Goal: Task Accomplishment & Management: Use online tool/utility

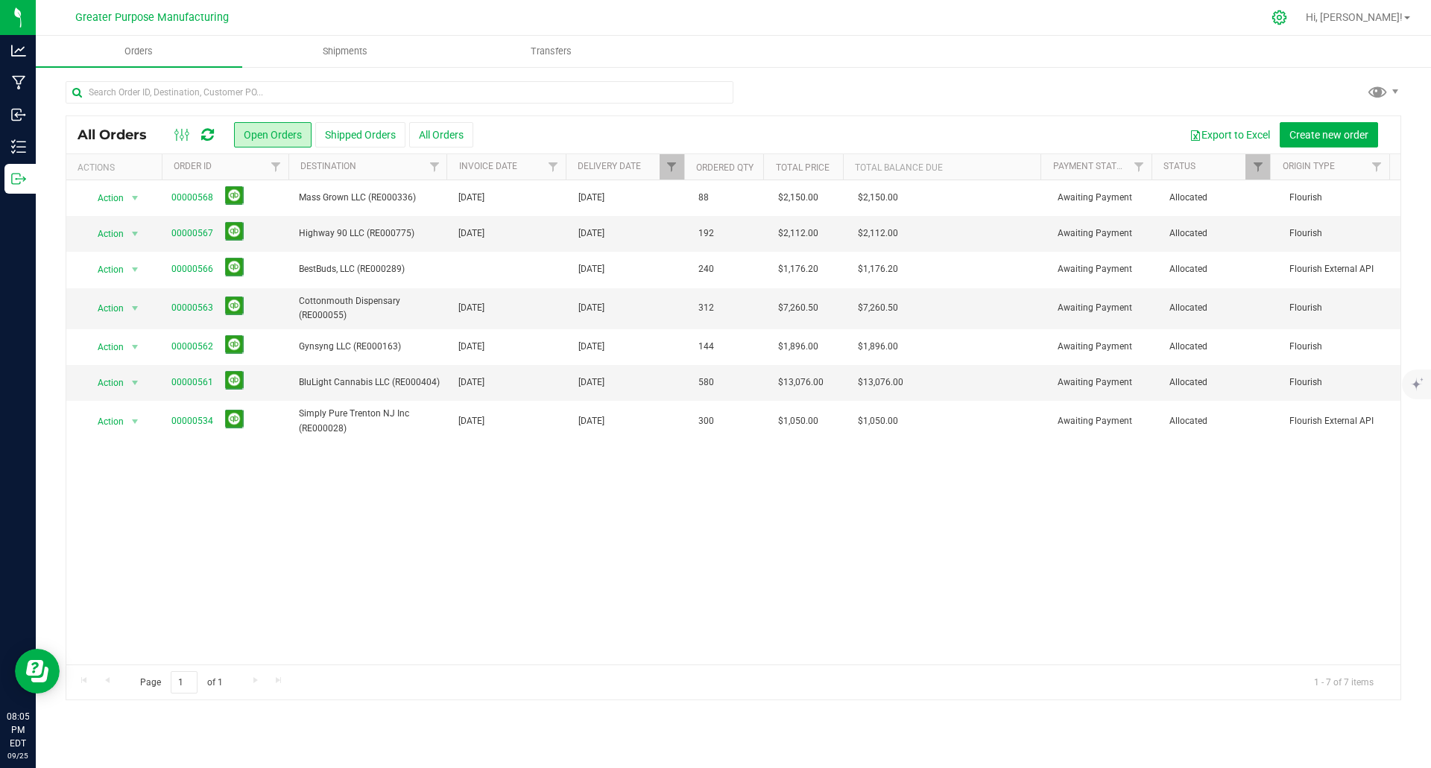
click at [1287, 24] on icon at bounding box center [1280, 18] width 16 height 16
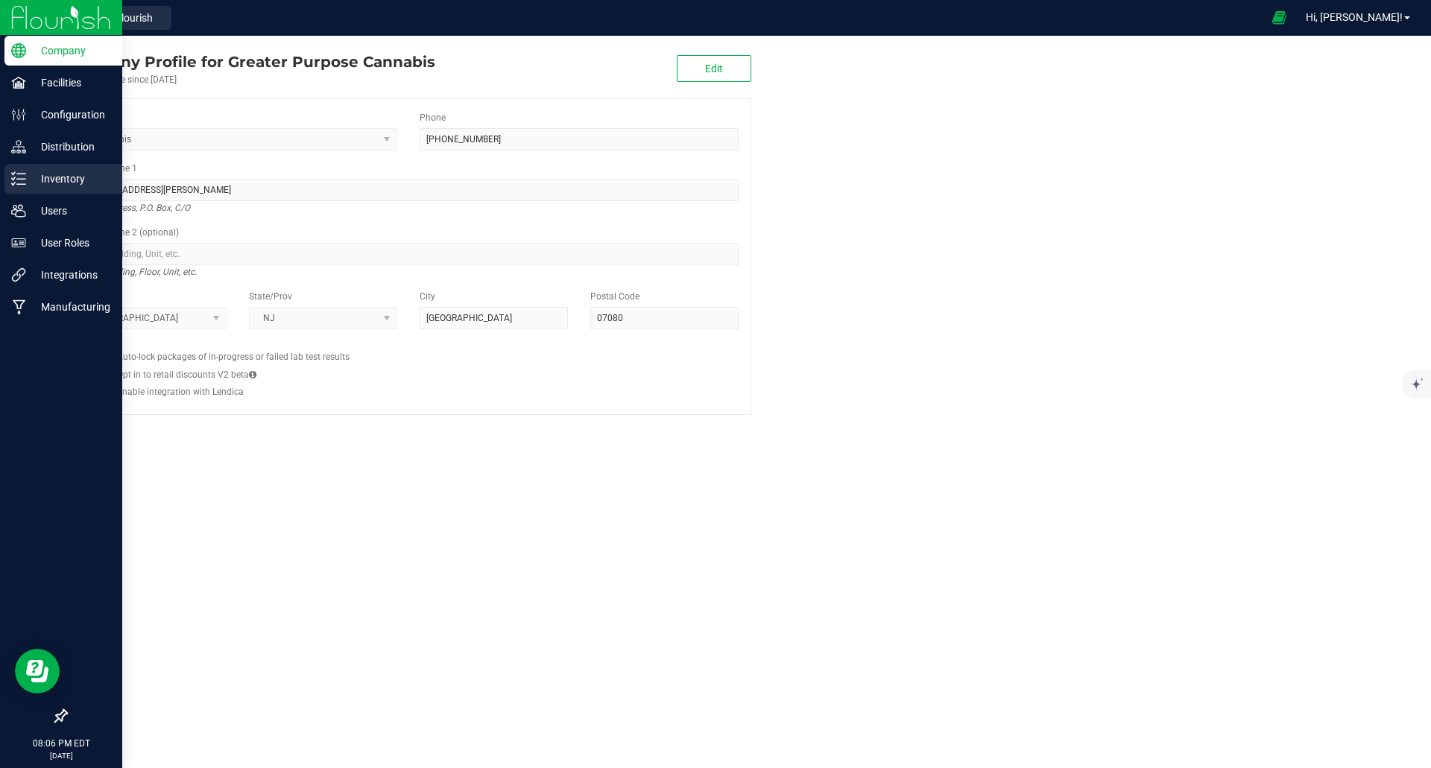
click at [64, 185] on p "Inventory" at bounding box center [70, 179] width 89 height 18
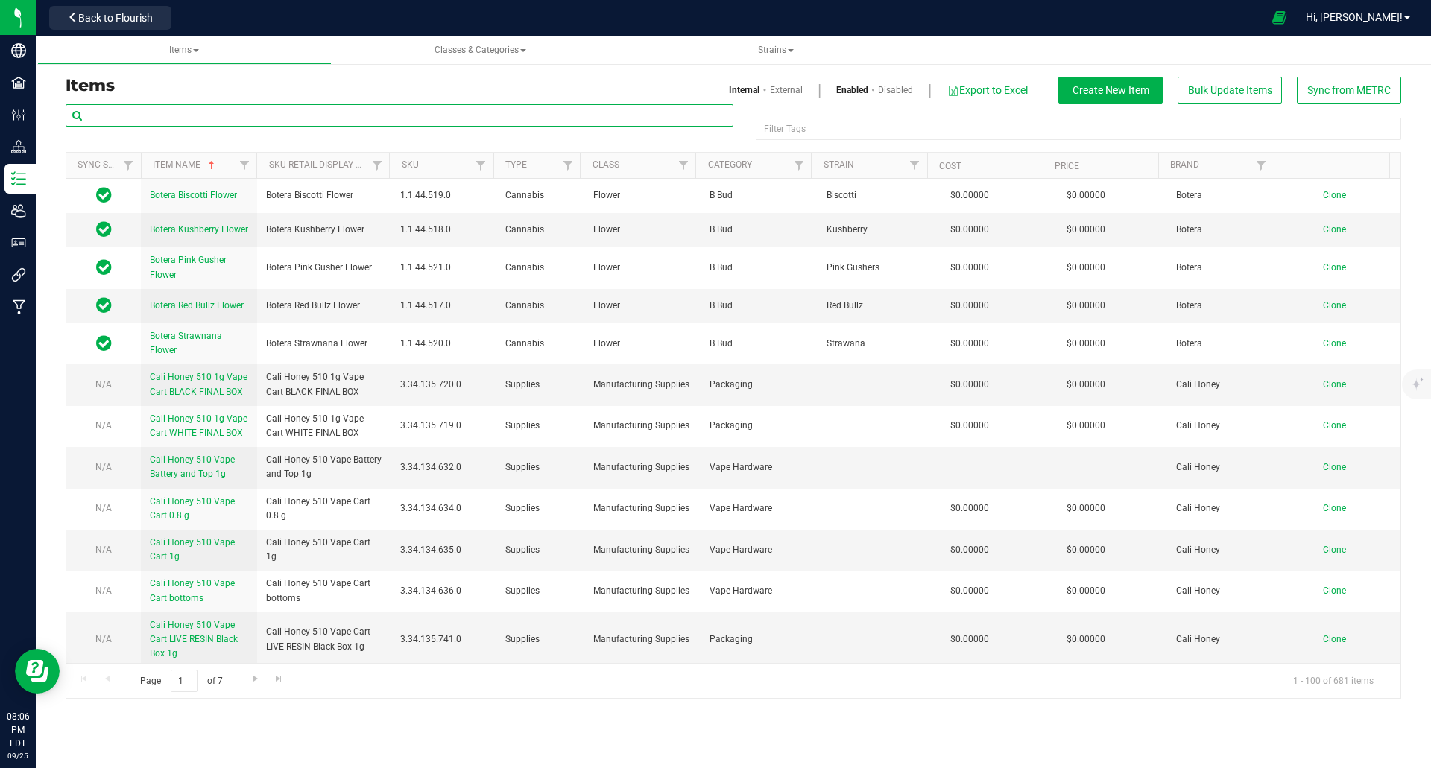
click at [237, 117] on input "text" at bounding box center [400, 115] width 668 height 22
paste input "Jewish Sauce Boss Jewish Sauce Boss Blue Raspberry Kief Infused Flower 3.5g"
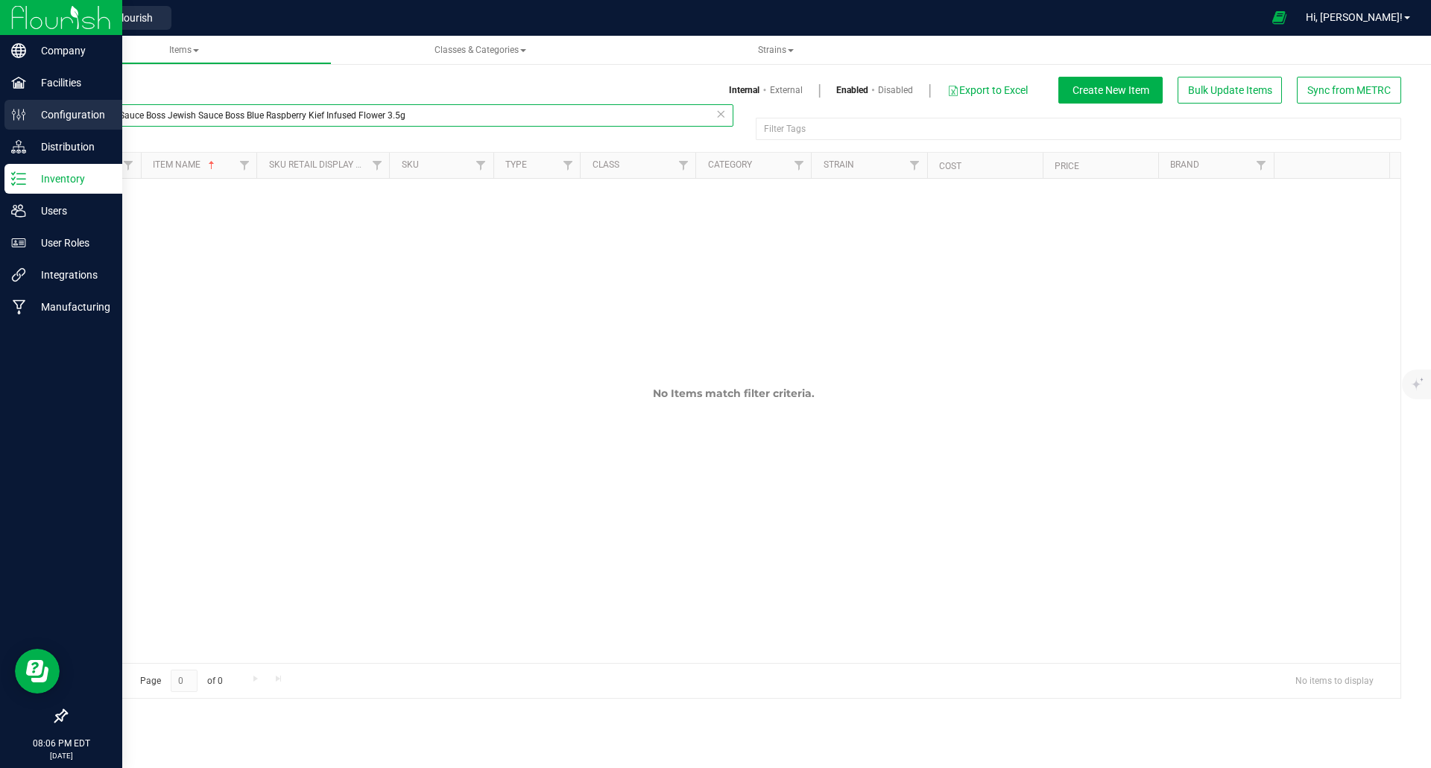
drag, startPoint x: 249, startPoint y: 116, endPoint x: 12, endPoint y: 116, distance: 237.0
click at [12, 116] on div "Company Facilities Configuration Distribution Inventory Users User Roles Integr…" at bounding box center [715, 384] width 1431 height 768
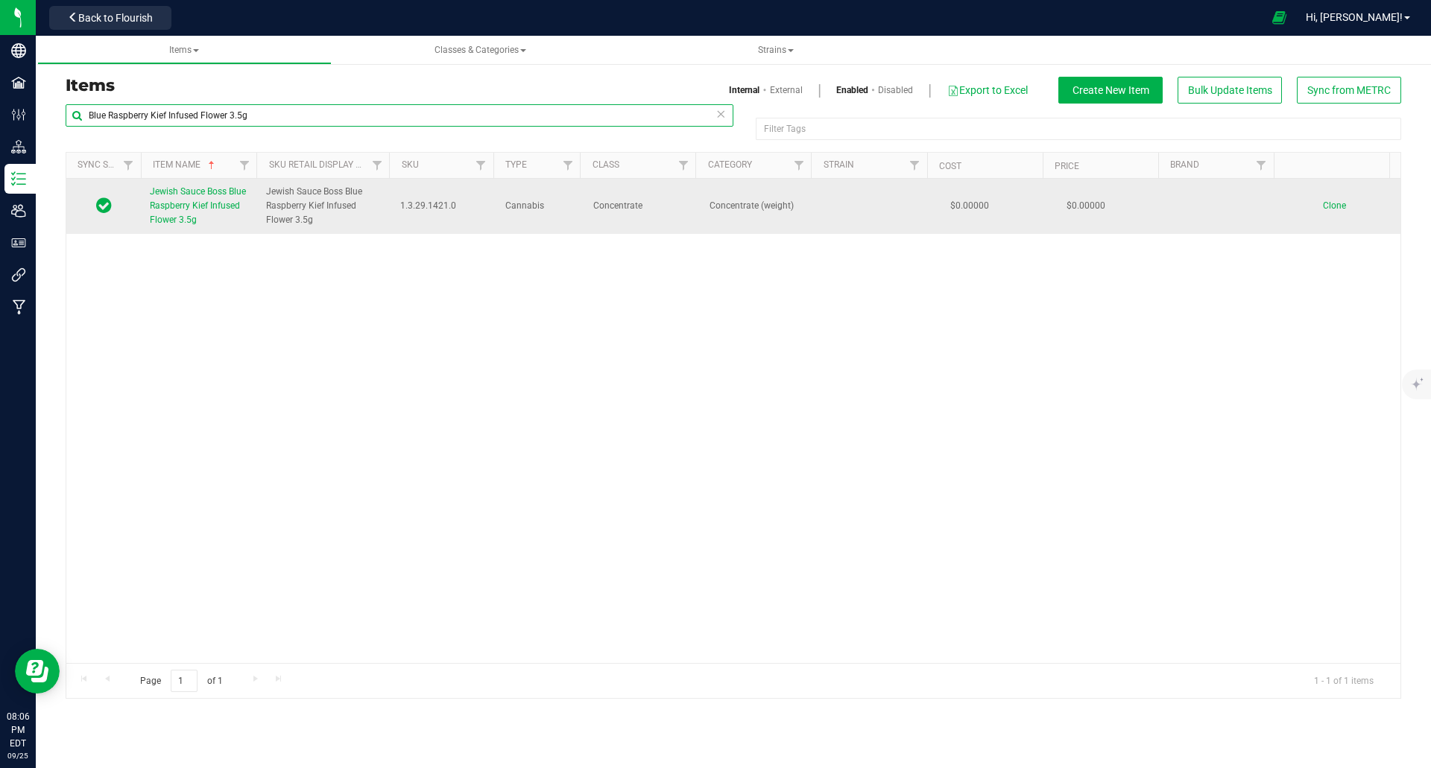
type input "Blue Raspberry Kief Infused Flower 3.5g"
click at [171, 210] on span "Jewish Sauce Boss Blue Raspberry Kief Infused Flower 3.5g" at bounding box center [198, 205] width 96 height 39
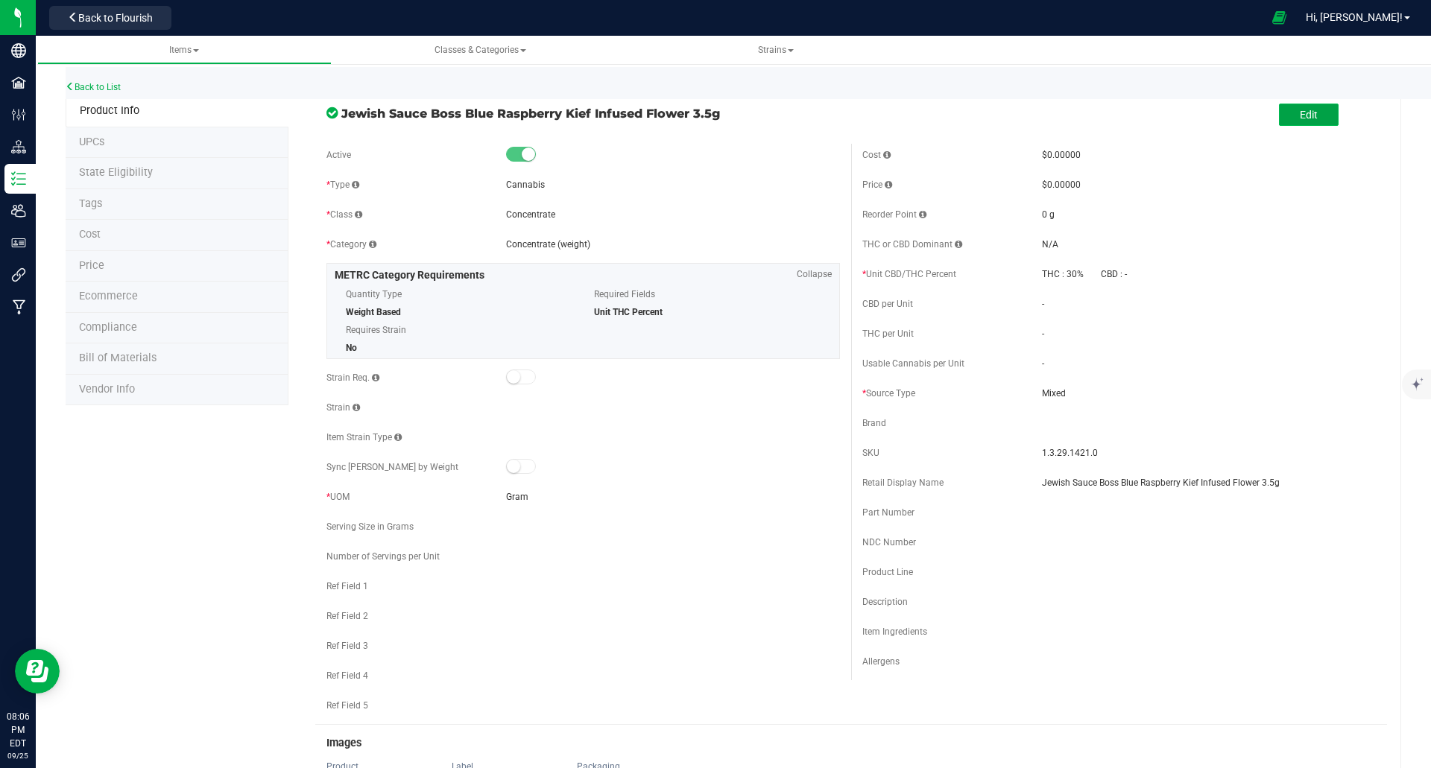
click at [1300, 119] on span "Edit" at bounding box center [1309, 115] width 18 height 12
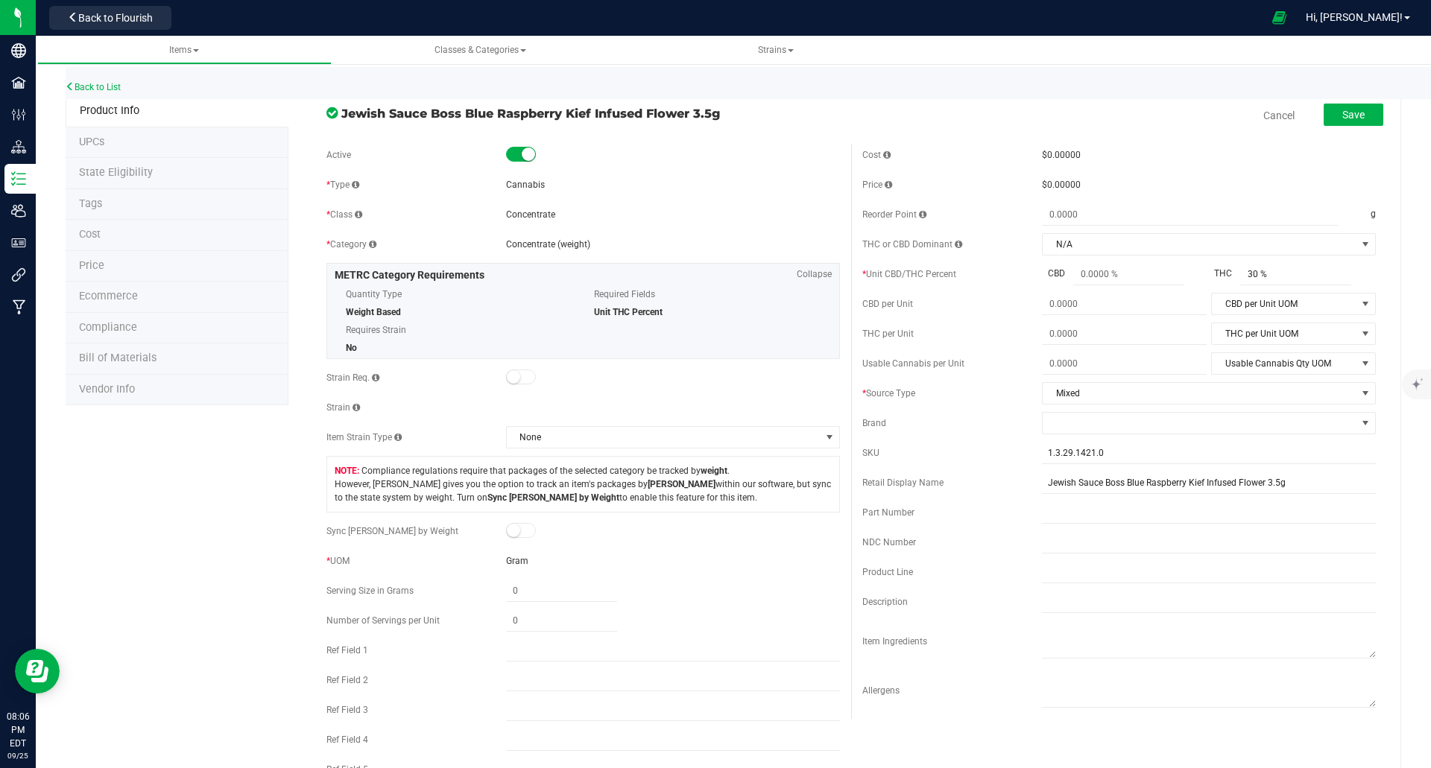
click at [522, 154] on small at bounding box center [528, 154] width 13 height 13
click at [1342, 110] on span "Save" at bounding box center [1353, 115] width 22 height 12
click at [1348, 121] on button "Save" at bounding box center [1354, 115] width 60 height 22
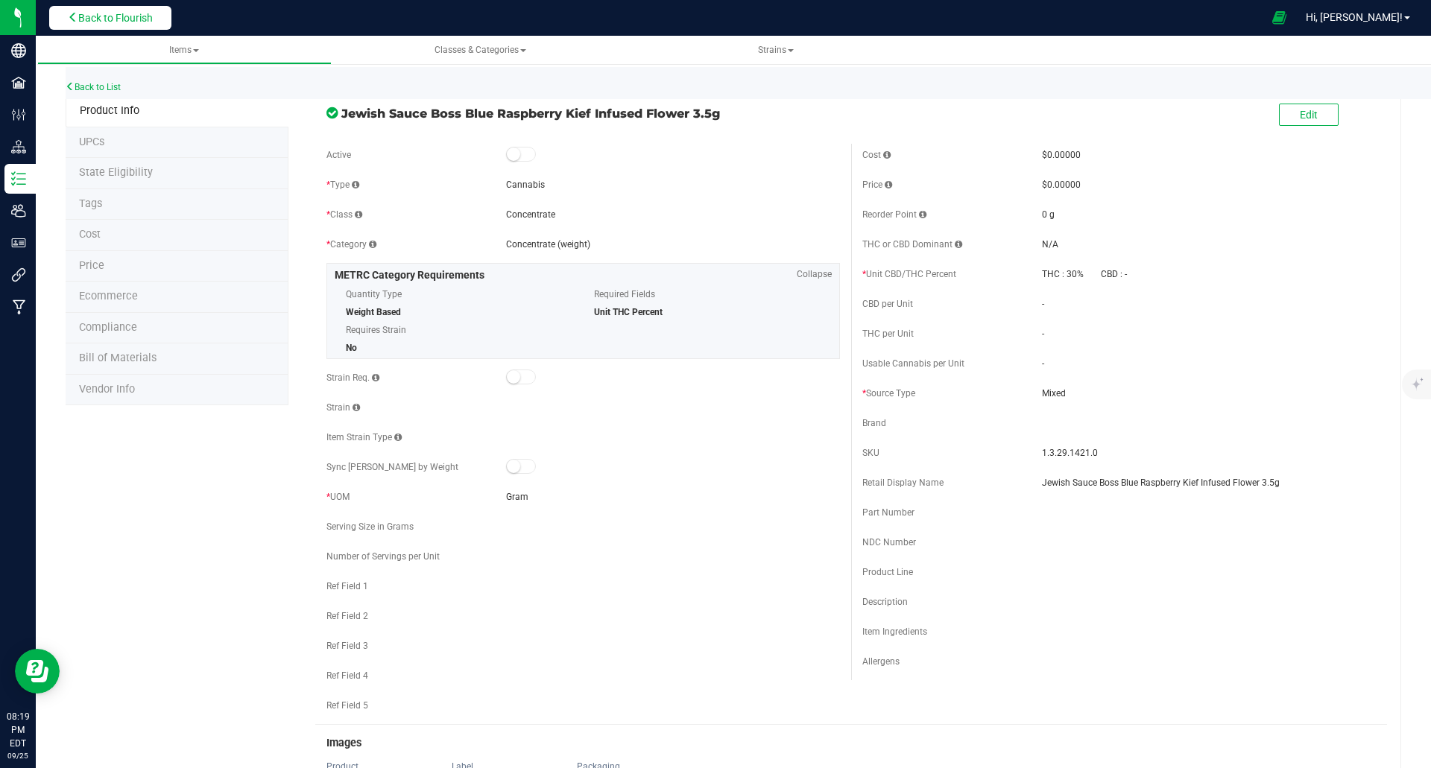
click at [127, 15] on span "Back to Flourish" at bounding box center [115, 18] width 75 height 12
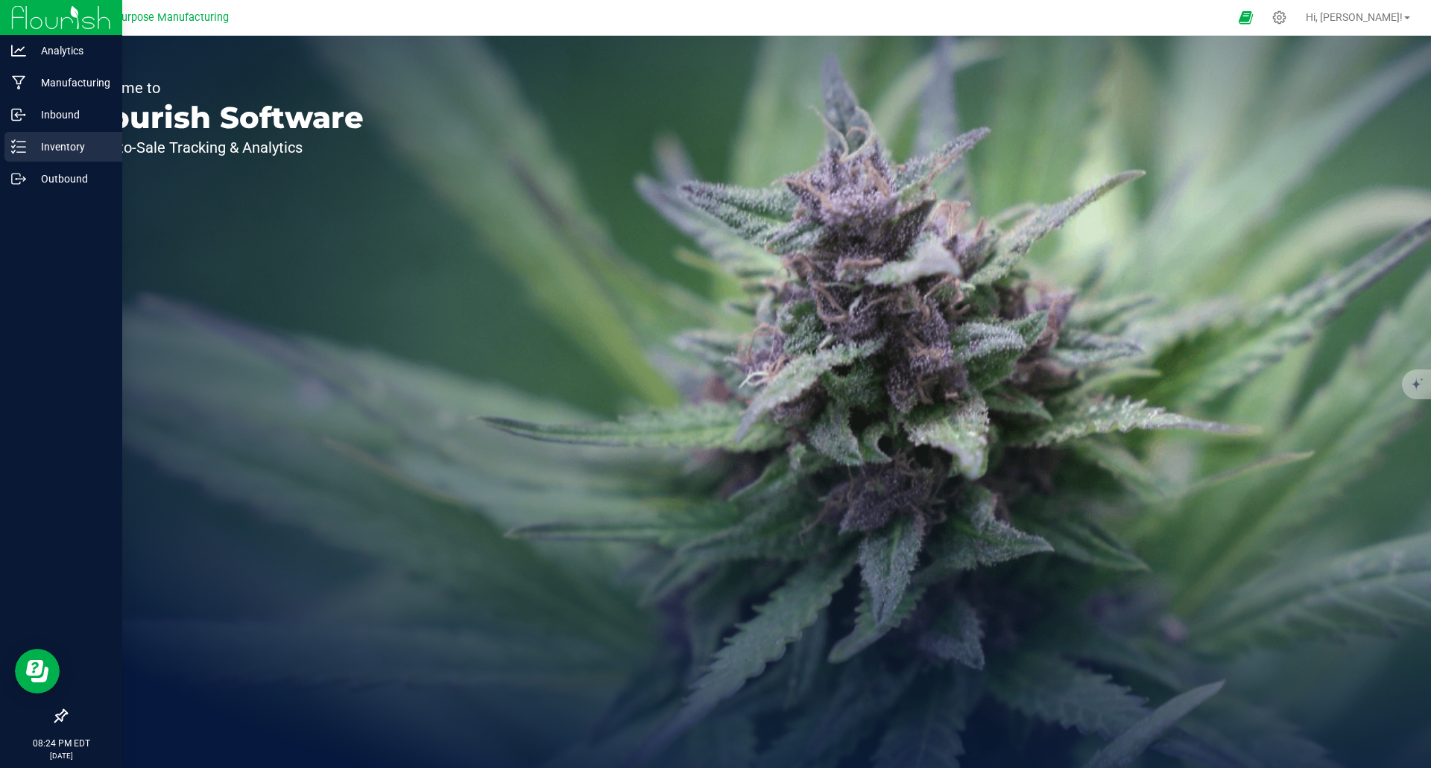
click at [65, 146] on p "Inventory" at bounding box center [70, 147] width 89 height 18
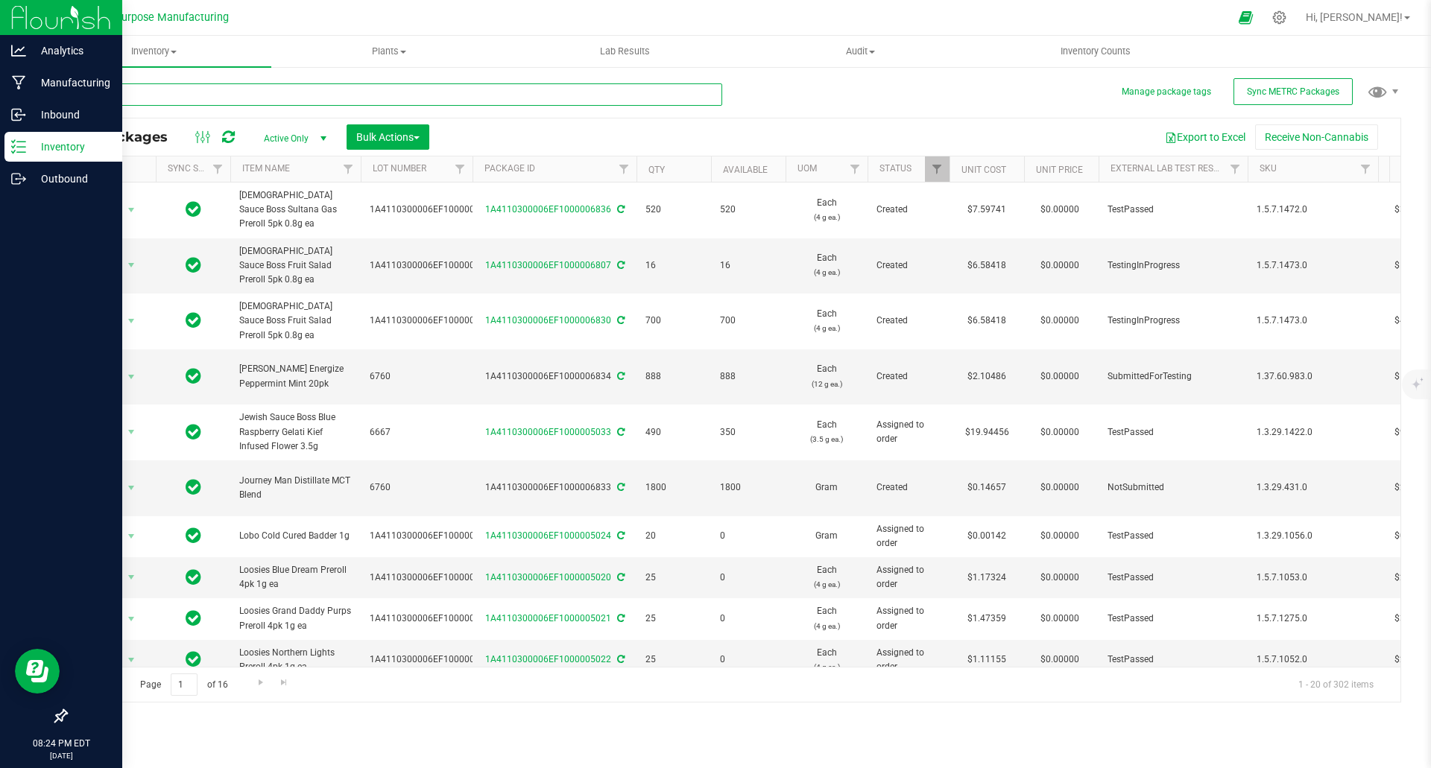
click at [315, 94] on input "text" at bounding box center [394, 94] width 657 height 22
paste input "1A4110300006EF1000005033"
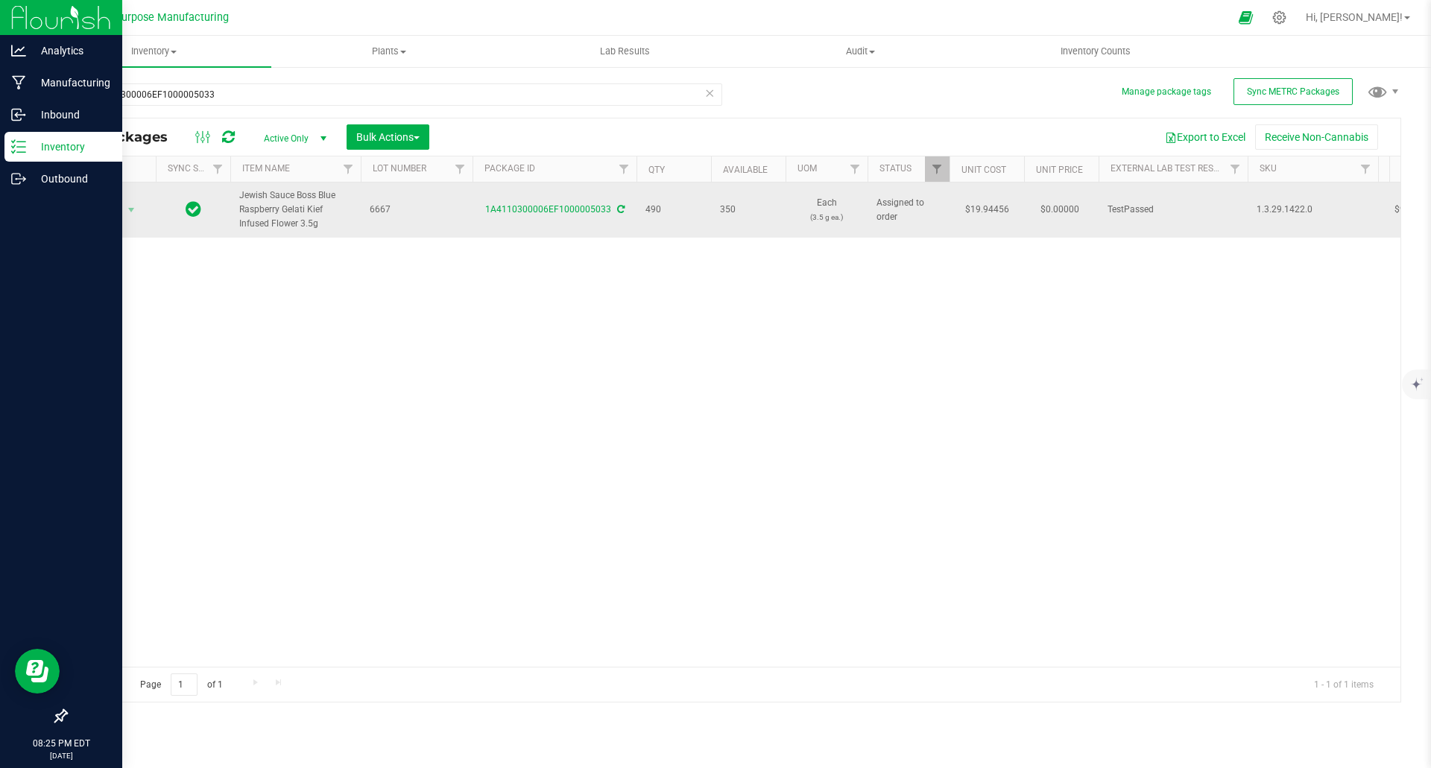
click at [316, 225] on span "Jewish Sauce Boss Blue Raspberry Gelati Kief Infused Flower 3.5g" at bounding box center [295, 210] width 113 height 43
drag, startPoint x: 315, startPoint y: 223, endPoint x: 240, endPoint y: 192, distance: 80.6
click at [240, 192] on span "Jewish Sauce Boss Blue Raspberry Gelati Kief Infused Flower 3.5g" at bounding box center [295, 210] width 113 height 43
copy span "Jewish Sauce Boss Blue Raspberry Gelati Kief Infused Flower 3.5g"
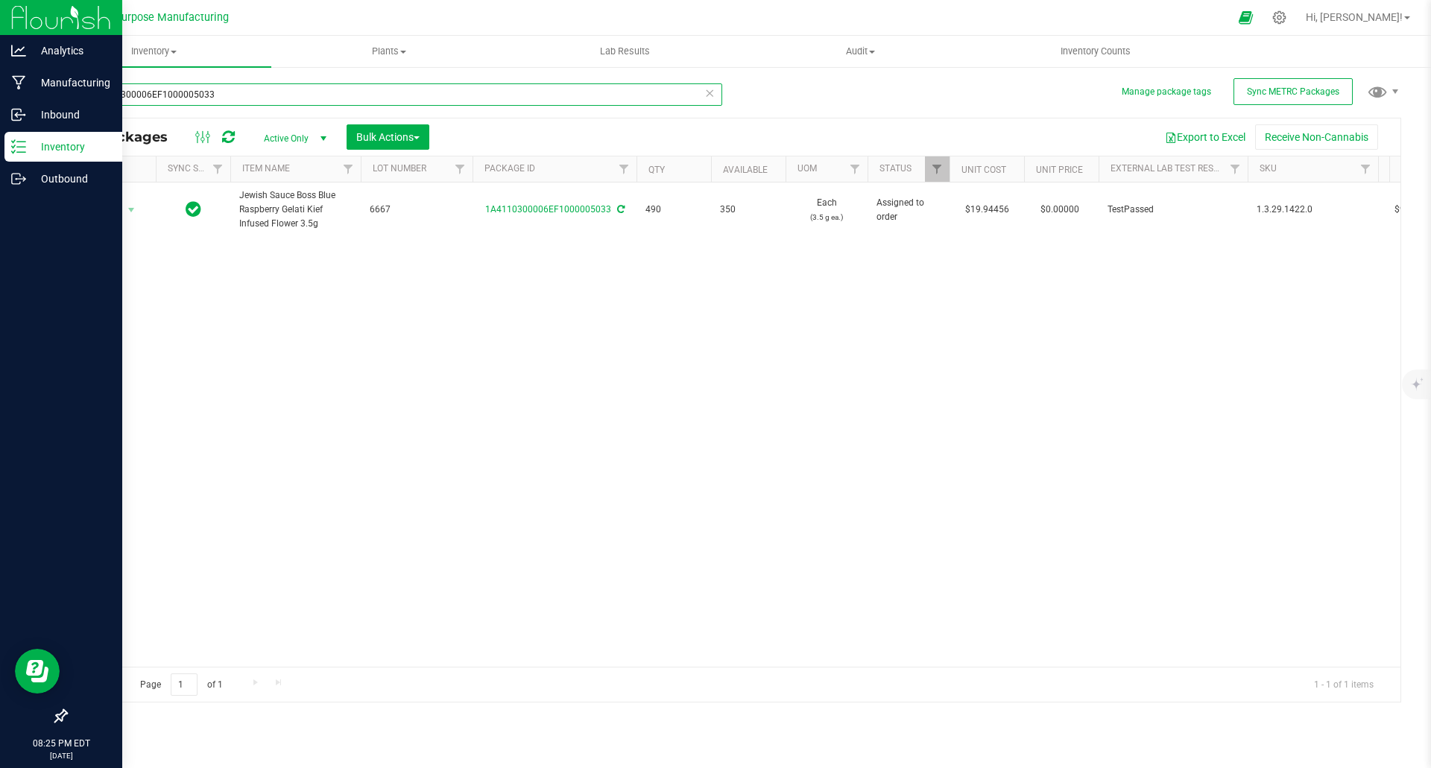
drag, startPoint x: 239, startPoint y: 92, endPoint x: 85, endPoint y: 86, distance: 153.7
click at [85, 86] on input "1A4110300006EF1000005033" at bounding box center [394, 94] width 657 height 22
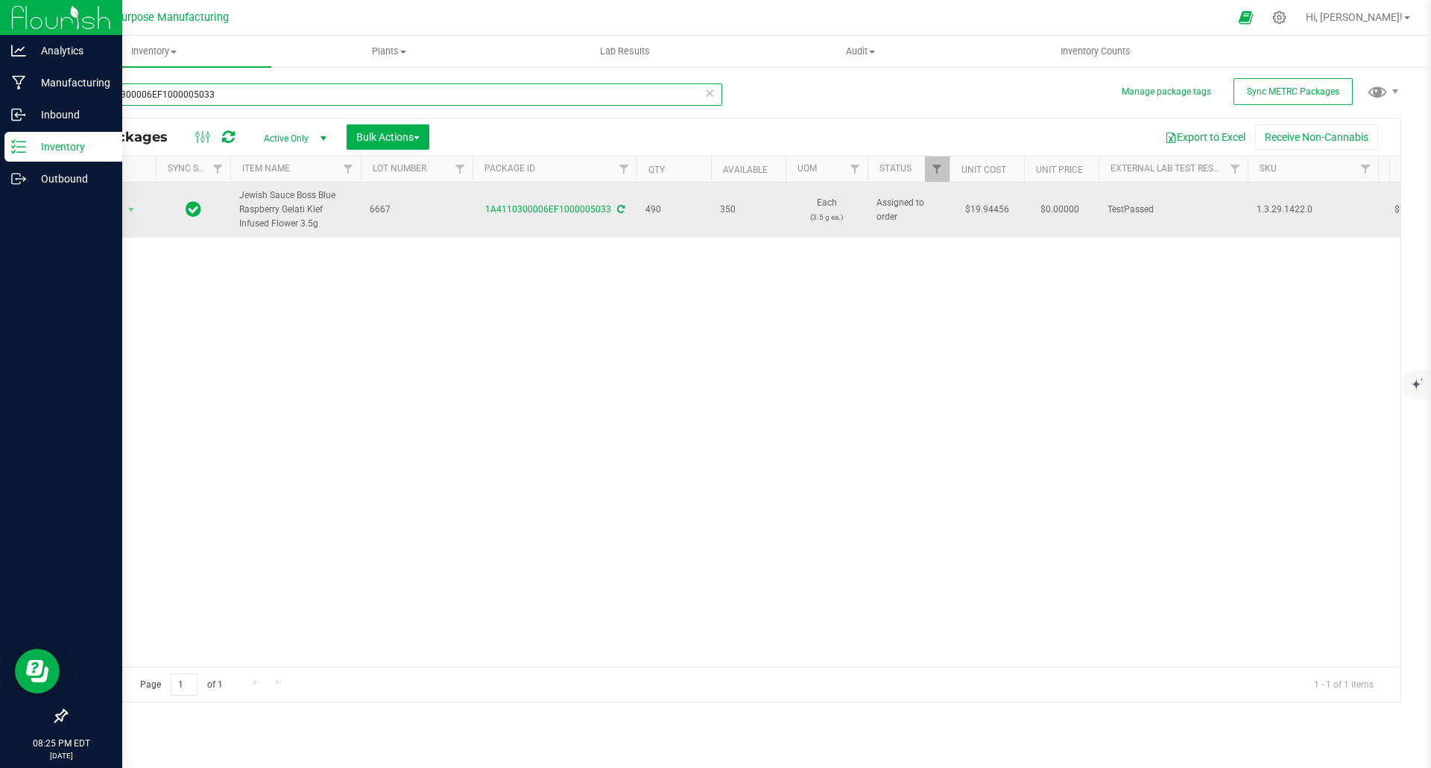
paste input "Jewish Sauce Boss Blue Raspberry Gelati Kief Infused Flower 3.5g"
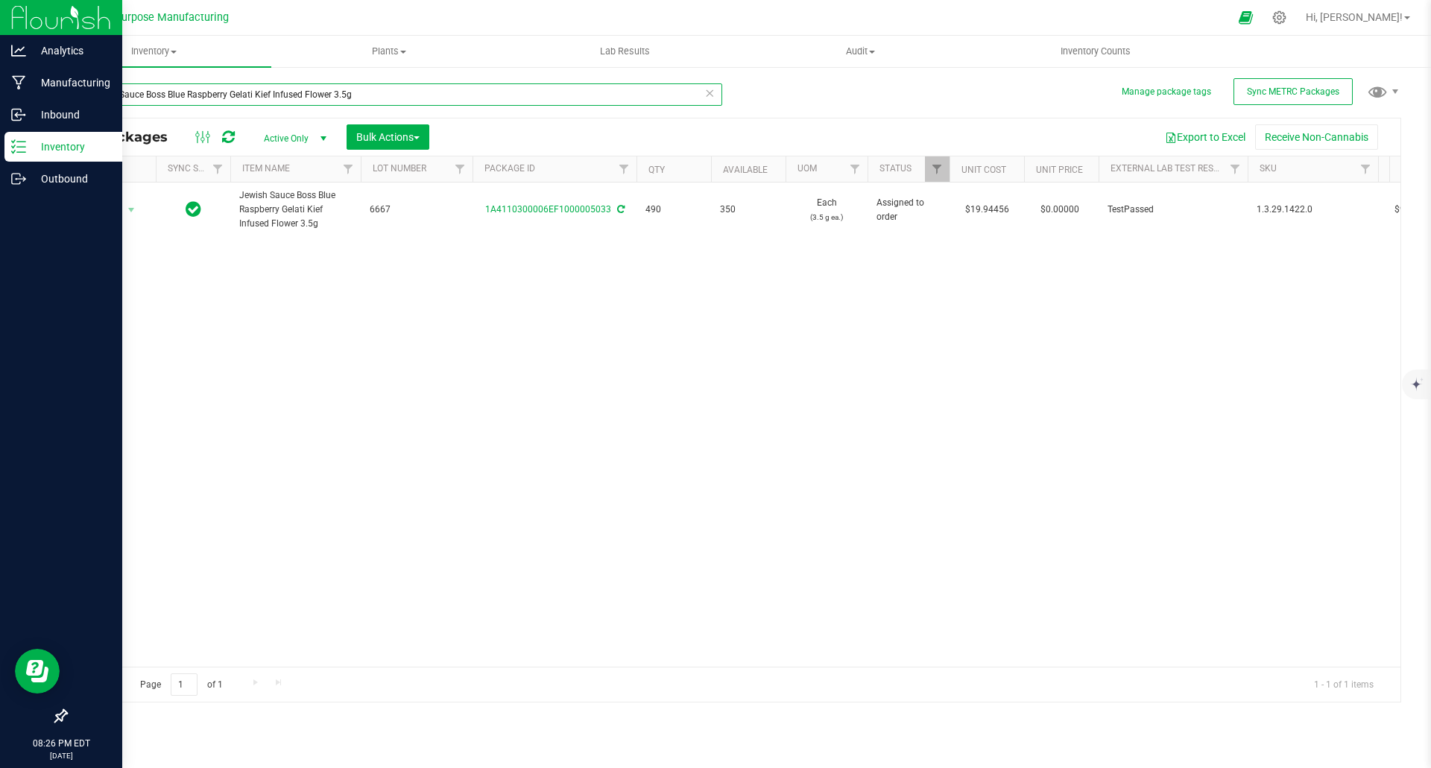
click at [427, 83] on input "Jewish Sauce Boss Blue Raspberry Gelati Kief Infused Flower 3.5g" at bounding box center [394, 94] width 657 height 22
type input "Jewish Sauce Boss Blue Raspberry Gelati Kief Infused Flower 3.5g"
click at [323, 138] on span "select" at bounding box center [324, 139] width 12 height 12
click at [287, 227] on li "All" at bounding box center [291, 229] width 81 height 22
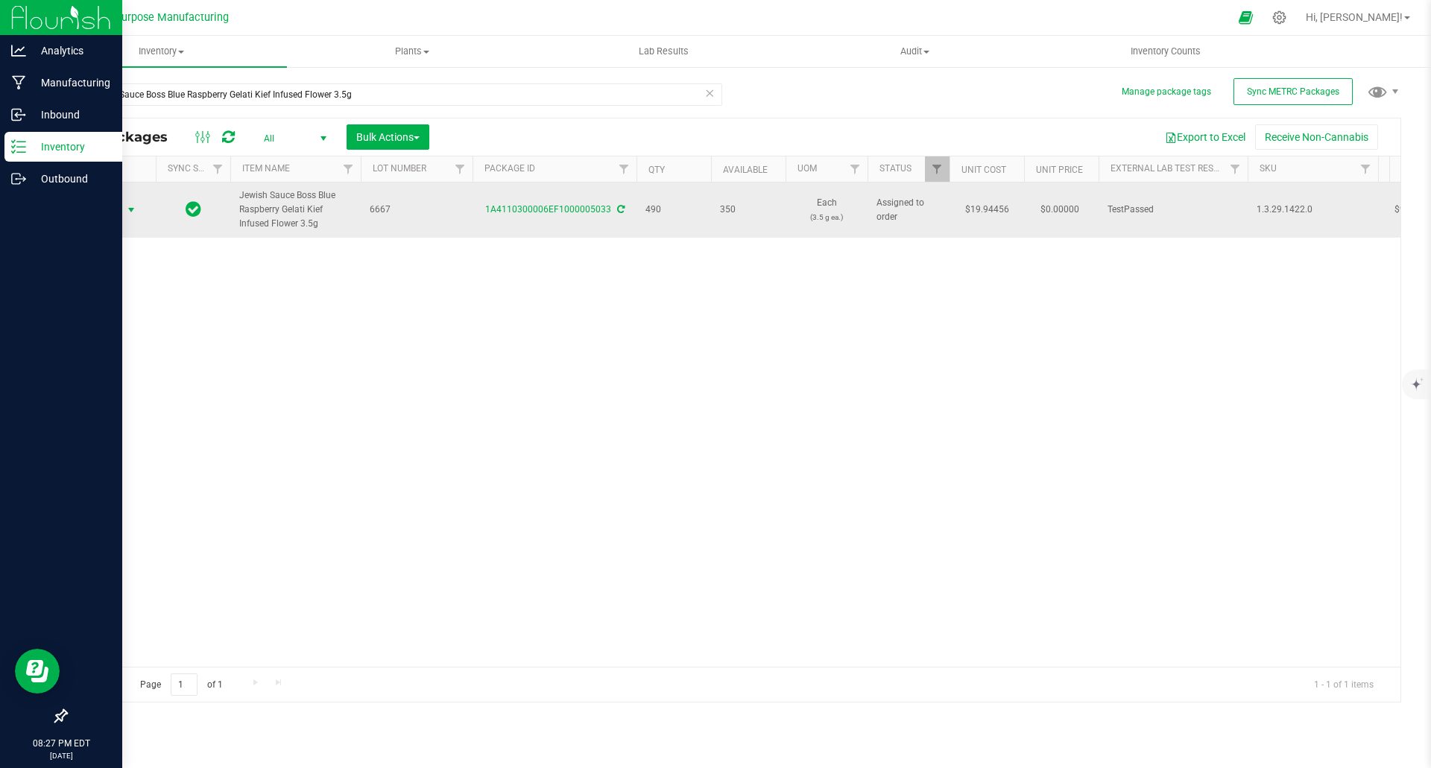
click at [132, 209] on span "select" at bounding box center [131, 210] width 12 height 12
click at [133, 210] on span "select" at bounding box center [131, 210] width 12 height 12
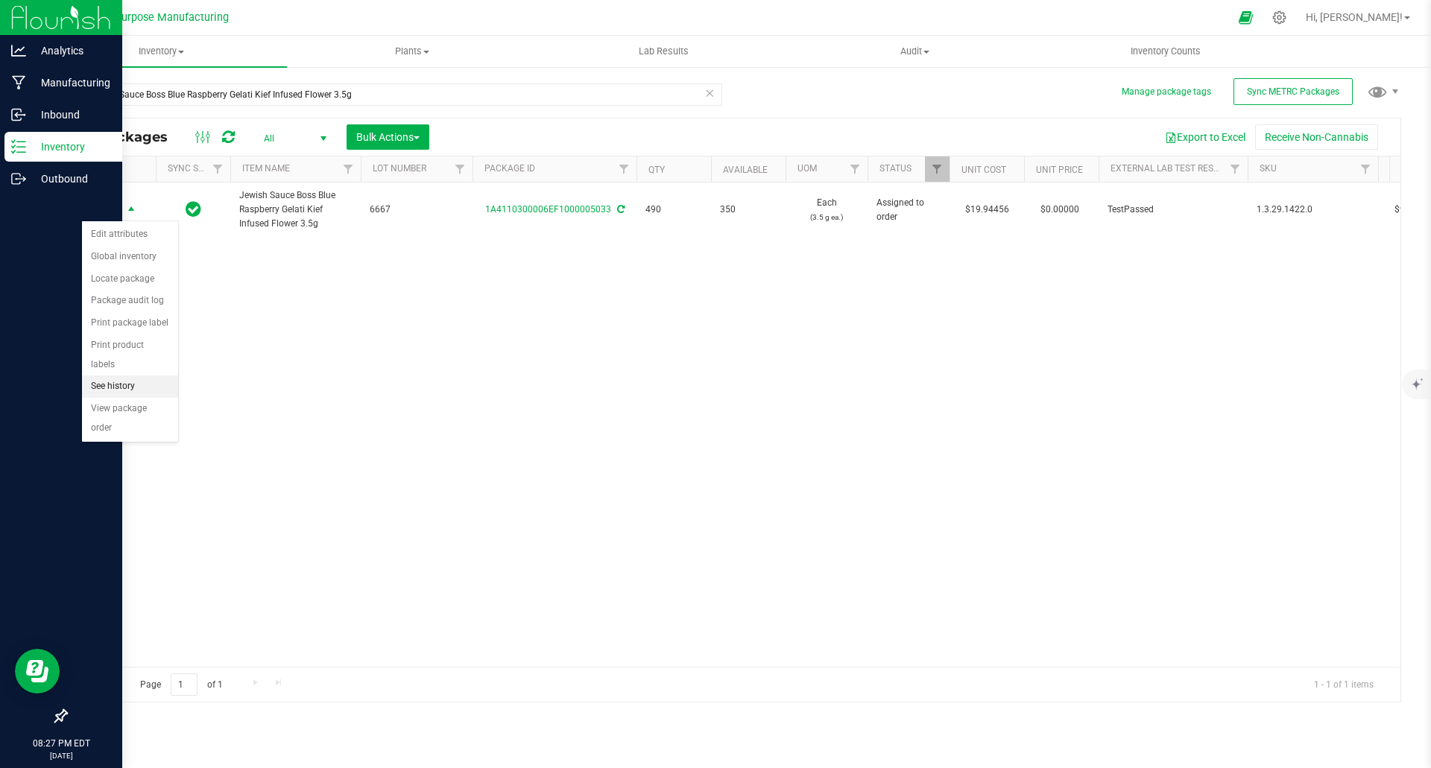
click at [125, 376] on li "See history" at bounding box center [130, 387] width 96 height 22
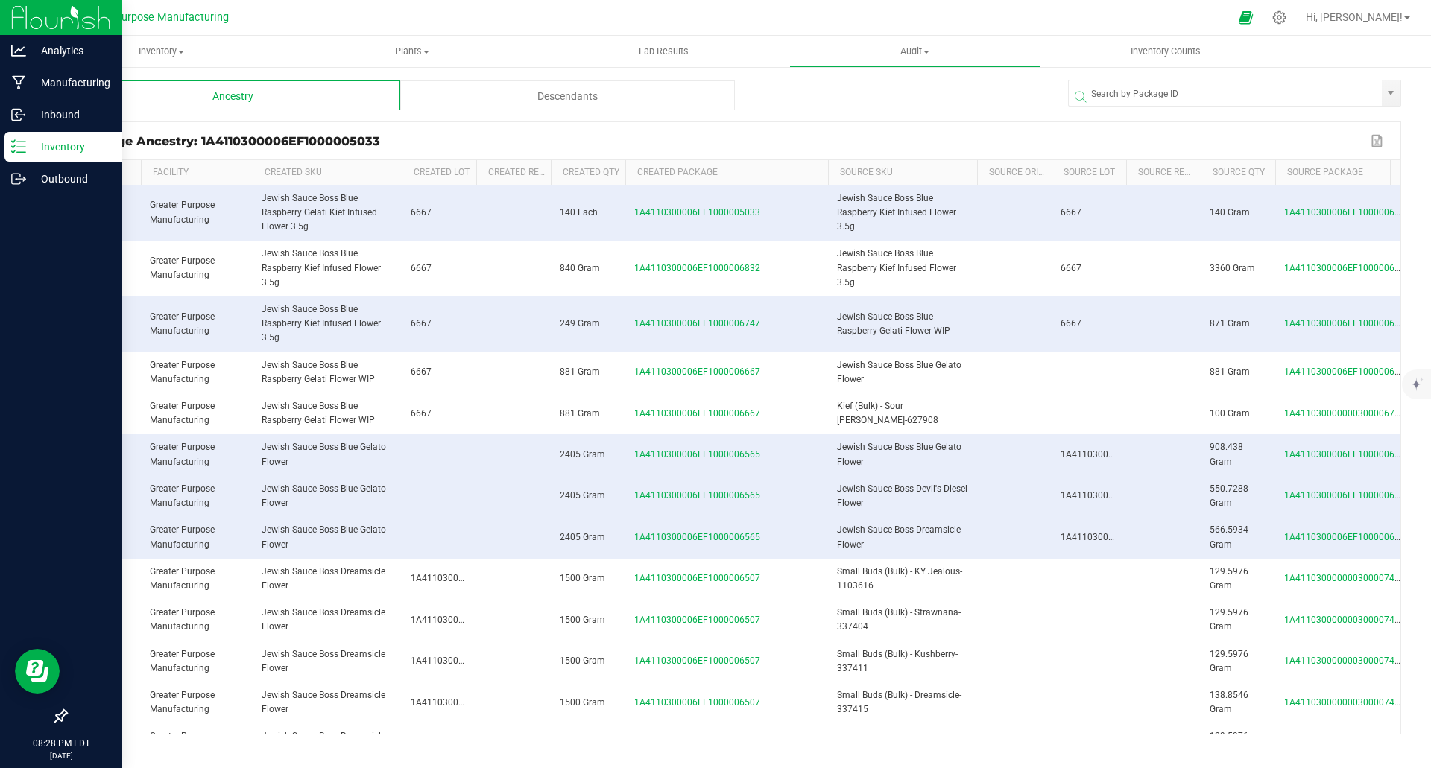
click at [826, 181] on span at bounding box center [826, 282] width 4 height 244
drag, startPoint x: 767, startPoint y: 268, endPoint x: 630, endPoint y: 263, distance: 137.2
click at [630, 263] on td "1A4110300006EF1000006832" at bounding box center [726, 269] width 203 height 56
drag, startPoint x: 725, startPoint y: 266, endPoint x: 623, endPoint y: 270, distance: 101.4
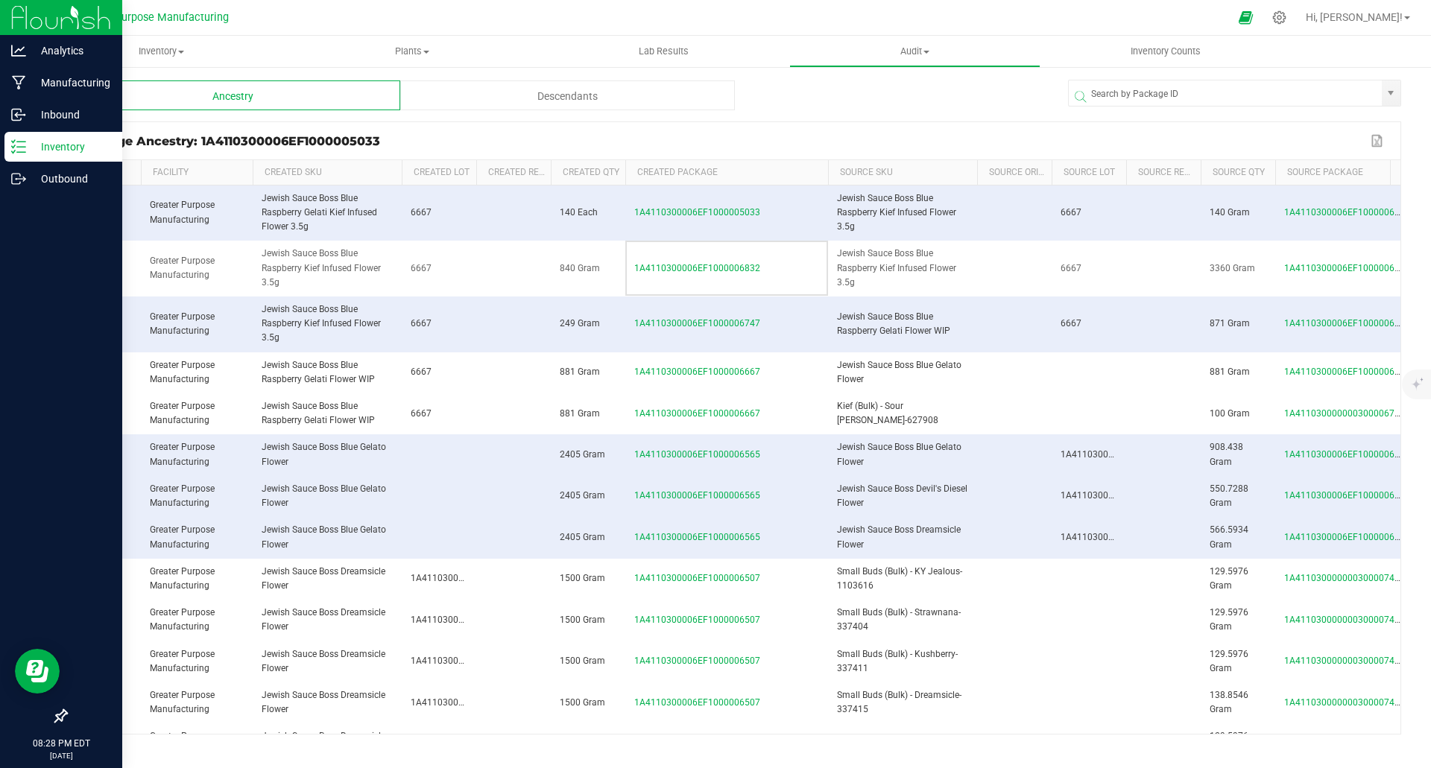
click at [623, 270] on tr "1 Greater Purpose Manufacturing Jewish Sauce Boss Blue Raspberry Kief Infused F…" at bounding box center [793, 269] width 1455 height 56
copy tr "1A4110300006EF1000006832"
click at [55, 145] on p "Inventory" at bounding box center [70, 147] width 89 height 18
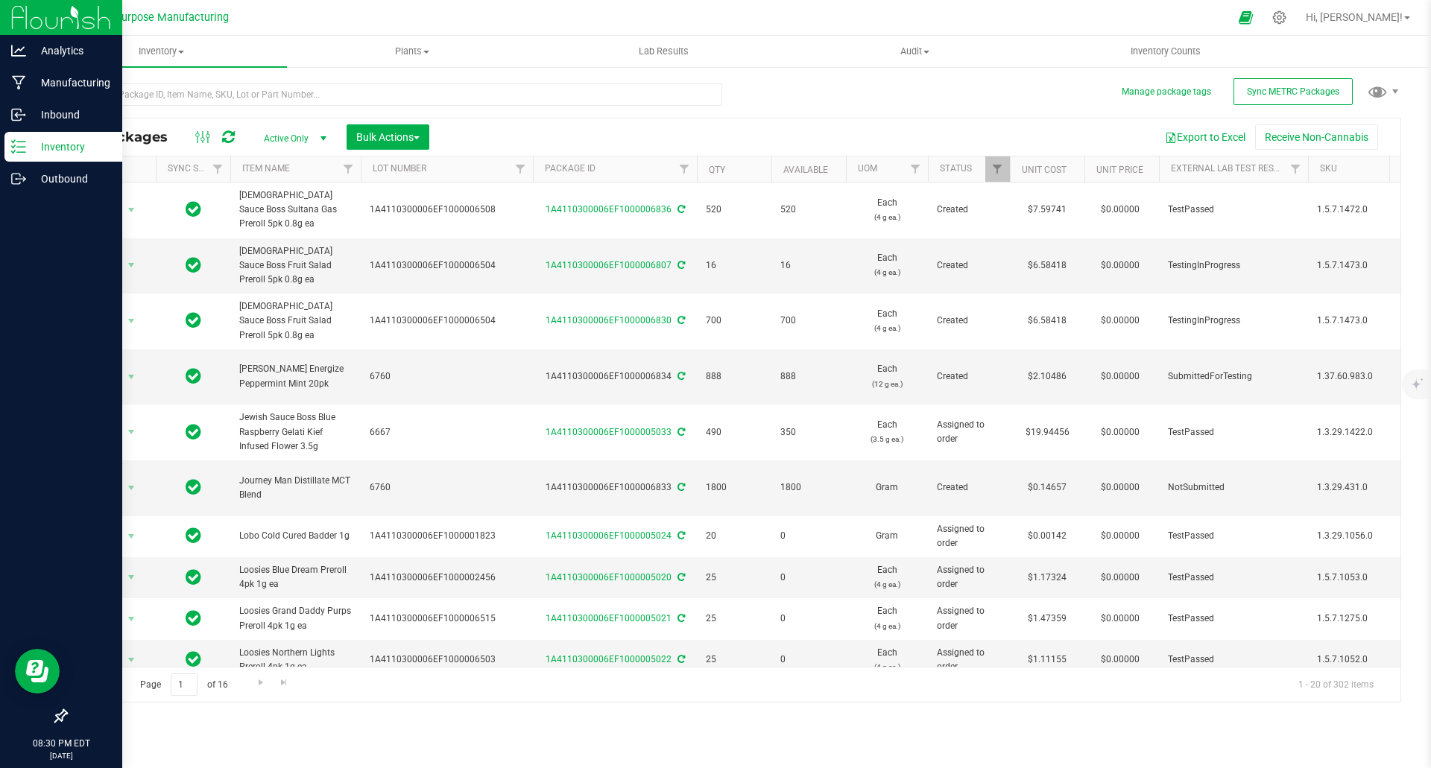
drag, startPoint x: 474, startPoint y: 175, endPoint x: 549, endPoint y: 179, distance: 74.6
click at [549, 179] on div "Actions Sync Status Item Name Lot Number Package ID Qty Available UOM Status Un…" at bounding box center [728, 169] width 1324 height 25
click at [688, 175] on span "Filter" at bounding box center [688, 169] width 12 height 12
click at [746, 203] on input "text" at bounding box center [762, 202] width 154 height 22
paste input "1A4110300006EF1000006832"
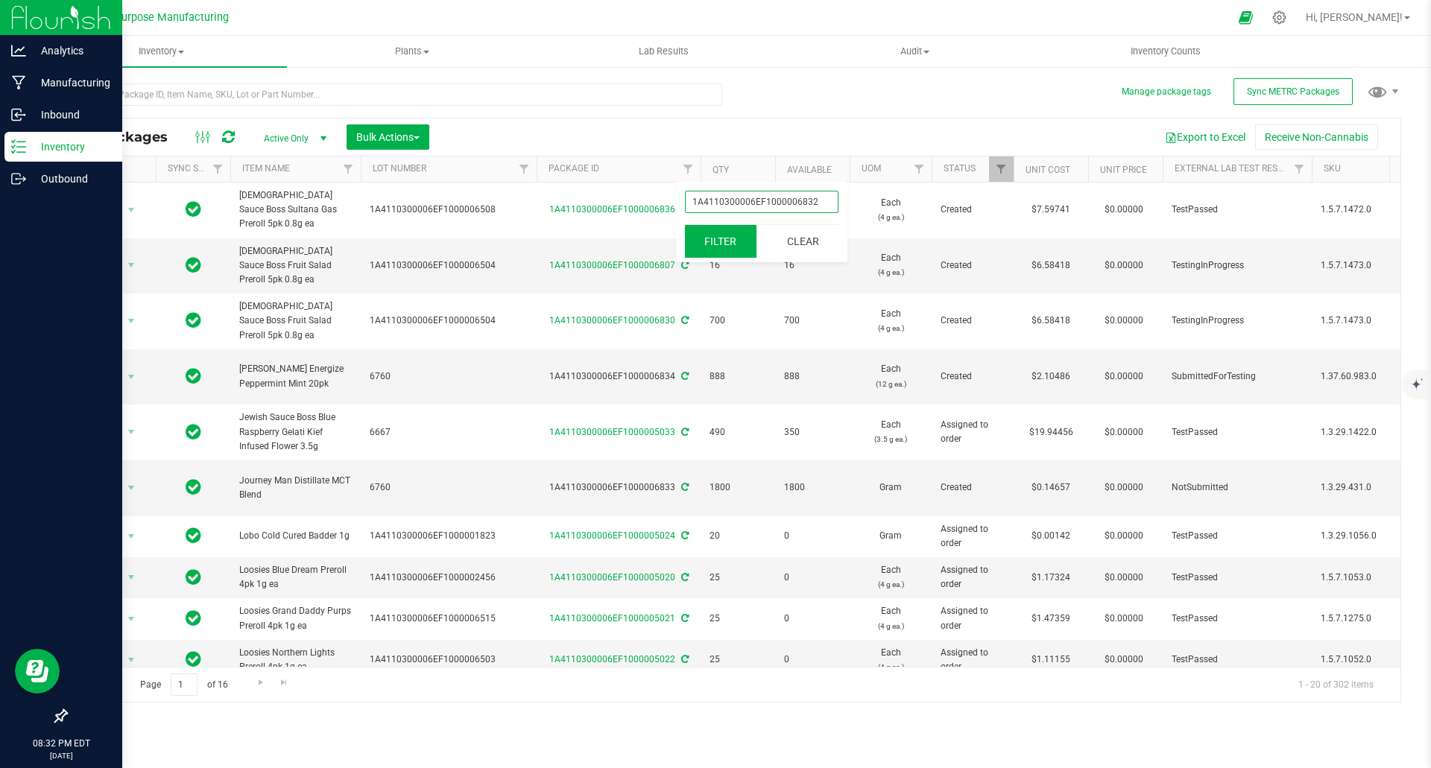
type input "1A4110300006EF1000006832"
click at [721, 244] on button "Filter" at bounding box center [721, 241] width 72 height 33
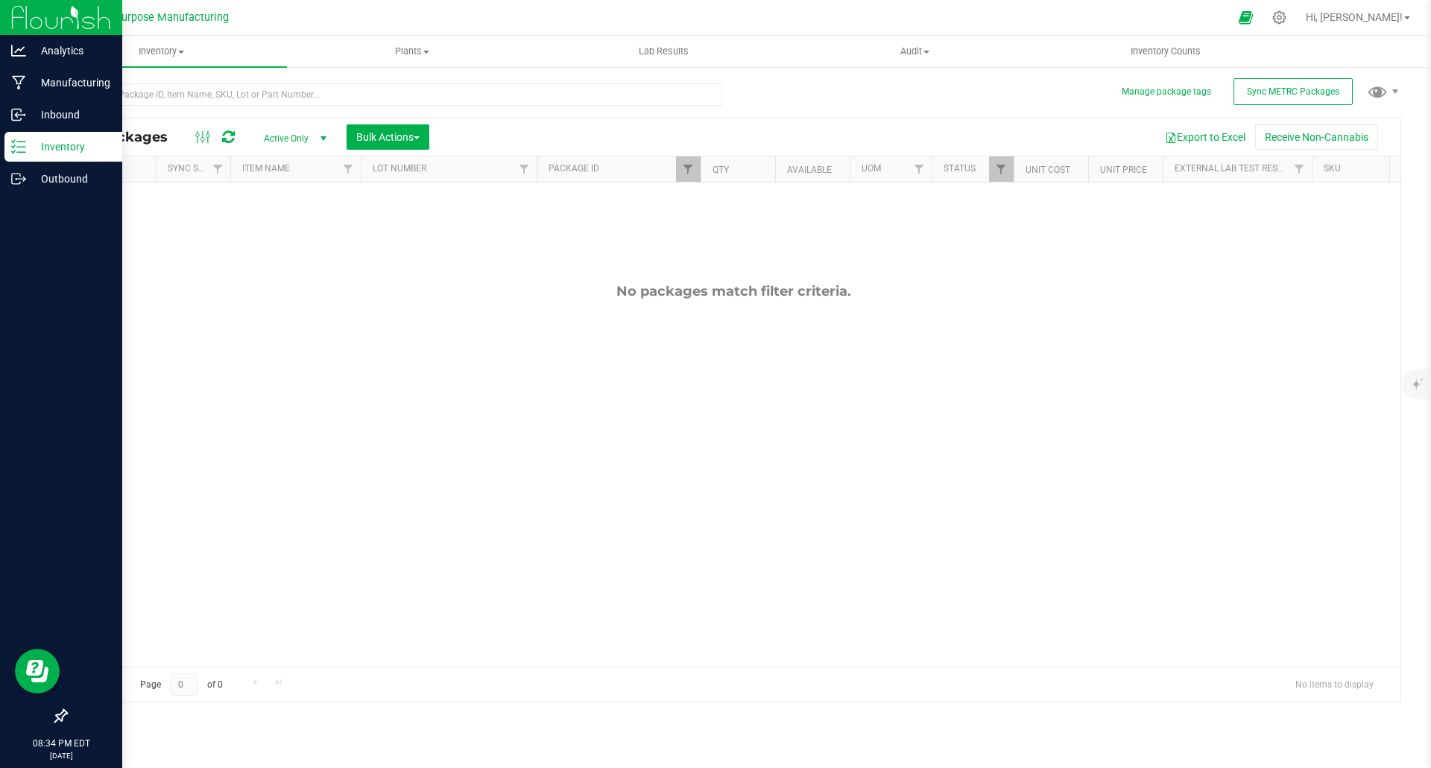
click at [323, 137] on span "select" at bounding box center [324, 139] width 12 height 12
click at [288, 227] on li "All" at bounding box center [291, 229] width 81 height 22
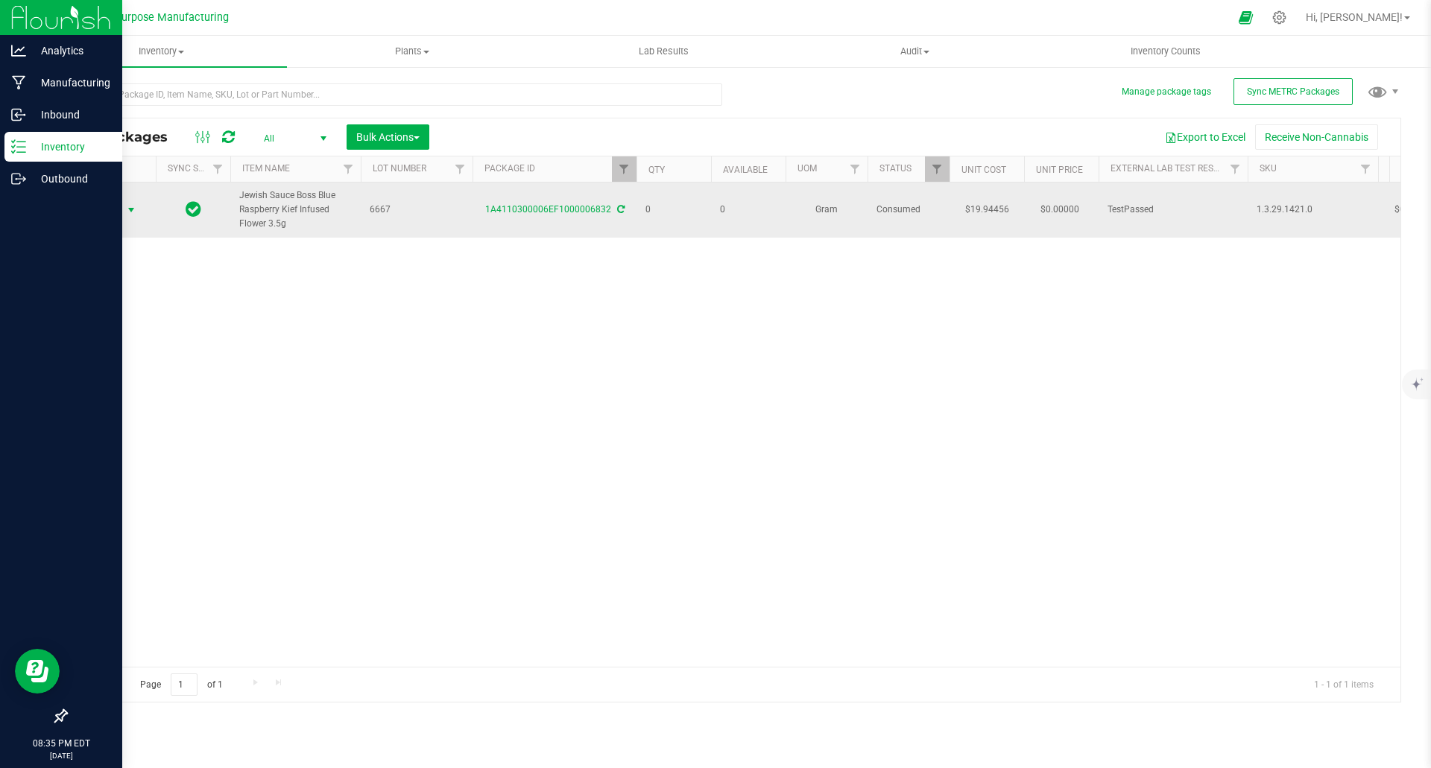
click at [135, 208] on span "select" at bounding box center [131, 210] width 12 height 12
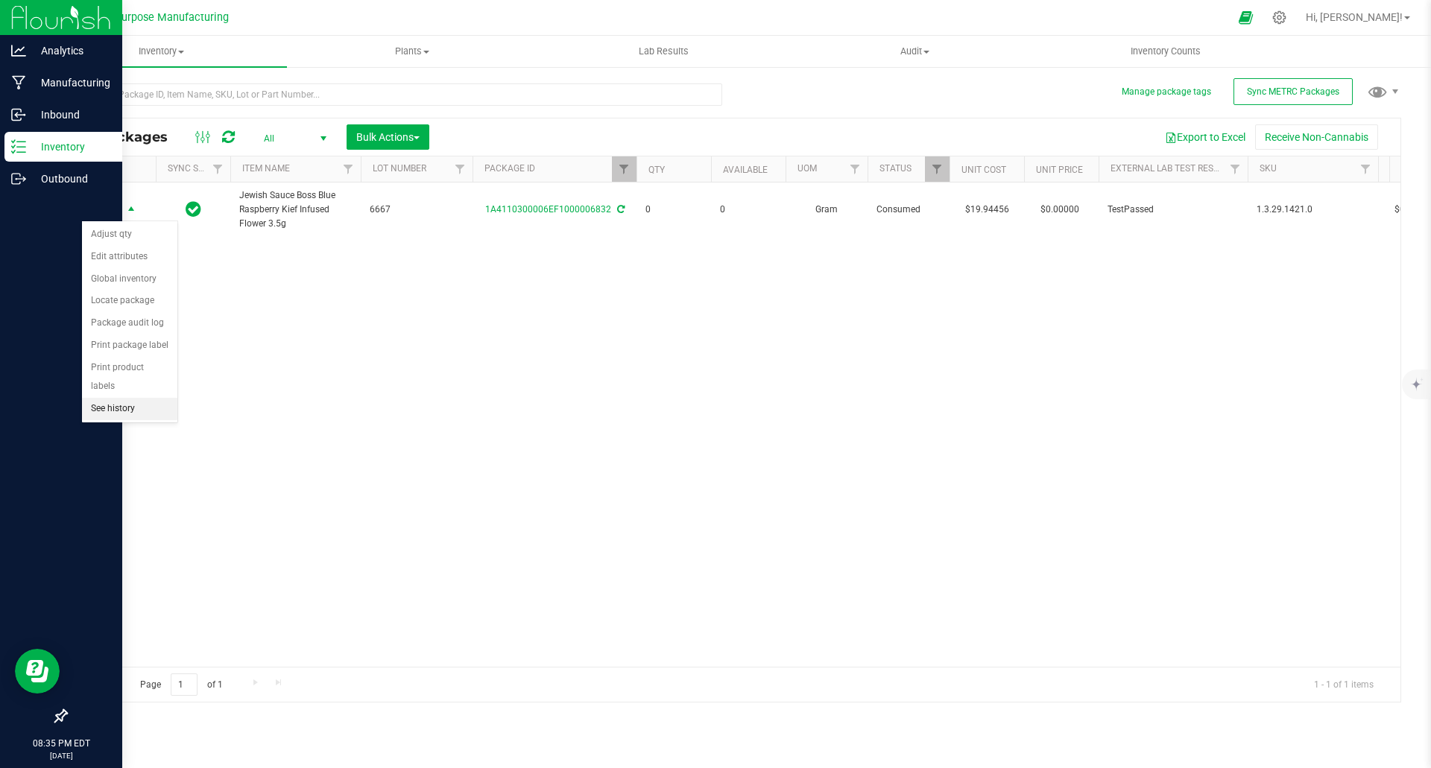
click at [129, 398] on li "See history" at bounding box center [129, 409] width 95 height 22
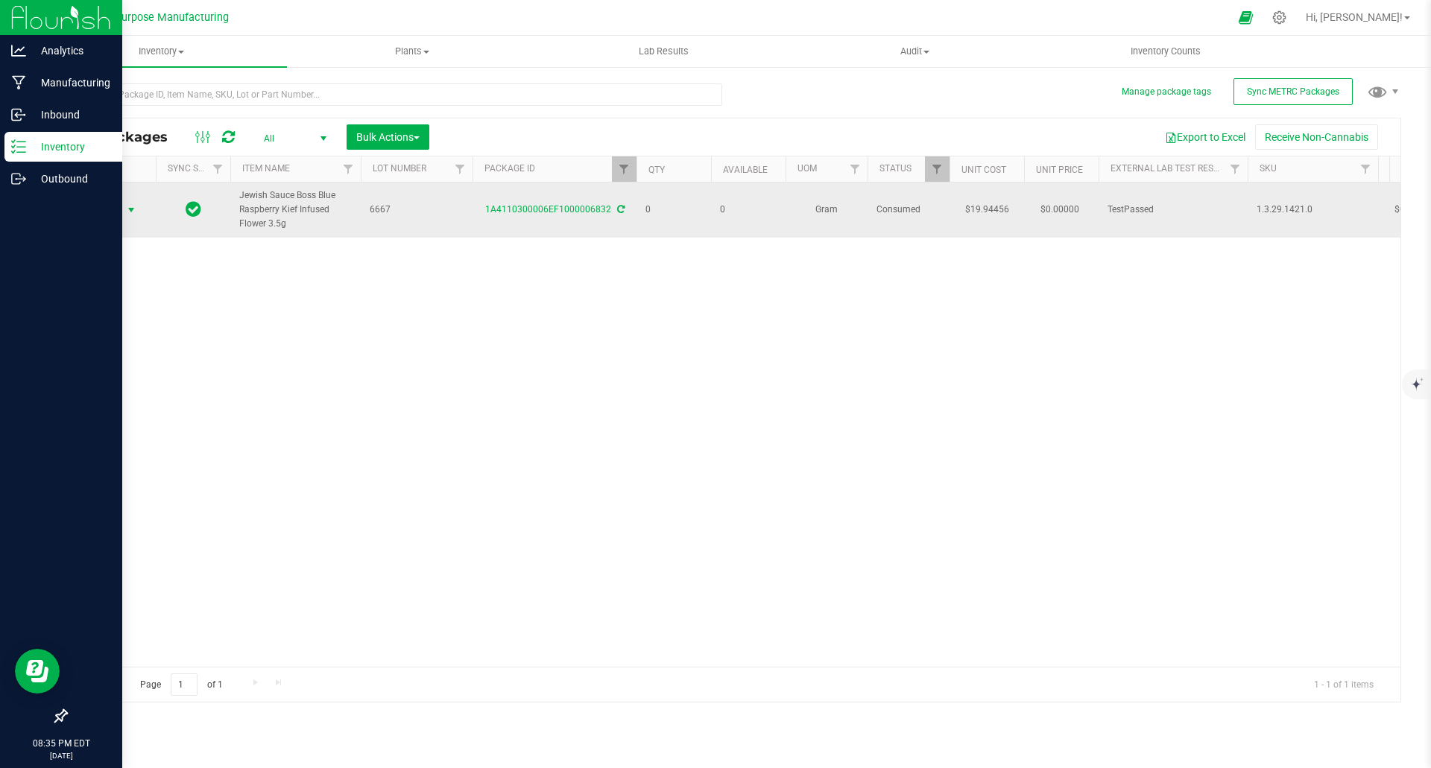
click at [136, 209] on span "select" at bounding box center [131, 210] width 12 height 12
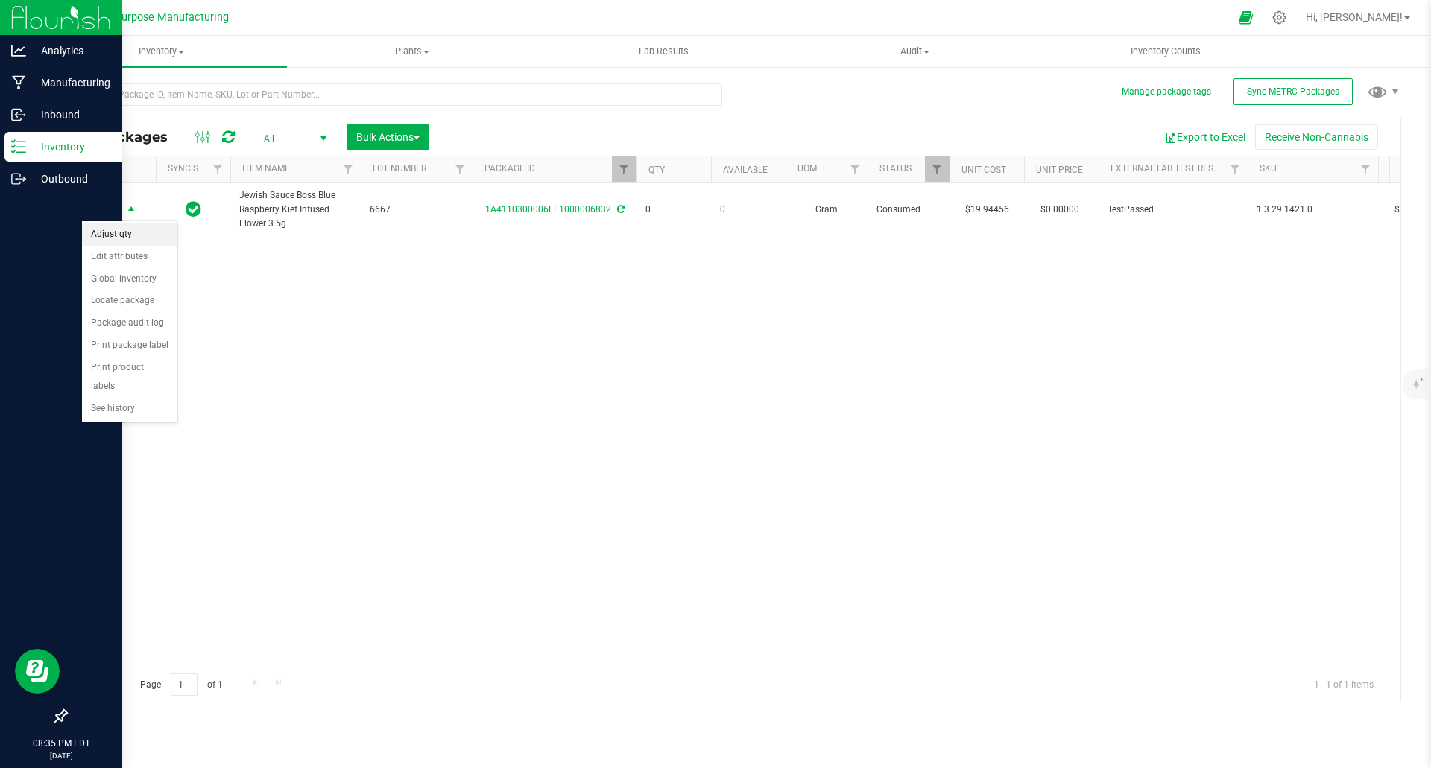
click at [122, 233] on li "Adjust qty" at bounding box center [129, 235] width 95 height 22
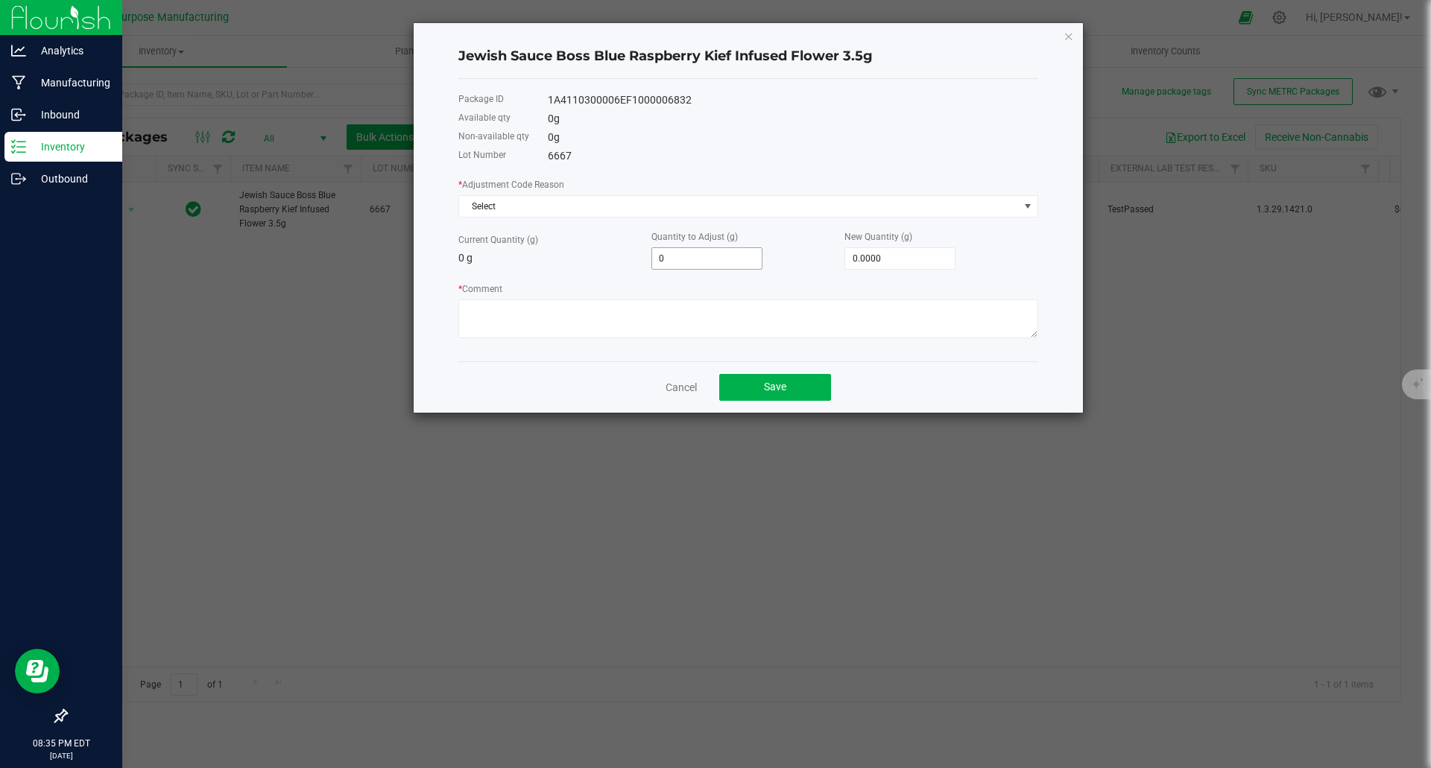
click at [727, 256] on input "0" at bounding box center [707, 258] width 110 height 21
type input "8"
type input "8.0000"
type input "80"
type input "80.0000"
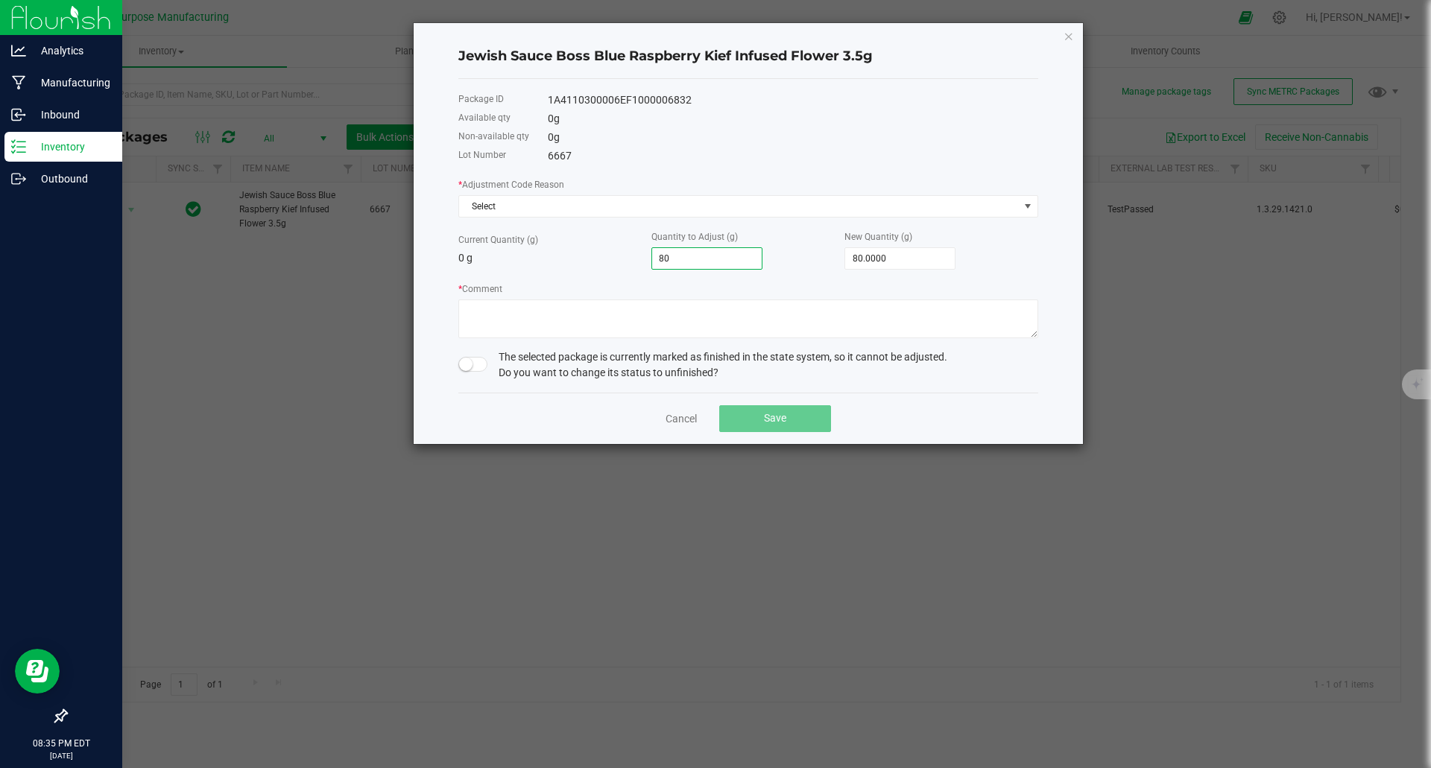
type input "800"
type input "800.0000"
click at [611, 201] on span "Select" at bounding box center [739, 206] width 560 height 21
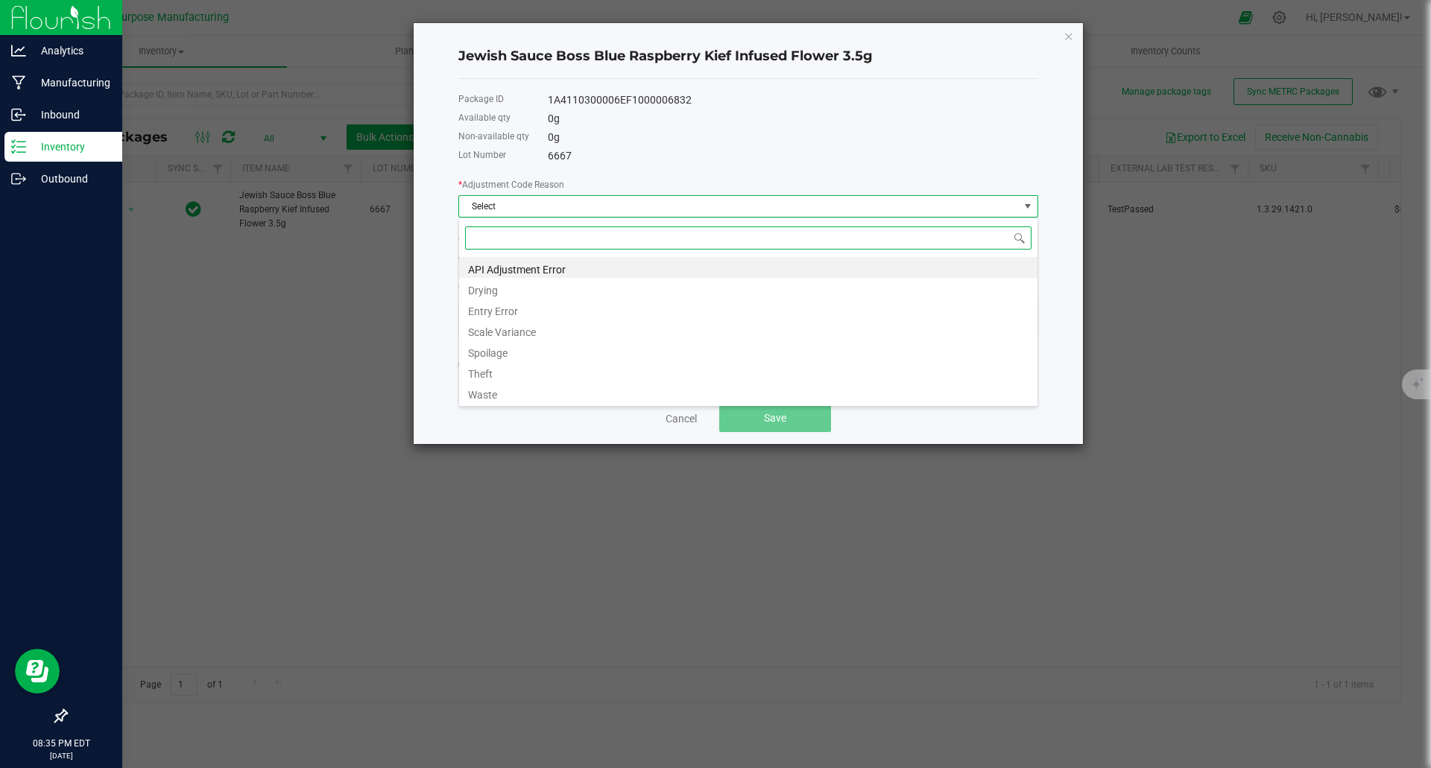
scroll to position [22, 580]
click at [525, 309] on li "Entry Error" at bounding box center [748, 309] width 578 height 21
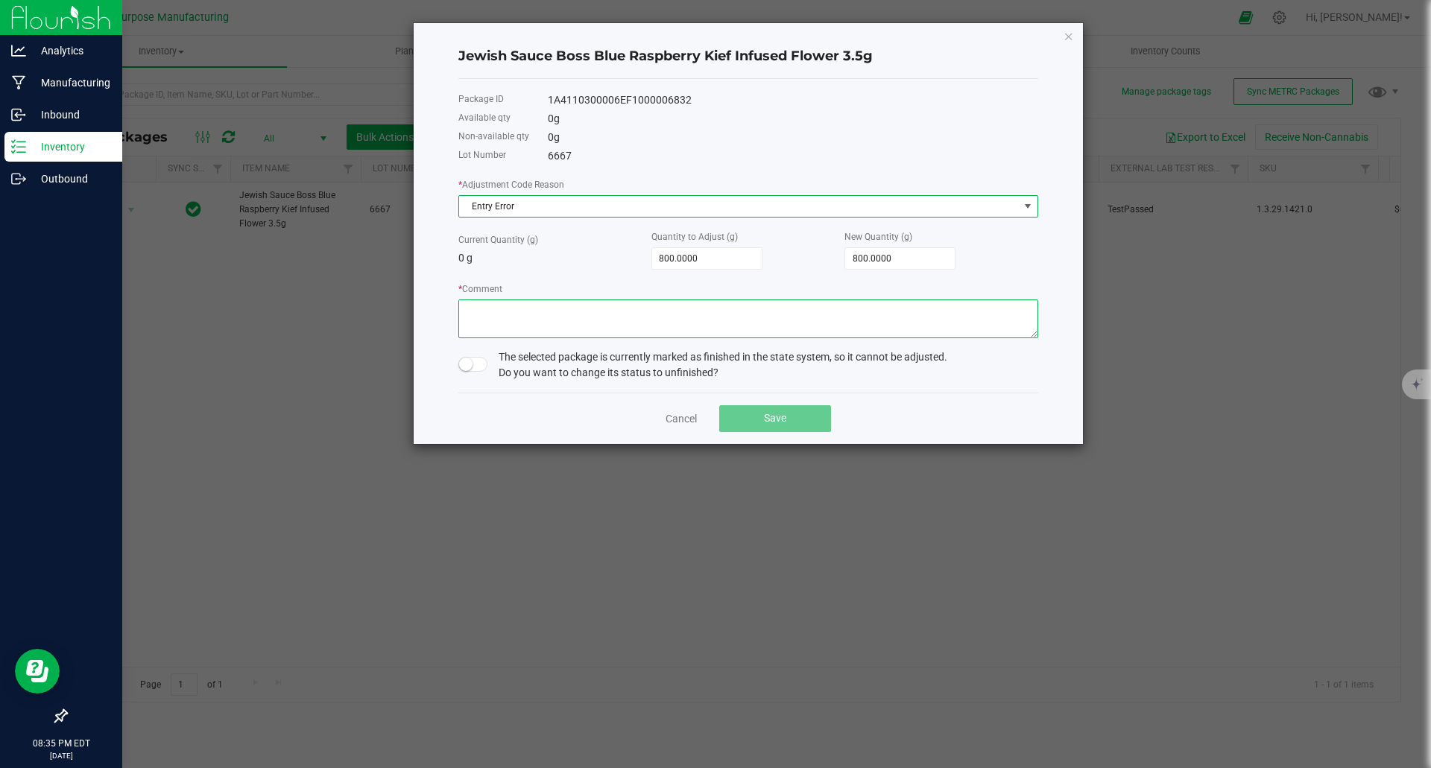
click at [563, 314] on textarea "* Comment" at bounding box center [748, 319] width 580 height 39
click at [535, 209] on span "Entry Error" at bounding box center [739, 206] width 560 height 21
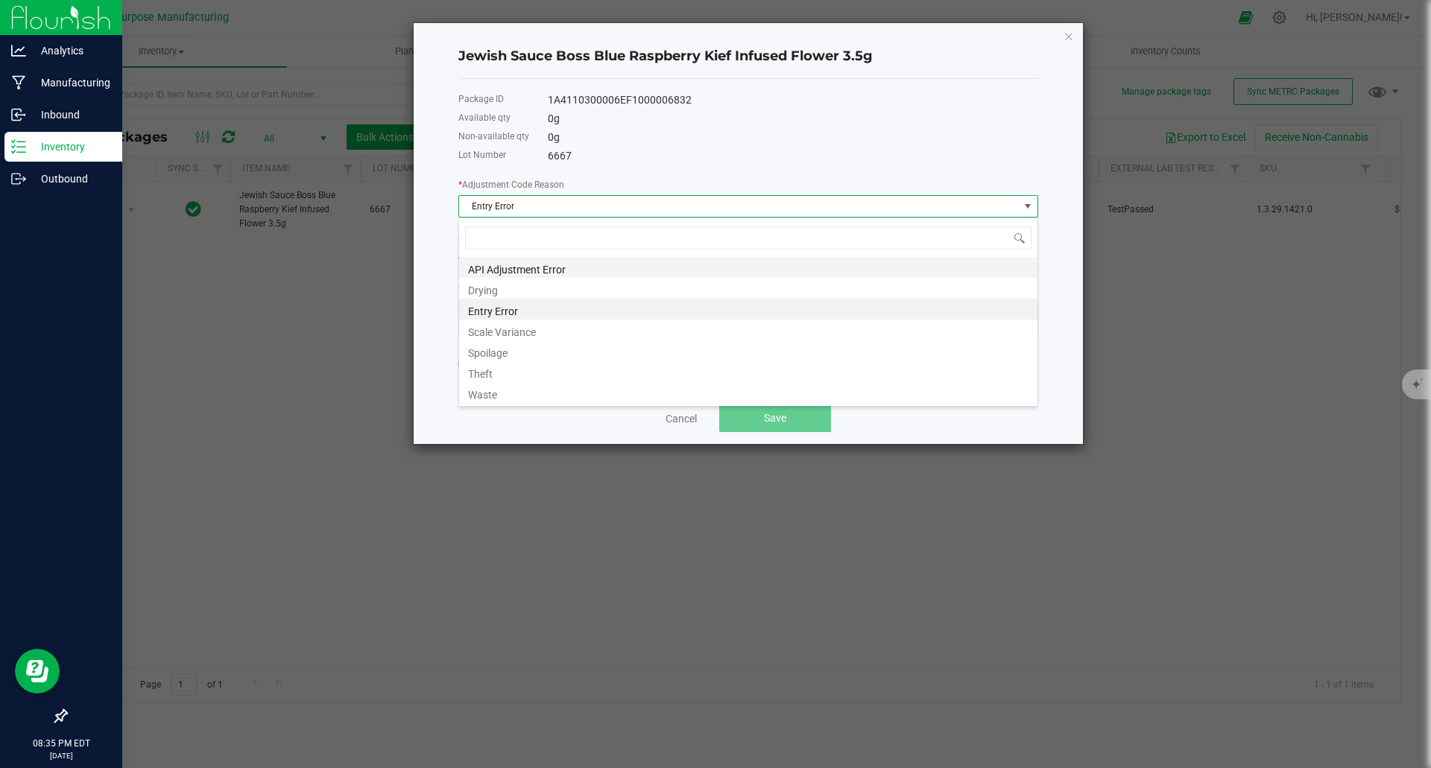
click at [526, 268] on li "API Adjustment Error" at bounding box center [748, 267] width 578 height 21
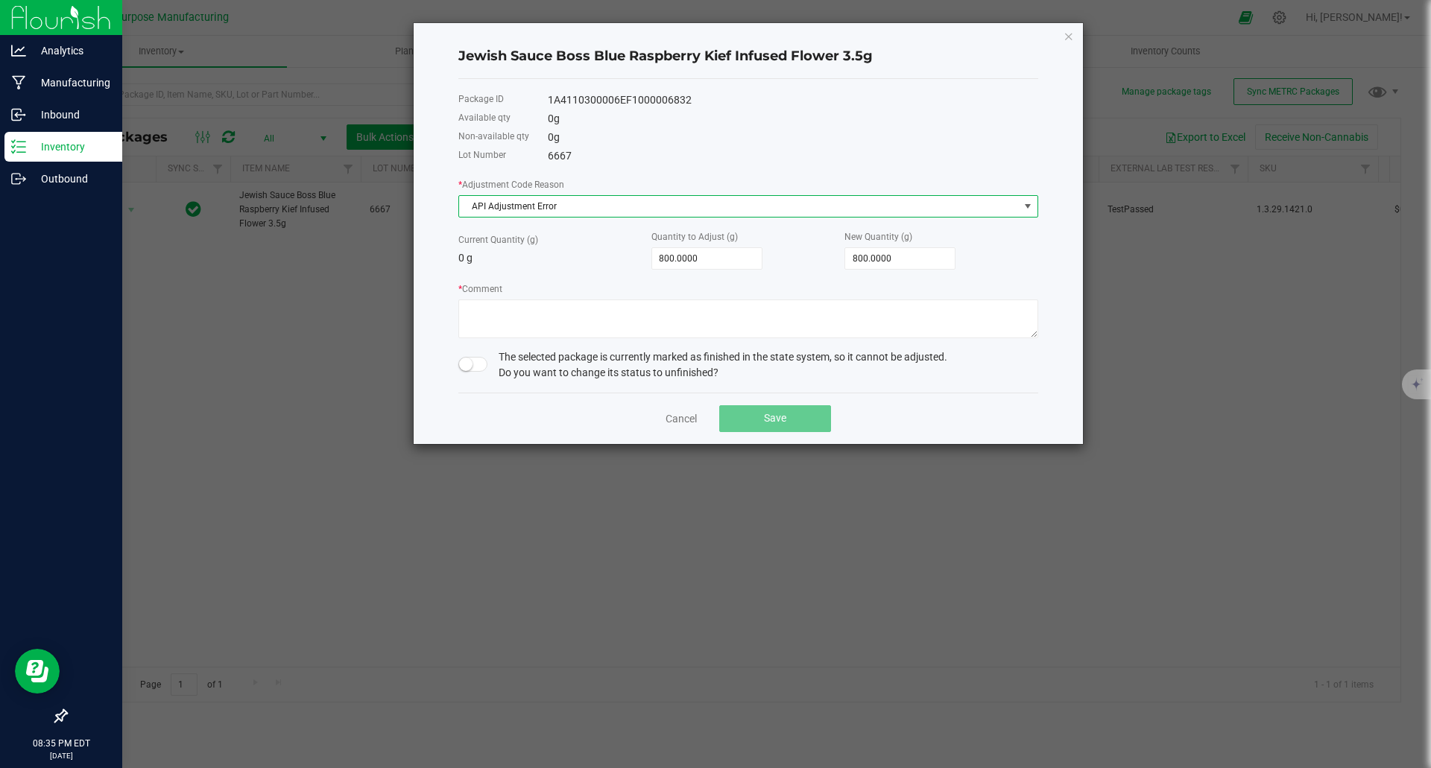
click at [472, 366] on small at bounding box center [465, 364] width 13 height 13
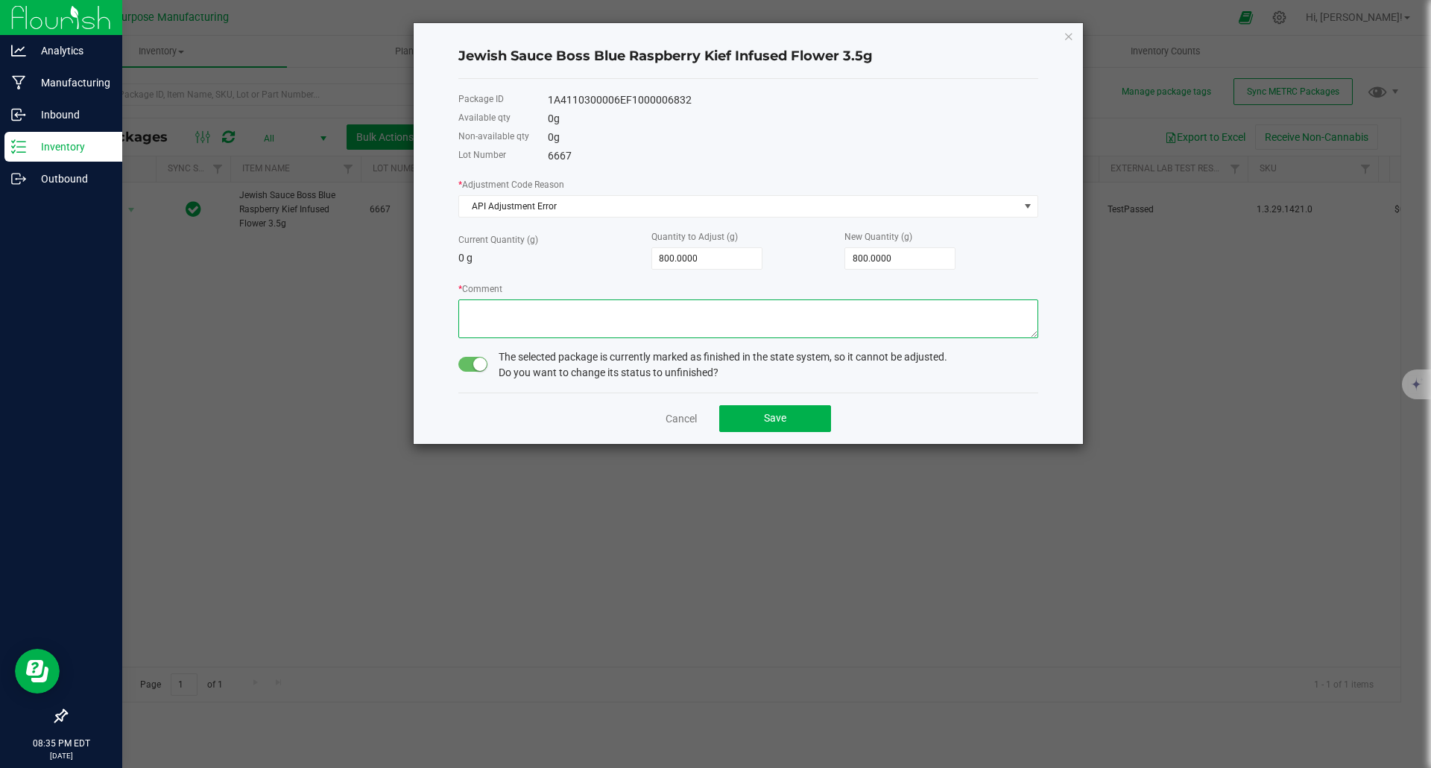
click at [514, 318] on textarea "* Comment" at bounding box center [748, 319] width 580 height 39
click at [506, 282] on div "* Comment" at bounding box center [748, 309] width 580 height 57
click at [603, 315] on textarea "* Comment" at bounding box center [748, 319] width 580 height 39
type textarea "Flourish - METRC integration issue"
click at [792, 417] on button "Save" at bounding box center [775, 418] width 112 height 27
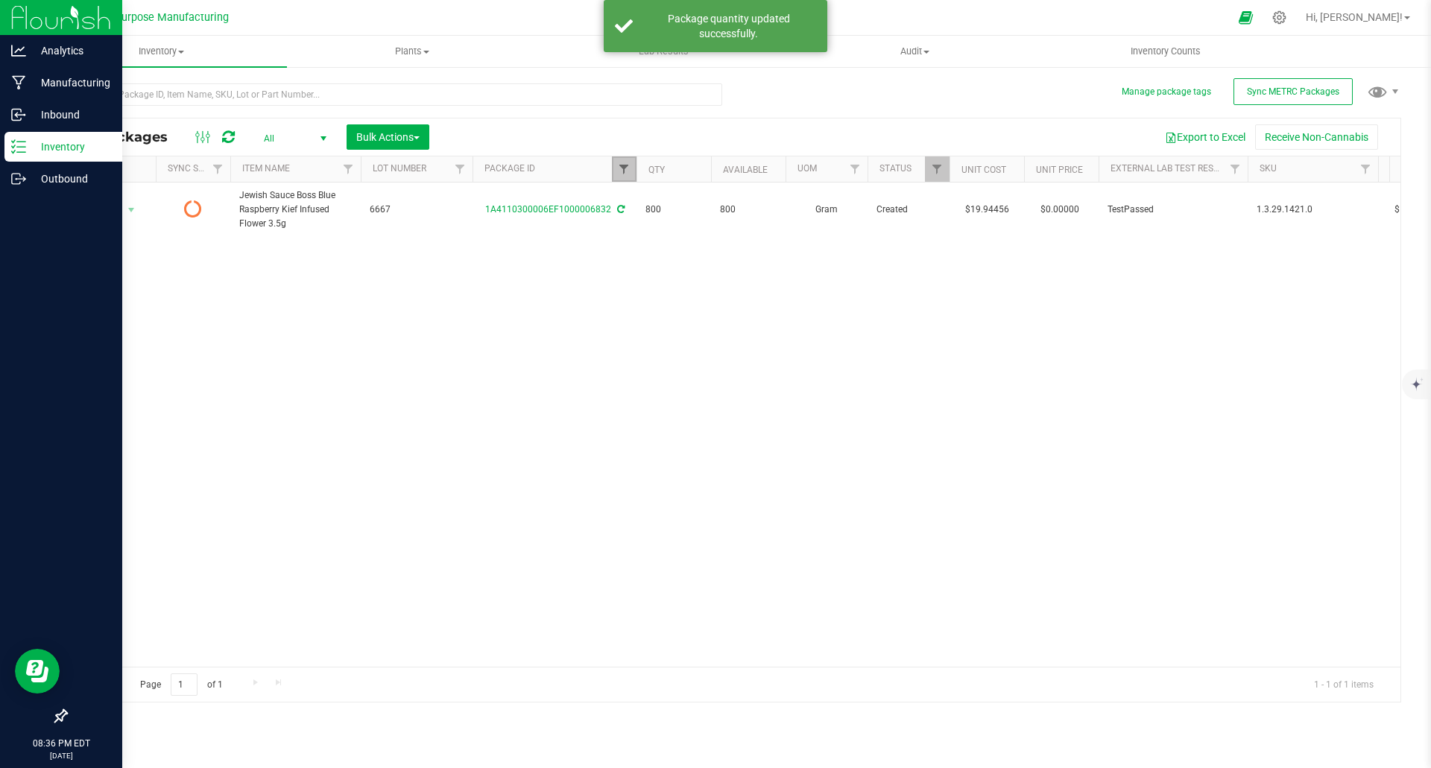
click at [624, 170] on span "Filter" at bounding box center [624, 169] width 12 height 12
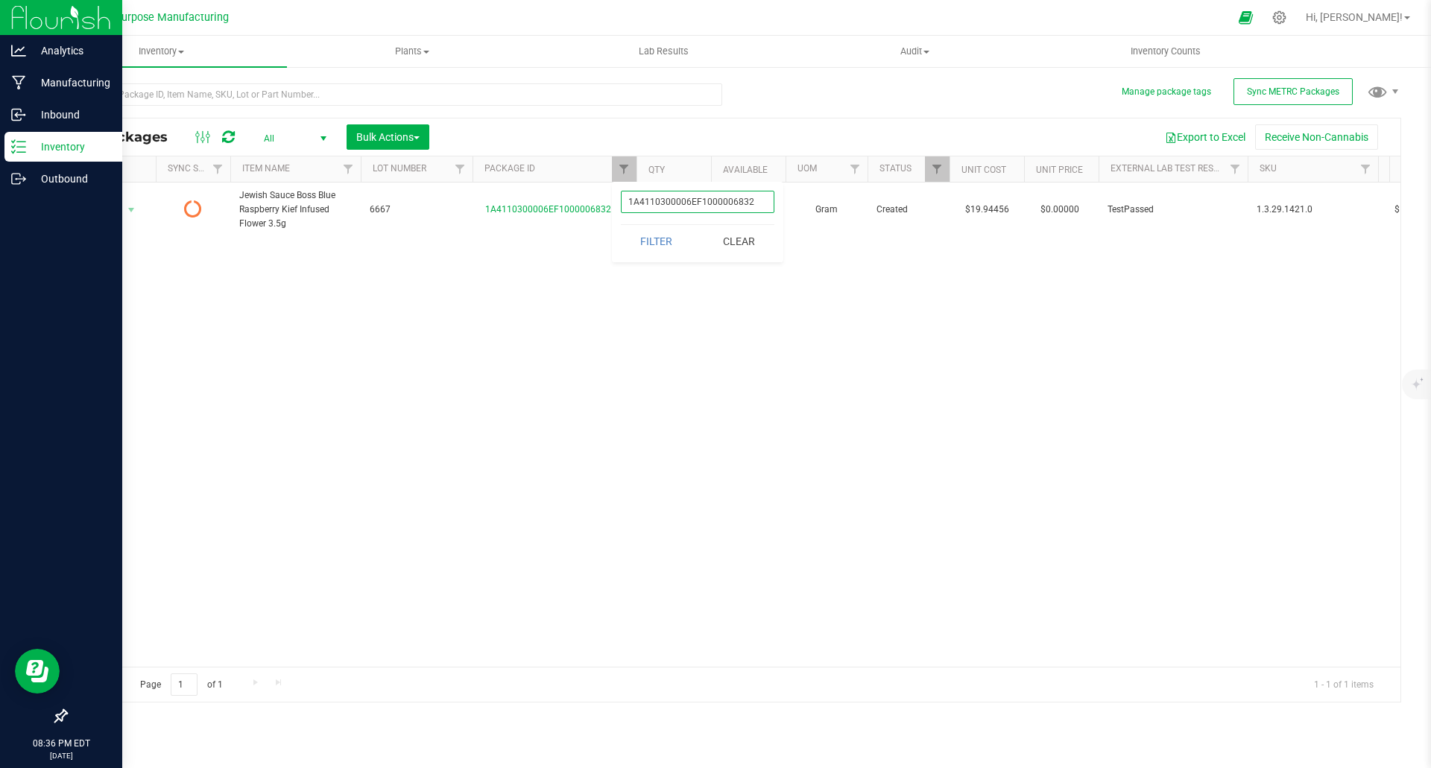
drag, startPoint x: 732, startPoint y: 203, endPoint x: 771, endPoint y: 204, distance: 38.8
click at [766, 203] on input "1A4110300006EF1000006832" at bounding box center [698, 202] width 154 height 22
click at [773, 204] on input "1A4110300006EF1000006832" at bounding box center [698, 202] width 154 height 22
type input "1A4110300006EF1000005033"
click at [666, 242] on button "Filter" at bounding box center [657, 241] width 72 height 33
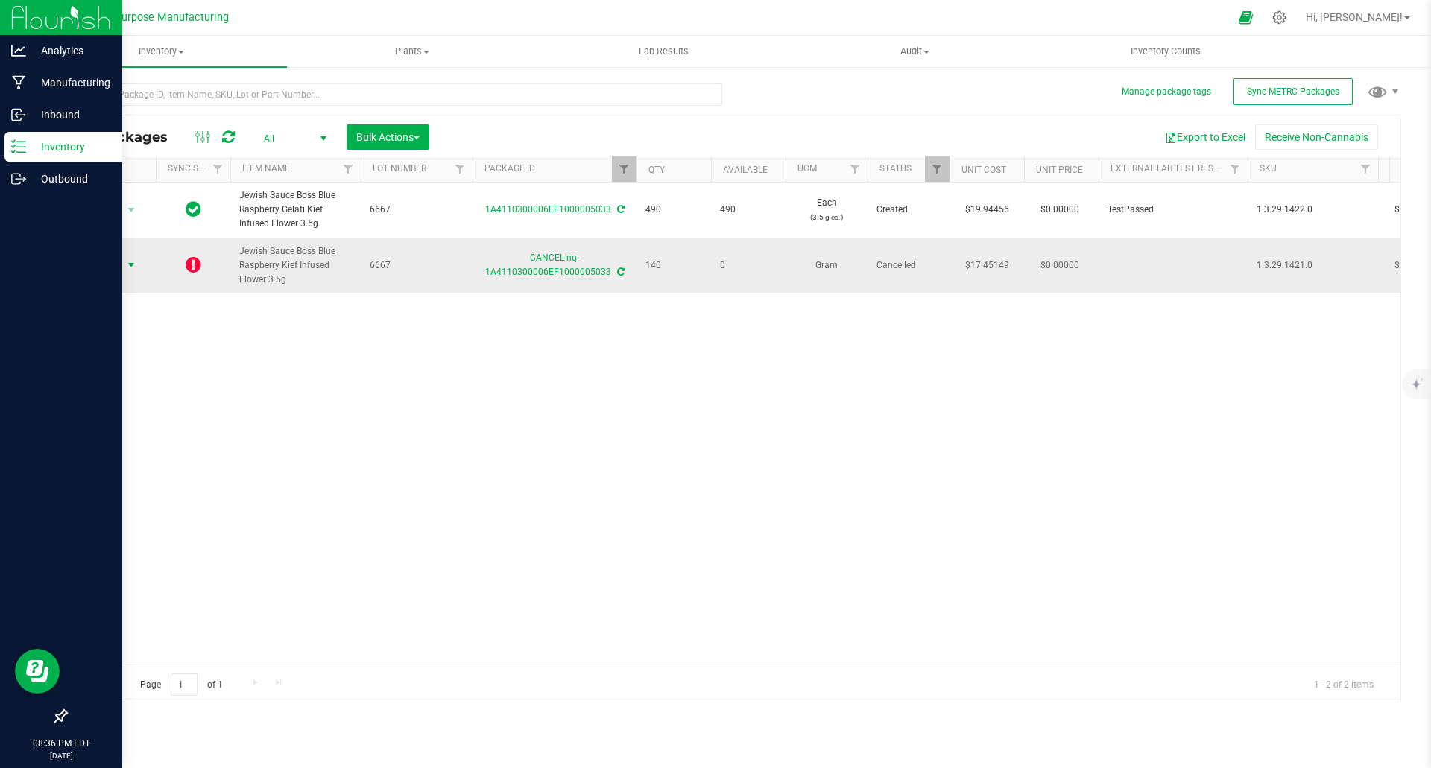
click at [131, 262] on span "select" at bounding box center [131, 265] width 12 height 12
click at [619, 272] on icon at bounding box center [620, 272] width 7 height 9
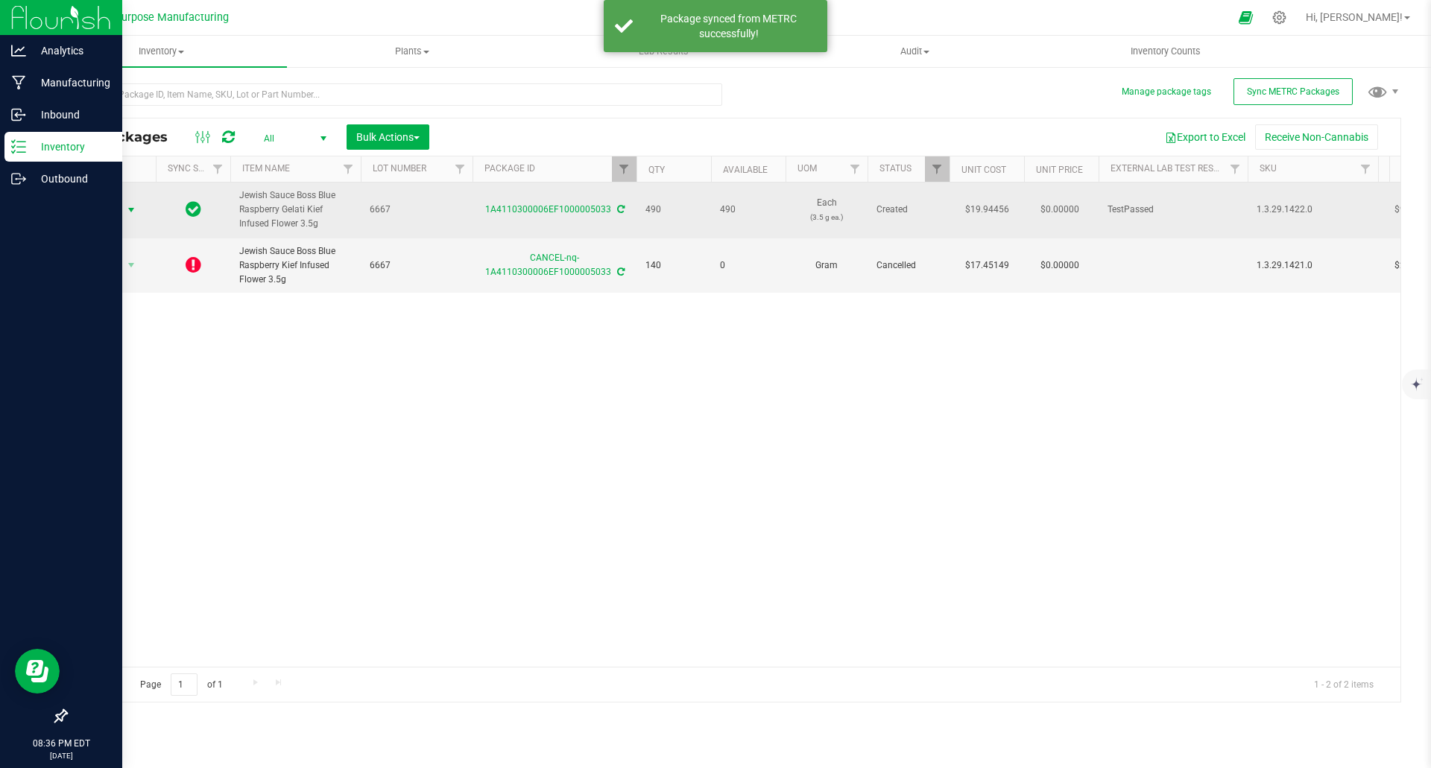
click at [135, 210] on span "select" at bounding box center [131, 210] width 12 height 12
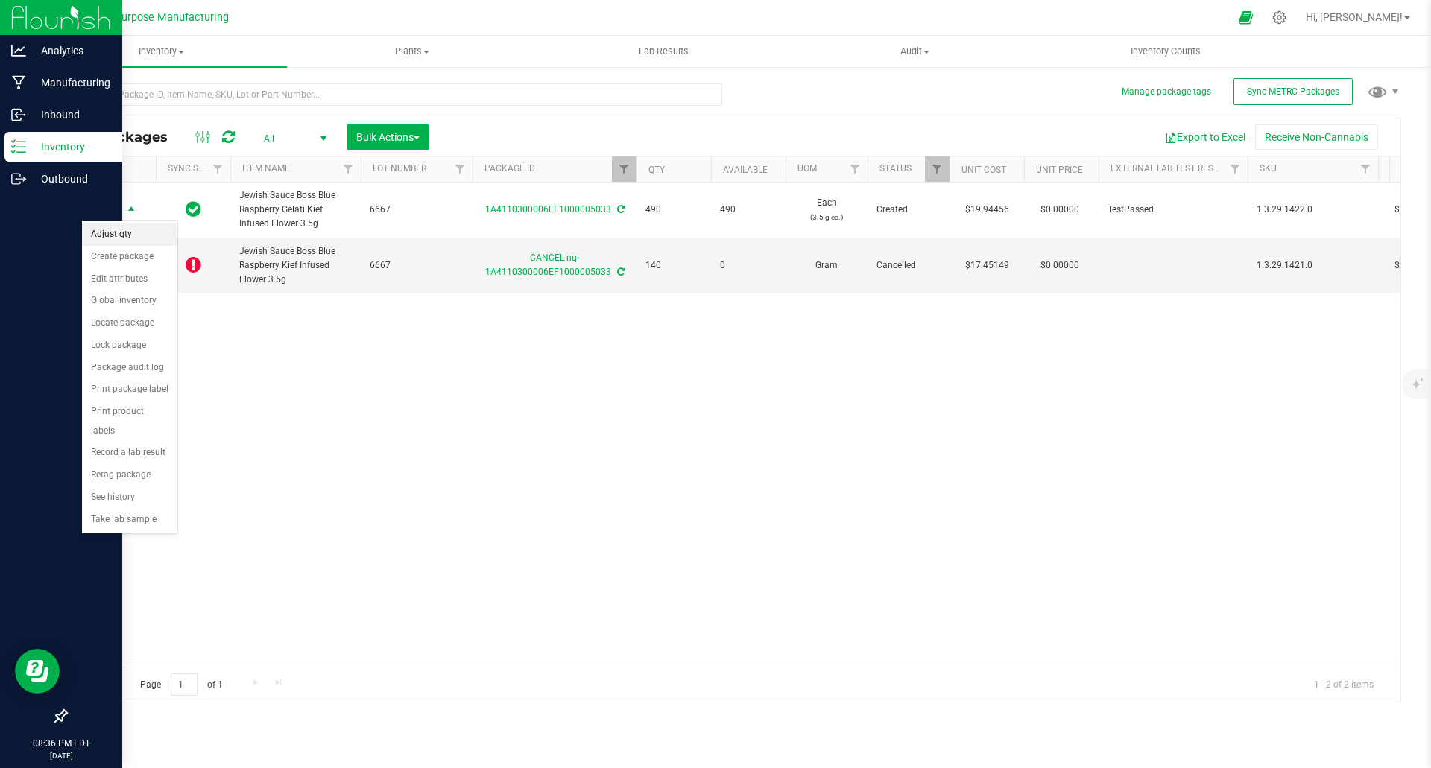
click at [127, 236] on li "Adjust qty" at bounding box center [129, 235] width 95 height 22
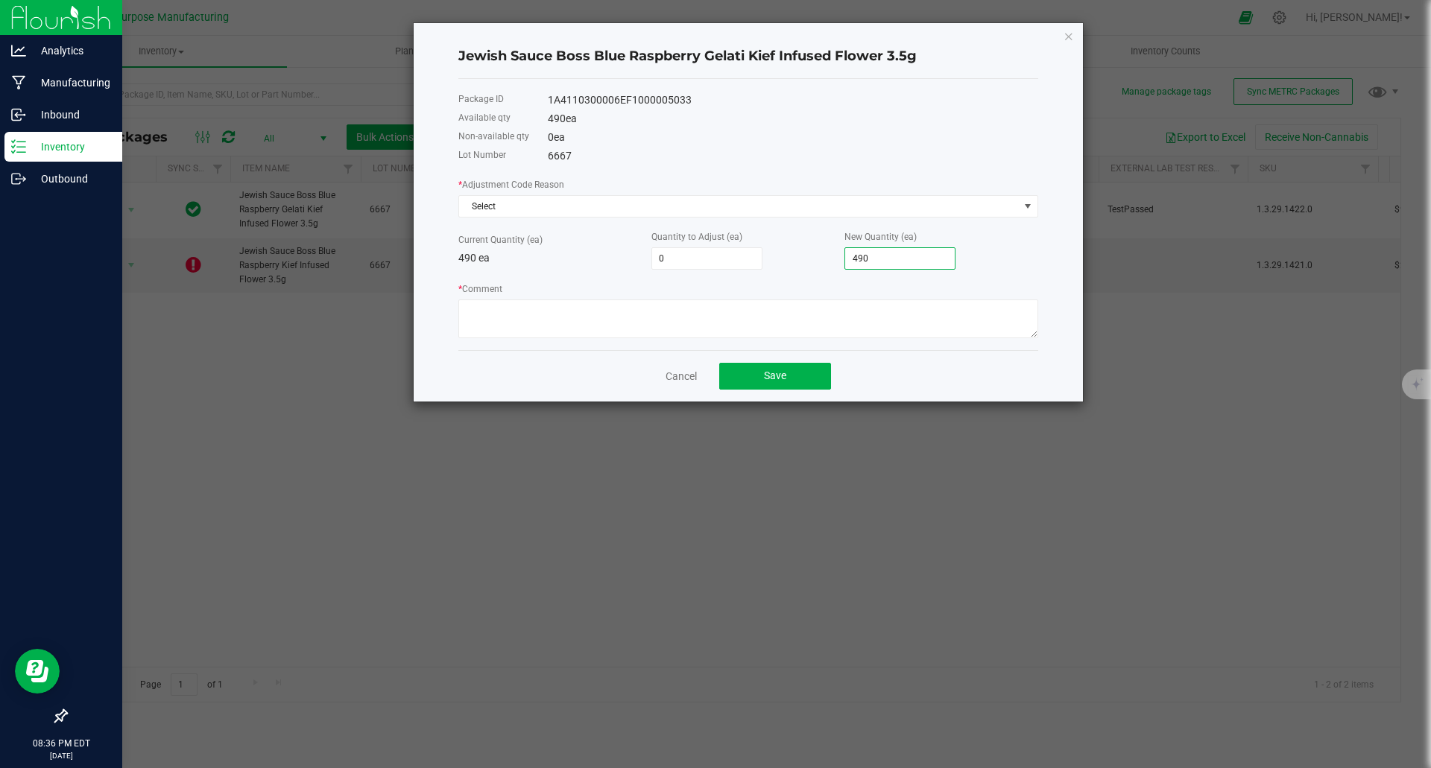
click at [869, 255] on input "490" at bounding box center [900, 258] width 110 height 21
type input "-486"
type input "4"
type input "-450"
type input "40"
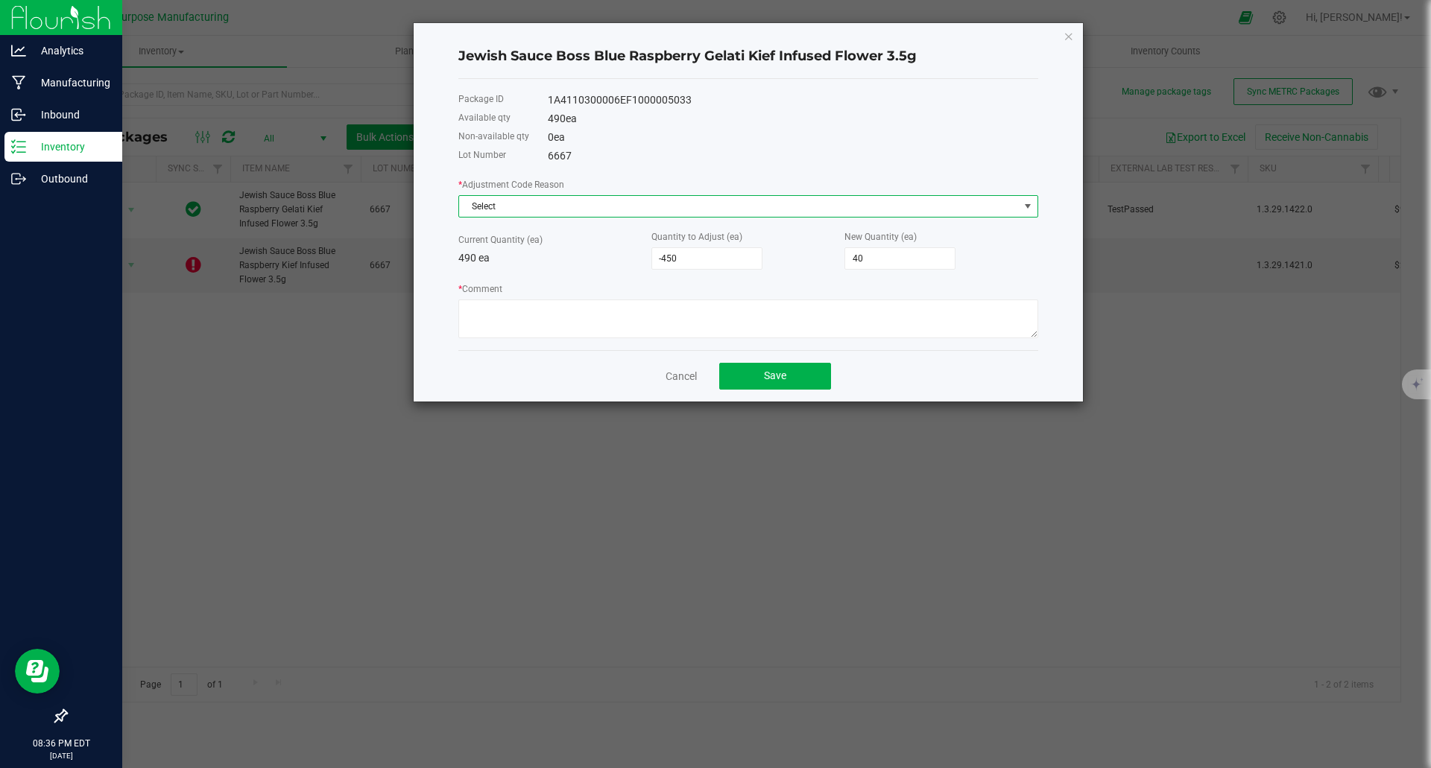
click at [593, 203] on span "Select" at bounding box center [739, 206] width 560 height 21
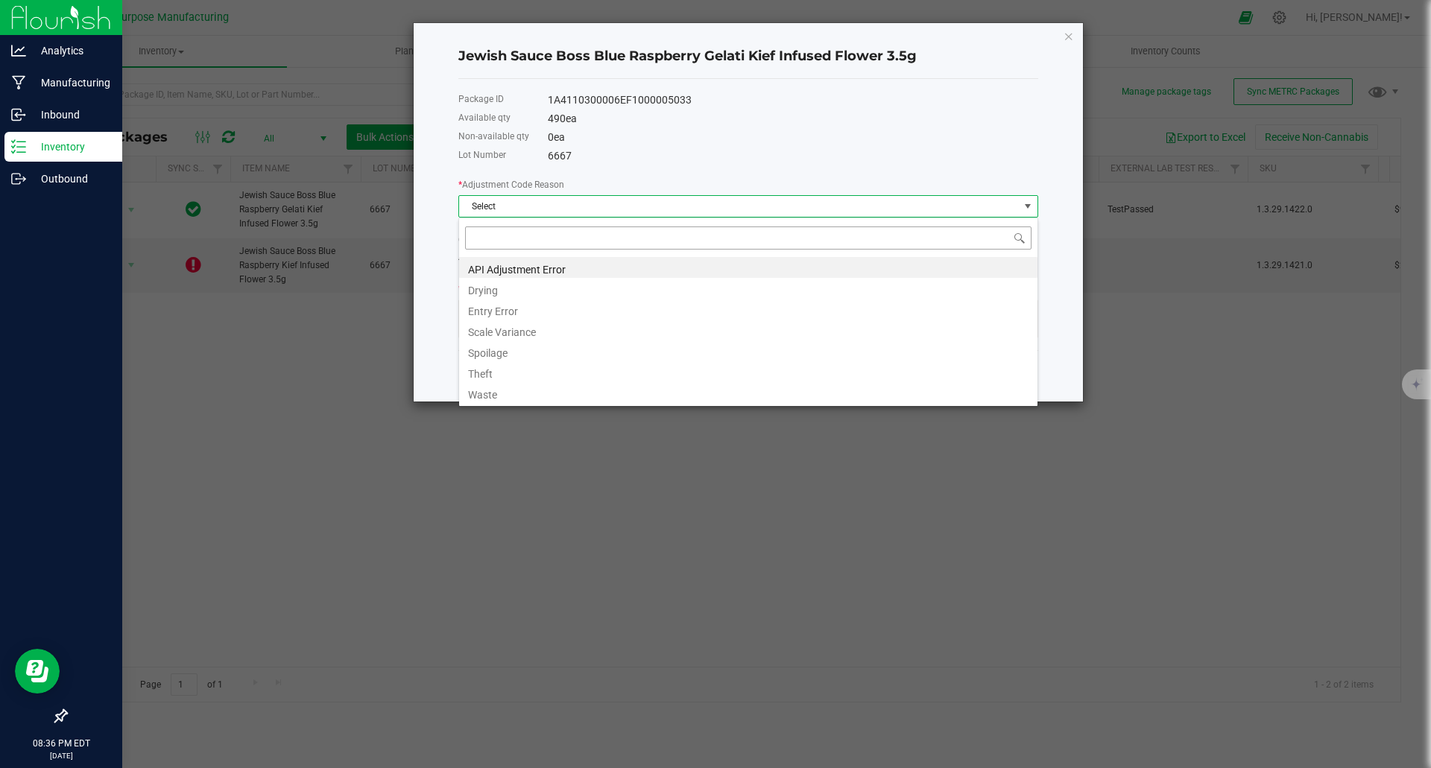
scroll to position [22, 580]
click at [543, 268] on li "API Adjustment Error" at bounding box center [748, 267] width 578 height 21
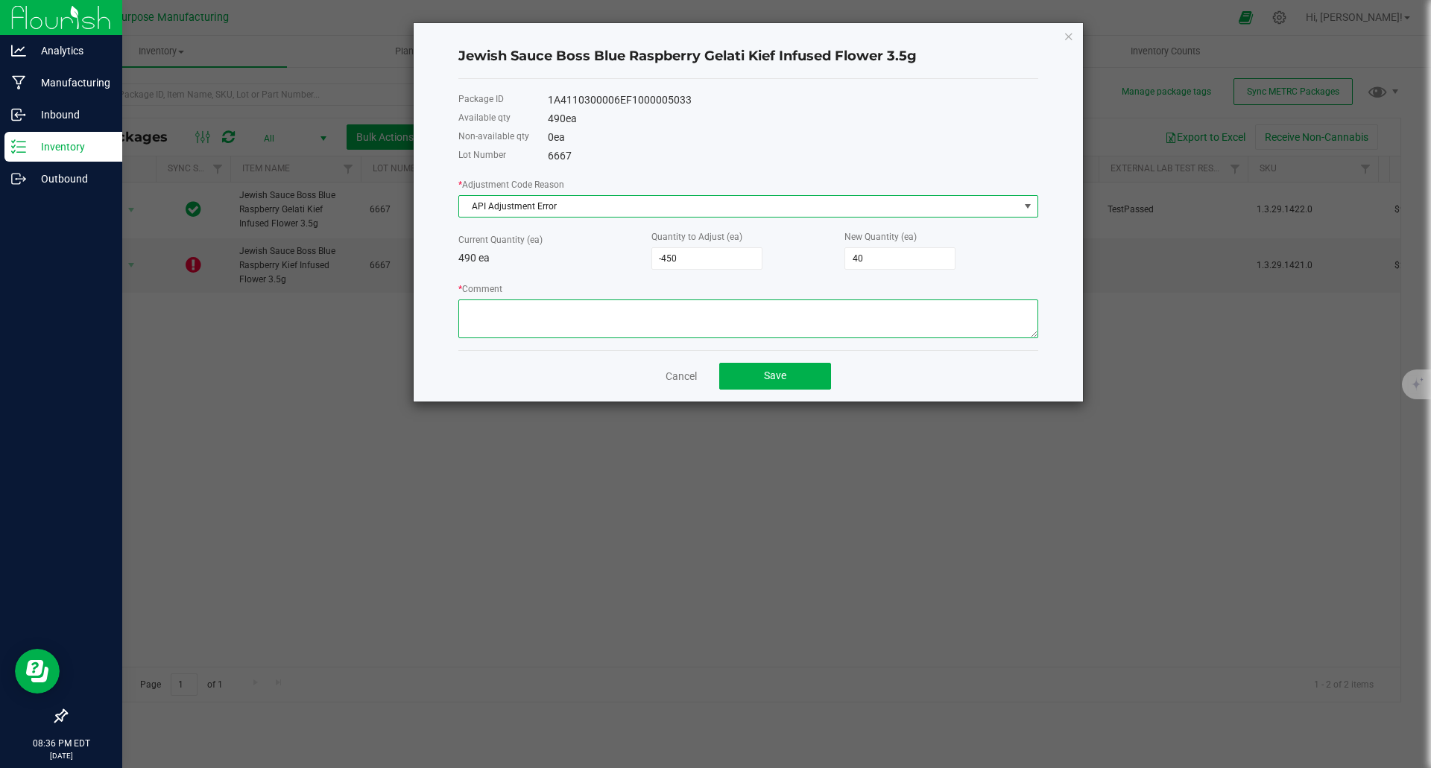
click at [582, 313] on textarea "* Comment" at bounding box center [748, 319] width 580 height 39
type textarea "Flourish - METRC integration issue"
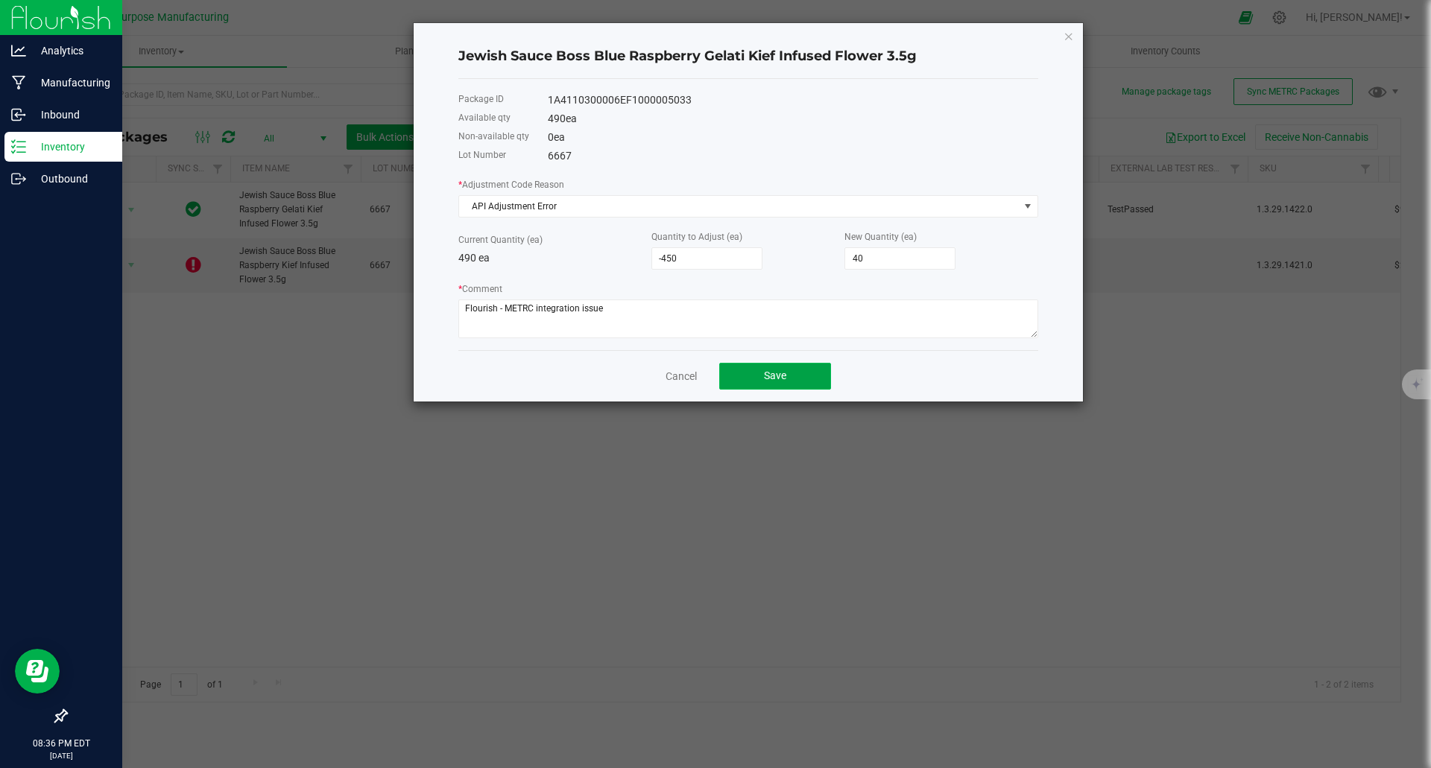
click at [805, 370] on button "Save" at bounding box center [775, 376] width 112 height 27
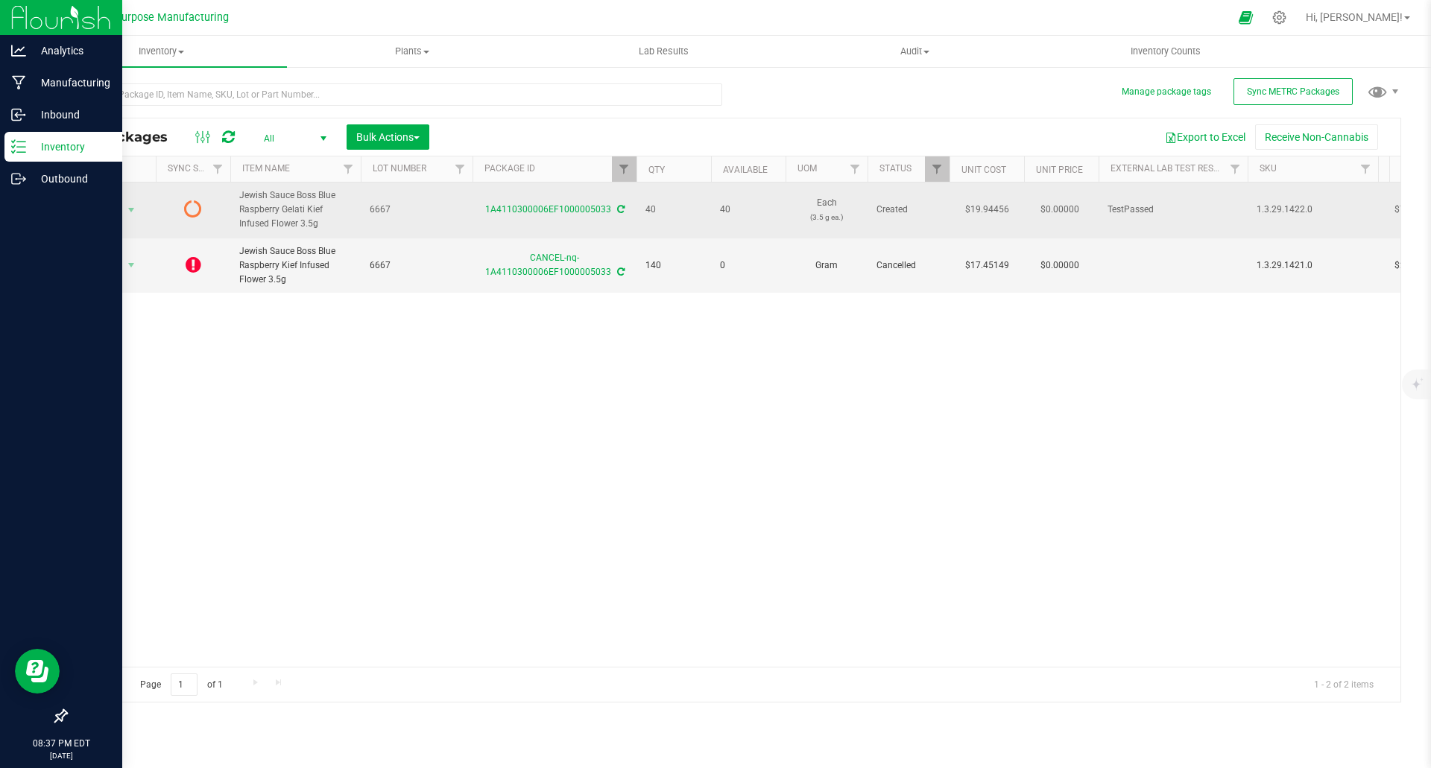
click at [619, 209] on icon at bounding box center [620, 209] width 7 height 9
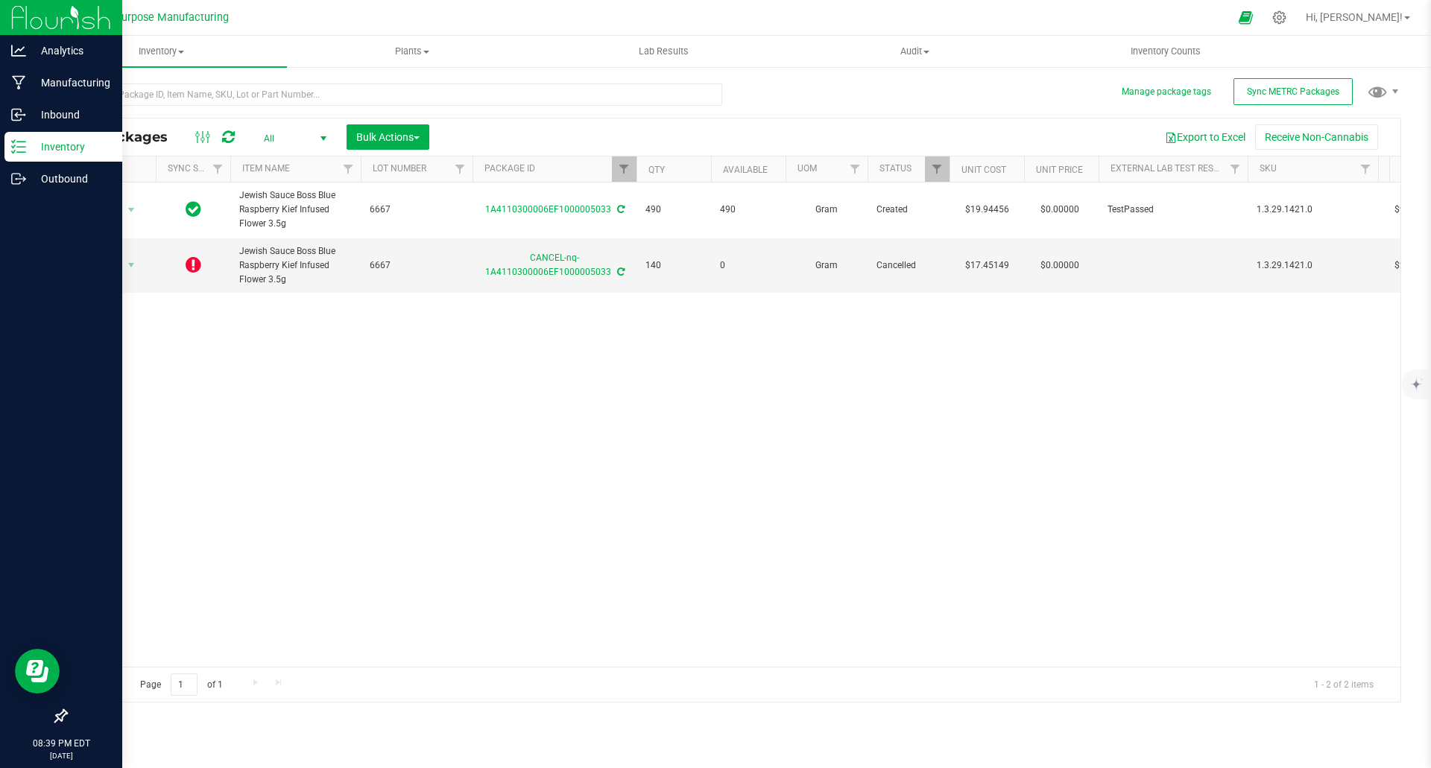
click at [230, 82] on div at bounding box center [400, 94] width 668 height 48
click at [230, 89] on input "text" at bounding box center [394, 94] width 657 height 22
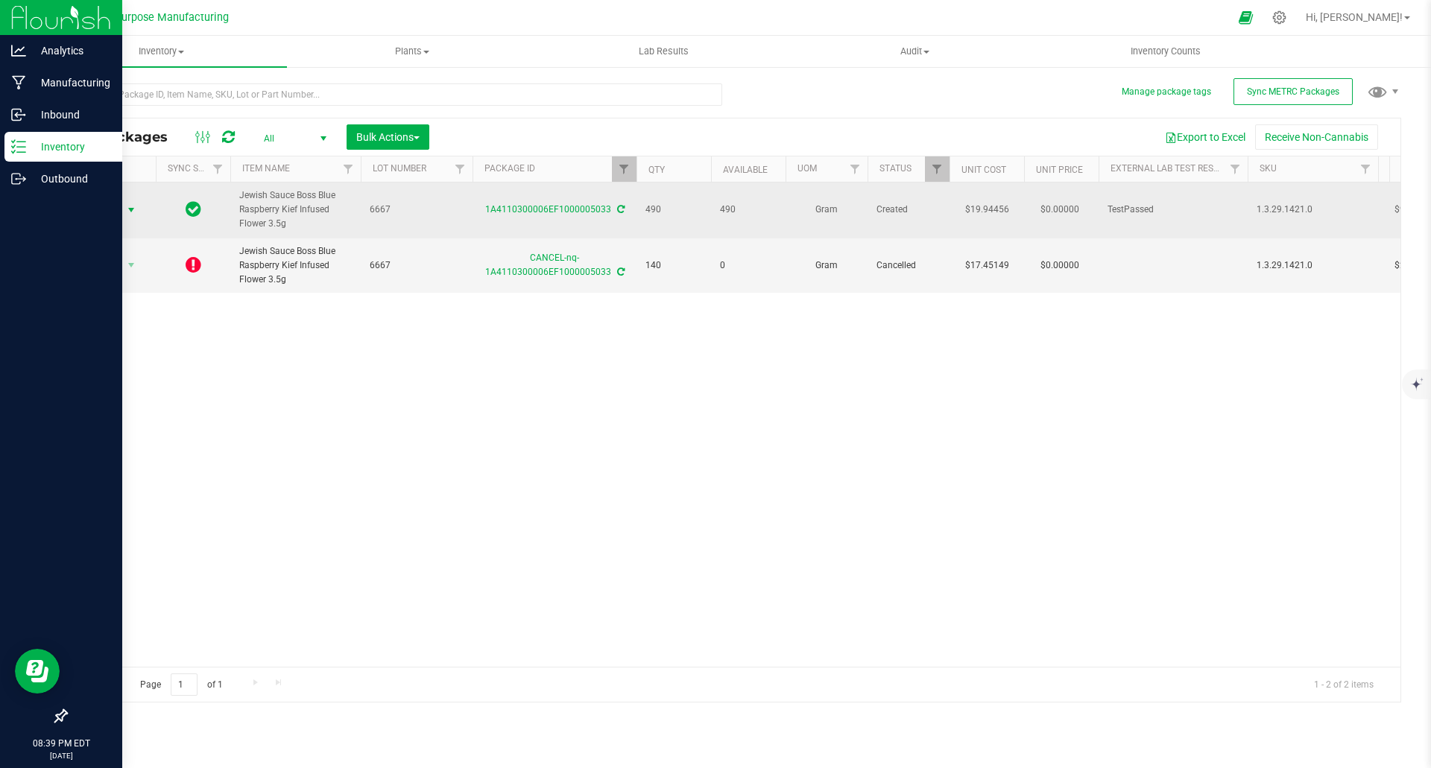
click at [135, 207] on span "select" at bounding box center [131, 210] width 12 height 12
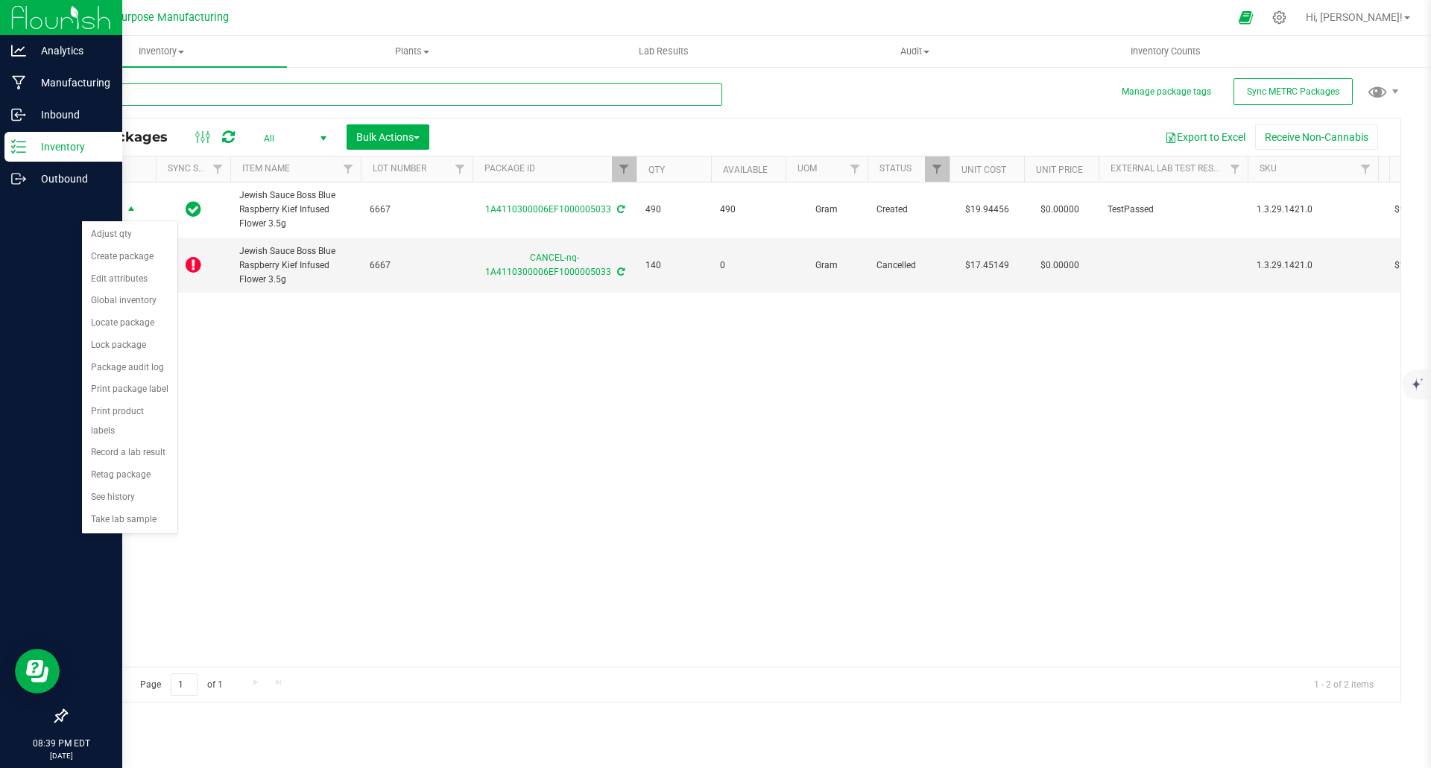
click at [197, 93] on input "text" at bounding box center [394, 94] width 657 height 22
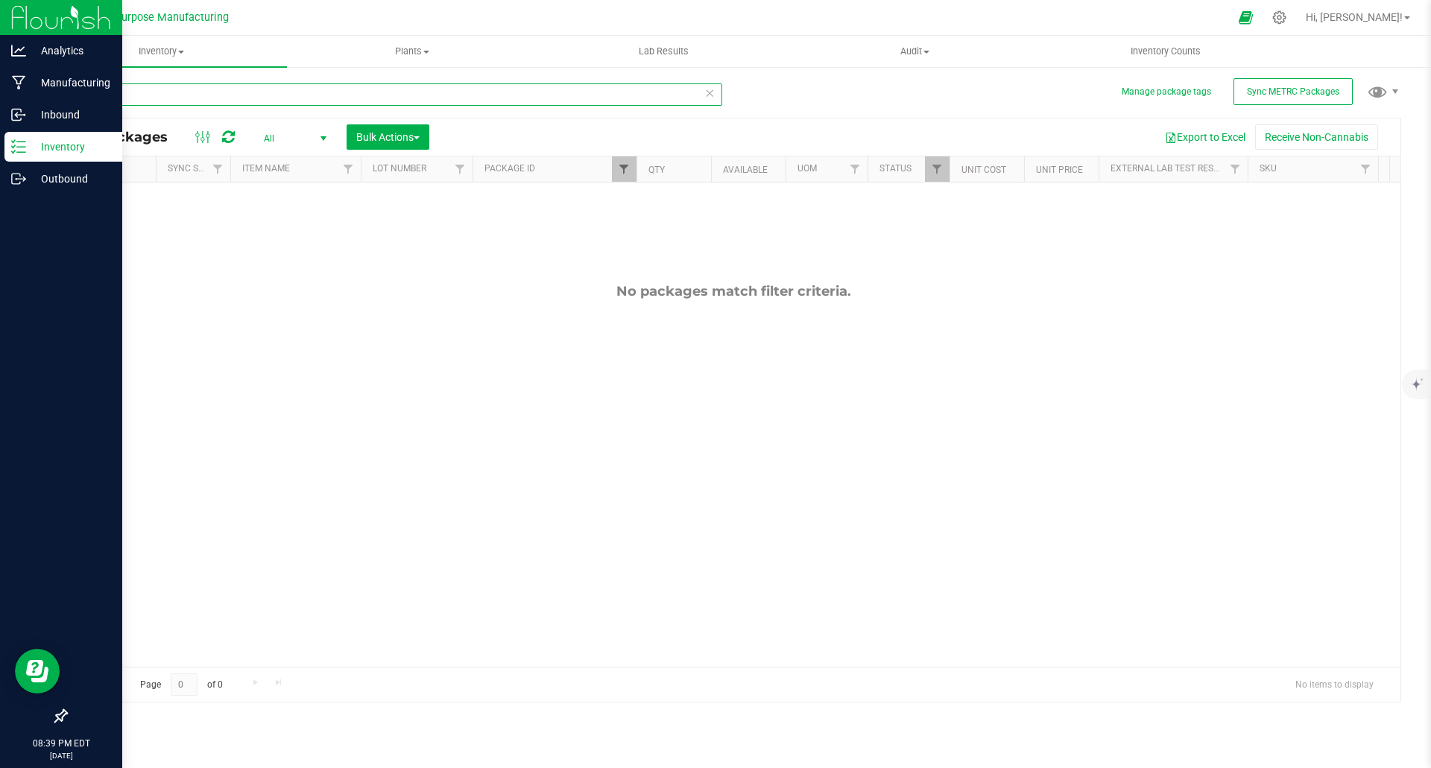
type input "Gelati"
click at [619, 174] on span "Filter" at bounding box center [624, 169] width 12 height 12
click at [739, 235] on button "Clear" at bounding box center [739, 241] width 72 height 33
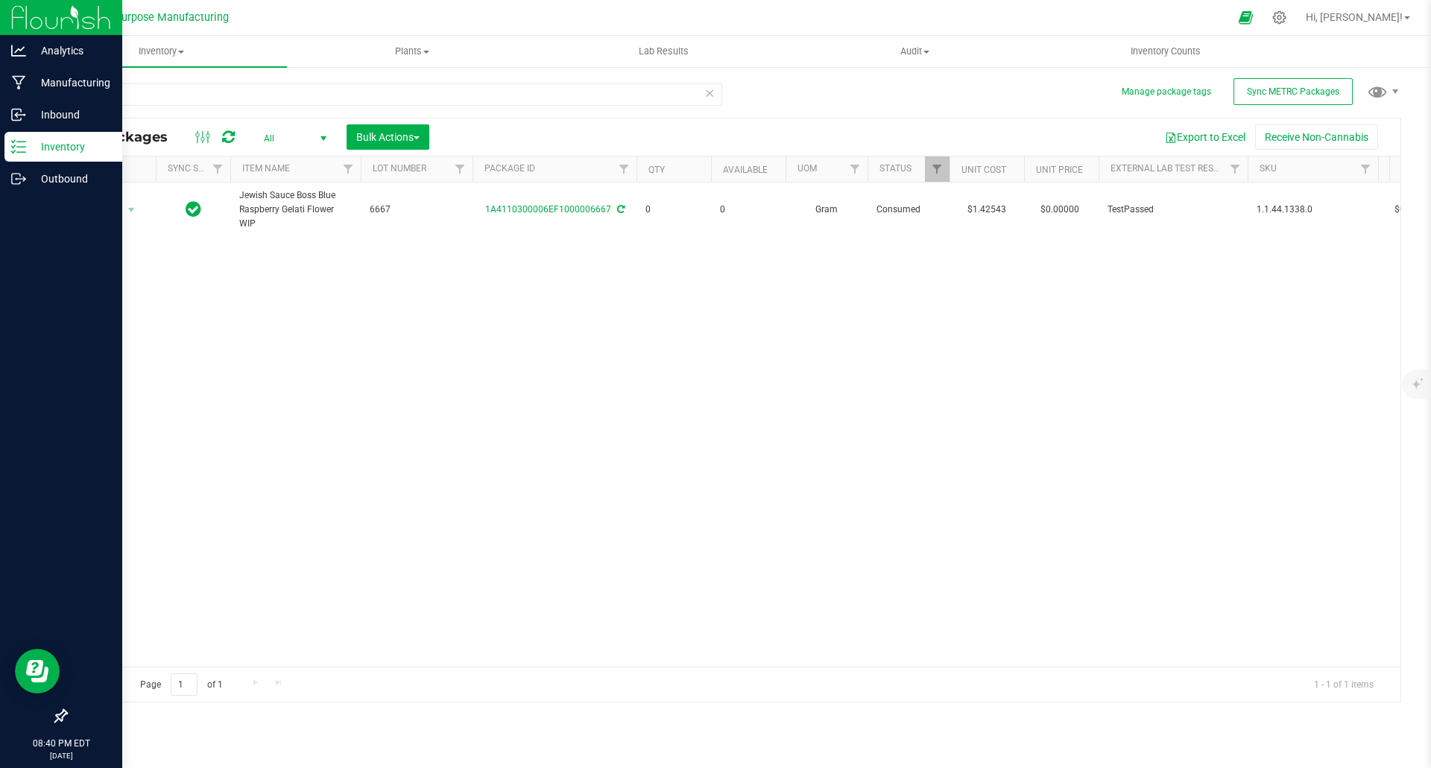
click at [327, 136] on span "select" at bounding box center [324, 139] width 12 height 12
click at [298, 157] on li "Active Only" at bounding box center [291, 162] width 81 height 22
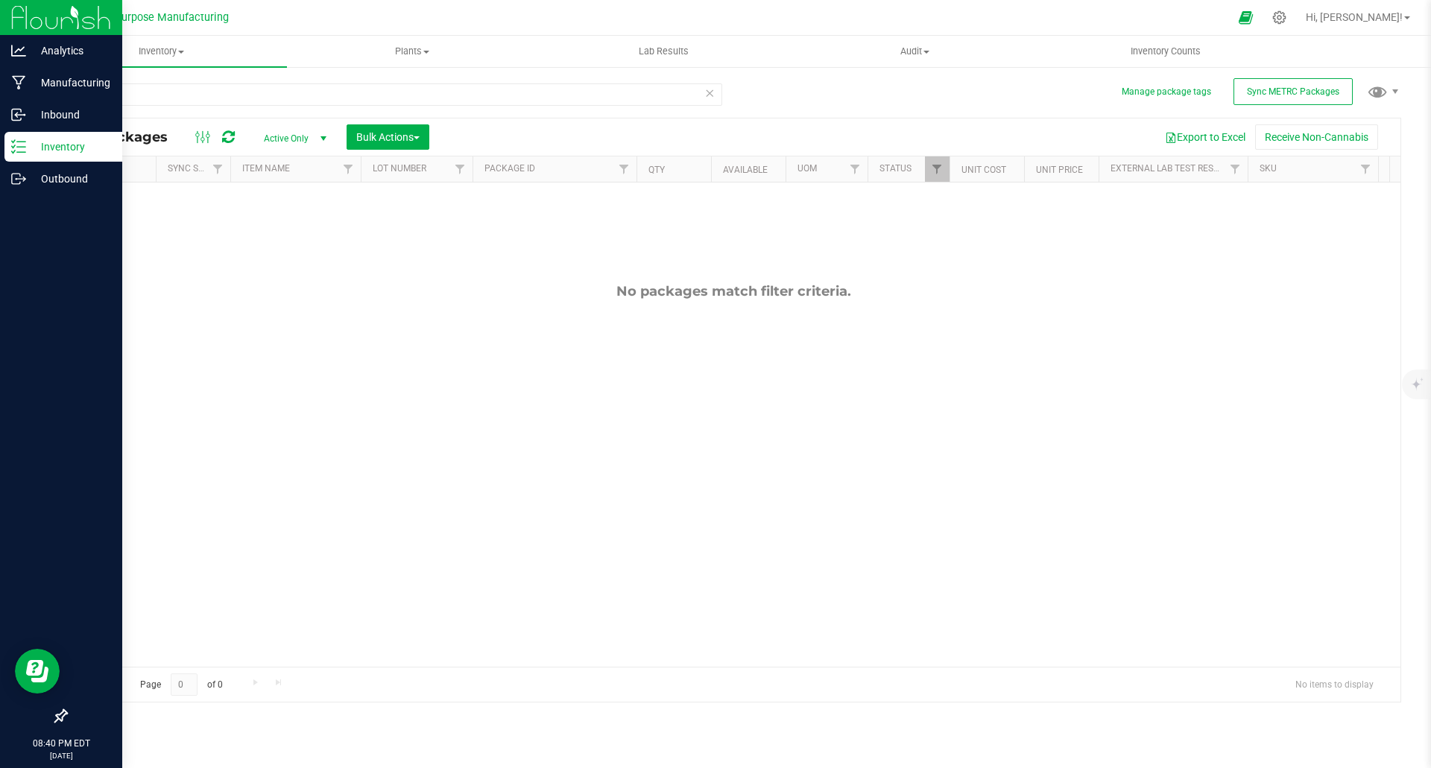
click at [324, 138] on span "select" at bounding box center [324, 139] width 12 height 12
click at [277, 228] on li "All" at bounding box center [291, 229] width 81 height 22
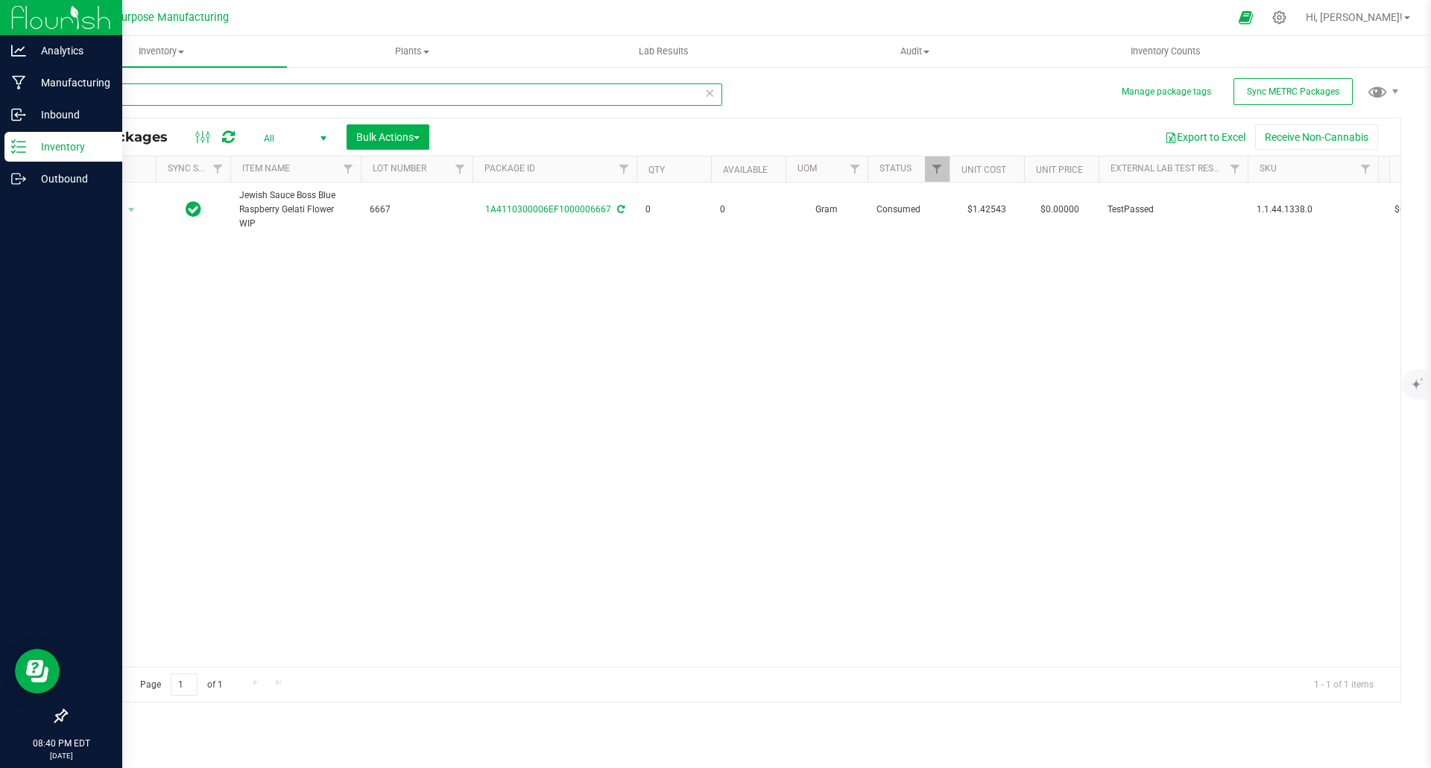
drag, startPoint x: 174, startPoint y: 94, endPoint x: 52, endPoint y: 93, distance: 122.2
click at [53, 93] on div "Manage package tags Sync METRC Packages Gelati All Packages All Active Only Lab…" at bounding box center [733, 293] width 1395 height 455
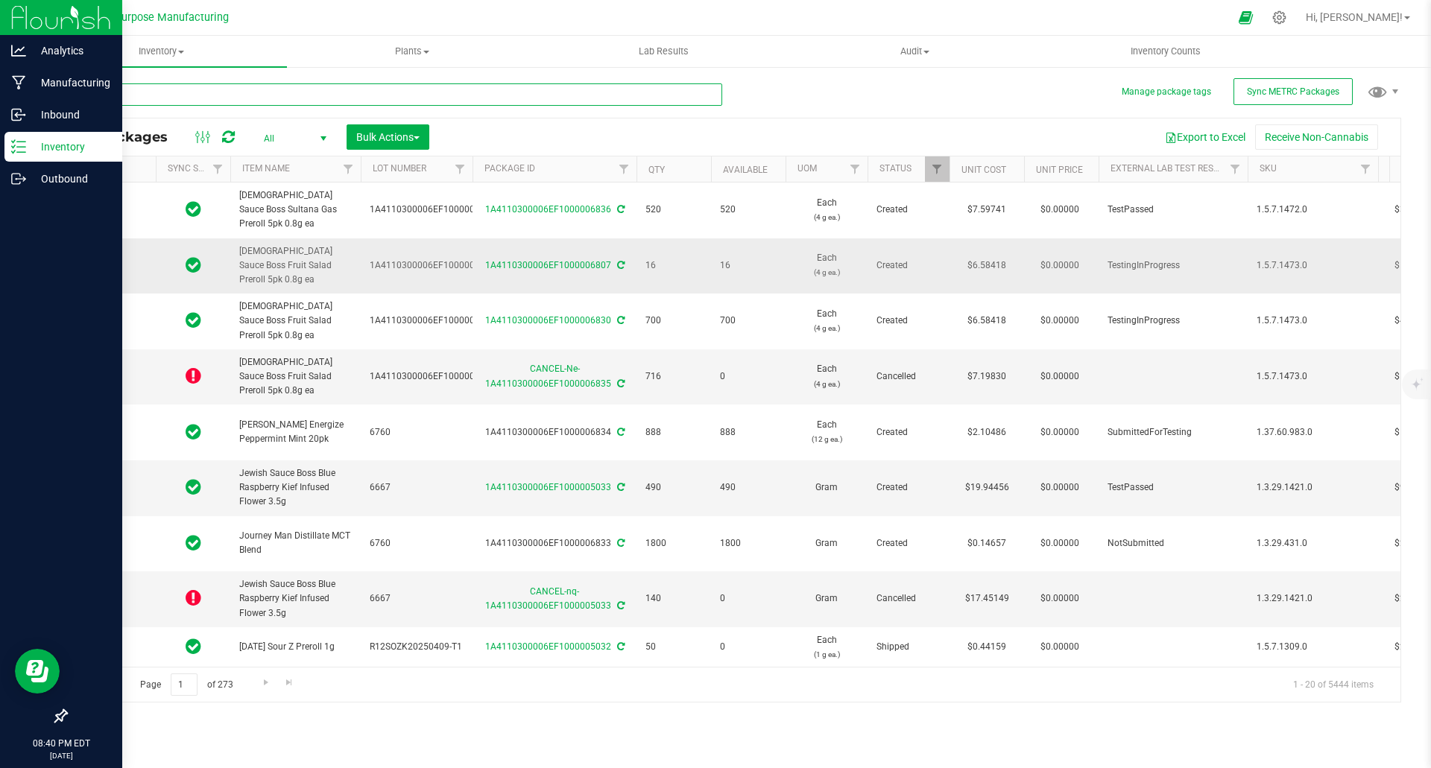
type input "2025-09-25"
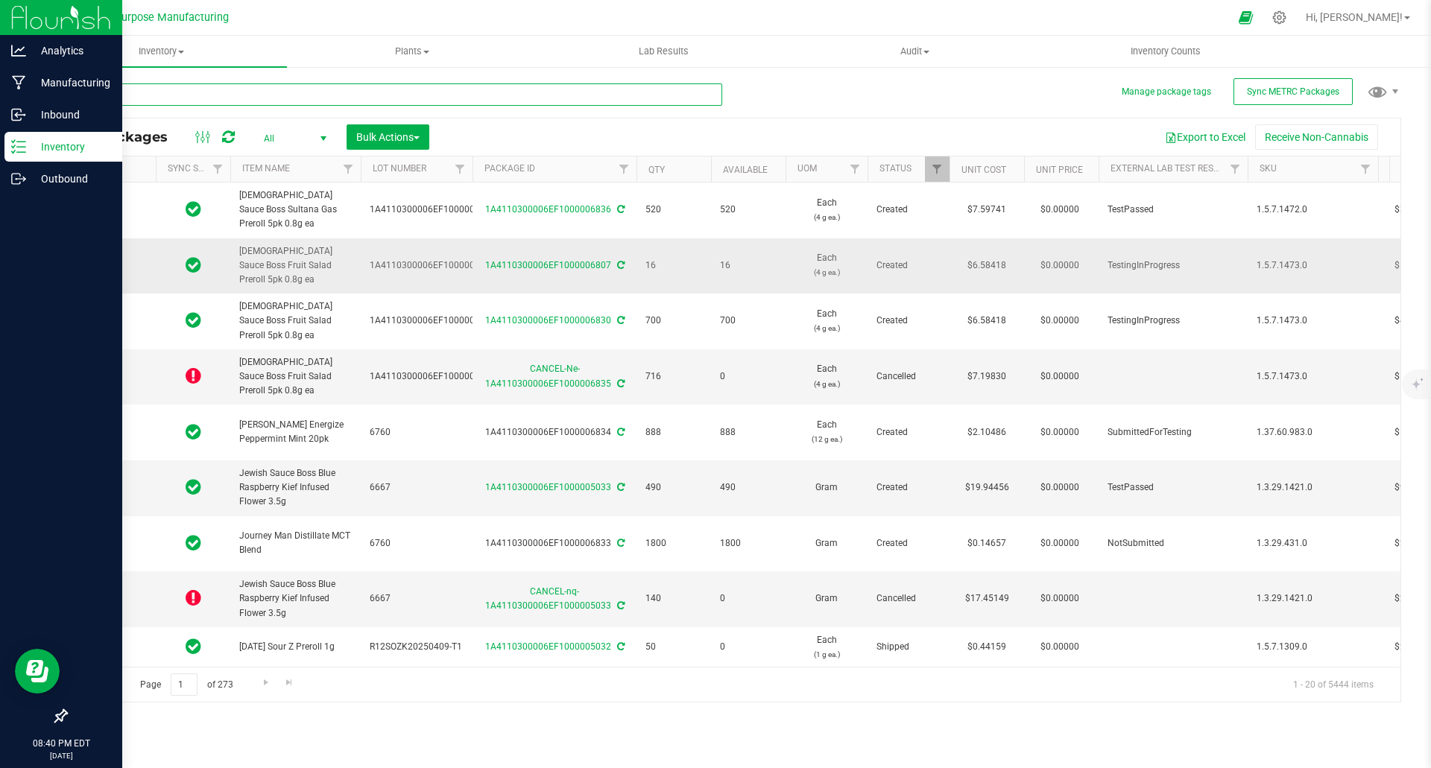
type input "2025-09-25"
type input "2025-09-23"
type input "2025-08-17"
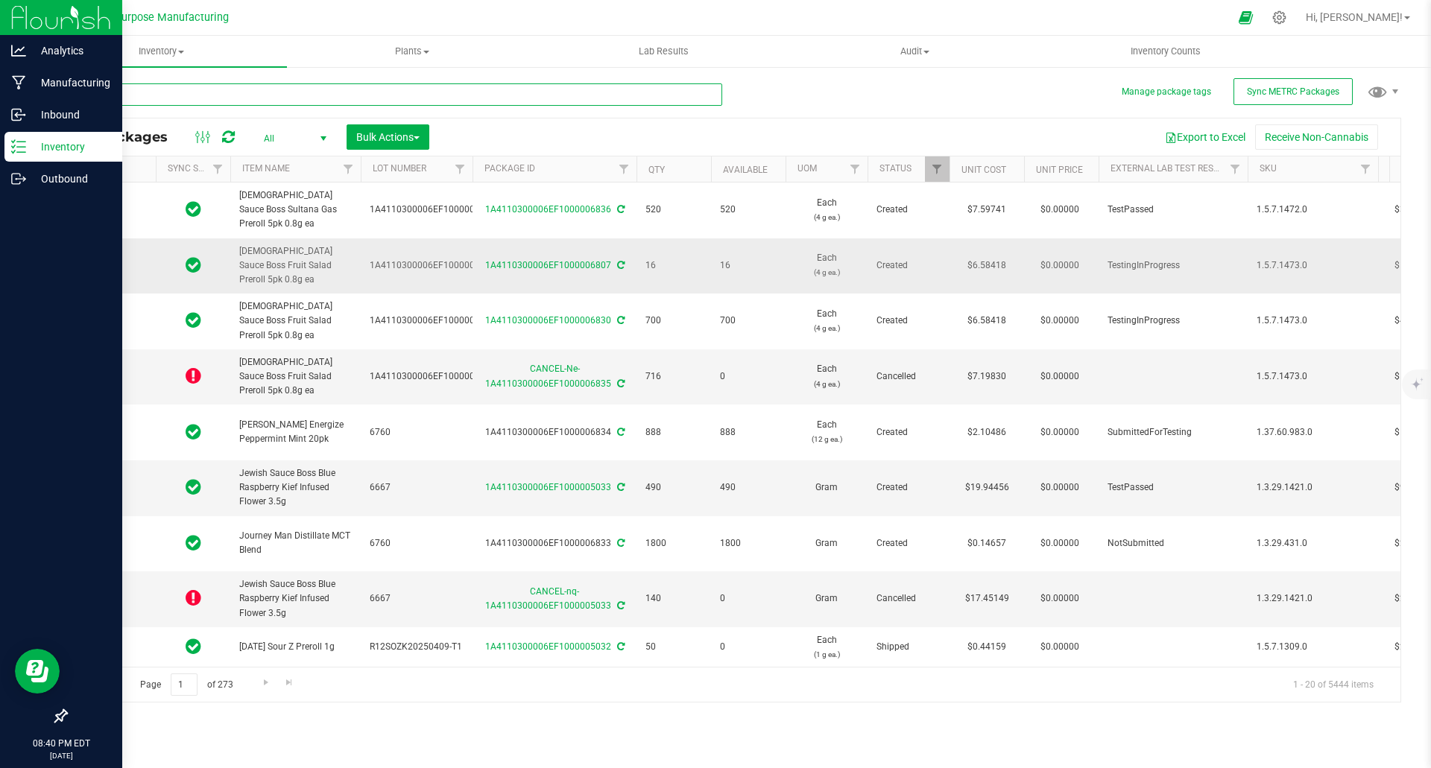
type input "2025-08-17"
type input "2025-09-23"
type input "2025-08-17"
type input "2025-07-11"
type input "2025-08-10"
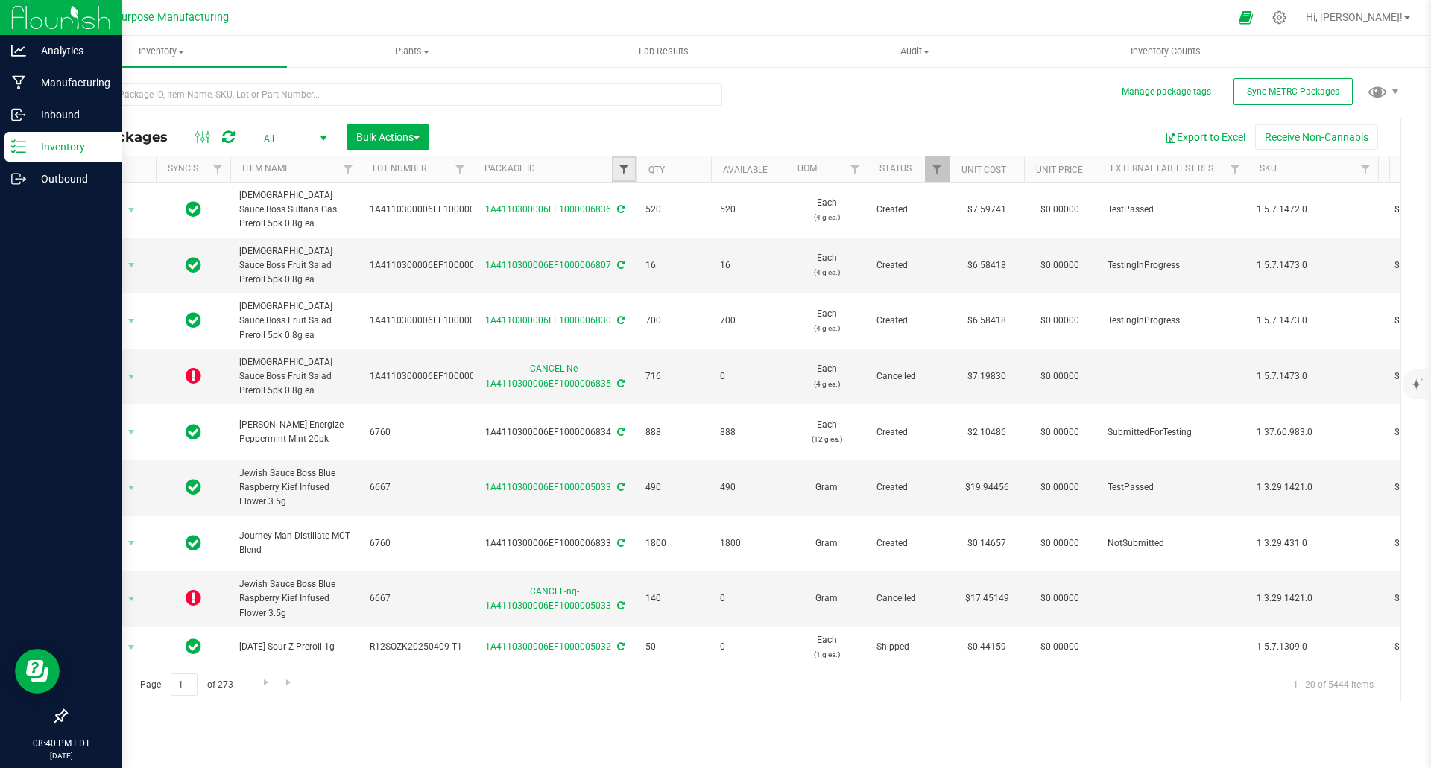
click at [624, 169] on span "Filter" at bounding box center [624, 169] width 12 height 12
click at [651, 197] on input "text" at bounding box center [698, 202] width 154 height 22
type input "5033"
click at [660, 252] on button "Filter" at bounding box center [657, 241] width 72 height 33
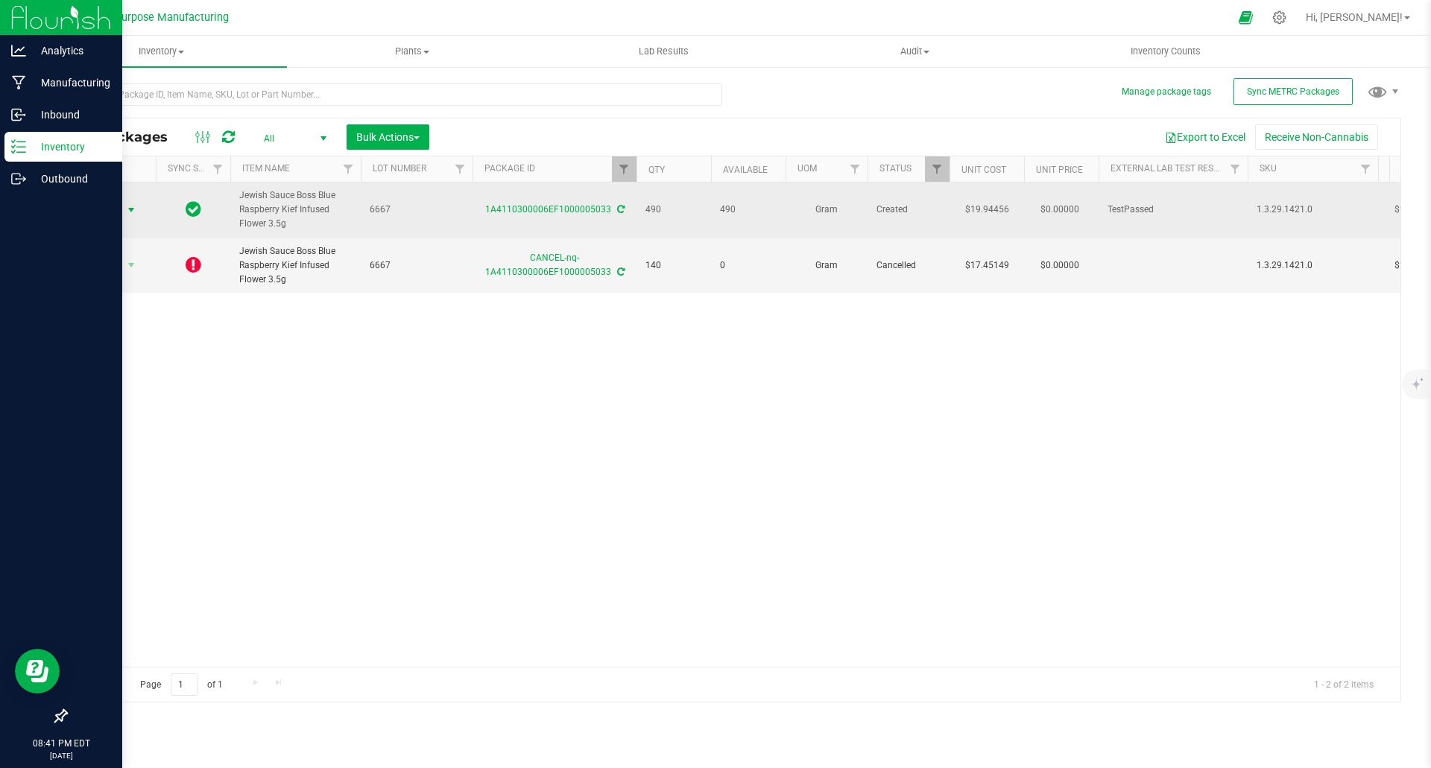
click at [132, 209] on span "select" at bounding box center [131, 210] width 12 height 12
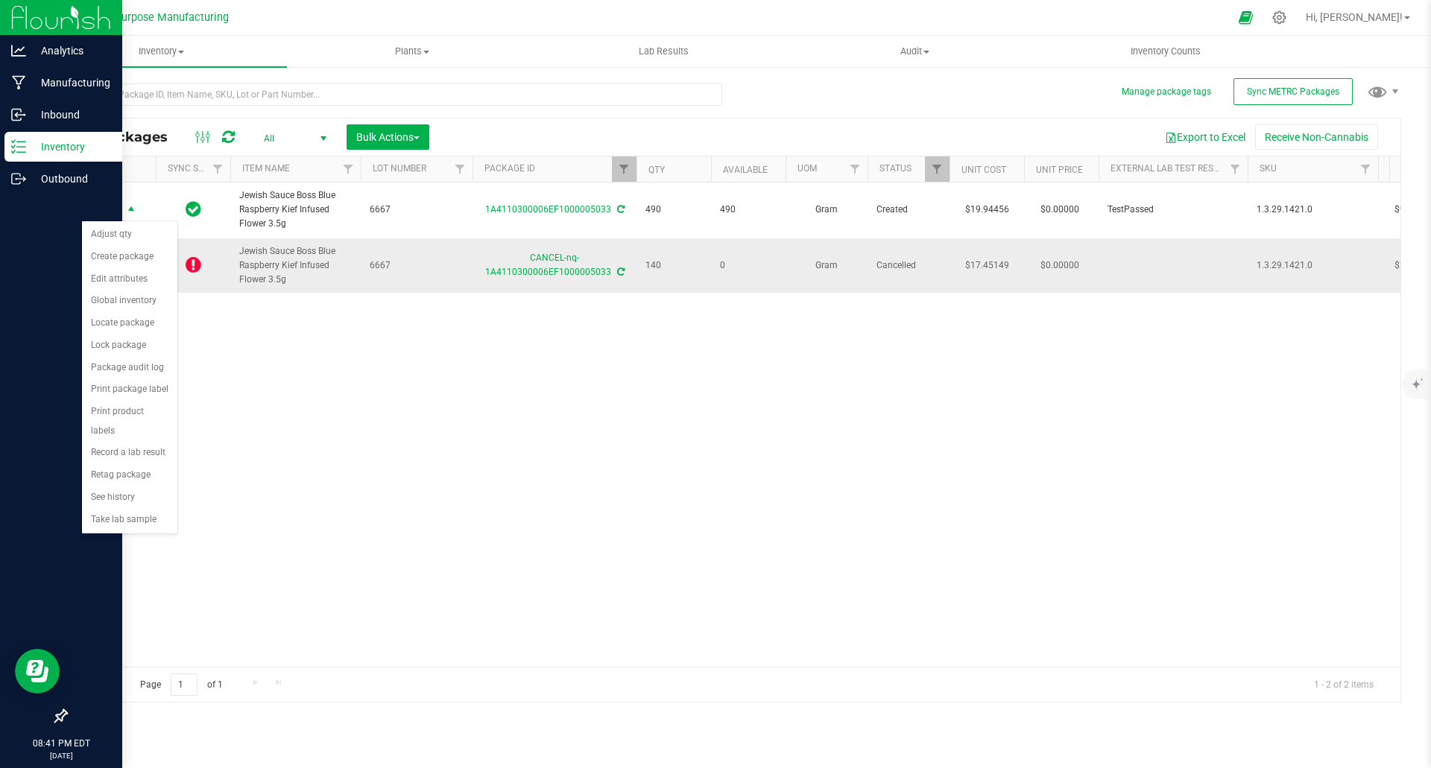
click at [195, 261] on icon at bounding box center [194, 265] width 16 height 18
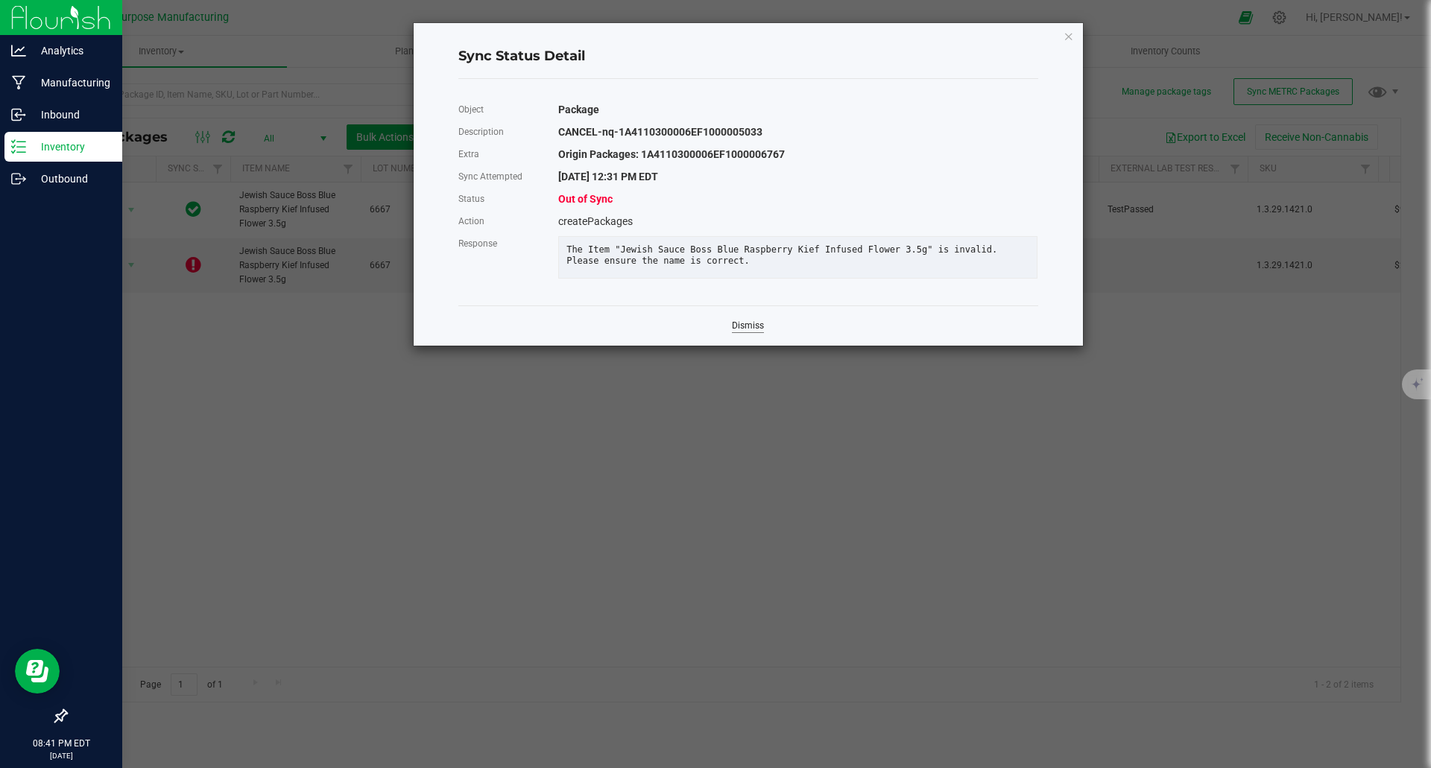
click at [748, 332] on link "Dismiss" at bounding box center [748, 326] width 32 height 13
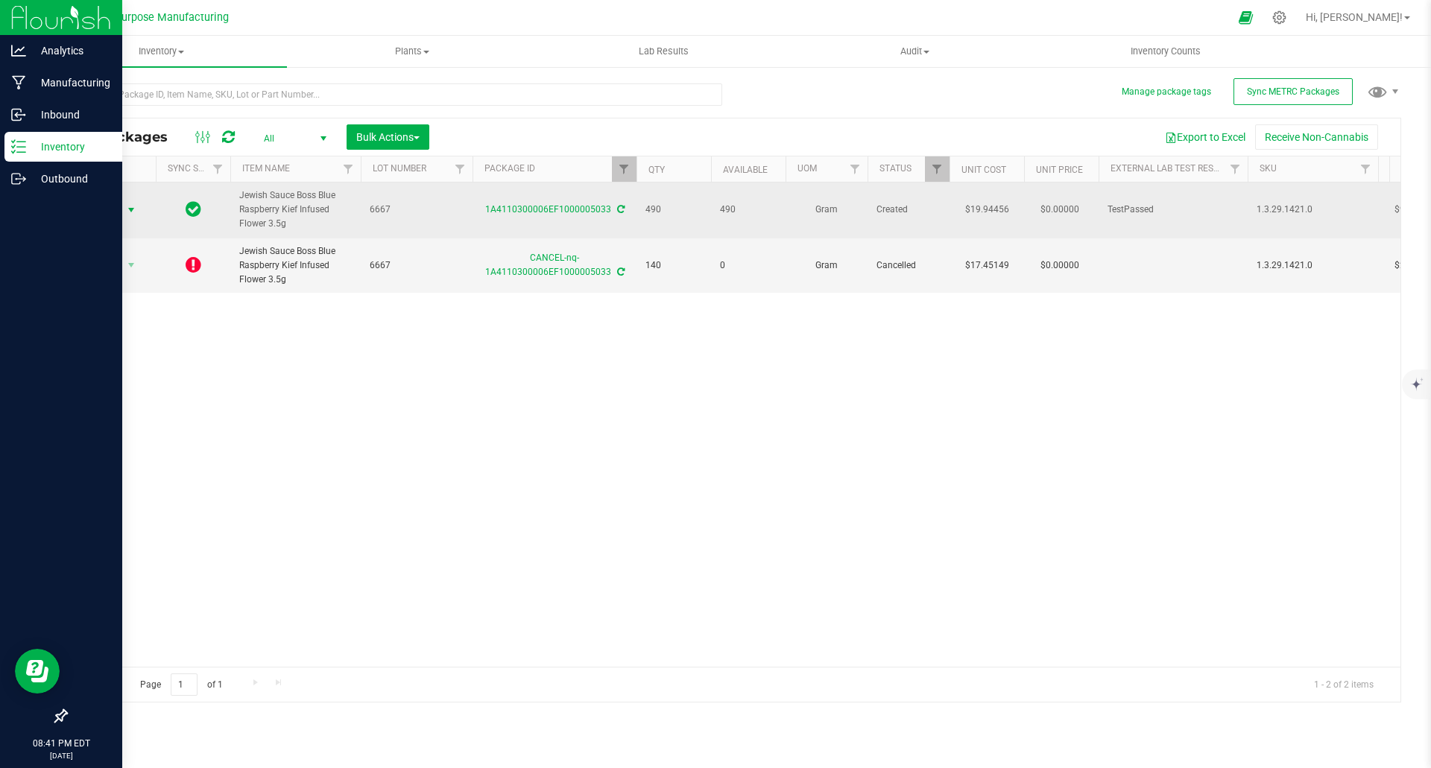
click at [130, 209] on span "select" at bounding box center [131, 210] width 12 height 12
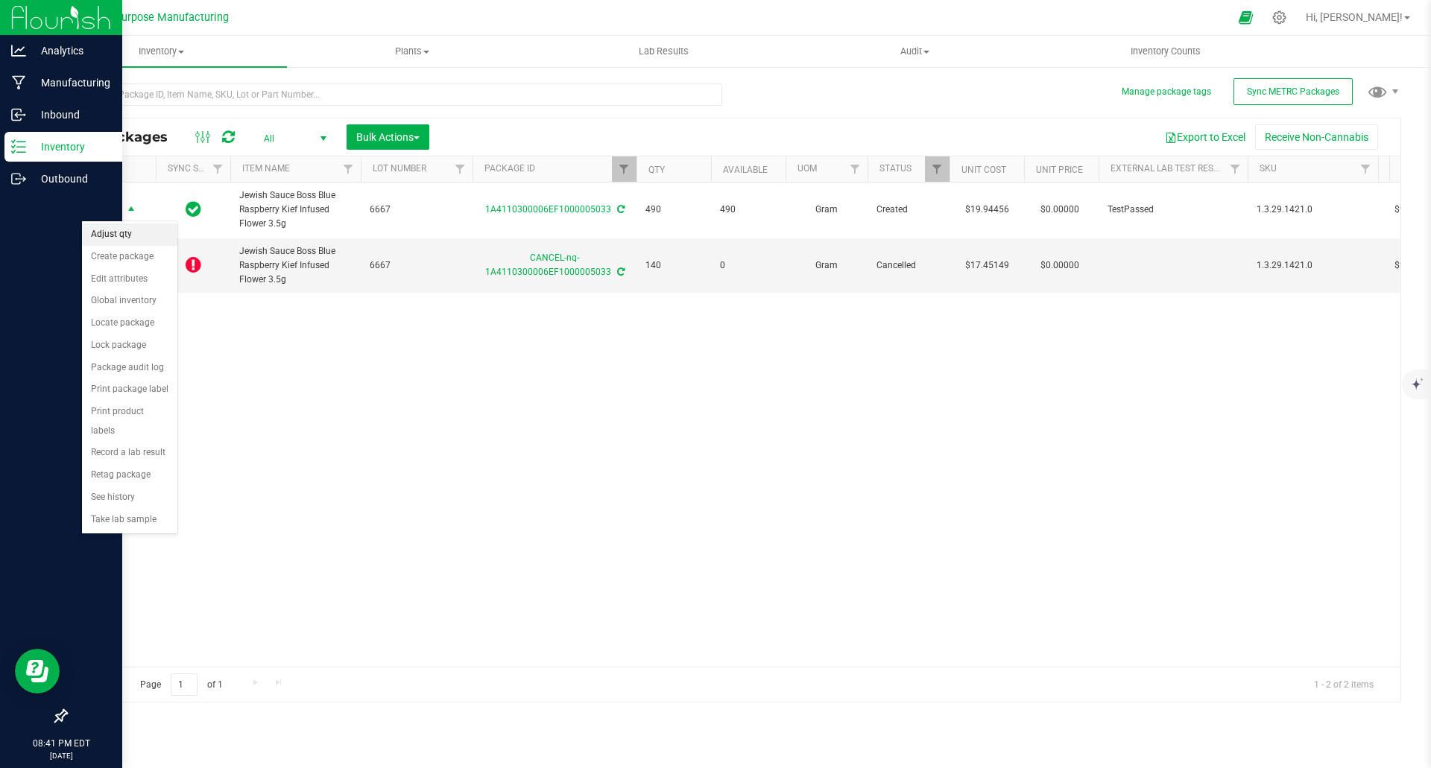
click at [127, 236] on li "Adjust qty" at bounding box center [129, 235] width 95 height 22
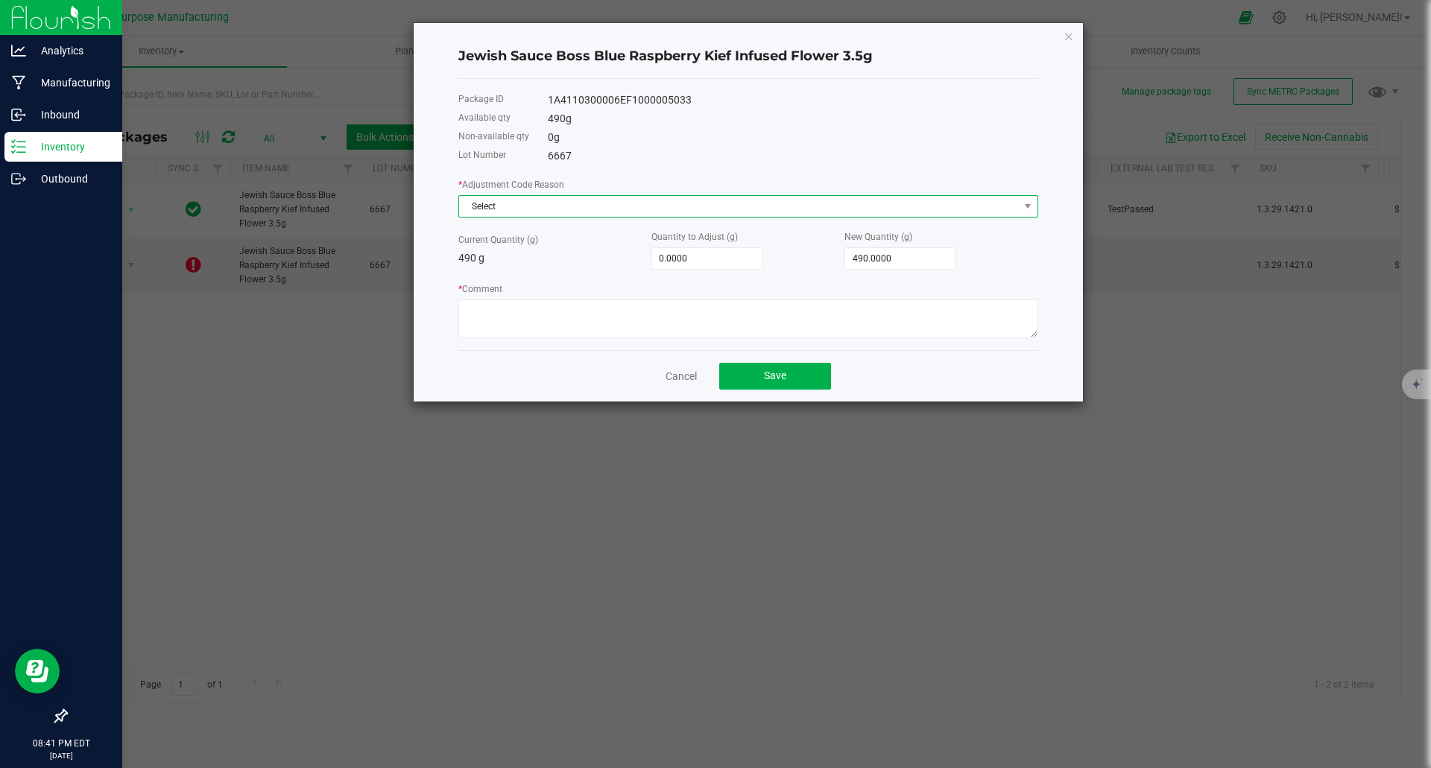
click at [538, 212] on span "Select" at bounding box center [739, 206] width 560 height 21
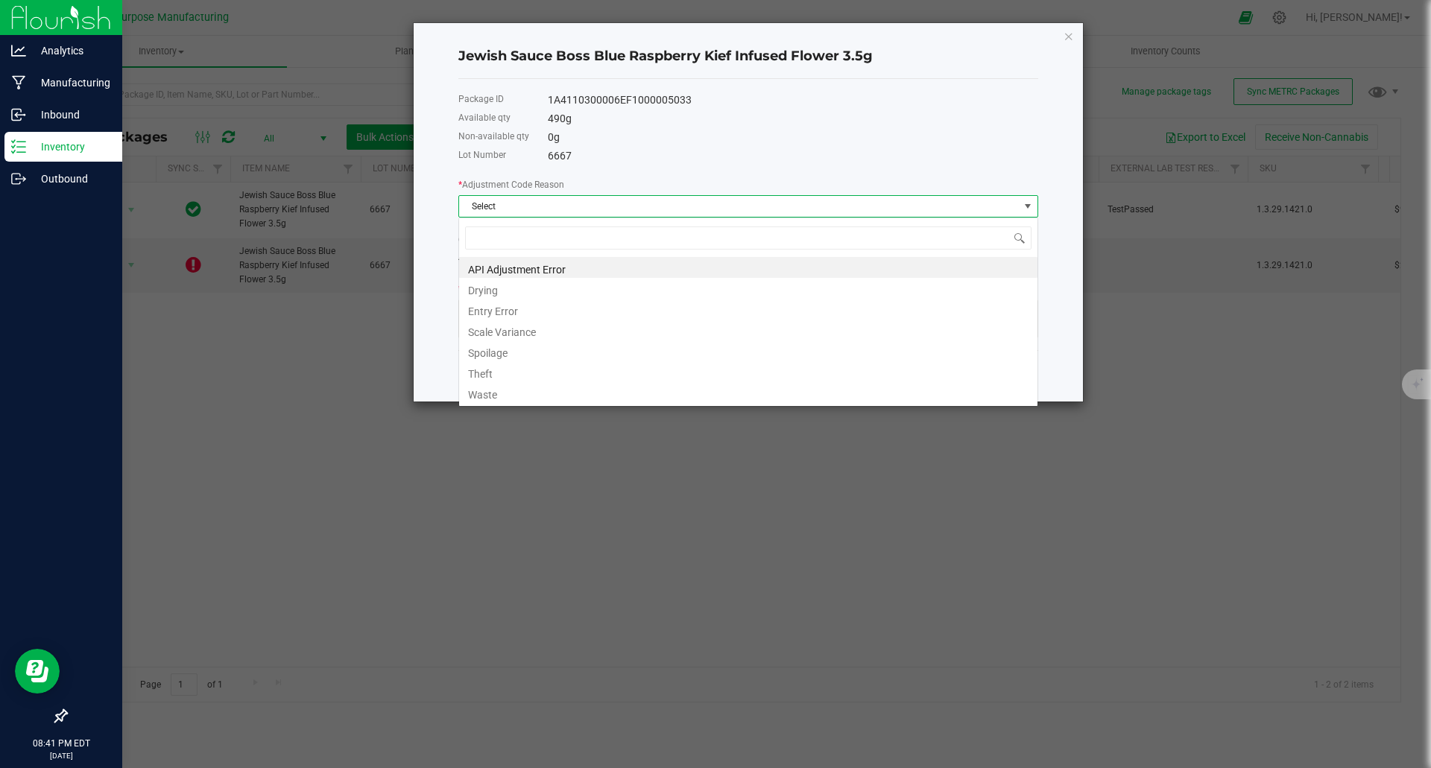
scroll to position [22, 580]
click at [525, 268] on li "API Adjustment Error" at bounding box center [748, 267] width 578 height 21
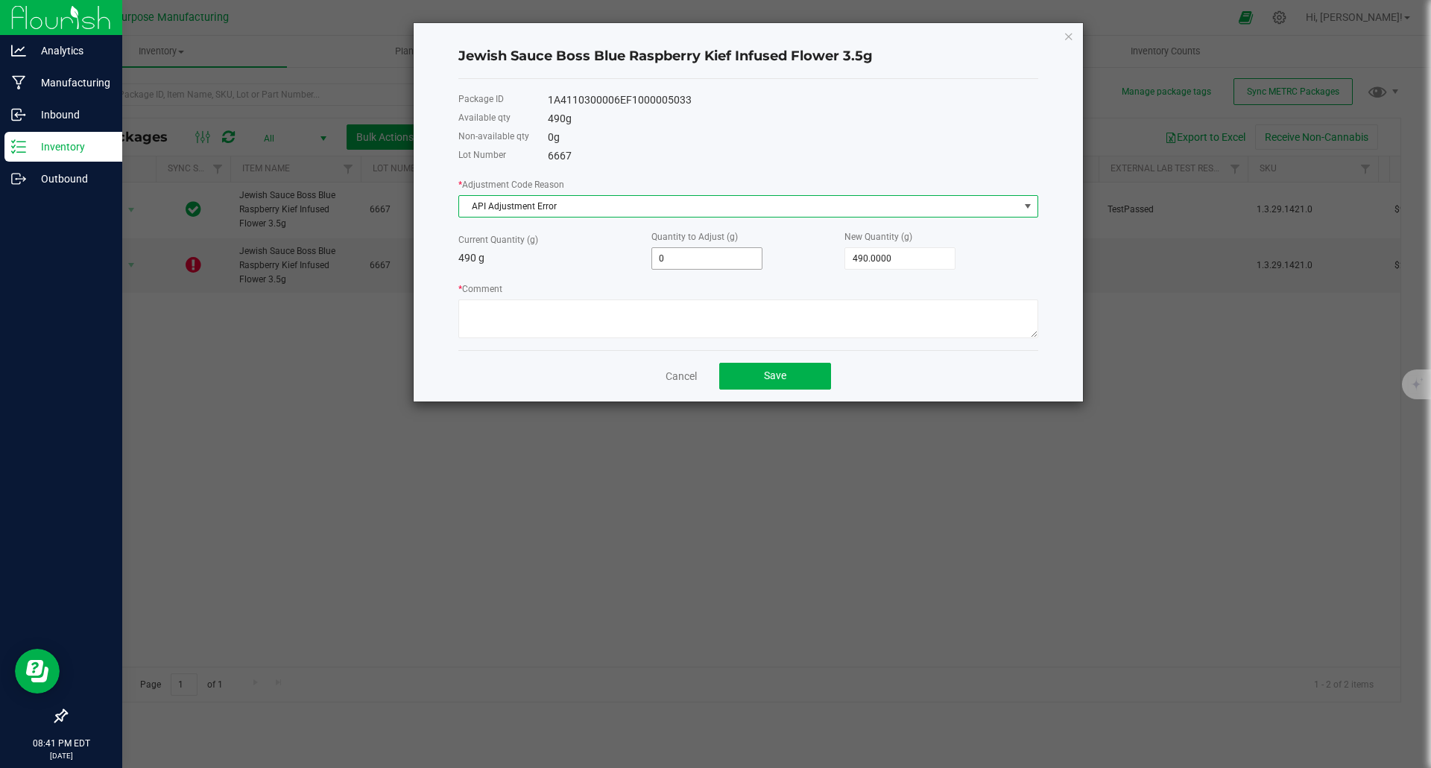
click at [710, 257] on input "0" at bounding box center [707, 258] width 110 height 21
type input "-4"
type input "486.0000"
type input "-49"
type input "441.0000"
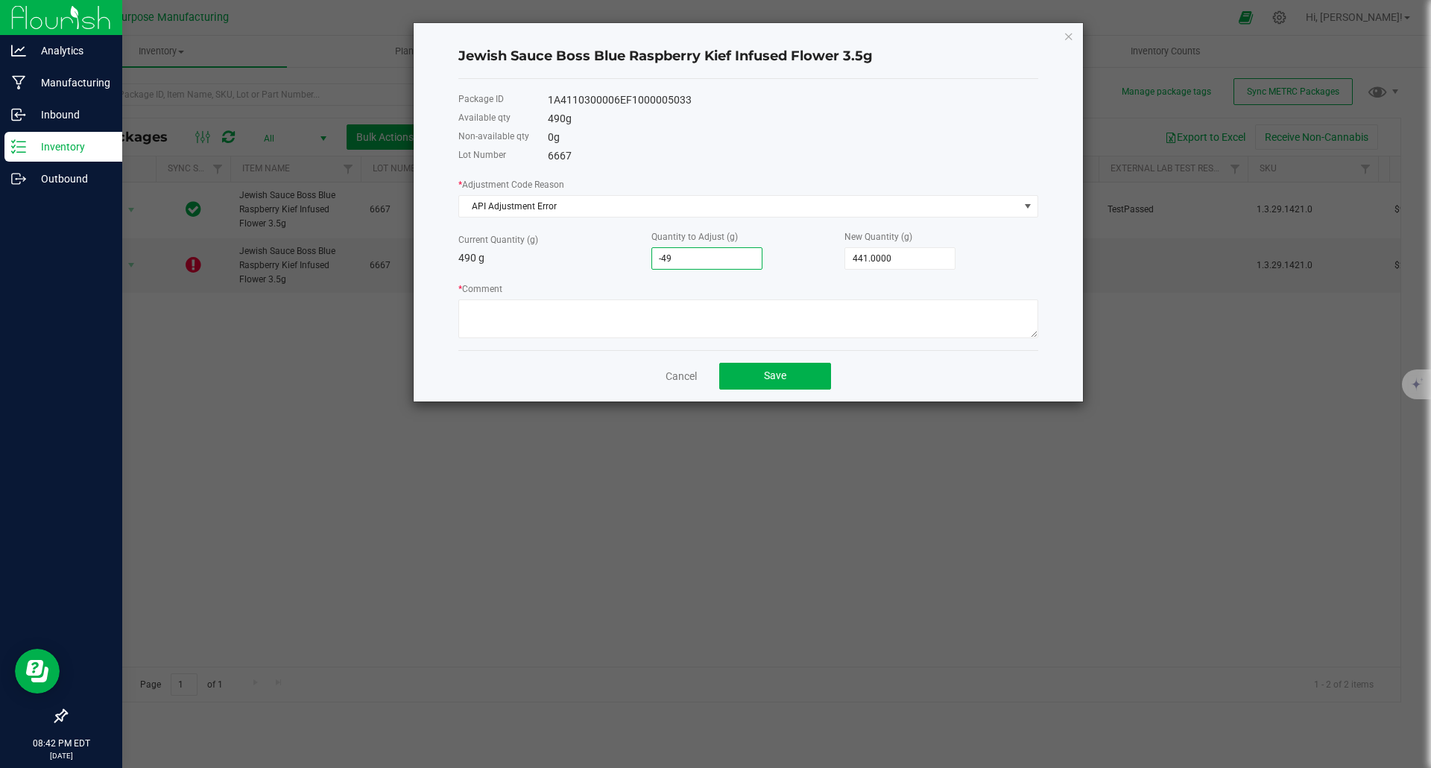
type input "-490"
type input "0.0000"
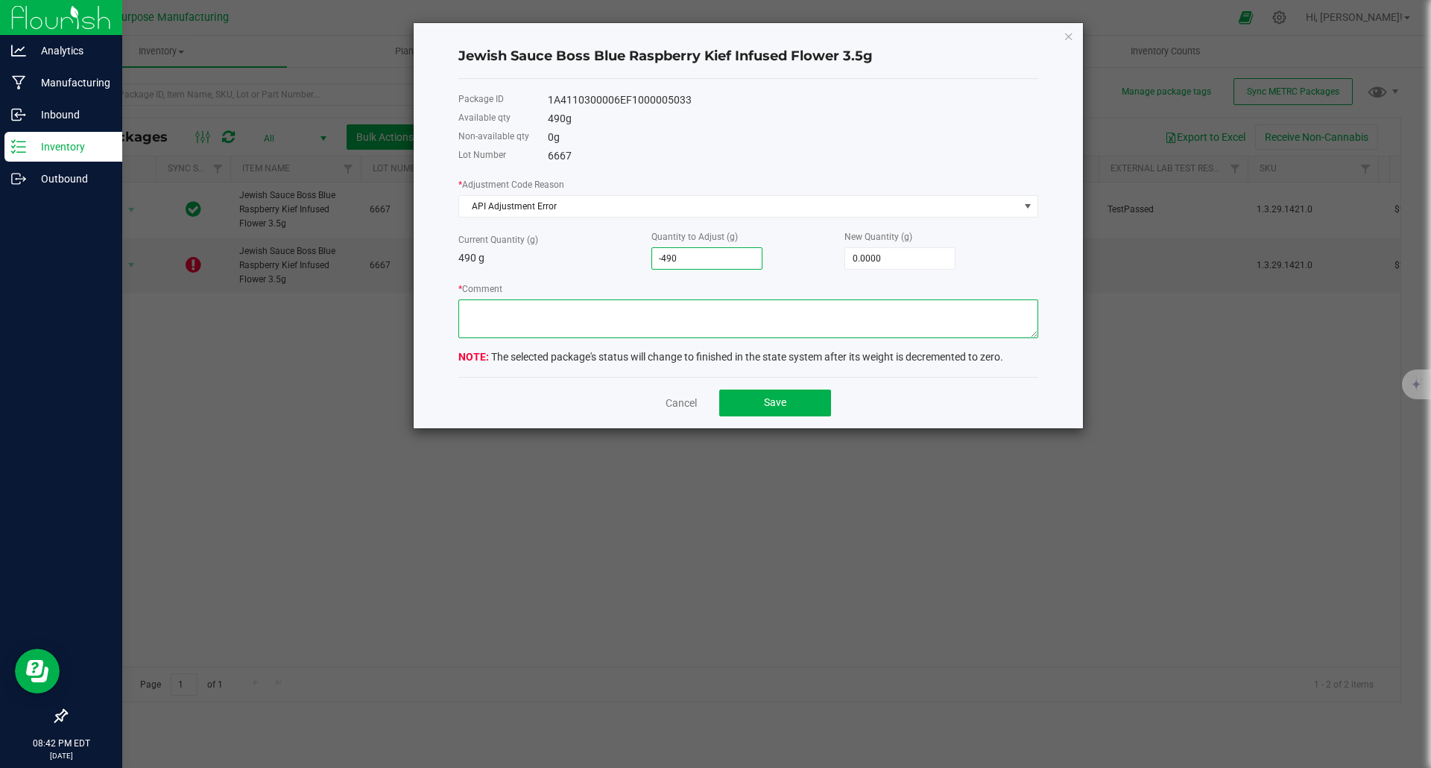
type input "-490.0000"
click at [686, 316] on textarea "* Comment" at bounding box center [748, 319] width 580 height 39
type textarea "M"
type textarea "Flourish - METRC integration issue"
click at [779, 396] on button "Save" at bounding box center [775, 403] width 112 height 27
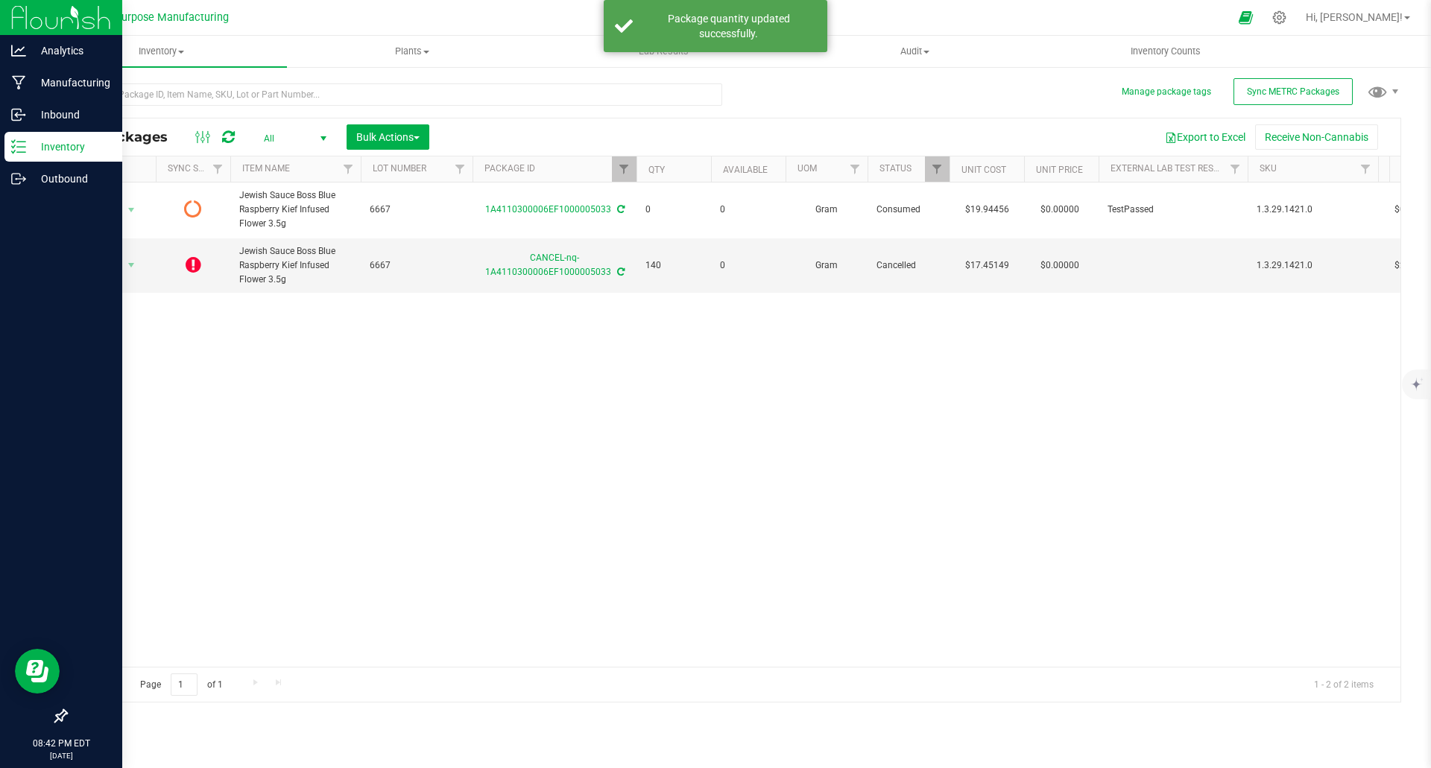
click at [230, 139] on icon at bounding box center [228, 137] width 13 height 15
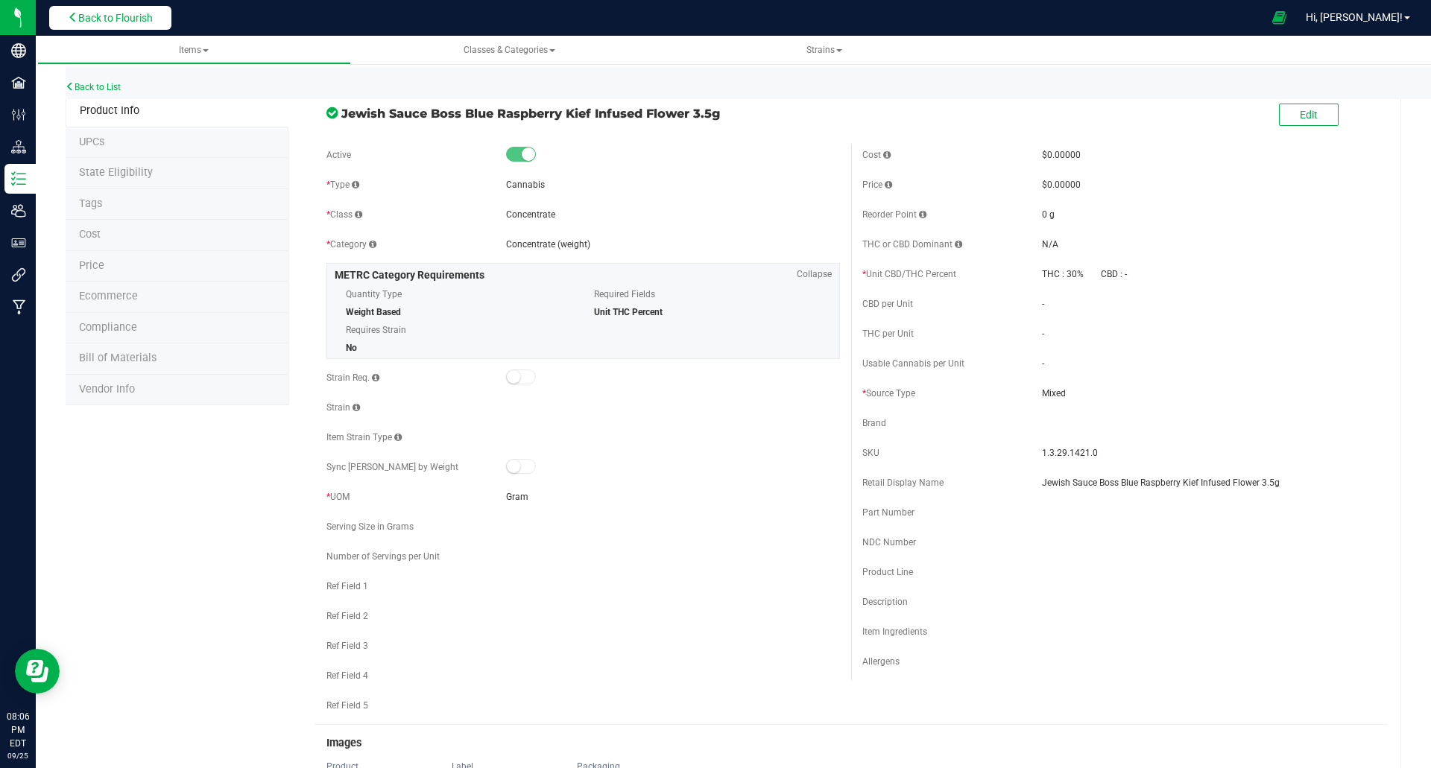
click at [136, 16] on span "Back to Flourish" at bounding box center [115, 18] width 75 height 12
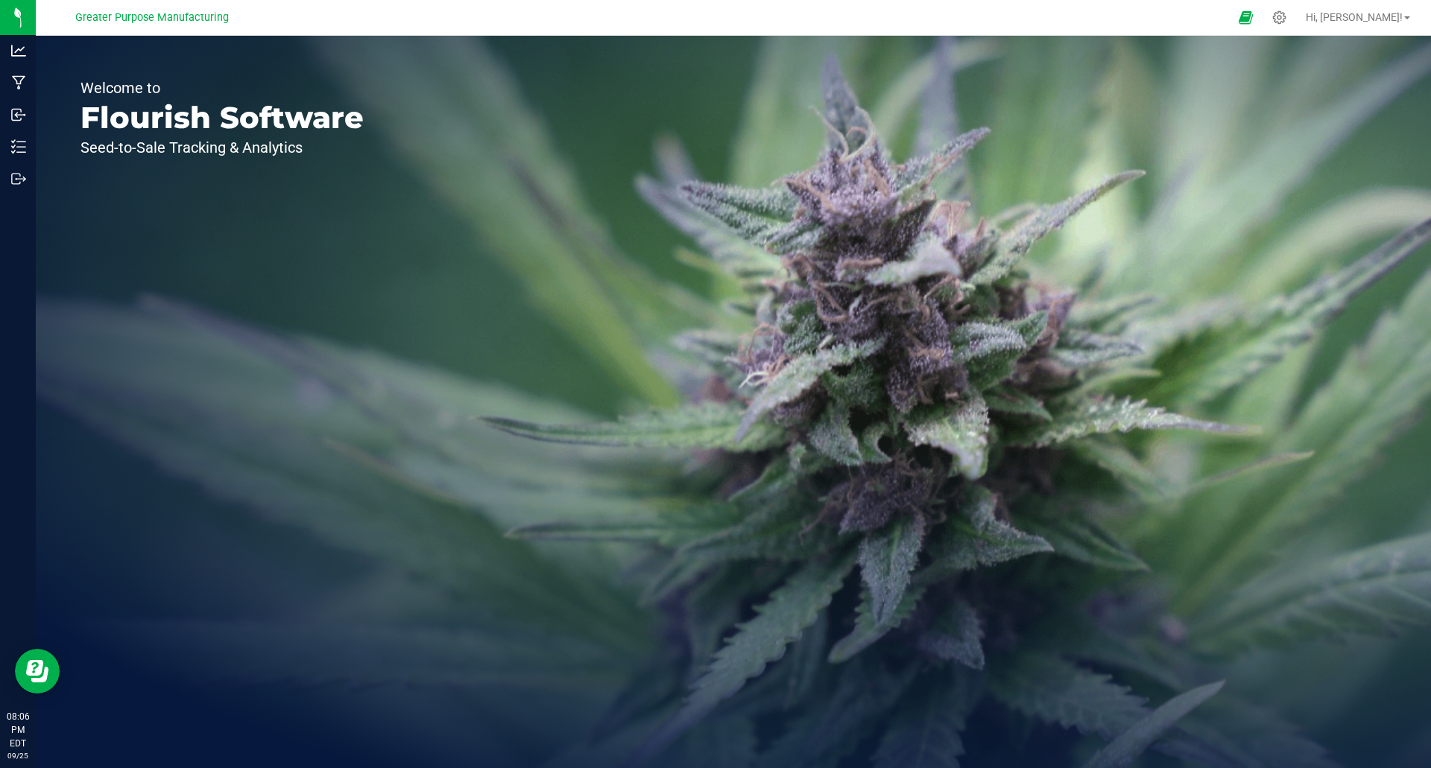
click at [294, 340] on div "Welcome to Flourish Software Seed-to-Sale Tracking & Analytics" at bounding box center [222, 402] width 373 height 733
click at [333, 268] on div "Welcome to Flourish Software Seed-to-Sale Tracking & Analytics" at bounding box center [222, 402] width 373 height 733
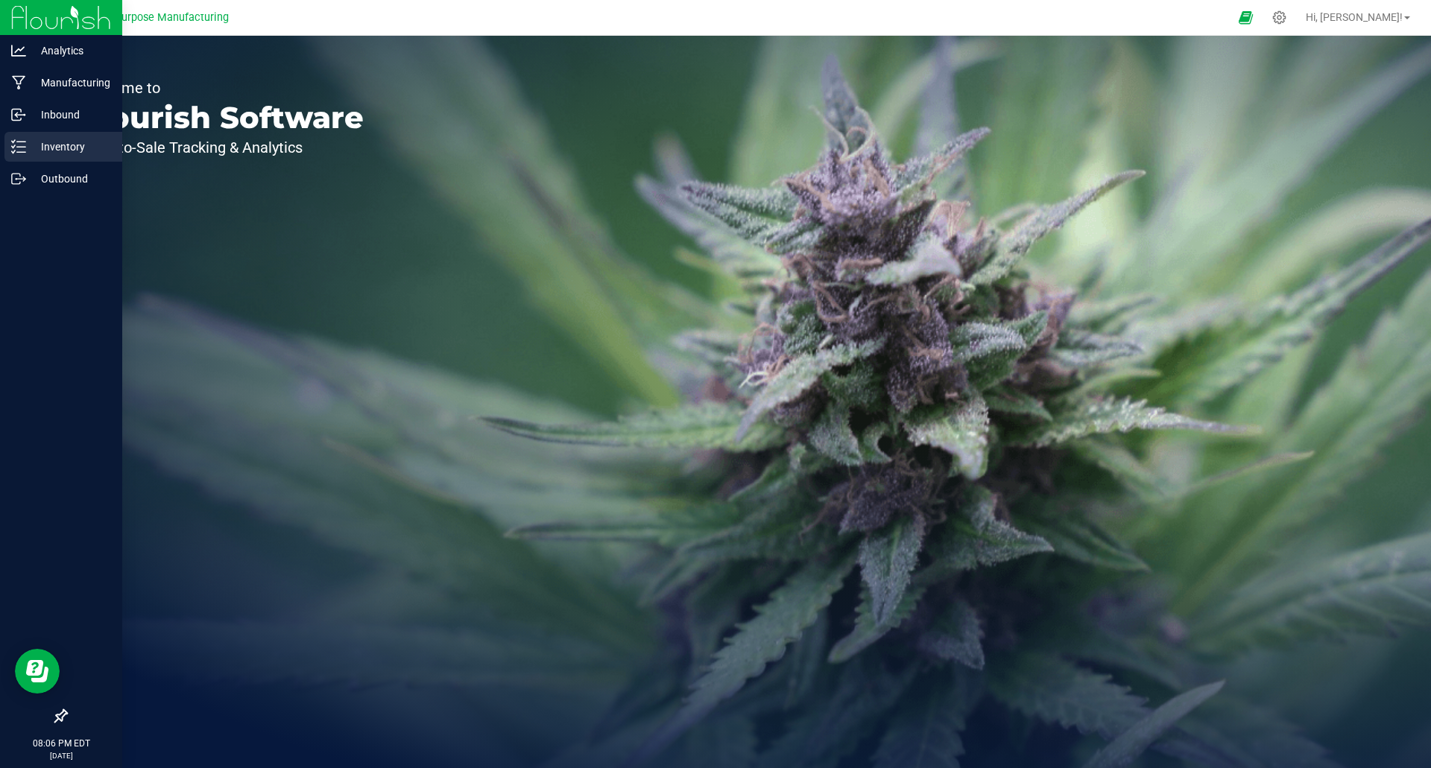
click at [39, 154] on p "Inventory" at bounding box center [70, 147] width 89 height 18
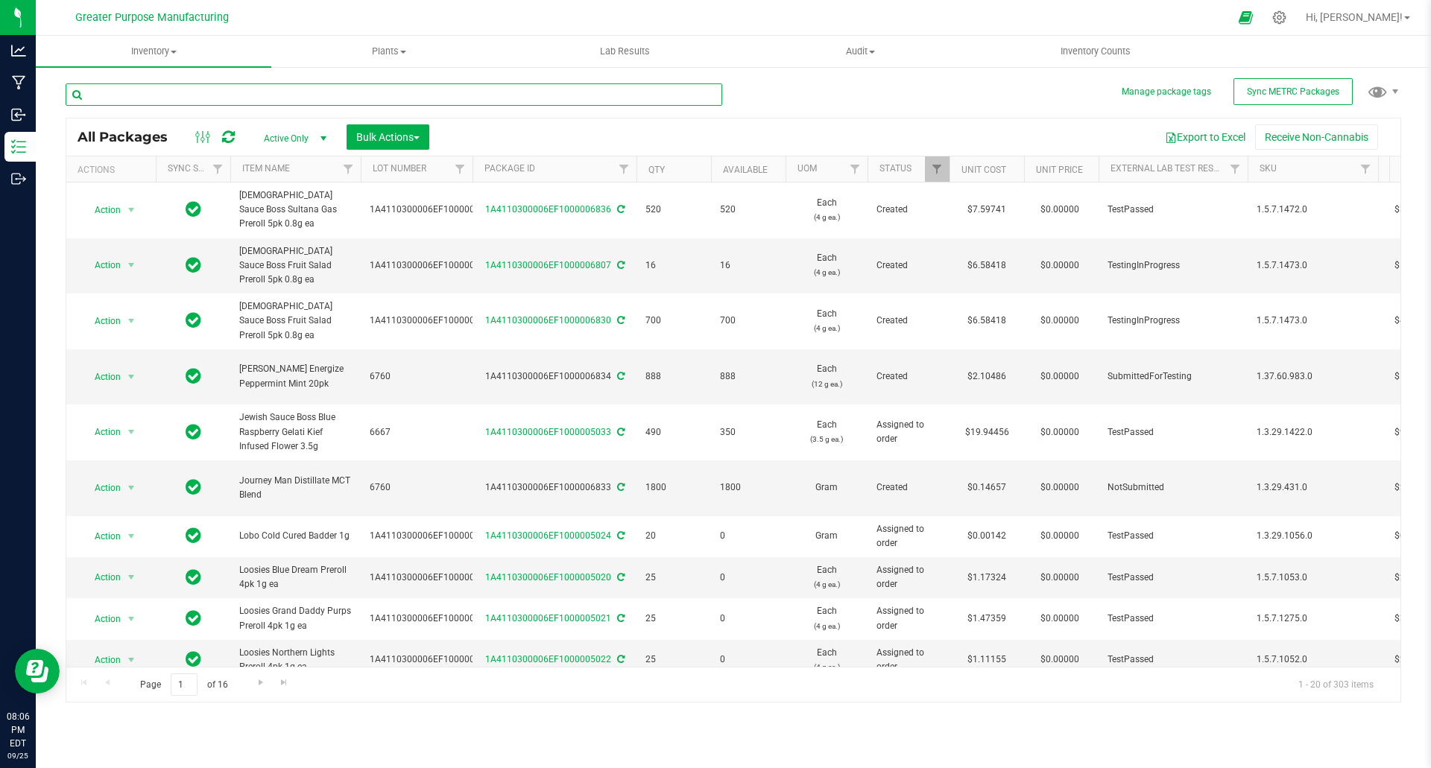
click at [287, 93] on input "text" at bounding box center [394, 94] width 657 height 22
paste input "Jewish Sauce Boss Jewish Sauce Boss Blue Raspberry Kief Infused Flower 3.5g"
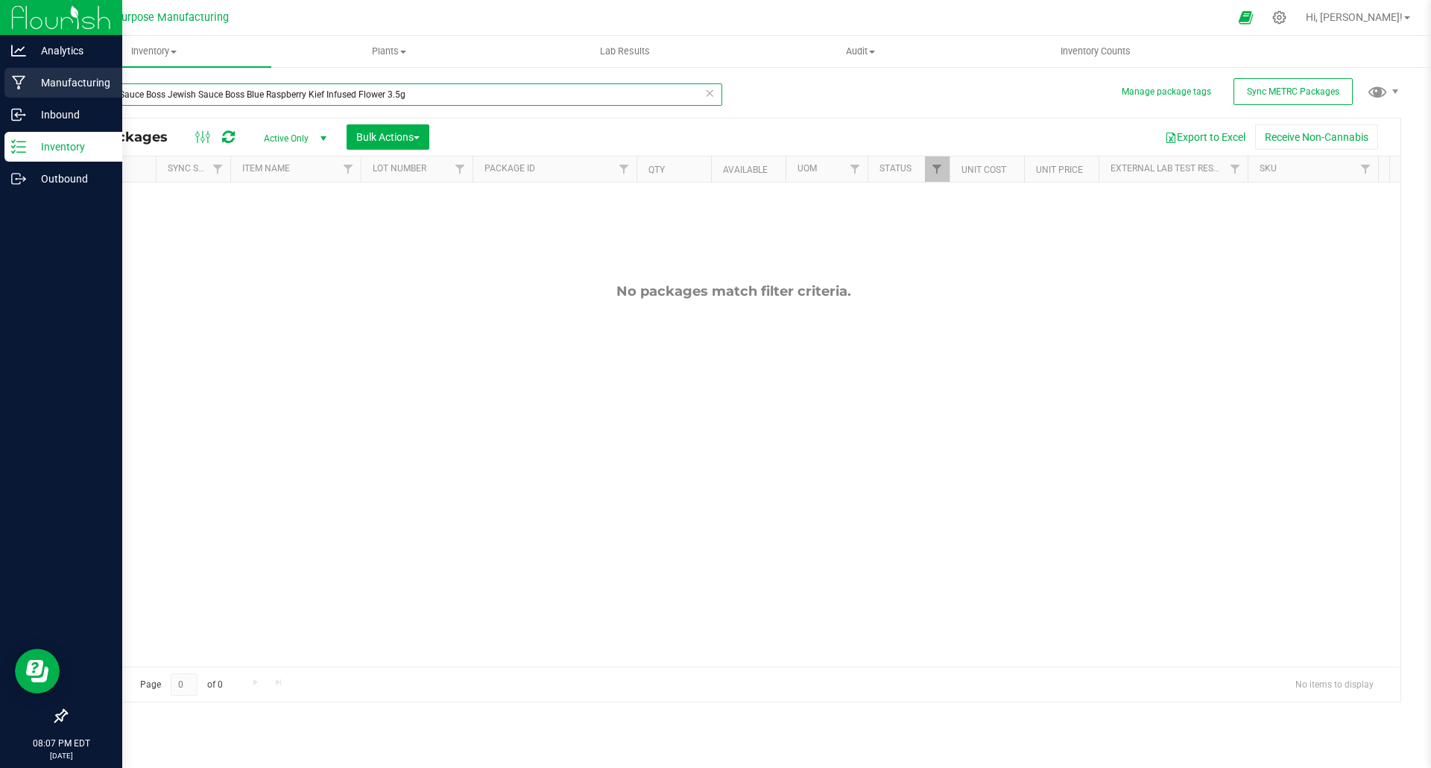
drag, startPoint x: 227, startPoint y: 91, endPoint x: 0, endPoint y: 86, distance: 226.6
click at [0, 86] on div "Analytics Manufacturing Inbound Inventory Outbound 08:07 PM EDT 09/25/2025 09/2…" at bounding box center [715, 384] width 1431 height 768
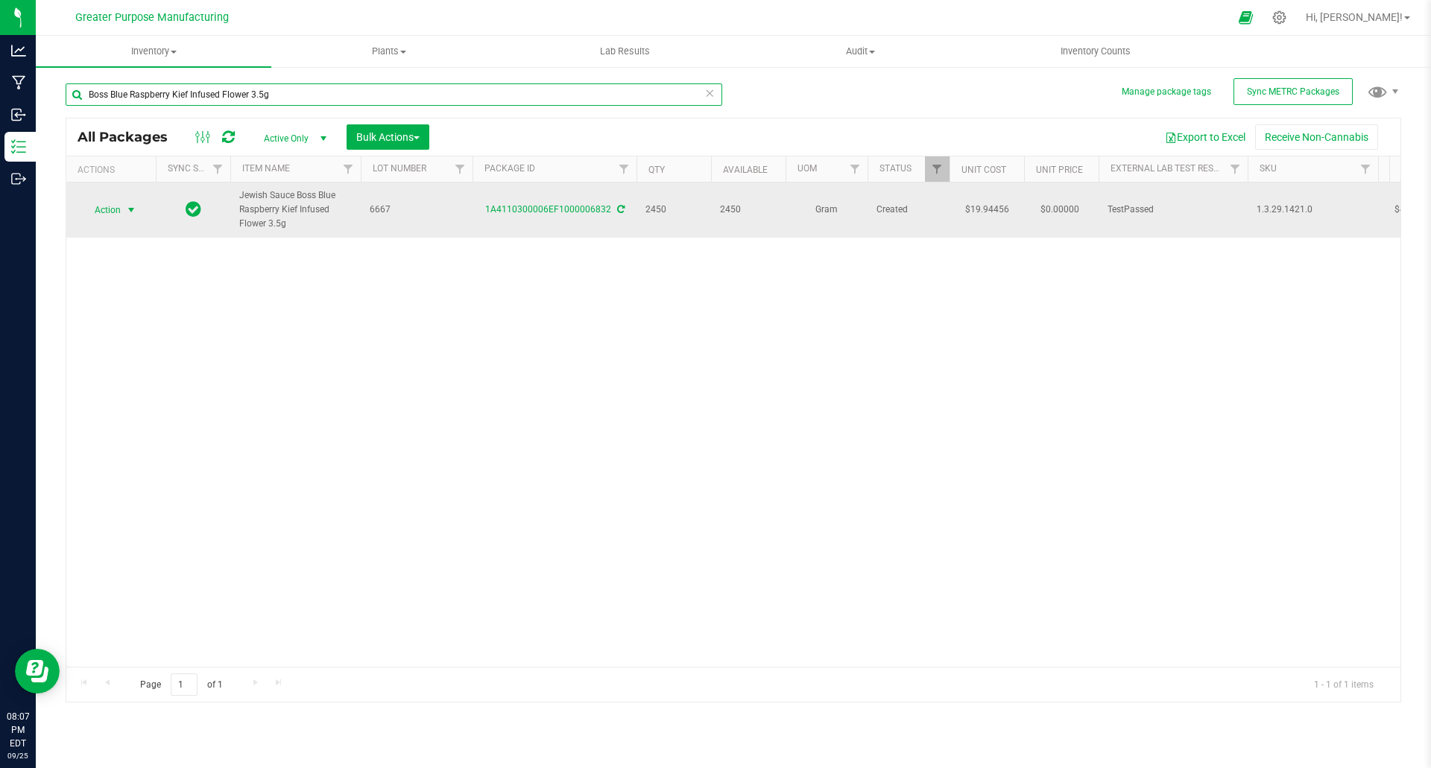
type input "Boss Blue Raspberry Kief Infused Flower 3.5g"
click at [135, 212] on span "select" at bounding box center [131, 210] width 12 height 12
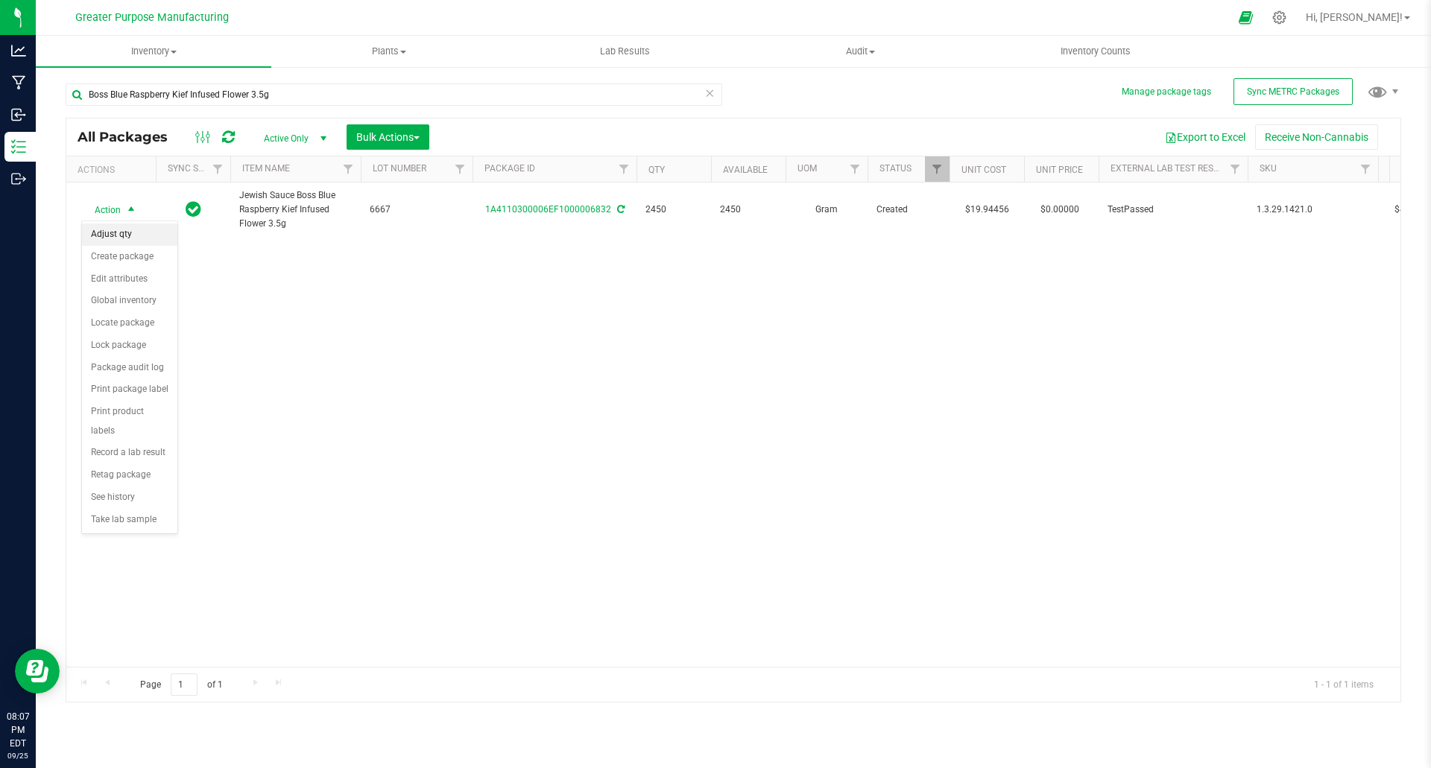
click at [130, 239] on li "Adjust qty" at bounding box center [129, 235] width 95 height 22
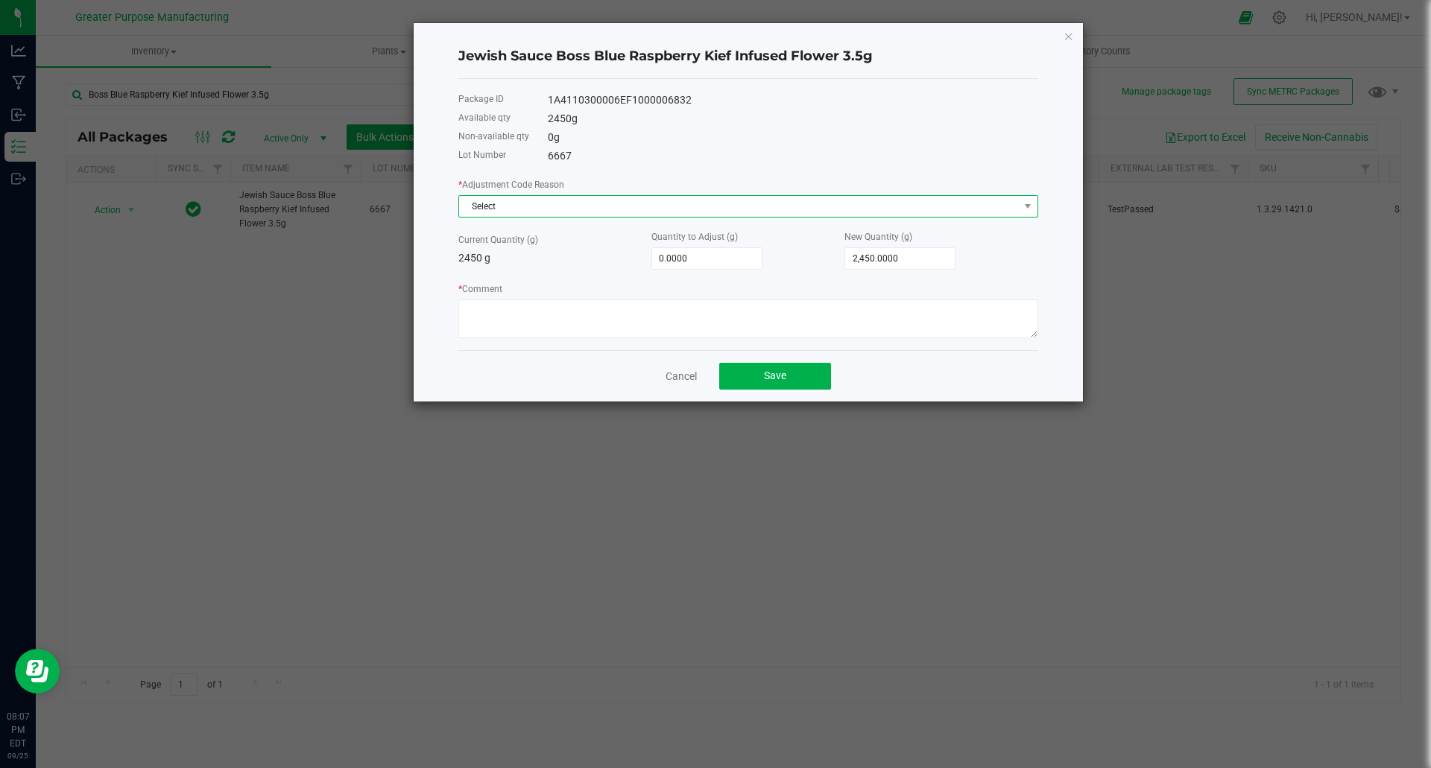
click at [604, 215] on span "Select" at bounding box center [739, 206] width 560 height 21
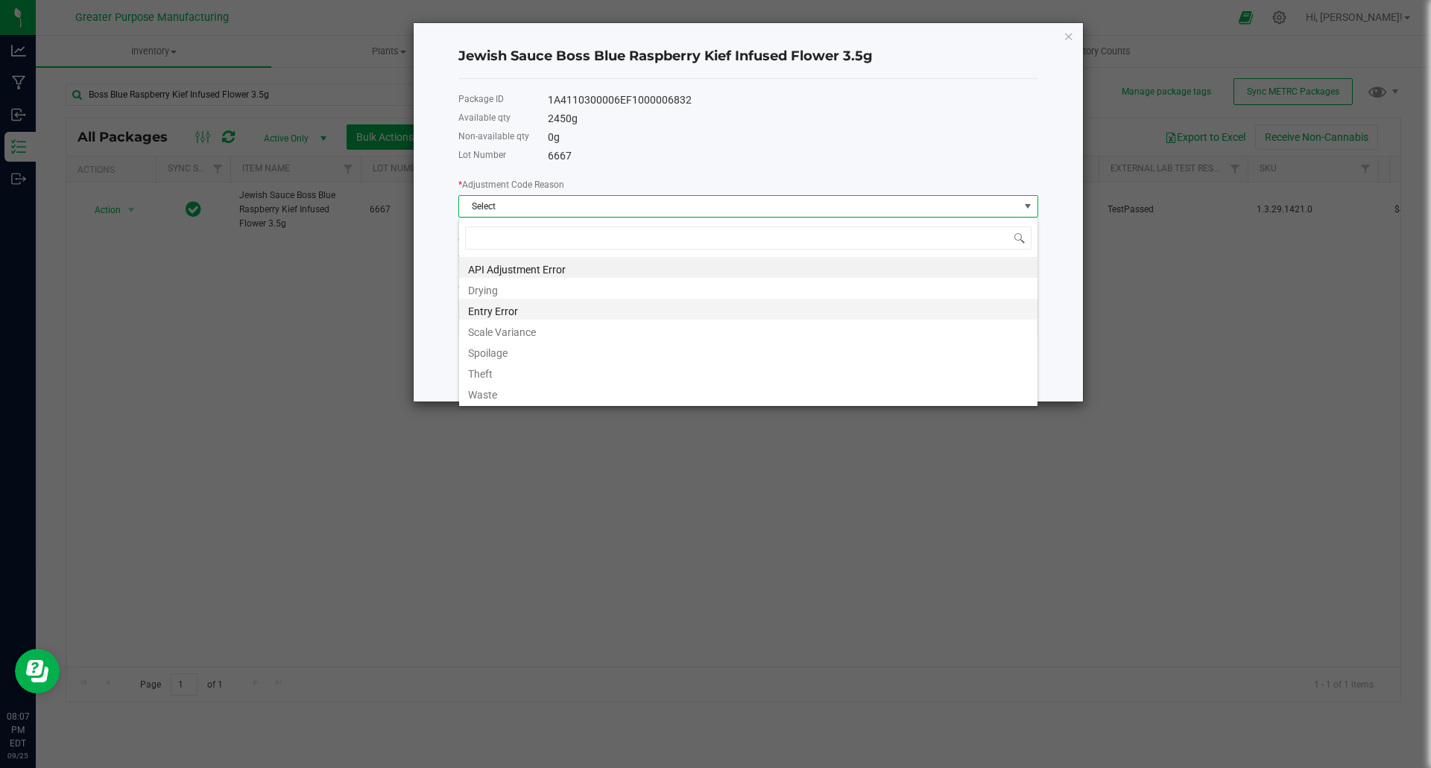
click at [536, 313] on li "Entry Error" at bounding box center [748, 309] width 578 height 21
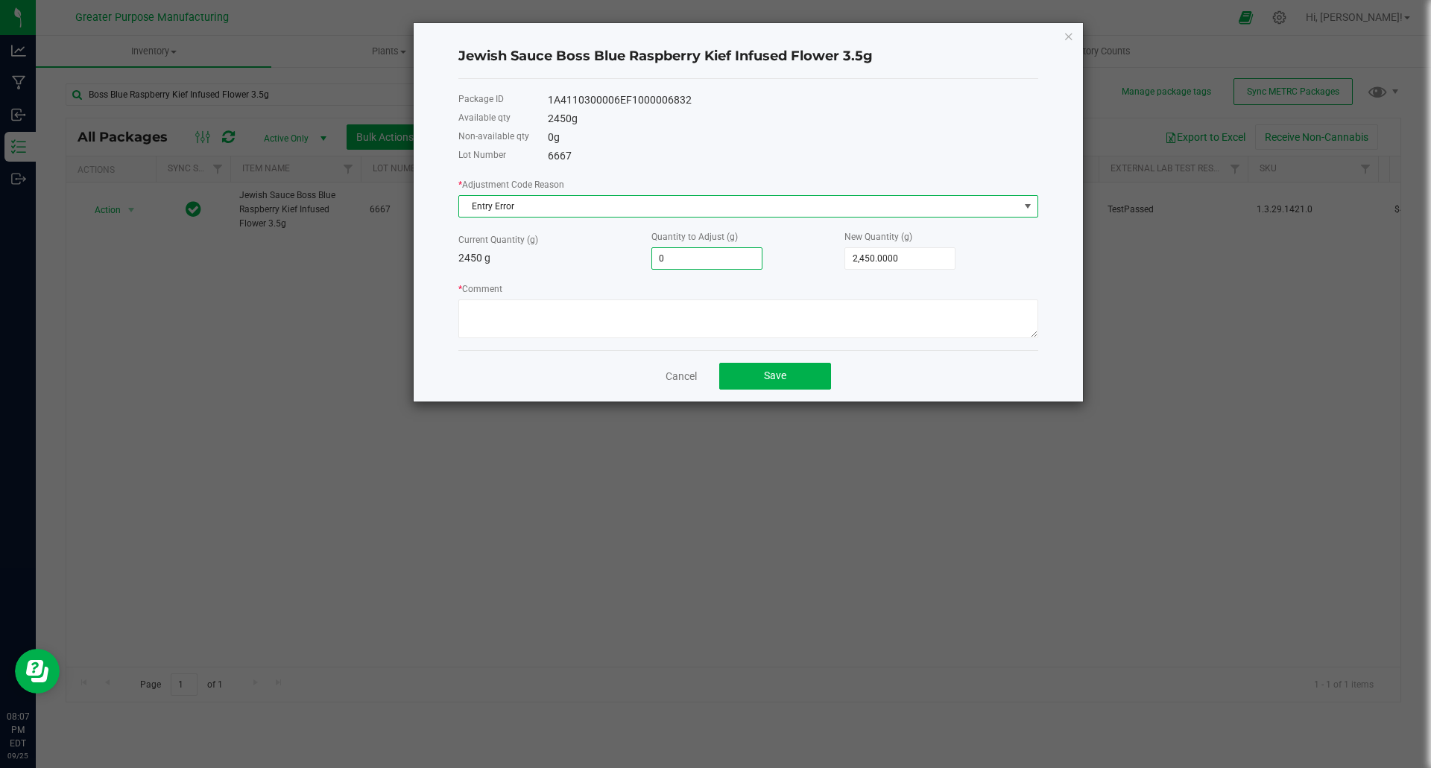
click at [729, 261] on input "0" at bounding box center [707, 258] width 110 height 21
type input "-2"
type input "2,448.0000"
type input "-24"
type input "2,426.0000"
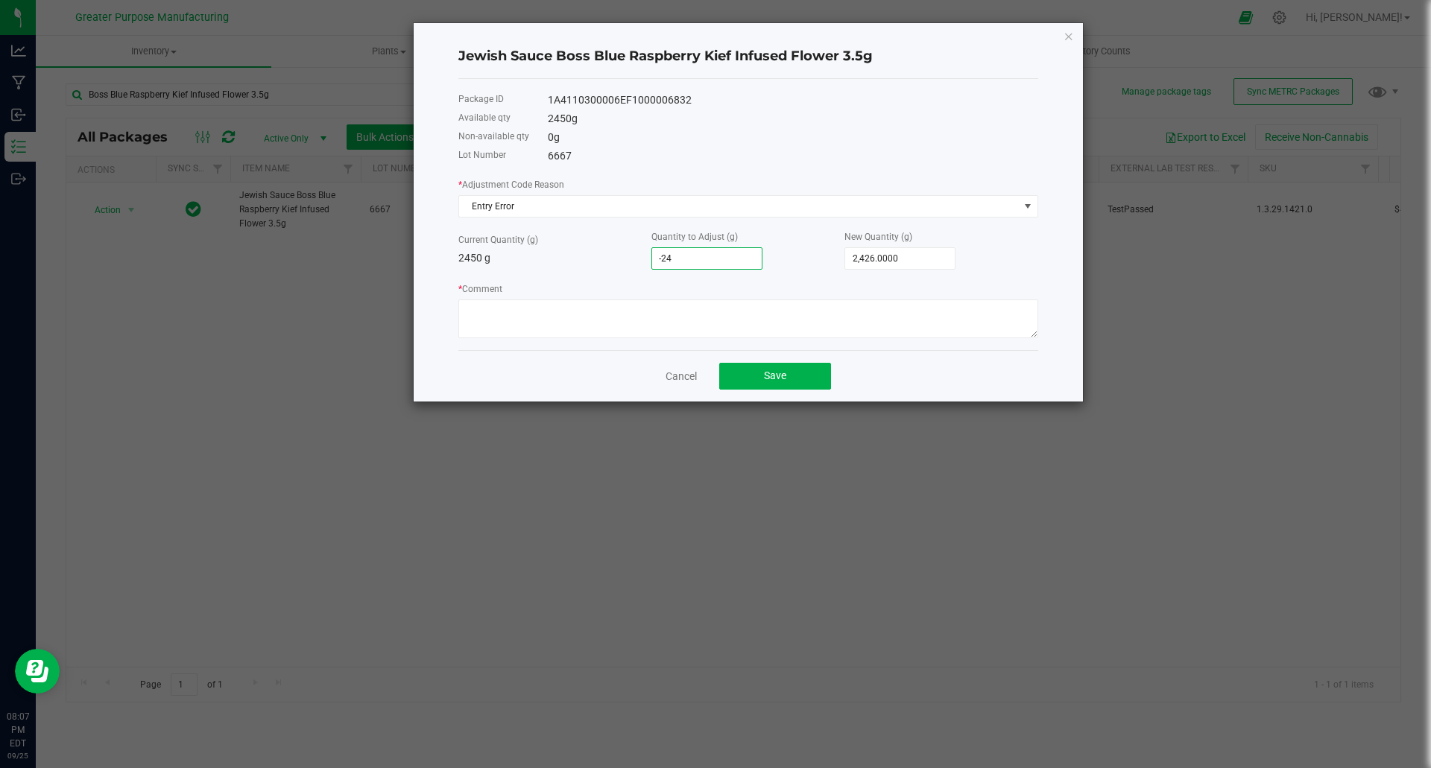
type input "-242"
type input "2,208.0000"
type input "-2426"
type input "24.0000"
type input "-242"
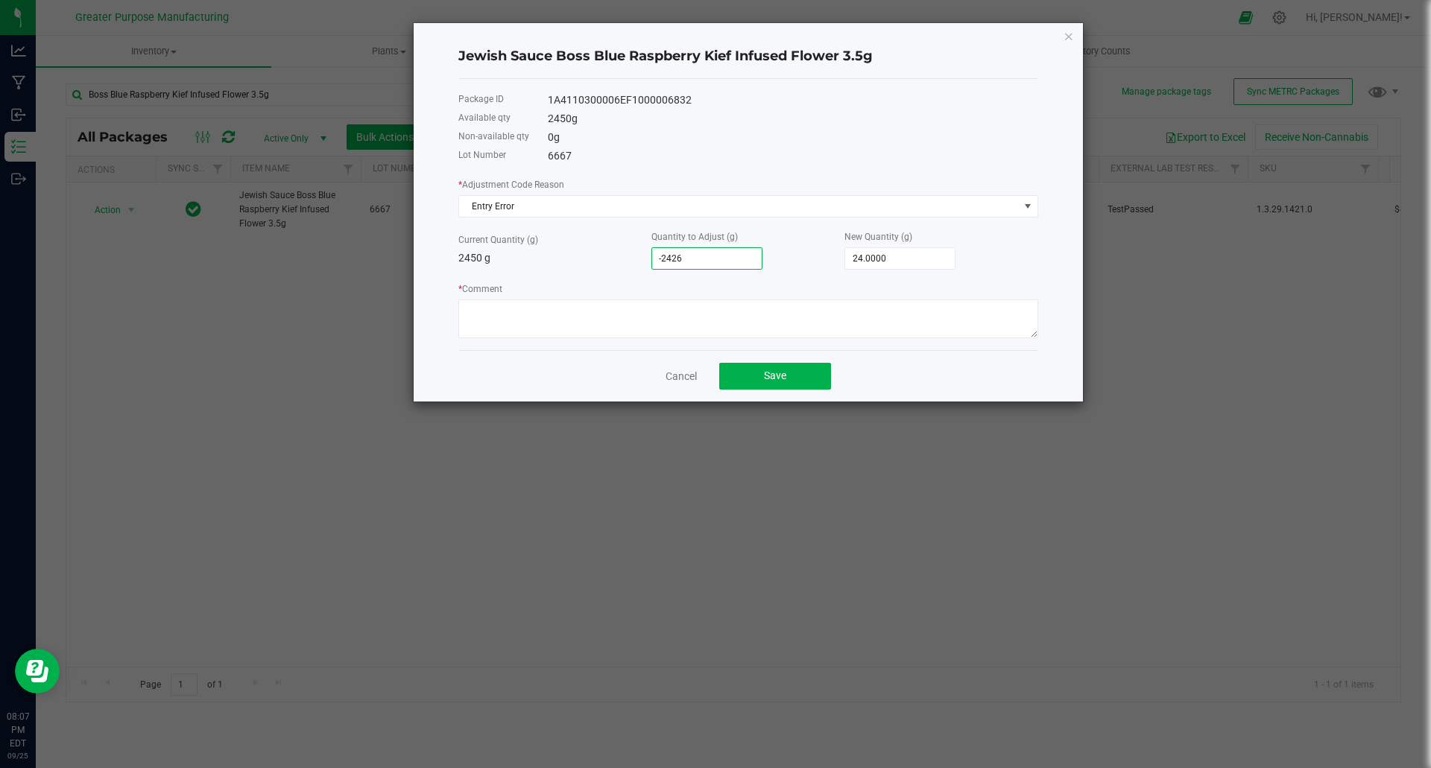
type input "2,208.0000"
type input "-24"
type input "2,426.0000"
type input "-2"
type input "2,448.0000"
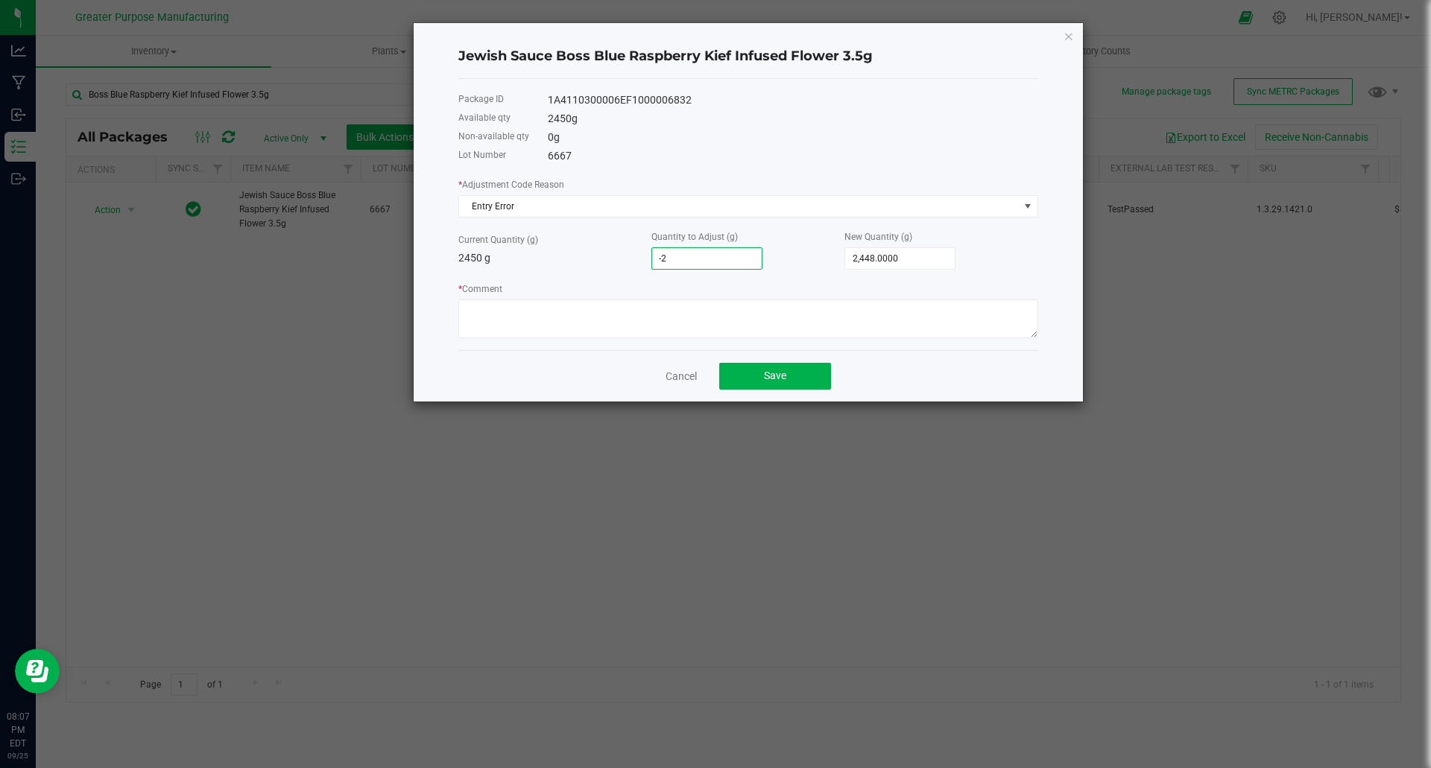
type input "-"
type input "2,450.0000"
type input "-2"
type input "2,448.0000"
type input "-24"
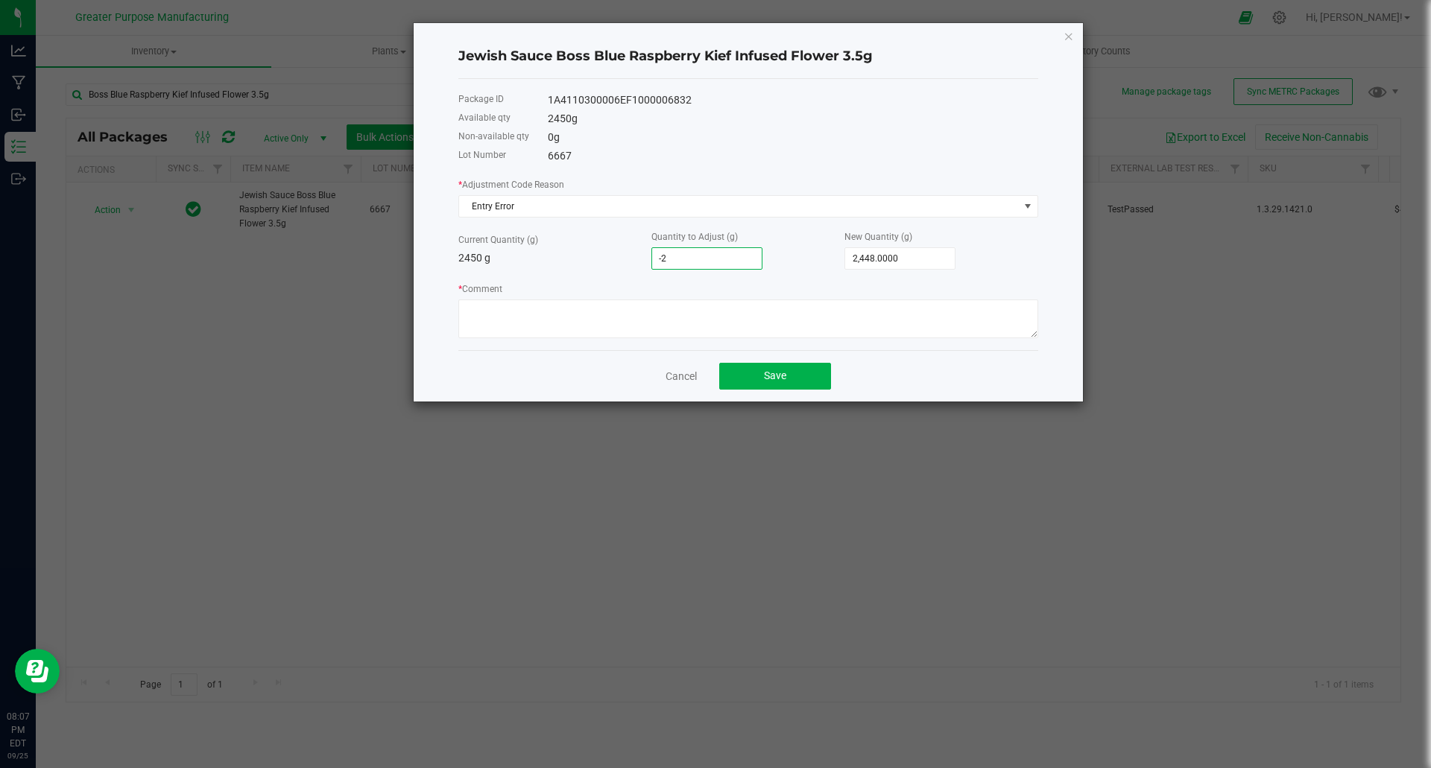
type input "2,426.0000"
type input "-245"
type input "2,205.0000"
type input "-2450"
type input "0.0000"
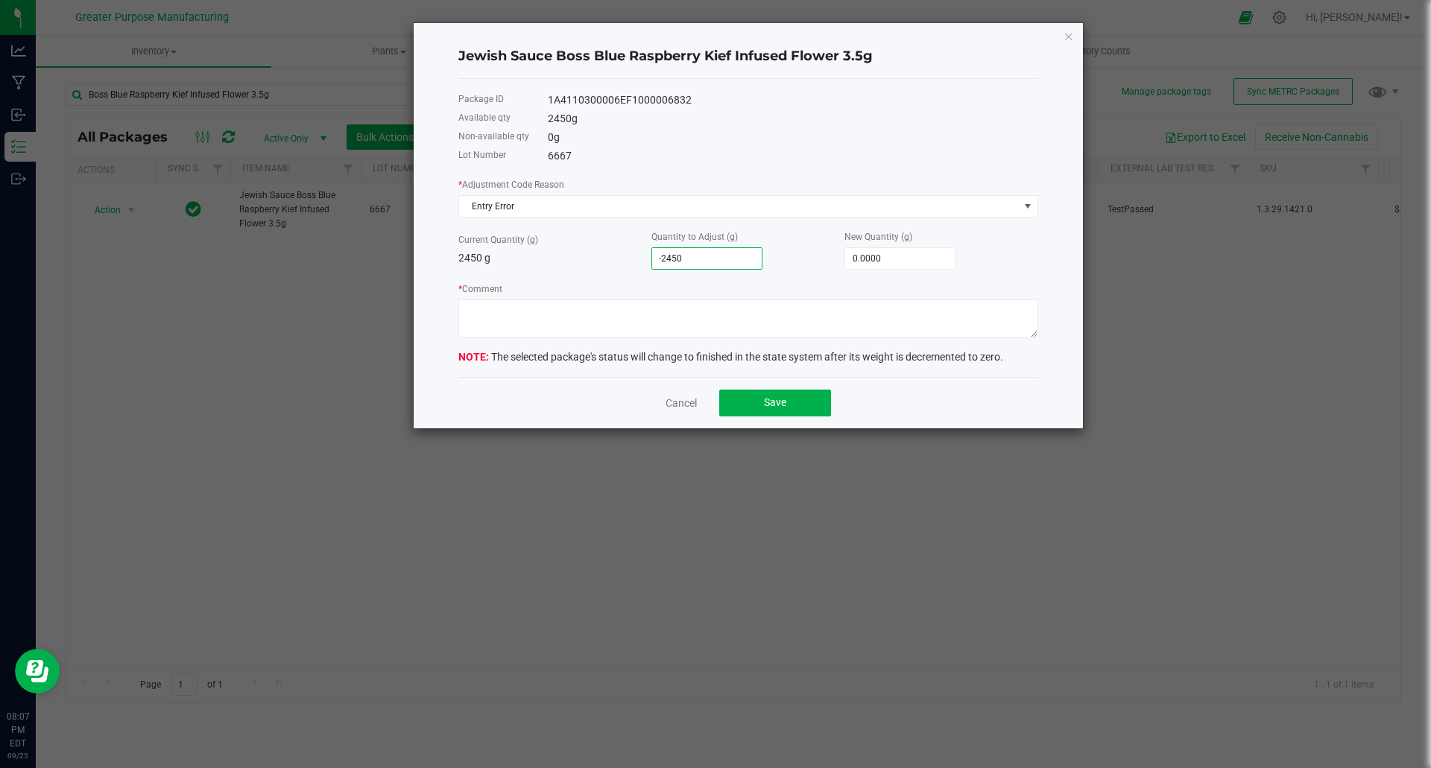
type input "-2,450.0000"
type input "0.0000"
click at [655, 324] on textarea "* Comment" at bounding box center [748, 319] width 580 height 39
type textarea "p"
type textarea "wrong product name was used"
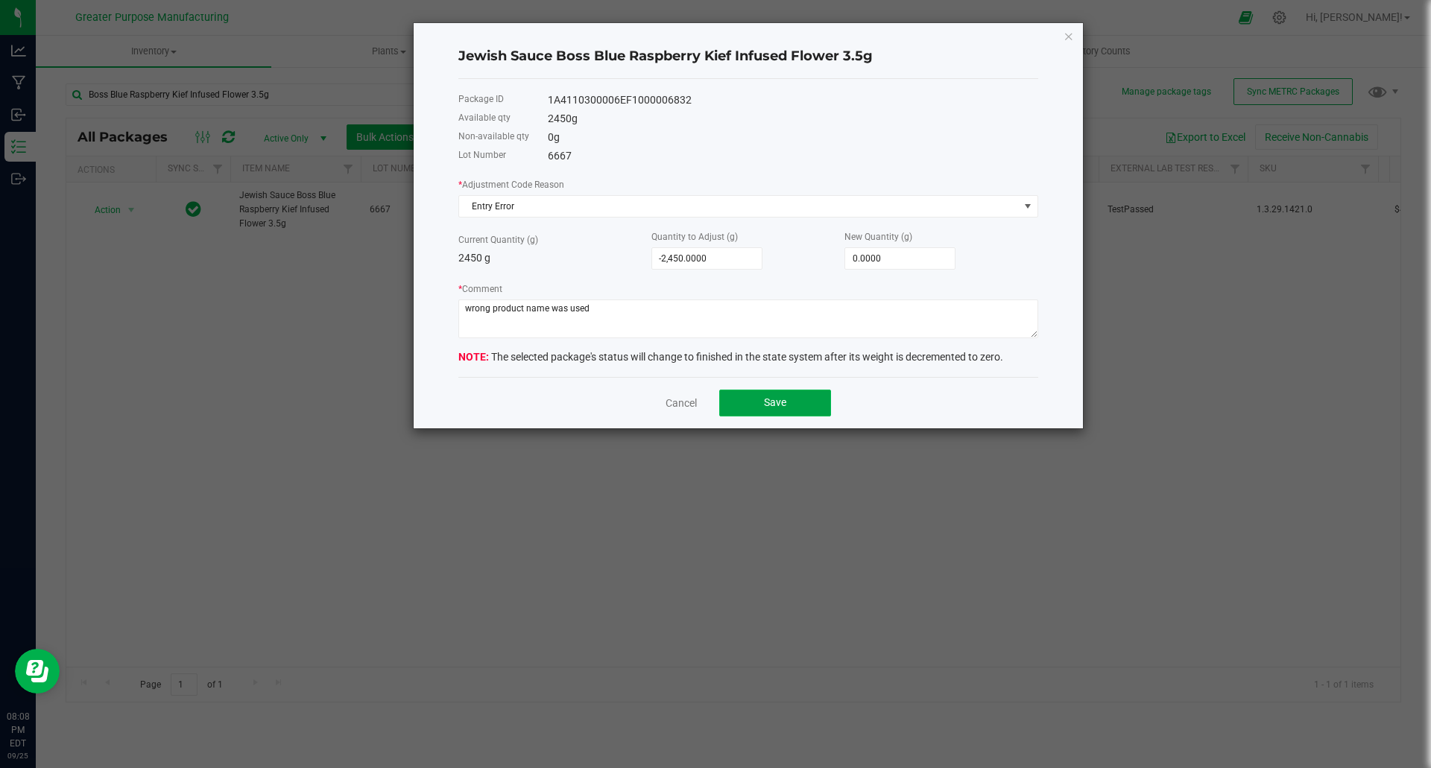
click at [750, 404] on button "Save" at bounding box center [775, 403] width 112 height 27
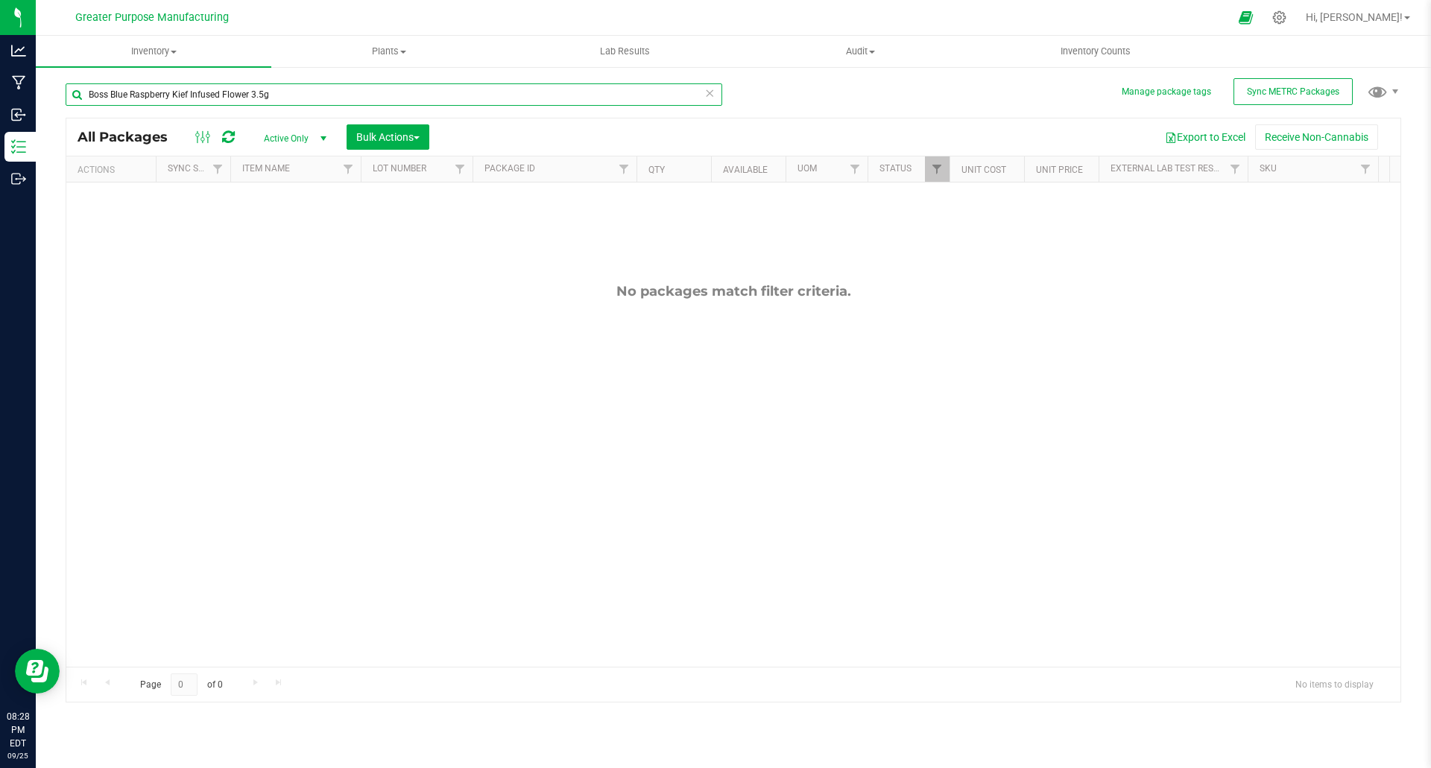
drag, startPoint x: 297, startPoint y: 94, endPoint x: 56, endPoint y: 95, distance: 240.8
click at [52, 91] on div "Manage package tags Sync METRC Packages Boss Blue Raspberry Kief Infused Flower…" at bounding box center [733, 293] width 1395 height 455
paste input "Jewish Sauce Boss Blue Raspberry Gelati"
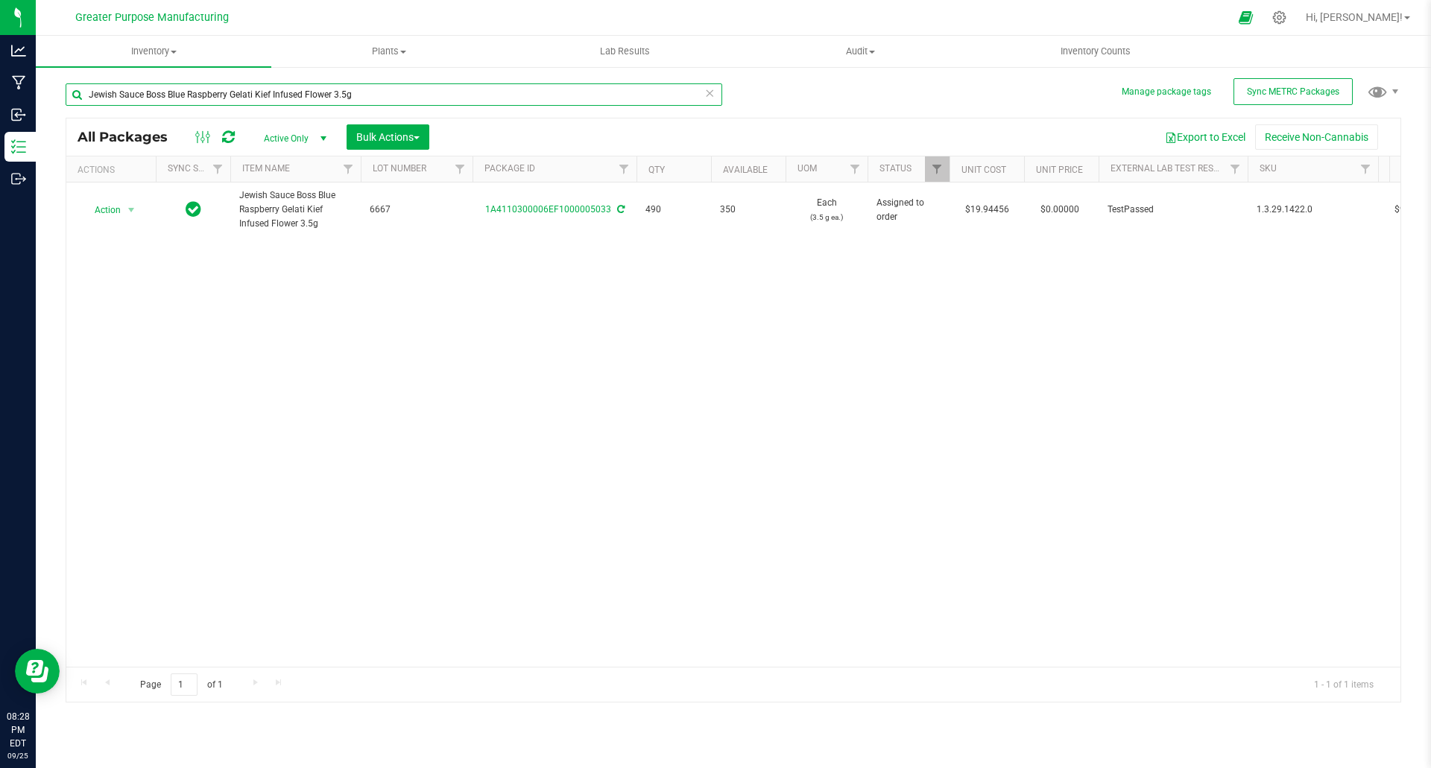
drag, startPoint x: 364, startPoint y: 94, endPoint x: 46, endPoint y: 80, distance: 318.6
click at [46, 80] on div "Manage package tags Sync METRC Packages Jewish Sauce Boss Blue Raspberry Gelati…" at bounding box center [733, 293] width 1395 height 455
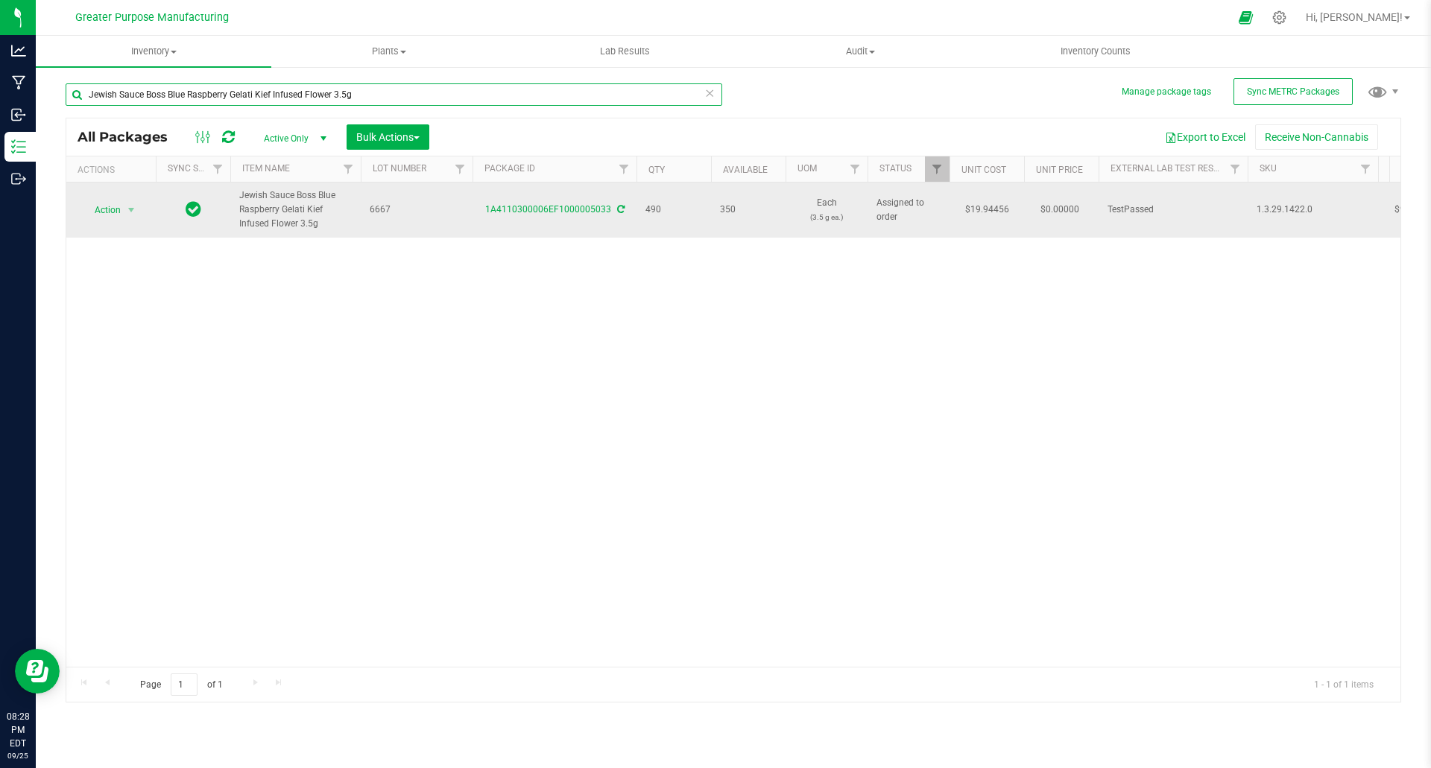
paste input "1A4110300006EF1000006832"
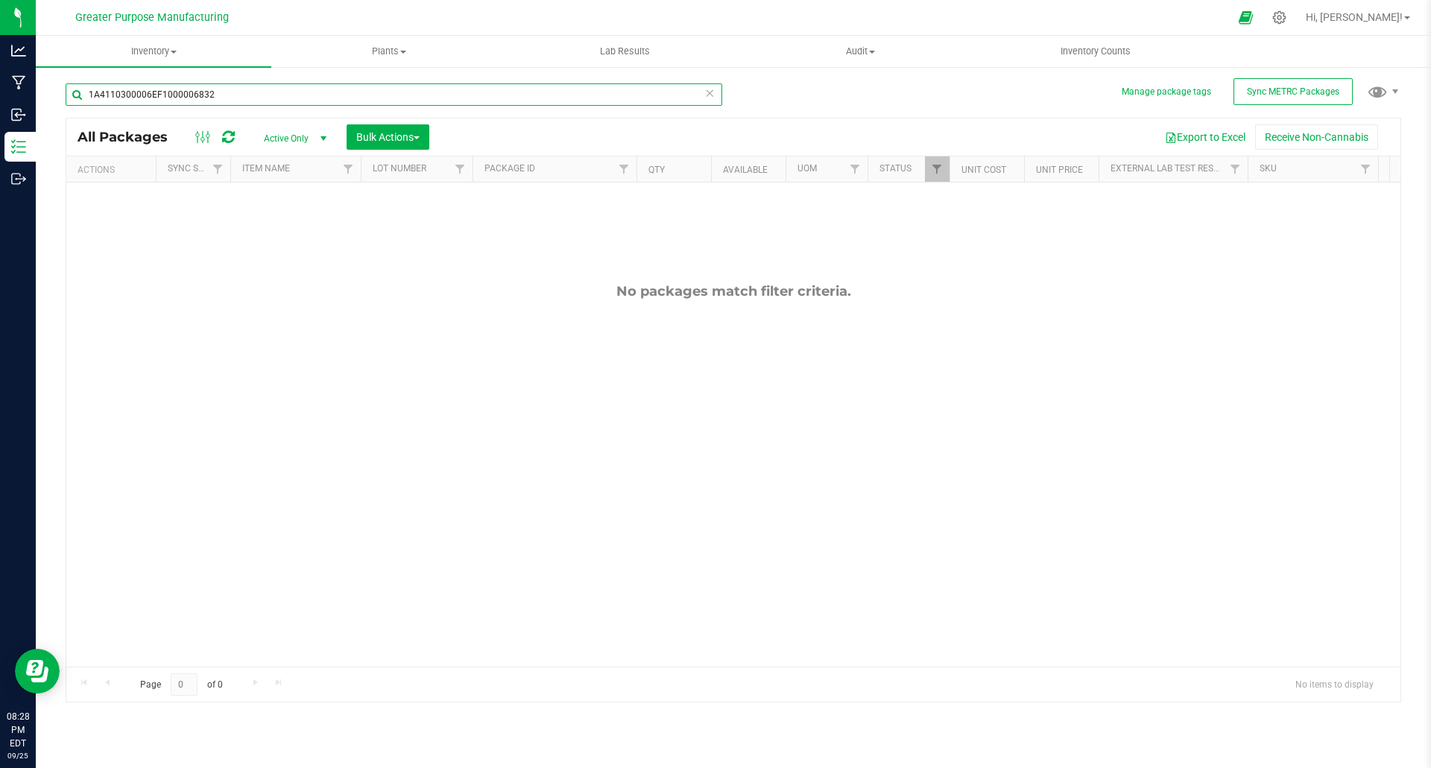
type input "1A4110300006EF1000006832"
click at [327, 139] on span "select" at bounding box center [324, 139] width 12 height 12
click at [285, 228] on li "All" at bounding box center [291, 229] width 81 height 22
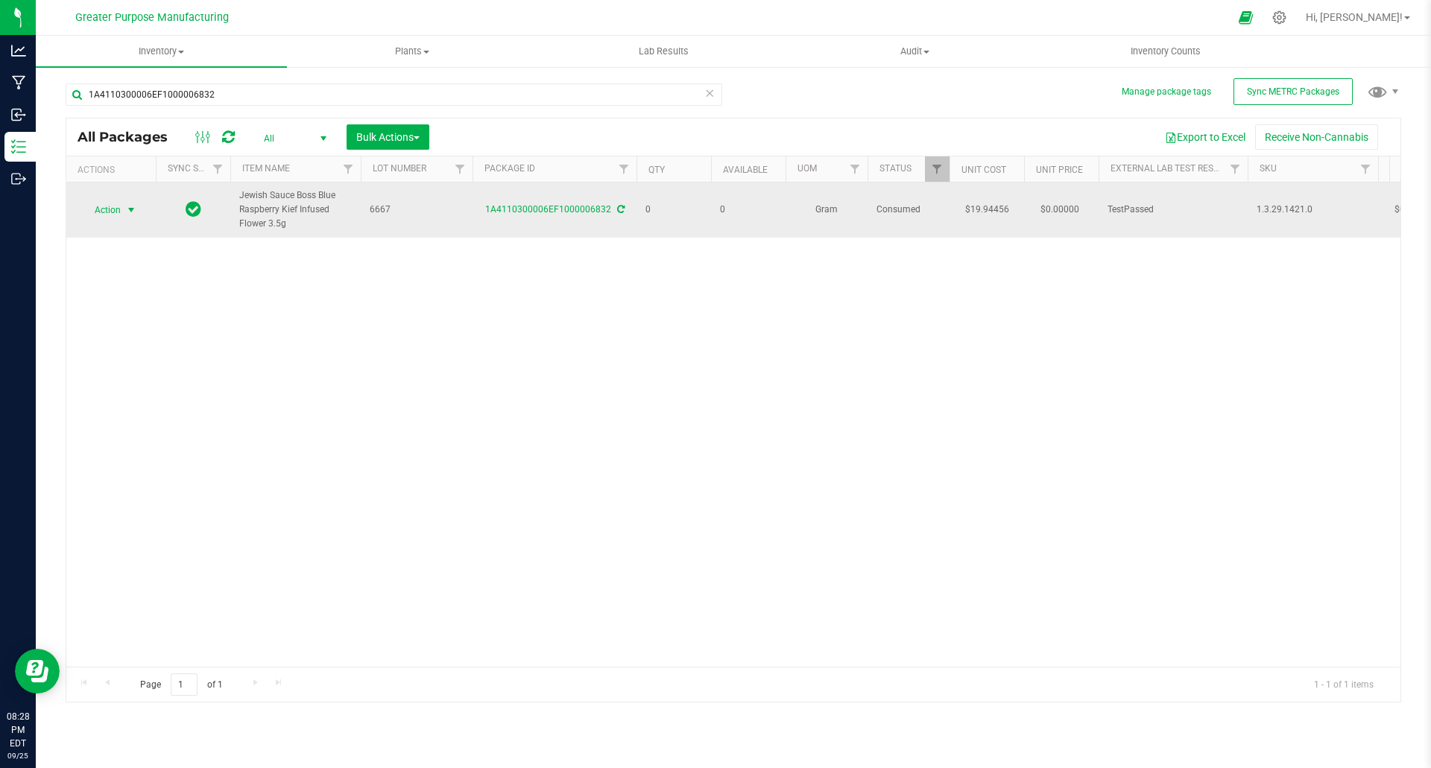
click at [130, 212] on span "select" at bounding box center [131, 210] width 12 height 12
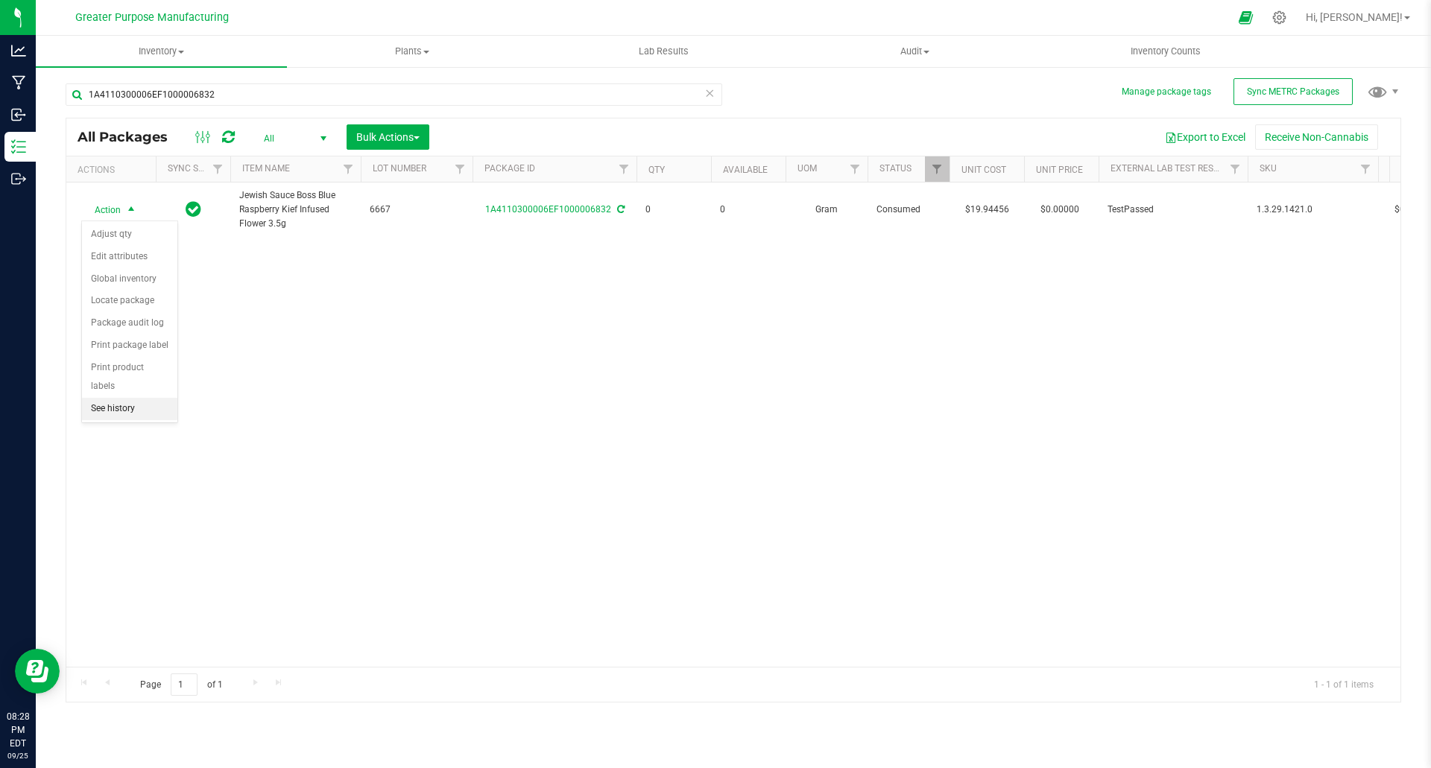
click at [115, 398] on li "See history" at bounding box center [129, 409] width 95 height 22
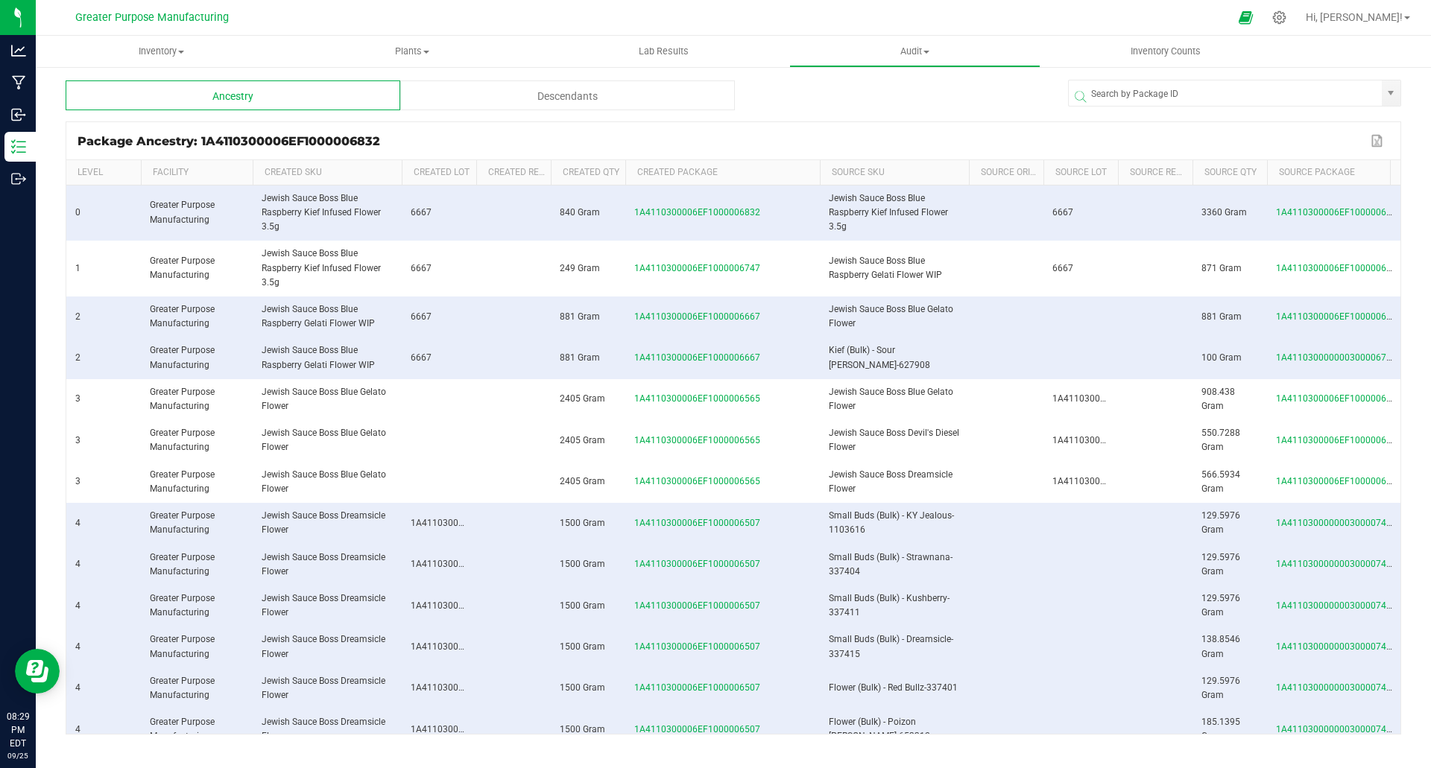
click at [815, 171] on span at bounding box center [817, 282] width 4 height 244
click at [546, 96] on div "Descendants" at bounding box center [567, 96] width 335 height 30
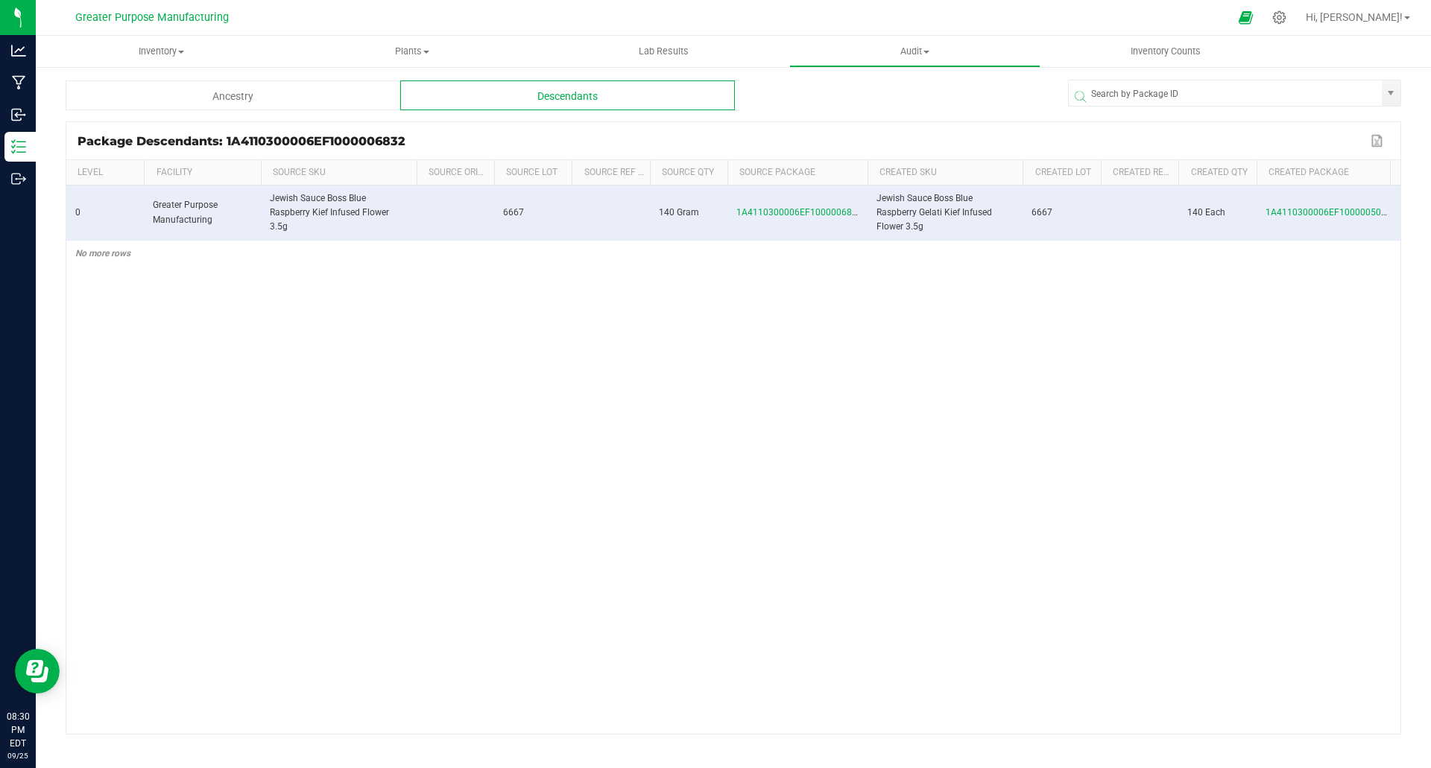
click at [564, 92] on div "Descendants" at bounding box center [567, 96] width 335 height 30
drag, startPoint x: 1226, startPoint y: 734, endPoint x: 1236, endPoint y: 733, distance: 9.8
click at [1236, 733] on kendo-grid "Package Descendants: 1A4110300006EF1000006832 Export to Excel Level Facility So…" at bounding box center [734, 427] width 1336 height 613
drag, startPoint x: 390, startPoint y: 142, endPoint x: 227, endPoint y: 145, distance: 162.5
click at [227, 145] on div "Package Descendants: 1A4110300006EF1000006832" at bounding box center [722, 141] width 1289 height 14
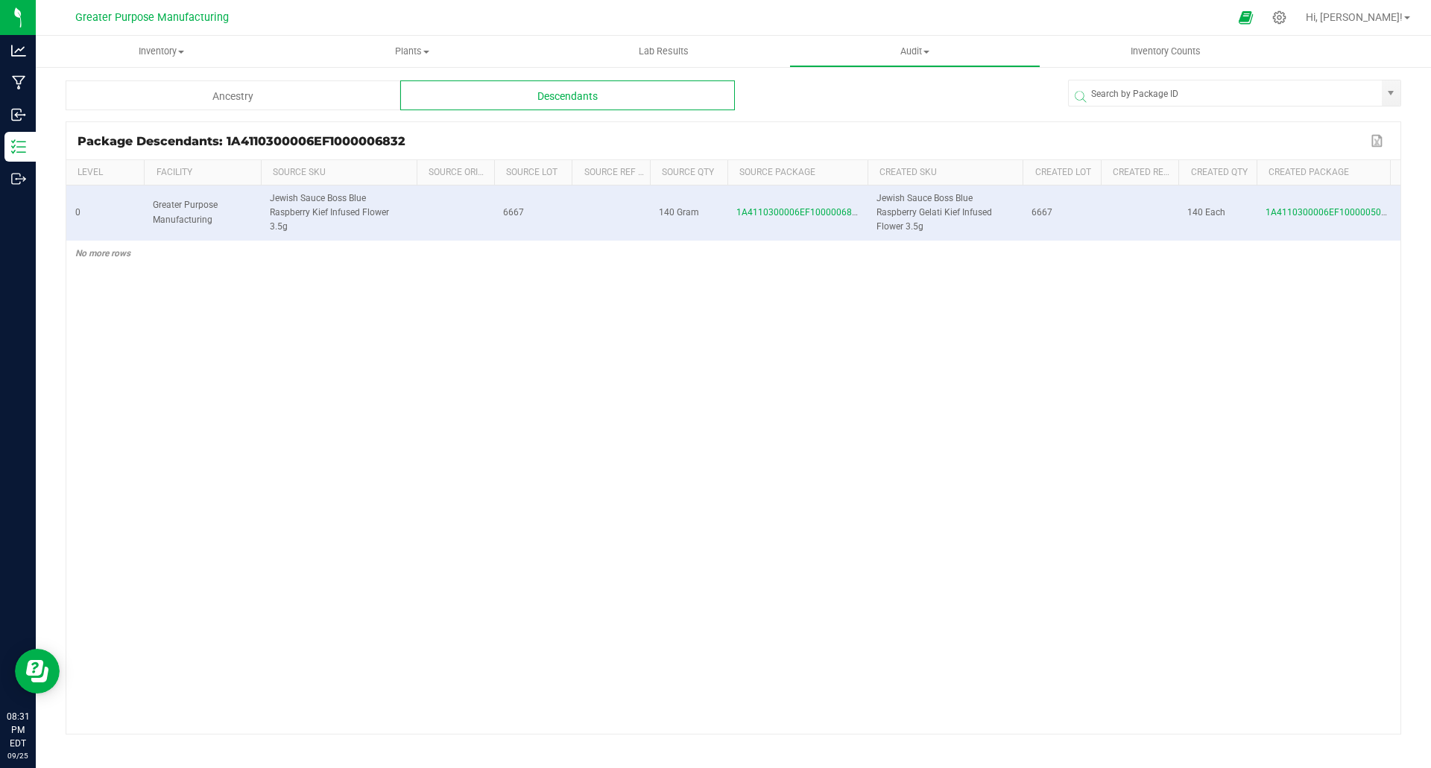
copy div "1A4110300006EF1000006832"
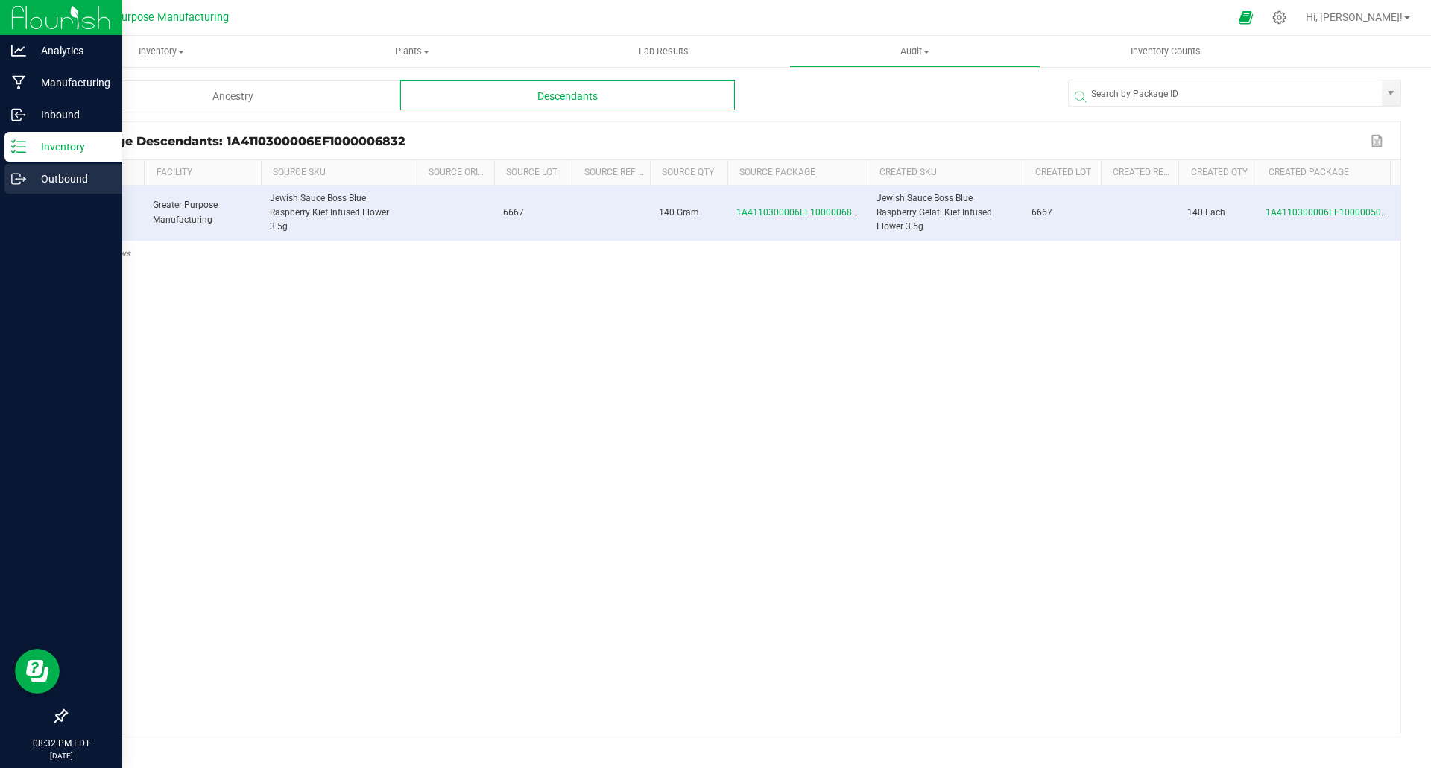
click at [69, 183] on p "Outbound" at bounding box center [70, 179] width 89 height 18
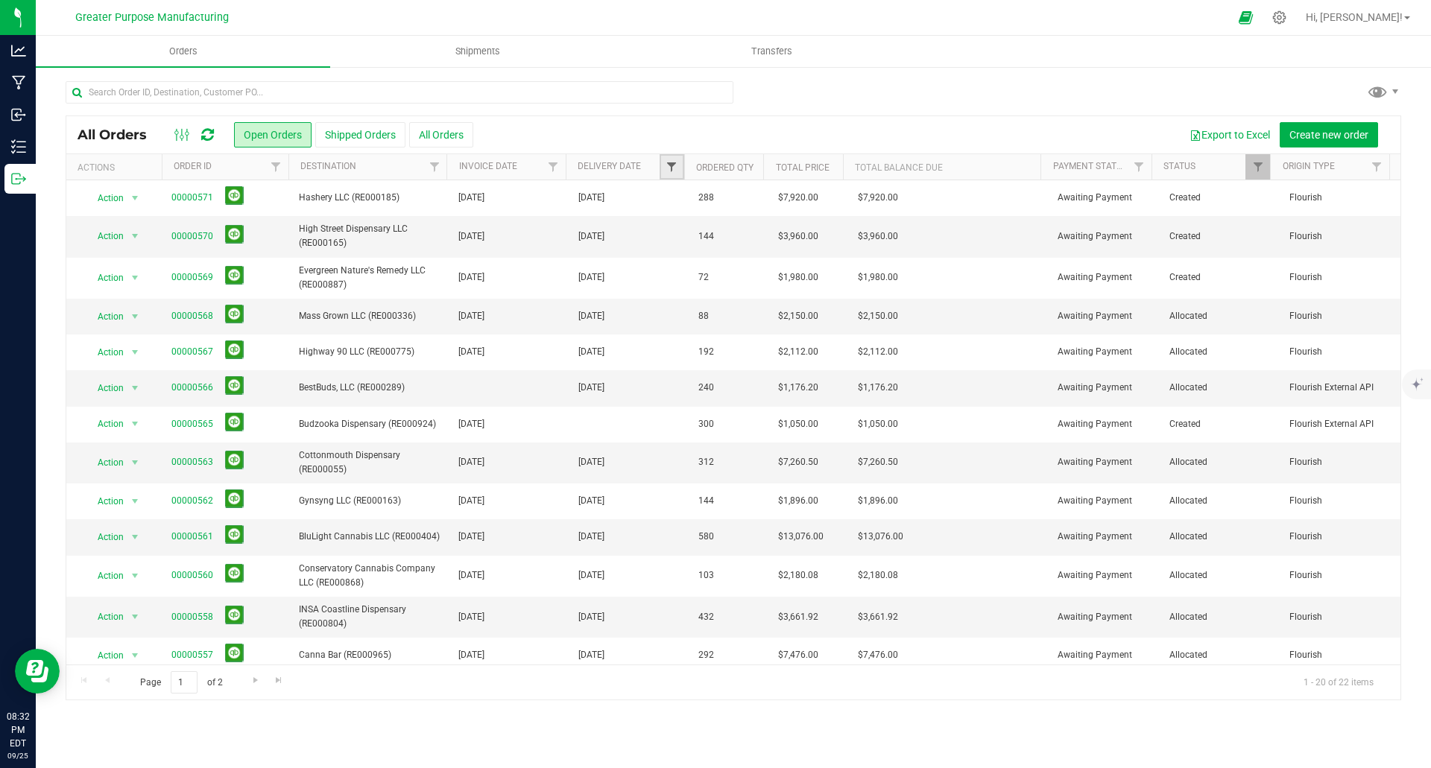
click at [669, 167] on span "Filter" at bounding box center [672, 167] width 12 height 12
click at [816, 259] on span "select" at bounding box center [811, 257] width 22 height 21
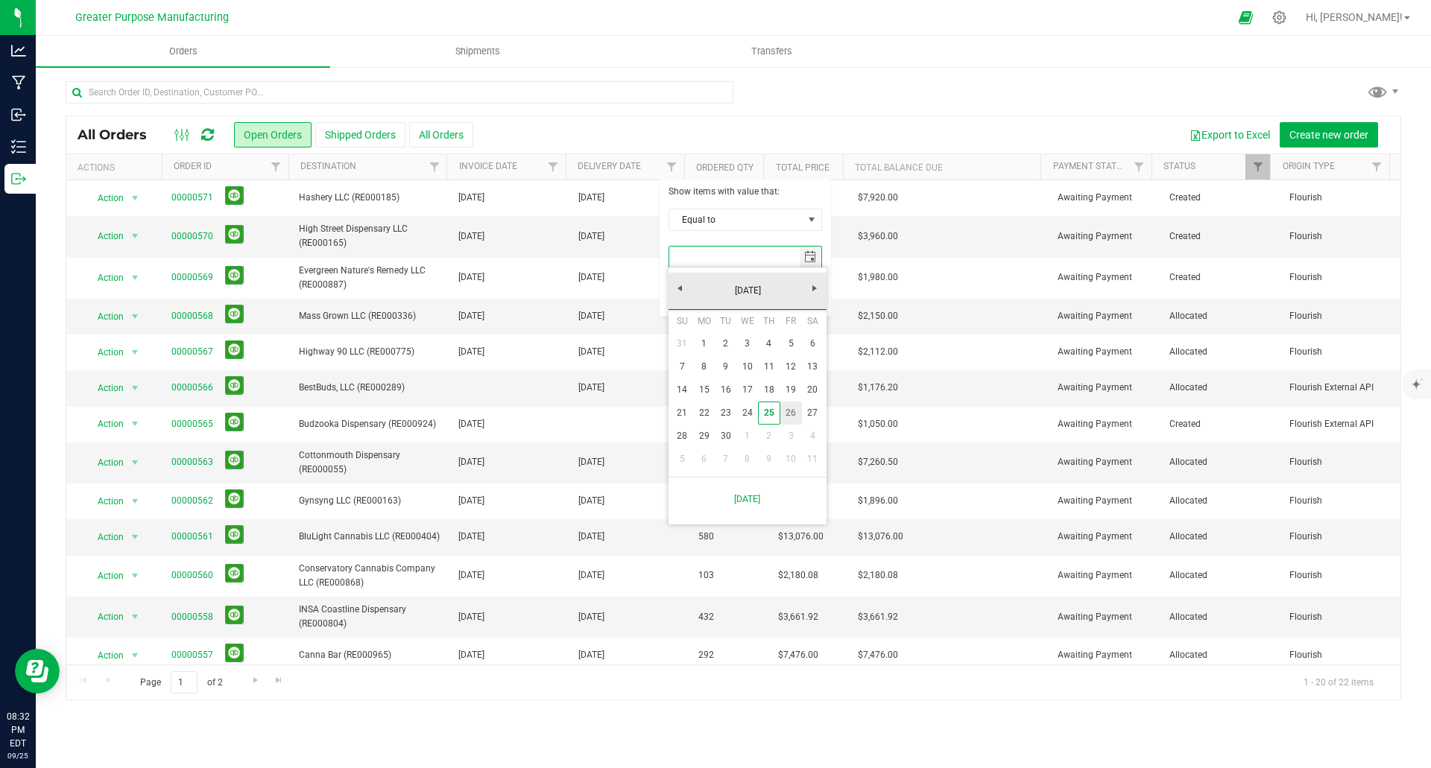
click at [794, 412] on link "26" at bounding box center [791, 413] width 22 height 23
type input "9/26/2025"
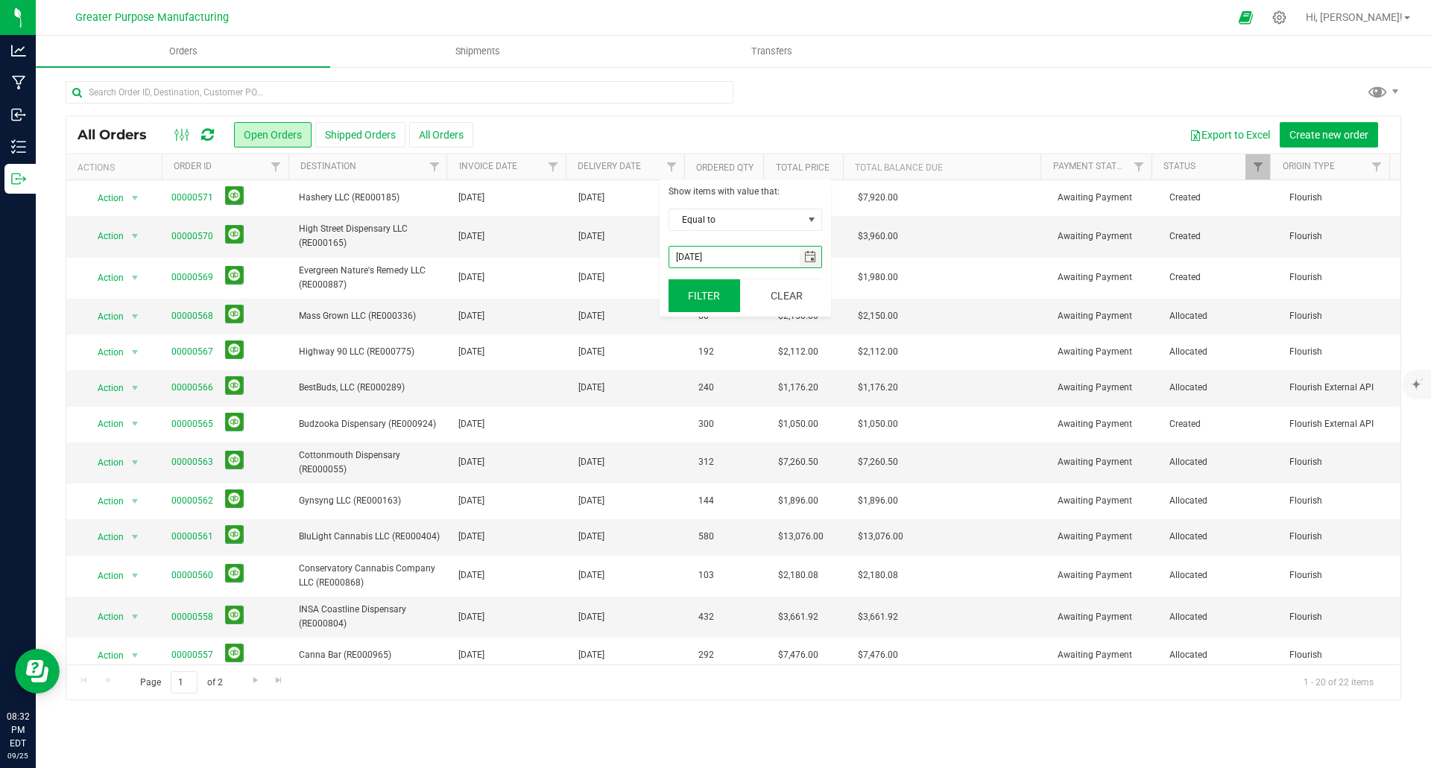
click at [709, 294] on button "Filter" at bounding box center [705, 296] width 72 height 33
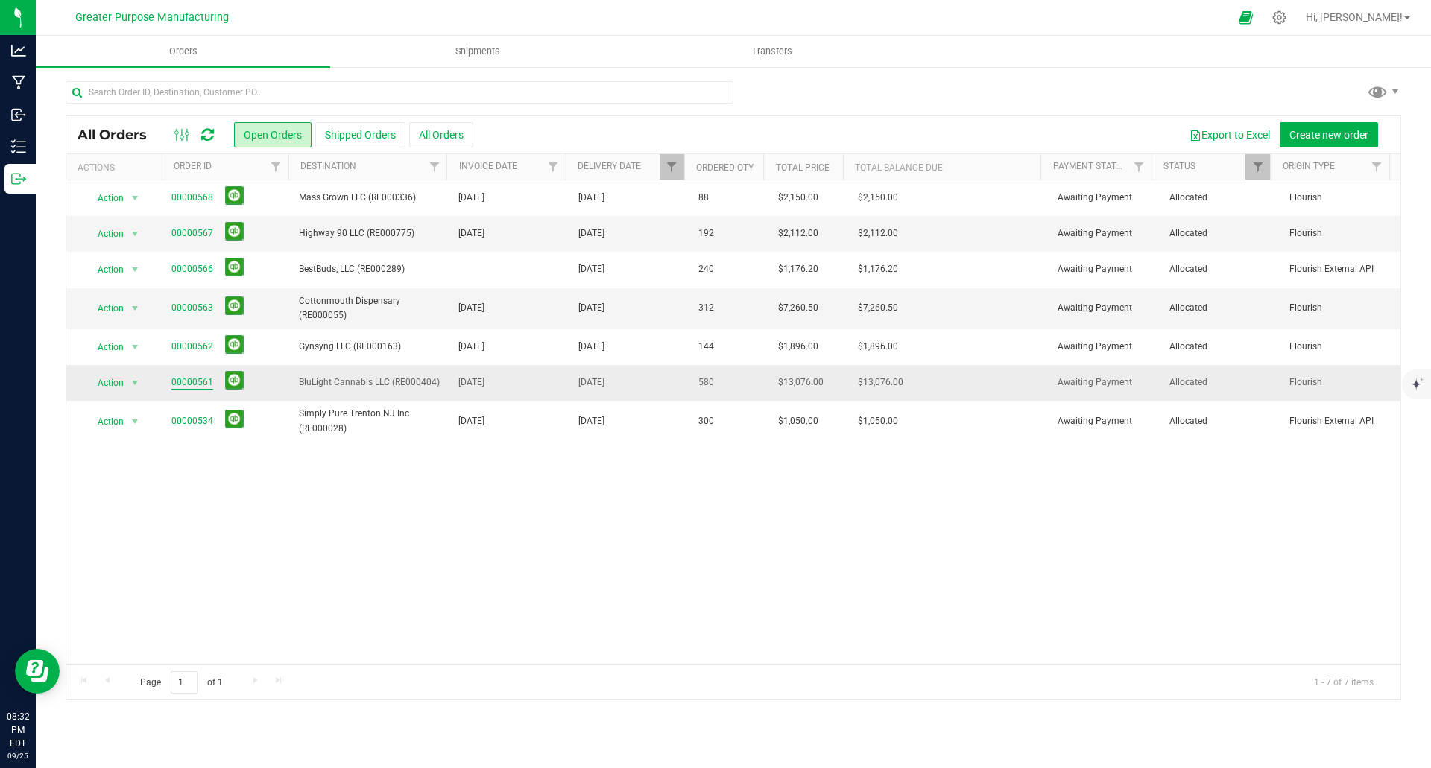
click at [198, 383] on link "00000561" at bounding box center [192, 383] width 42 height 14
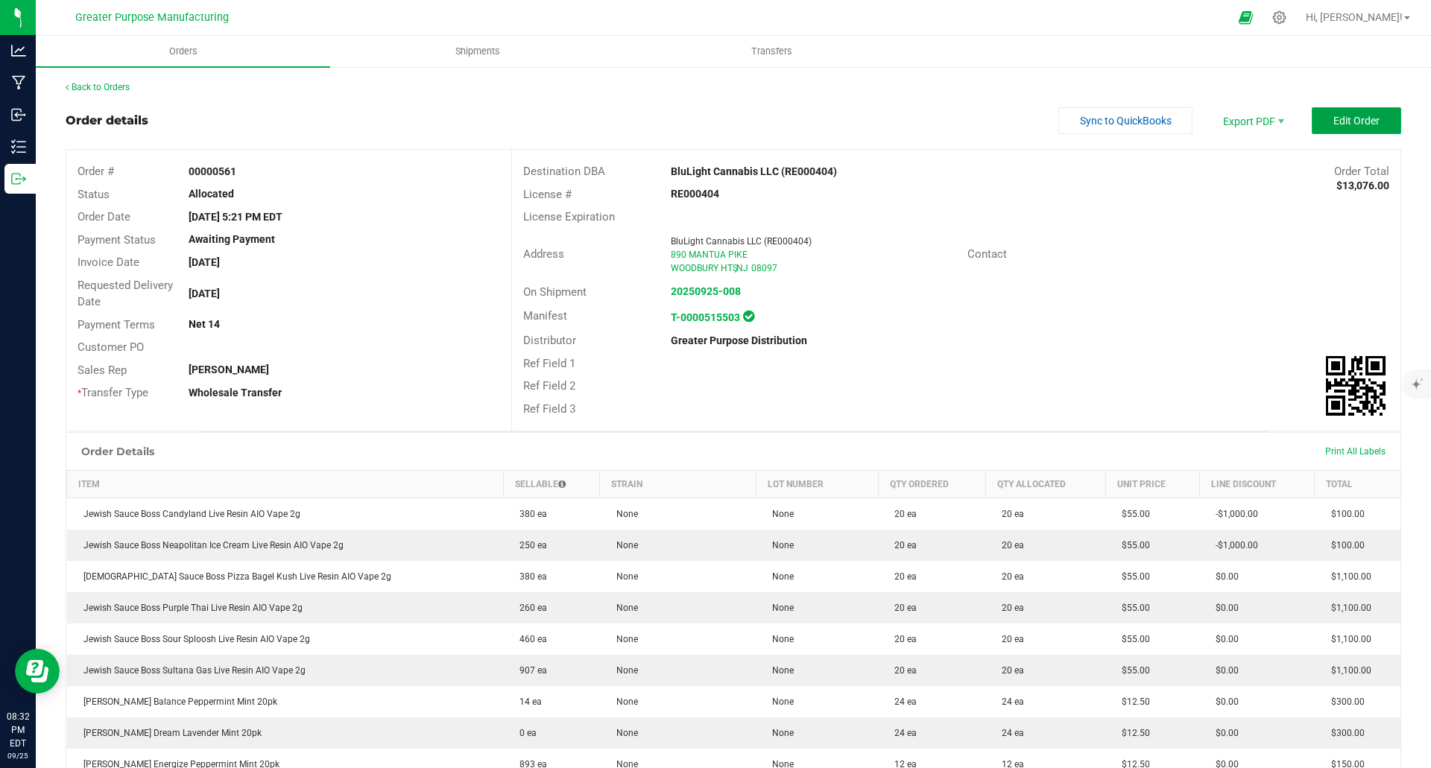
click at [1340, 127] on button "Edit Order" at bounding box center [1356, 120] width 89 height 27
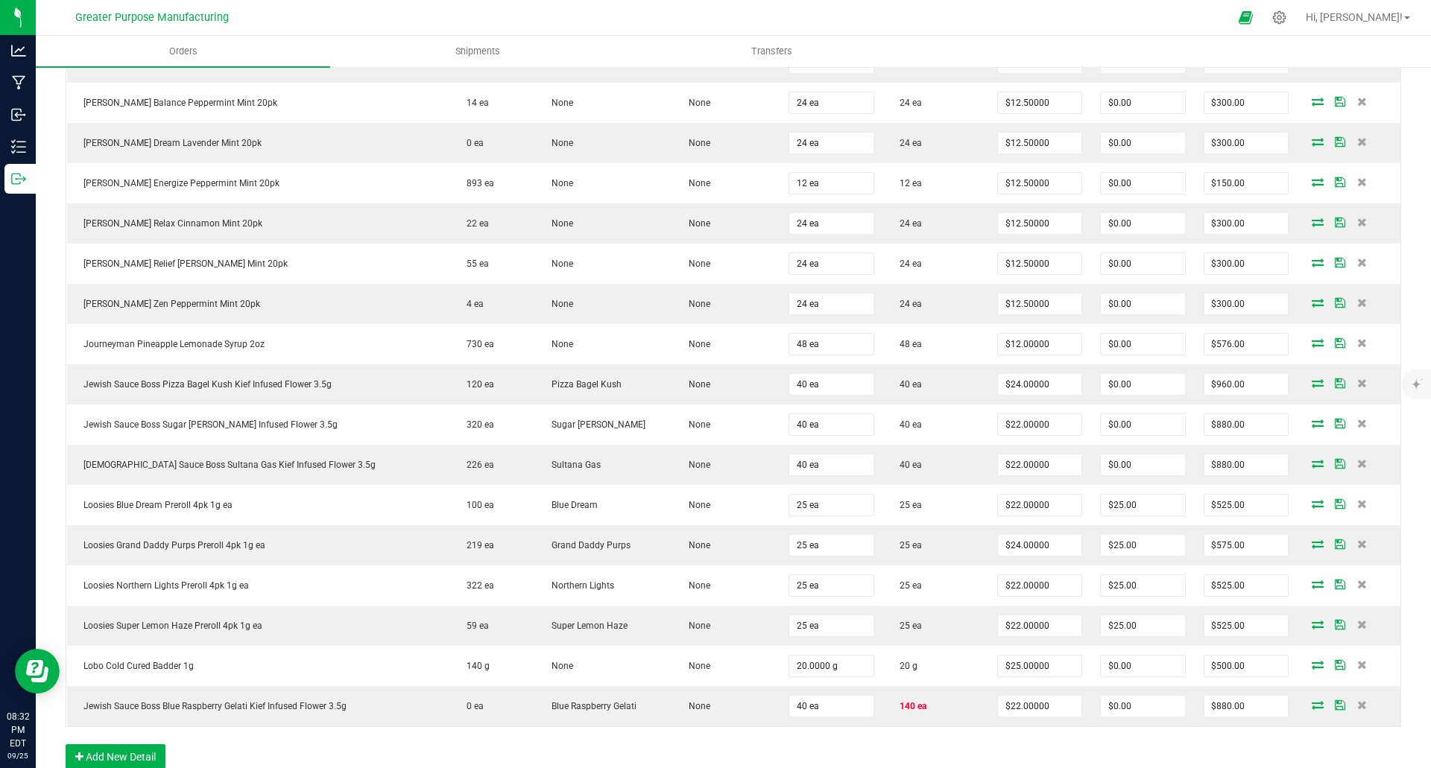
scroll to position [894, 0]
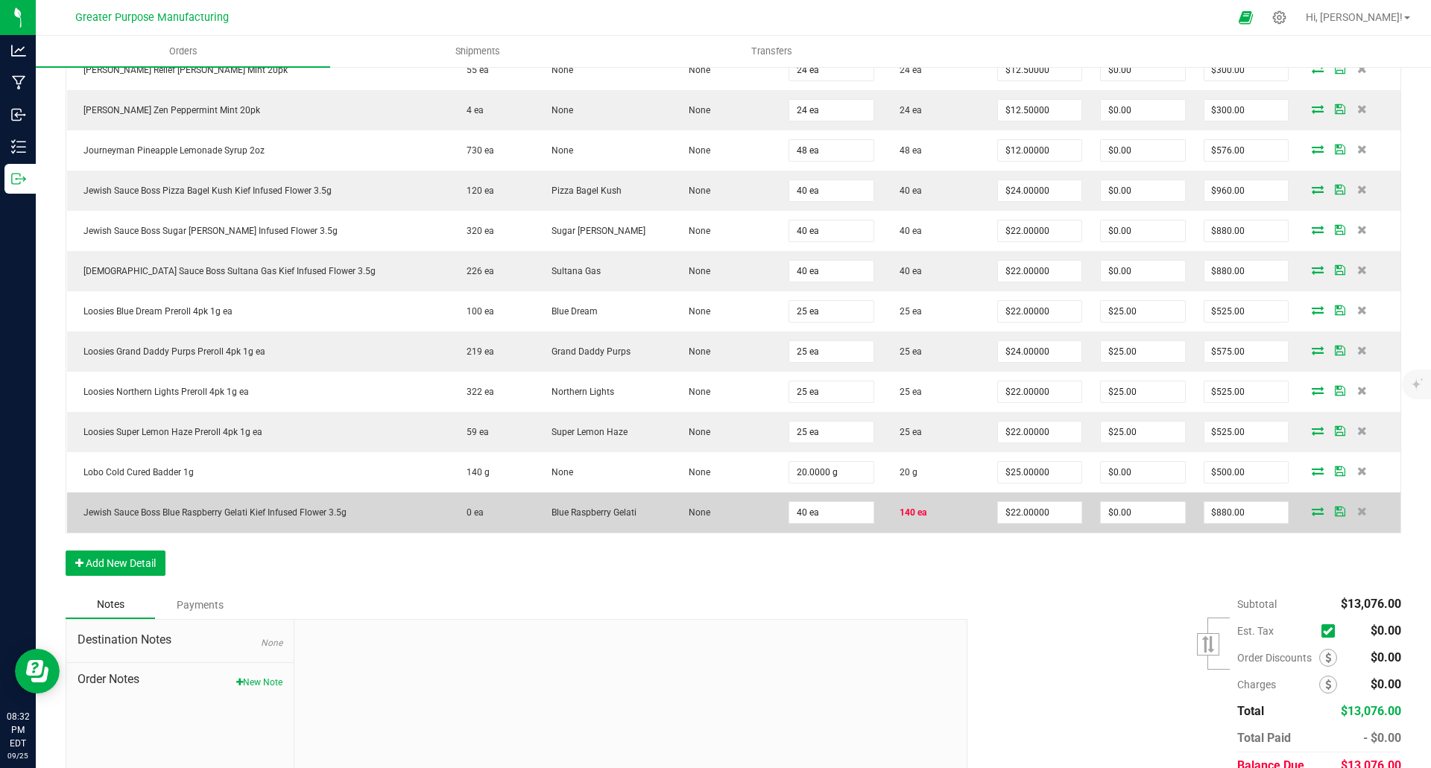
click at [1312, 514] on icon at bounding box center [1318, 511] width 12 height 9
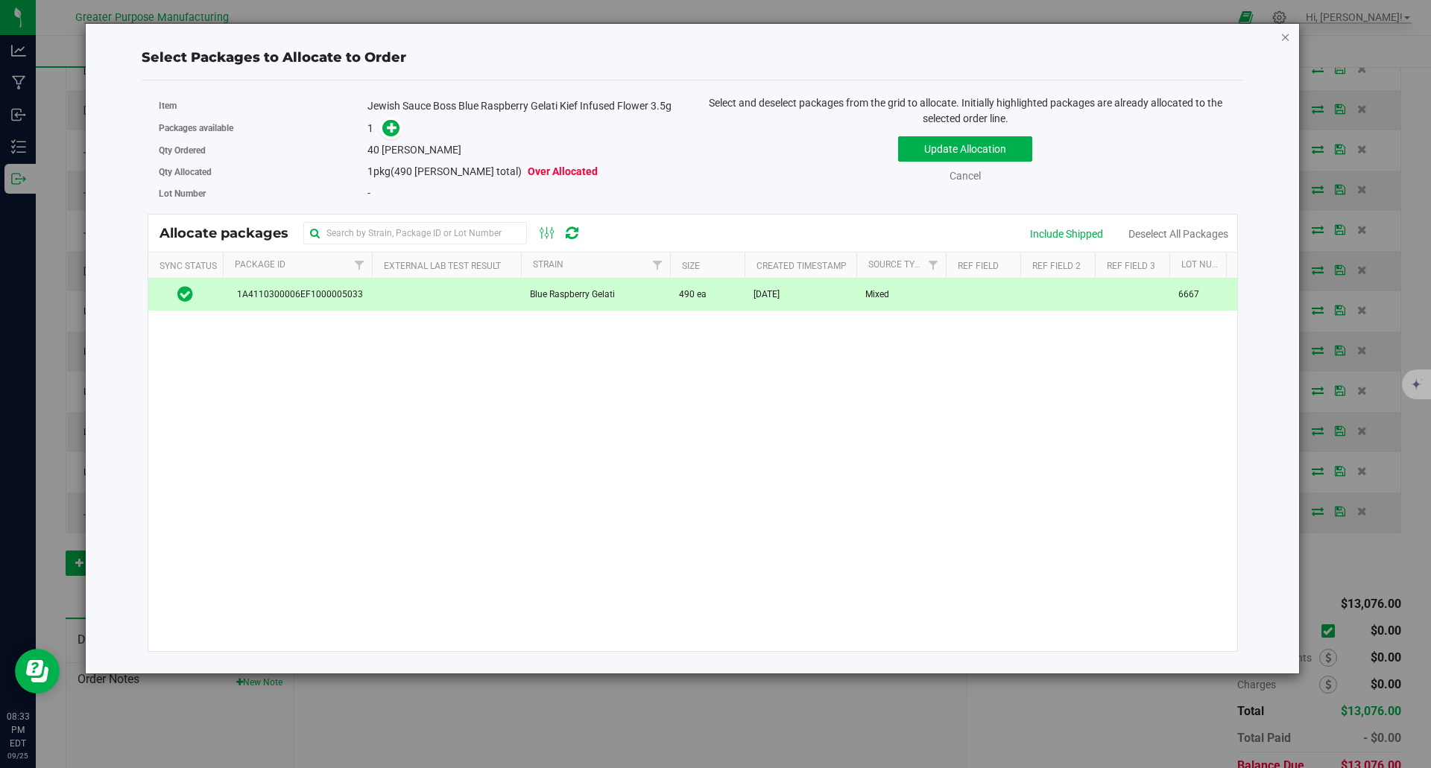
click at [1287, 38] on icon "button" at bounding box center [1286, 37] width 10 height 18
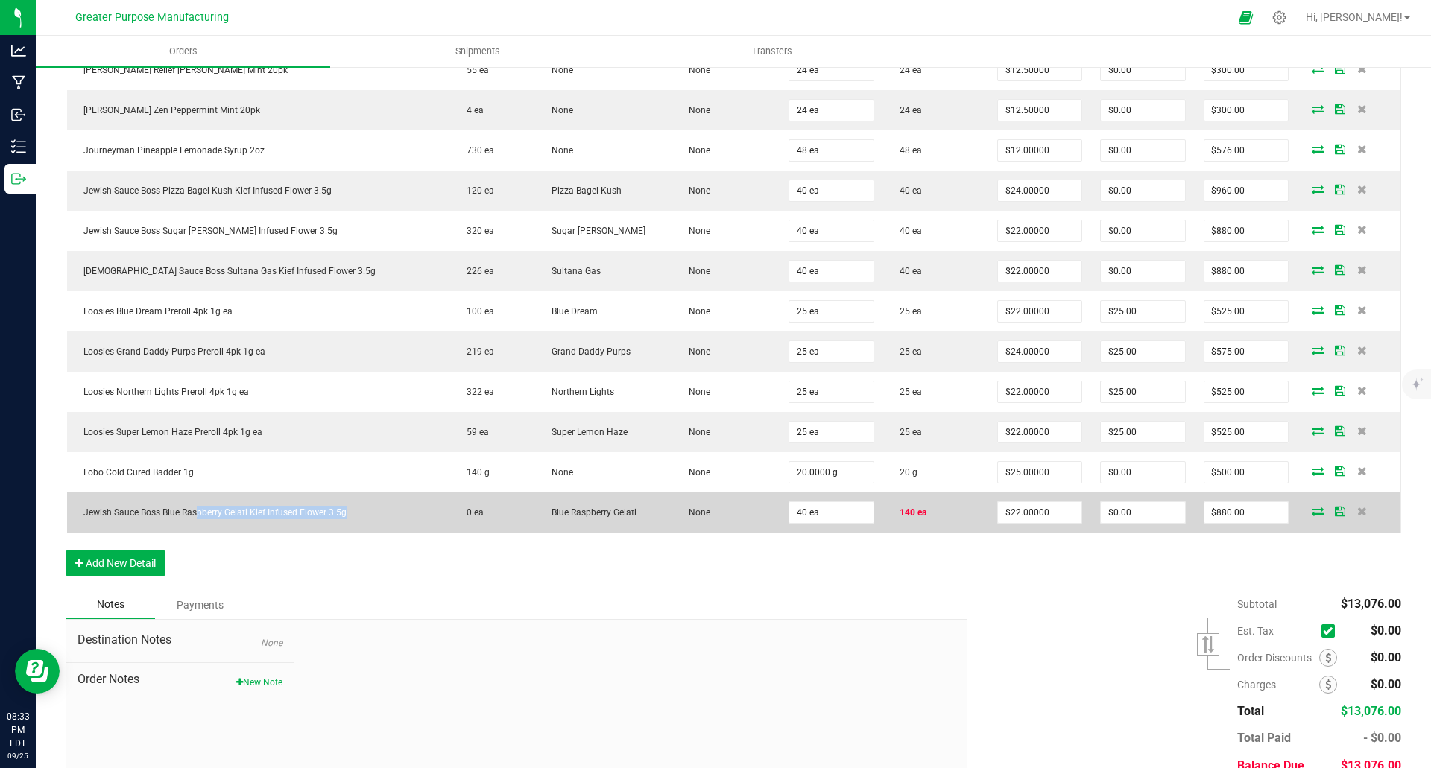
drag, startPoint x: 342, startPoint y: 511, endPoint x: 176, endPoint y: 508, distance: 166.2
click at [178, 508] on span "Jewish Sauce Boss Blue Raspberry Gelati Kief Infused Flower 3.5g" at bounding box center [211, 513] width 271 height 10
click at [172, 508] on span "Jewish Sauce Boss Blue Raspberry Gelati Kief Infused Flower 3.5g" at bounding box center [211, 513] width 271 height 10
drag, startPoint x: 344, startPoint y: 512, endPoint x: 79, endPoint y: 514, distance: 264.6
click at [79, 514] on span "Jewish Sauce Boss Blue Raspberry Gelati Kief Infused Flower 3.5g" at bounding box center [211, 513] width 271 height 10
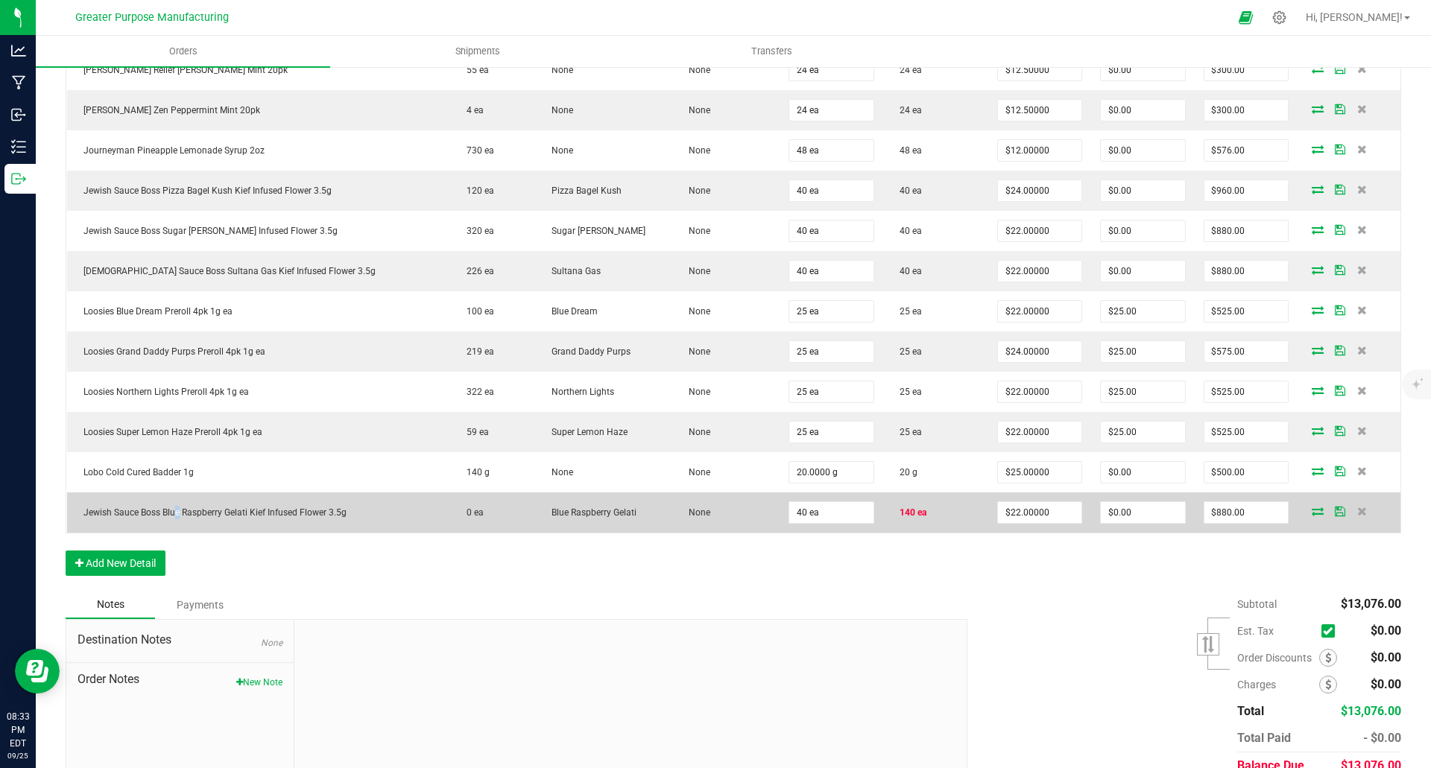
copy span "Jewish Sauce Boss Blue Raspberry Gelati Kief Infused Flower 3.5g"
click at [1357, 512] on icon at bounding box center [1362, 511] width 10 height 9
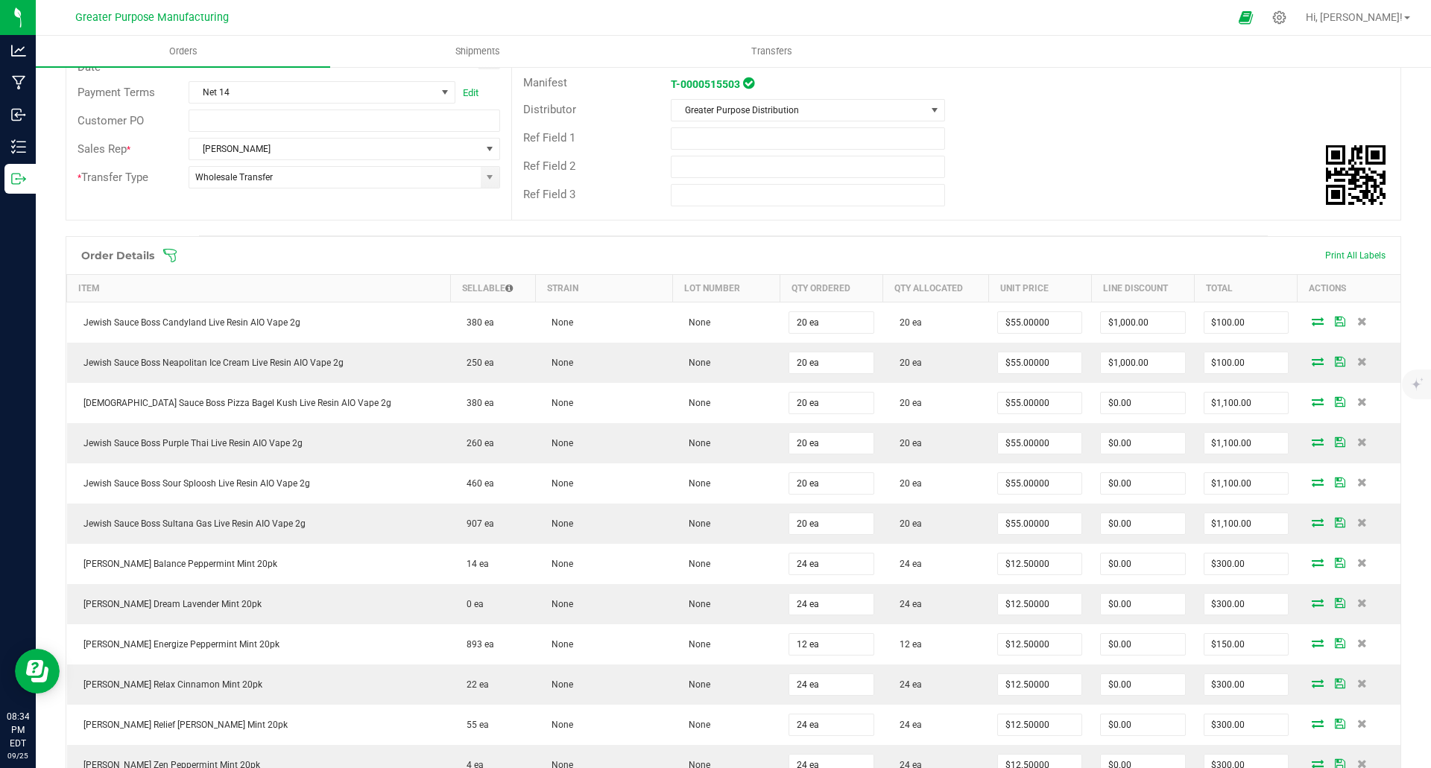
scroll to position [0, 0]
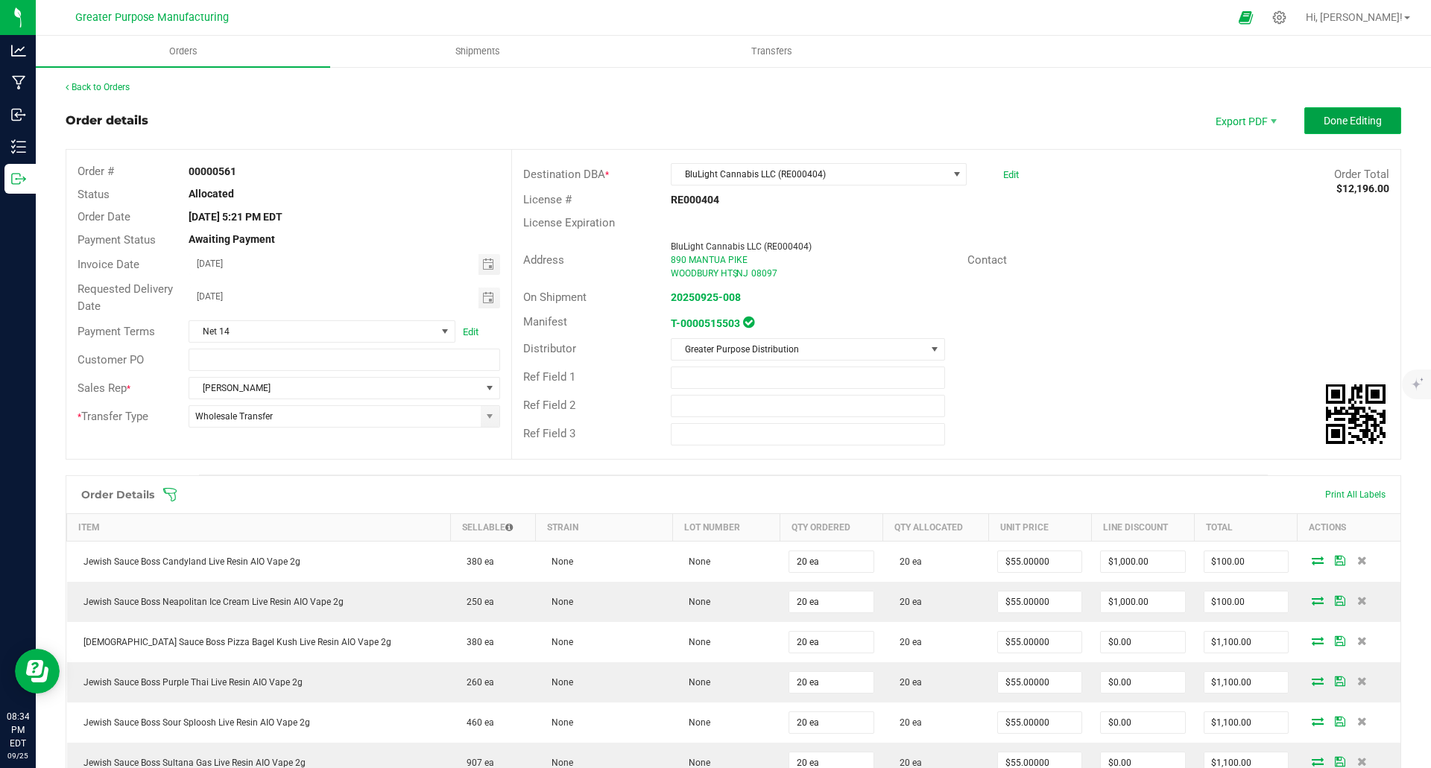
click at [1341, 122] on span "Done Editing" at bounding box center [1353, 121] width 58 height 12
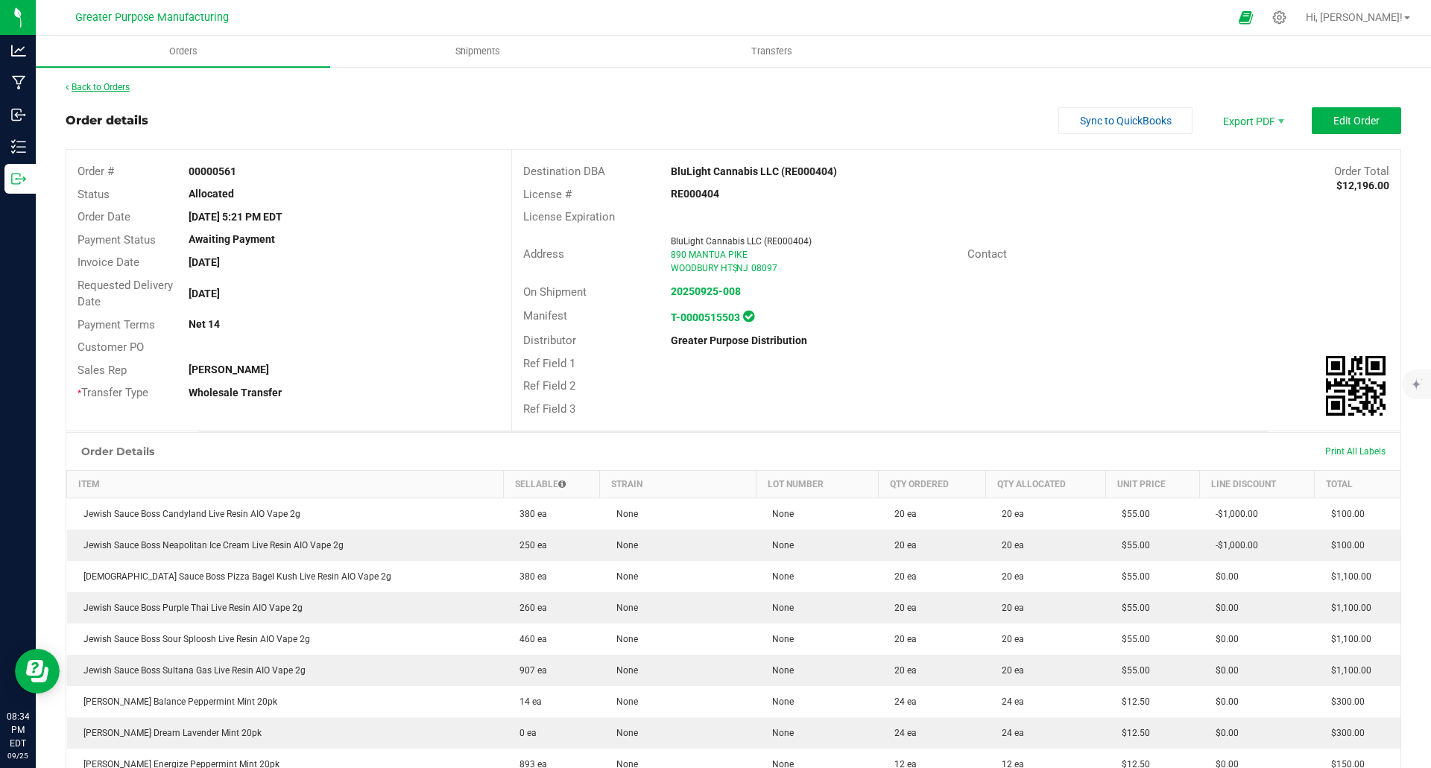
click at [107, 86] on link "Back to Orders" at bounding box center [98, 87] width 64 height 10
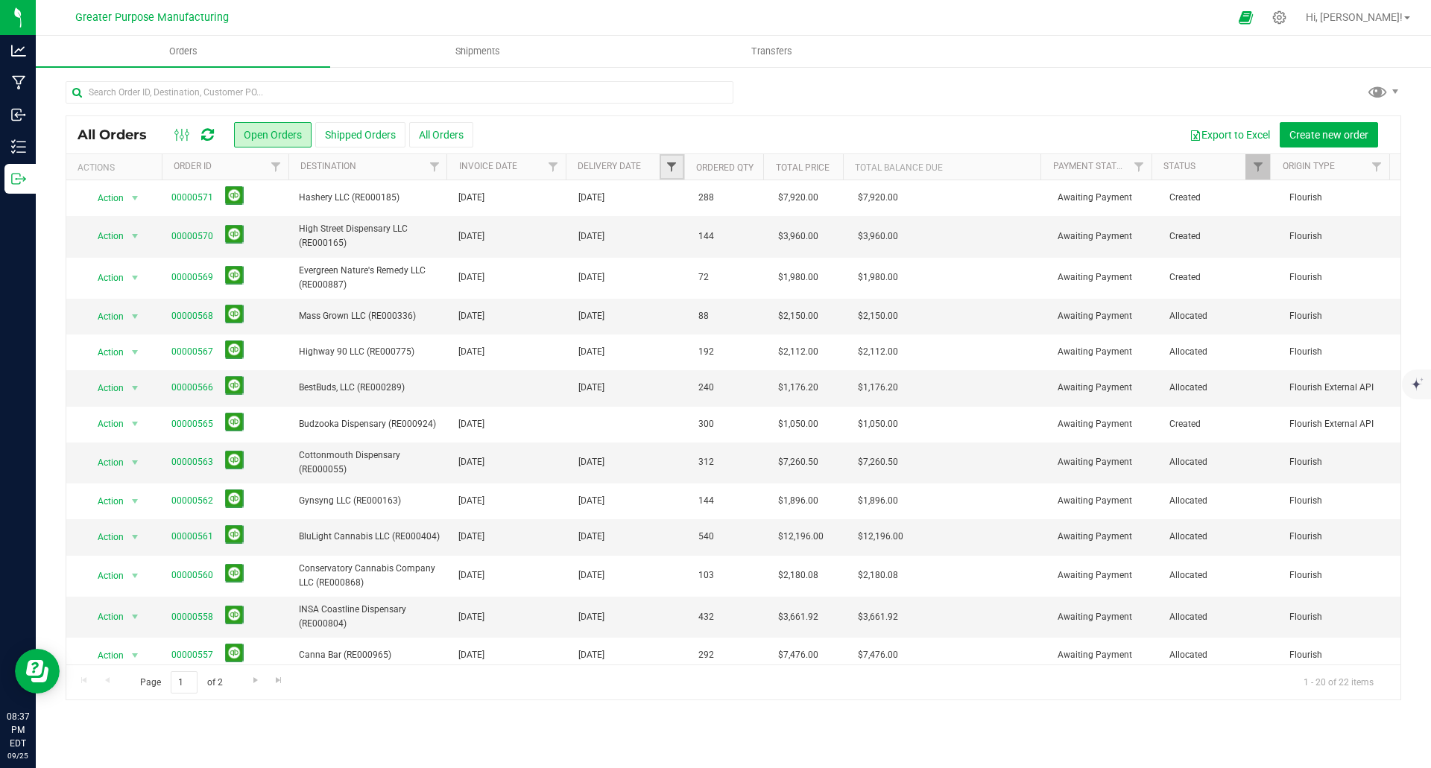
click at [674, 165] on span "Filter" at bounding box center [672, 167] width 12 height 12
click at [804, 256] on span "select" at bounding box center [810, 257] width 12 height 12
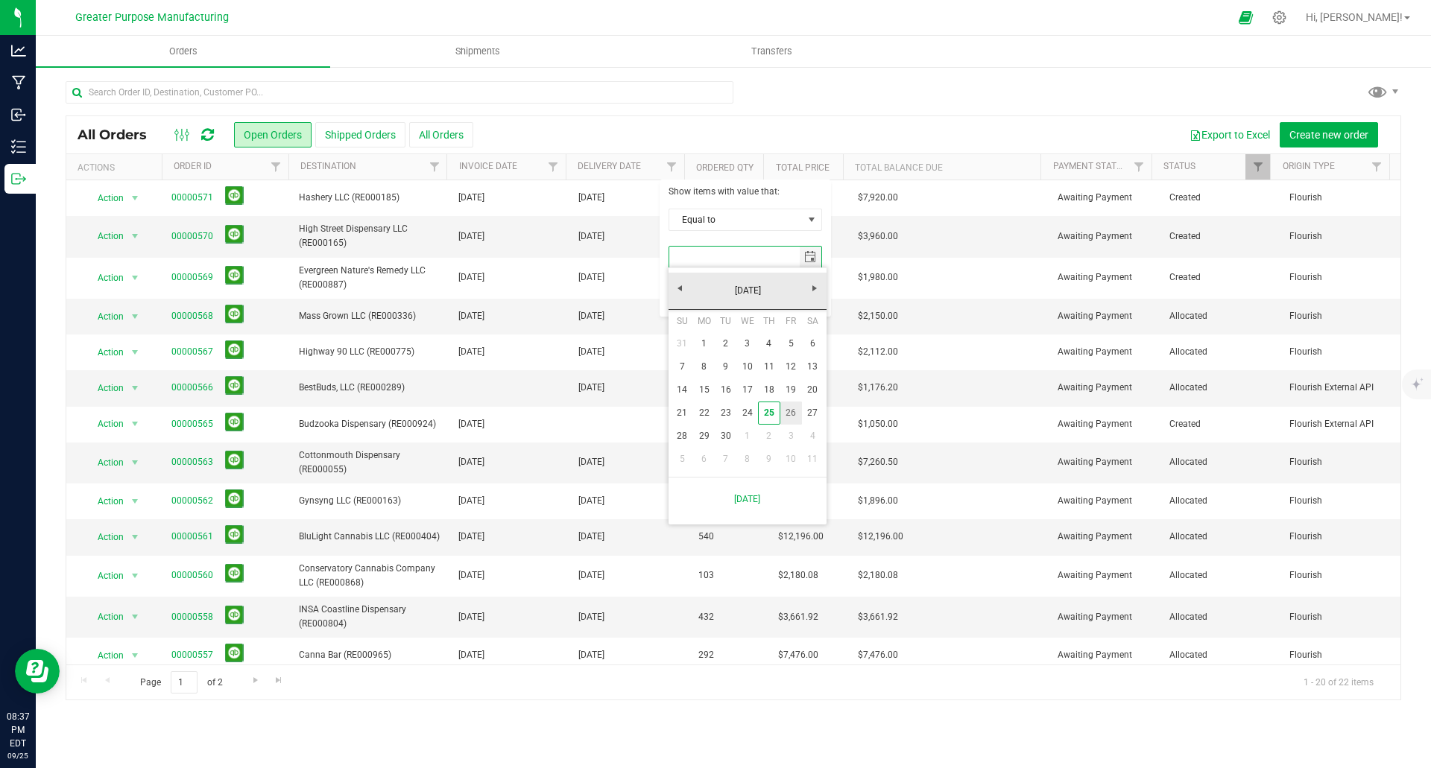
click at [796, 412] on link "26" at bounding box center [791, 413] width 22 height 23
type input "9/26/2025"
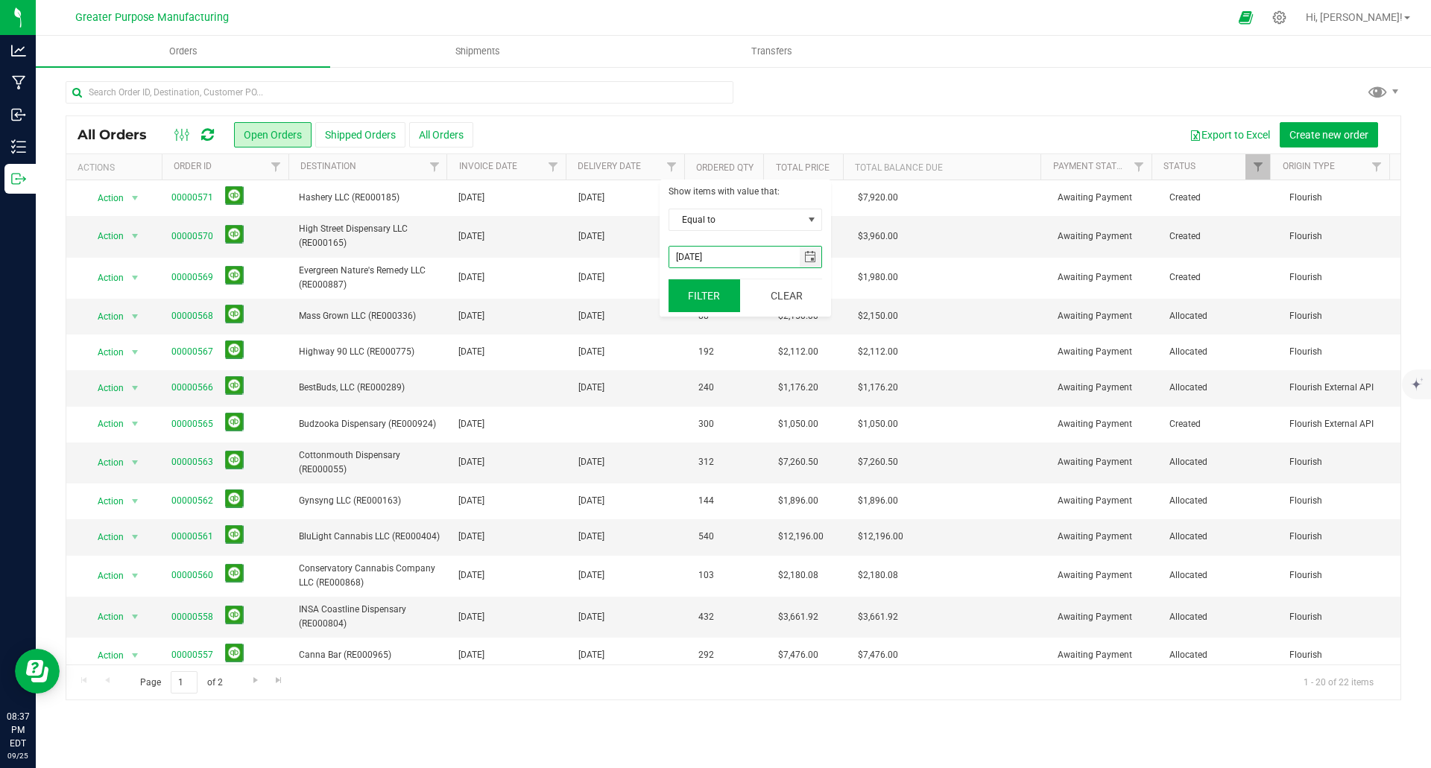
click at [710, 297] on button "Filter" at bounding box center [705, 296] width 72 height 33
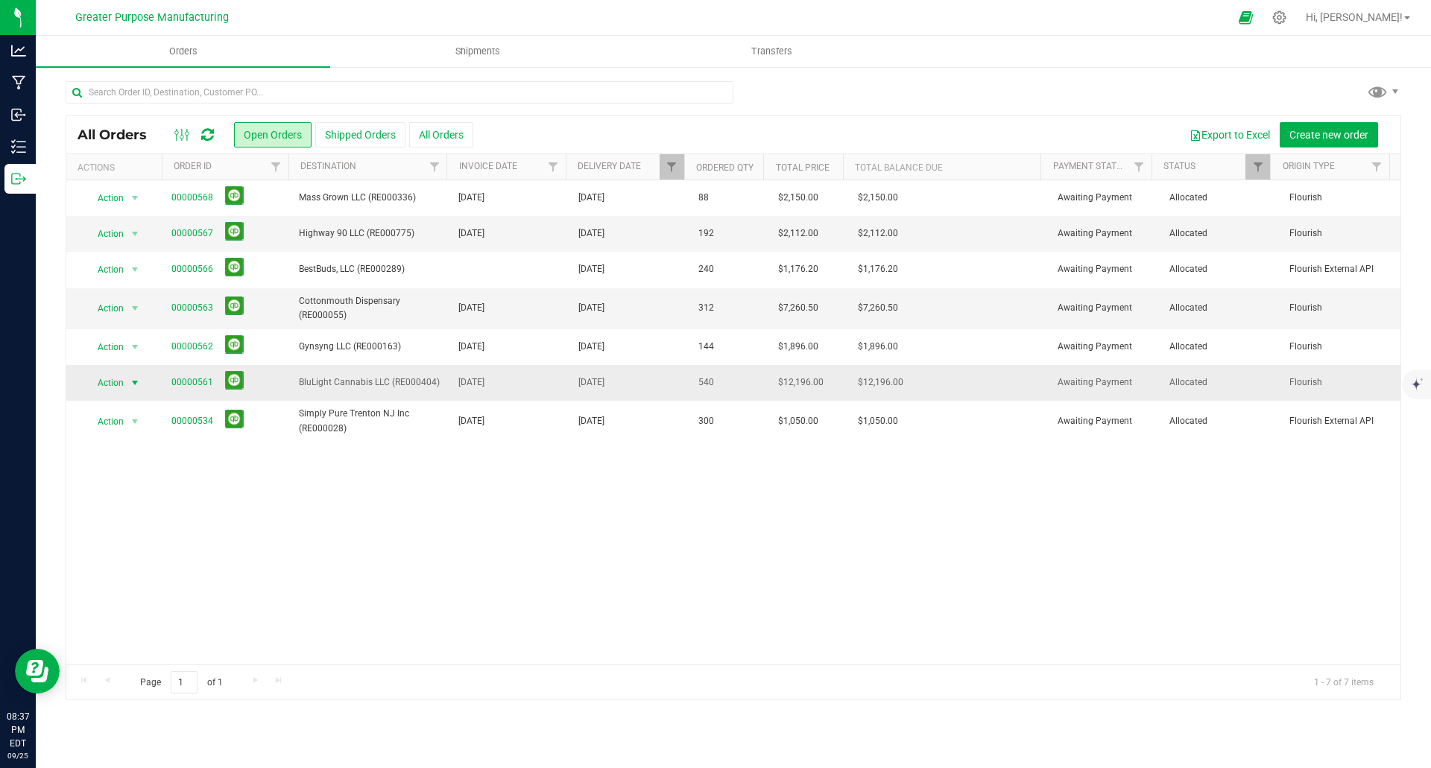
click at [136, 380] on span "select" at bounding box center [135, 383] width 12 height 12
click at [200, 380] on link "00000561" at bounding box center [192, 383] width 42 height 14
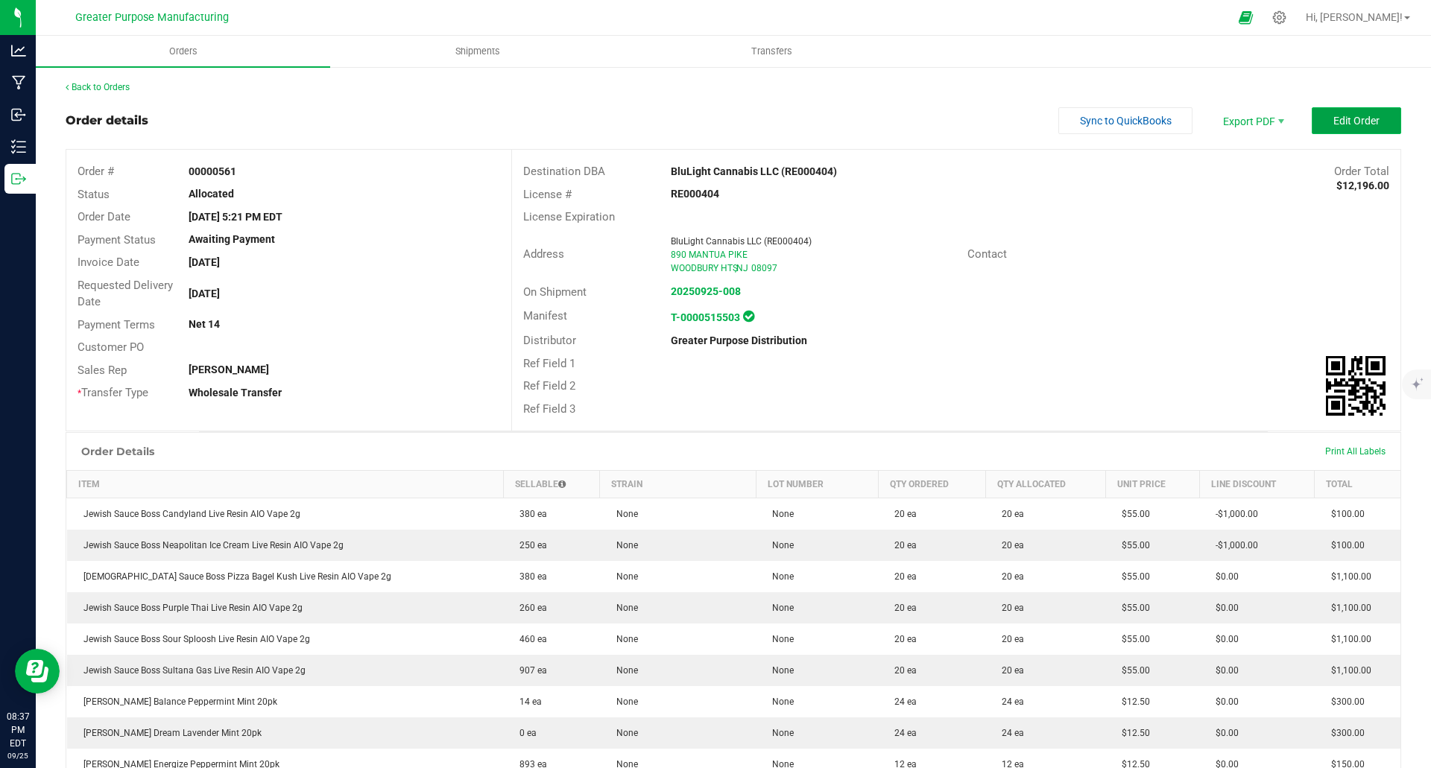
click at [1360, 118] on span "Edit Order" at bounding box center [1356, 121] width 46 height 12
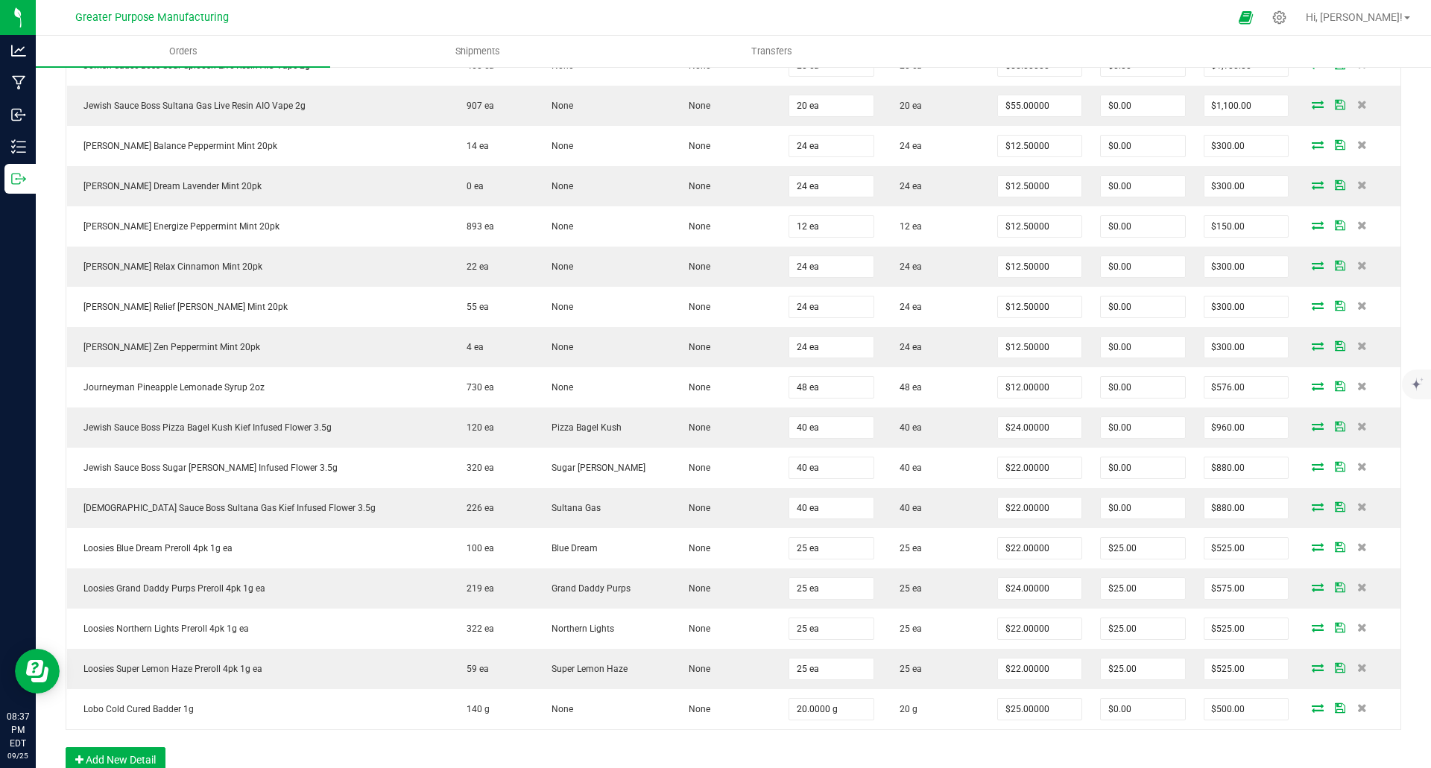
scroll to position [921, 0]
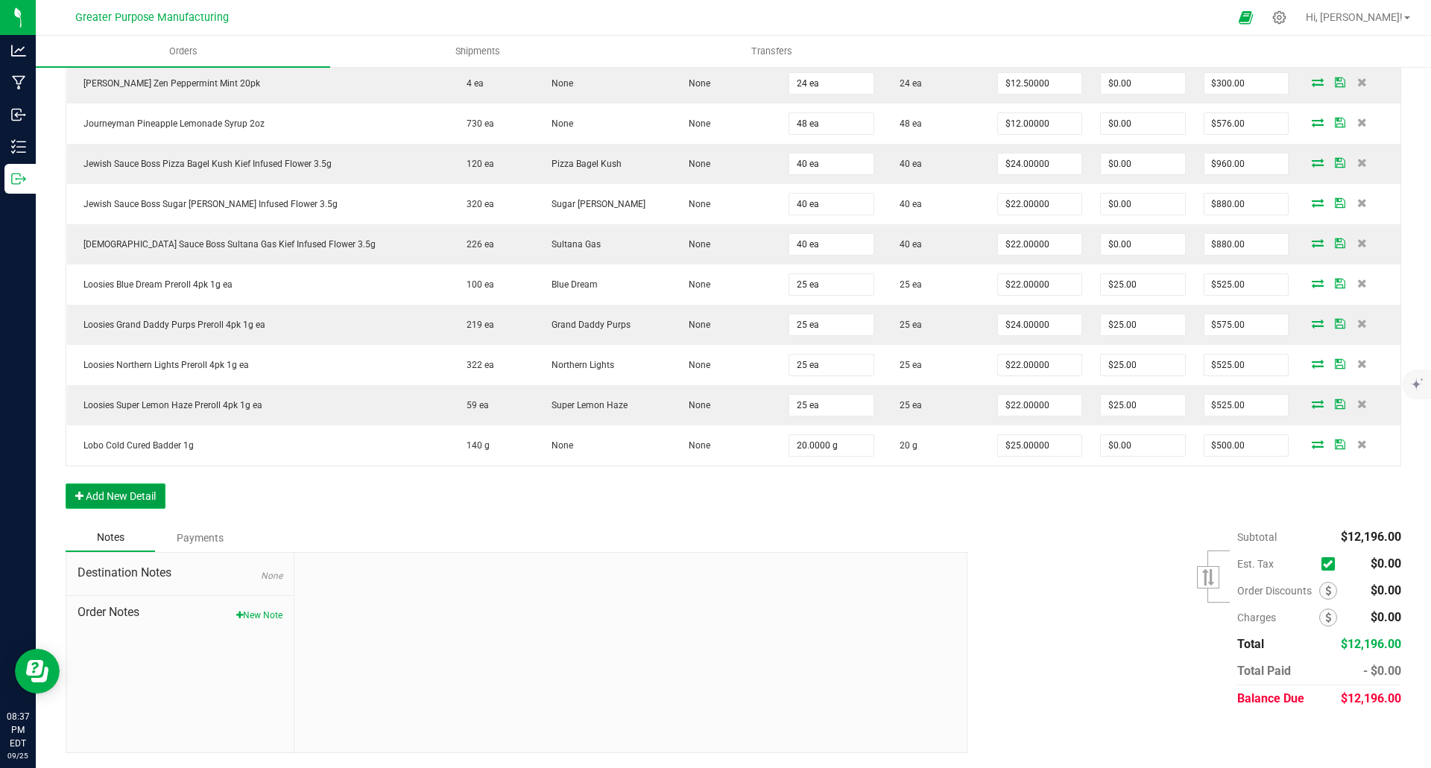
click at [122, 493] on button "Add New Detail" at bounding box center [116, 496] width 100 height 25
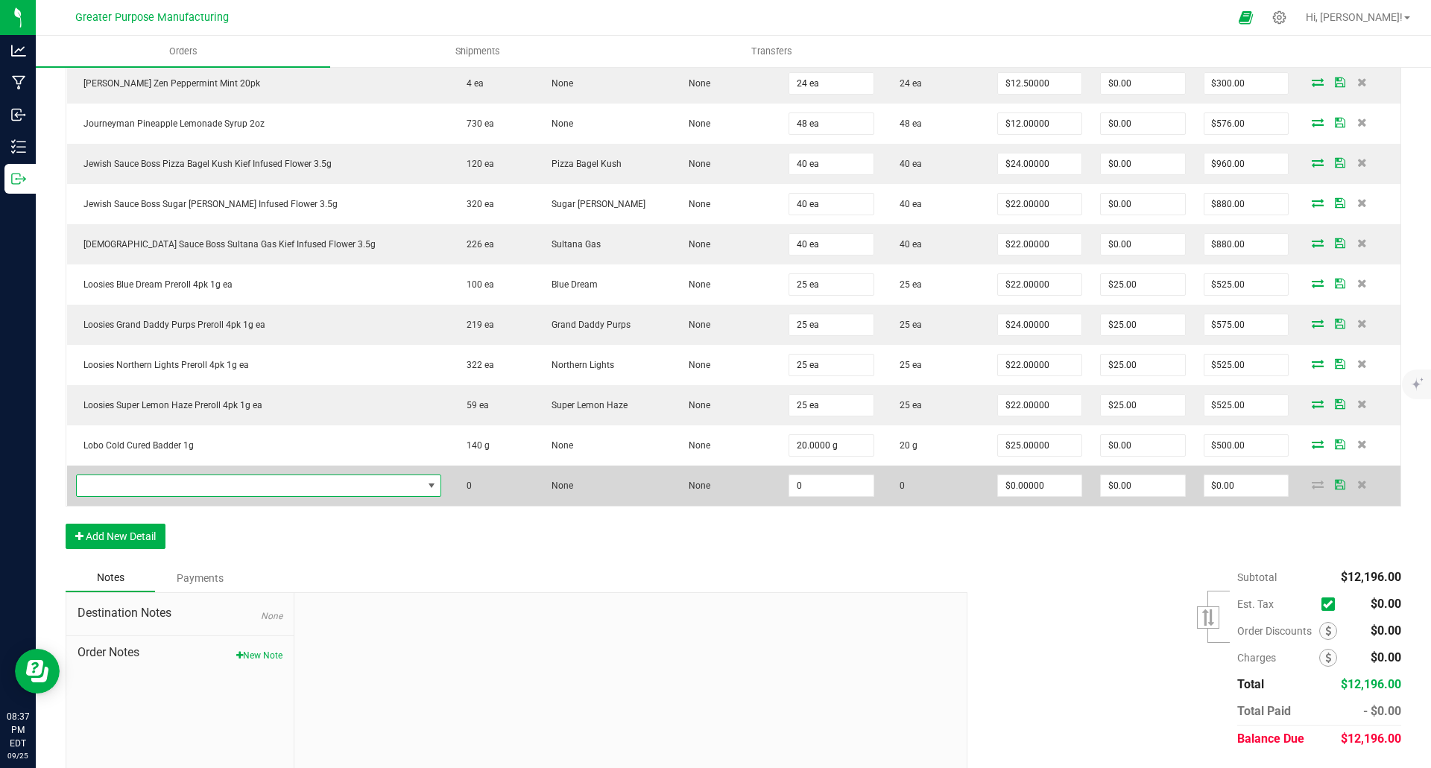
click at [147, 486] on span "NO DATA FOUND" at bounding box center [250, 486] width 346 height 21
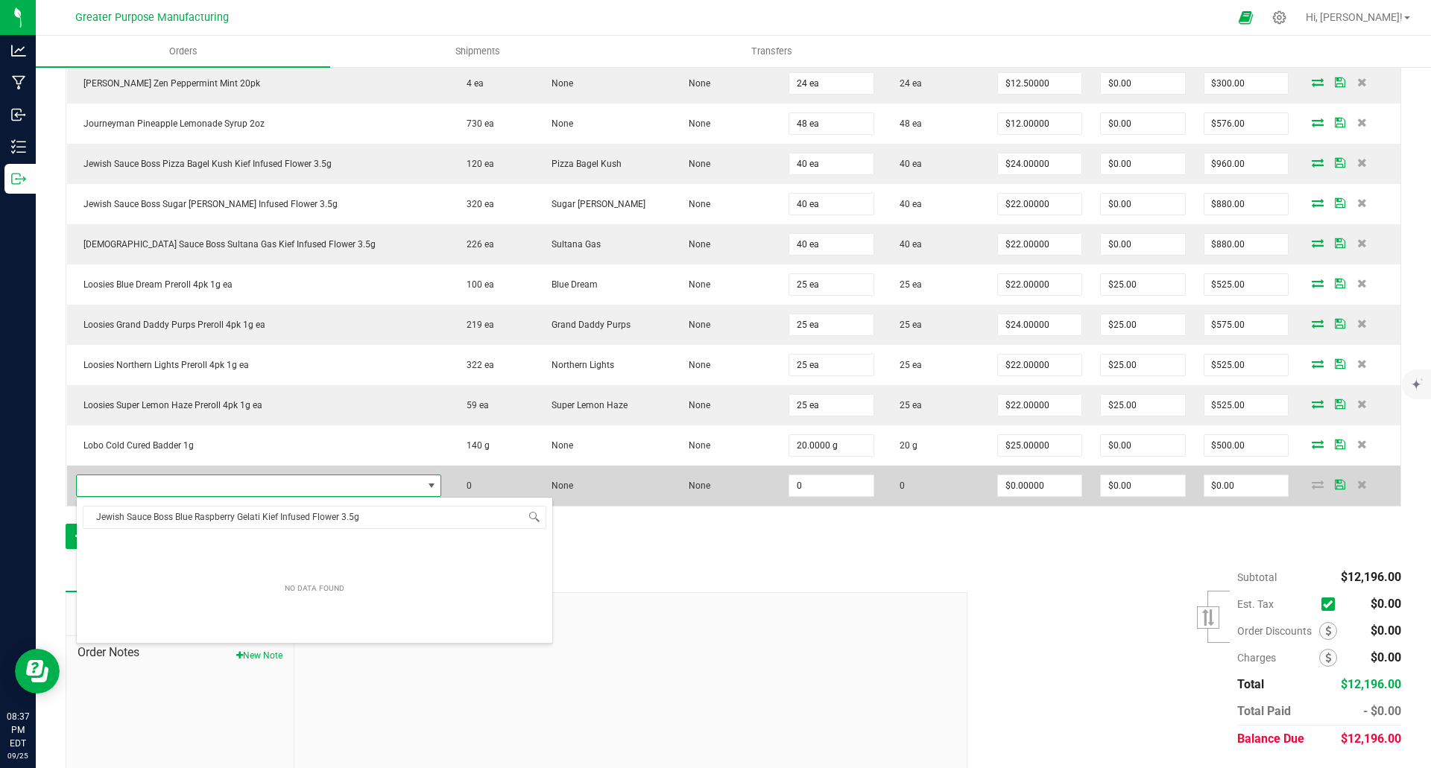
scroll to position [22, 323]
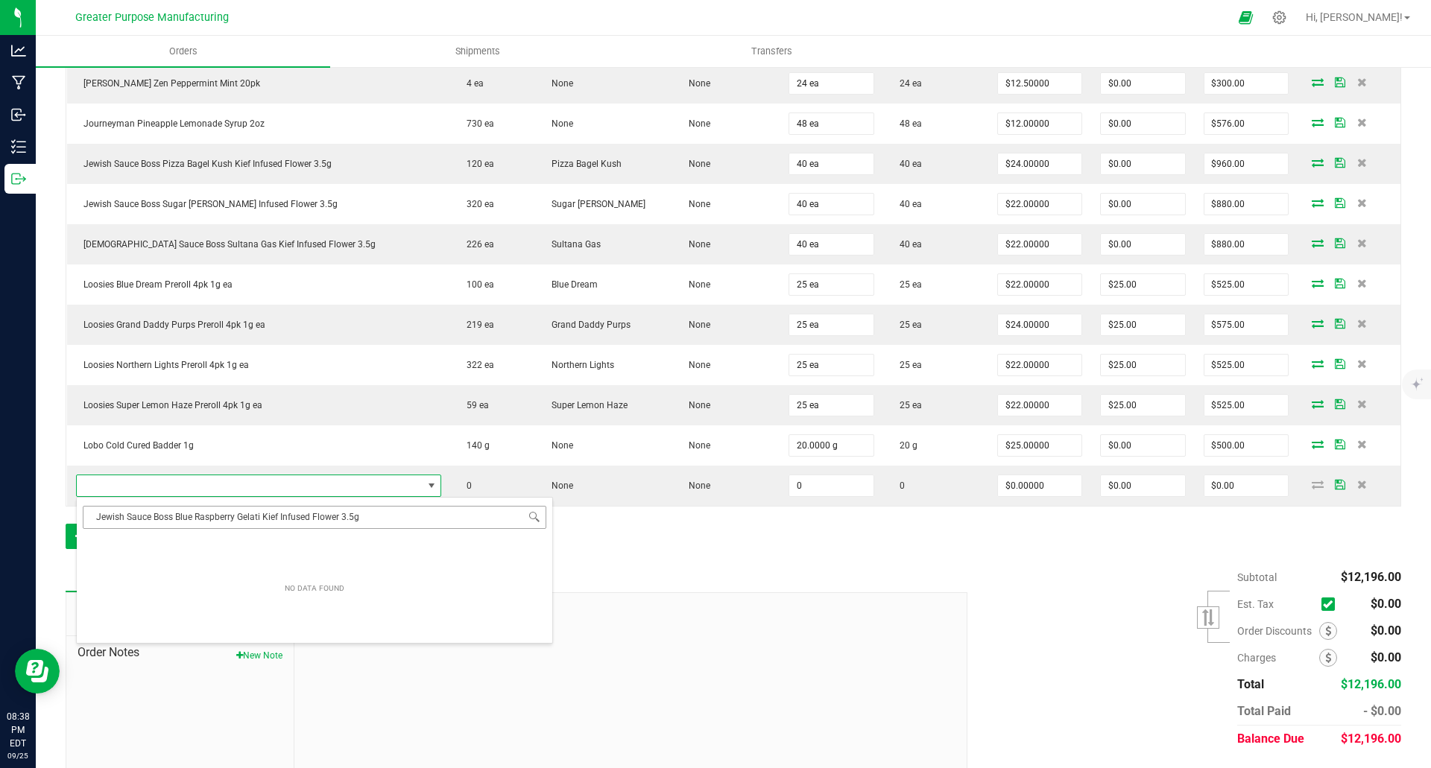
click at [432, 521] on input "Jewish Sauce Boss Blue Raspberry Gelati Kief Infused Flower 3.5g" at bounding box center [315, 517] width 464 height 23
type input "J"
type input "jewish sauce bos"
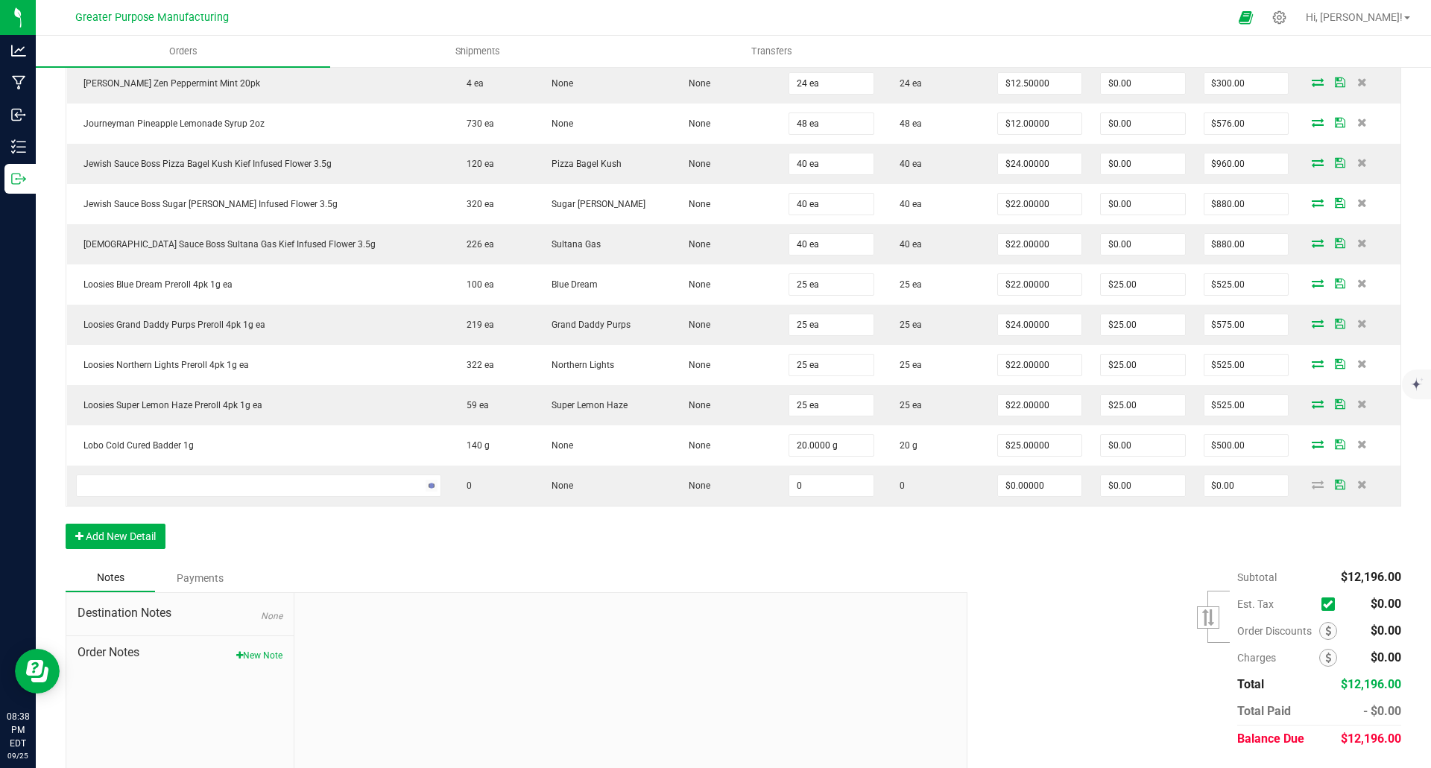
drag, startPoint x: 1343, startPoint y: 484, endPoint x: 1351, endPoint y: 489, distance: 9.7
click at [1357, 484] on icon at bounding box center [1362, 484] width 10 height 9
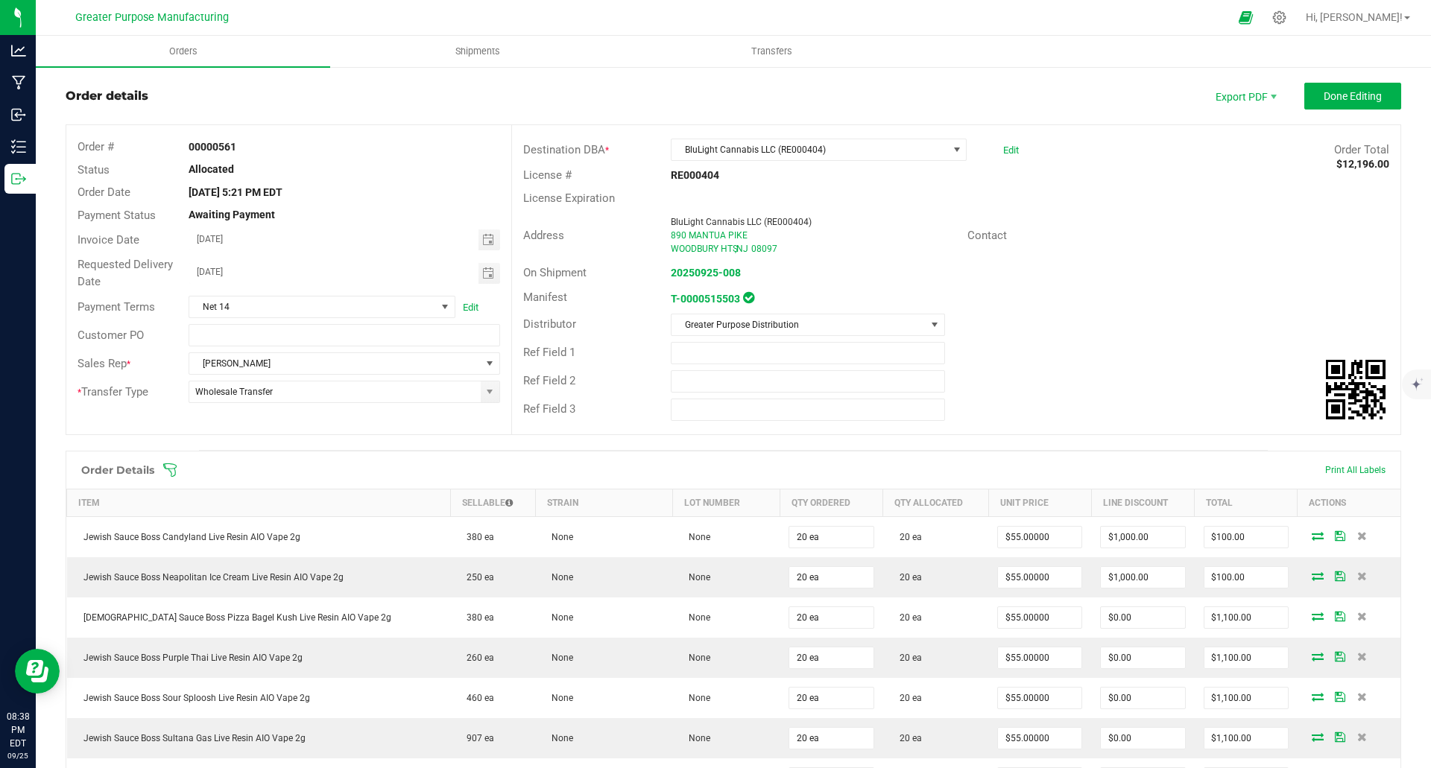
scroll to position [0, 0]
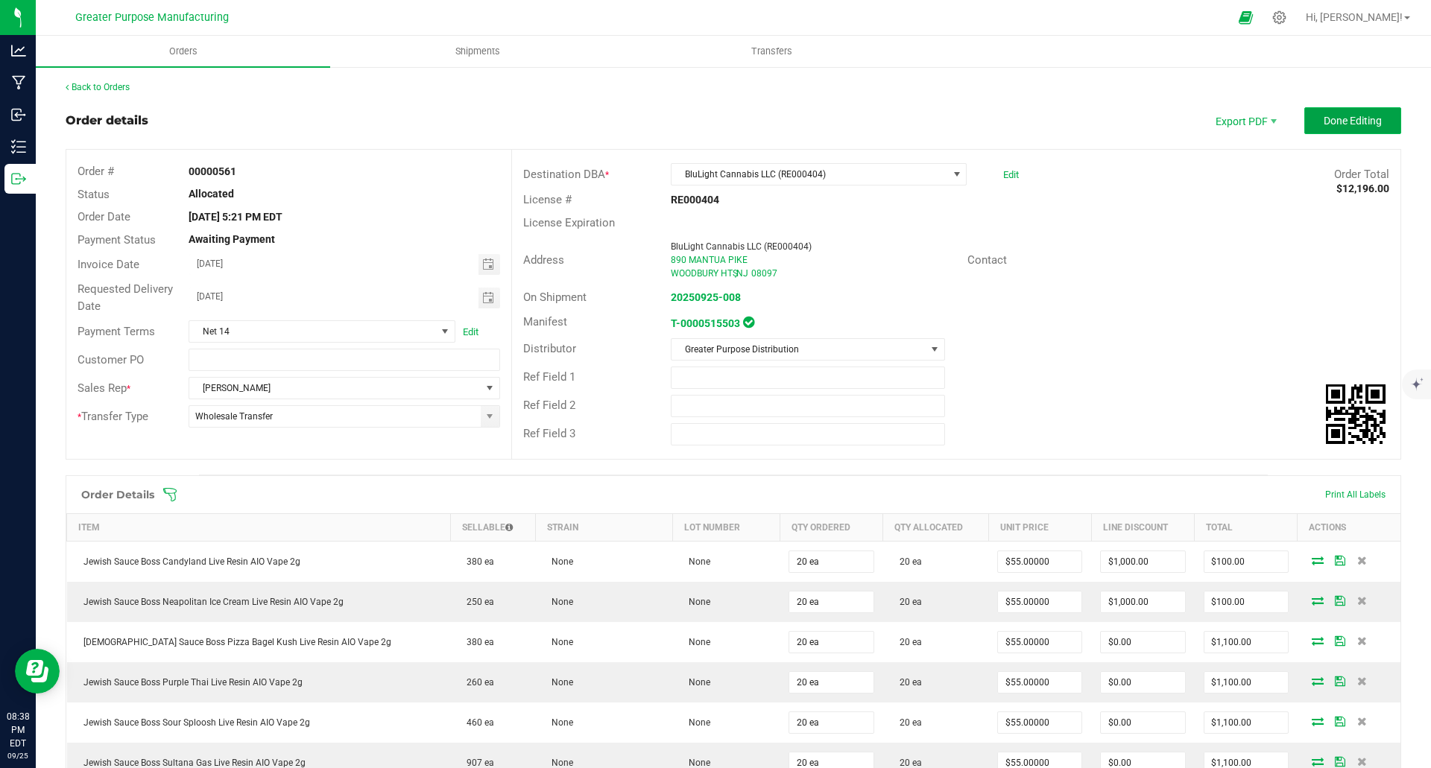
click at [1356, 119] on span "Done Editing" at bounding box center [1353, 121] width 58 height 12
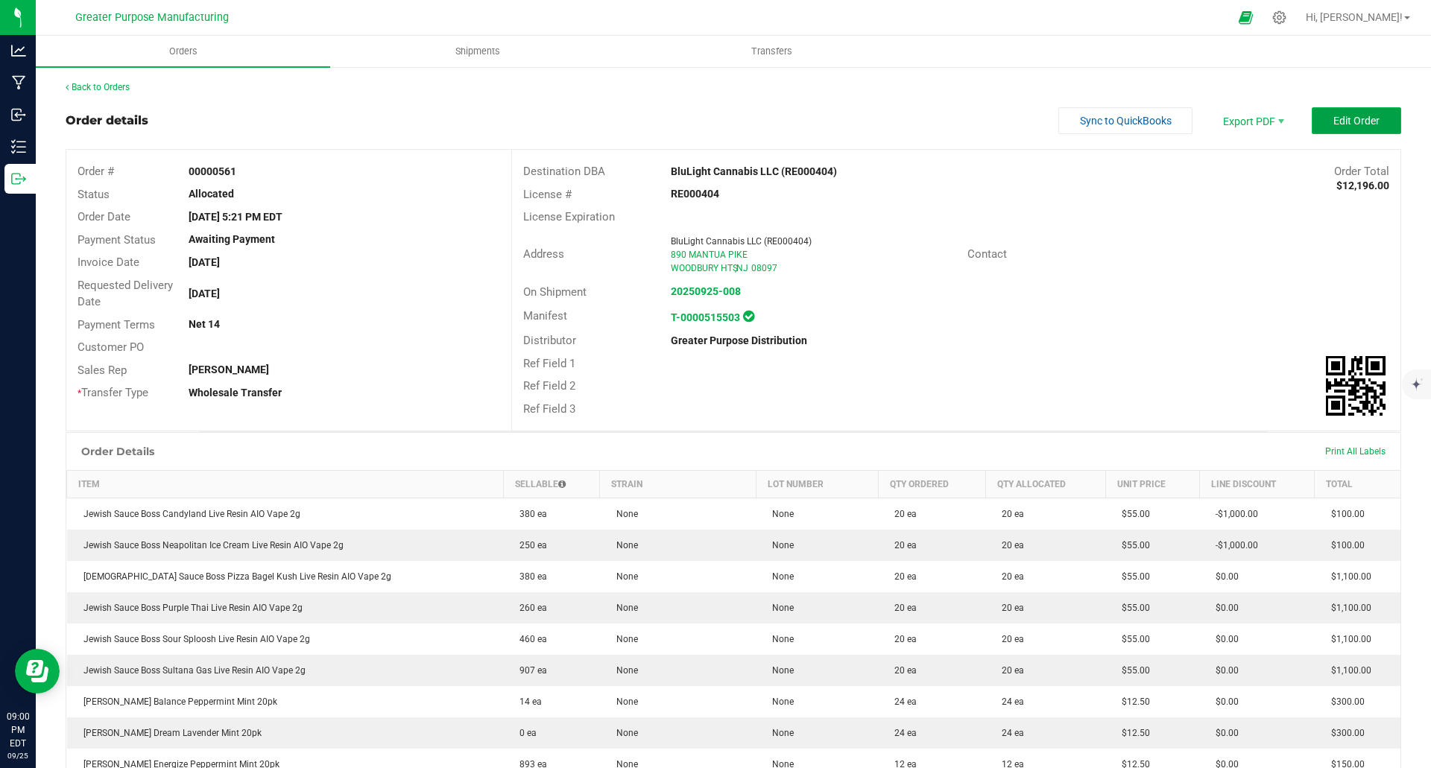
click at [1318, 113] on button "Edit Order" at bounding box center [1356, 120] width 89 height 27
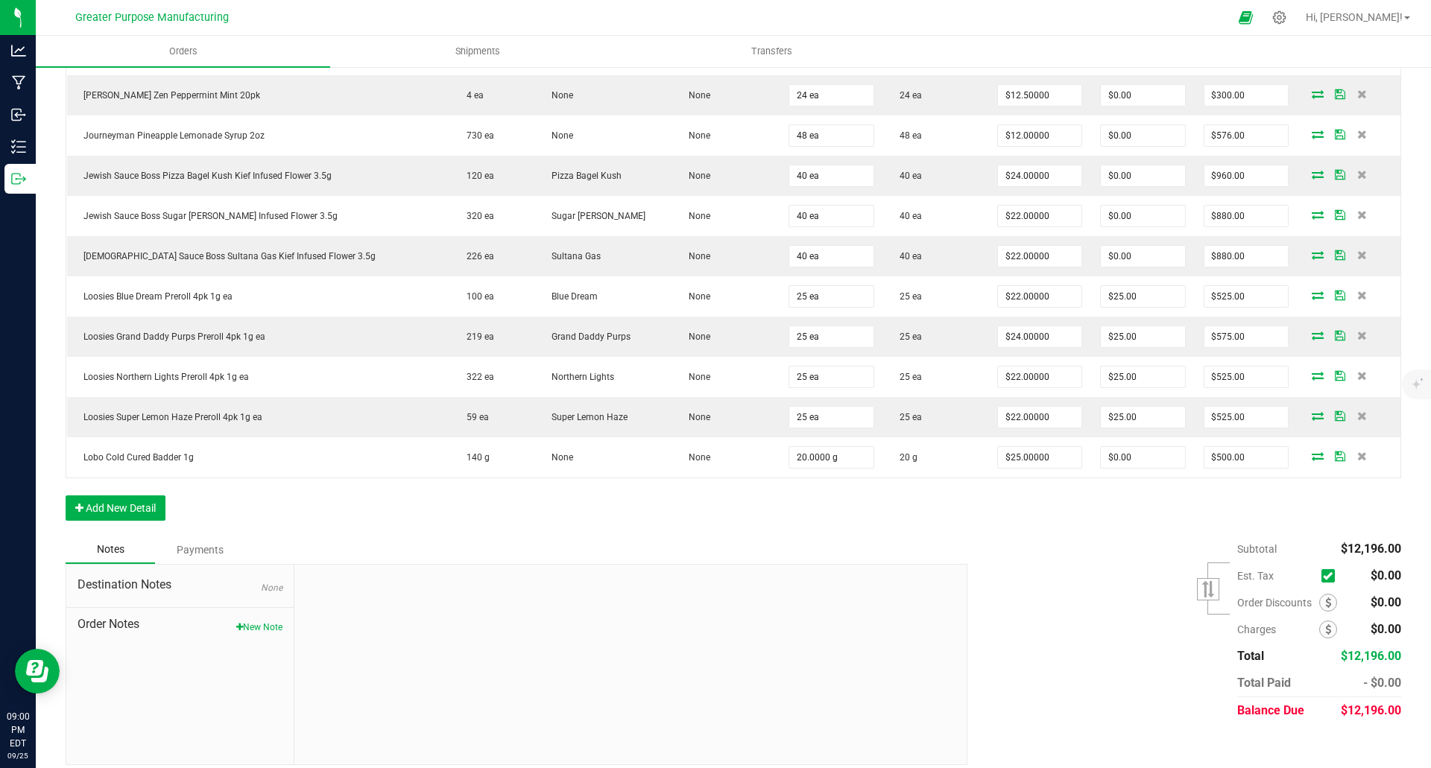
scroll to position [921, 0]
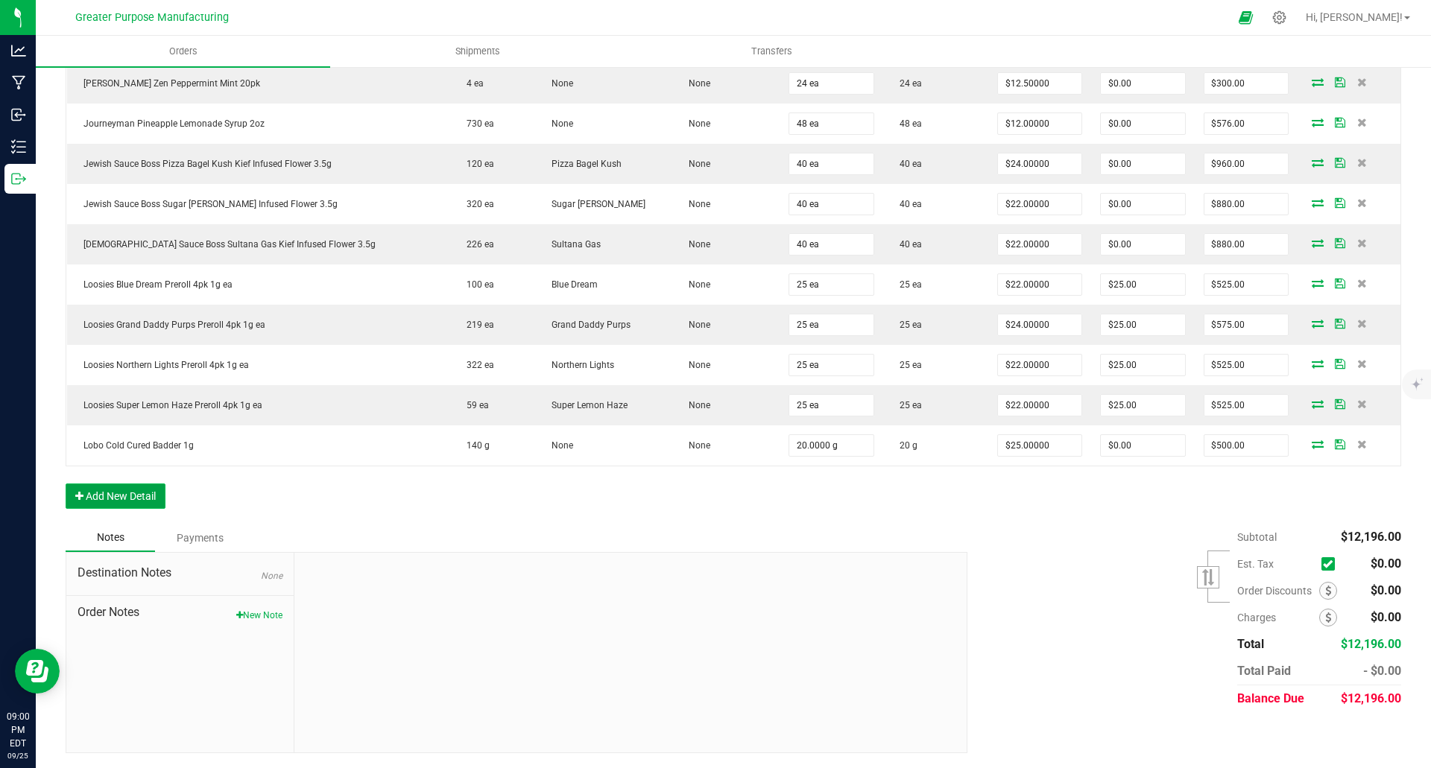
click at [144, 501] on button "Add New Detail" at bounding box center [116, 496] width 100 height 25
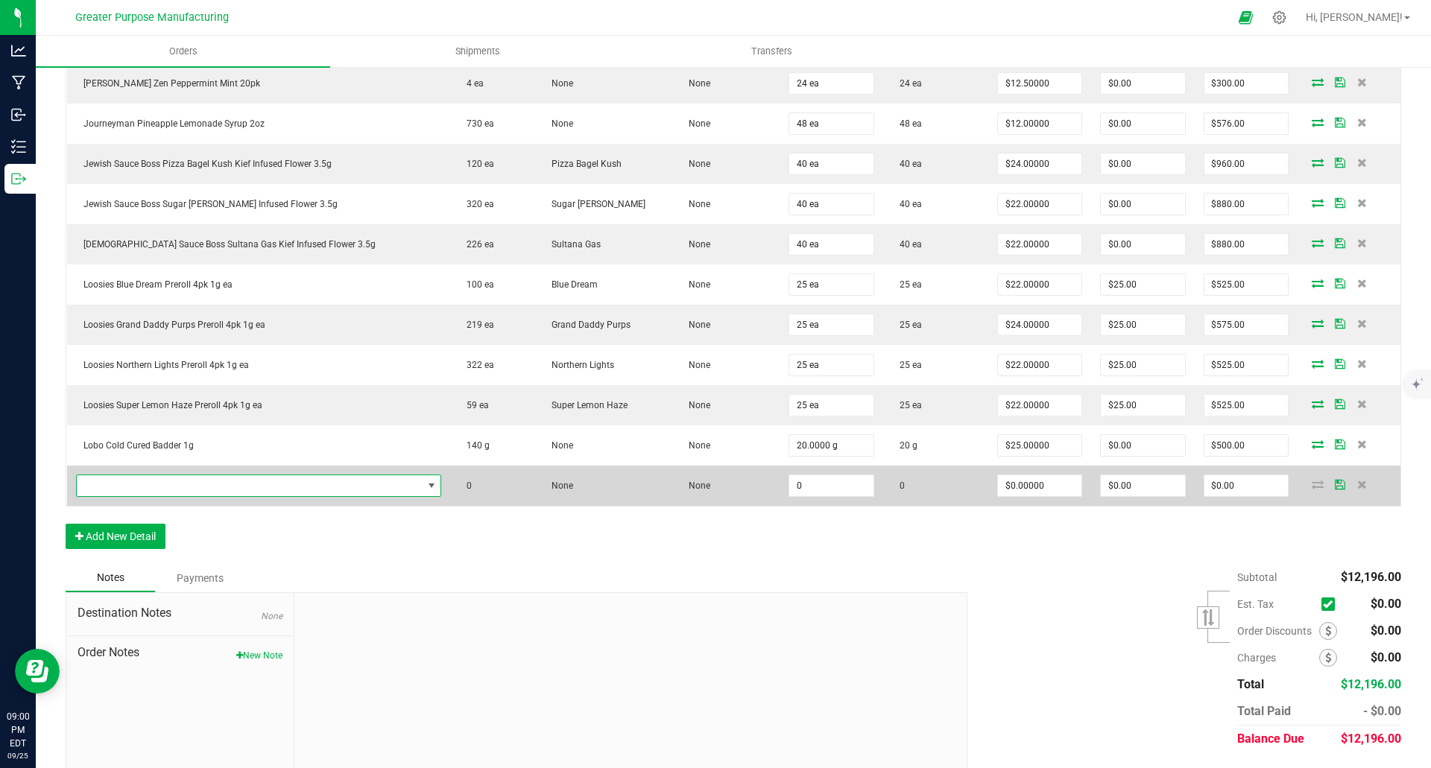
click at [151, 488] on span "NO DATA FOUND" at bounding box center [250, 486] width 346 height 21
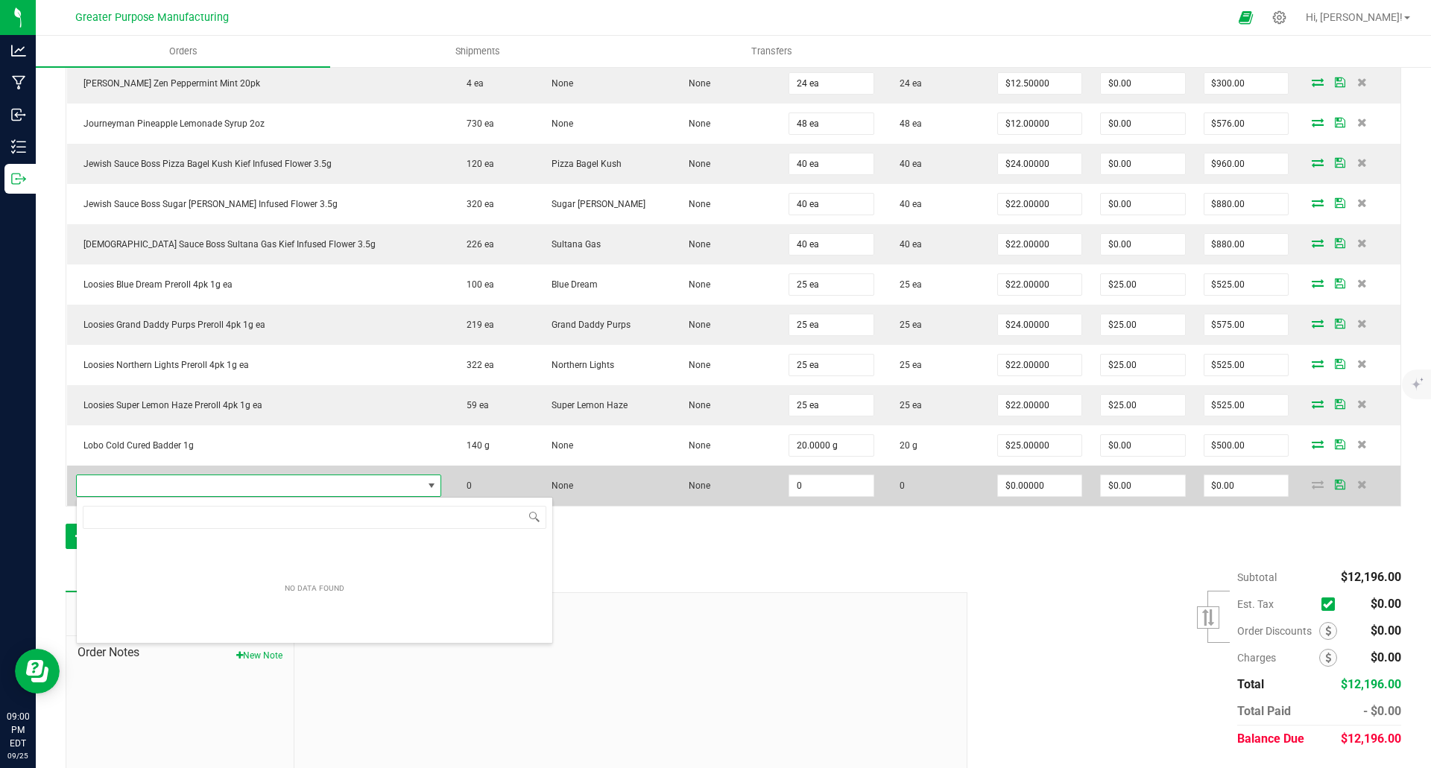
scroll to position [22, 323]
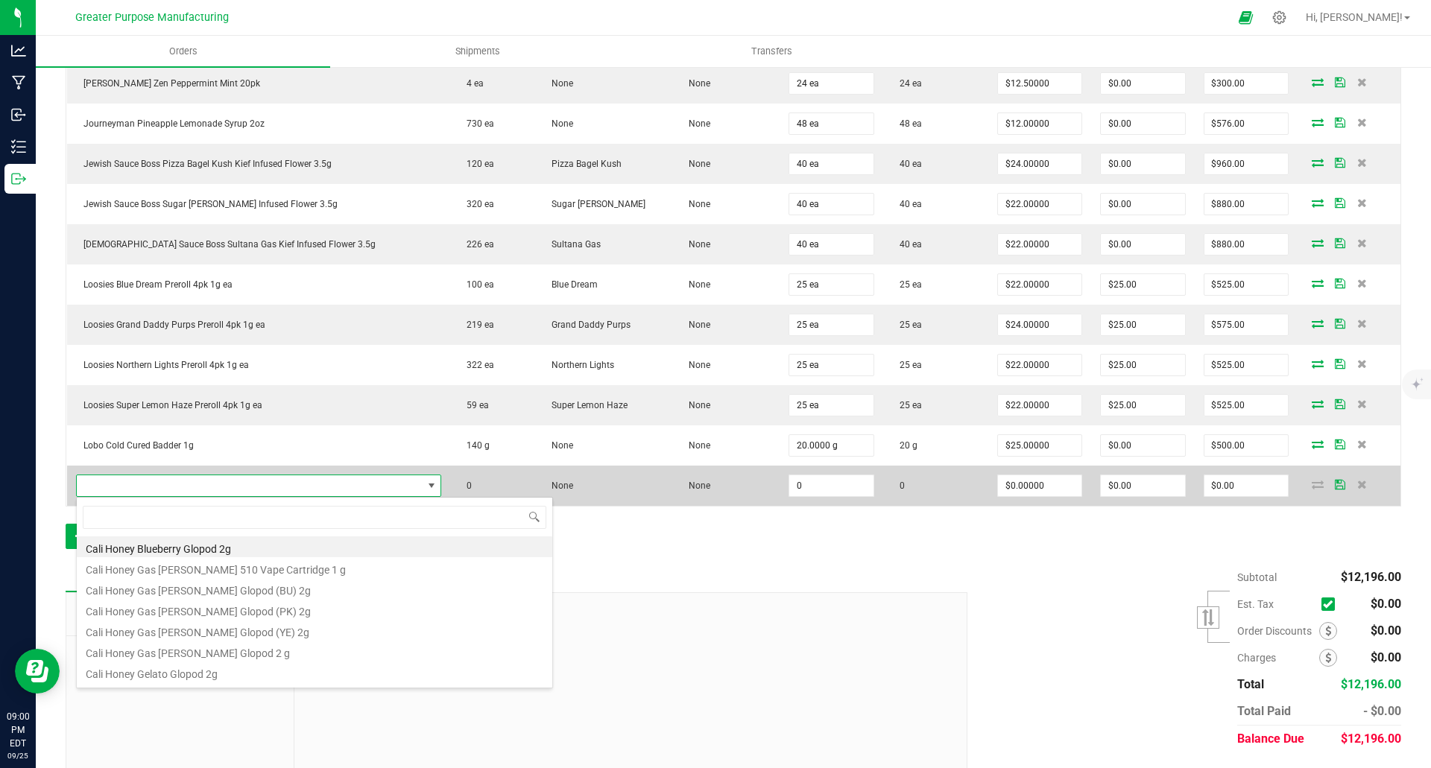
type input "Jewish Sauce Boss Blue Raspberry Gelati Kief Infused Flower 3.5g"
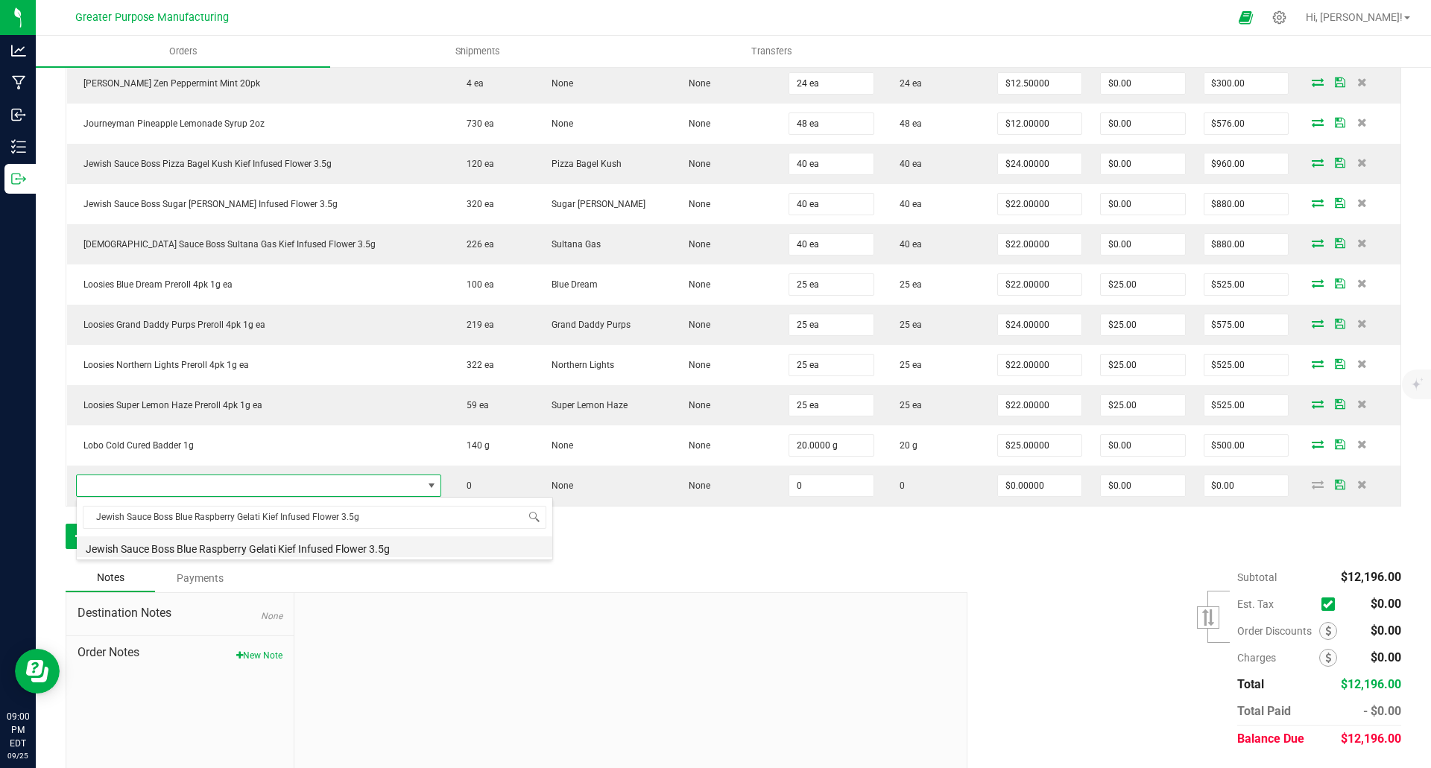
click at [257, 546] on li "Jewish Sauce Boss Blue Raspberry Gelati Kief Infused Flower 3.5g" at bounding box center [315, 547] width 476 height 21
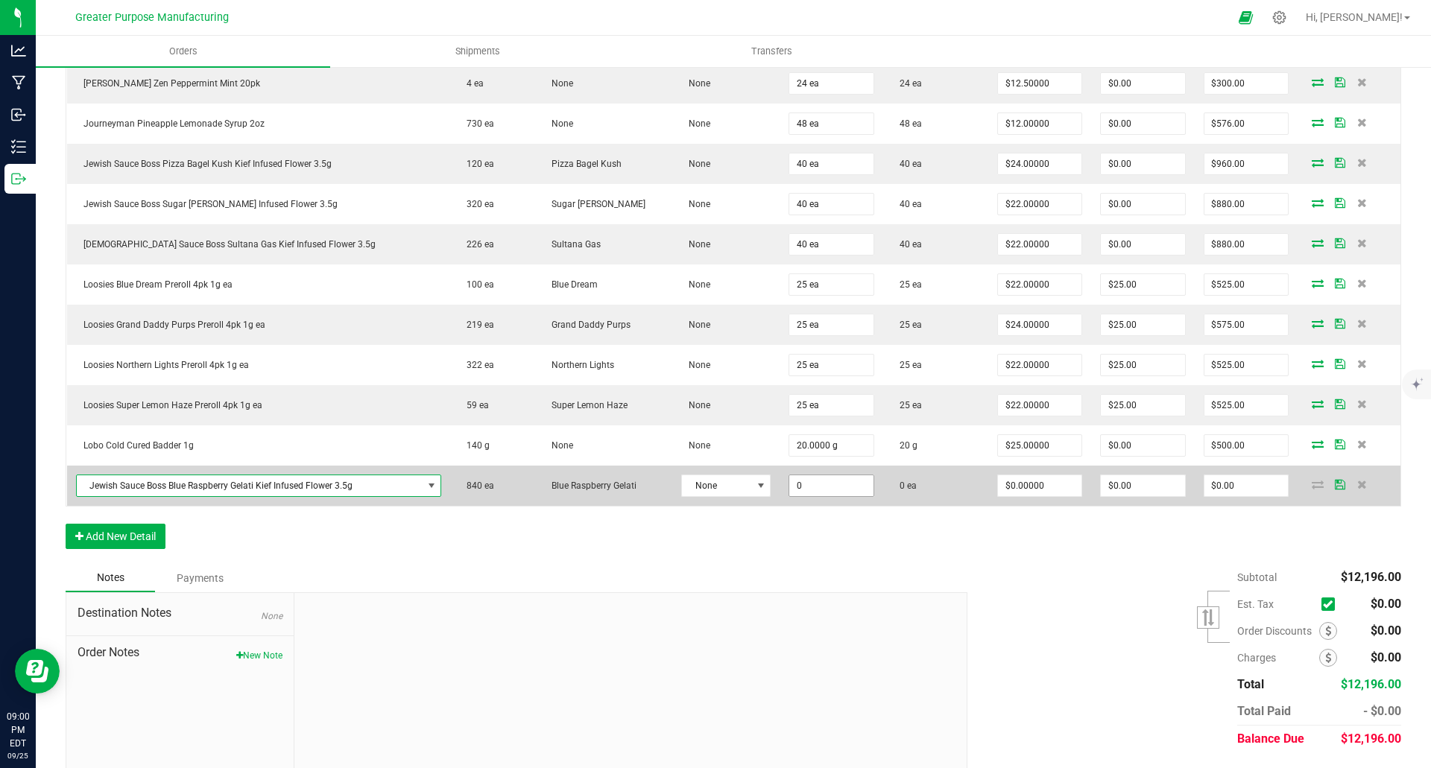
click at [789, 487] on input "0" at bounding box center [830, 486] width 83 height 21
type input "40 ea"
type input "0"
click at [1052, 490] on input "0" at bounding box center [1039, 486] width 83 height 21
type input "$22.00000"
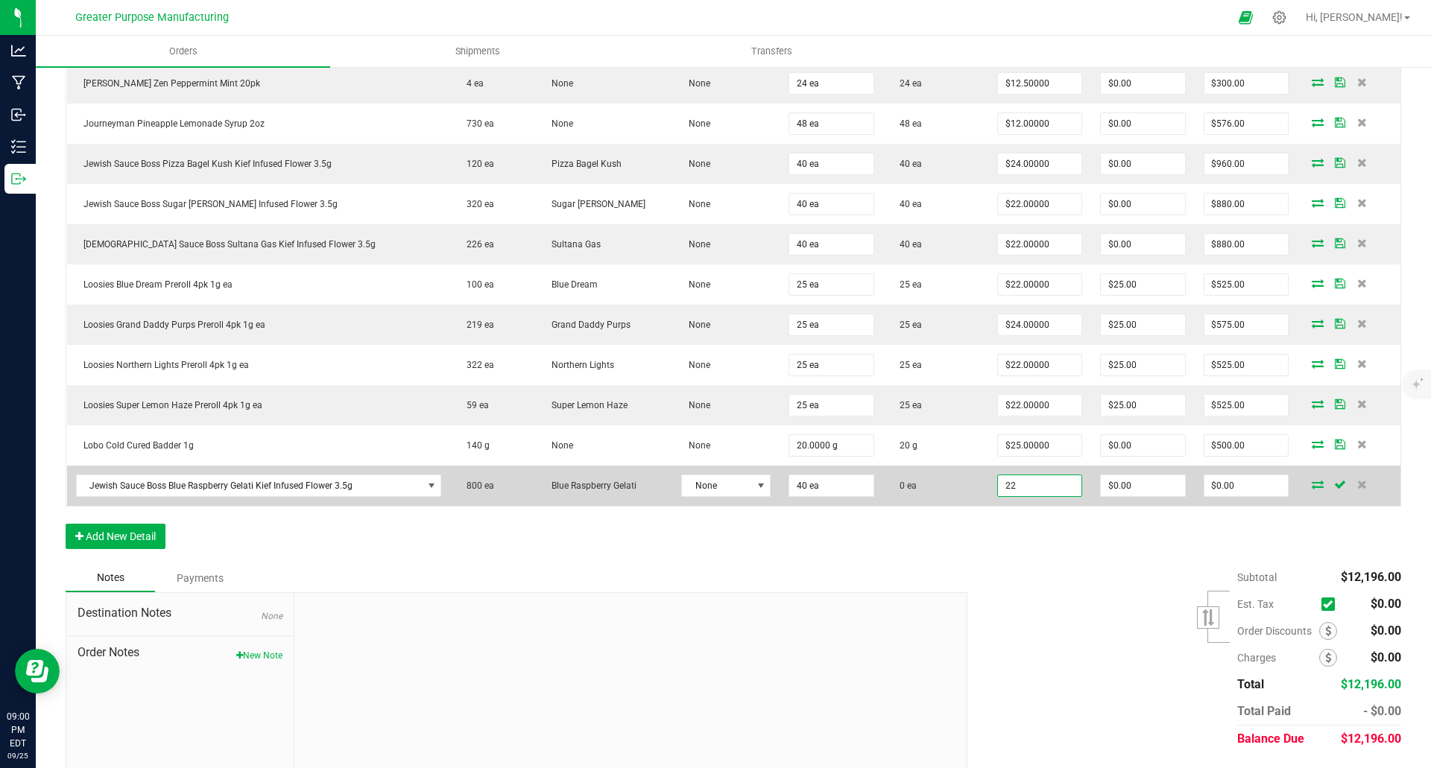
type input "0"
type input "$880.00"
click at [1312, 486] on icon at bounding box center [1318, 484] width 12 height 9
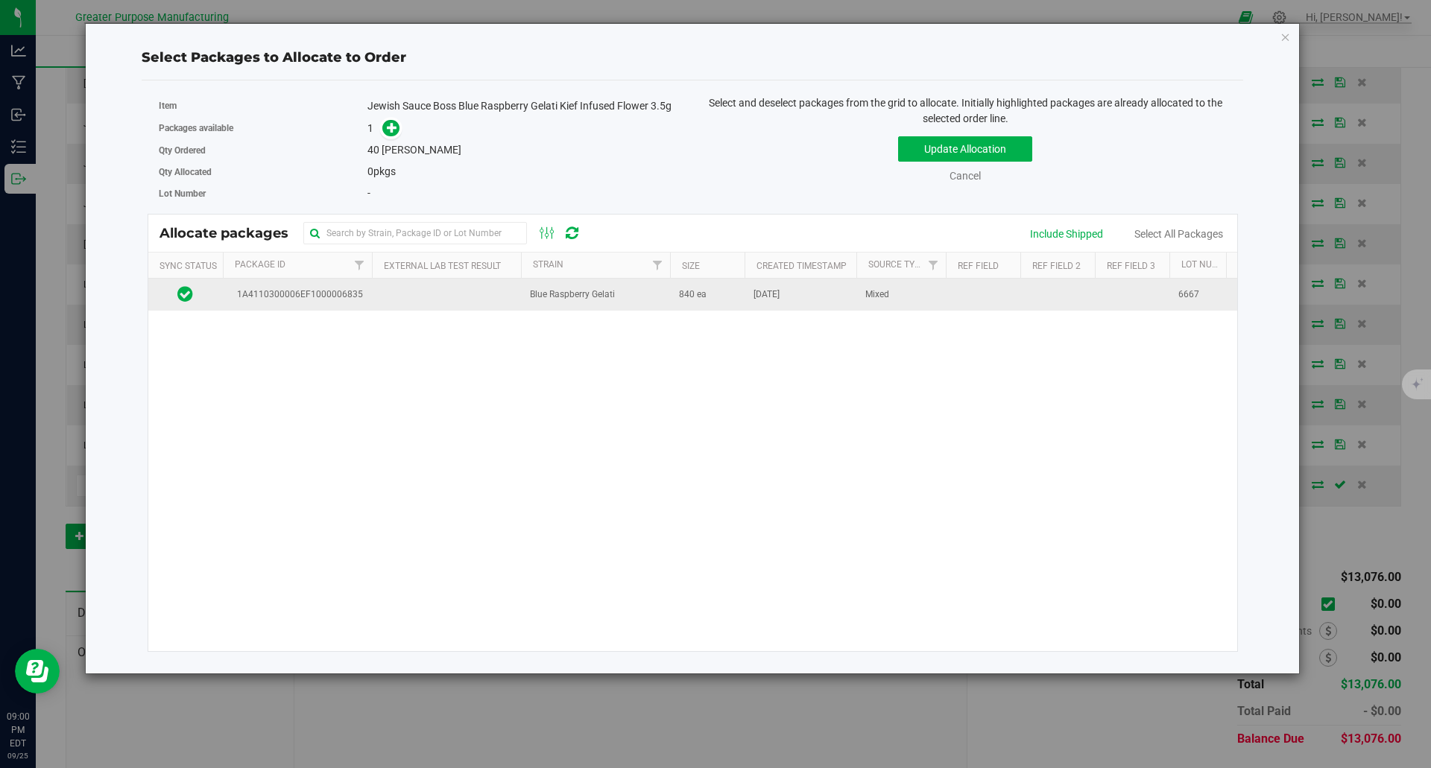
click at [329, 296] on span "1A4110300006EF1000006835" at bounding box center [296, 295] width 131 height 14
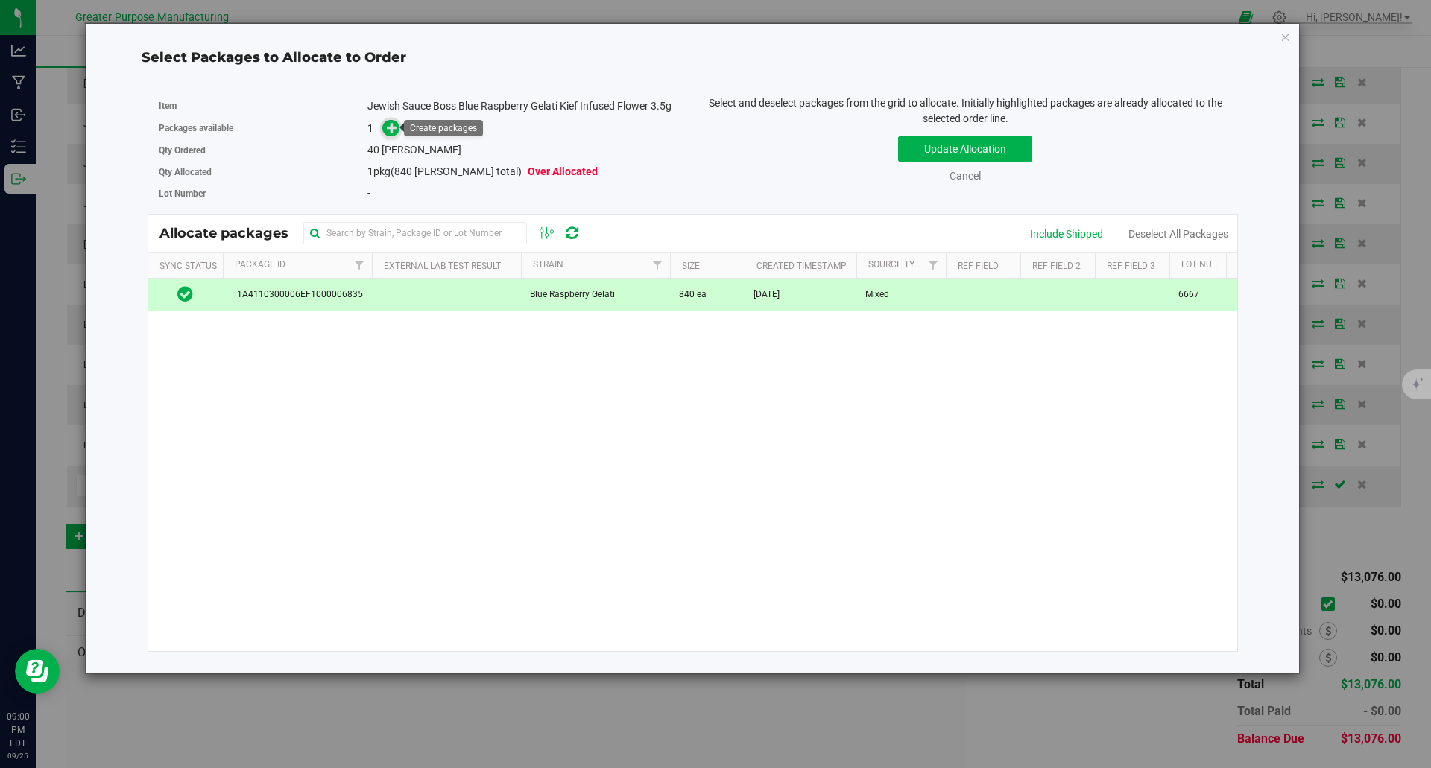
click at [396, 127] on icon at bounding box center [392, 127] width 10 height 10
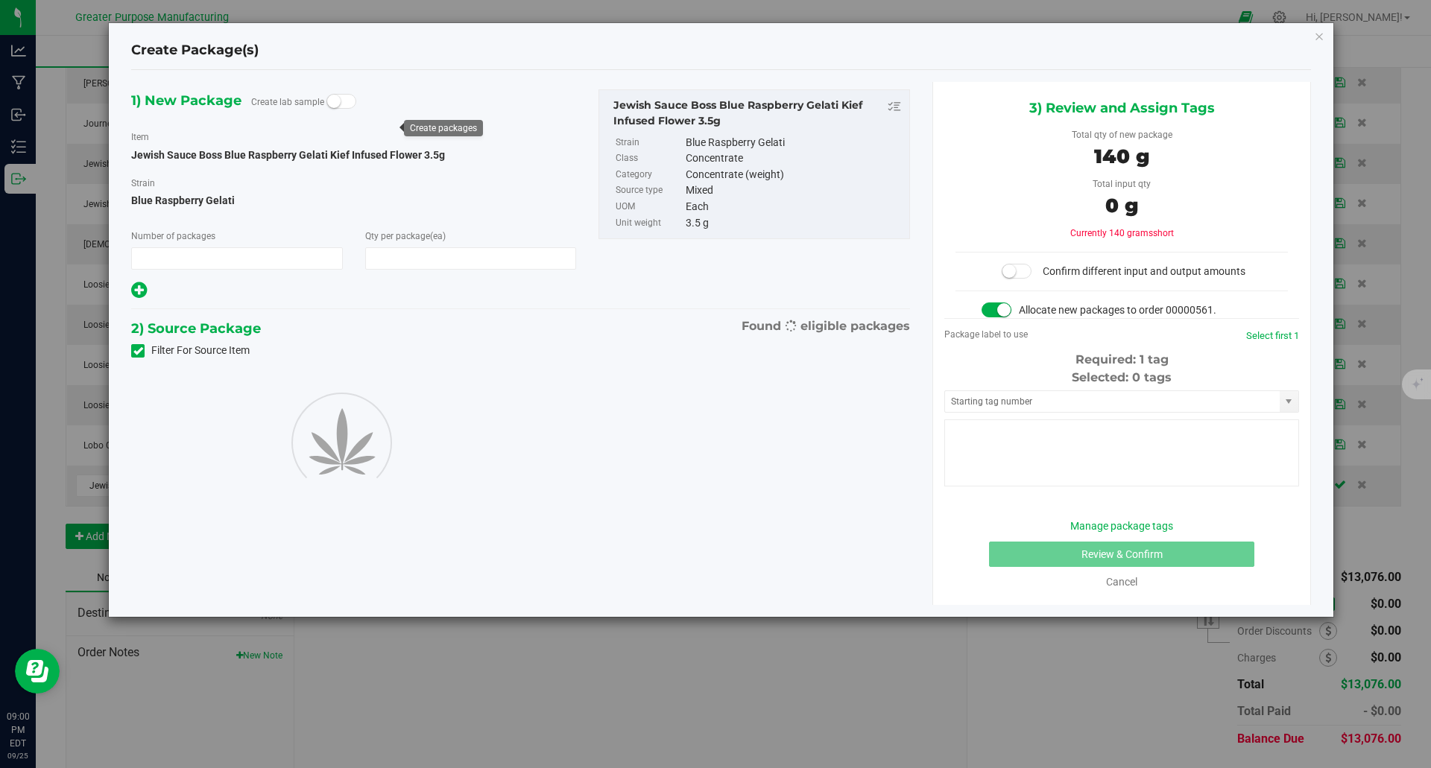
type input "1"
type input "40"
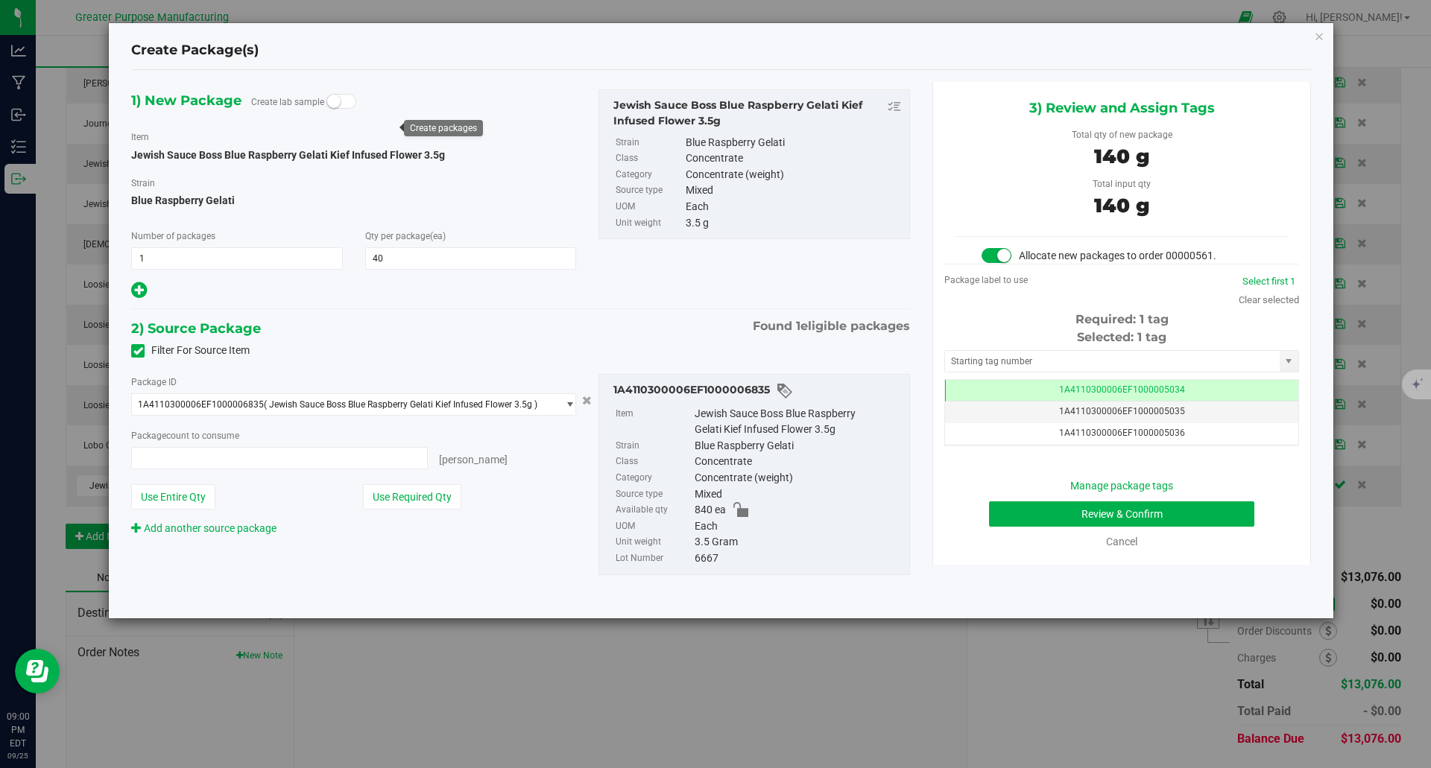
type input "40 ea"
click at [1114, 516] on button "Review & Confirm" at bounding box center [1121, 514] width 265 height 25
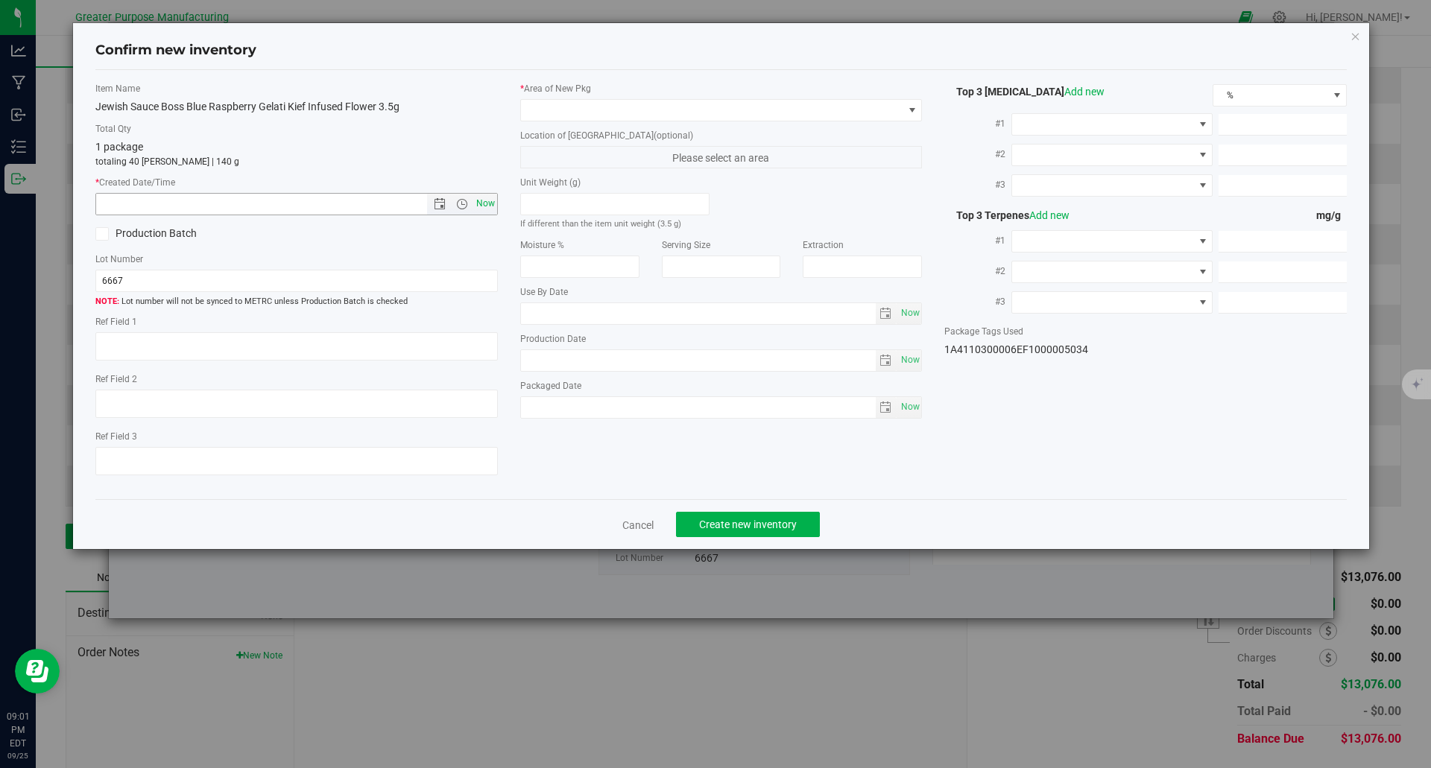
click at [484, 205] on span "Now" at bounding box center [485, 204] width 25 height 22
type input "9/25/2025 9:01 PM"
click at [621, 106] on span at bounding box center [712, 110] width 382 height 21
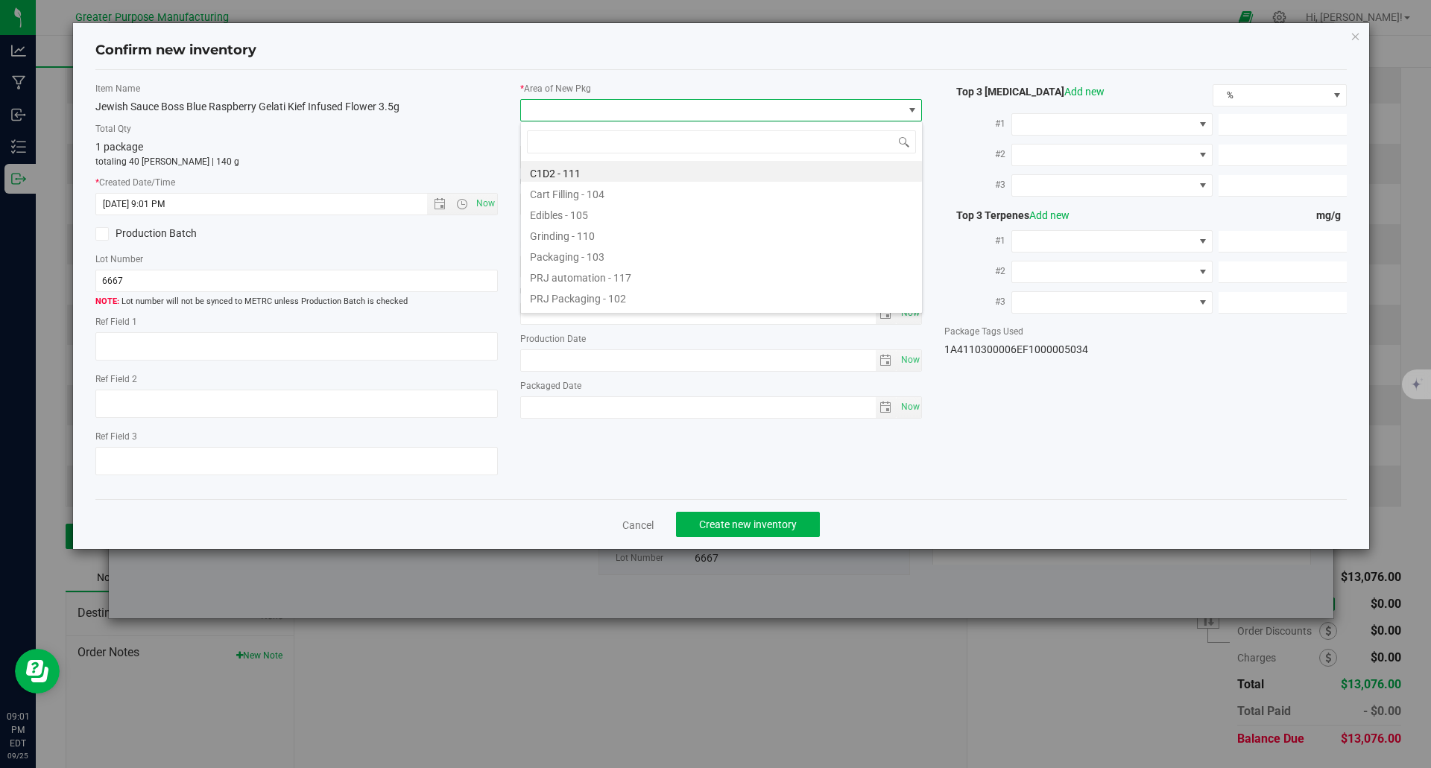
scroll to position [74515, 74135]
type input "108"
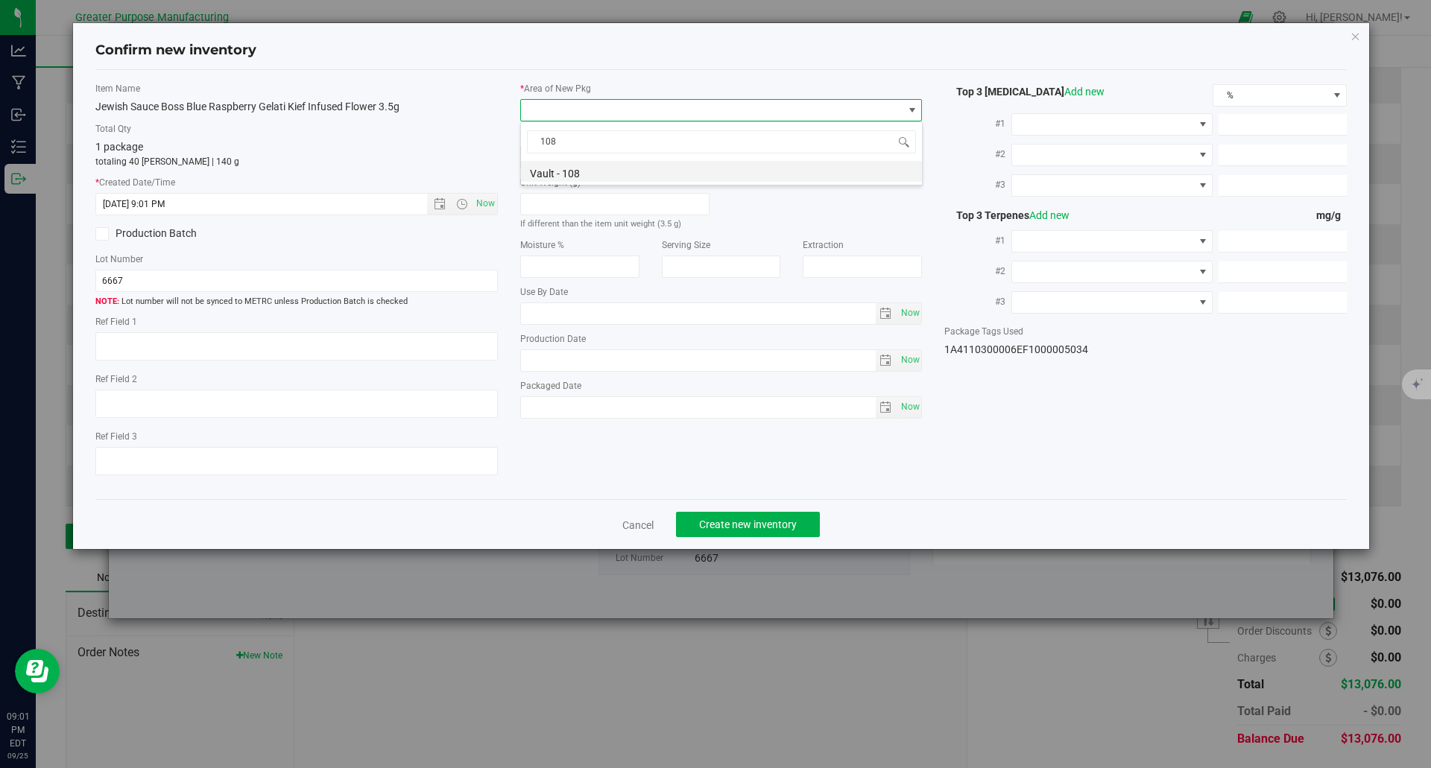
click at [583, 174] on li "Vault - 108" at bounding box center [721, 171] width 401 height 21
click at [757, 522] on span "Create new inventory" at bounding box center [748, 525] width 98 height 12
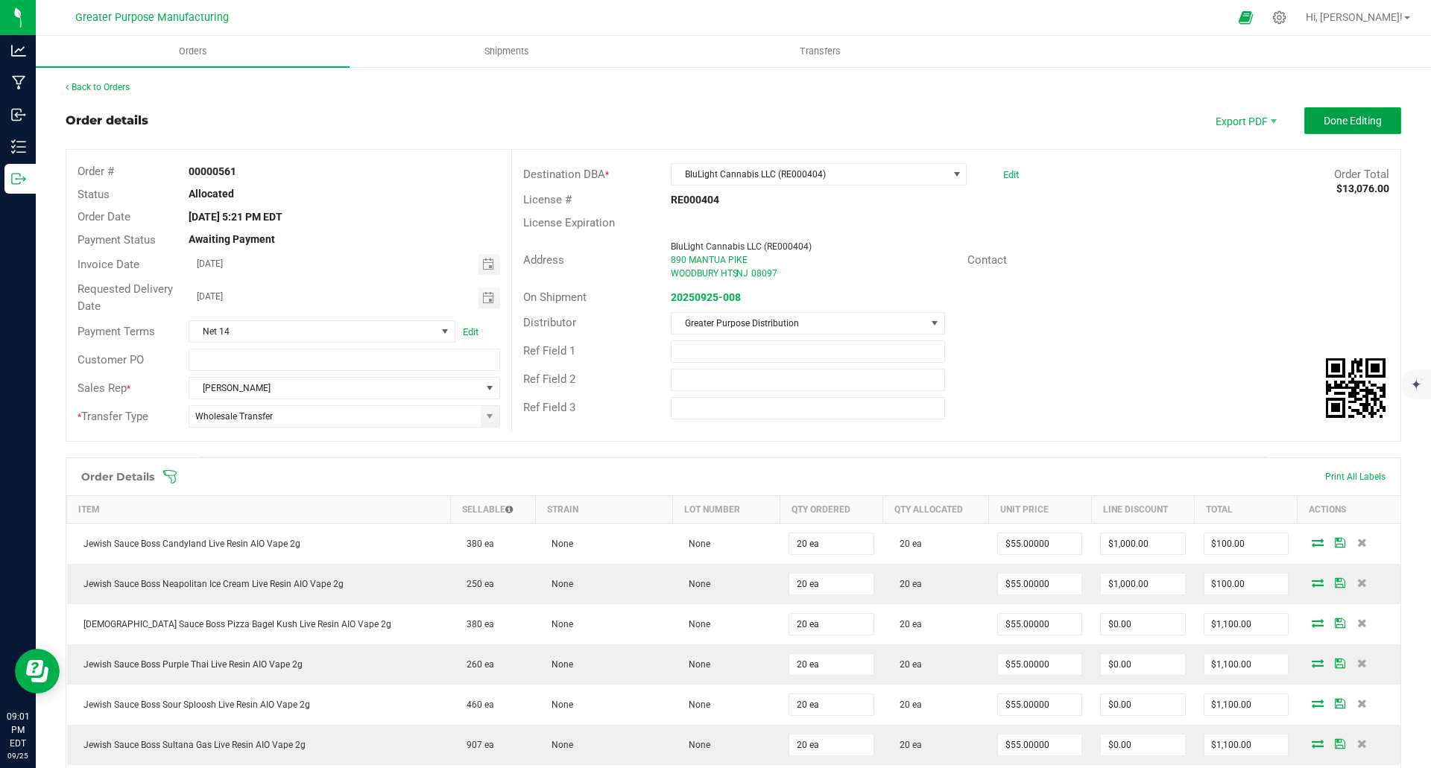
click at [1329, 124] on span "Done Editing" at bounding box center [1353, 121] width 58 height 12
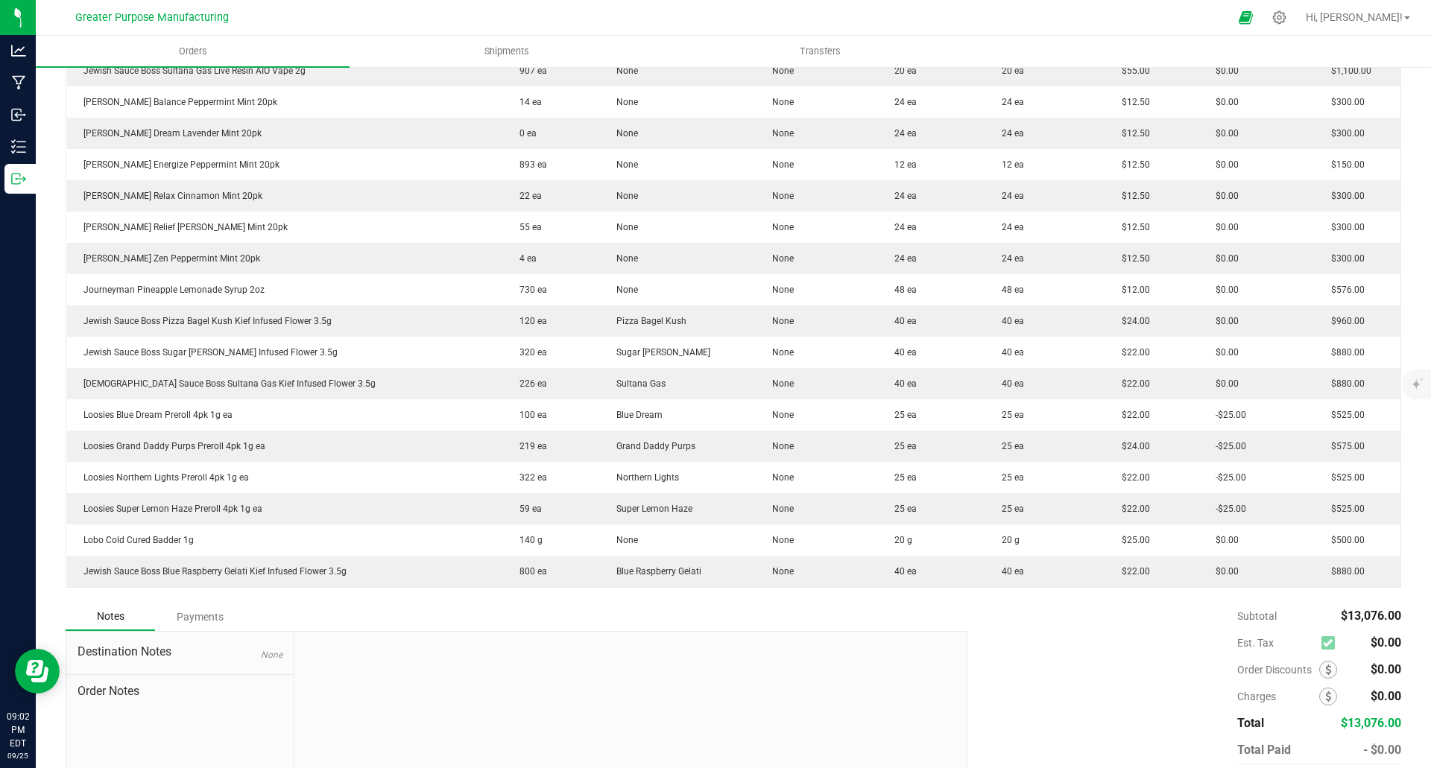
scroll to position [663, 0]
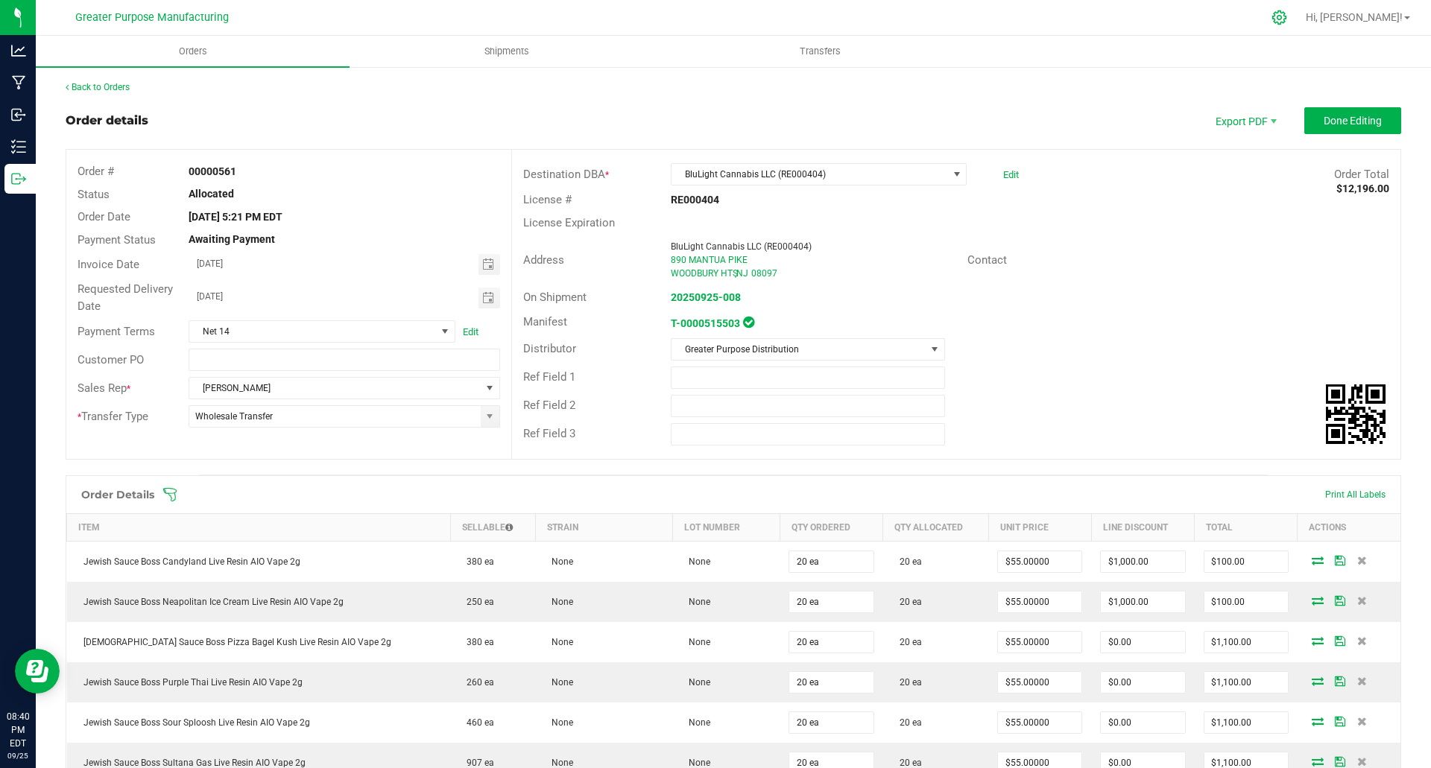
click at [1287, 19] on icon at bounding box center [1279, 17] width 14 height 14
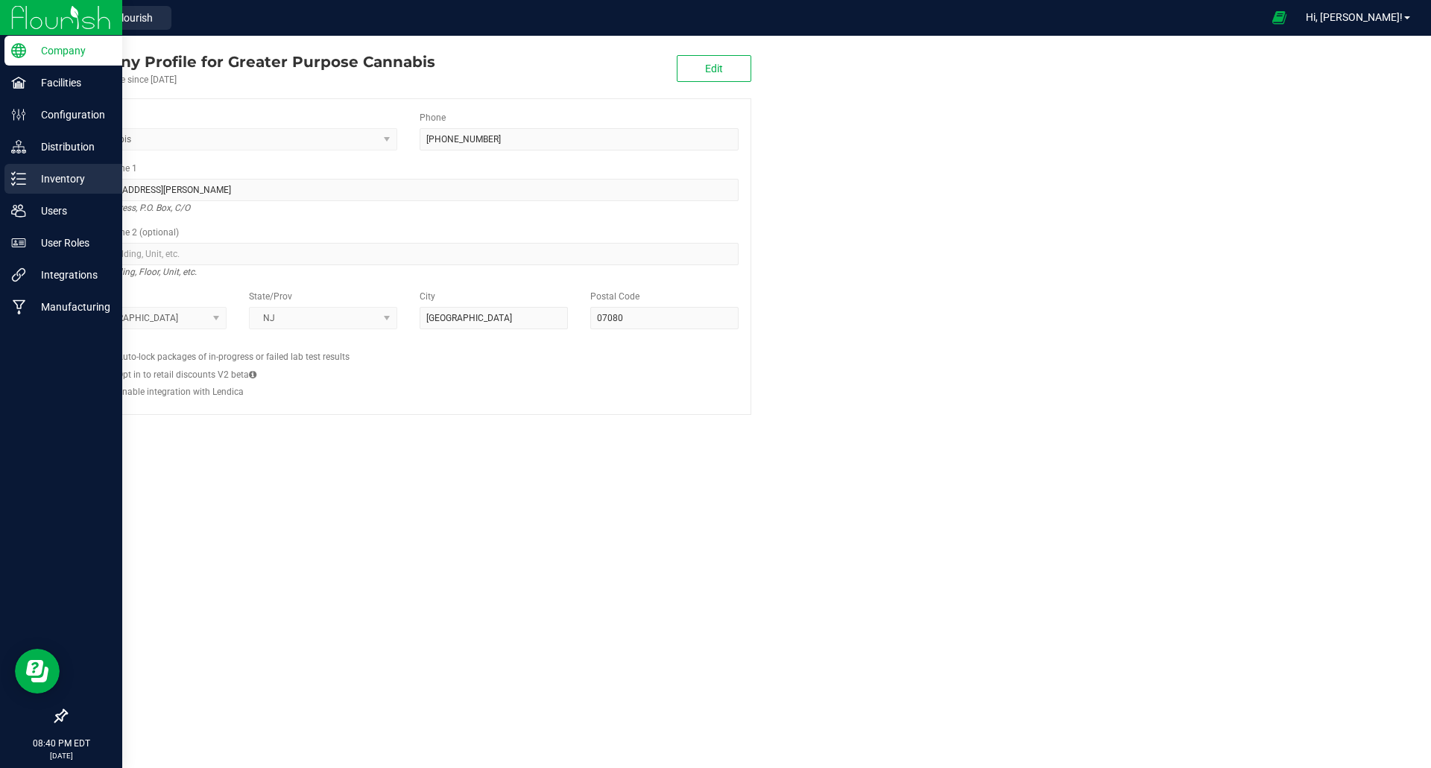
click at [78, 174] on p "Inventory" at bounding box center [70, 179] width 89 height 18
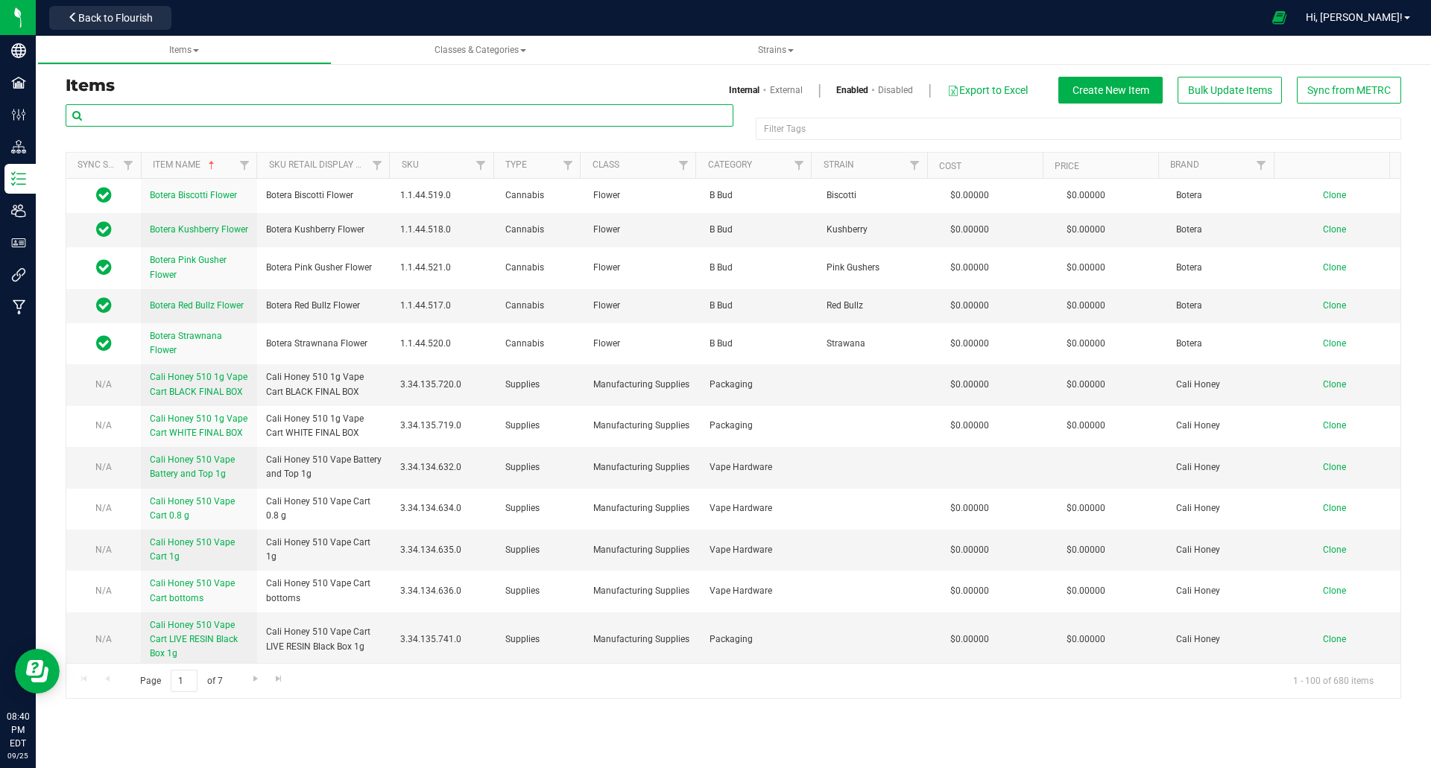
click at [335, 117] on input "text" at bounding box center [400, 115] width 668 height 22
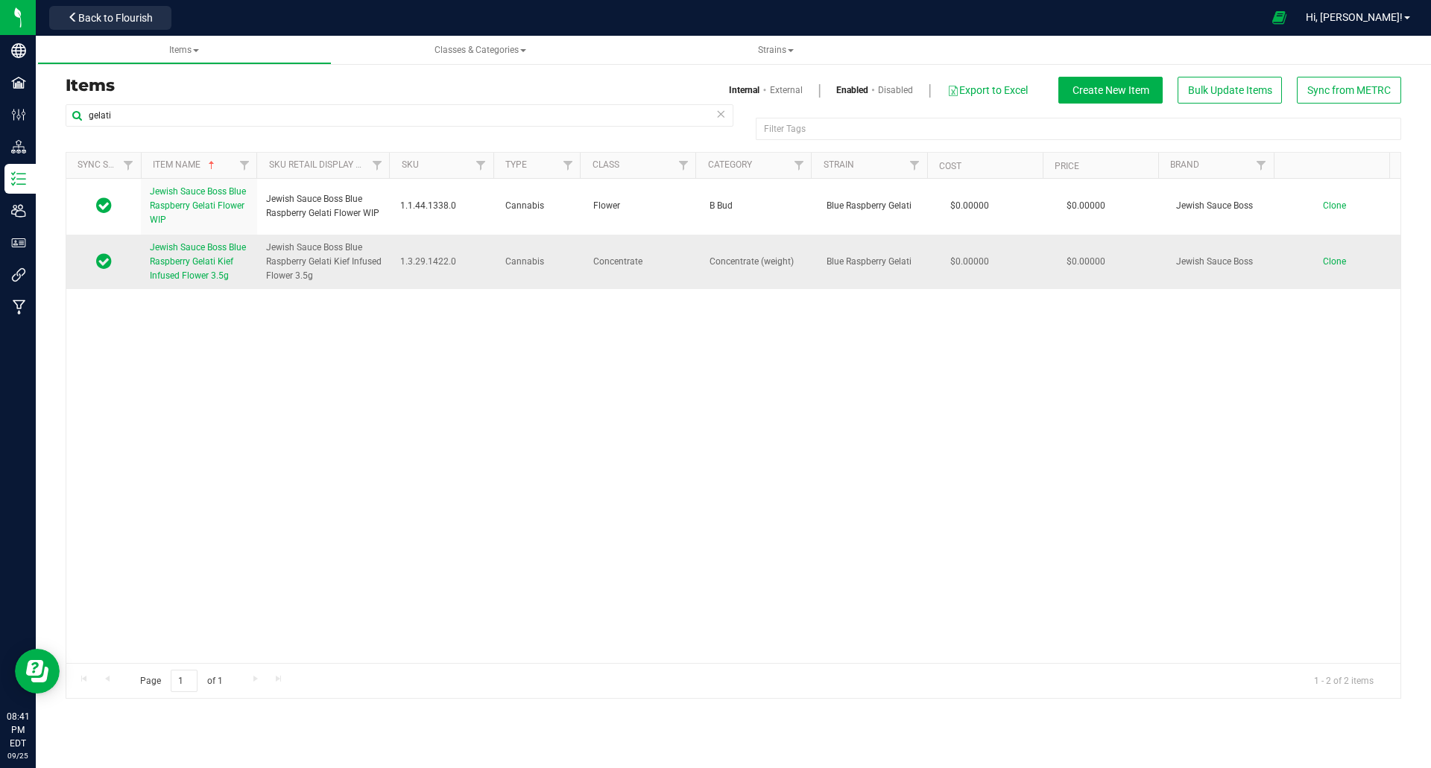
click at [266, 260] on span "Jewish Sauce Boss Blue Raspberry Gelati Kief Infused Flower 3.5g" at bounding box center [324, 262] width 116 height 43
click at [270, 260] on span "Jewish Sauce Boss Blue Raspberry Gelati Kief Infused Flower 3.5g" at bounding box center [324, 262] width 116 height 43
click at [353, 247] on span "Jewish Sauce Boss Blue Raspberry Gelati Kief Infused Flower 3.5g" at bounding box center [324, 262] width 116 height 43
drag, startPoint x: 344, startPoint y: 247, endPoint x: 305, endPoint y: 262, distance: 41.8
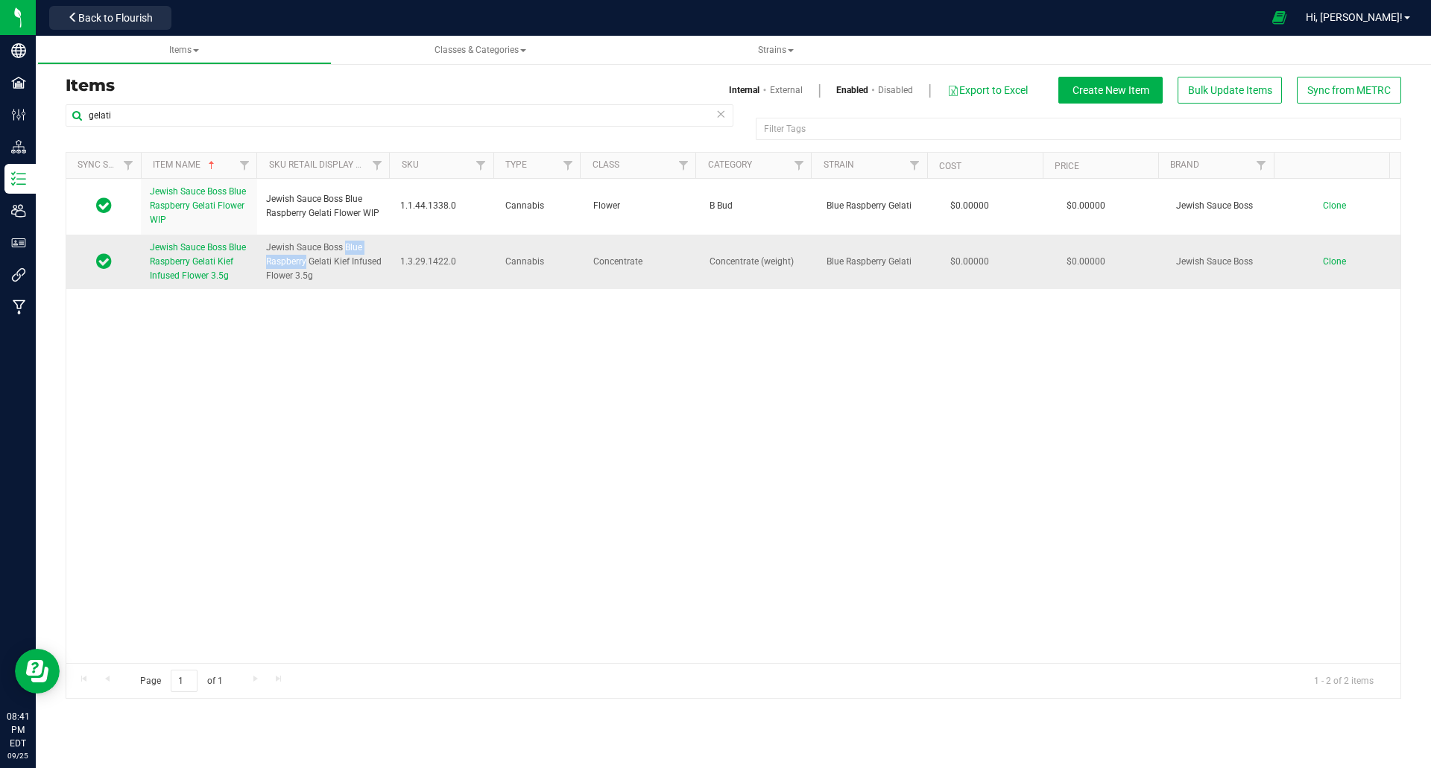
click at [305, 262] on span "Jewish Sauce Boss Blue Raspberry Gelati Kief Infused Flower 3.5g" at bounding box center [324, 262] width 116 height 43
copy span "Blue Raspberry"
drag, startPoint x: 159, startPoint y: 118, endPoint x: 82, endPoint y: 115, distance: 76.8
click at [82, 115] on input "gelati" at bounding box center [400, 115] width 668 height 22
paste input "Blue Raspberry"
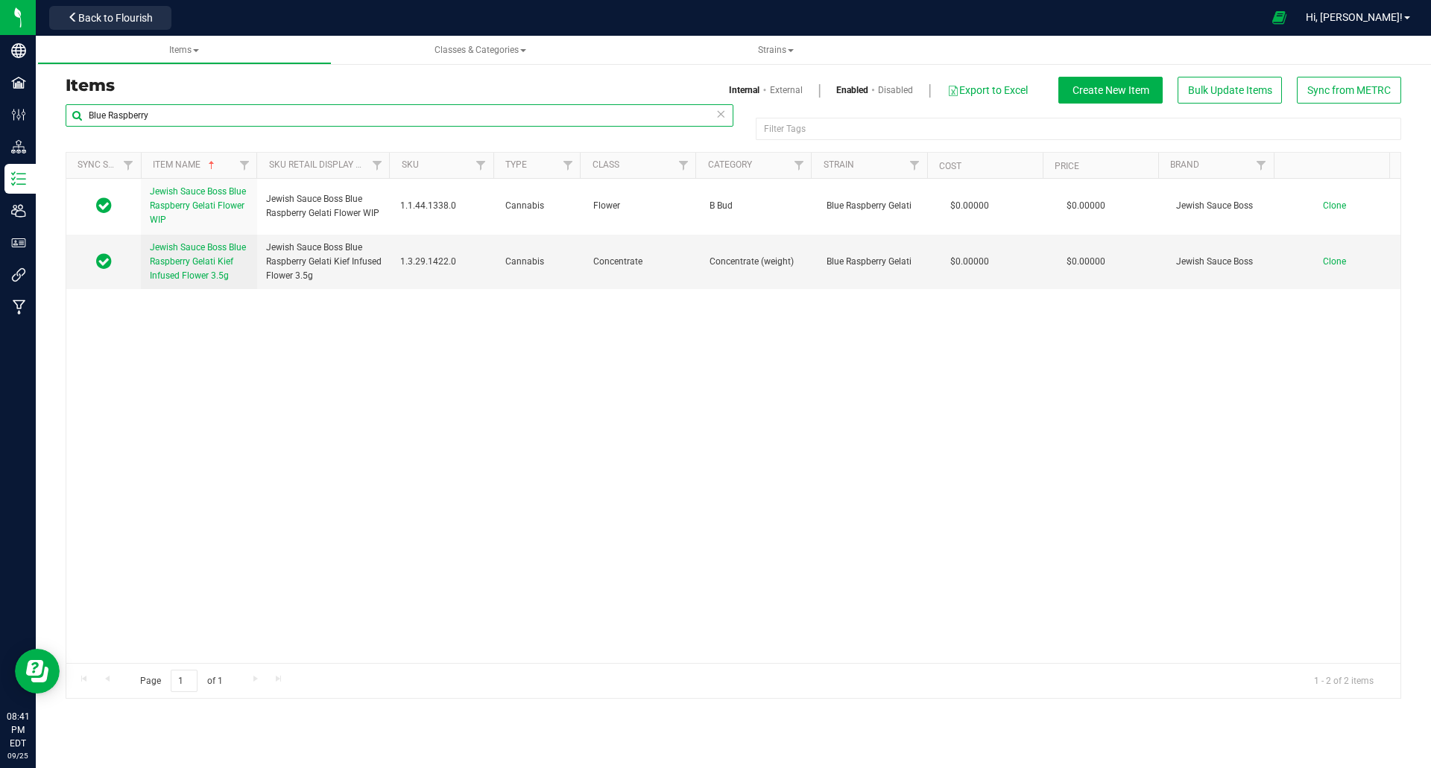
type input "Blue Raspberry"
click at [891, 89] on link "Disabled" at bounding box center [895, 89] width 35 height 13
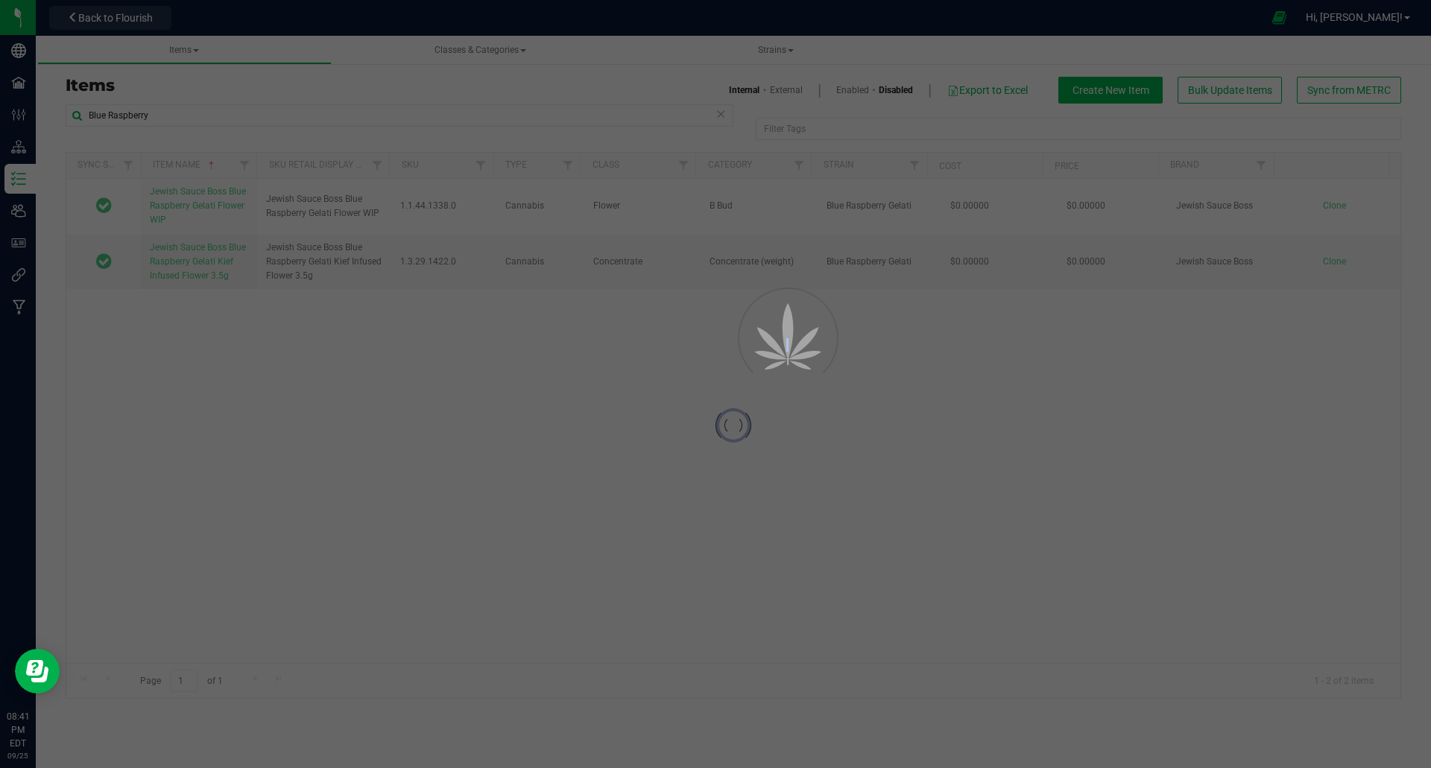
click at [891, 89] on div at bounding box center [715, 384] width 1431 height 768
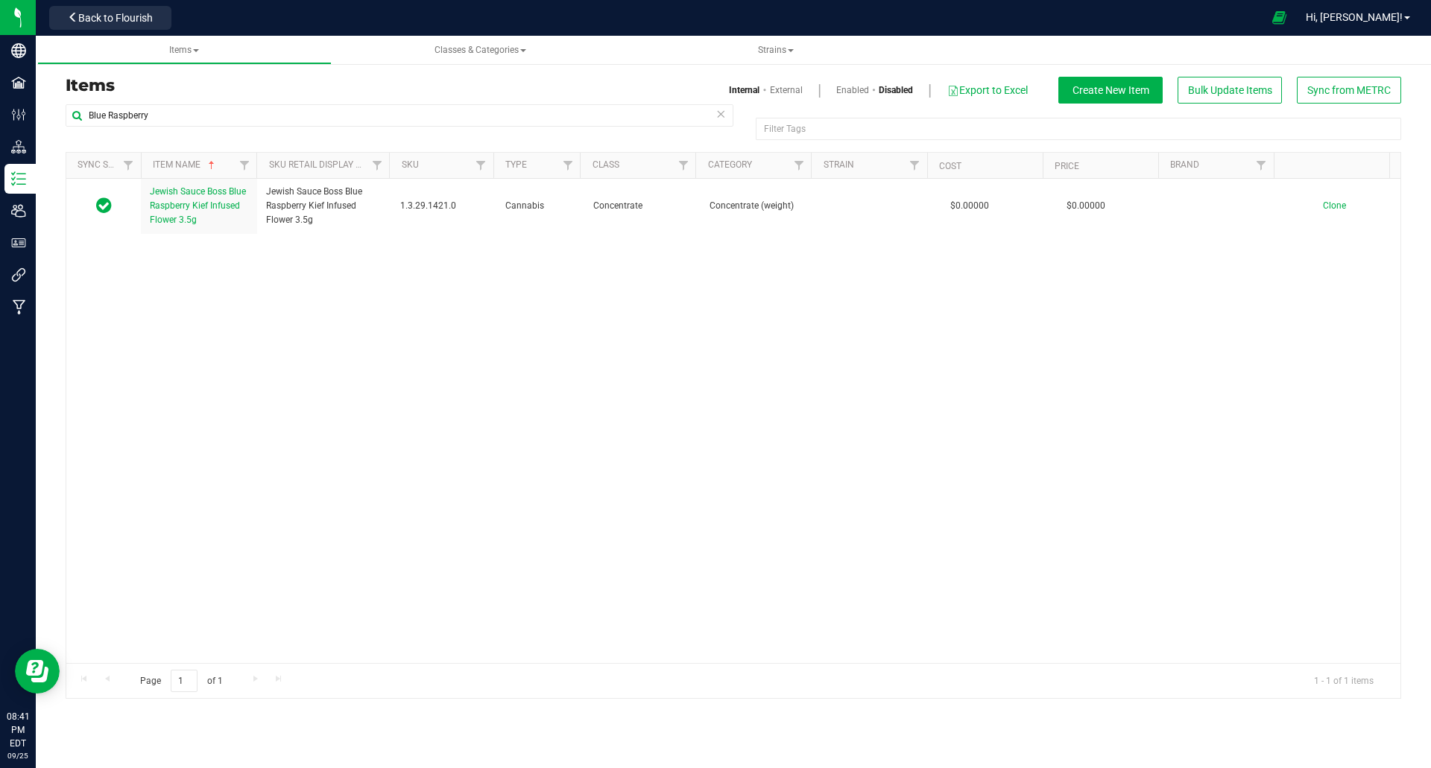
click at [851, 88] on link "Enabled" at bounding box center [852, 89] width 33 height 13
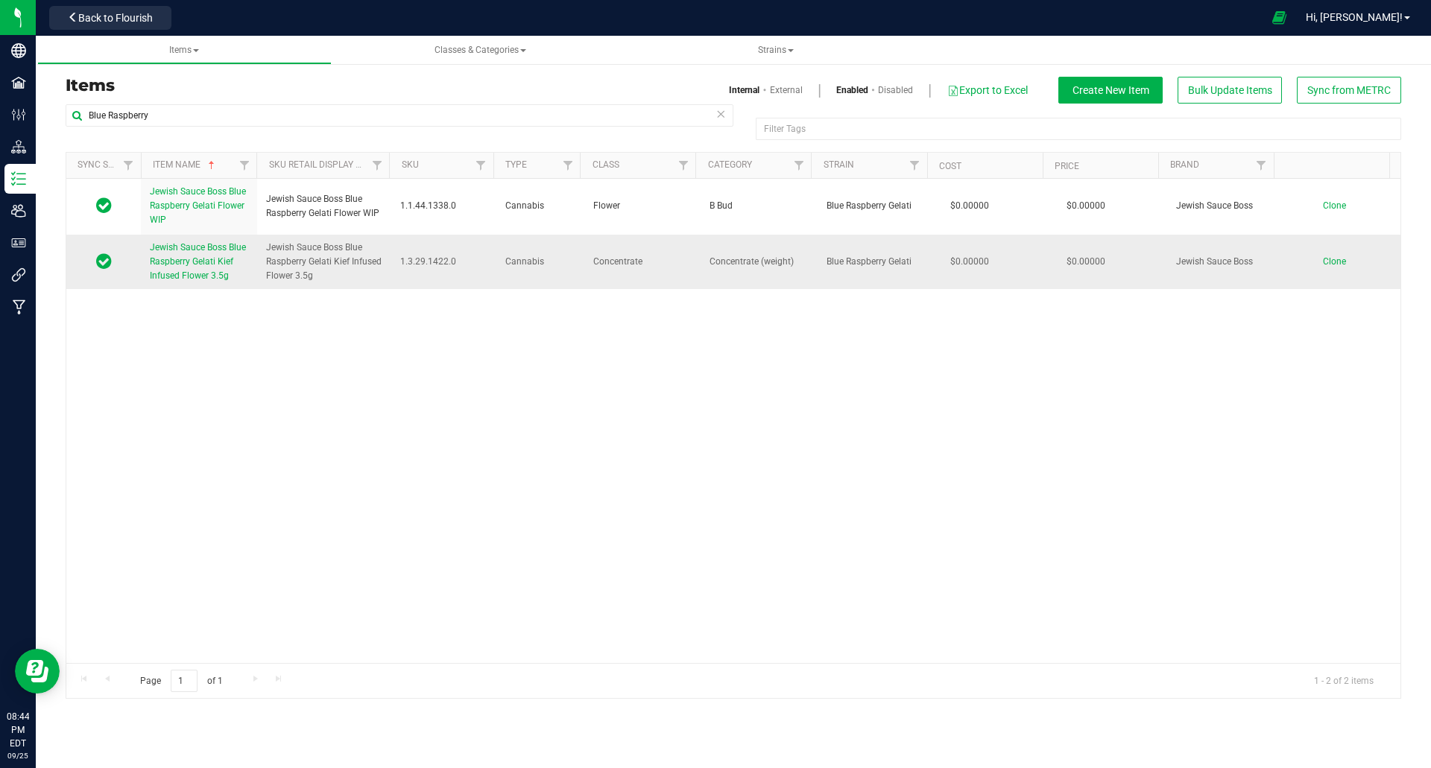
click at [193, 257] on span "Jewish Sauce Boss Blue Raspberry Gelati Kief Infused Flower 3.5g" at bounding box center [198, 261] width 96 height 39
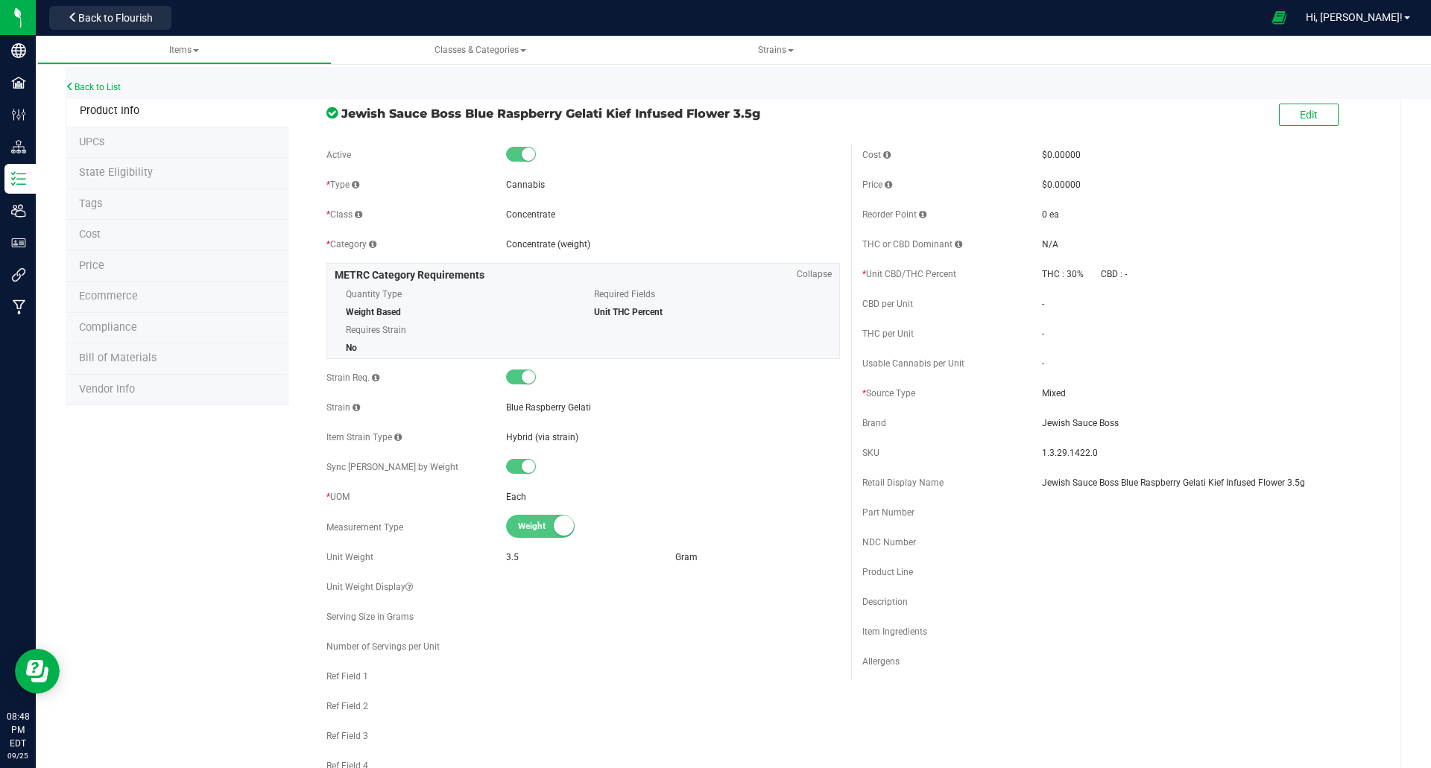
drag, startPoint x: 341, startPoint y: 113, endPoint x: 765, endPoint y: 121, distance: 424.9
click at [765, 121] on span "Jewish Sauce Boss Blue Raspberry Gelati Kief Infused Flower 3.5g" at bounding box center [590, 113] width 499 height 18
copy span "Jewish Sauce Boss Blue Raspberry Gelati Kief Infused Flower 3.5g"
click at [92, 89] on link "Back to List" at bounding box center [93, 87] width 55 height 10
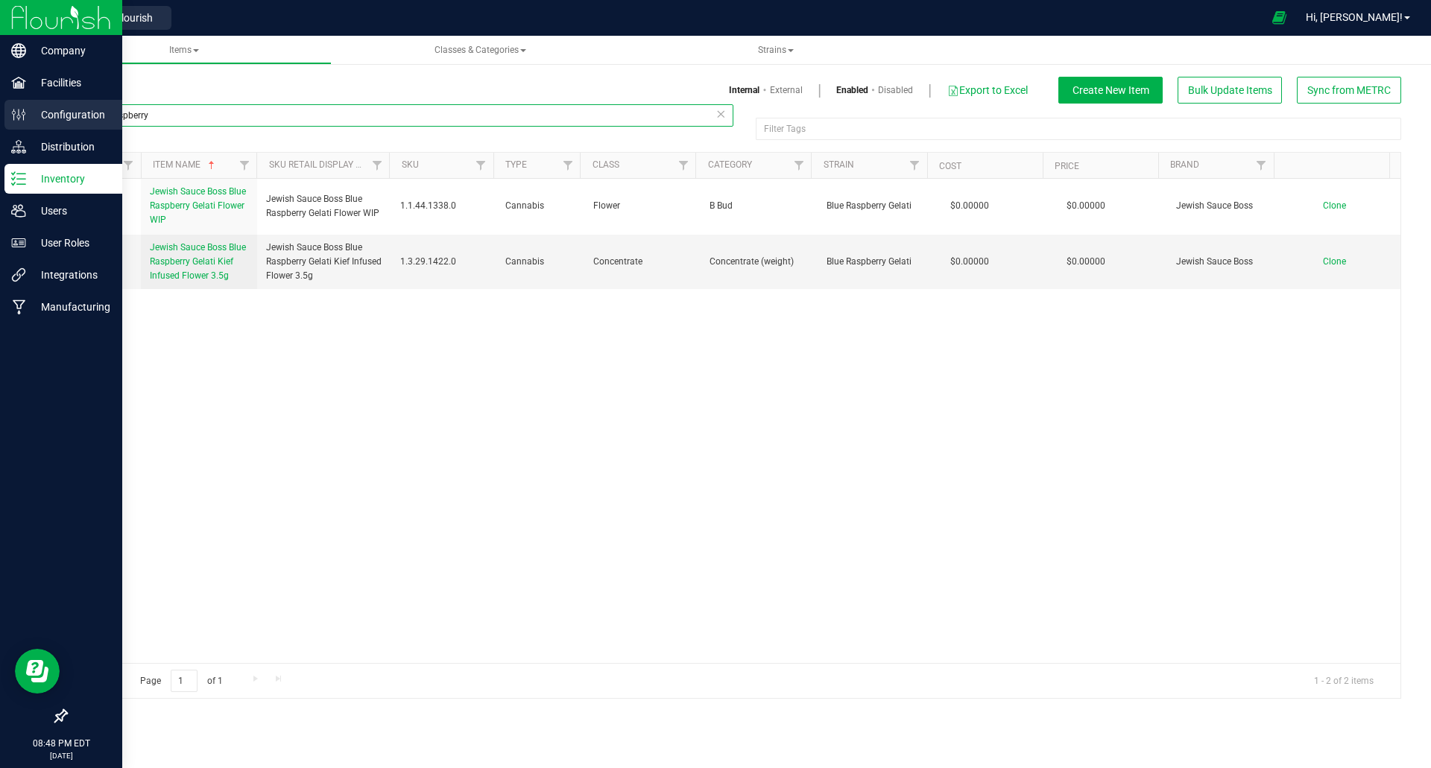
drag, startPoint x: 258, startPoint y: 115, endPoint x: 17, endPoint y: 118, distance: 240.8
click at [4, 115] on div "Company Facilities Configuration Distribution Inventory Users User Roles Integr…" at bounding box center [715, 384] width 1431 height 768
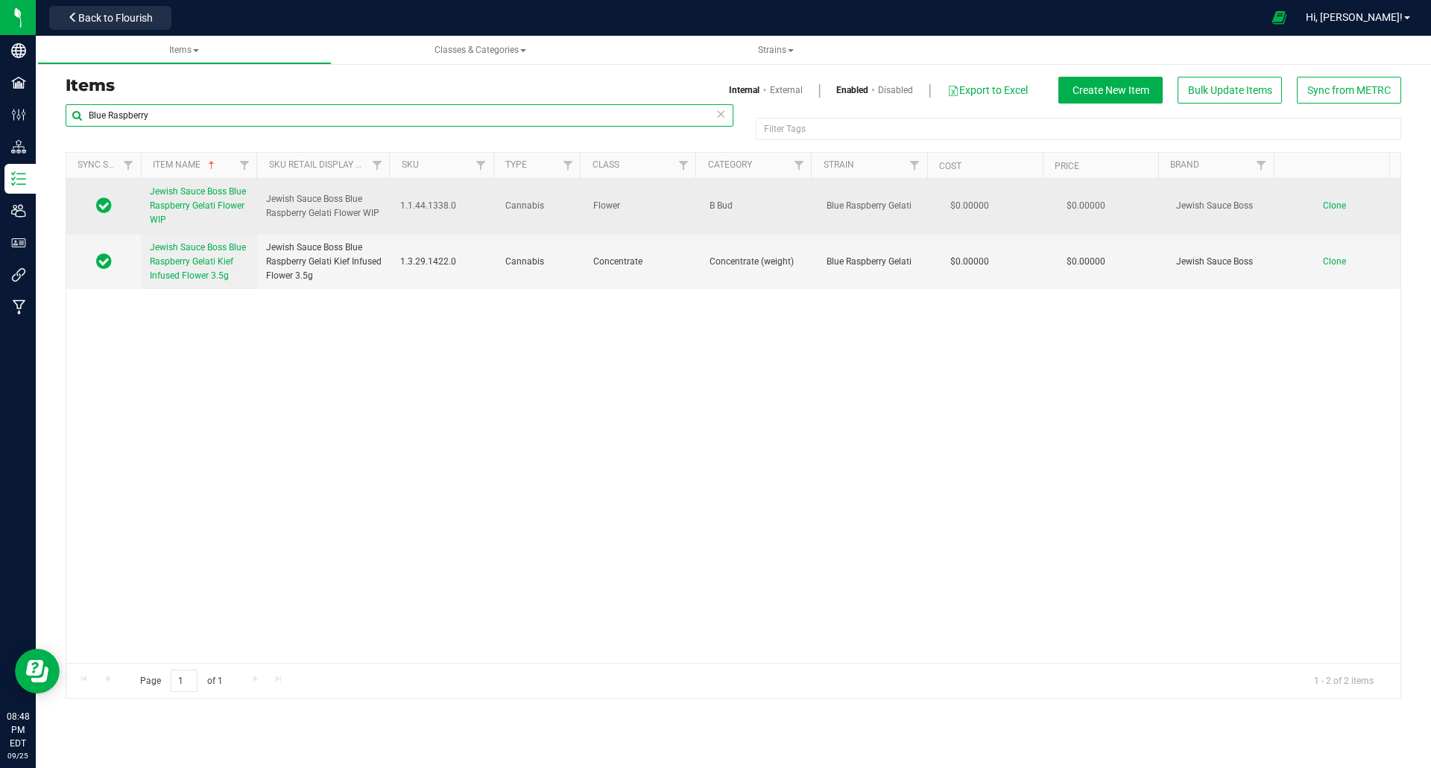
paste input "Jewish Sauce Boss Blue Raspberry Kief Infused Flower 3.5g"
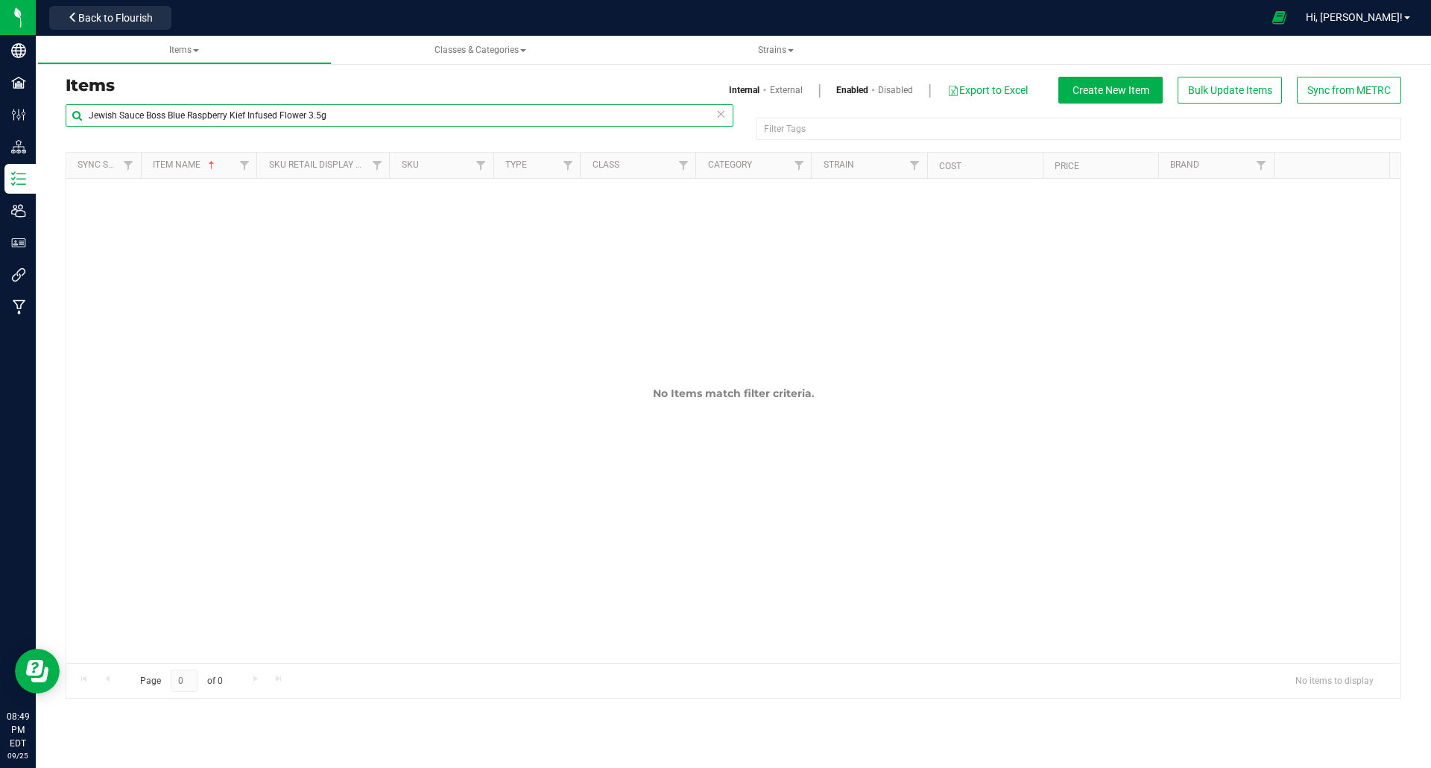
type input "Jewish Sauce Boss Blue Raspberry Kief Infused Flower 3.5g"
click at [898, 93] on link "Disabled" at bounding box center [895, 89] width 35 height 13
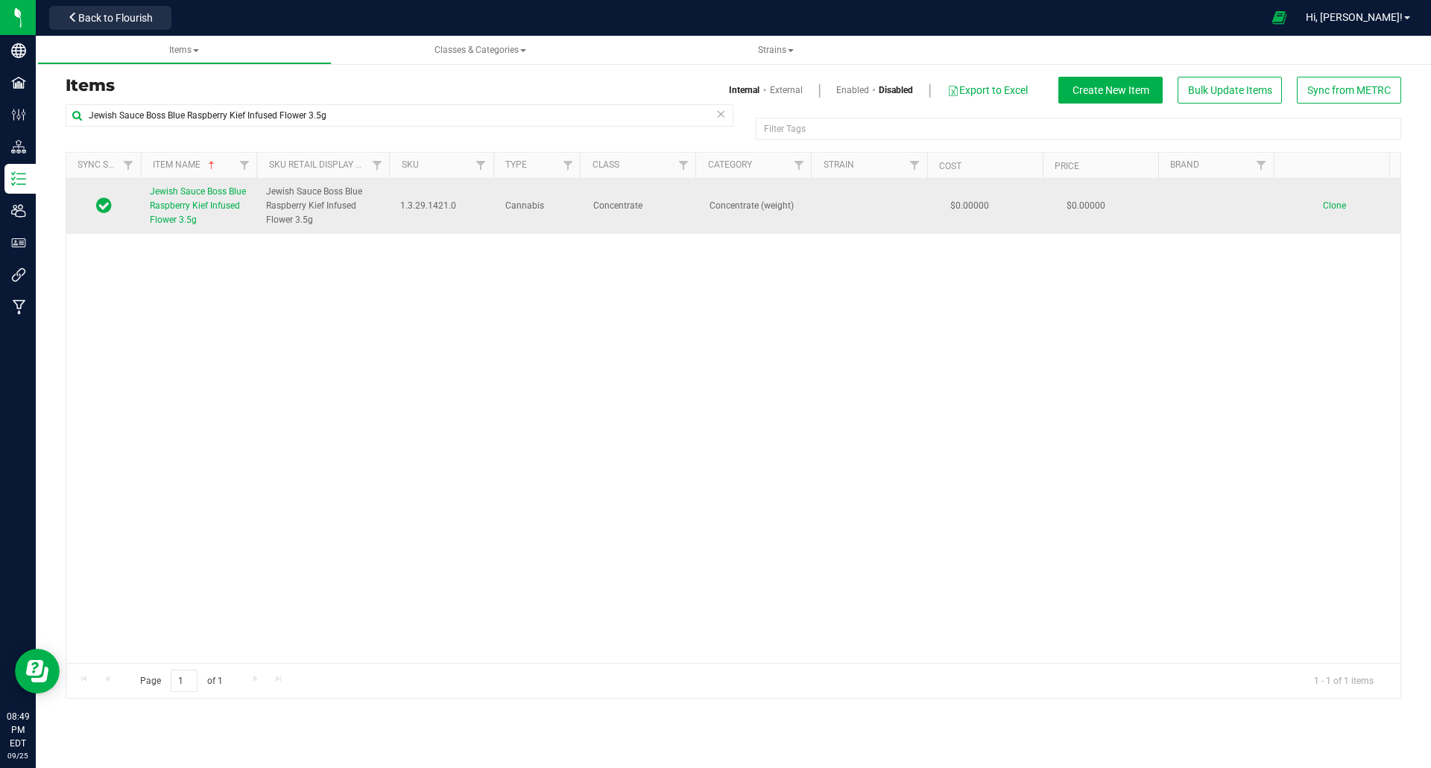
click at [192, 194] on span "Jewish Sauce Boss Blue Raspberry Kief Infused Flower 3.5g" at bounding box center [198, 205] width 96 height 39
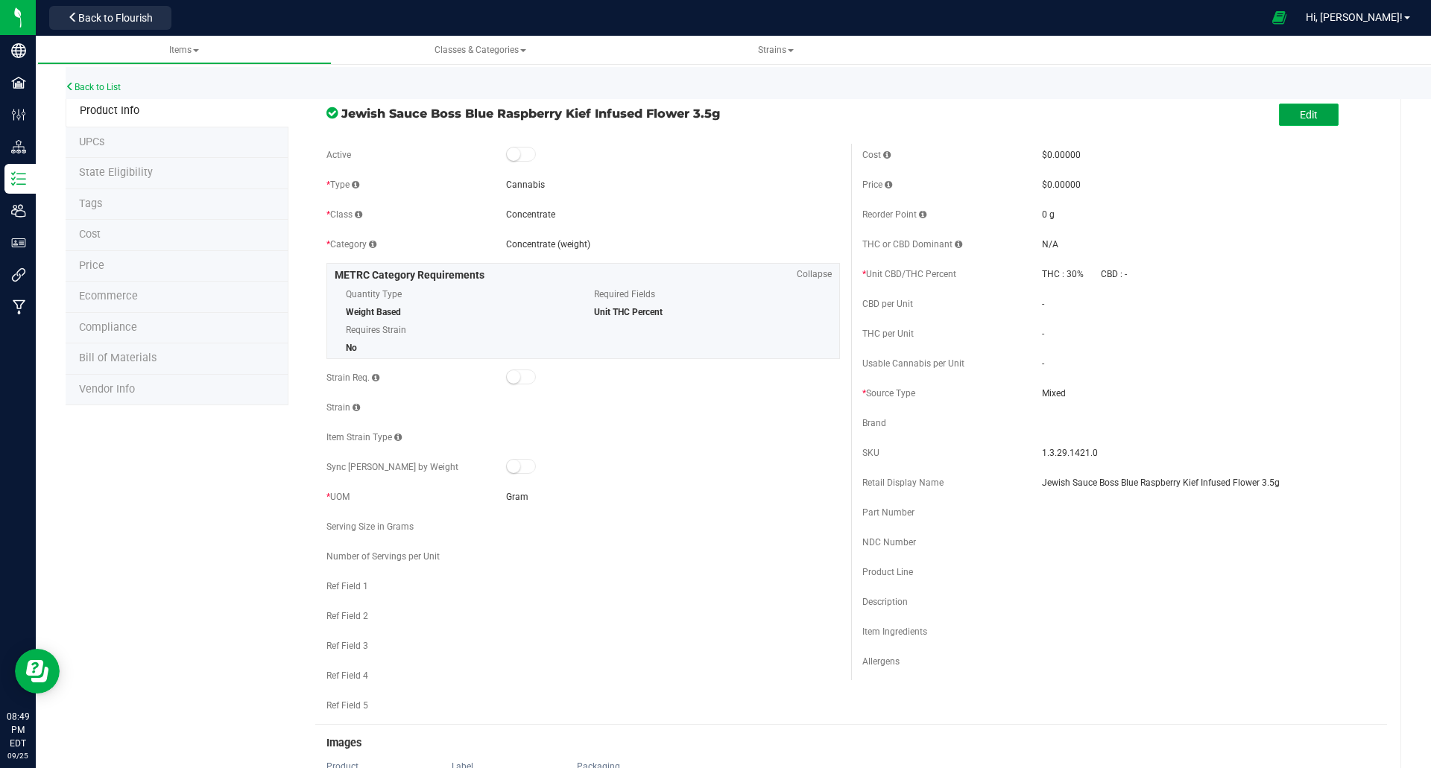
click at [1309, 122] on button "Edit" at bounding box center [1309, 115] width 60 height 22
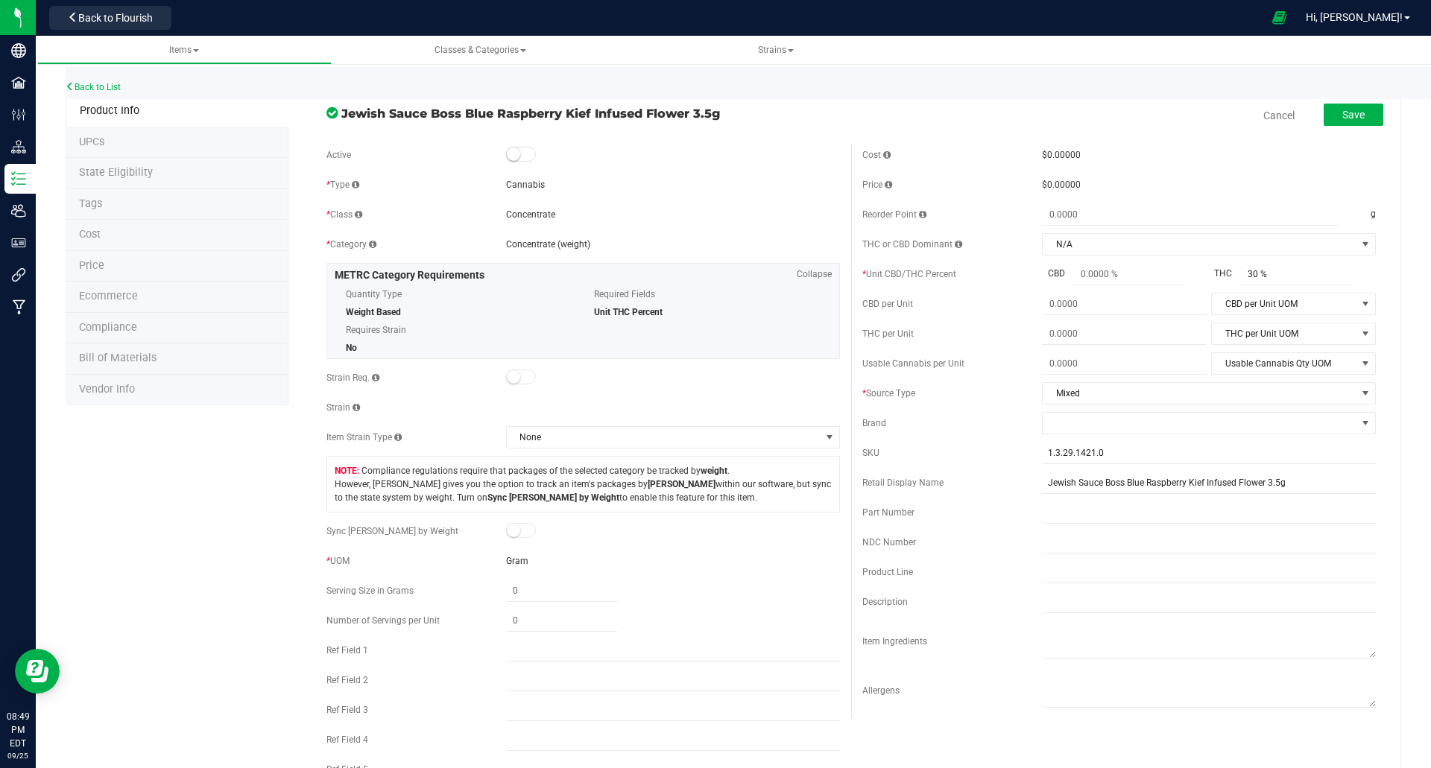
click at [524, 154] on span at bounding box center [521, 154] width 30 height 15
click at [1343, 124] on button "Save" at bounding box center [1354, 115] width 60 height 22
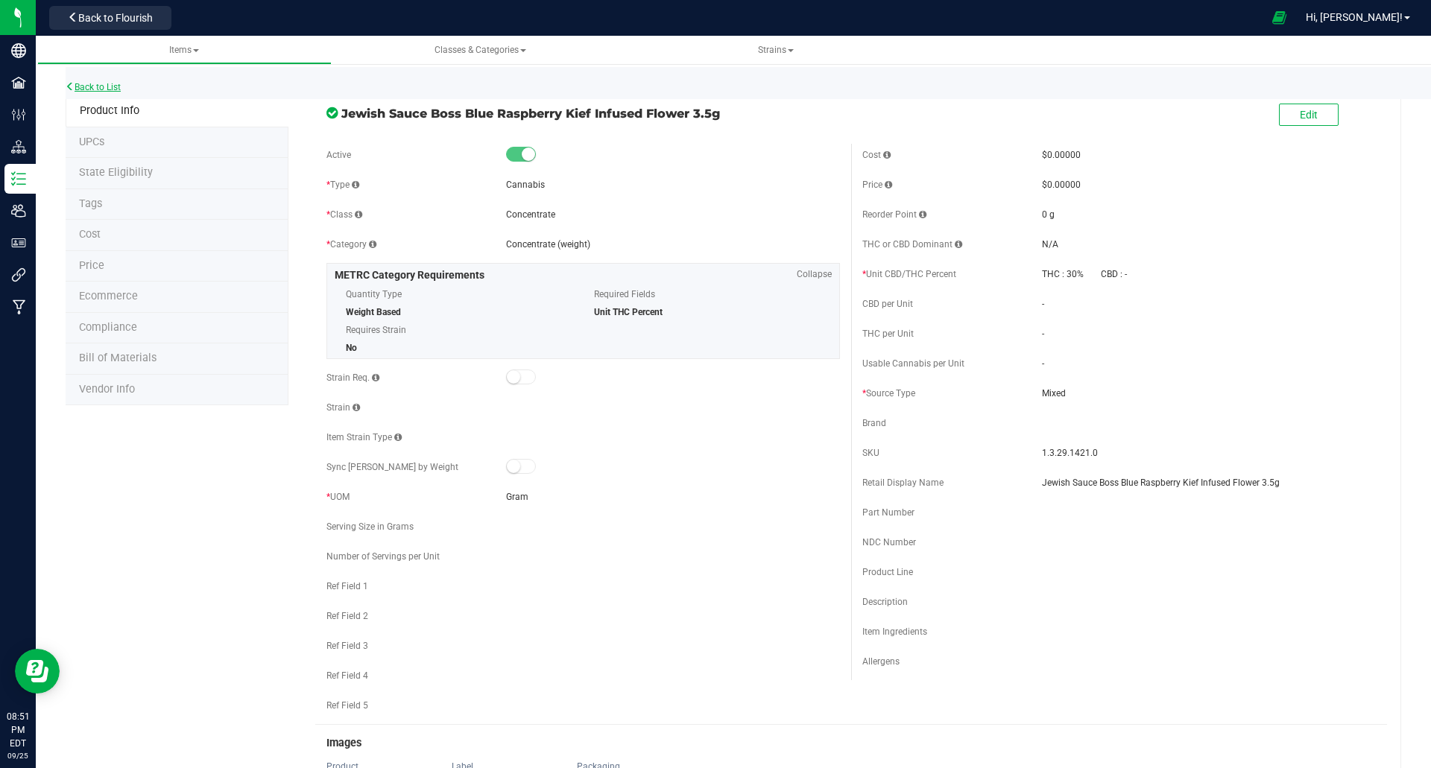
click at [96, 89] on link "Back to List" at bounding box center [93, 87] width 55 height 10
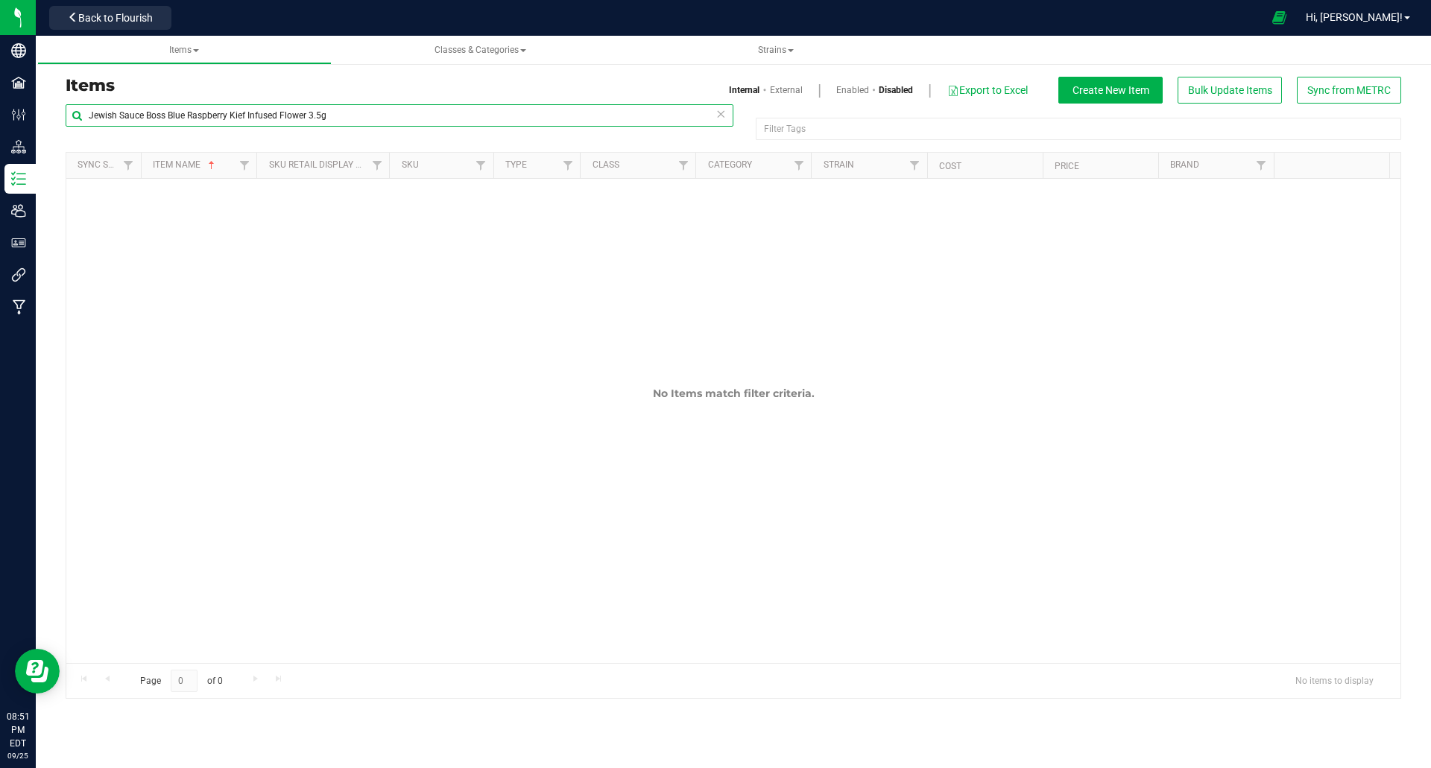
drag, startPoint x: 230, startPoint y: 115, endPoint x: 481, endPoint y: 99, distance: 251.7
click at [481, 99] on div "Items Internal External Enabled Disabled Export to Excel Create New Item Bulk U…" at bounding box center [733, 388] width 1358 height 622
click at [853, 88] on link "Enabled" at bounding box center [852, 89] width 33 height 13
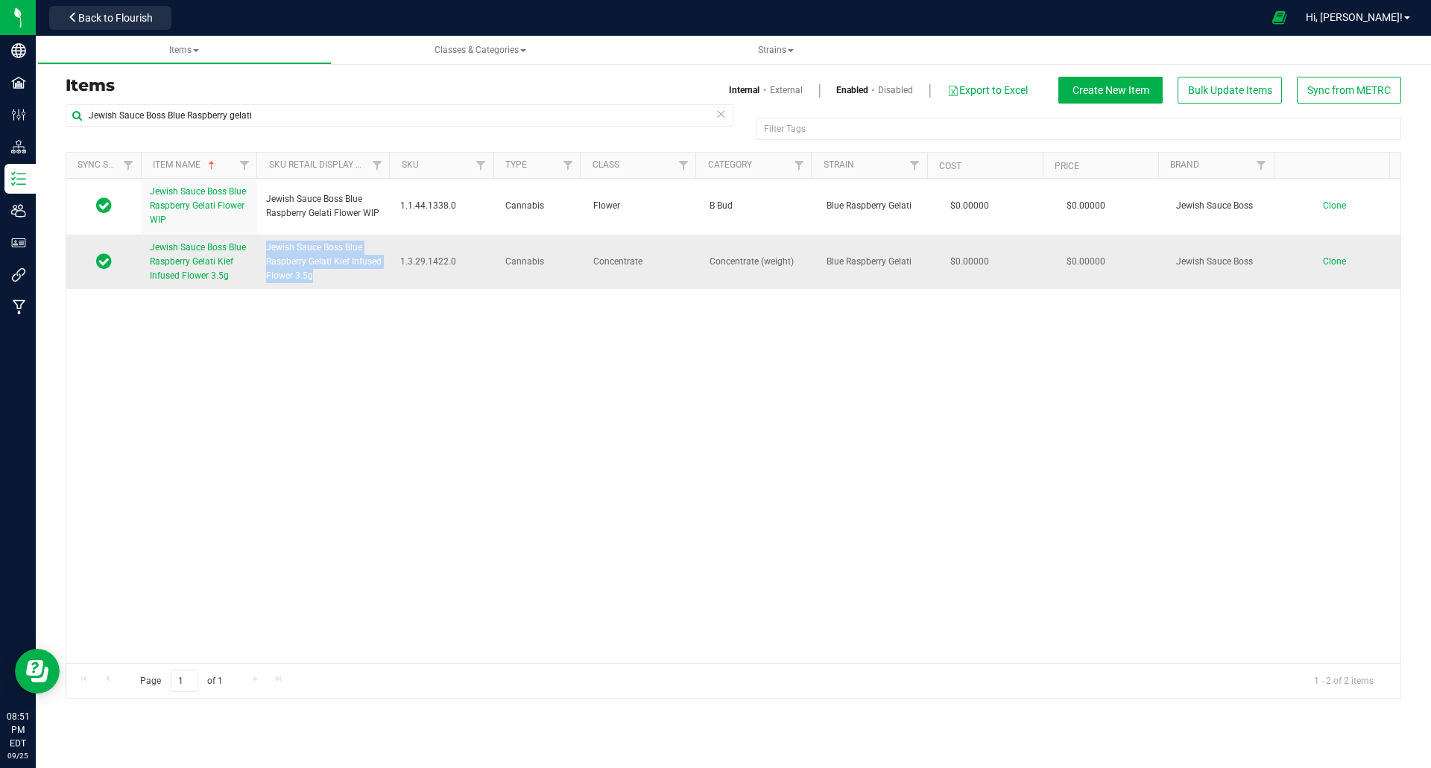
drag, startPoint x: 343, startPoint y: 277, endPoint x: 256, endPoint y: 247, distance: 91.2
click at [257, 247] on td "Jewish Sauce Boss Blue Raspberry Gelati Kief Infused Flower 3.5g" at bounding box center [324, 262] width 134 height 55
copy span "Jewish Sauce Boss Blue Raspberry Gelati Kief Infused Flower 3.5g"
click at [244, 115] on input "Jewish Sauce Boss Blue Raspberry gelati" at bounding box center [400, 115] width 668 height 22
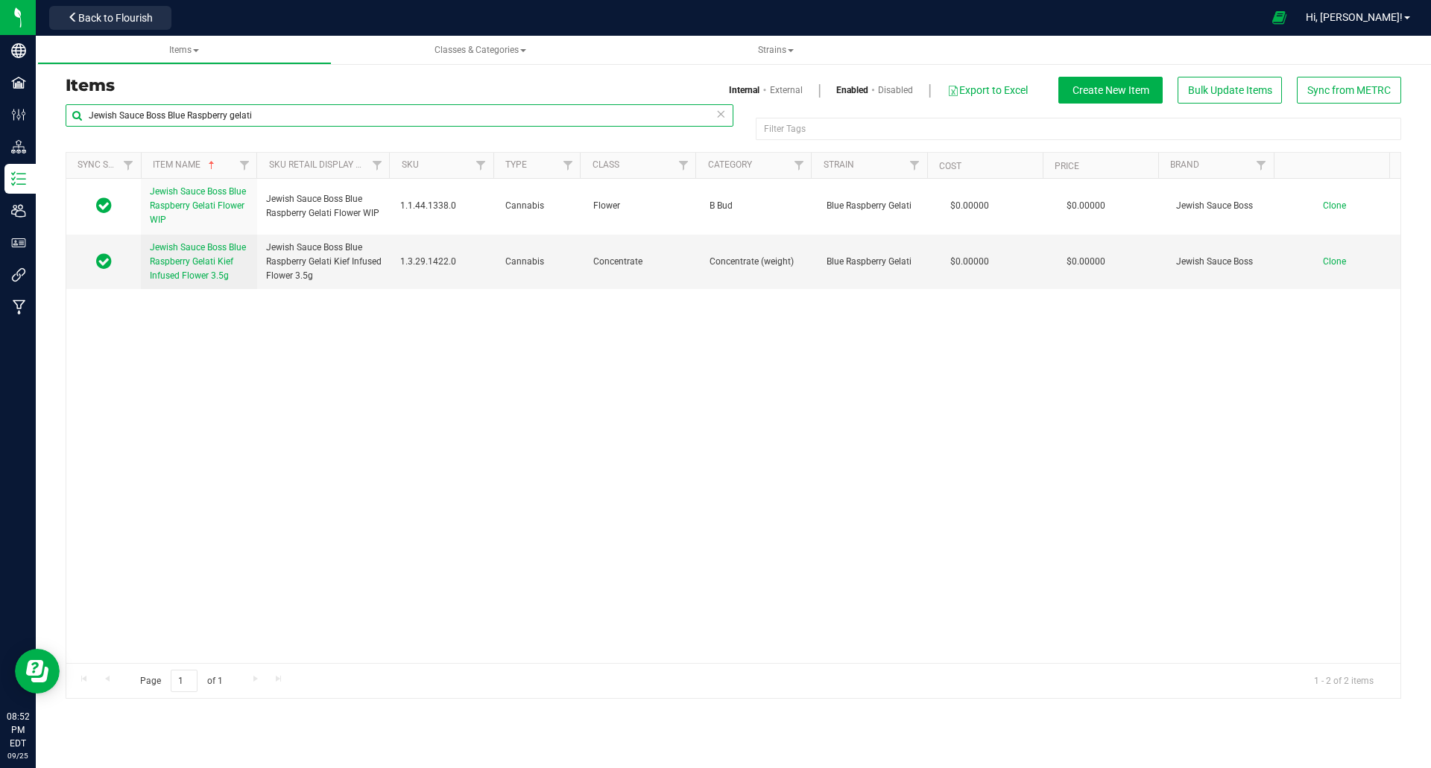
click at [244, 115] on input "Jewish Sauce Boss Blue Raspberry gelati" at bounding box center [400, 115] width 668 height 22
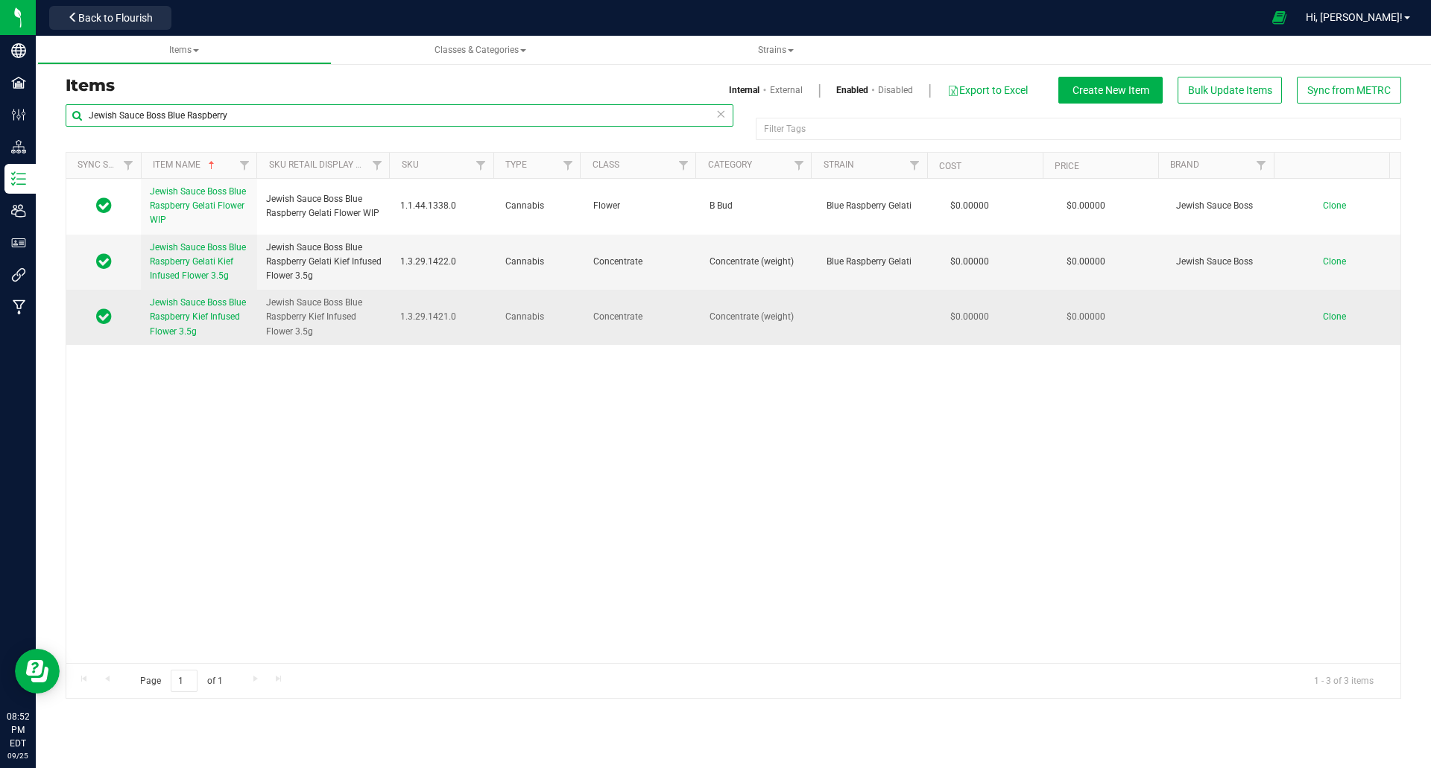
type input "Jewish Sauce Boss Blue Raspberry"
click at [215, 308] on span "Jewish Sauce Boss Blue Raspberry Kief Infused Flower 3.5g" at bounding box center [198, 316] width 96 height 39
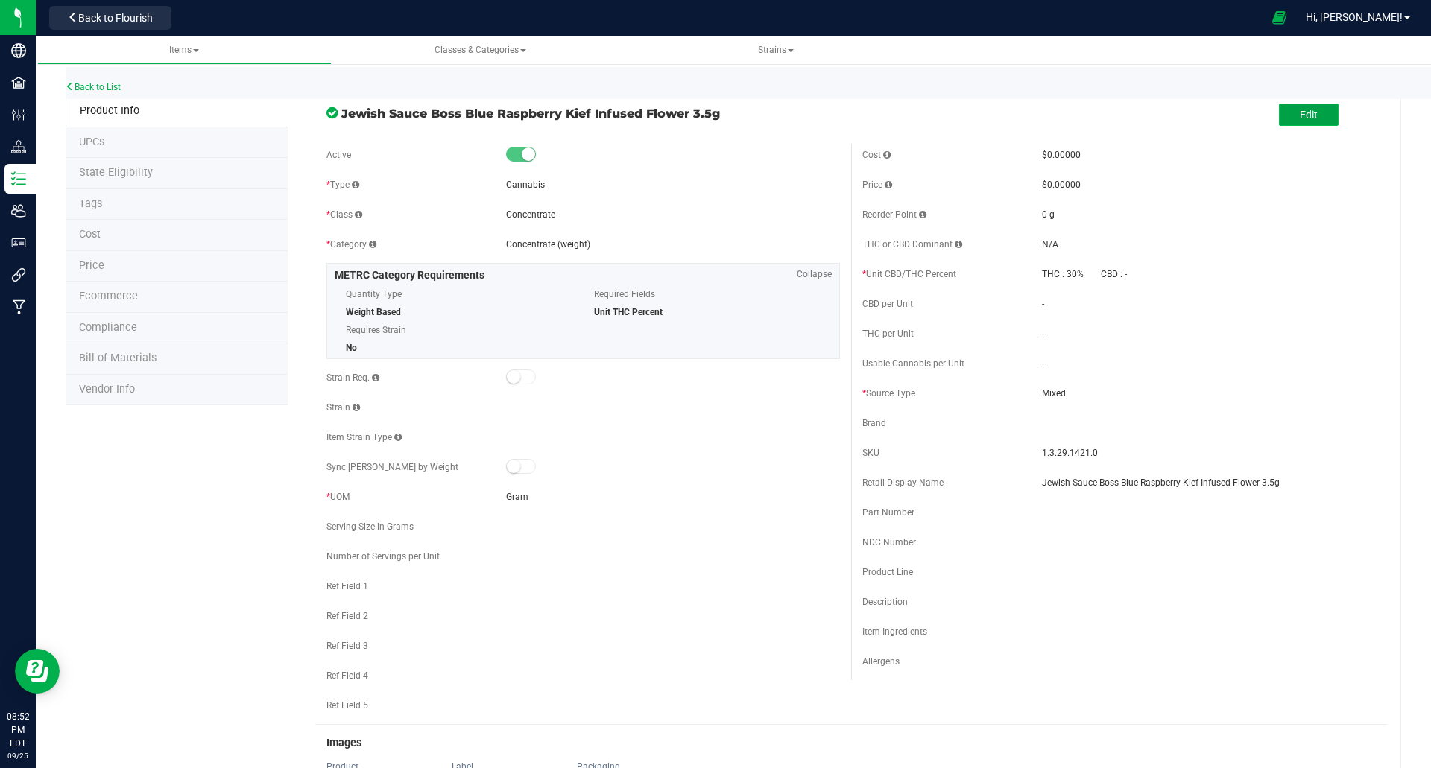
click at [1301, 114] on span "Edit" at bounding box center [1309, 115] width 18 height 12
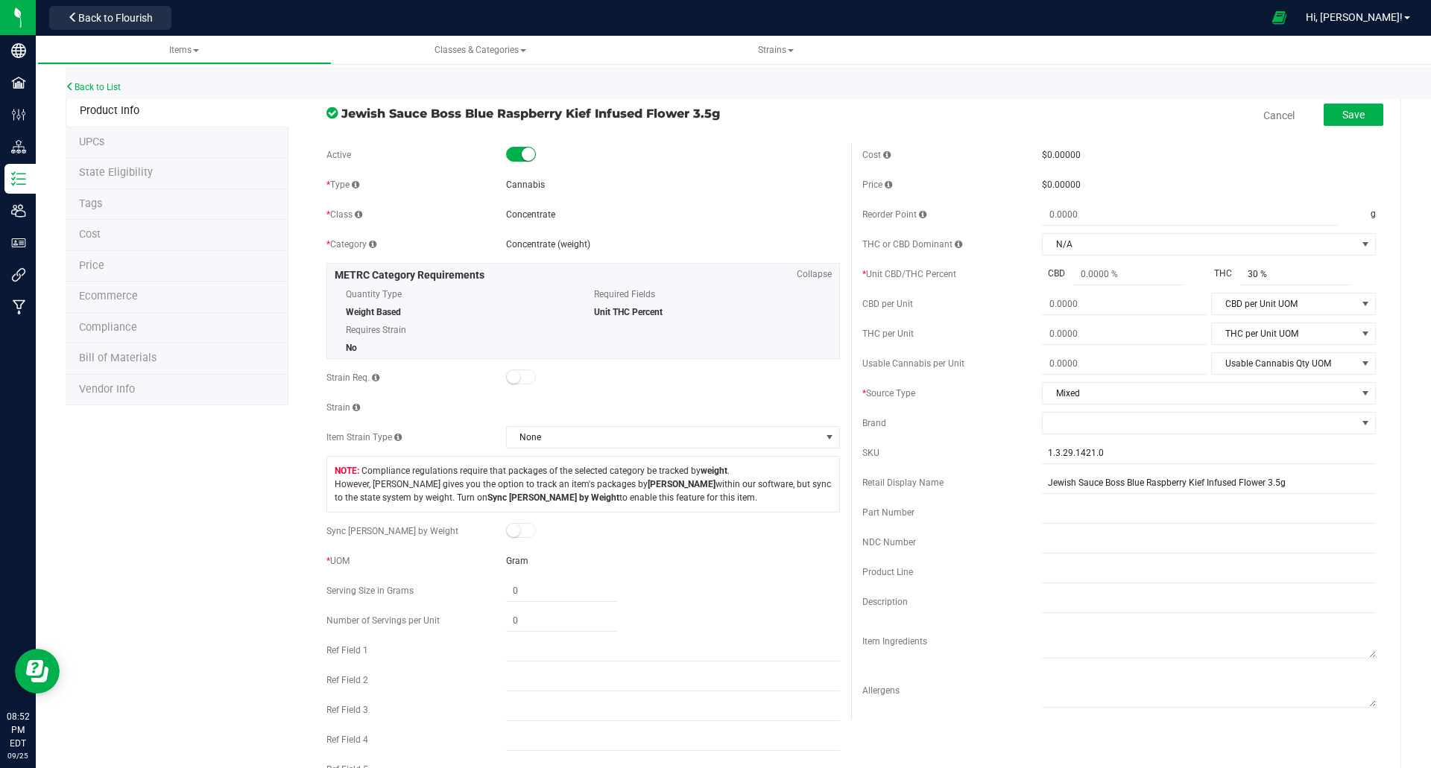
click at [522, 152] on small at bounding box center [528, 154] width 13 height 13
click at [1342, 112] on span "Save" at bounding box center [1353, 115] width 22 height 12
click at [90, 88] on link "Back to List" at bounding box center [93, 87] width 55 height 10
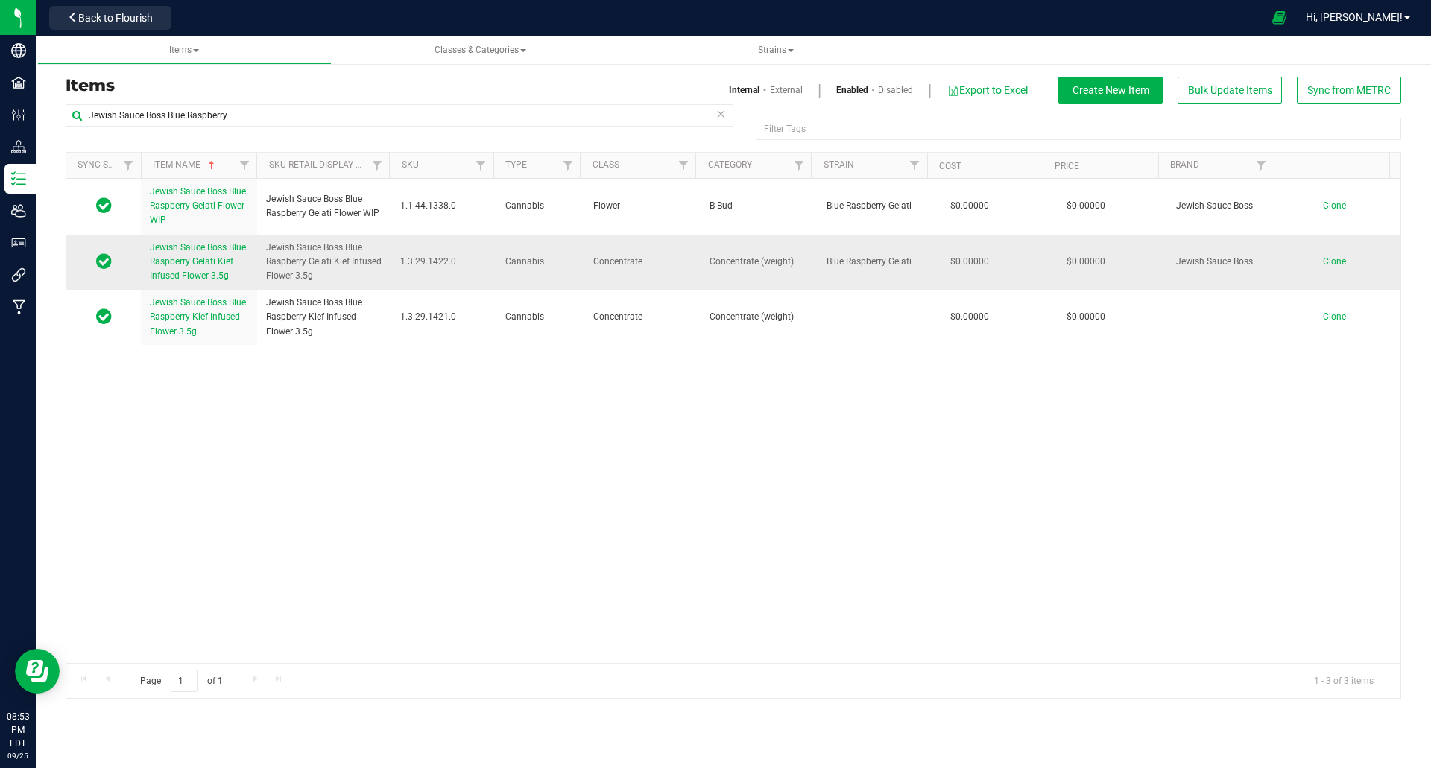
click at [342, 277] on span "Jewish Sauce Boss Blue Raspberry Gelati Kief Infused Flower 3.5g" at bounding box center [324, 262] width 116 height 43
drag, startPoint x: 342, startPoint y: 277, endPoint x: 266, endPoint y: 248, distance: 81.1
click at [266, 248] on span "Jewish Sauce Boss Blue Raspberry Gelati Kief Infused Flower 3.5g" at bounding box center [324, 262] width 116 height 43
copy span "Jewish Sauce Boss Blue Raspberry Gelati Kief Infused Flower 3.5g"
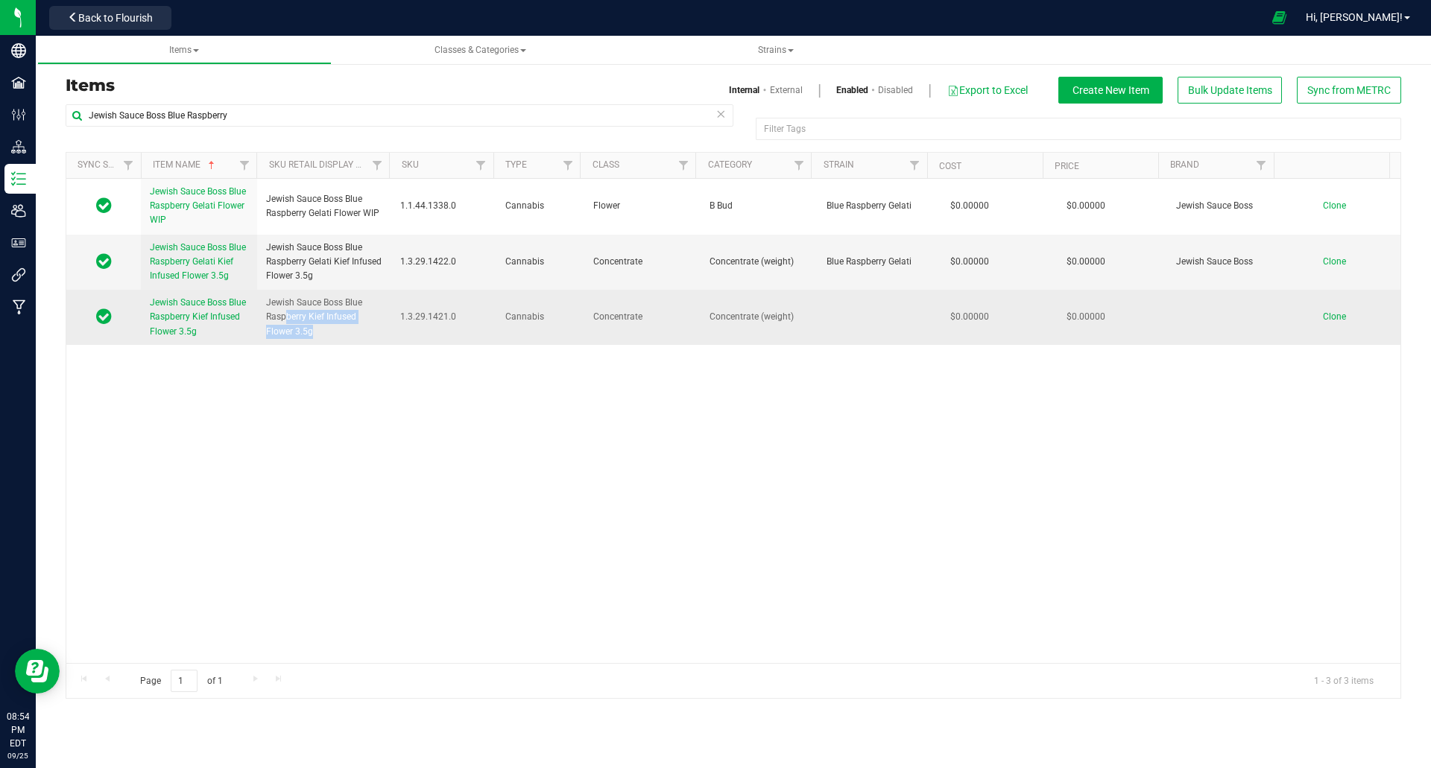
drag, startPoint x: 312, startPoint y: 332, endPoint x: 271, endPoint y: 313, distance: 45.0
click at [281, 315] on span "Jewish Sauce Boss Blue Raspberry Kief Infused Flower 3.5g" at bounding box center [324, 317] width 116 height 43
click at [266, 303] on span "Jewish Sauce Boss Blue Raspberry Kief Infused Flower 3.5g" at bounding box center [324, 317] width 116 height 43
drag, startPoint x: 265, startPoint y: 302, endPoint x: 316, endPoint y: 334, distance: 60.0
click at [316, 334] on span "Jewish Sauce Boss Blue Raspberry Kief Infused Flower 3.5g" at bounding box center [324, 317] width 116 height 43
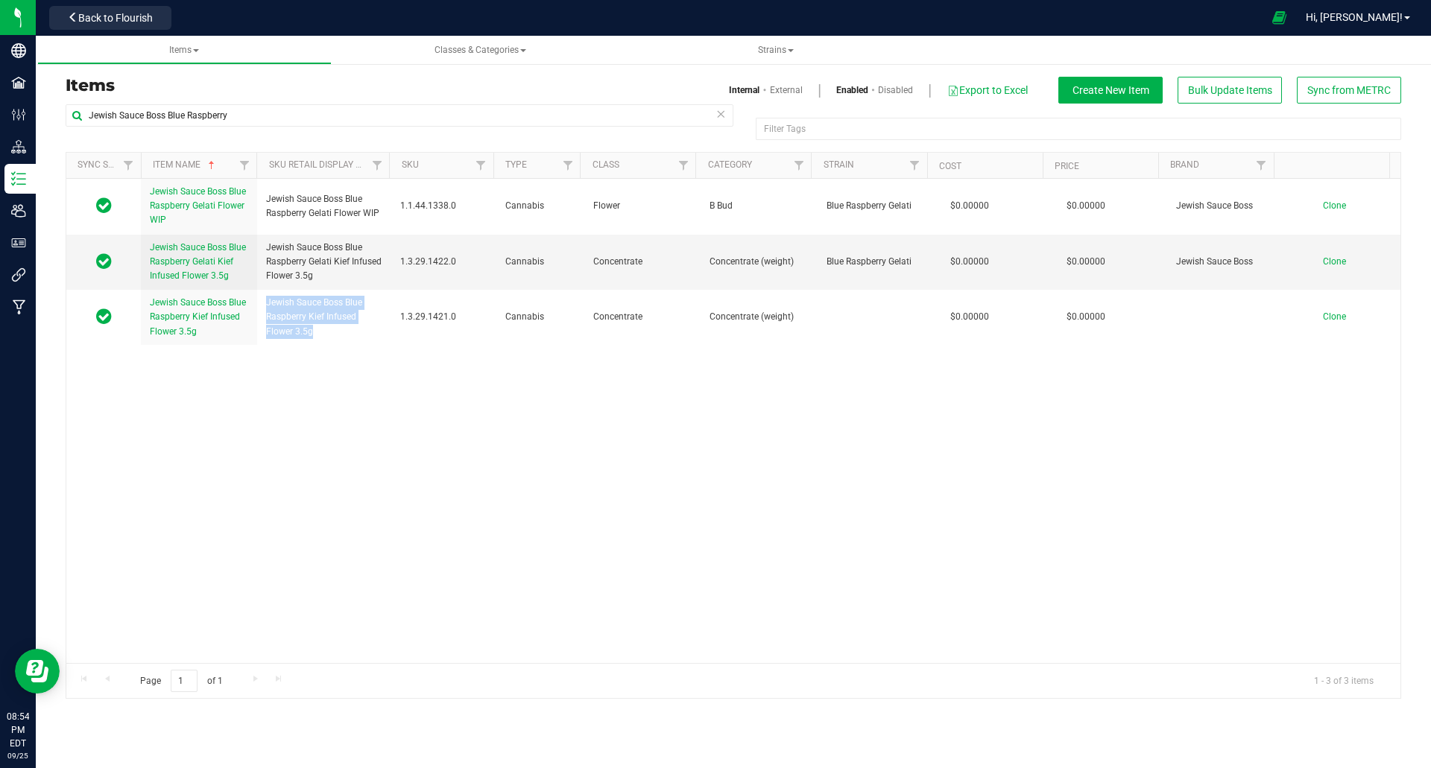
copy span "Jewish Sauce Boss Blue Raspberry Kief Infused Flower 3.5g"
drag, startPoint x: 341, startPoint y: 276, endPoint x: 298, endPoint y: 263, distance: 44.3
click at [298, 263] on span "Jewish Sauce Boss Blue Raspberry Gelati Kief Infused Flower 3.5g" at bounding box center [324, 262] width 116 height 43
click at [344, 276] on span "Jewish Sauce Boss Blue Raspberry Gelati Kief Infused Flower 3.5g" at bounding box center [324, 262] width 116 height 43
drag, startPoint x: 344, startPoint y: 276, endPoint x: 264, endPoint y: 247, distance: 84.9
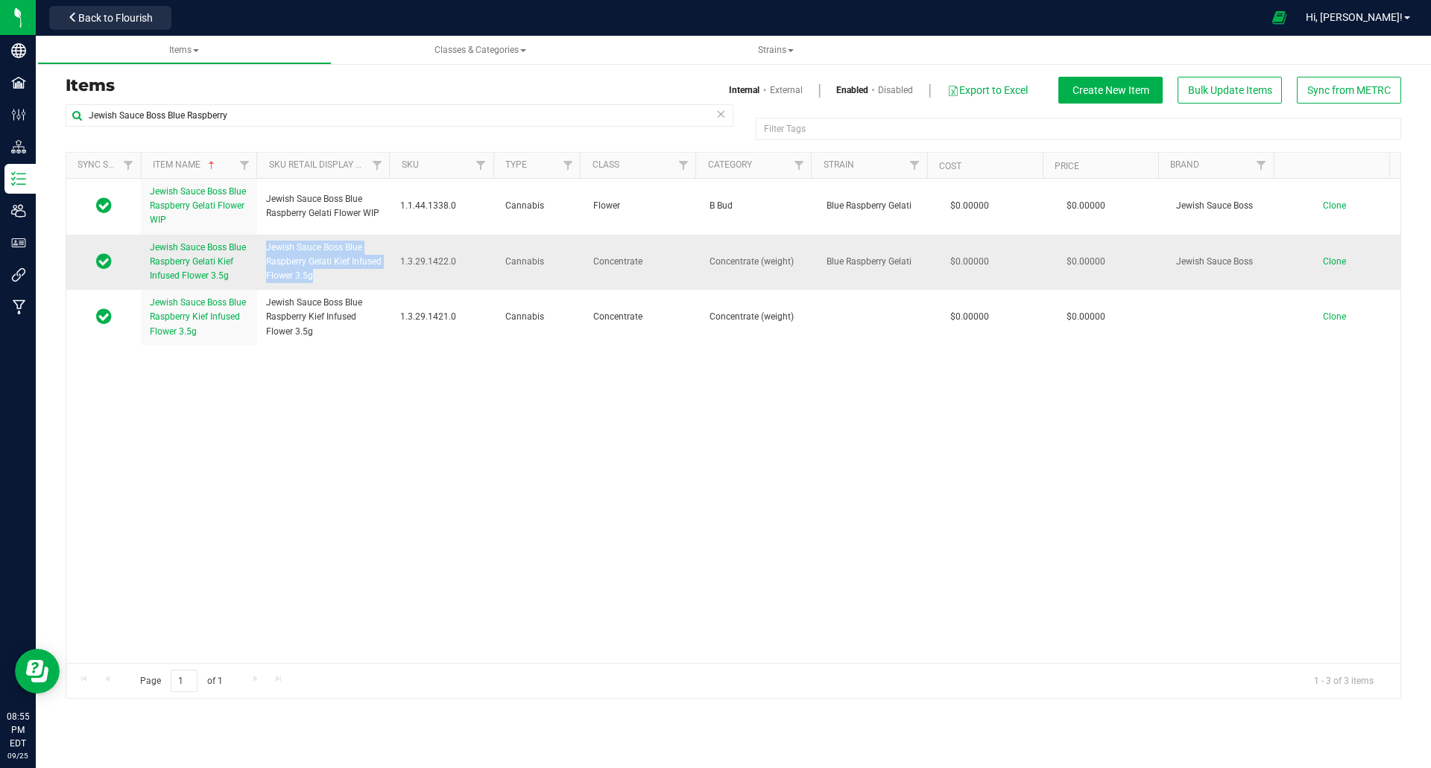
click at [264, 247] on td "Jewish Sauce Boss Blue Raspberry Gelati Kief Infused Flower 3.5g" at bounding box center [324, 263] width 134 height 56
copy span "Jewish Sauce Boss Blue Raspberry Gelati Kief Infused Flower 3.5g"
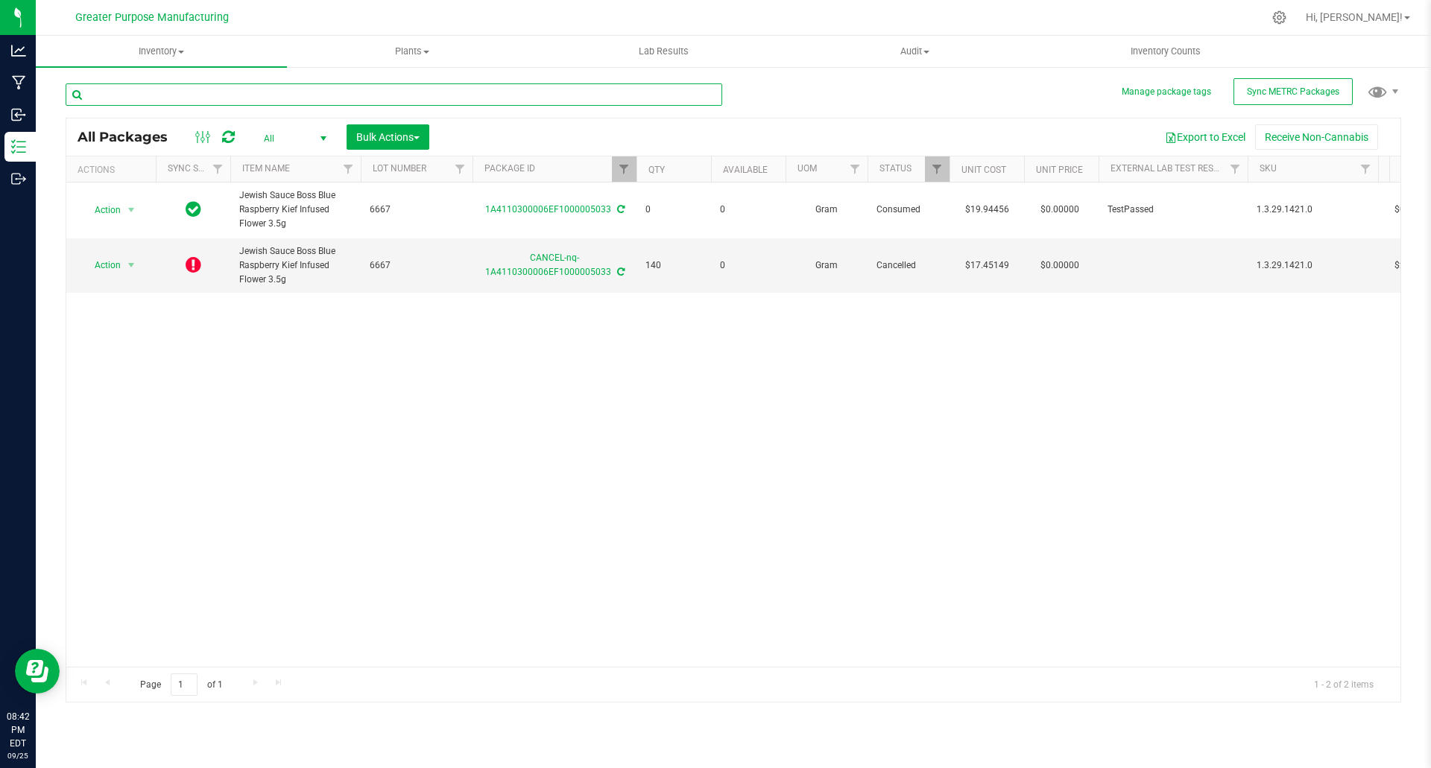
click at [226, 92] on input "text" at bounding box center [394, 94] width 657 height 22
paste input "Blue Raspberry"
click at [619, 166] on span "Filter" at bounding box center [624, 169] width 12 height 12
click at [730, 238] on button "Clear" at bounding box center [739, 241] width 72 height 33
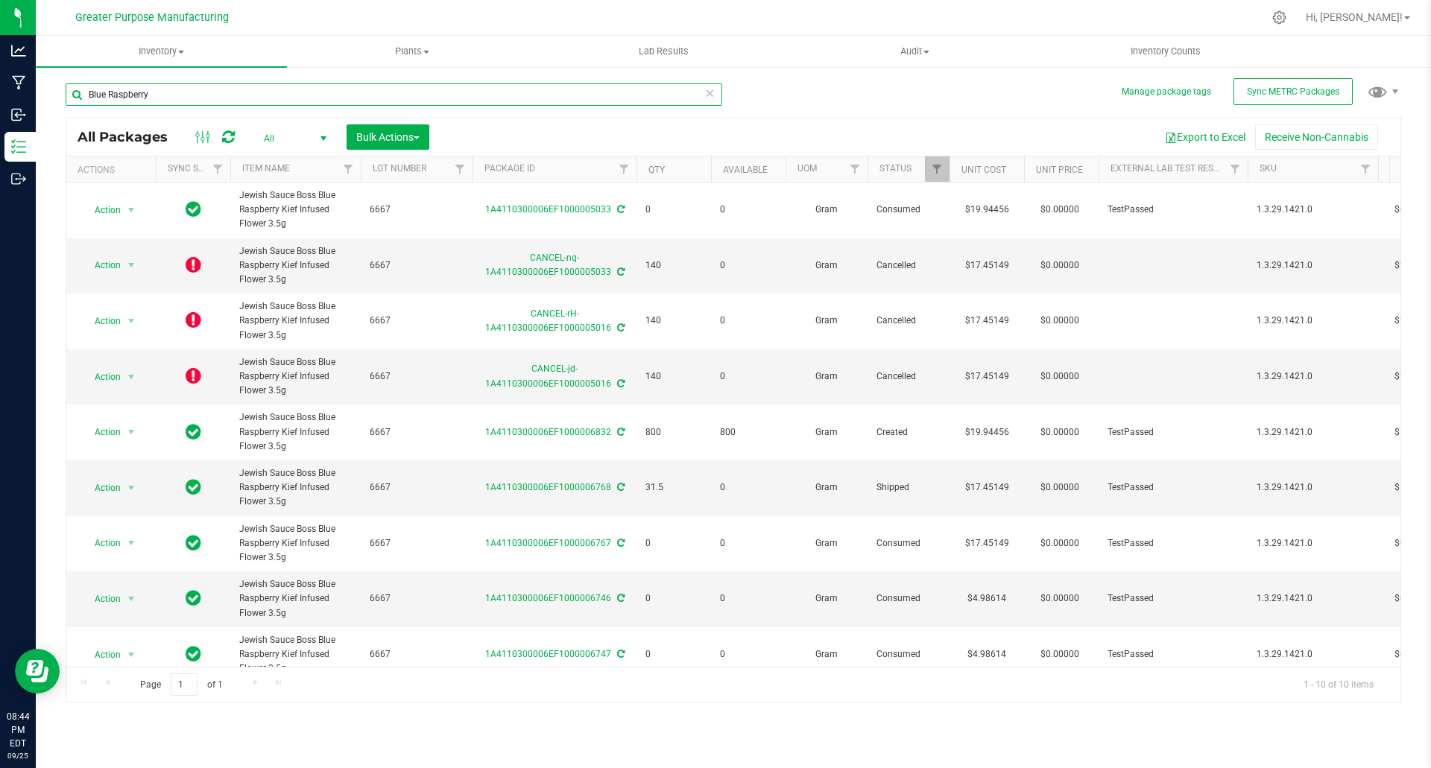
click at [186, 101] on input "Blue Raspberry" at bounding box center [394, 94] width 657 height 22
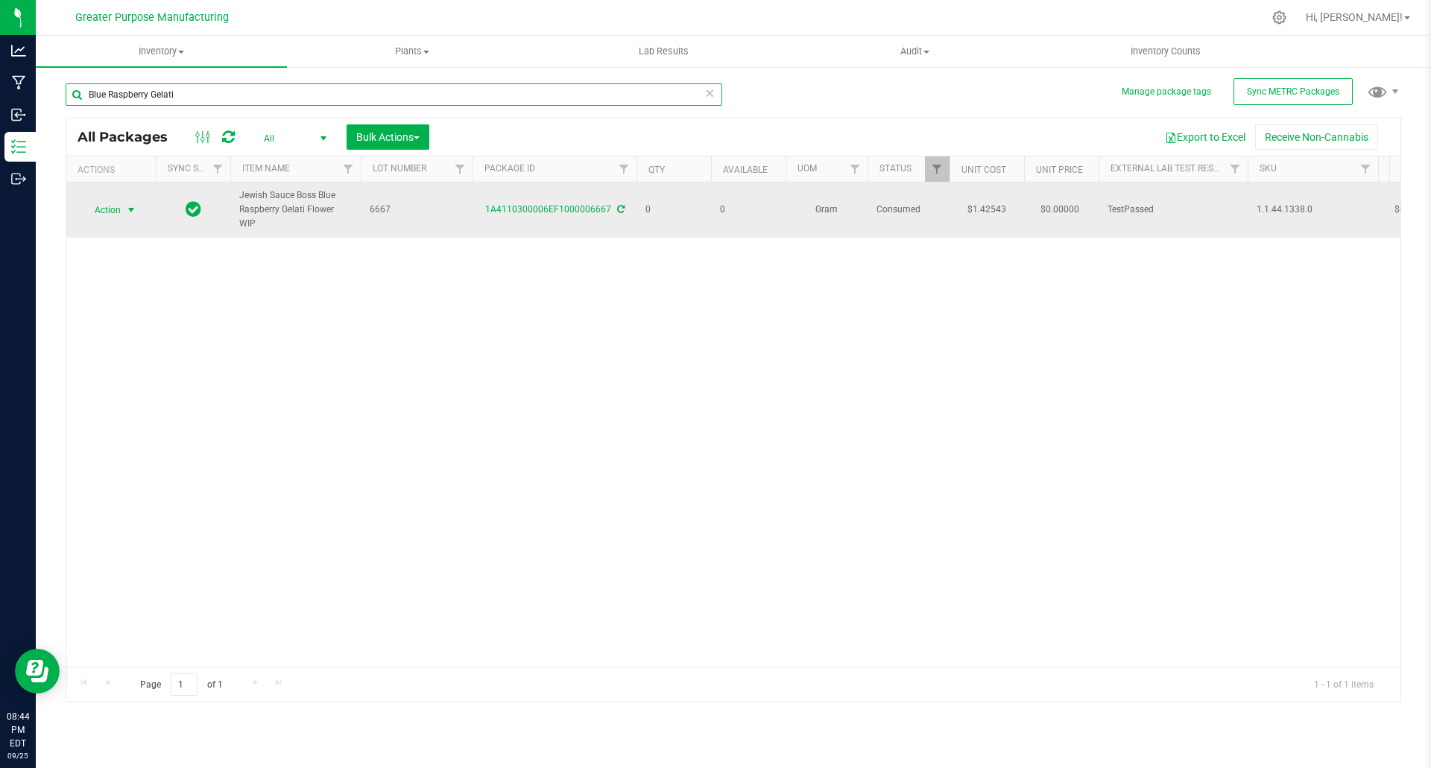
type input "Blue Raspberry Gelati"
click at [133, 204] on span "select" at bounding box center [131, 210] width 12 height 12
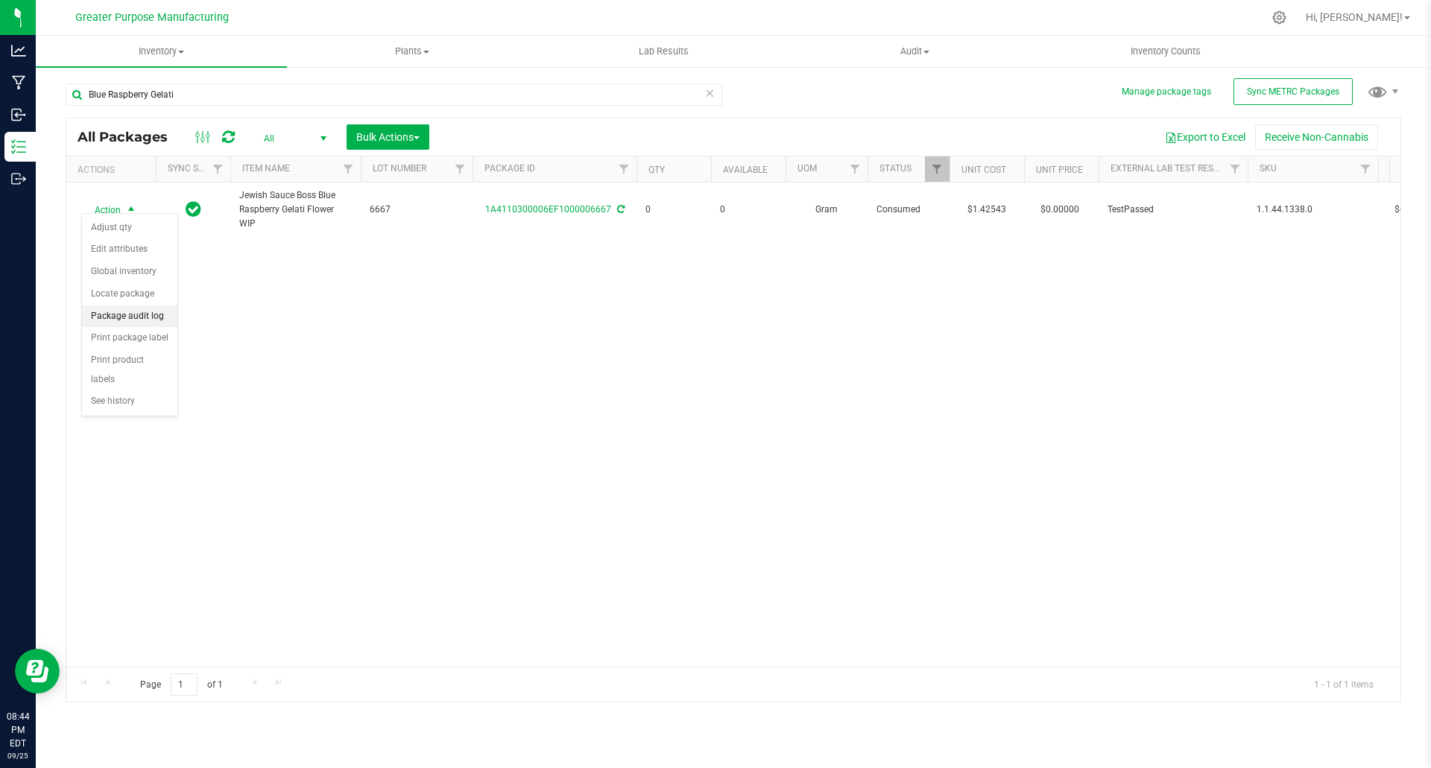
click at [143, 312] on li "Package audit log" at bounding box center [129, 317] width 95 height 22
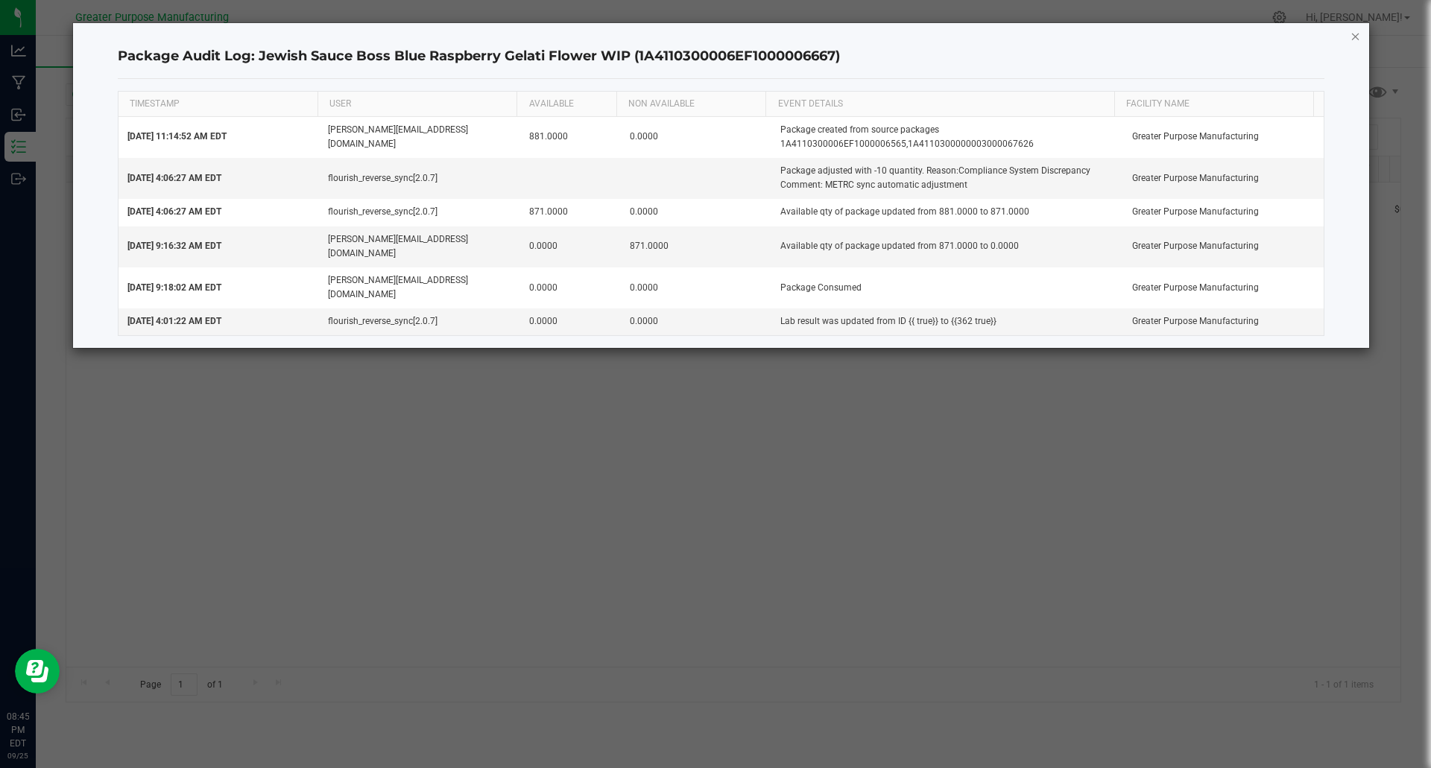
click at [1358, 32] on icon "button" at bounding box center [1356, 36] width 10 height 18
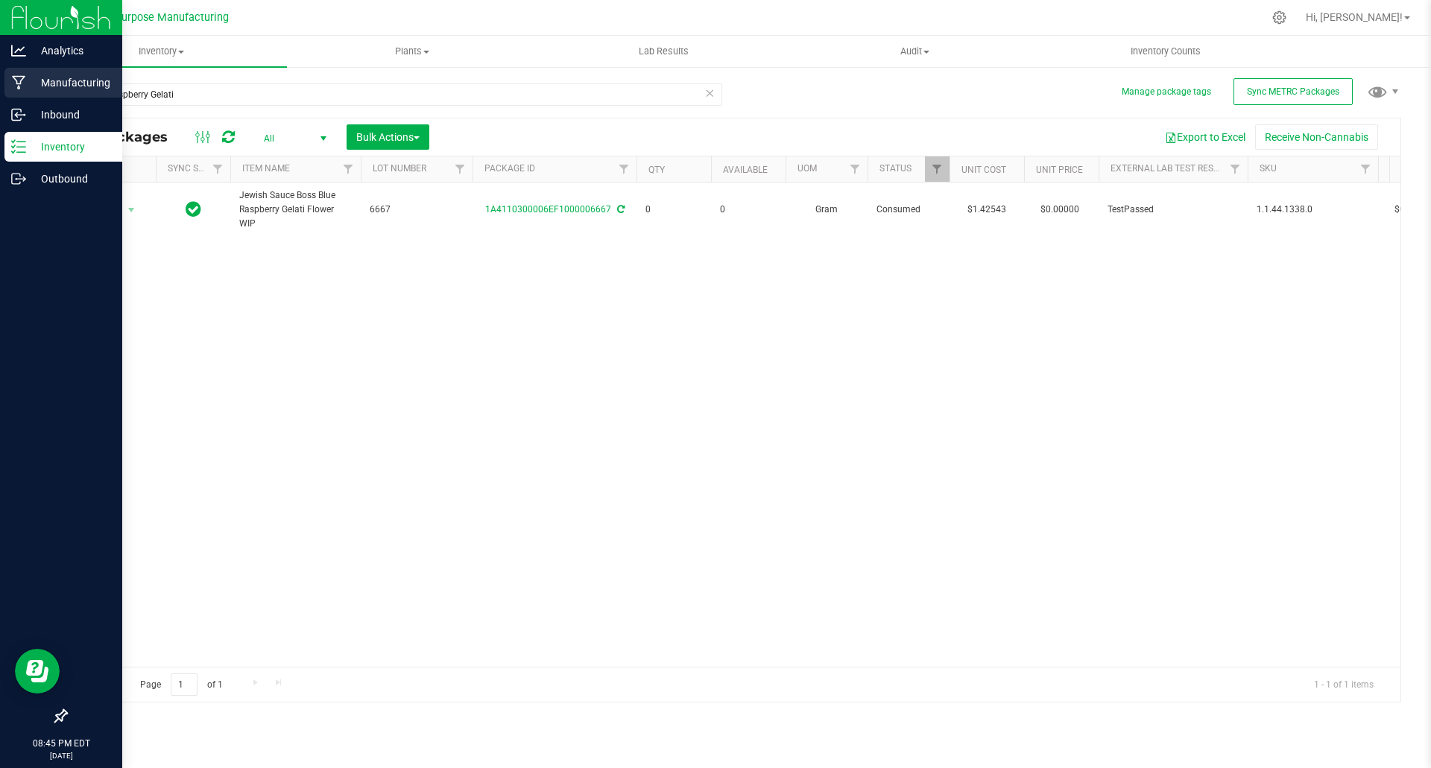
click at [54, 78] on p "Manufacturing" at bounding box center [70, 83] width 89 height 18
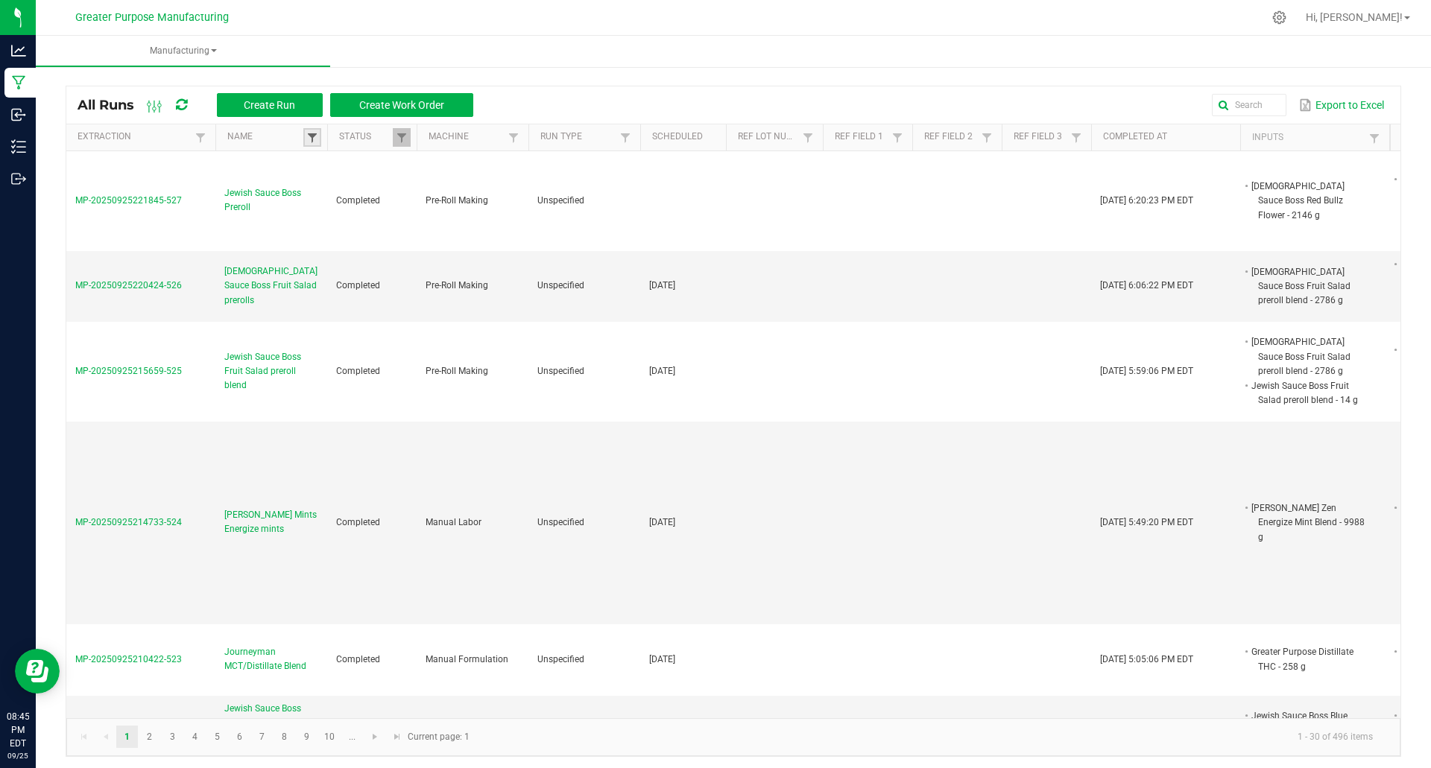
click at [309, 138] on span at bounding box center [312, 138] width 12 height 12
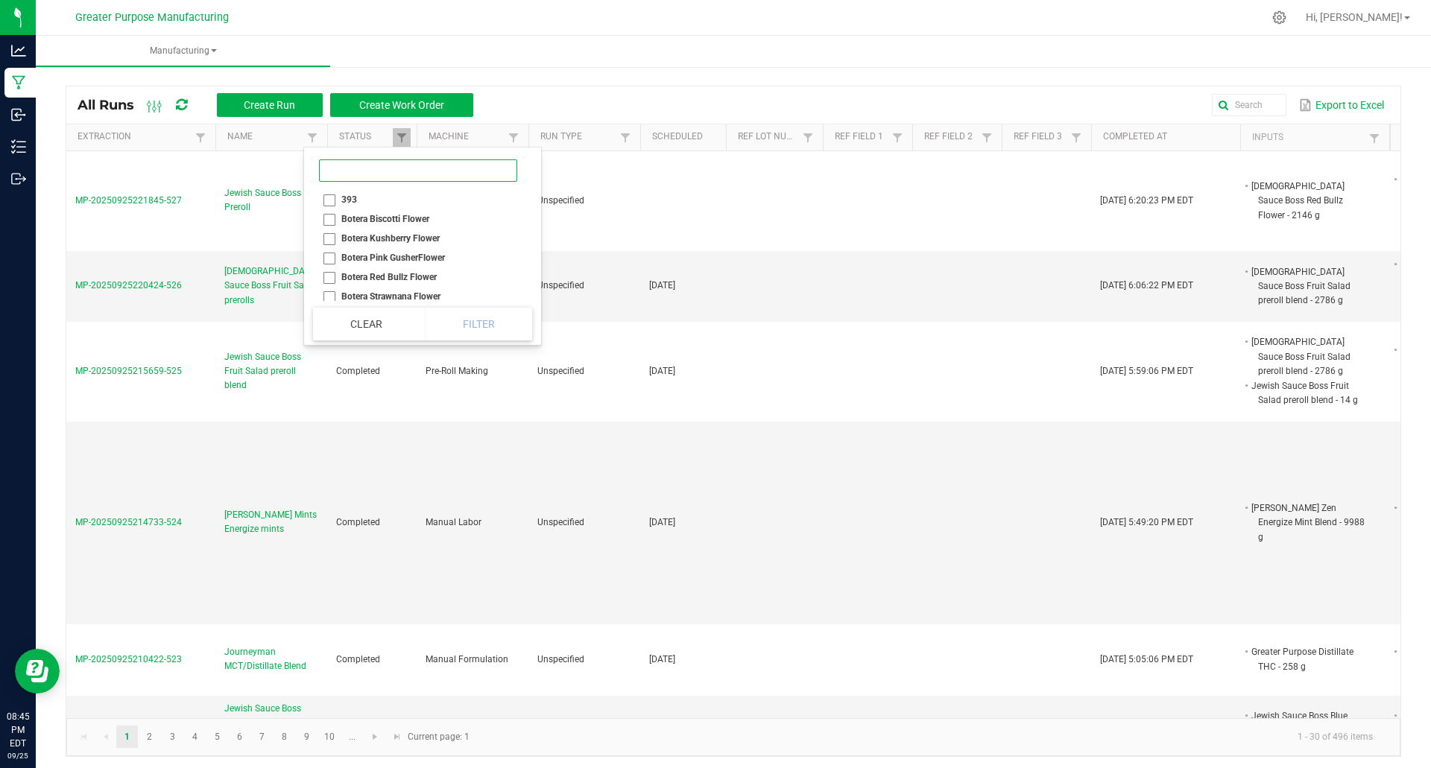
click at [347, 171] on input at bounding box center [418, 171] width 198 height 22
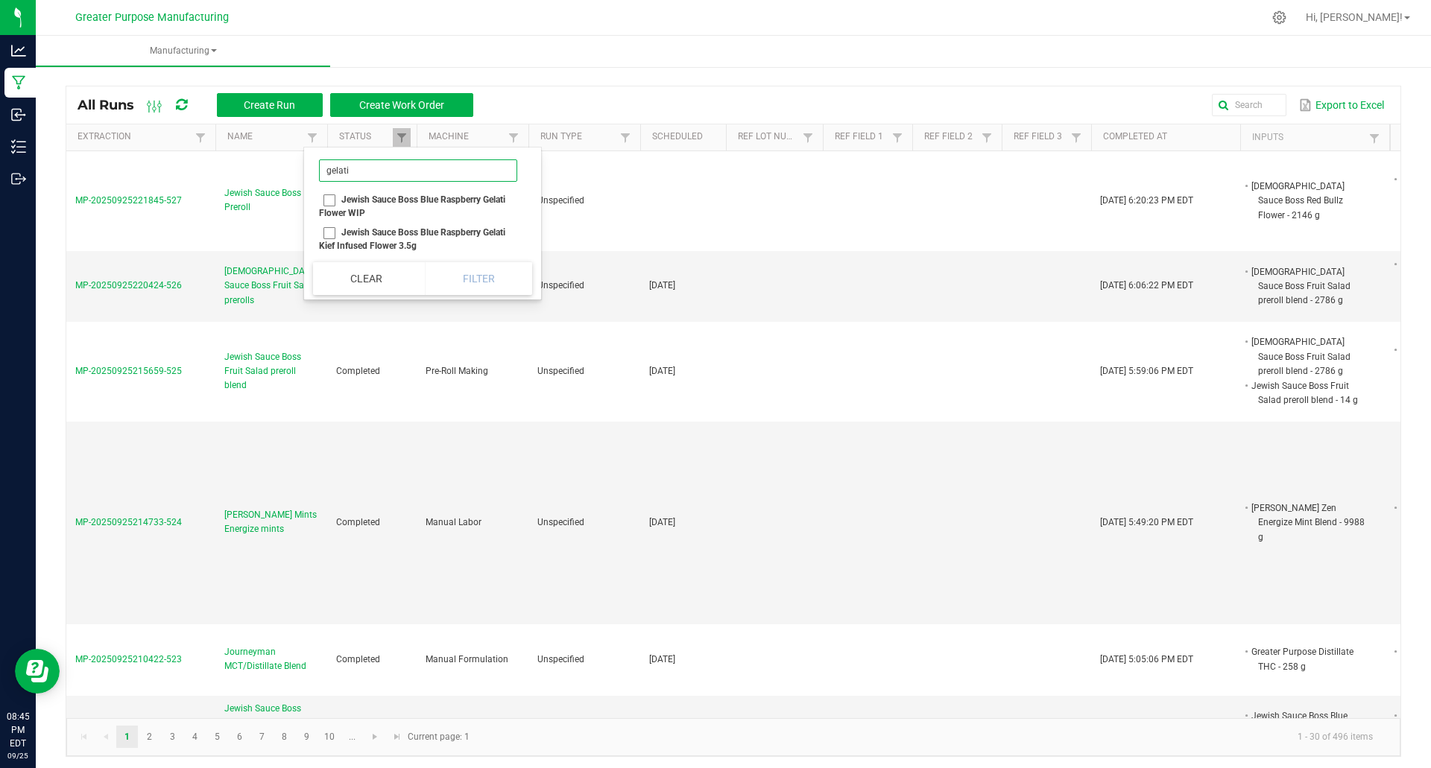
type input "gelati"
click at [332, 233] on li "Jewish Sauce Boss Blue Raspberry Gelati Kief Infused Flower 3.5g" at bounding box center [418, 239] width 210 height 33
checkbox 3\ "true"
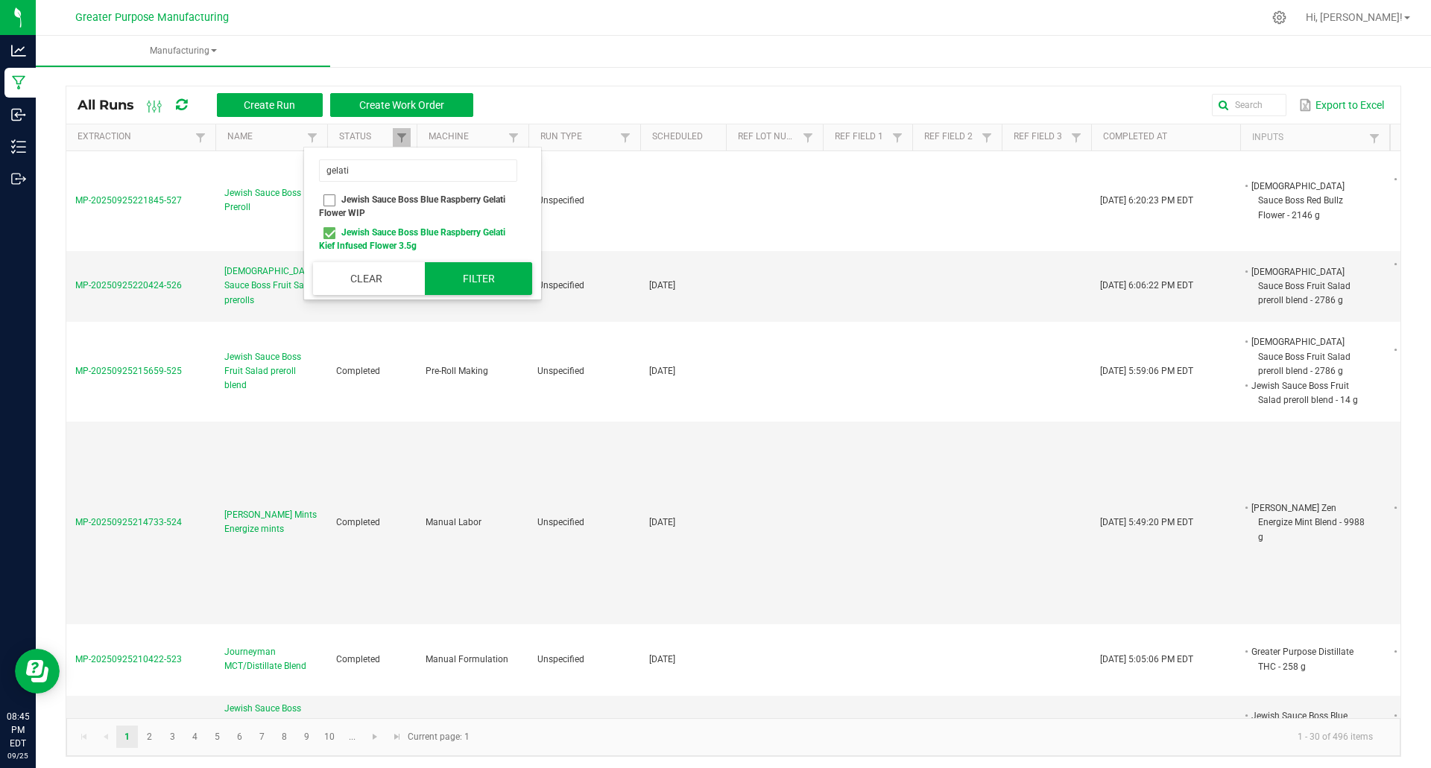
click at [499, 284] on button "Filter" at bounding box center [478, 278] width 107 height 33
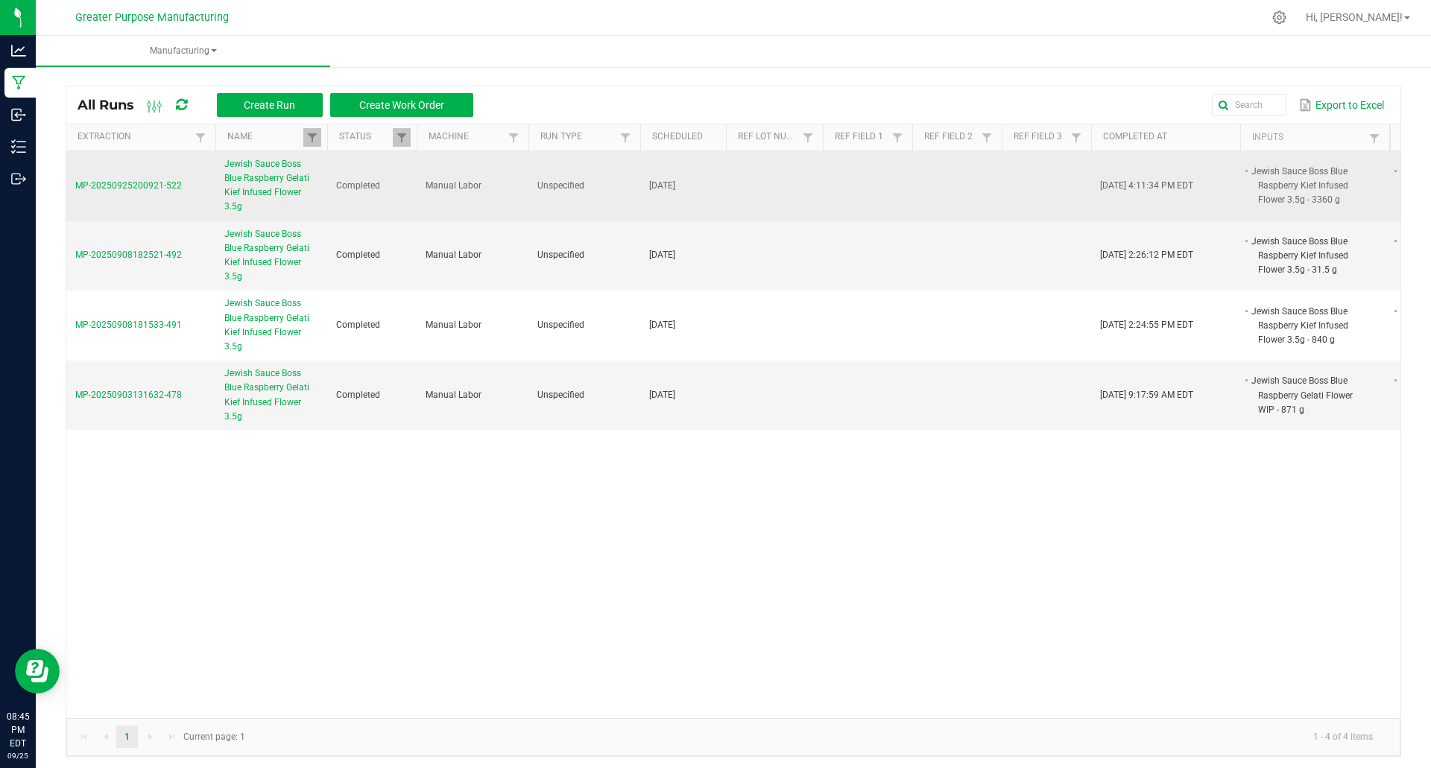
click at [282, 189] on span "Jewish Sauce Boss Blue Raspberry Gelati Kief Infused Flower 3.5g" at bounding box center [271, 185] width 94 height 57
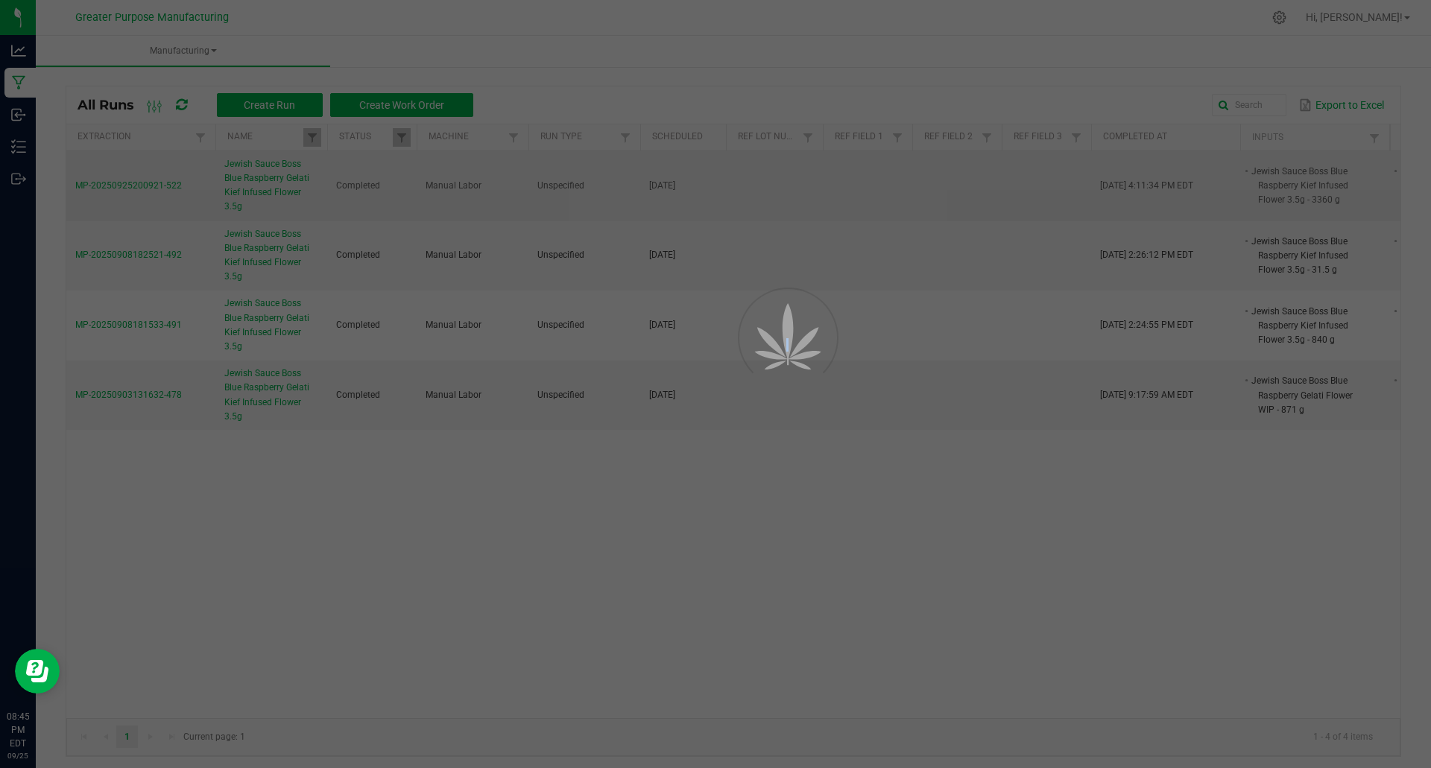
click at [282, 189] on div at bounding box center [715, 384] width 1431 height 768
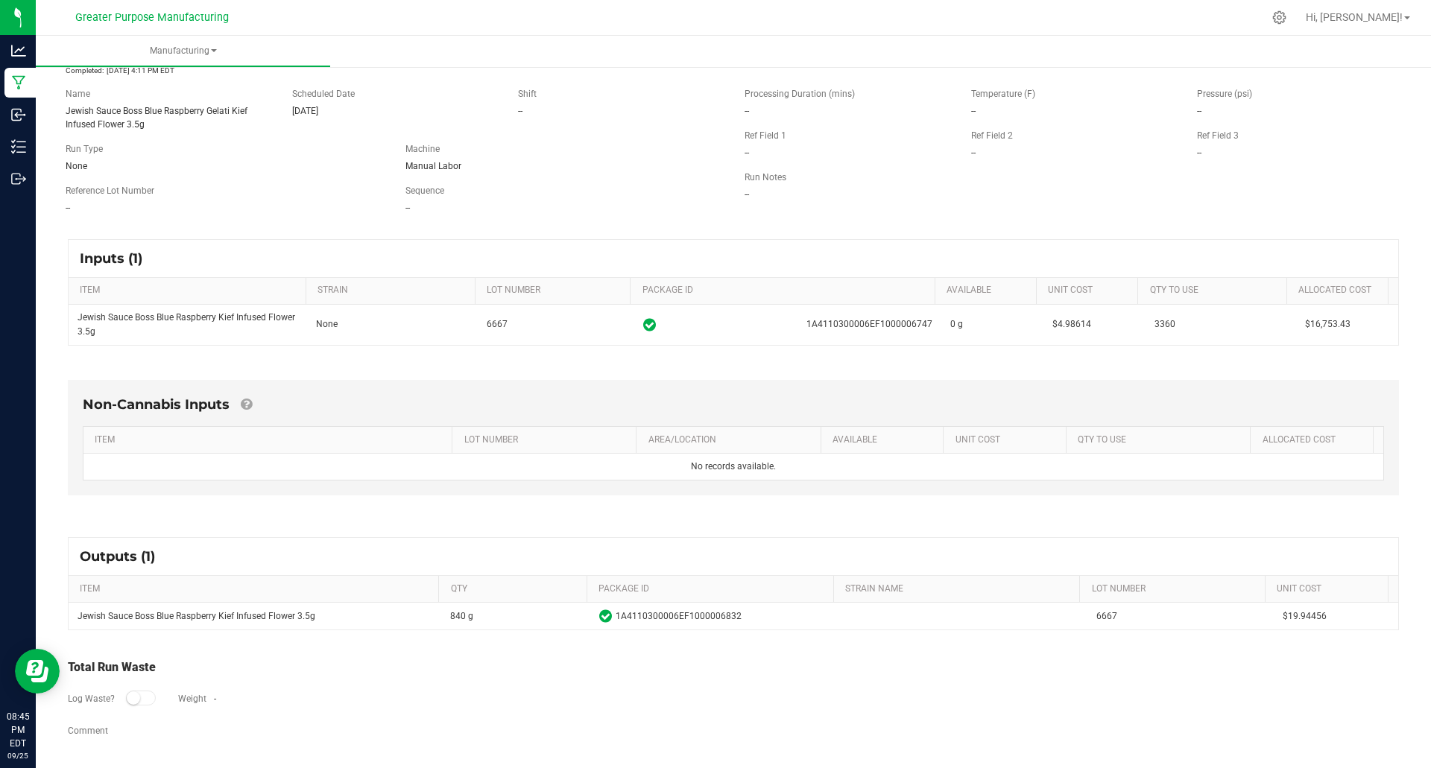
scroll to position [82, 0]
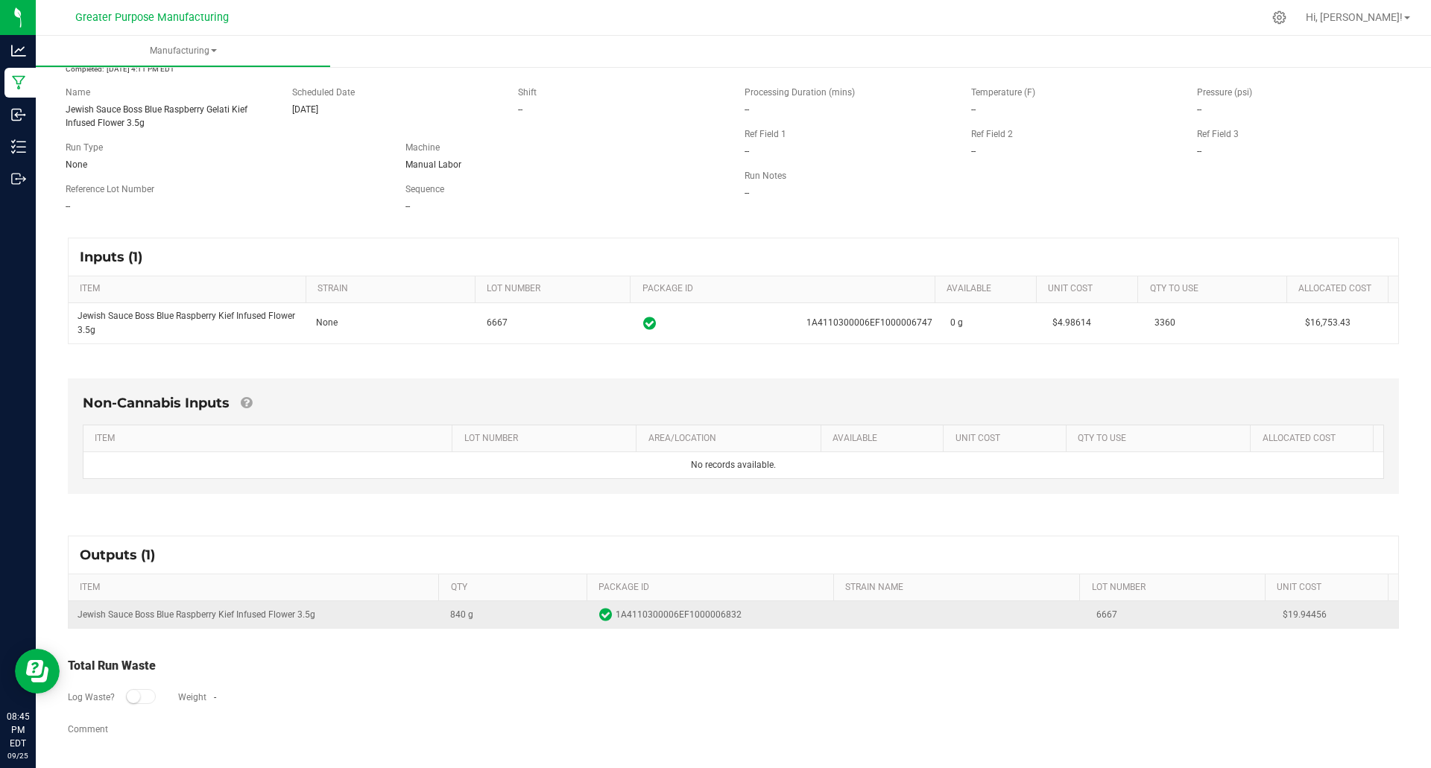
click at [726, 614] on span "1A4110300006EF1000006832" at bounding box center [679, 615] width 126 height 14
drag, startPoint x: 726, startPoint y: 614, endPoint x: 707, endPoint y: 614, distance: 18.6
click at [707, 614] on span "1A4110300006EF1000006832" at bounding box center [679, 615] width 126 height 14
copy span "1A4110300006EF1000006832"
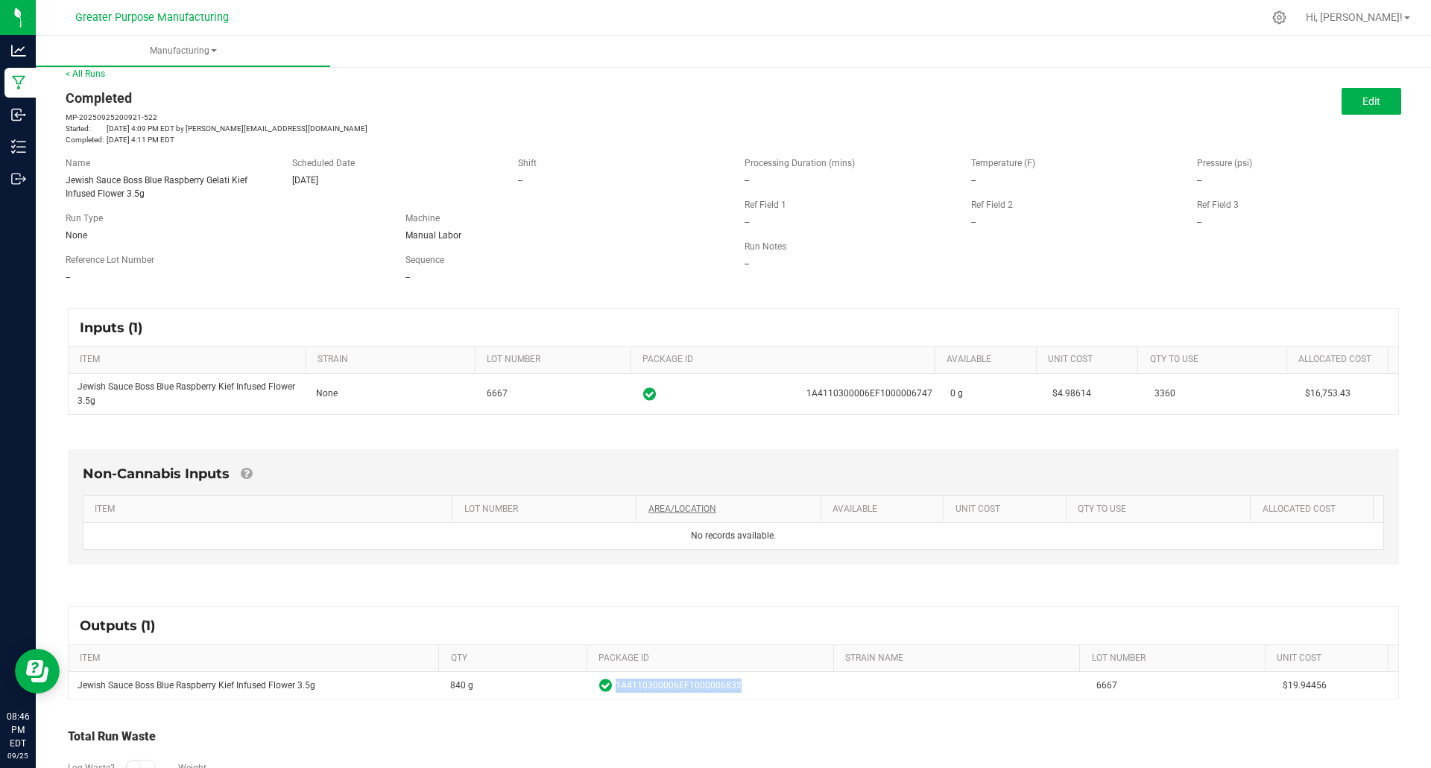
scroll to position [7, 0]
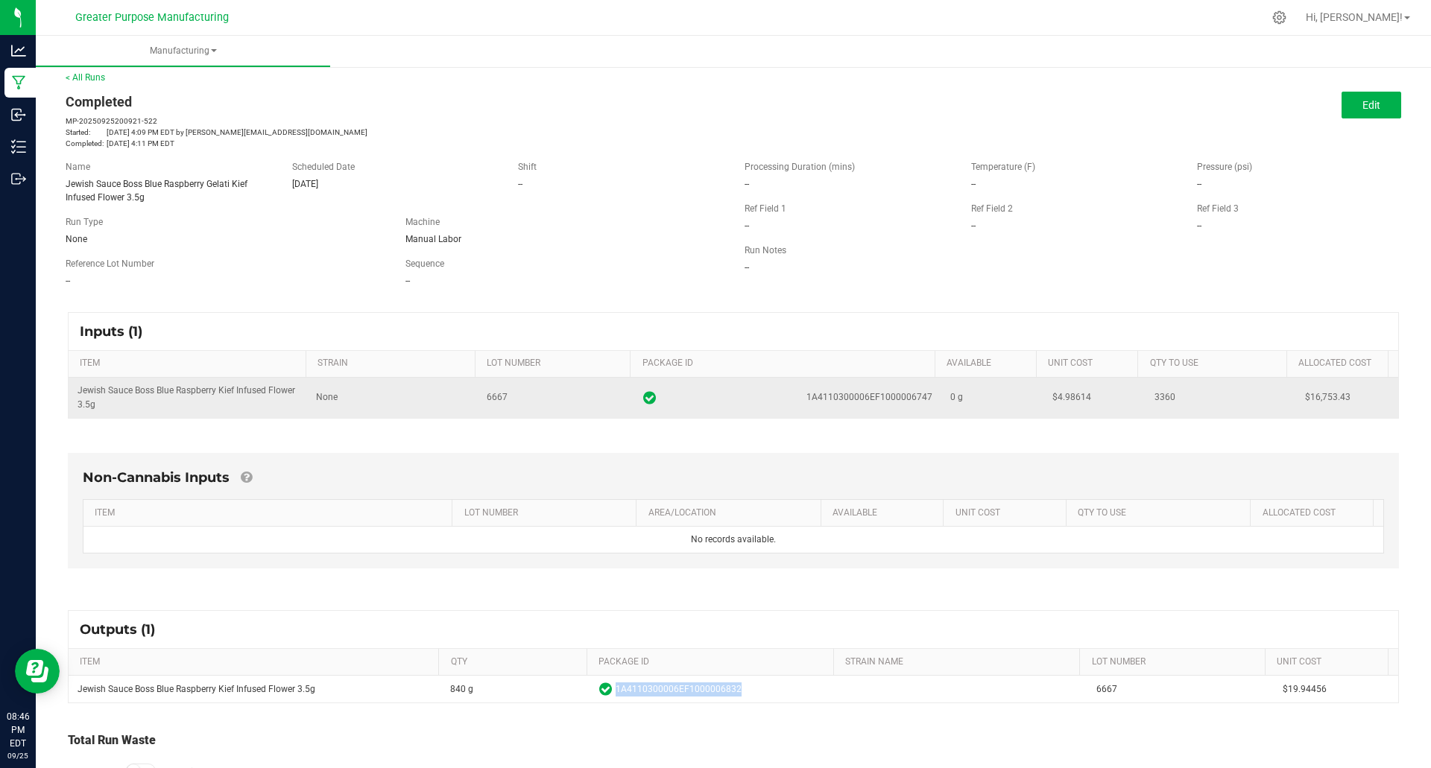
click at [1155, 397] on span "3360" at bounding box center [1165, 397] width 21 height 10
copy span "3360"
click at [857, 397] on span "1A4110300006EF1000006747" at bounding box center [869, 398] width 126 height 14
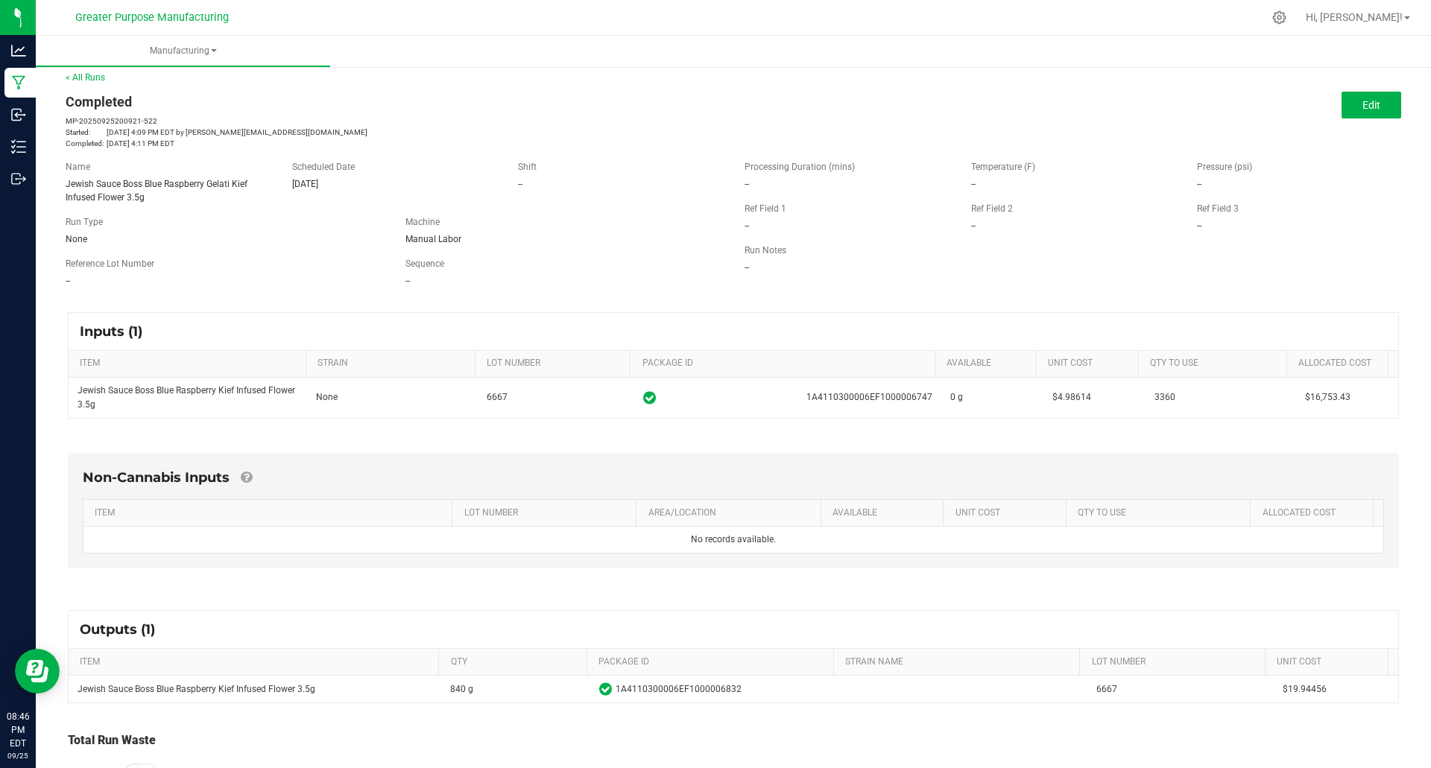
copy span "1A4110300006EF1000006747"
click at [82, 78] on link "< All Runs" at bounding box center [86, 77] width 40 height 10
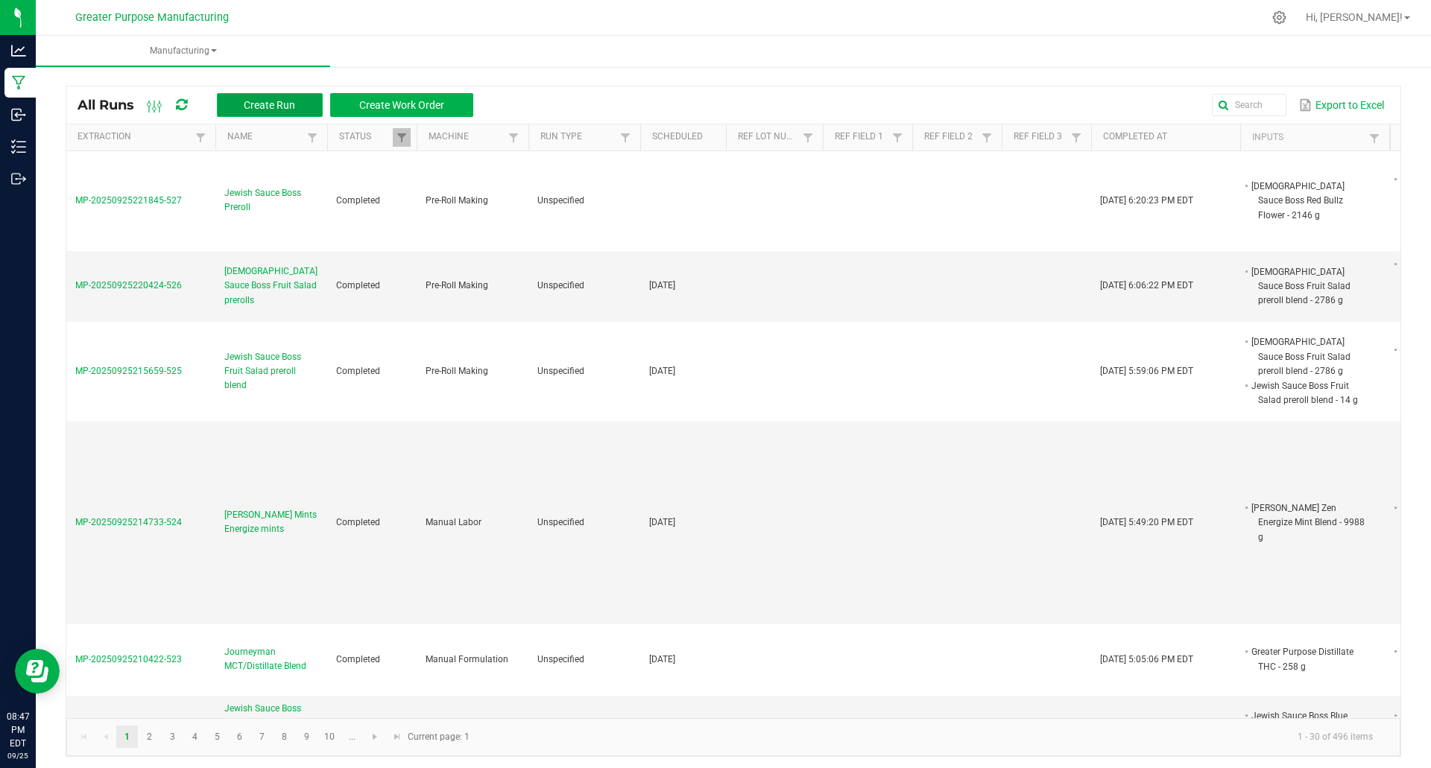
click at [277, 107] on span "Create Run" at bounding box center [269, 105] width 51 height 12
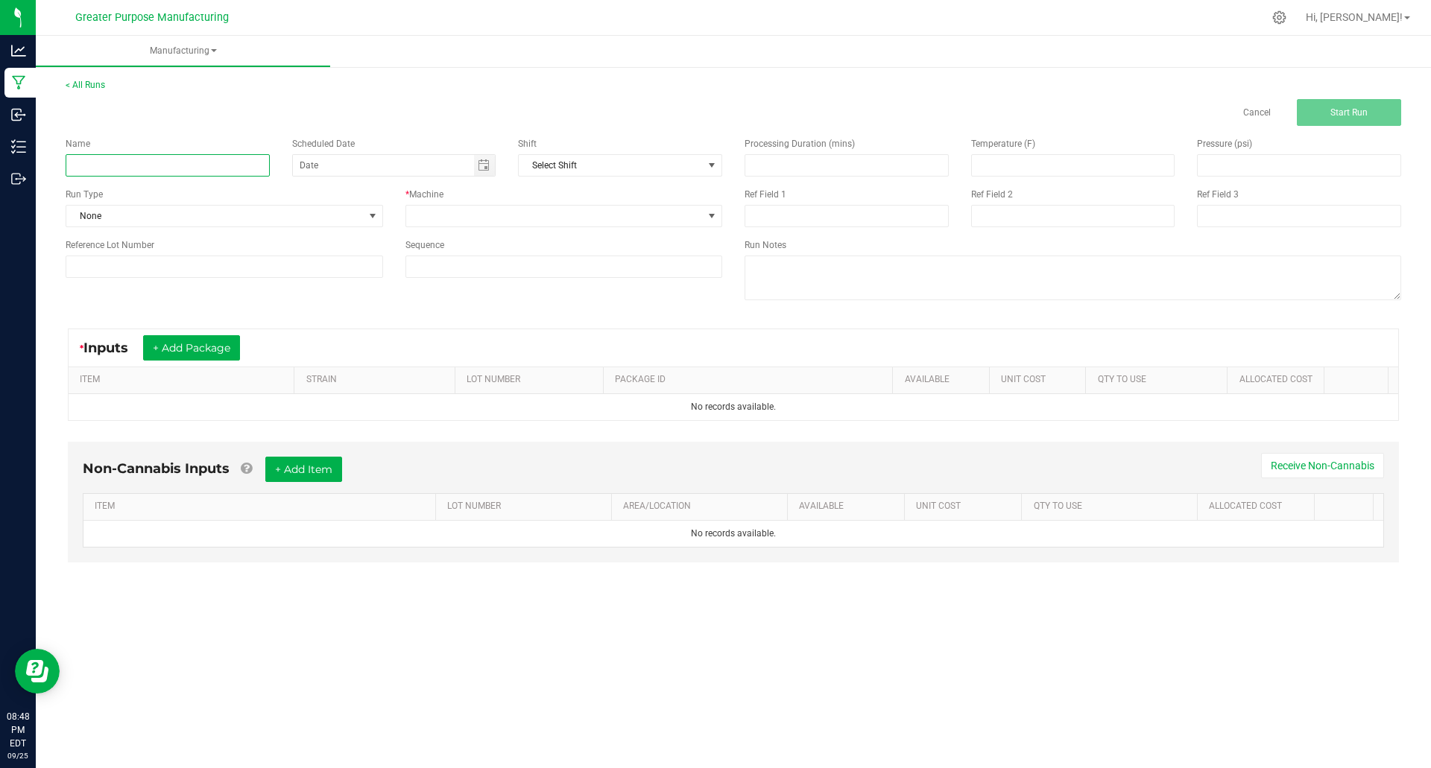
click at [119, 157] on input at bounding box center [168, 165] width 204 height 22
paste input "Jewish Sauce Boss Blue Raspberry Gelati Kief Infused Flower 3.5g"
click at [493, 168] on span "Toggle calendar" at bounding box center [485, 165] width 22 height 21
type input "Jewish Sauce Boss Blue Raspberry Gelati Kief Infused Flower 3.5g"
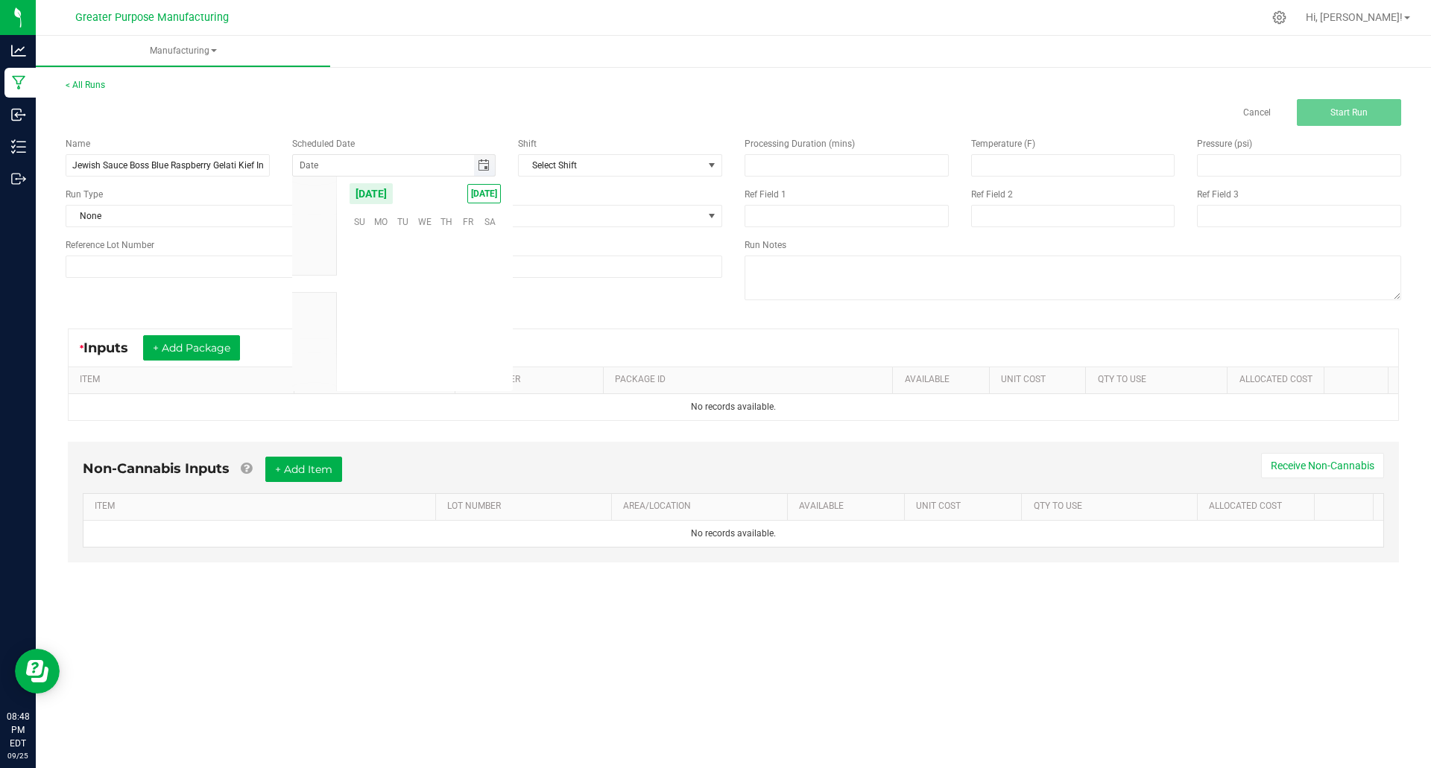
scroll to position [241735, 0]
click at [488, 195] on span "TODAY" at bounding box center [484, 193] width 34 height 19
type input "[DATE]"
click at [463, 212] on span at bounding box center [554, 216] width 297 height 21
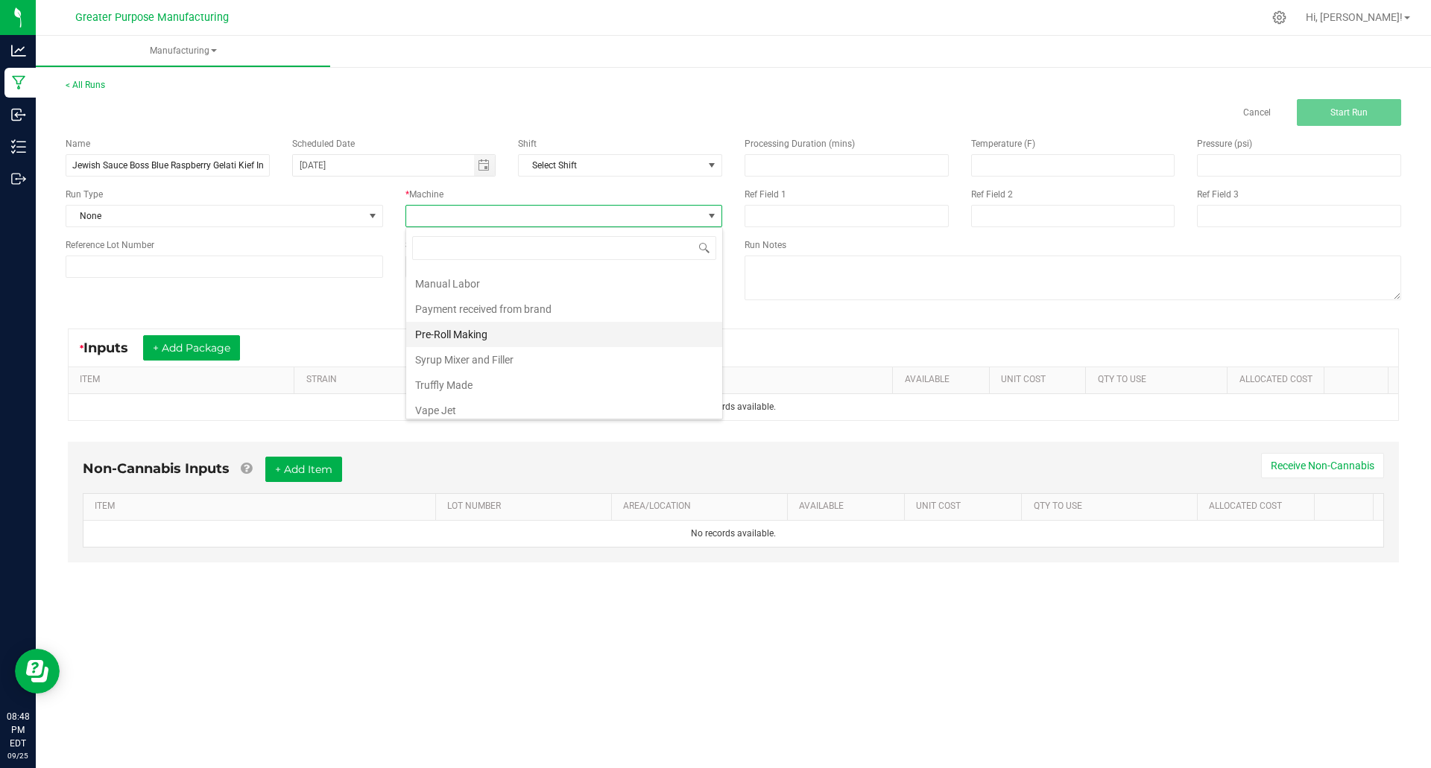
scroll to position [104, 0]
click at [470, 282] on li "Manual Labor" at bounding box center [564, 277] width 316 height 25
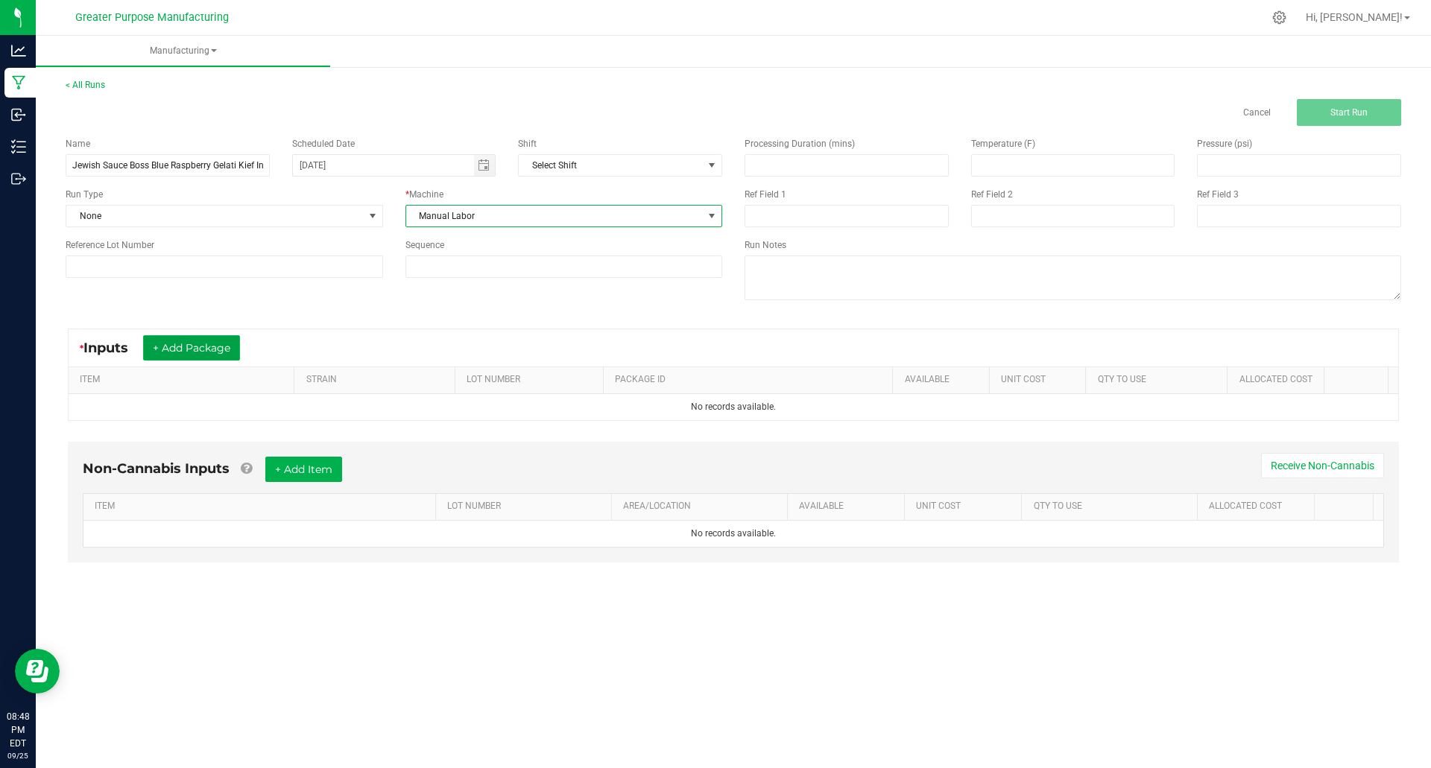
click at [199, 347] on button "+ Add Package" at bounding box center [191, 347] width 97 height 25
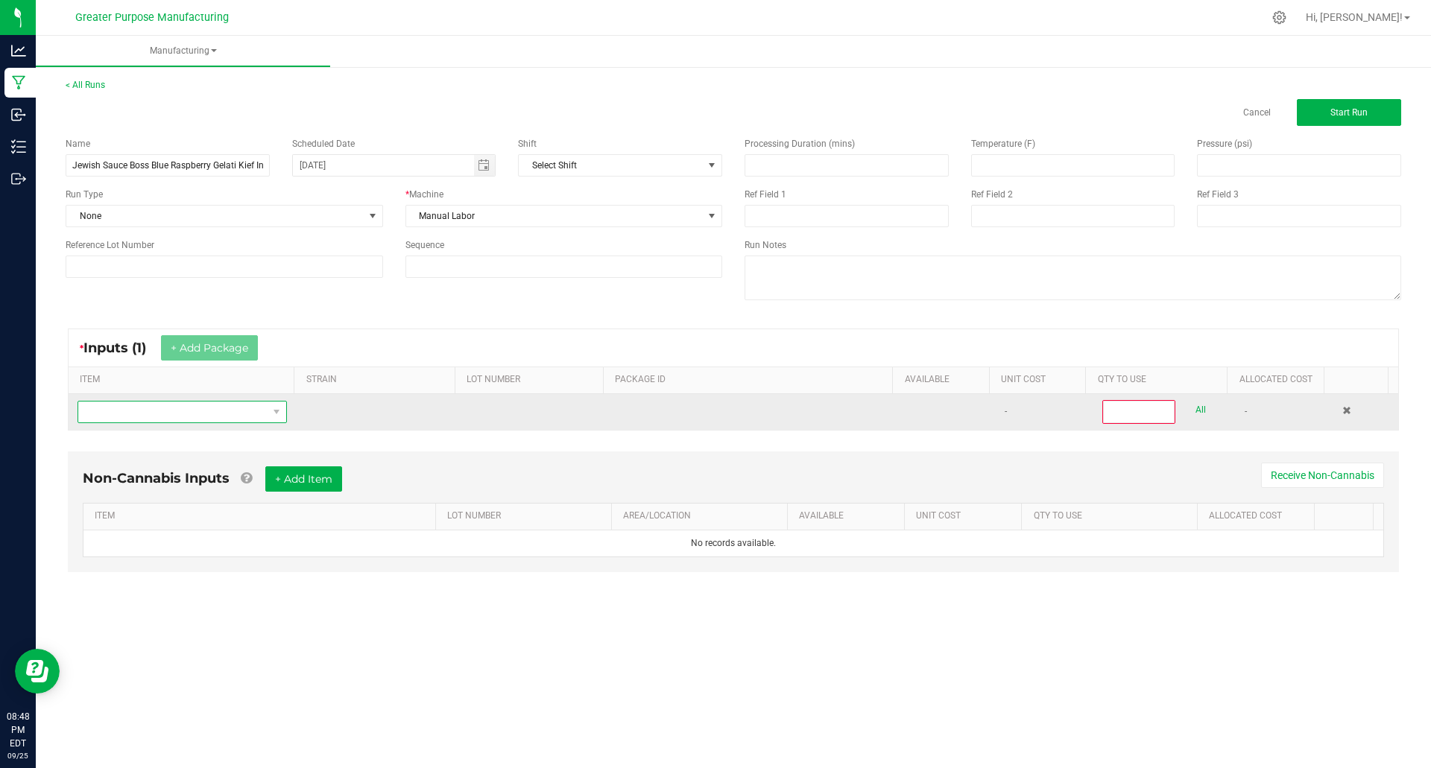
click at [221, 415] on span "NO DATA FOUND" at bounding box center [172, 412] width 189 height 21
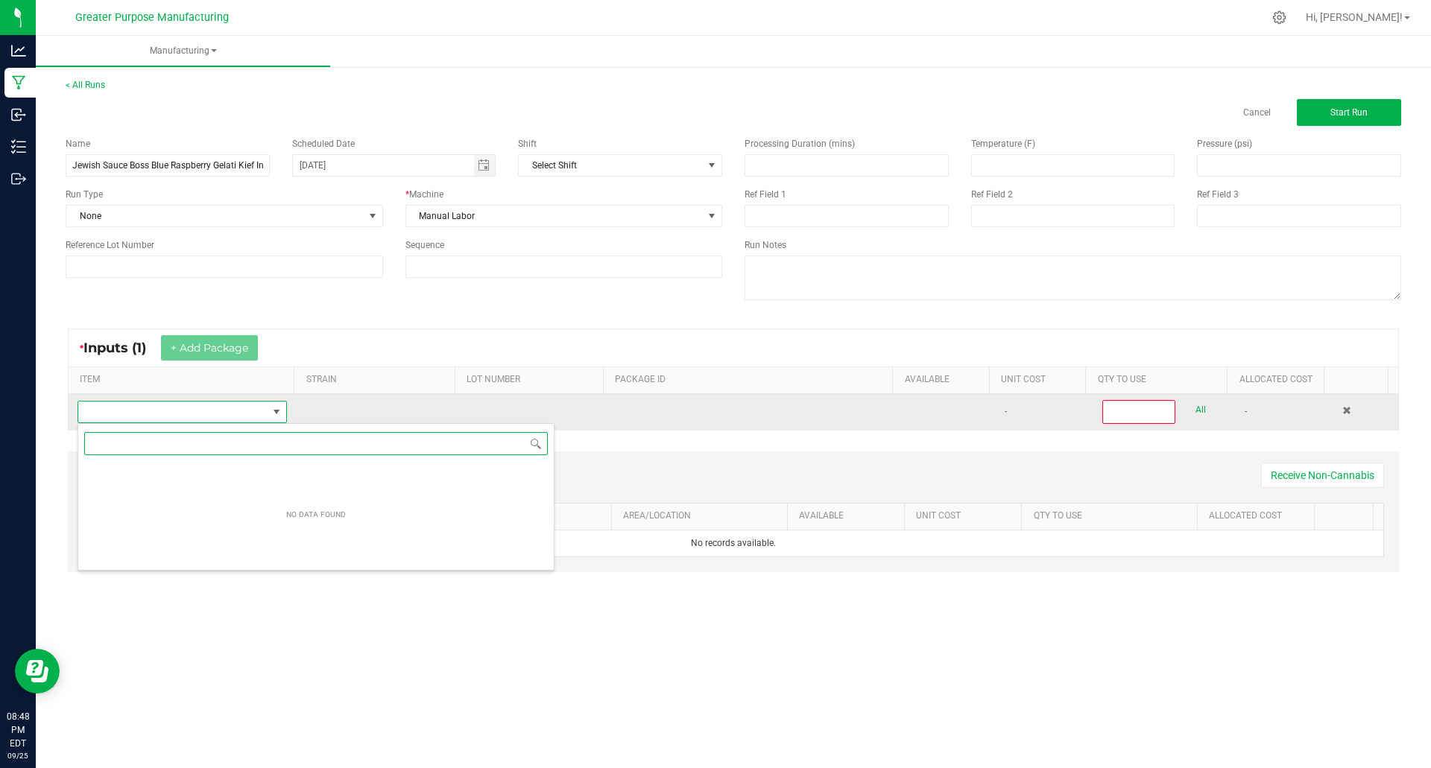
scroll to position [22, 207]
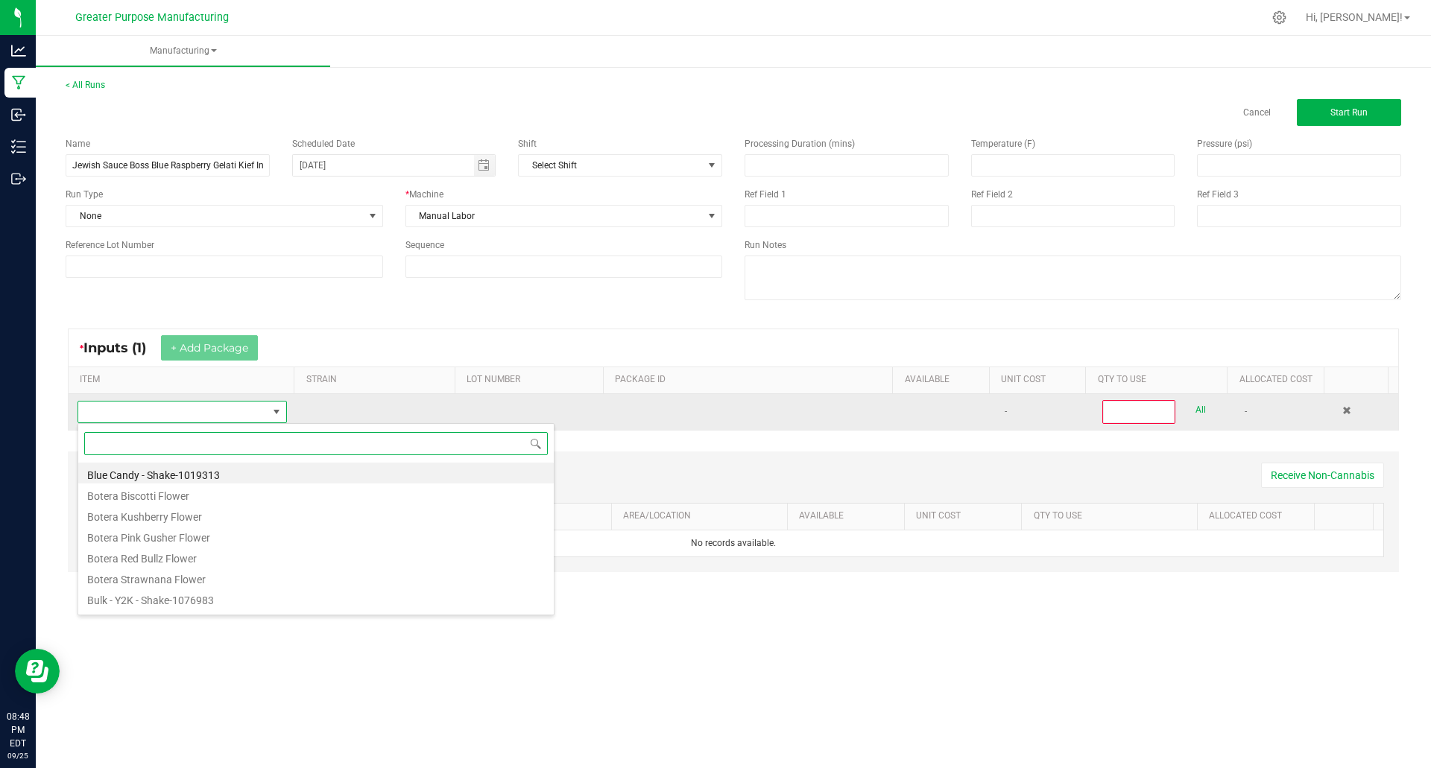
paste input "Jewish Sauce Boss Blue Raspberry Kief Infused Flower 3.5g"
type input "Jewish Sauce Boss Blue Raspberry Kief Infused Flower 3.5g"
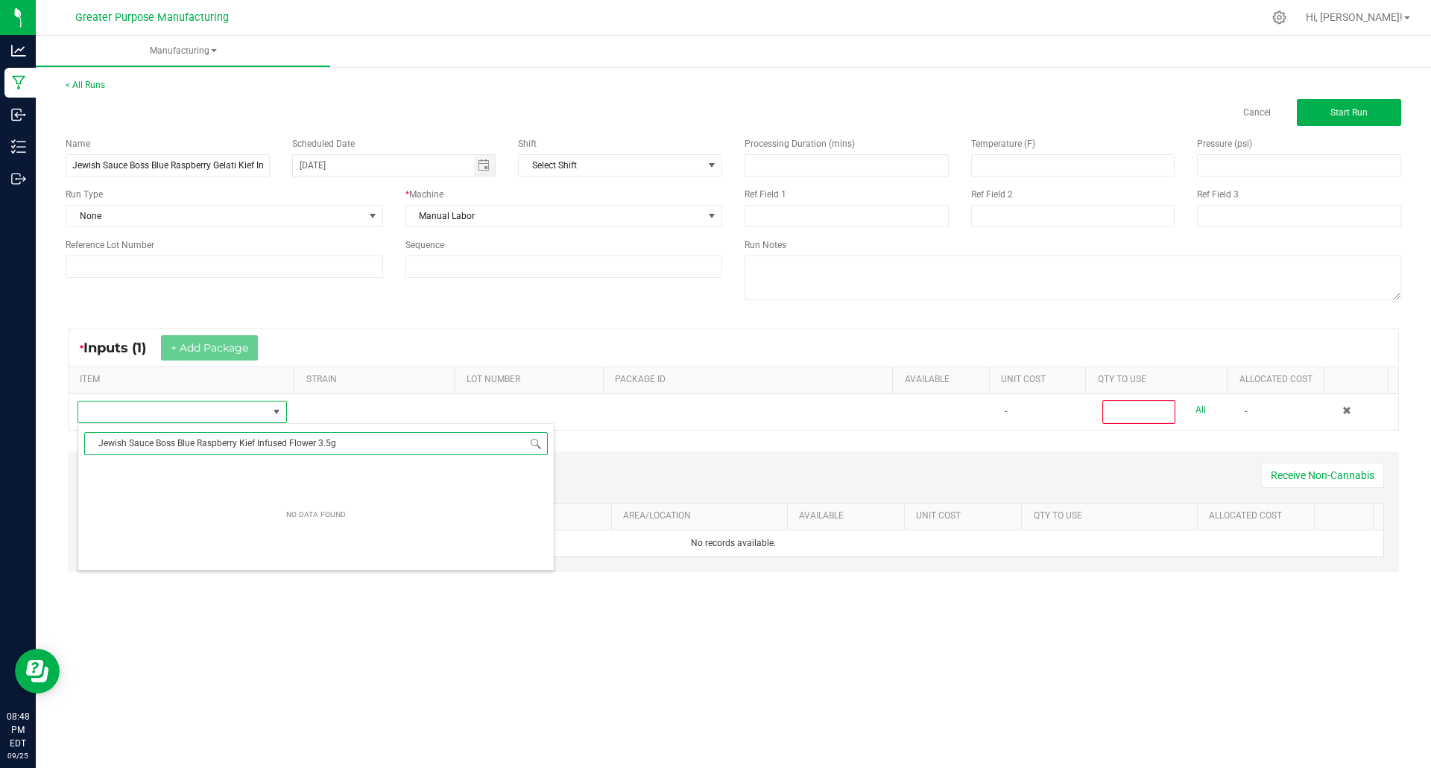
click at [99, 443] on input "Jewish Sauce Boss Blue Raspberry Kief Infused Flower 3.5g" at bounding box center [316, 443] width 464 height 23
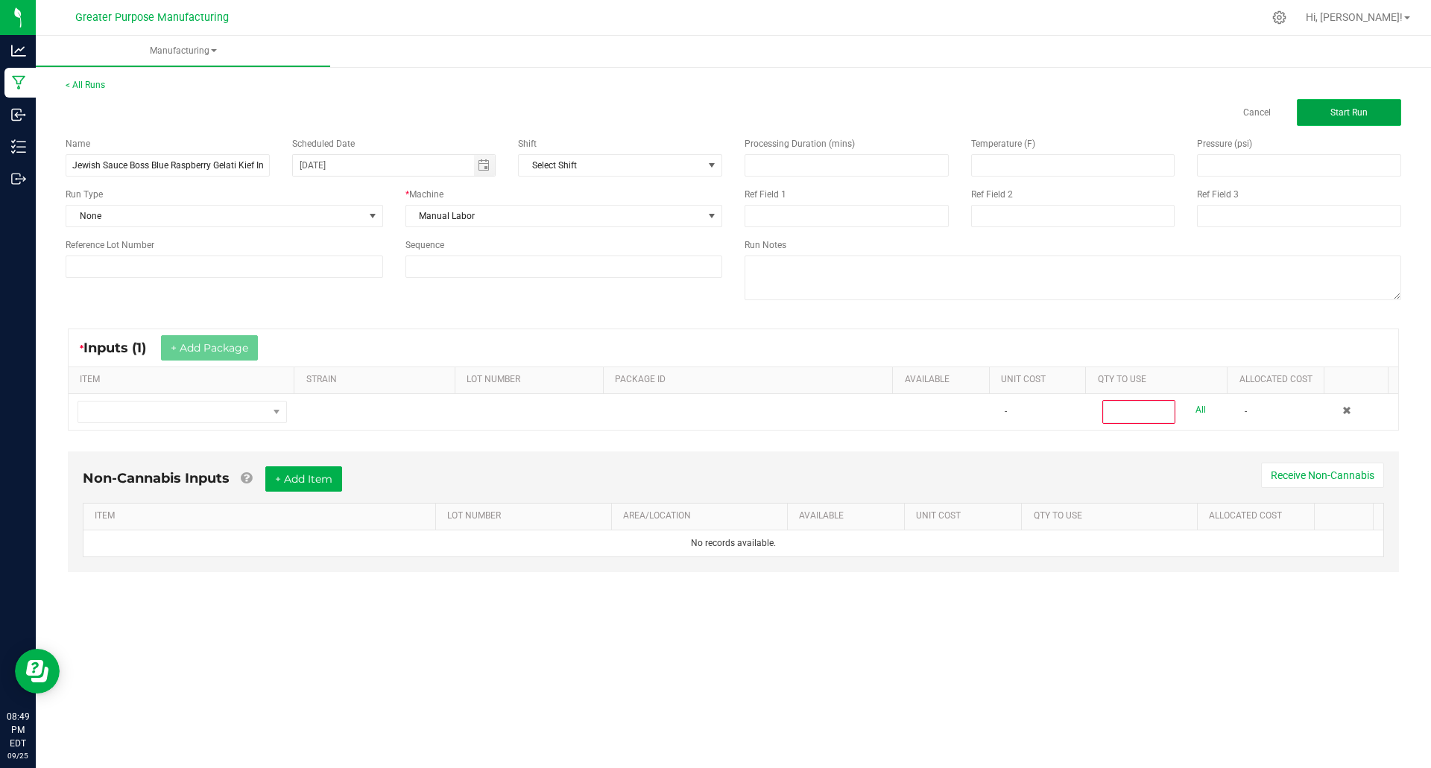
click at [1354, 121] on button "Start Run" at bounding box center [1349, 112] width 104 height 27
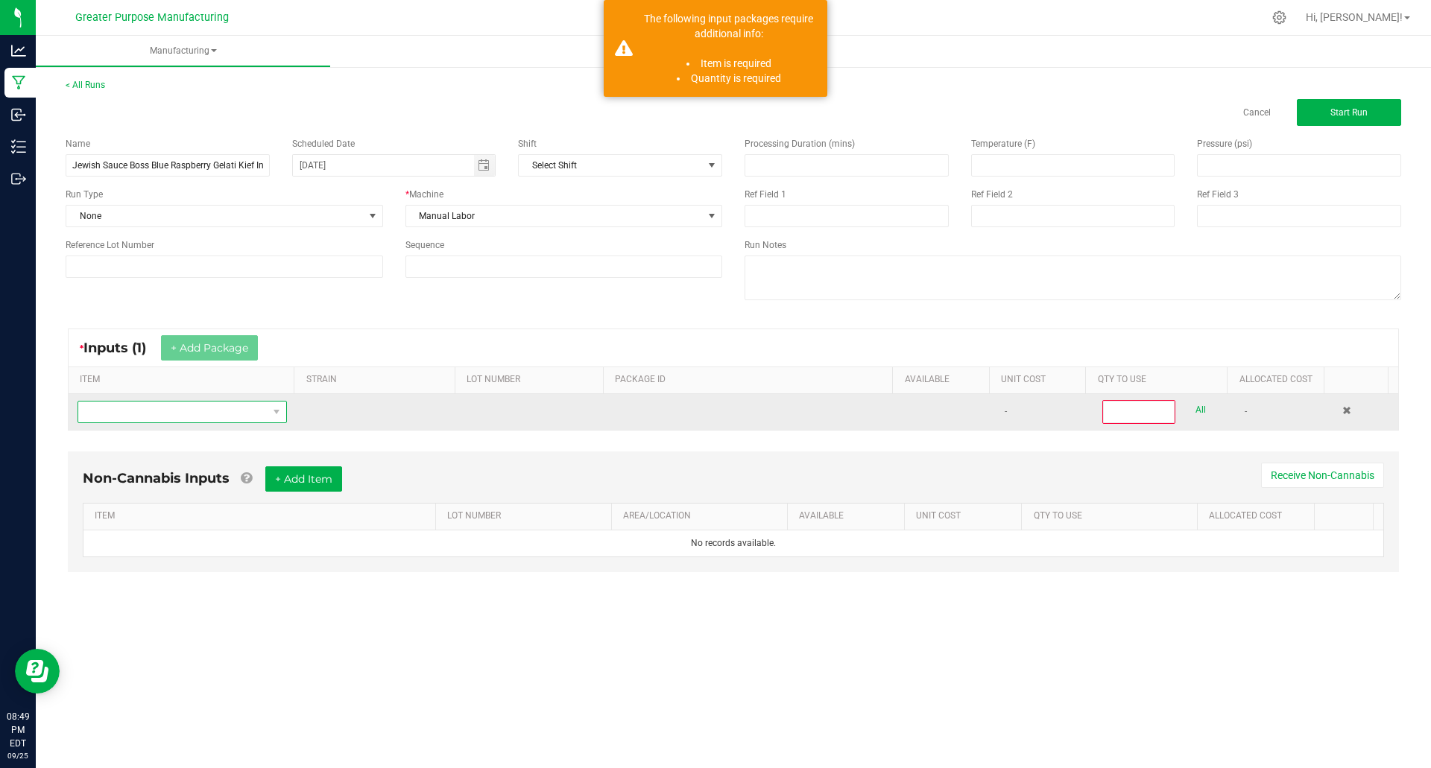
click at [235, 414] on span "NO DATA FOUND" at bounding box center [172, 412] width 189 height 21
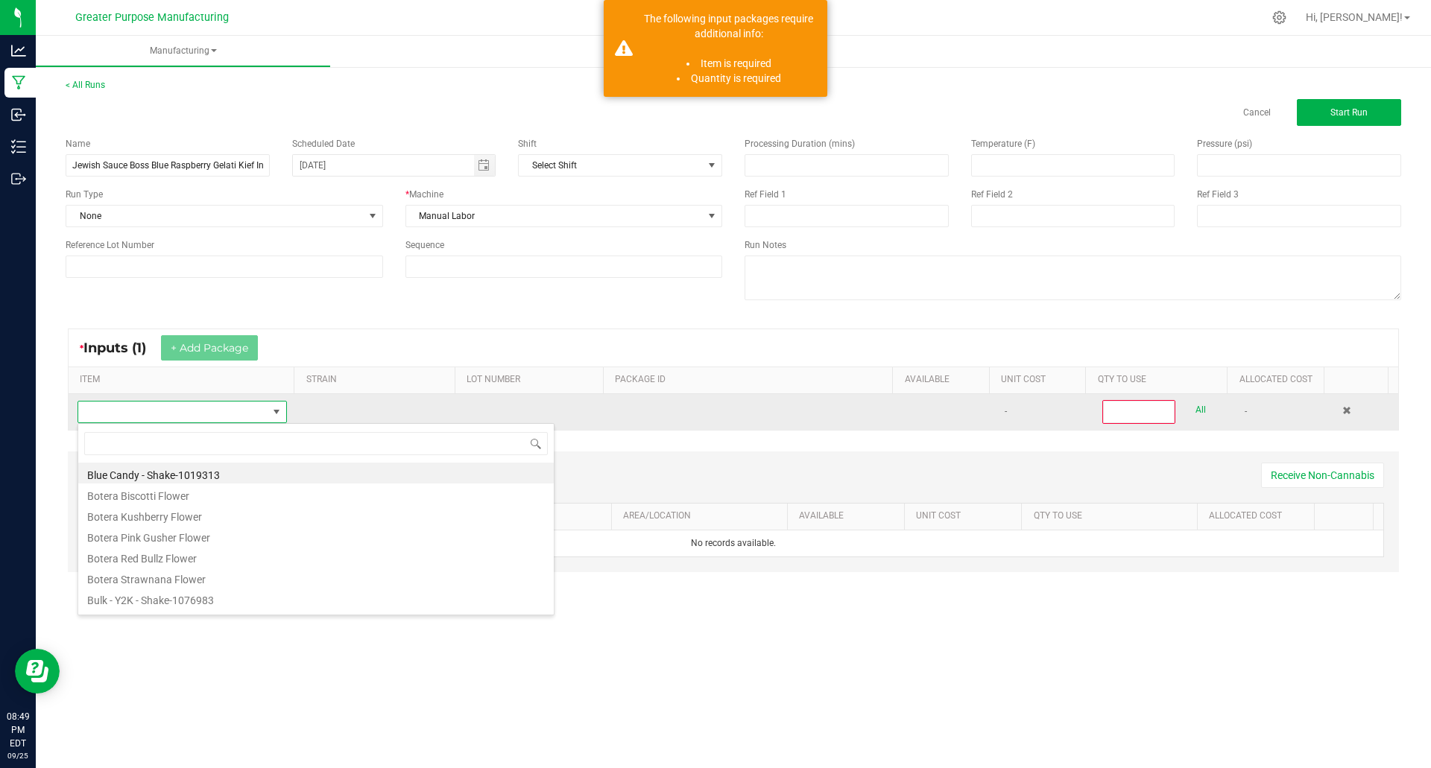
type input "Jewish Sauce Boss Blue Raspberry Kief Infused Flower 3.5g"
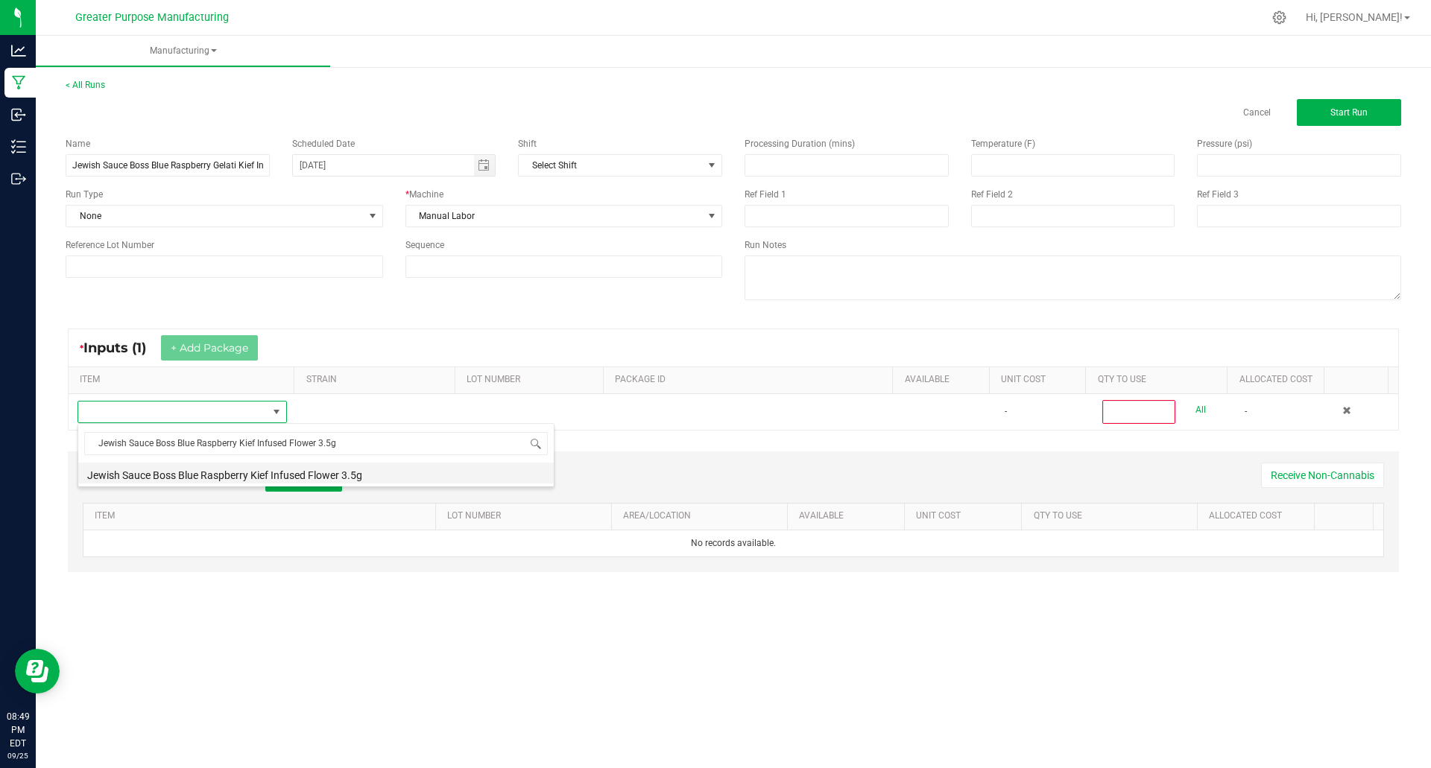
click at [238, 475] on li "Jewish Sauce Boss Blue Raspberry Kief Infused Flower 3.5g" at bounding box center [316, 473] width 476 height 21
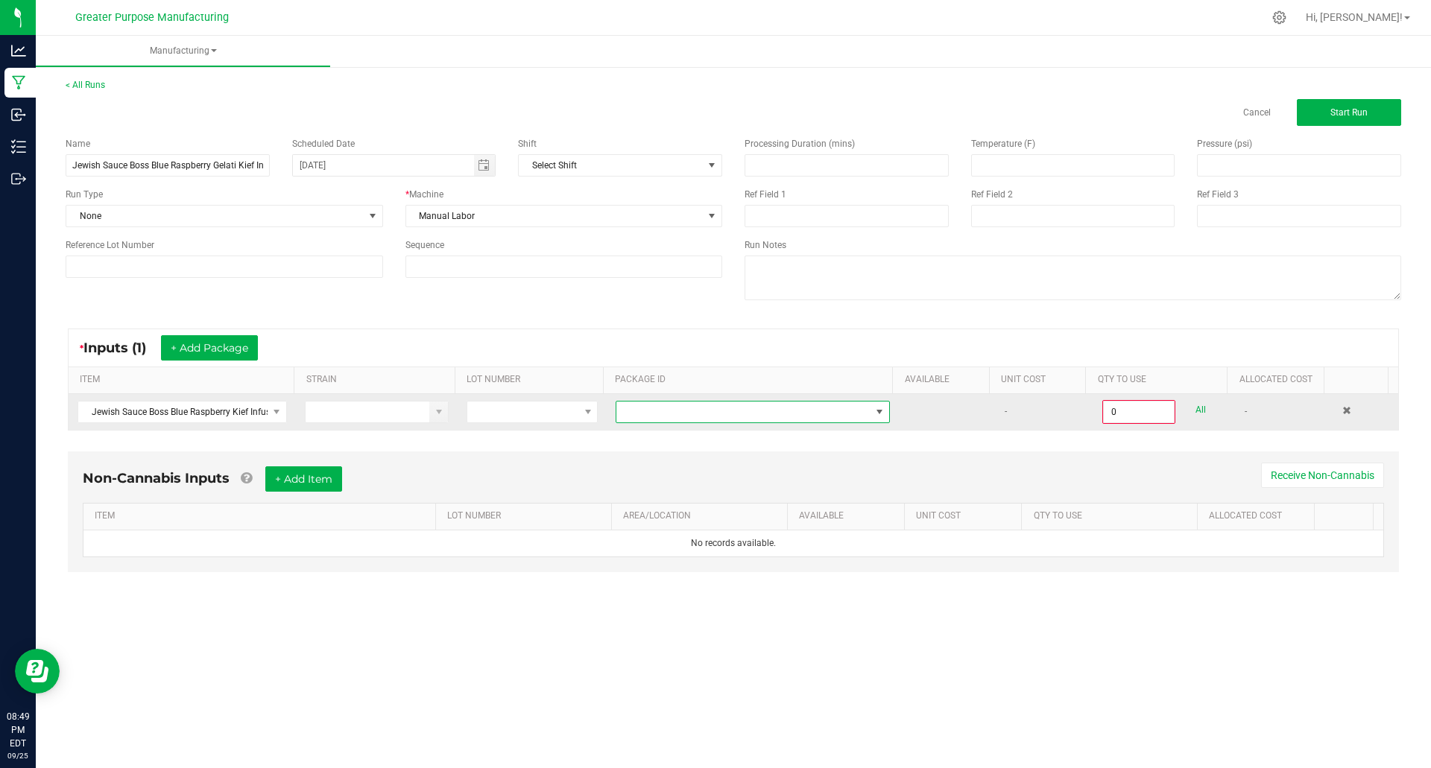
click at [678, 418] on span at bounding box center [743, 412] width 254 height 21
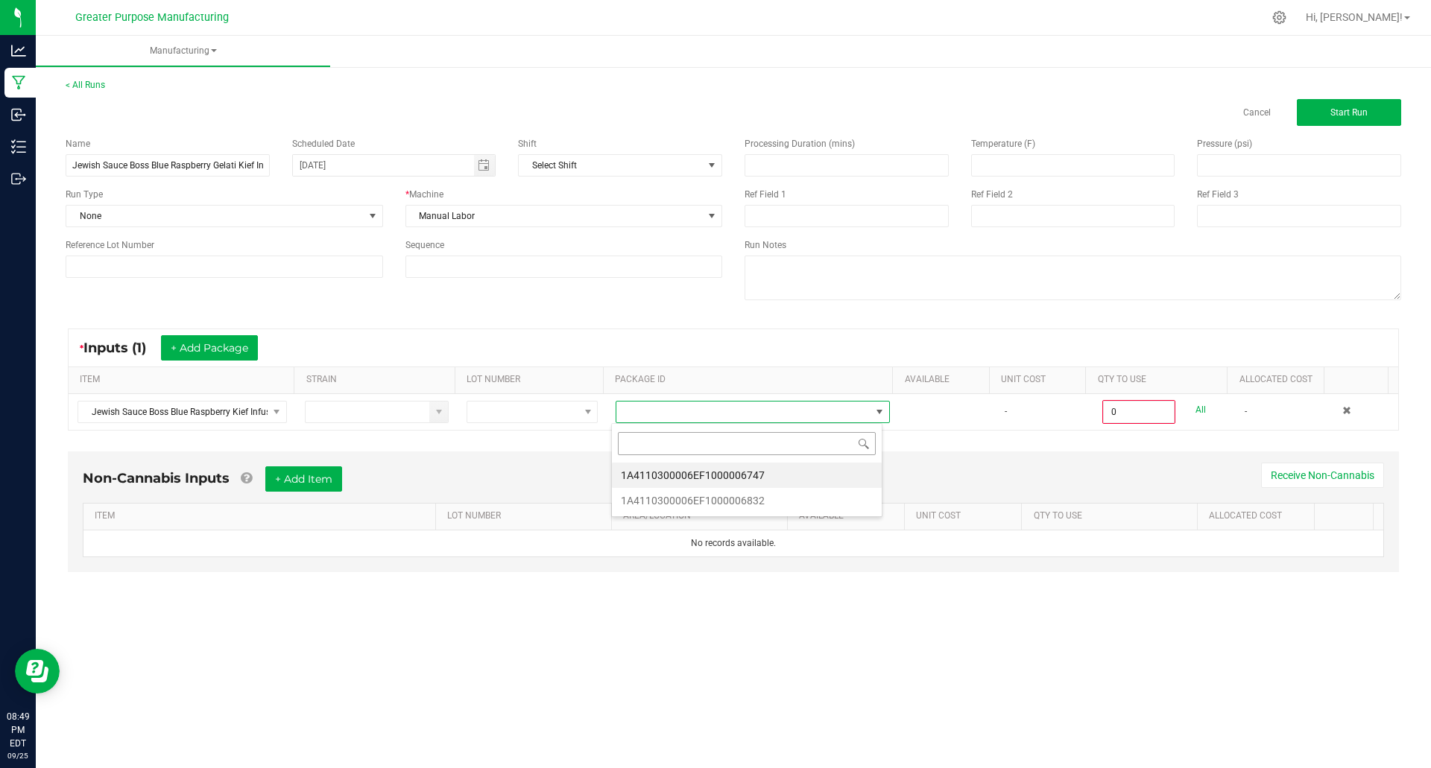
scroll to position [22, 272]
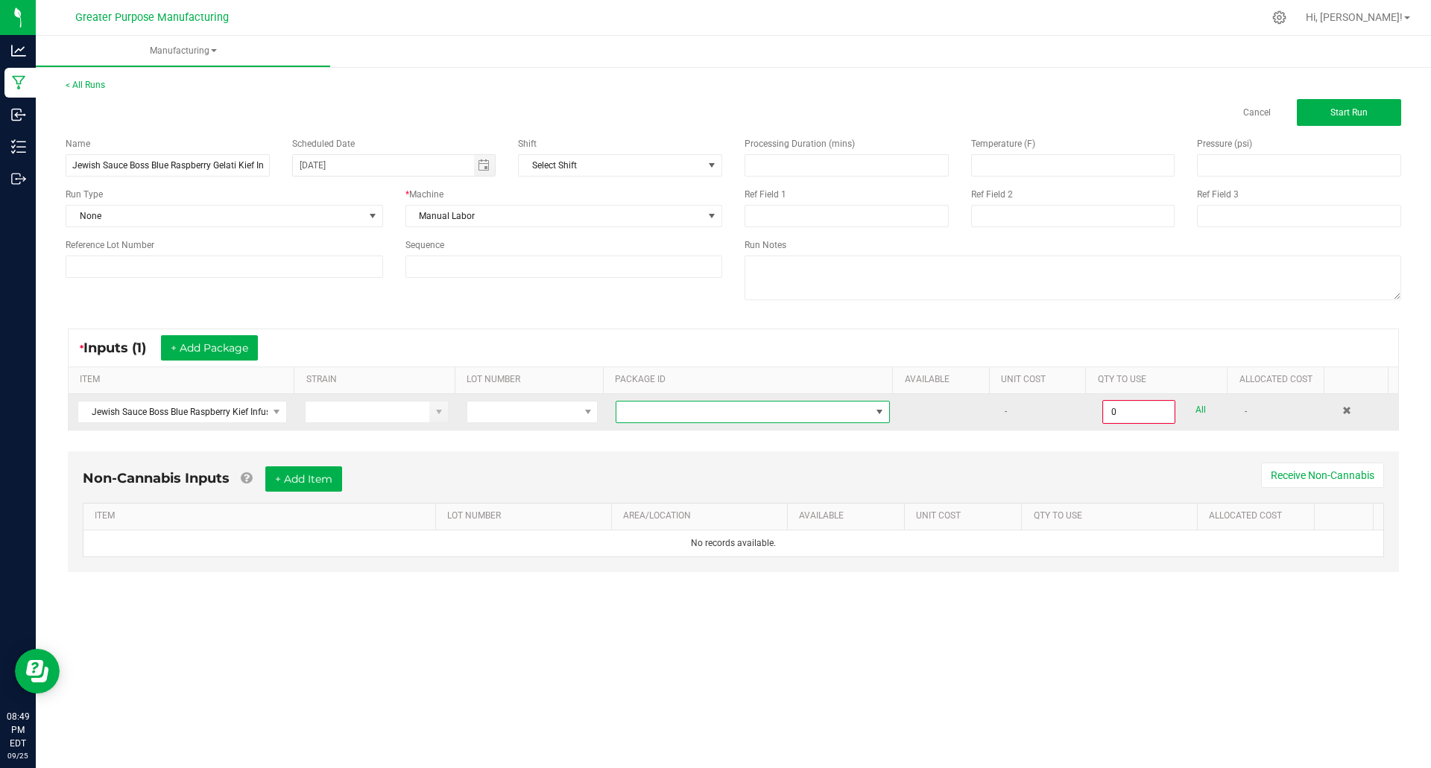
click at [859, 411] on span at bounding box center [743, 412] width 254 height 21
click at [874, 414] on span at bounding box center [880, 412] width 12 height 12
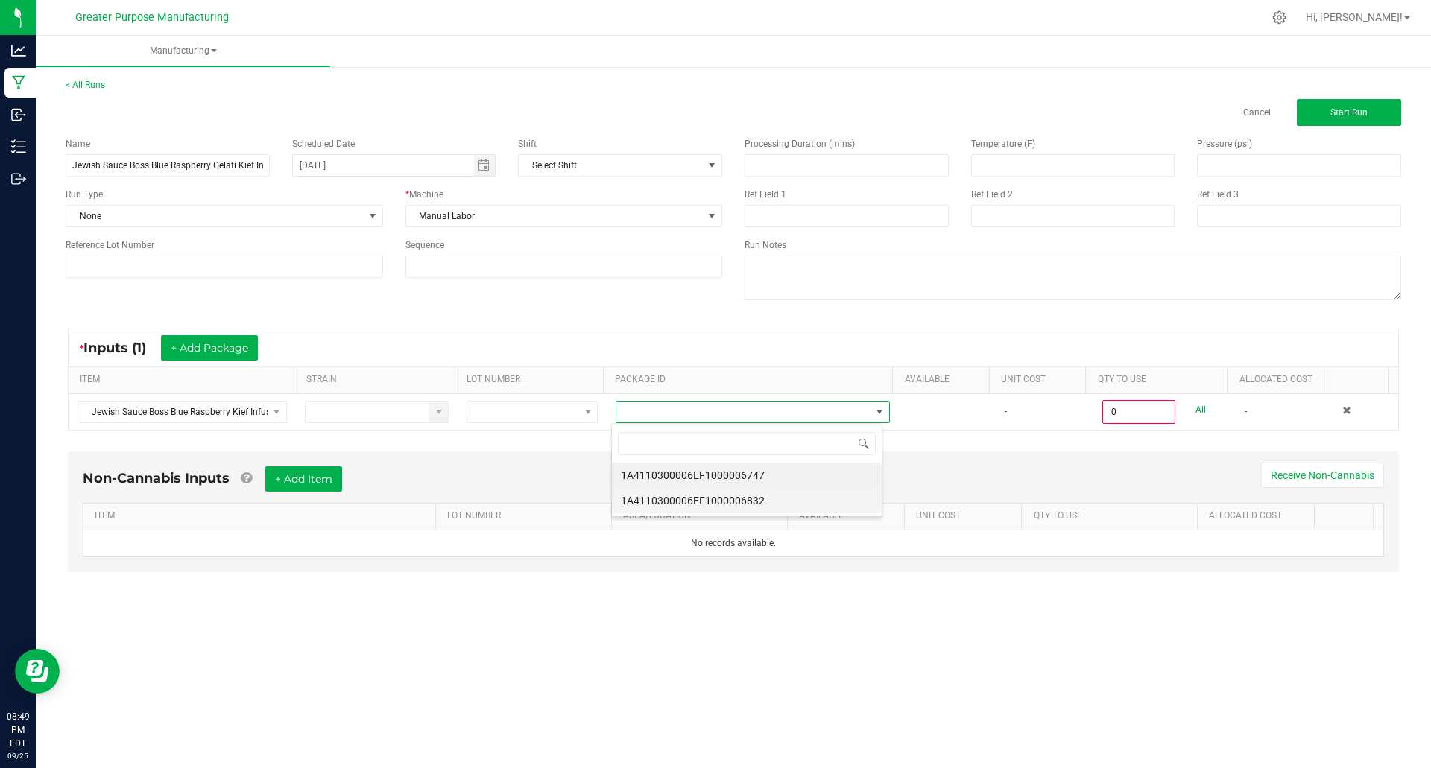
click at [719, 505] on li "1A4110300006EF1000006832" at bounding box center [747, 500] width 270 height 25
type input "0.0000 g"
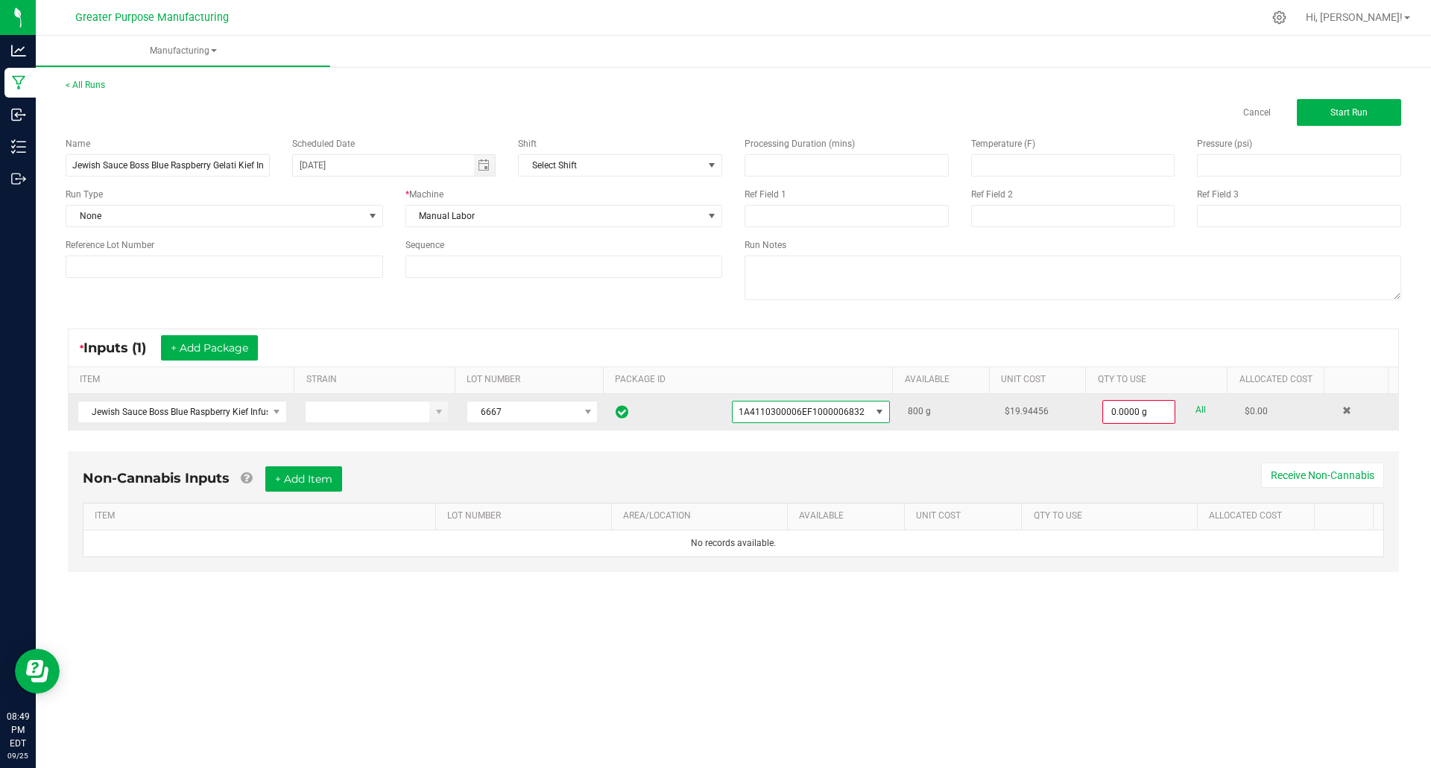
click at [840, 412] on span "1A4110300006EF1000006832" at bounding box center [802, 412] width 126 height 10
click at [582, 411] on span at bounding box center [588, 412] width 12 height 12
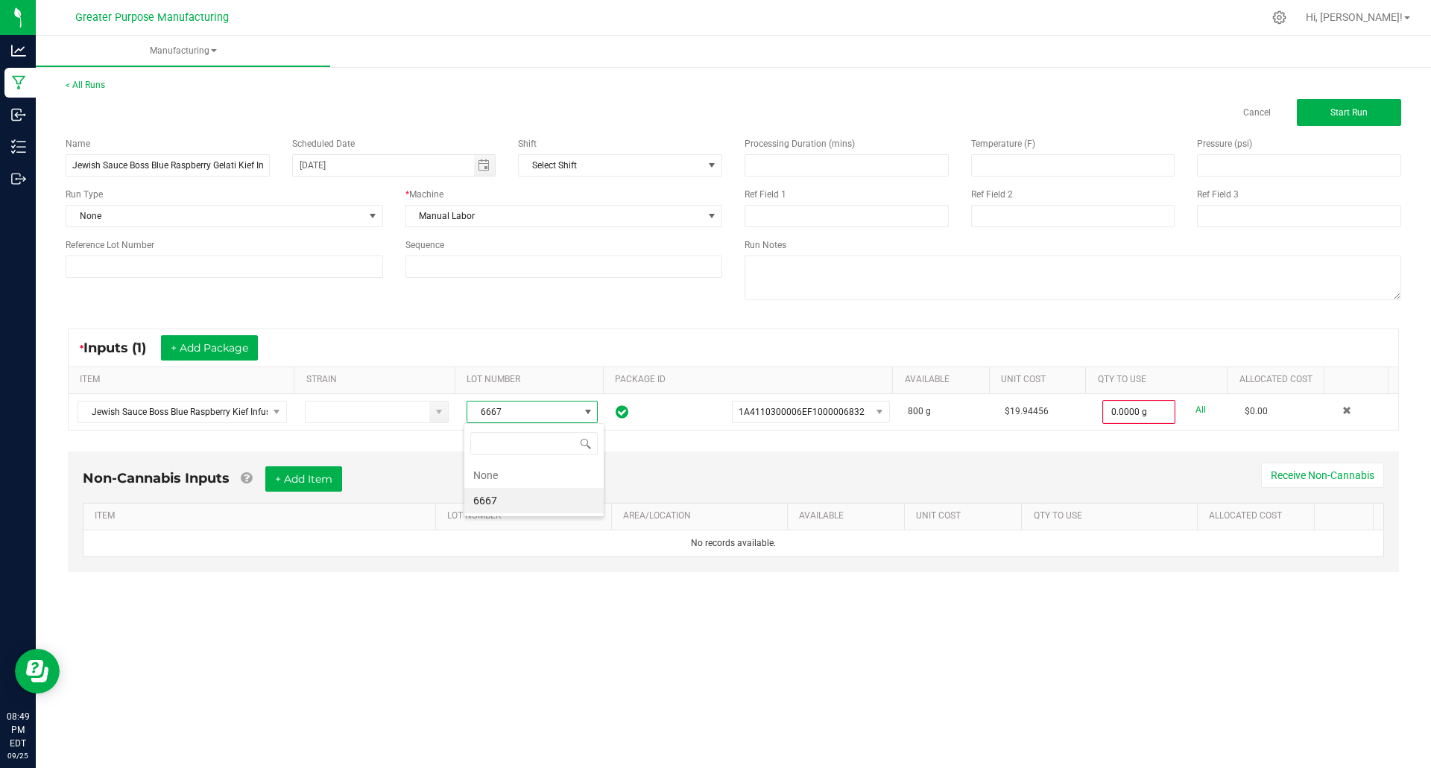
drag, startPoint x: 502, startPoint y: 473, endPoint x: 531, endPoint y: 472, distance: 29.1
click at [501, 473] on li "None" at bounding box center [533, 475] width 139 height 25
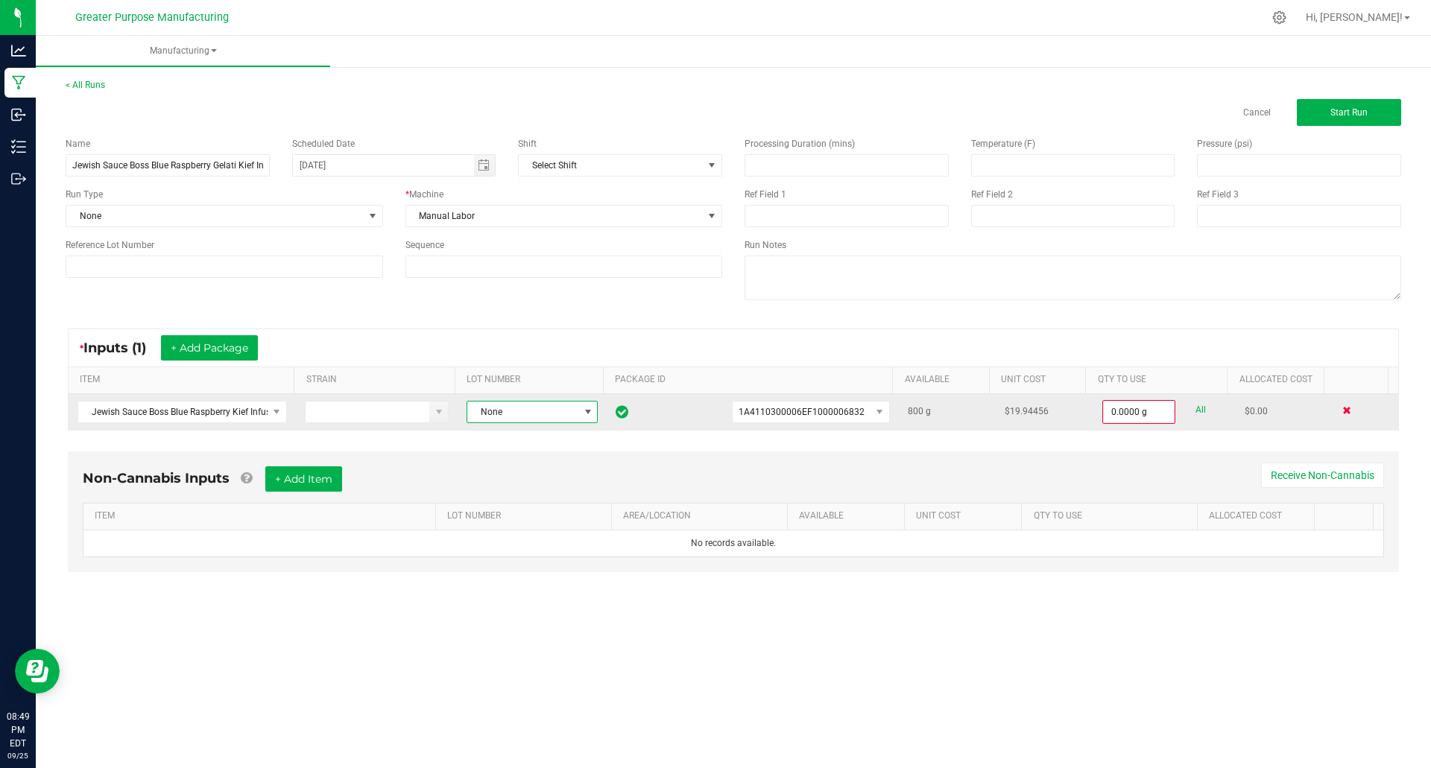
click at [1342, 411] on span at bounding box center [1346, 410] width 9 height 9
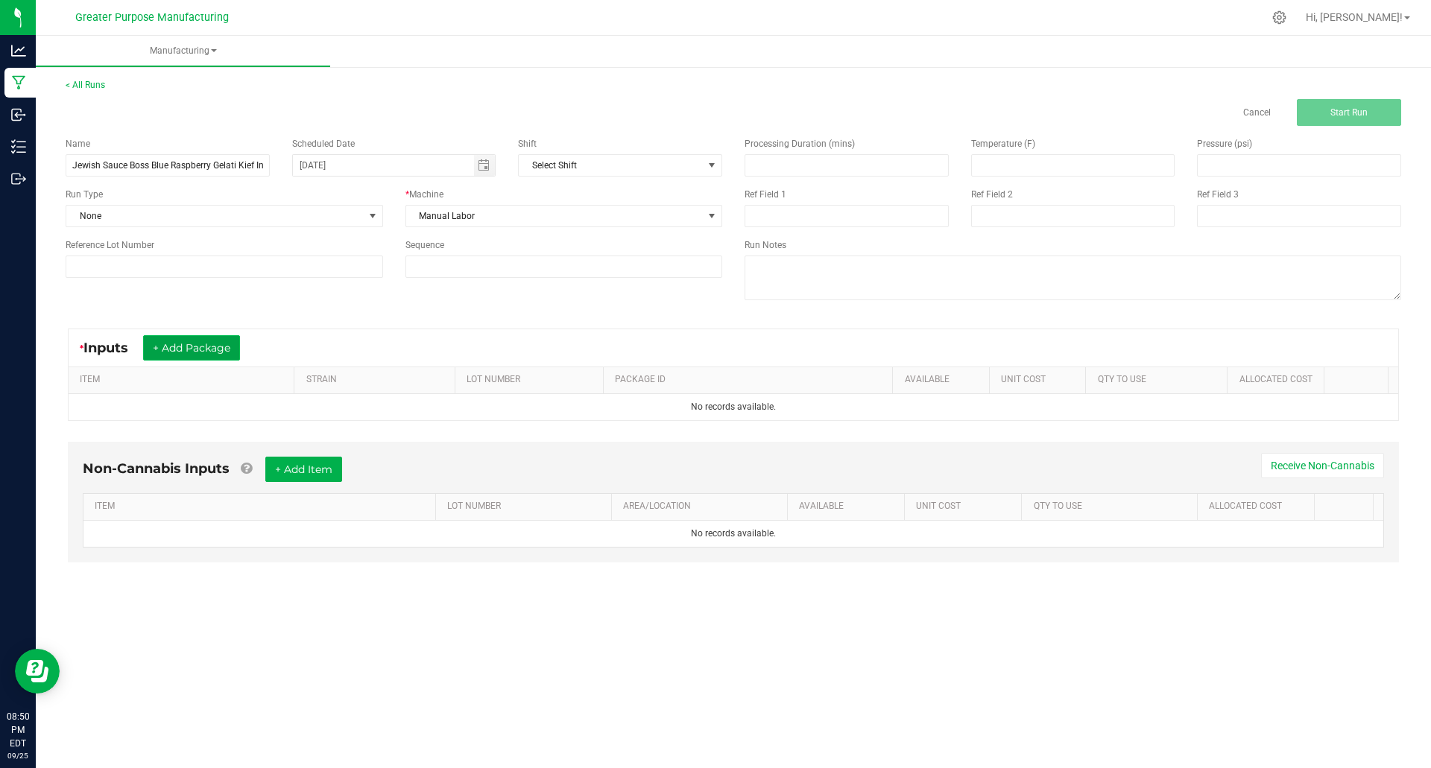
click at [205, 350] on button "+ Add Package" at bounding box center [191, 347] width 97 height 25
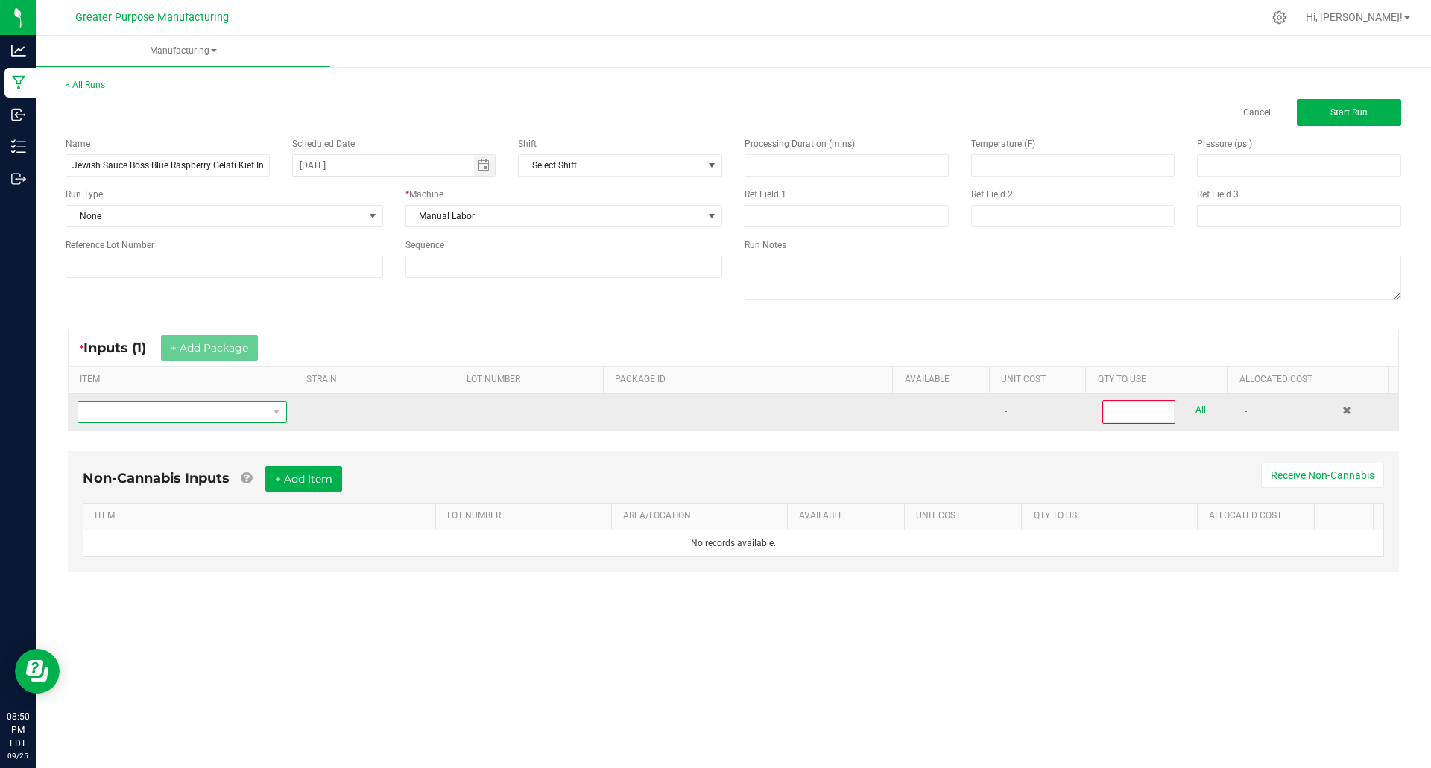
click at [182, 414] on span "NO DATA FOUND" at bounding box center [172, 412] width 189 height 21
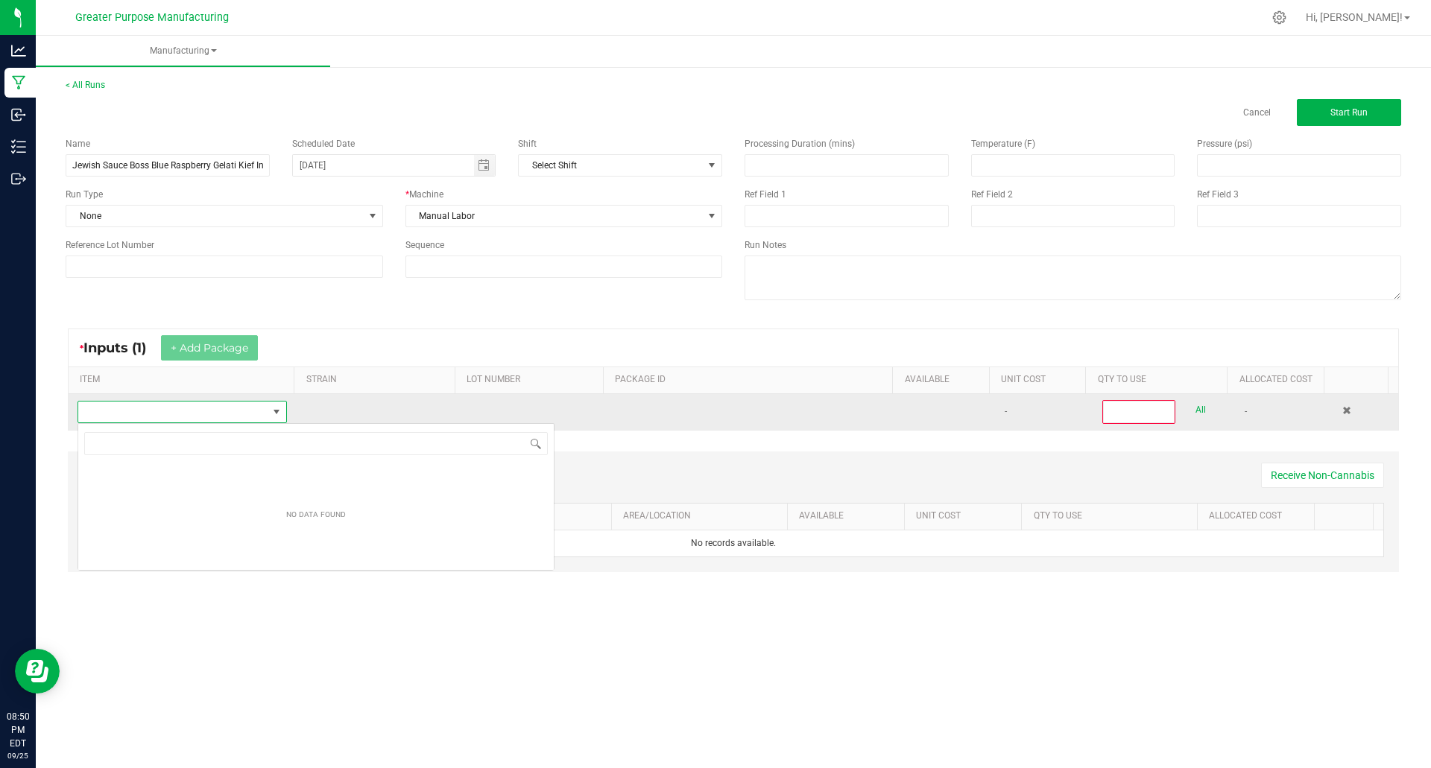
scroll to position [22, 207]
type input "Jewish Sauce Boss Blue Raspberry Kief Infused Flower 3.5g"
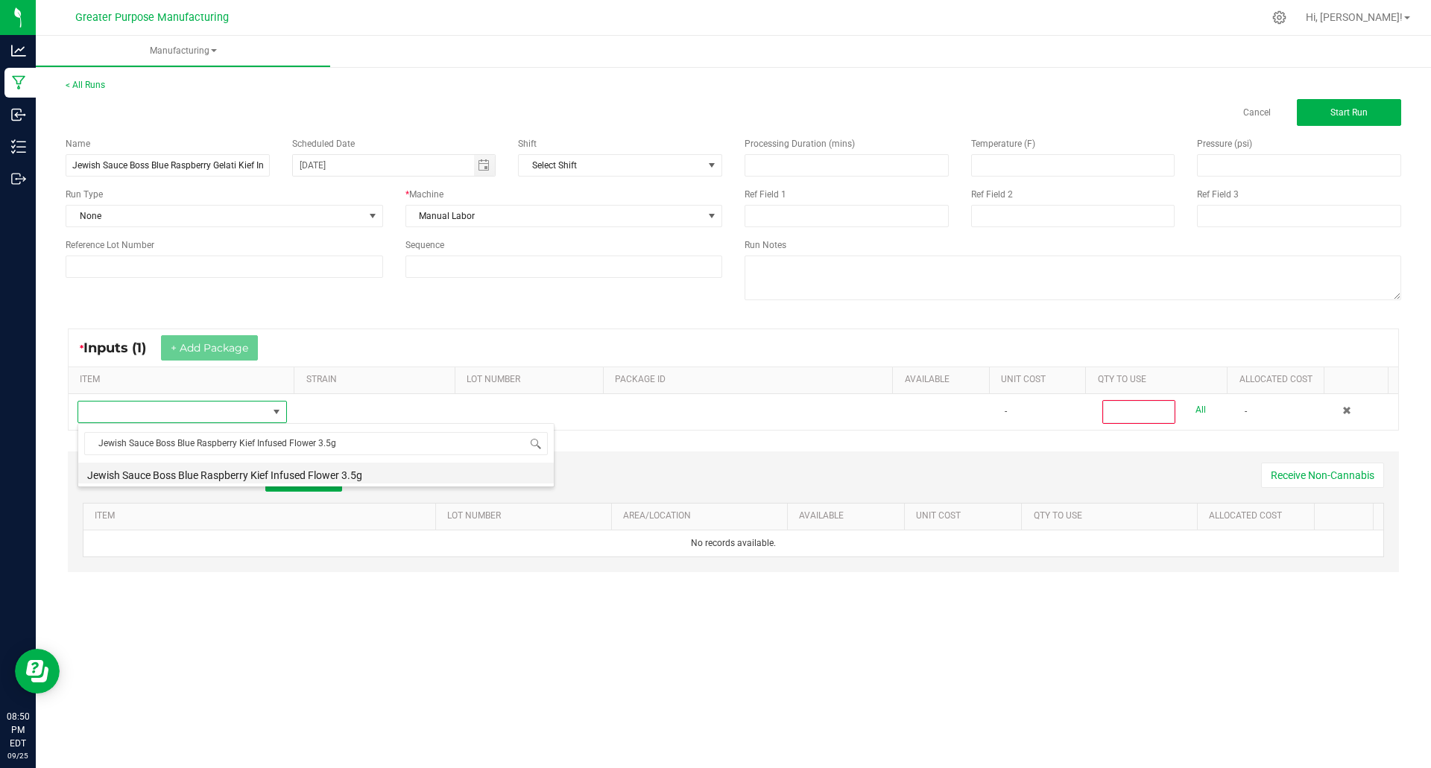
click at [297, 474] on li "Jewish Sauce Boss Blue Raspberry Kief Infused Flower 3.5g" at bounding box center [316, 473] width 476 height 21
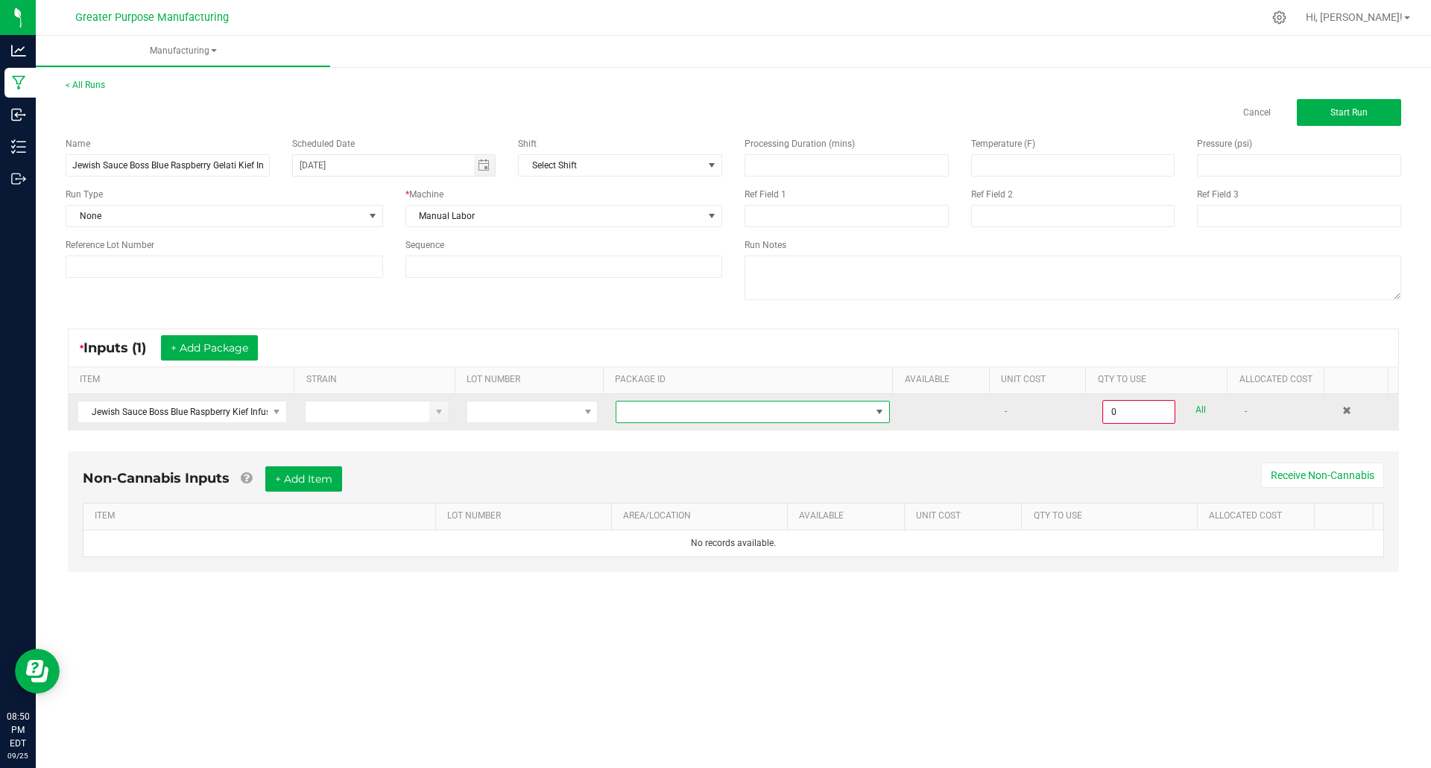
click at [667, 417] on span at bounding box center [743, 412] width 254 height 21
click at [871, 414] on span at bounding box center [880, 412] width 19 height 21
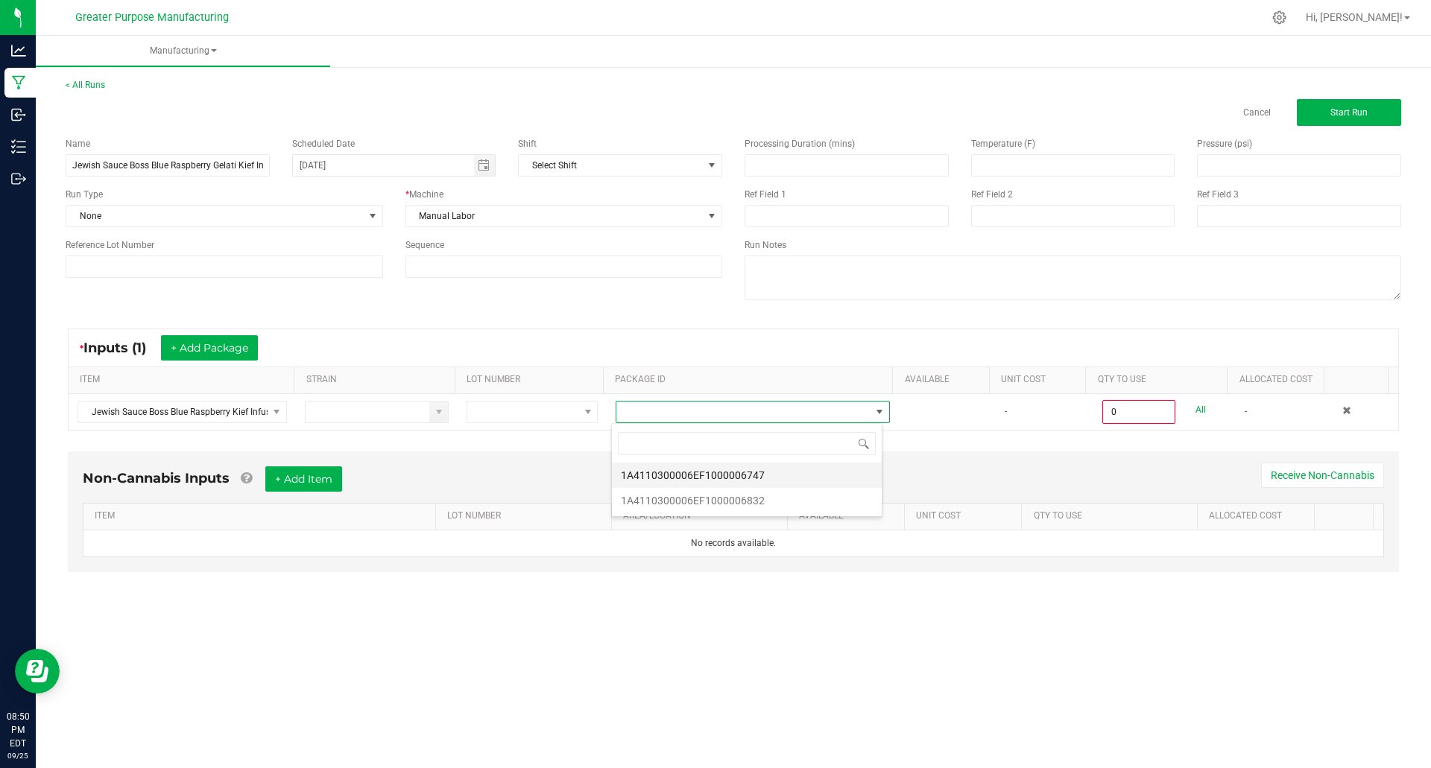
click at [757, 479] on li "1A4110300006EF1000006747" at bounding box center [747, 475] width 270 height 25
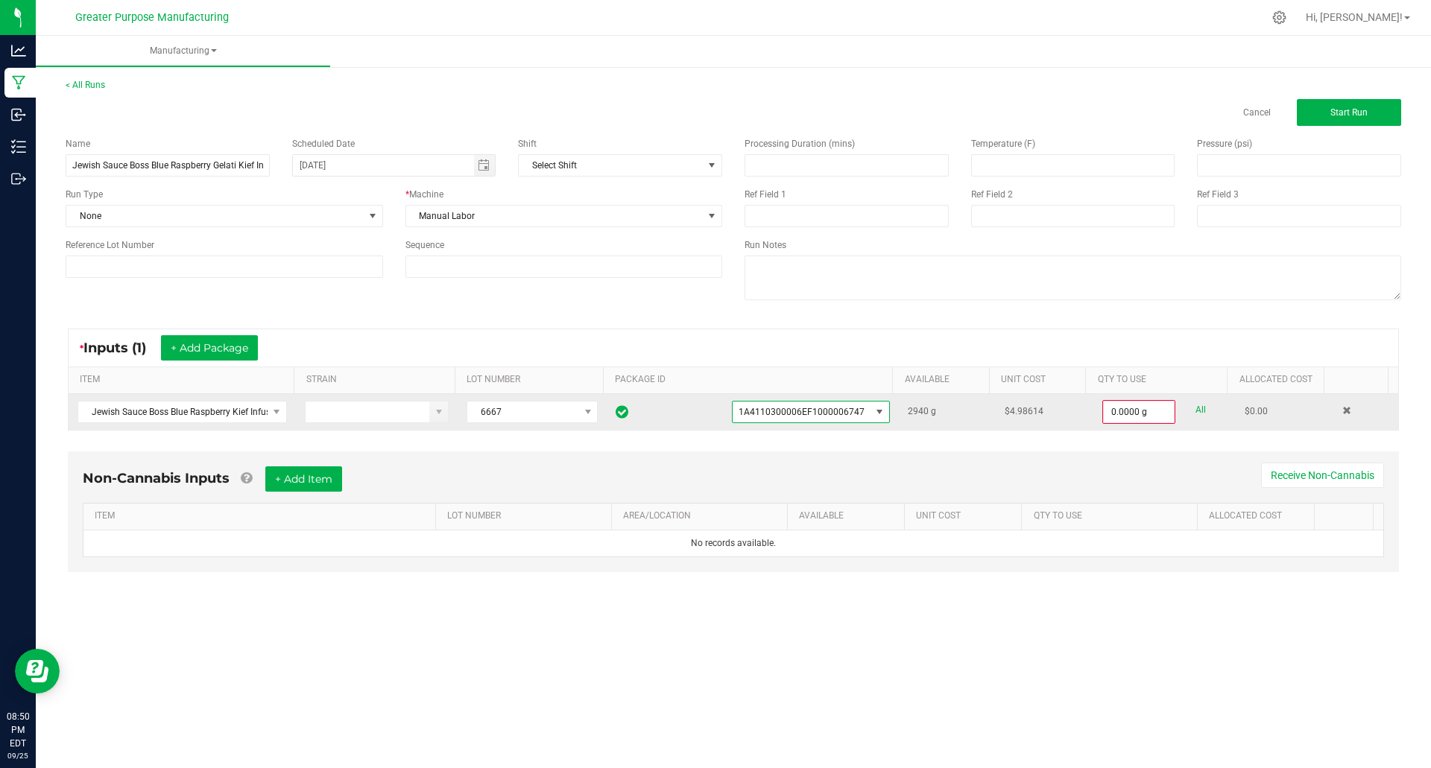
click at [874, 410] on span at bounding box center [880, 412] width 12 height 12
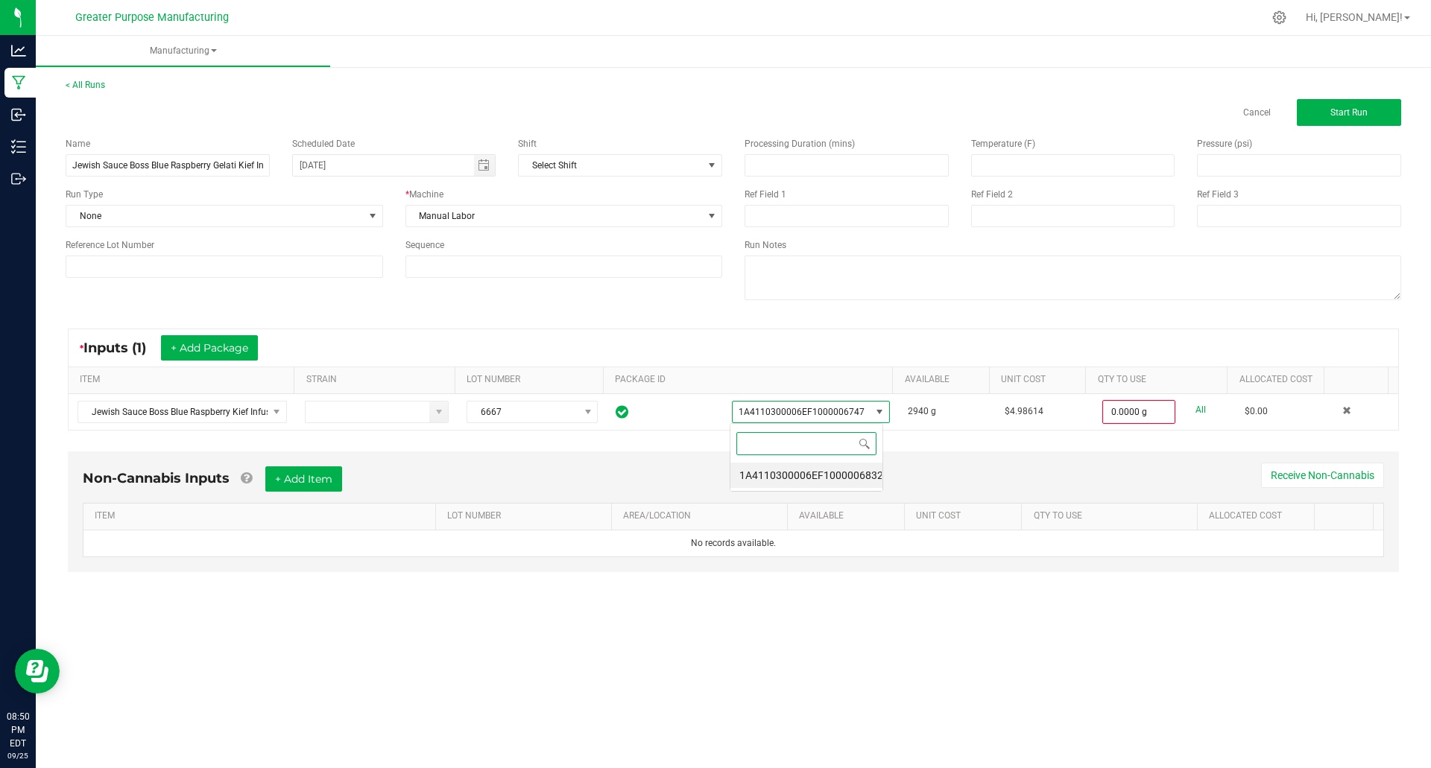
scroll to position [22, 154]
click at [937, 439] on div "* Inputs (1) + Add Package ITEM STRAIN LOT NUMBER PACKAGE ID AVAILABLE Unit Cos…" at bounding box center [733, 379] width 1358 height 129
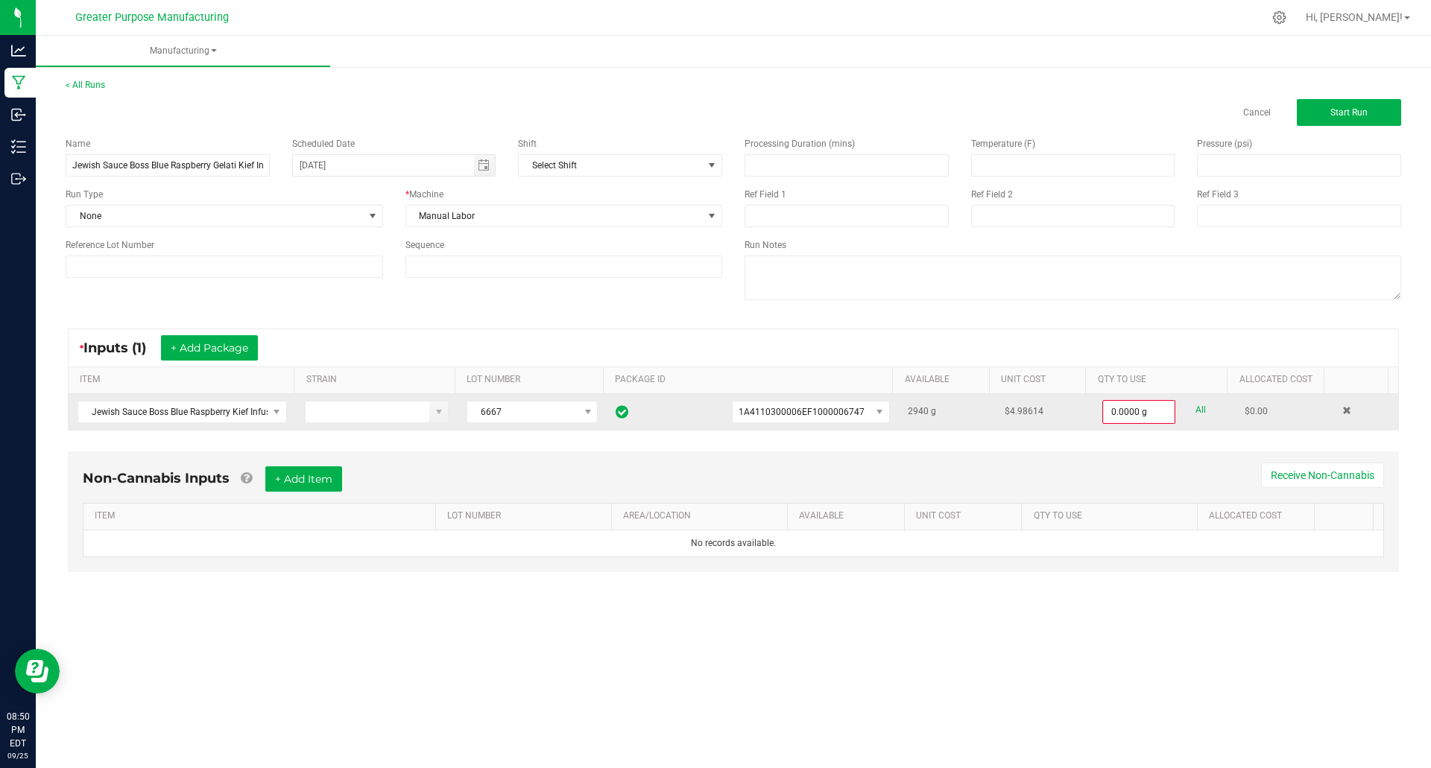
click at [1196, 408] on link "All" at bounding box center [1201, 410] width 10 height 20
type input "2940.0000 g"
click at [1357, 119] on button "Start Run" at bounding box center [1349, 112] width 104 height 27
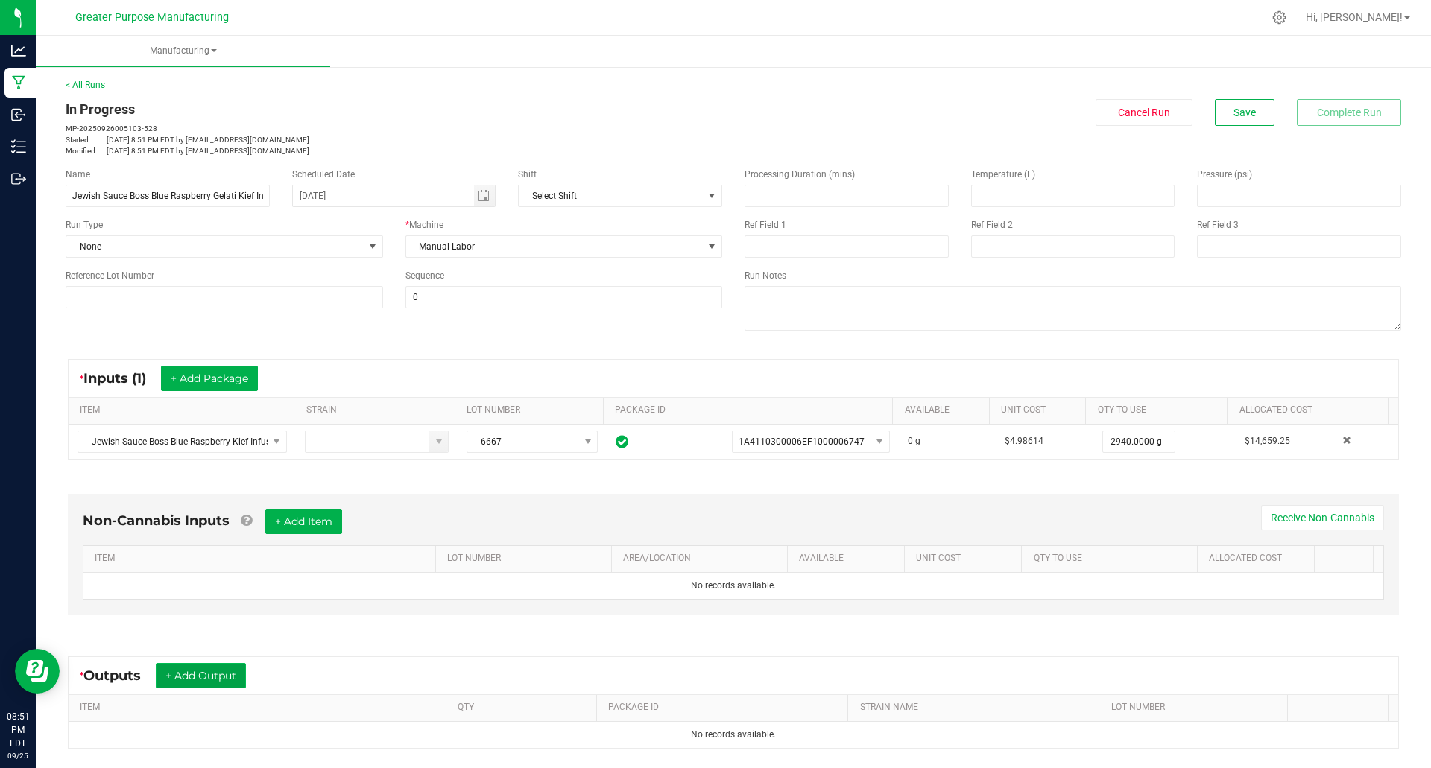
click at [214, 677] on button "+ Add Output" at bounding box center [201, 675] width 90 height 25
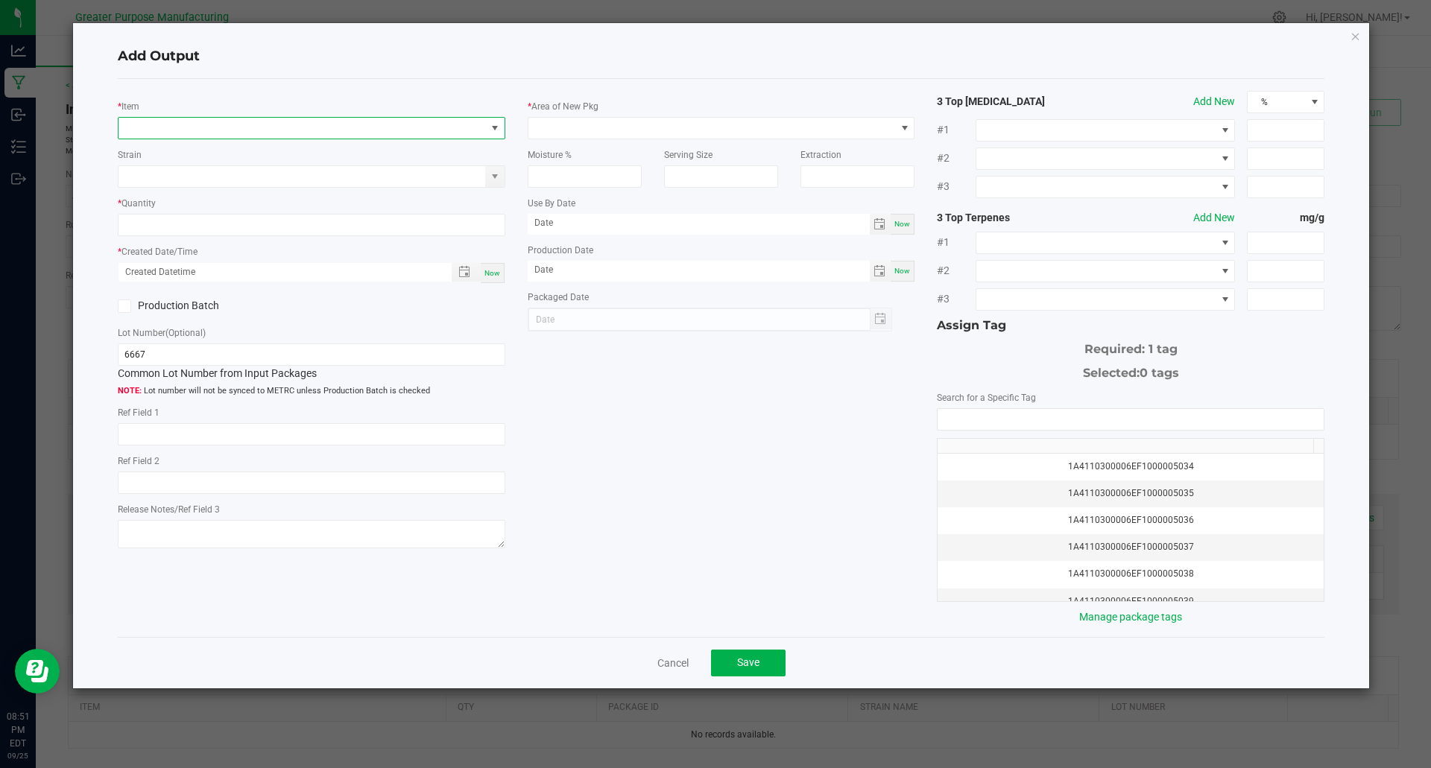
click at [232, 135] on span "NO DATA FOUND" at bounding box center [302, 128] width 367 height 21
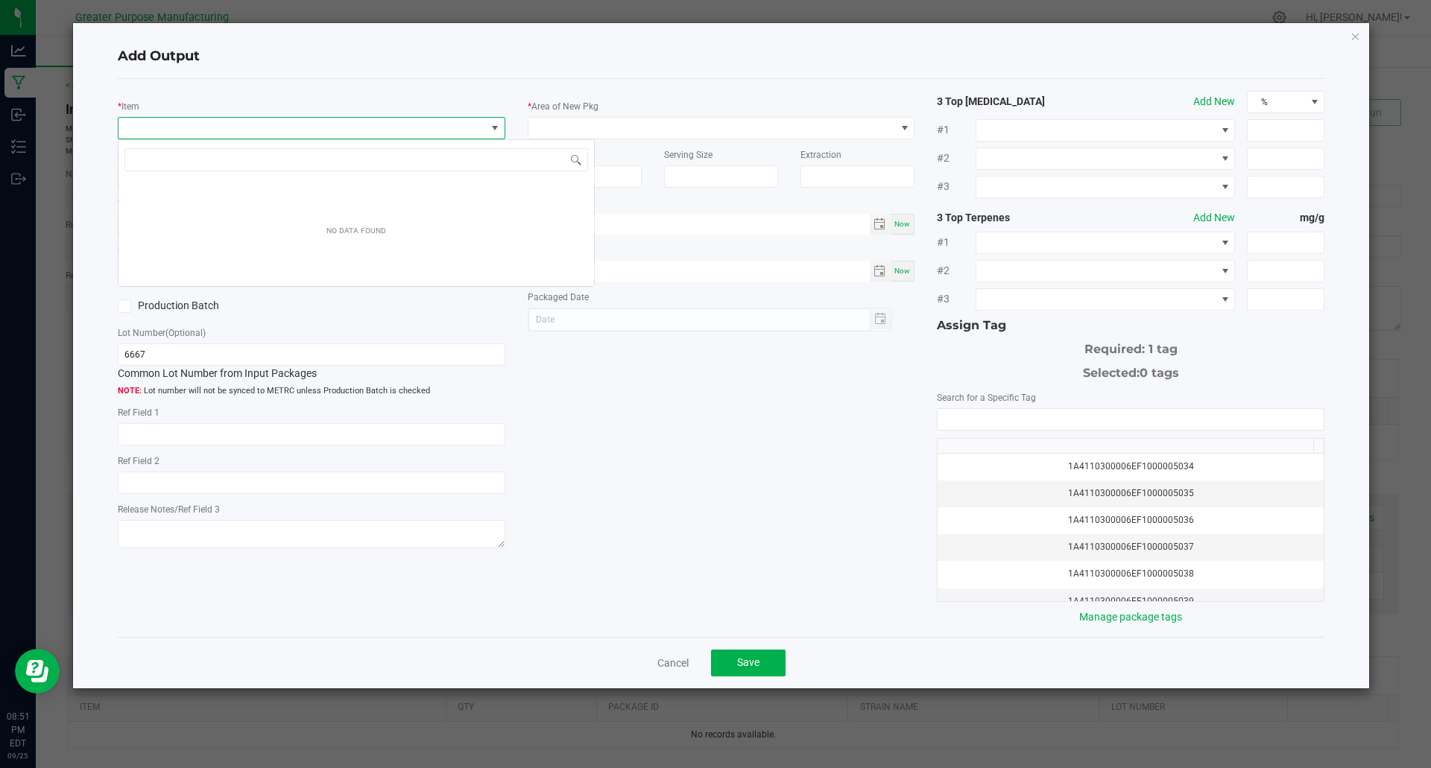
scroll to position [22, 388]
type input "Jewish Sauce Boss Blue Raspberry Gelati Kief Infused Flower 3.5g"
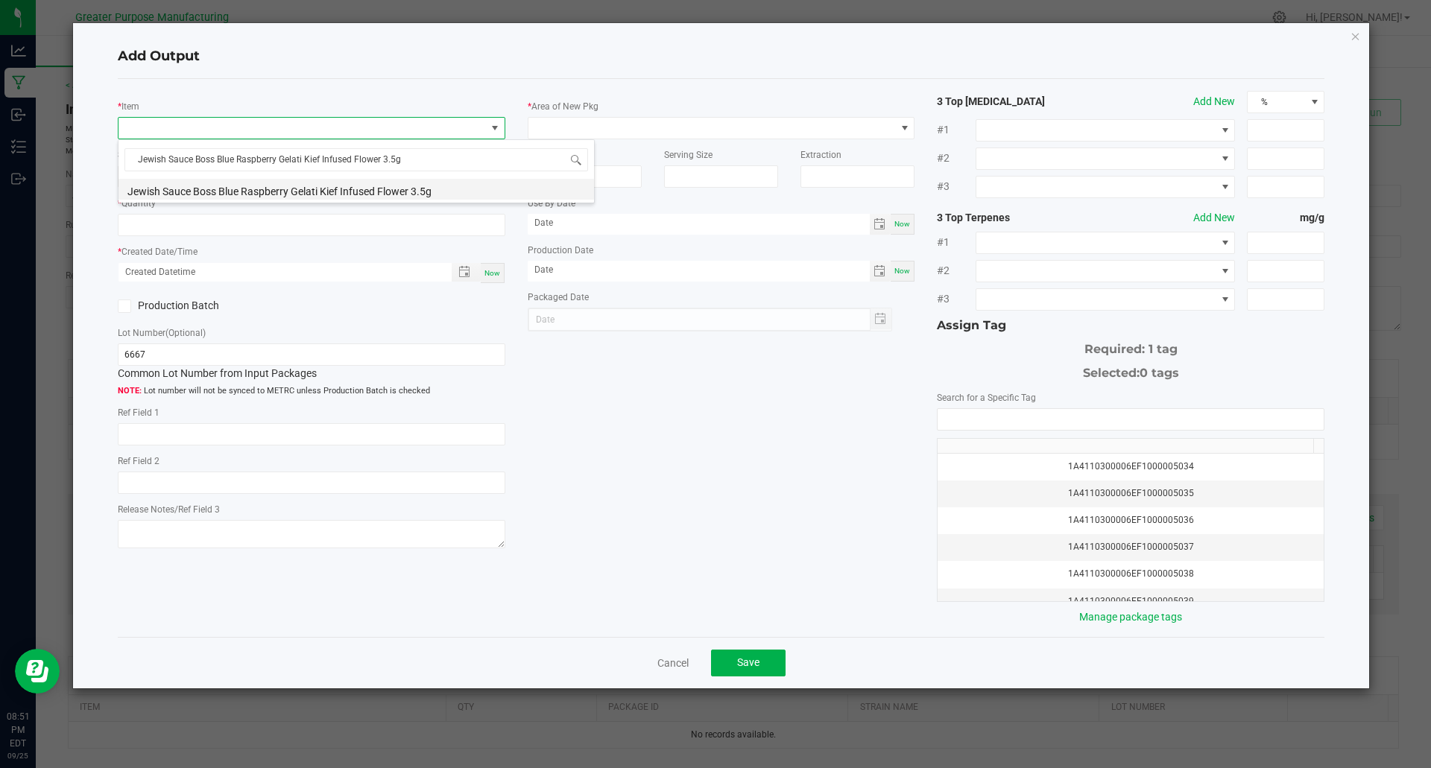
click at [242, 195] on li "Jewish Sauce Boss Blue Raspberry Gelati Kief Infused Flower 3.5g" at bounding box center [357, 189] width 476 height 21
type input "0 ea"
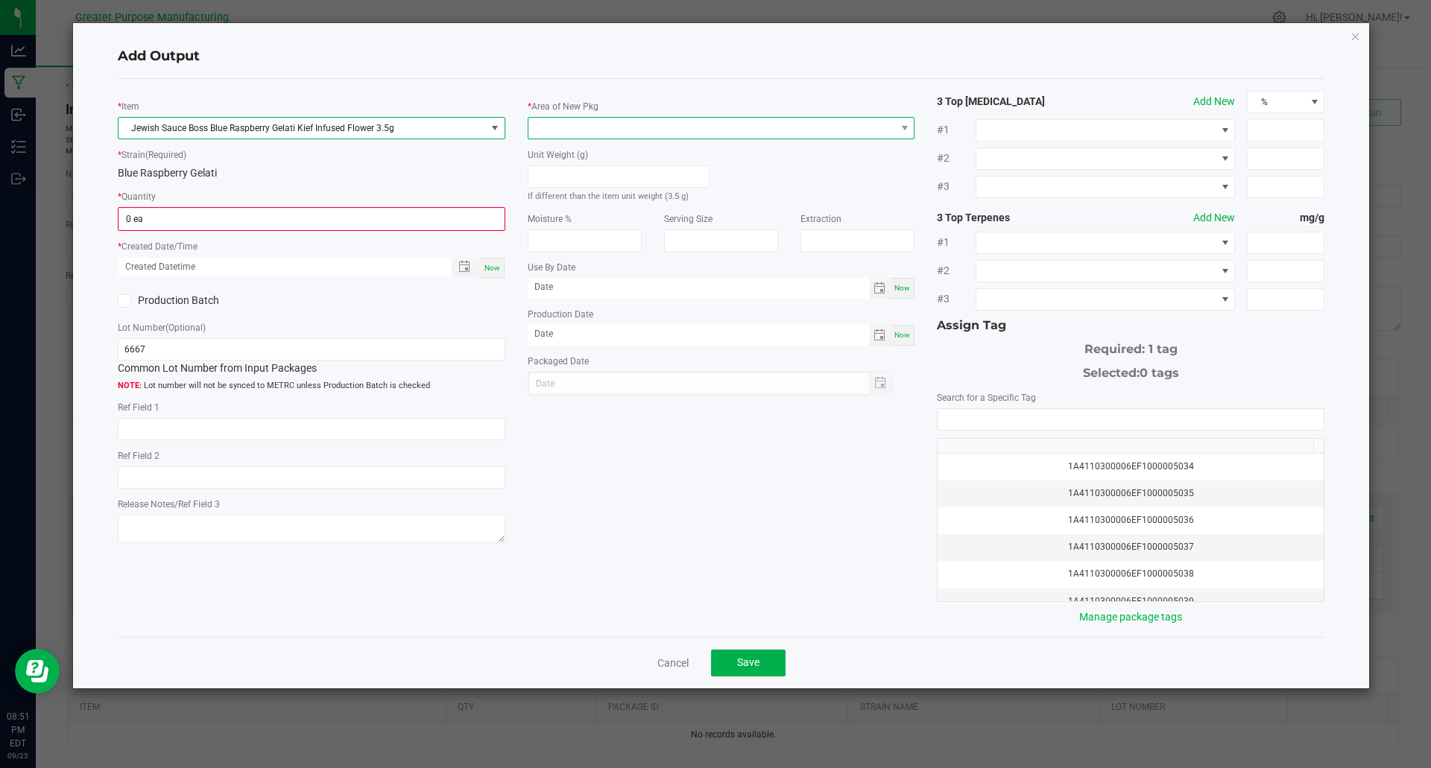
click at [692, 134] on span at bounding box center [711, 128] width 367 height 21
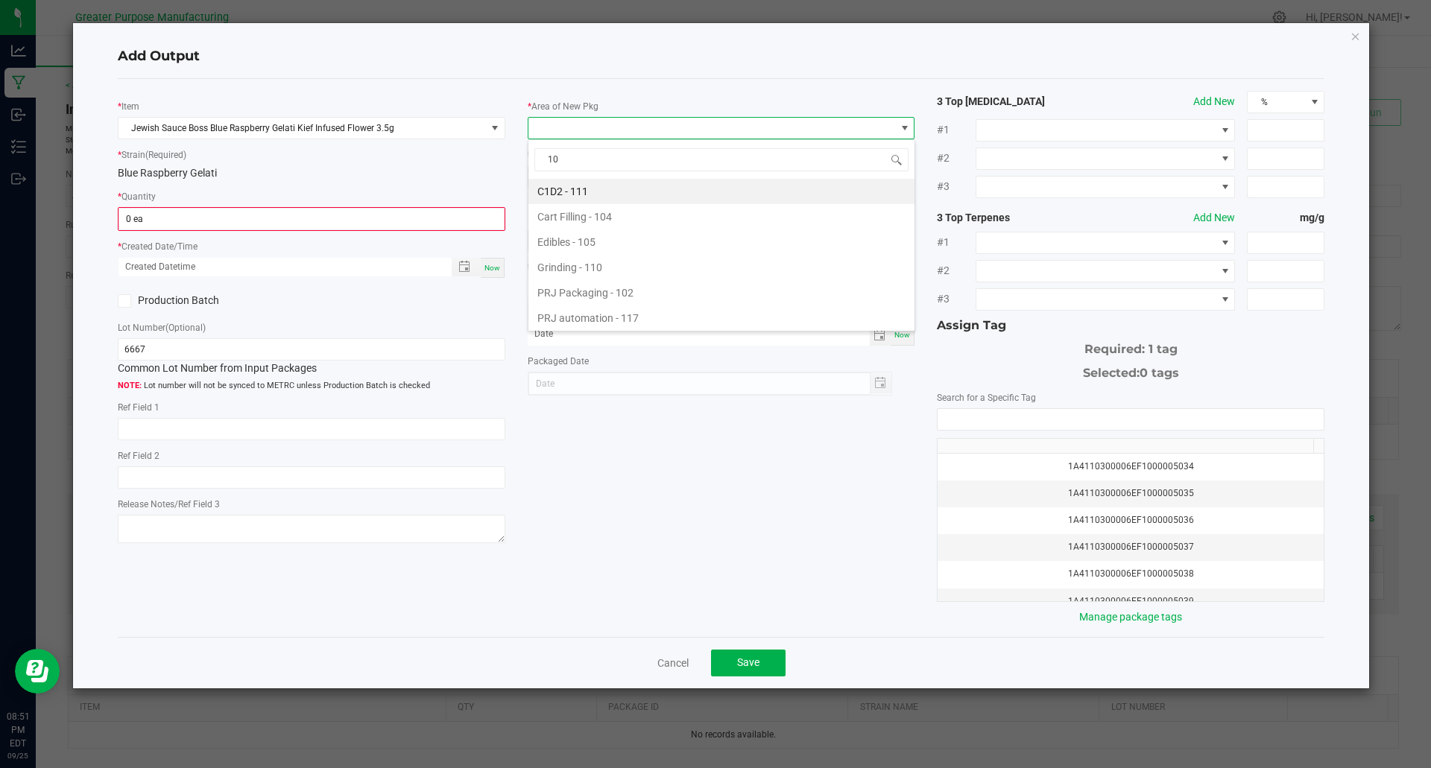
type input "108"
click at [576, 193] on li "Vault - 108" at bounding box center [721, 191] width 386 height 25
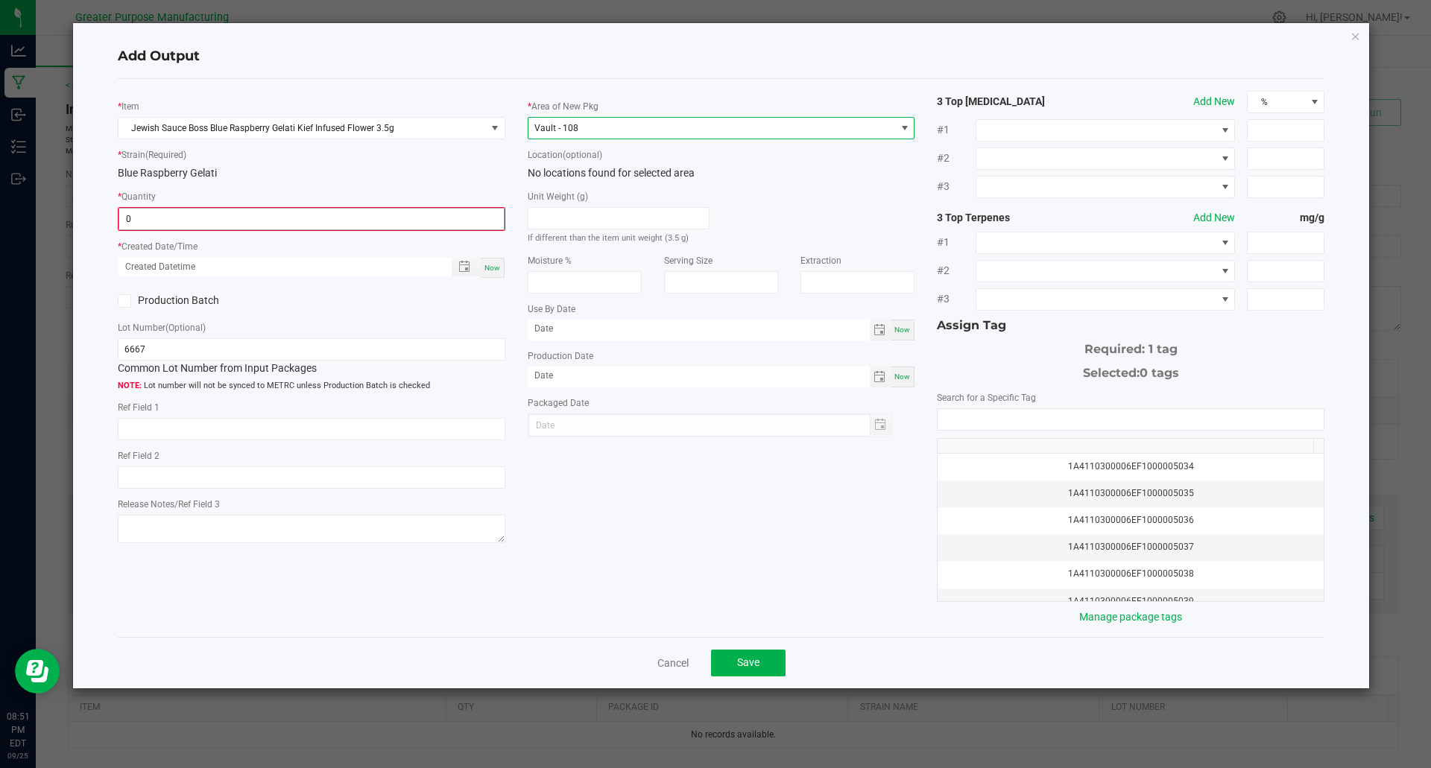
click at [176, 222] on input "0" at bounding box center [311, 219] width 385 height 21
type input "840 ea"
click at [491, 266] on span "Now" at bounding box center [492, 266] width 16 height 8
type input "09/25/2025 8:51 PM"
type input "[DATE]"
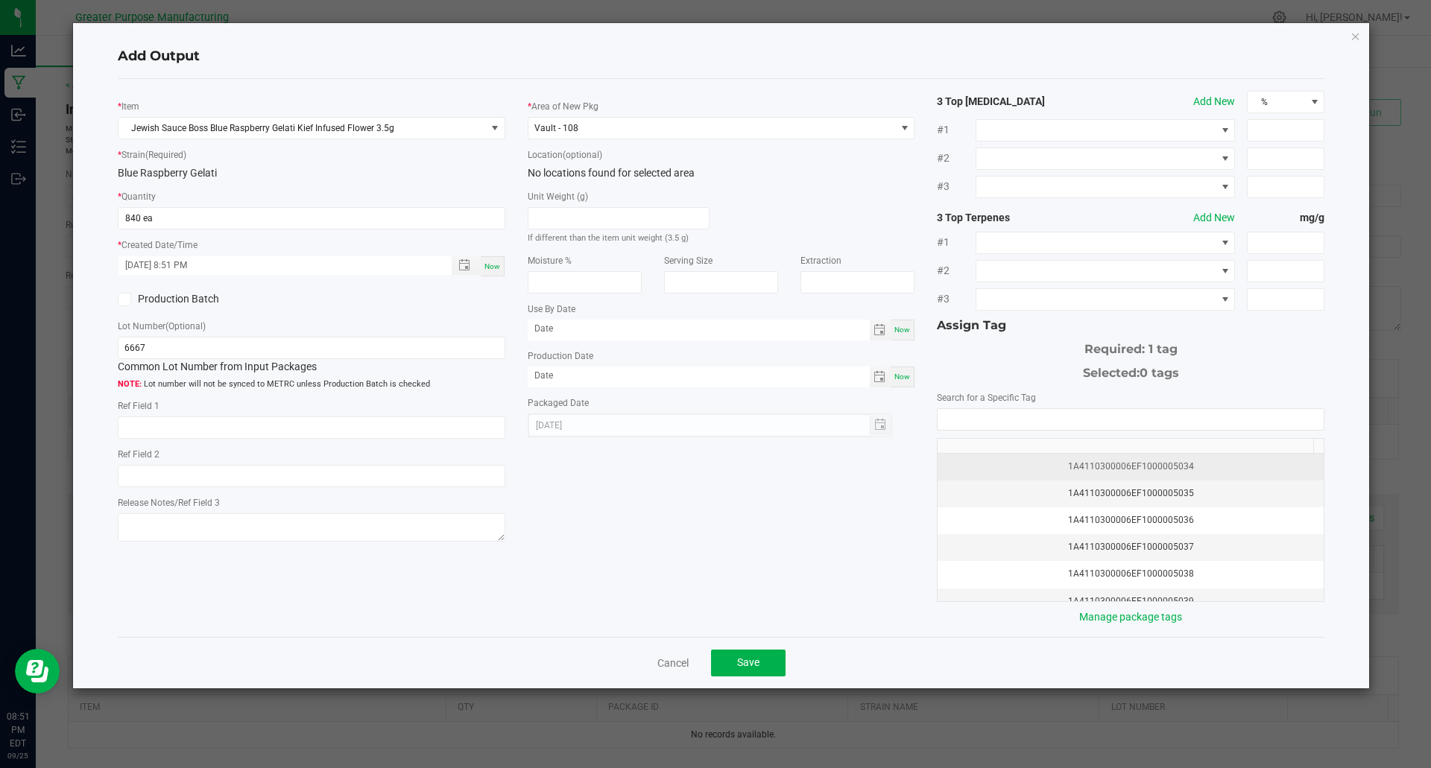
click at [1169, 468] on div "1A4110300006EF1000005034" at bounding box center [1131, 467] width 368 height 14
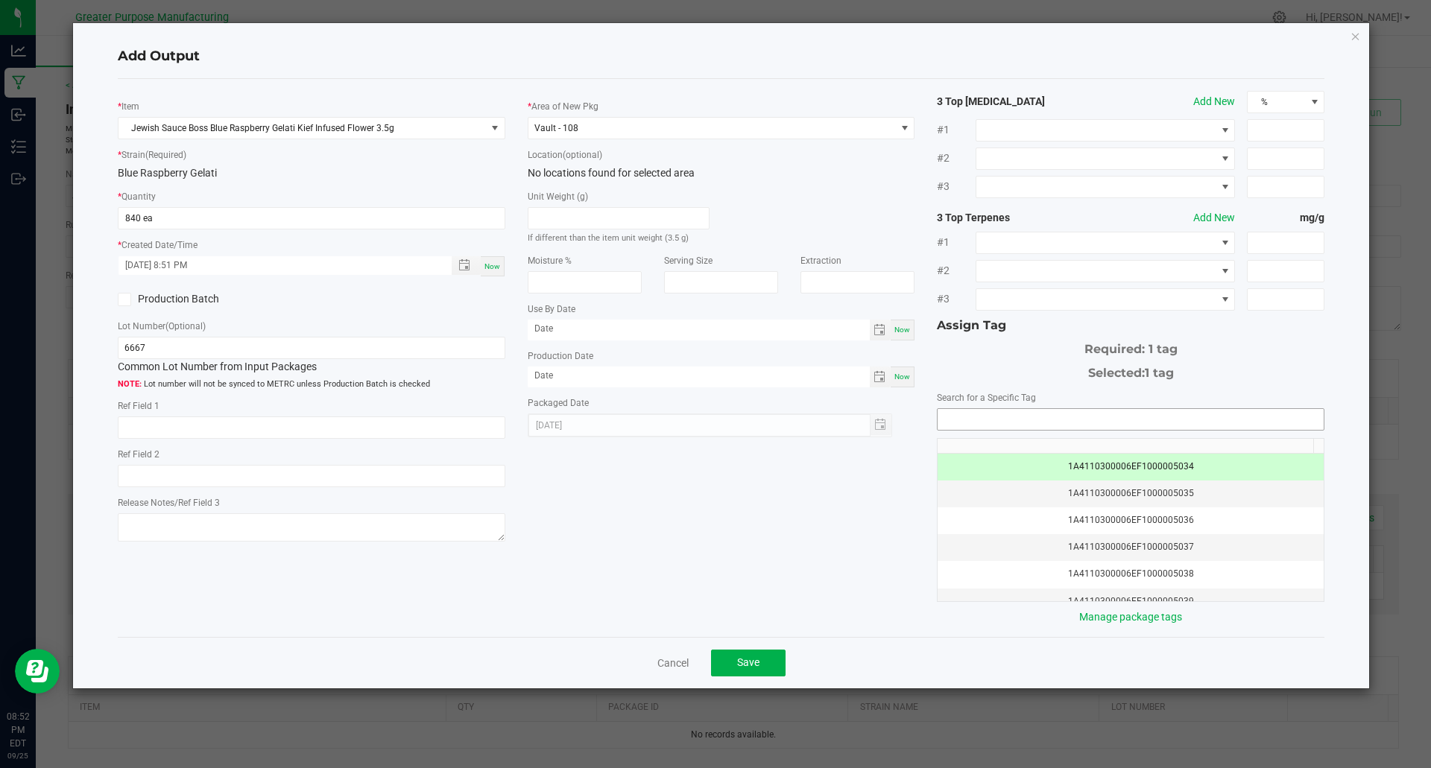
click at [1032, 415] on input "NO DATA FOUND" at bounding box center [1131, 419] width 386 height 21
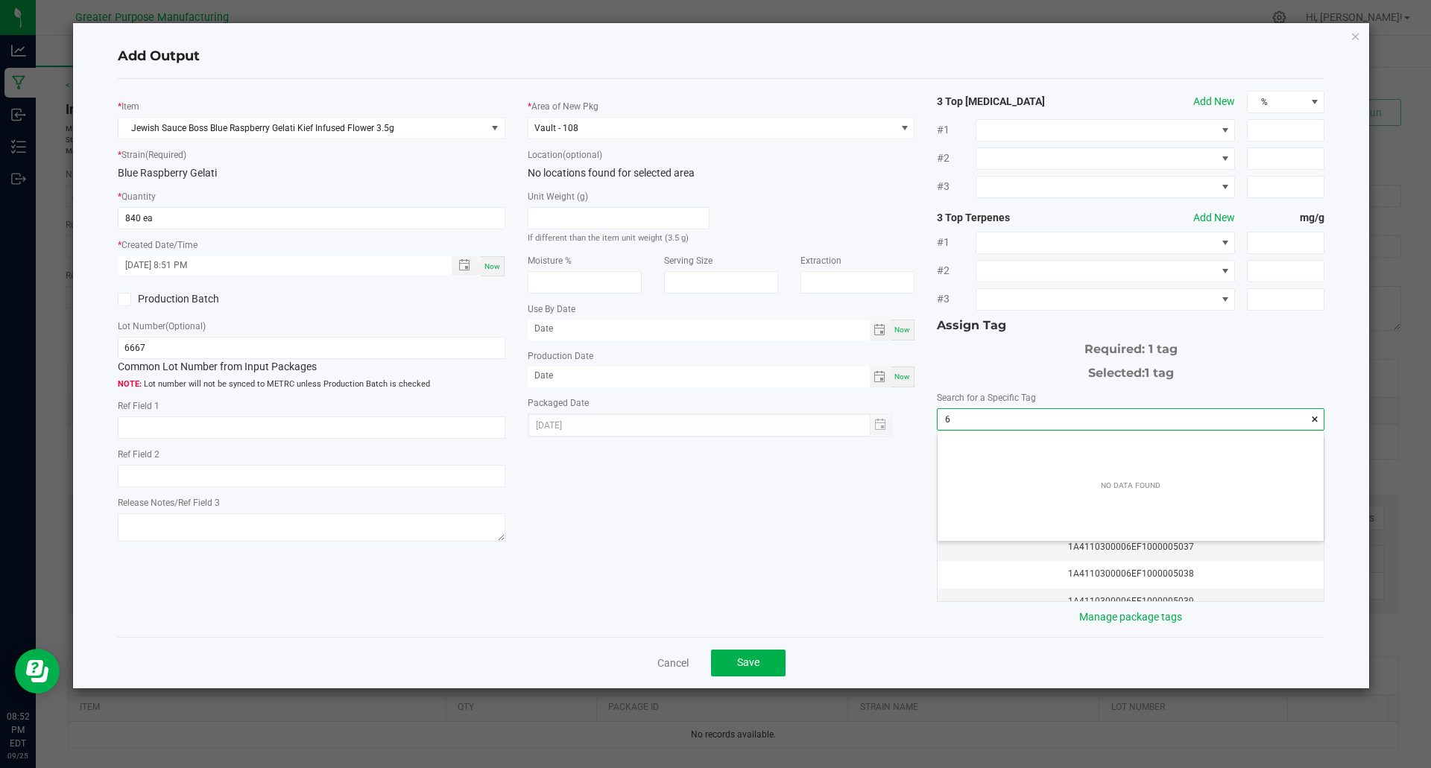
scroll to position [21, 386]
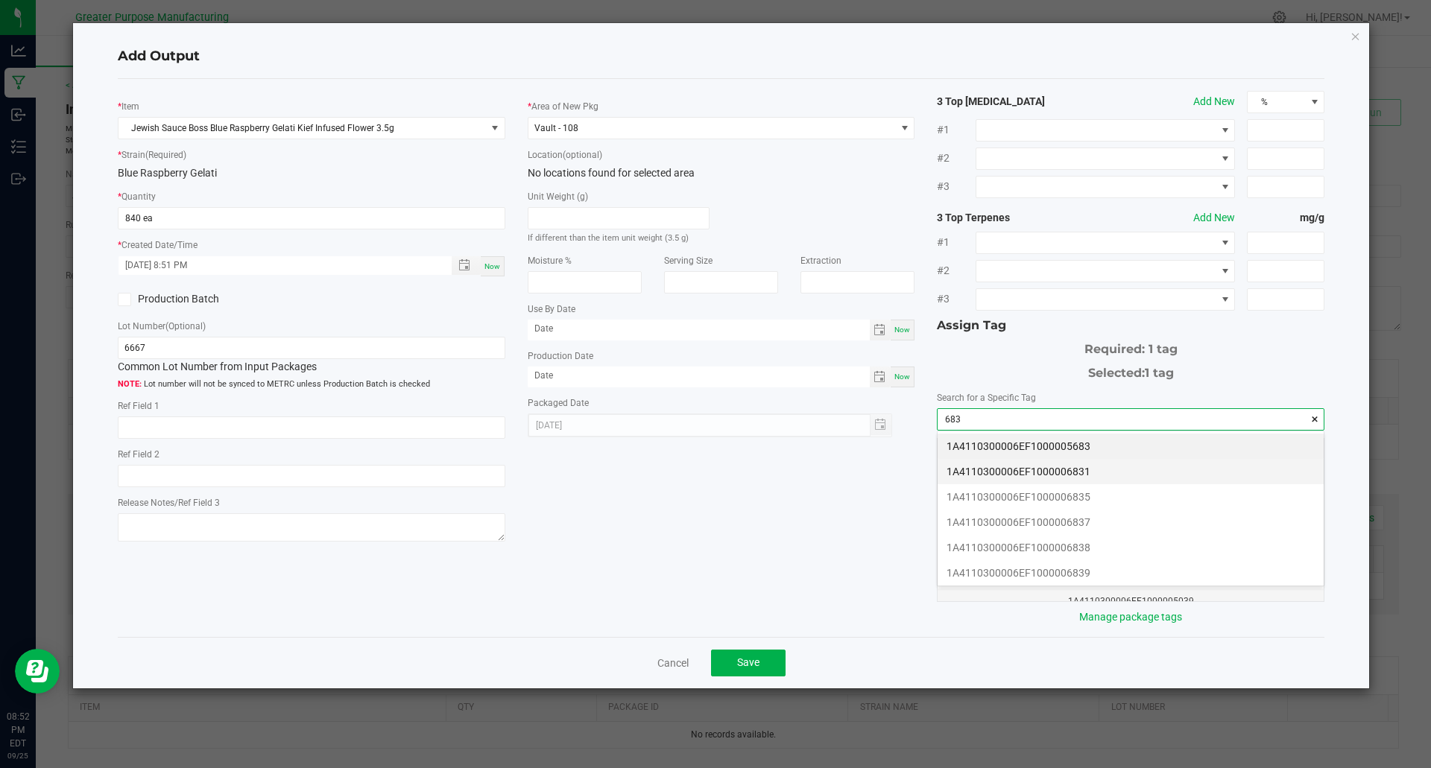
click at [1080, 474] on li "1A4110300006EF1000006831" at bounding box center [1131, 471] width 386 height 25
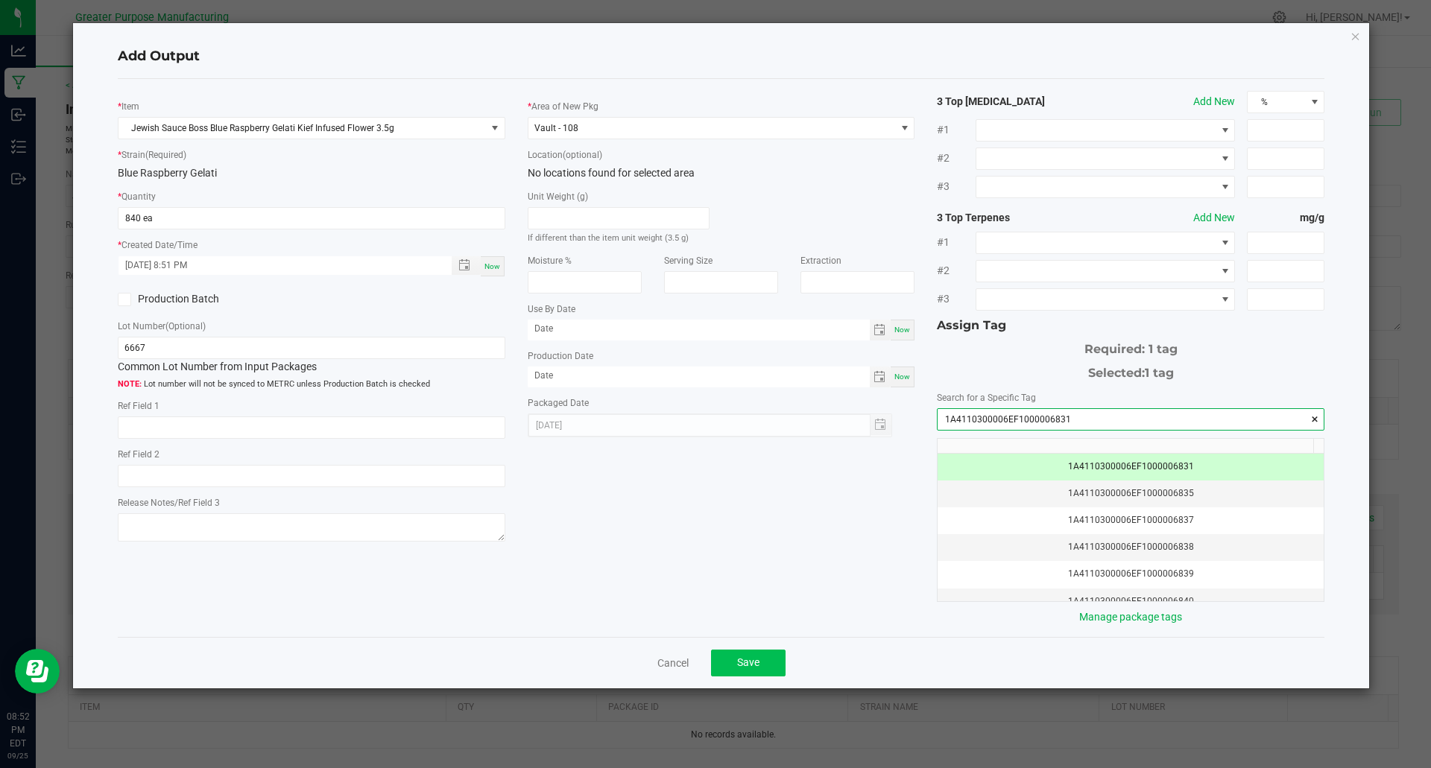
type input "1A4110300006EF1000006831"
click at [757, 660] on span "Save" at bounding box center [748, 663] width 22 height 12
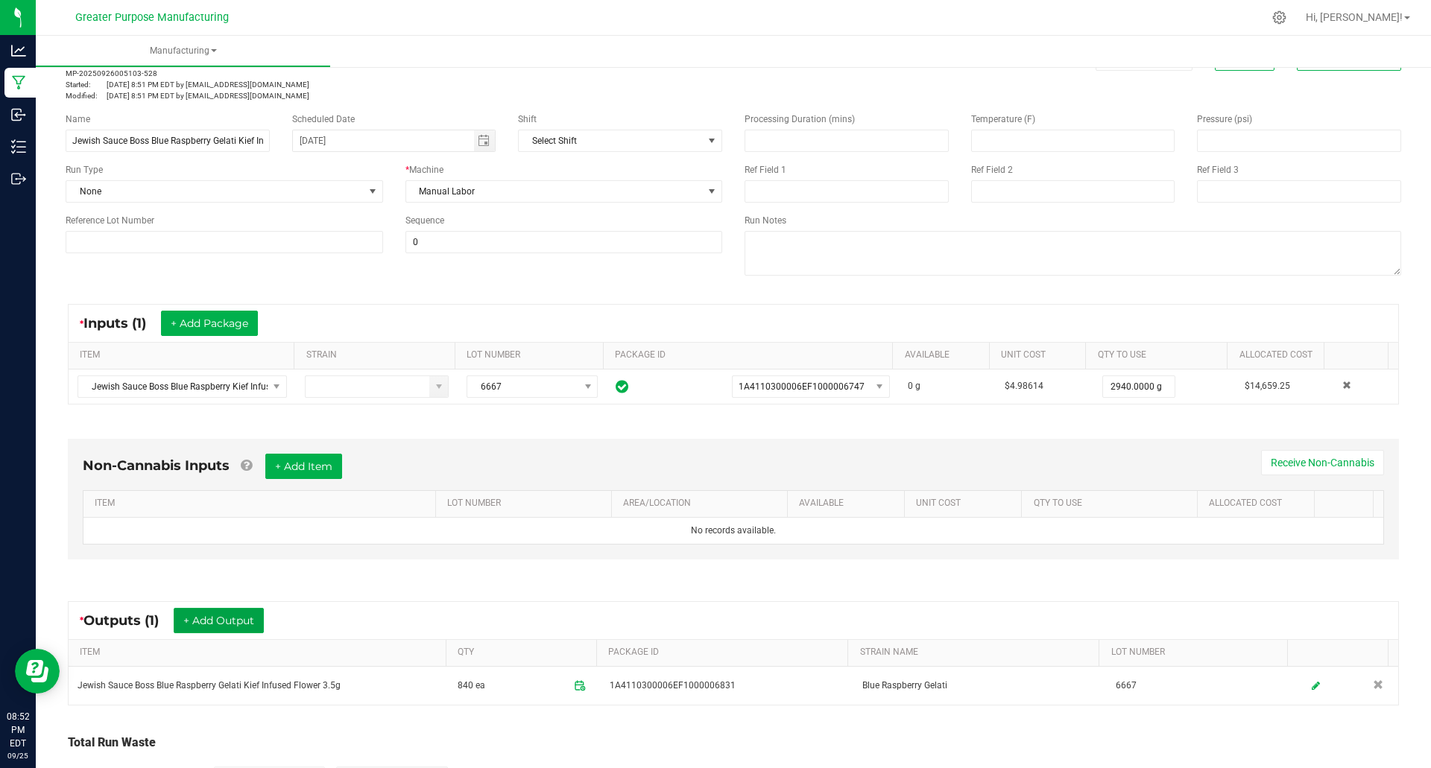
scroll to position [0, 0]
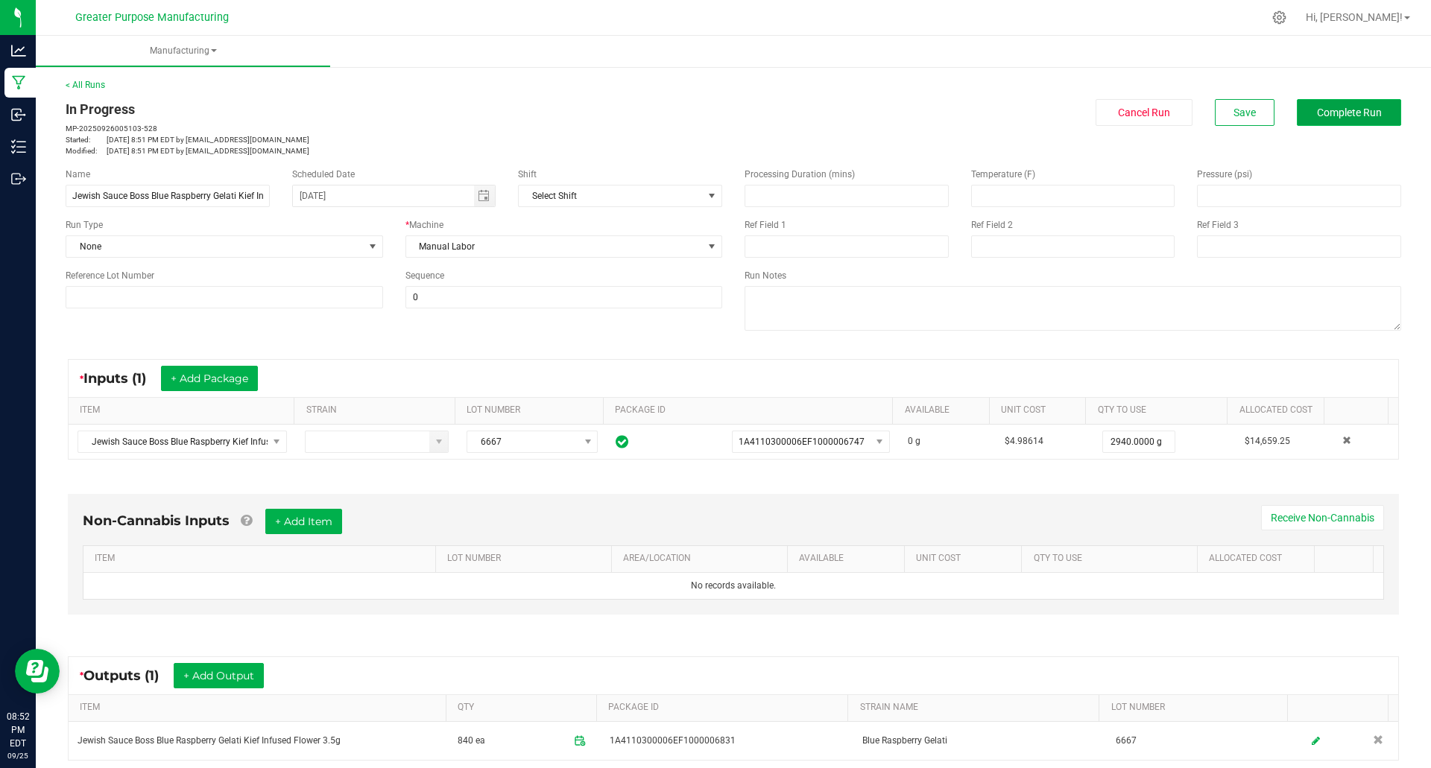
click at [1334, 119] on button "Complete Run" at bounding box center [1349, 112] width 104 height 27
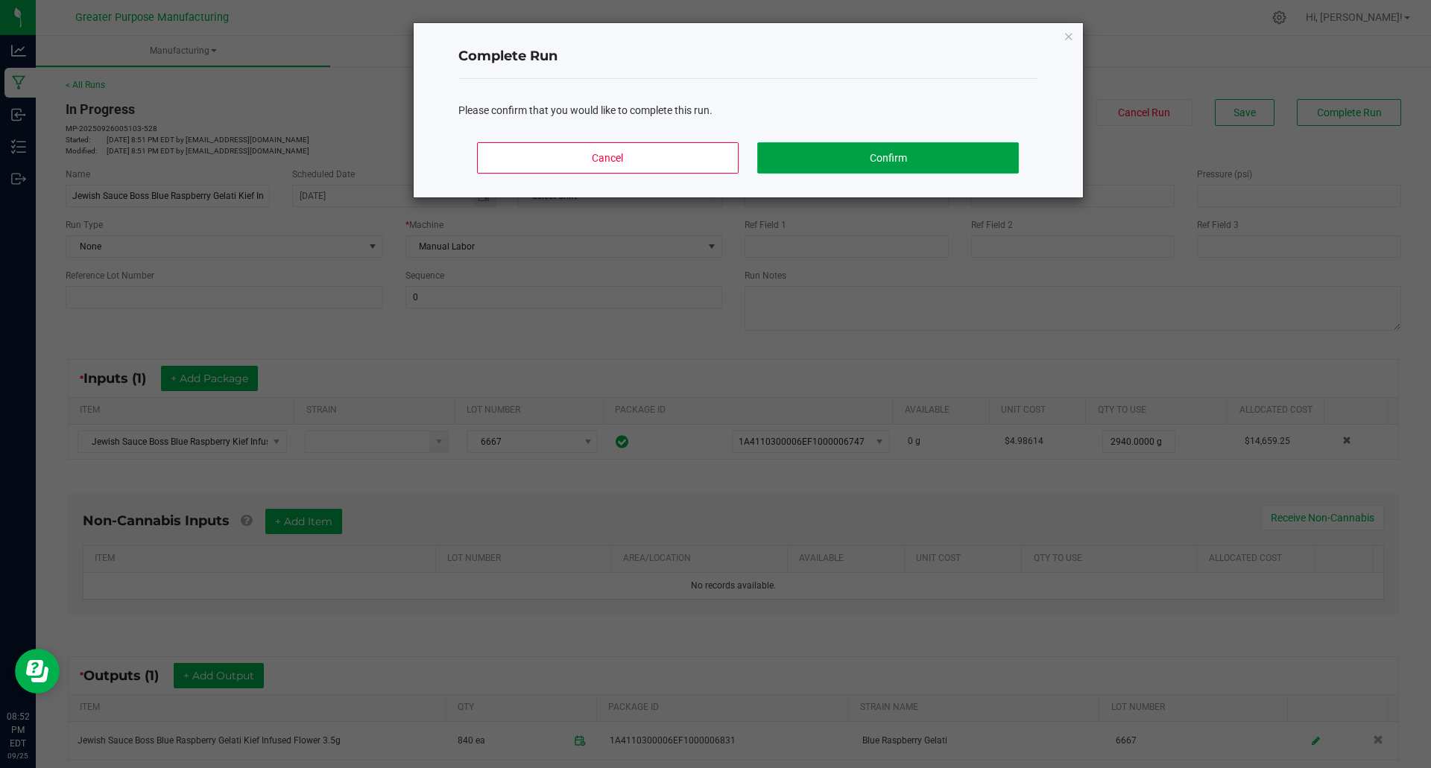
click at [874, 159] on button "Confirm" at bounding box center [887, 157] width 261 height 31
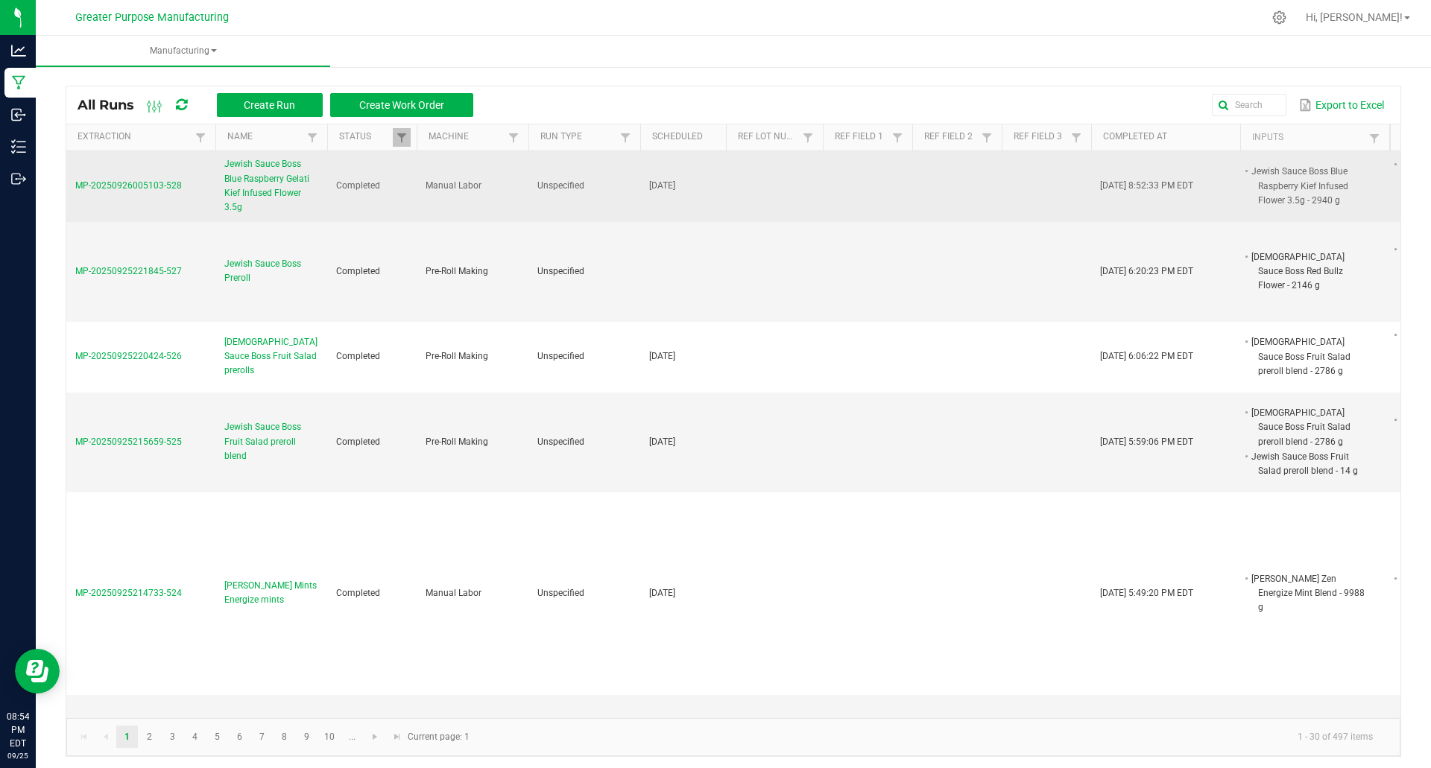
click at [242, 187] on span "Jewish Sauce Boss Blue Raspberry Gelati Kief Infused Flower 3.5g" at bounding box center [271, 185] width 94 height 57
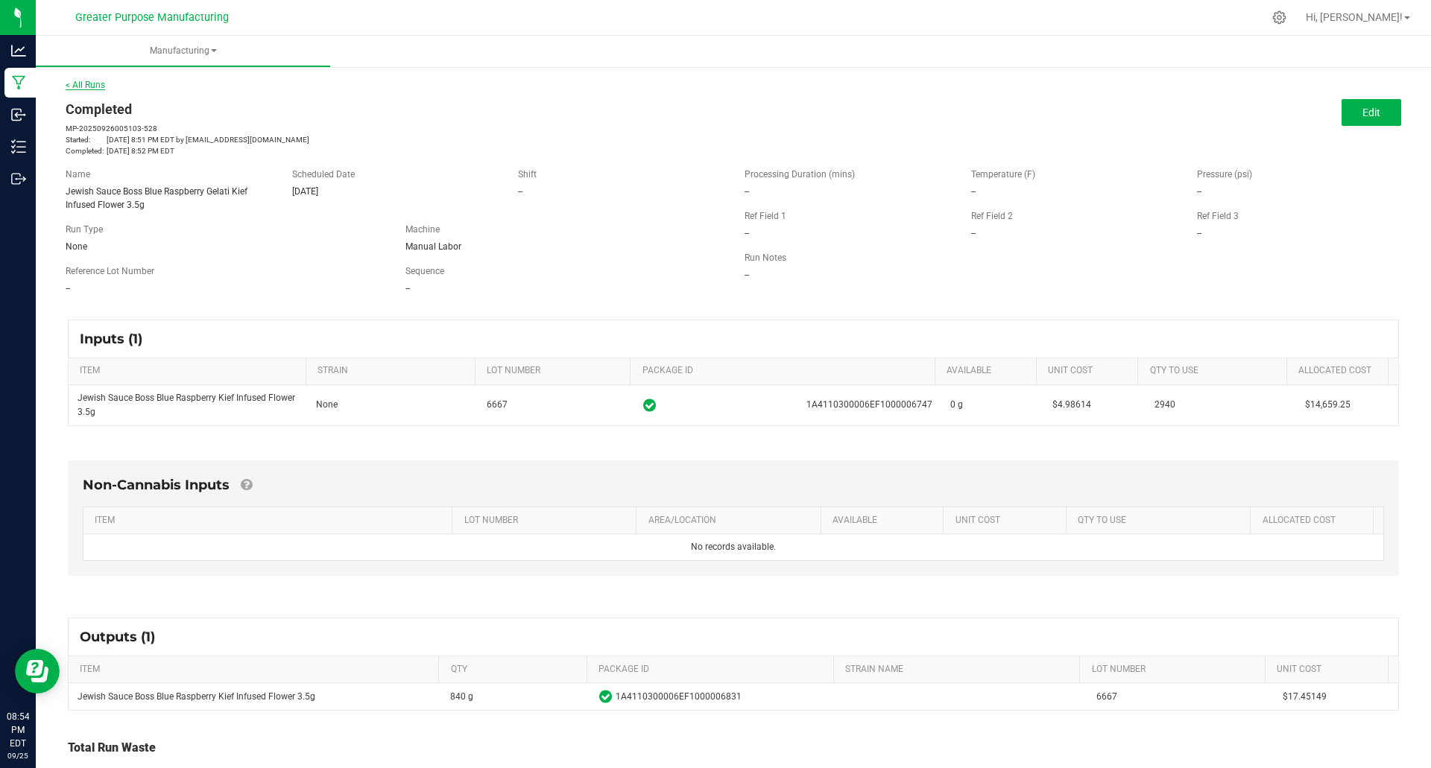
click at [95, 85] on link "< All Runs" at bounding box center [86, 85] width 40 height 10
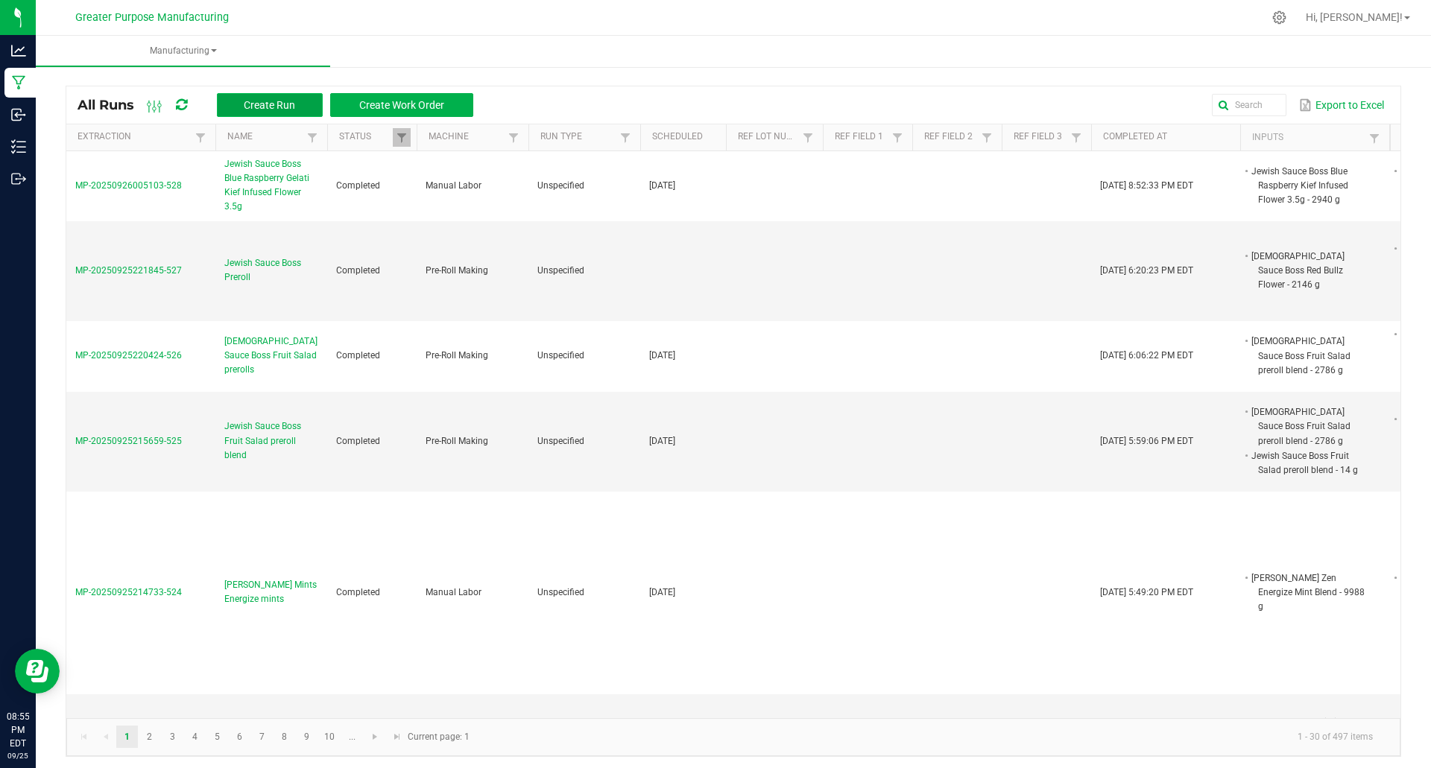
click at [286, 107] on span "Create Run" at bounding box center [269, 105] width 51 height 12
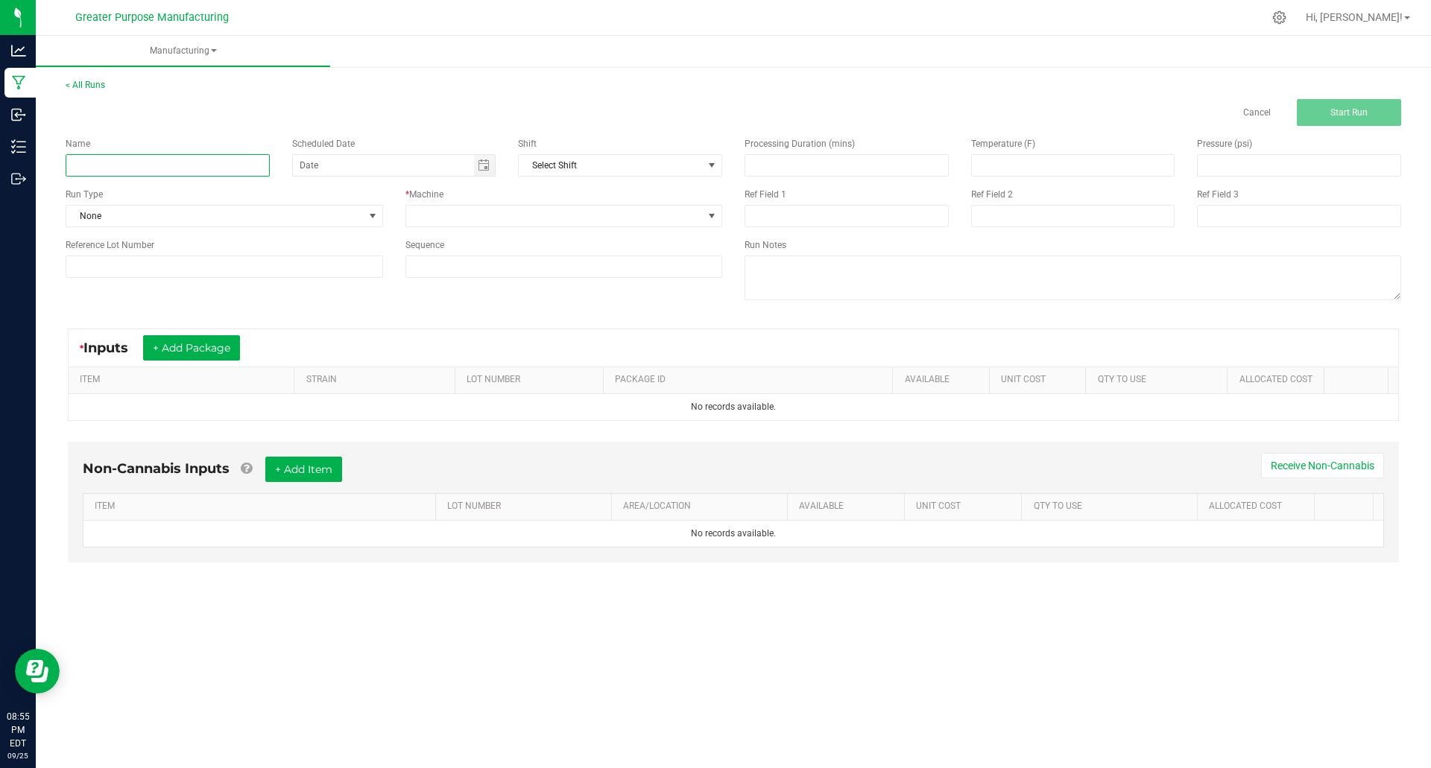
click at [155, 165] on input at bounding box center [168, 165] width 204 height 22
paste input "Jewish Sauce Boss Blue Raspberry Gelati Kief Infused Flower 3.5g"
click at [490, 164] on span "Toggle calendar" at bounding box center [485, 165] width 22 height 21
type input "Jewish Sauce Boss Blue Raspberry Gelati Kief Infused Flower 3.5g"
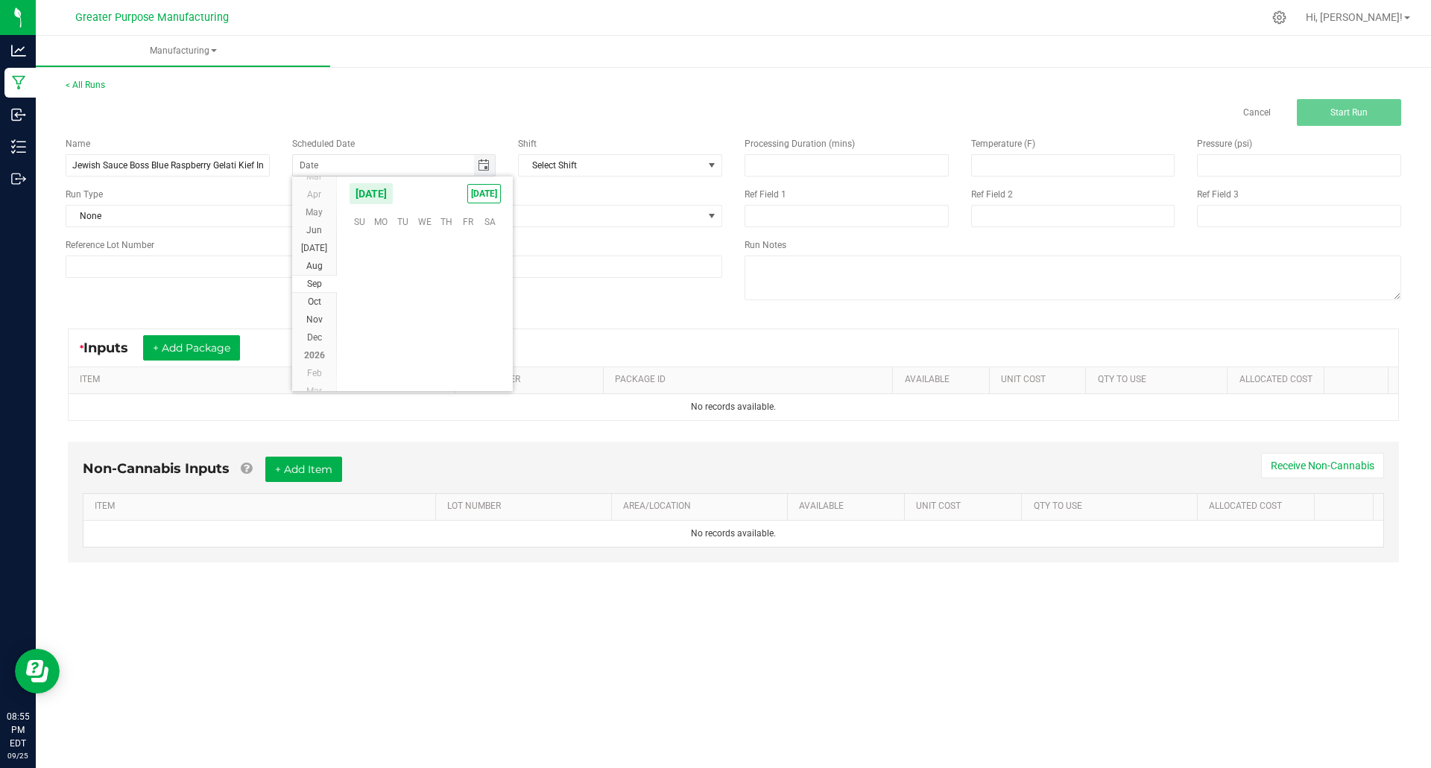
scroll to position [241735, 0]
click at [487, 195] on span "TODAY" at bounding box center [484, 193] width 34 height 19
type input "[DATE]"
click at [645, 218] on span at bounding box center [554, 216] width 297 height 21
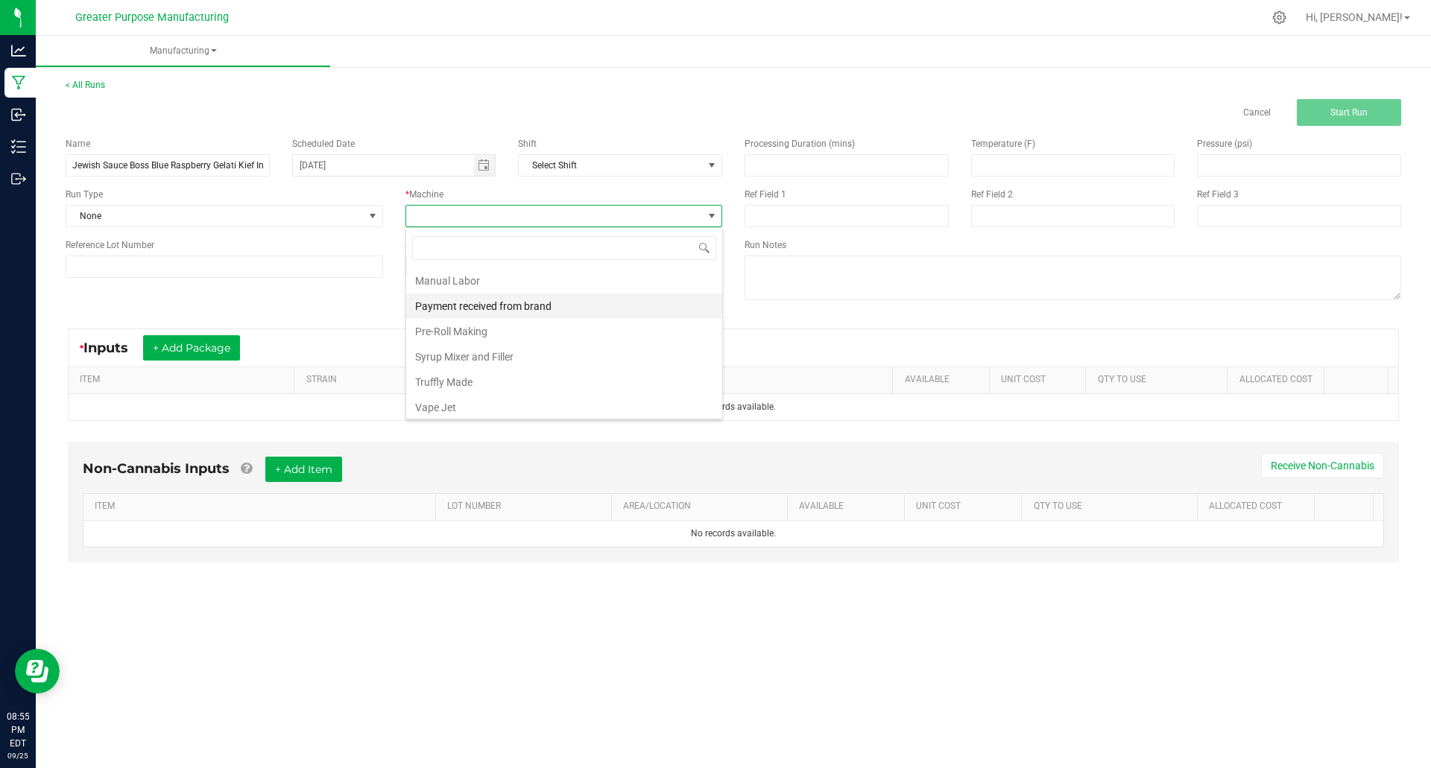
scroll to position [104, 0]
click at [481, 275] on li "Manual Labor" at bounding box center [564, 277] width 316 height 25
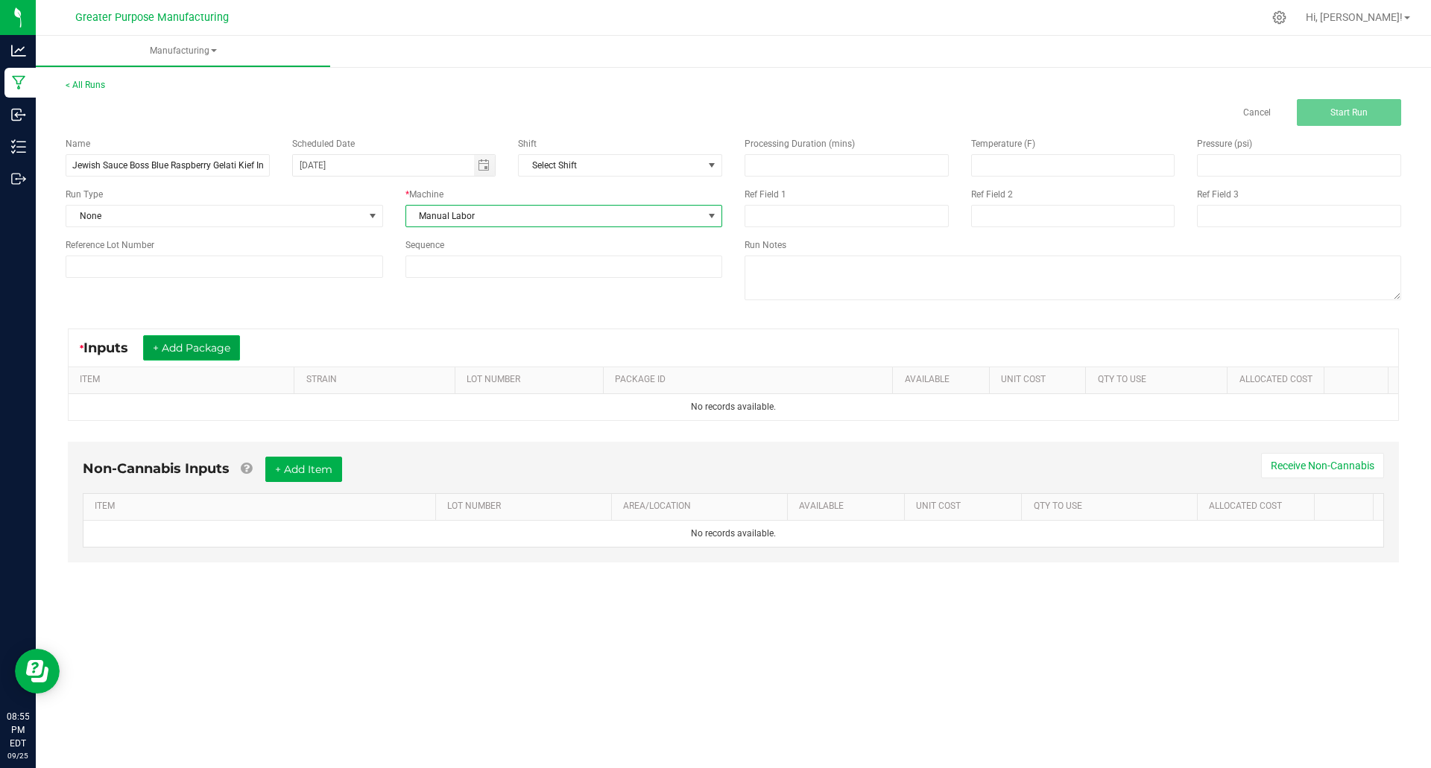
click at [197, 347] on button "+ Add Package" at bounding box center [191, 347] width 97 height 25
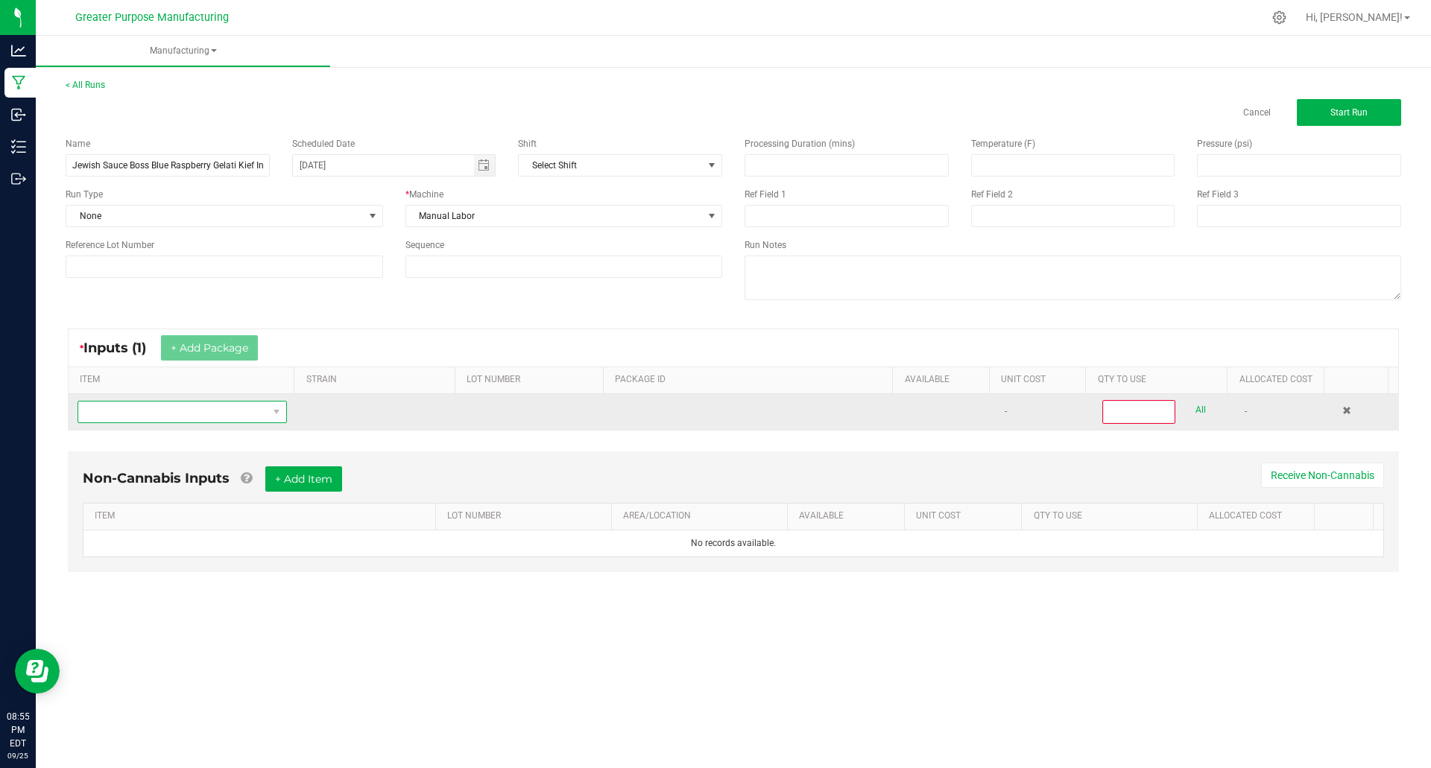
click at [211, 411] on span "NO DATA FOUND" at bounding box center [172, 412] width 189 height 21
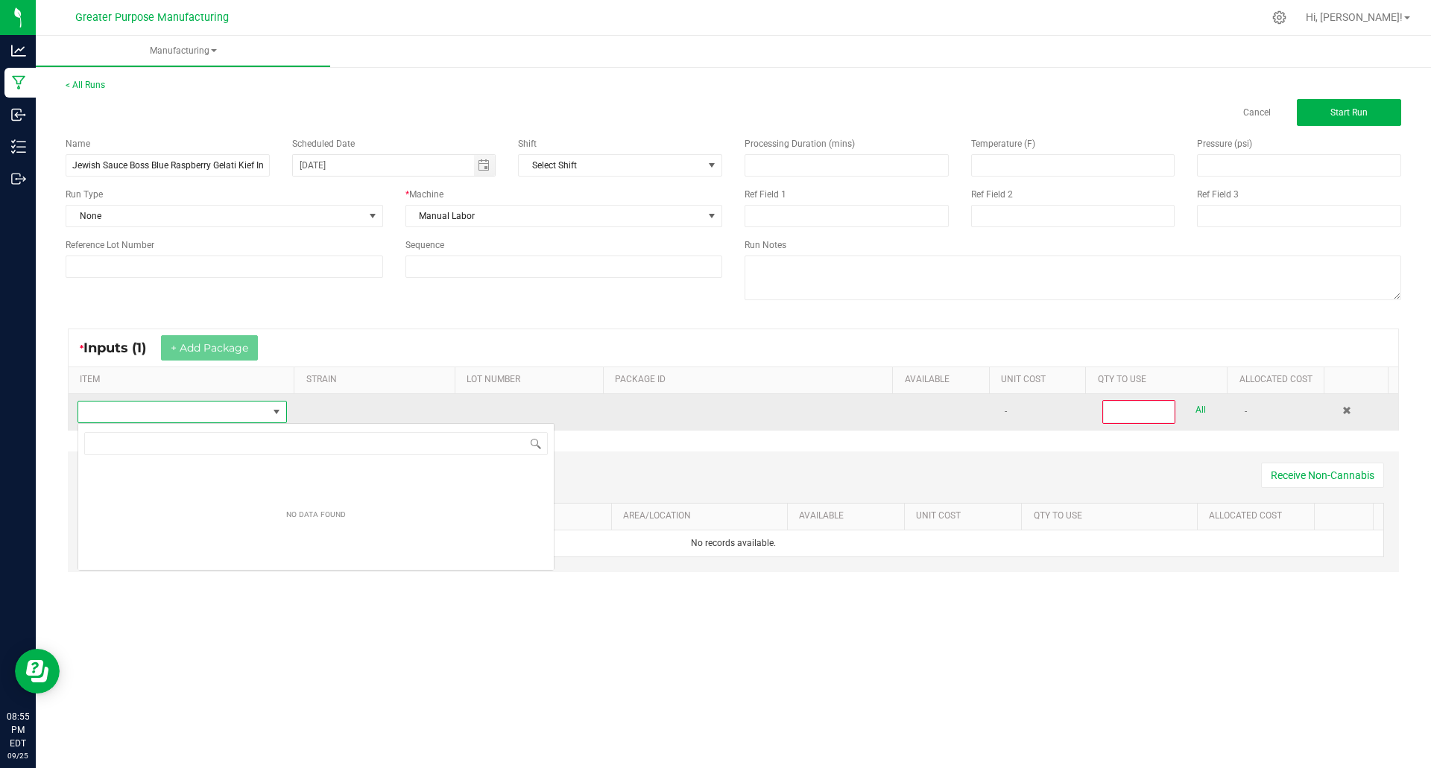
scroll to position [22, 207]
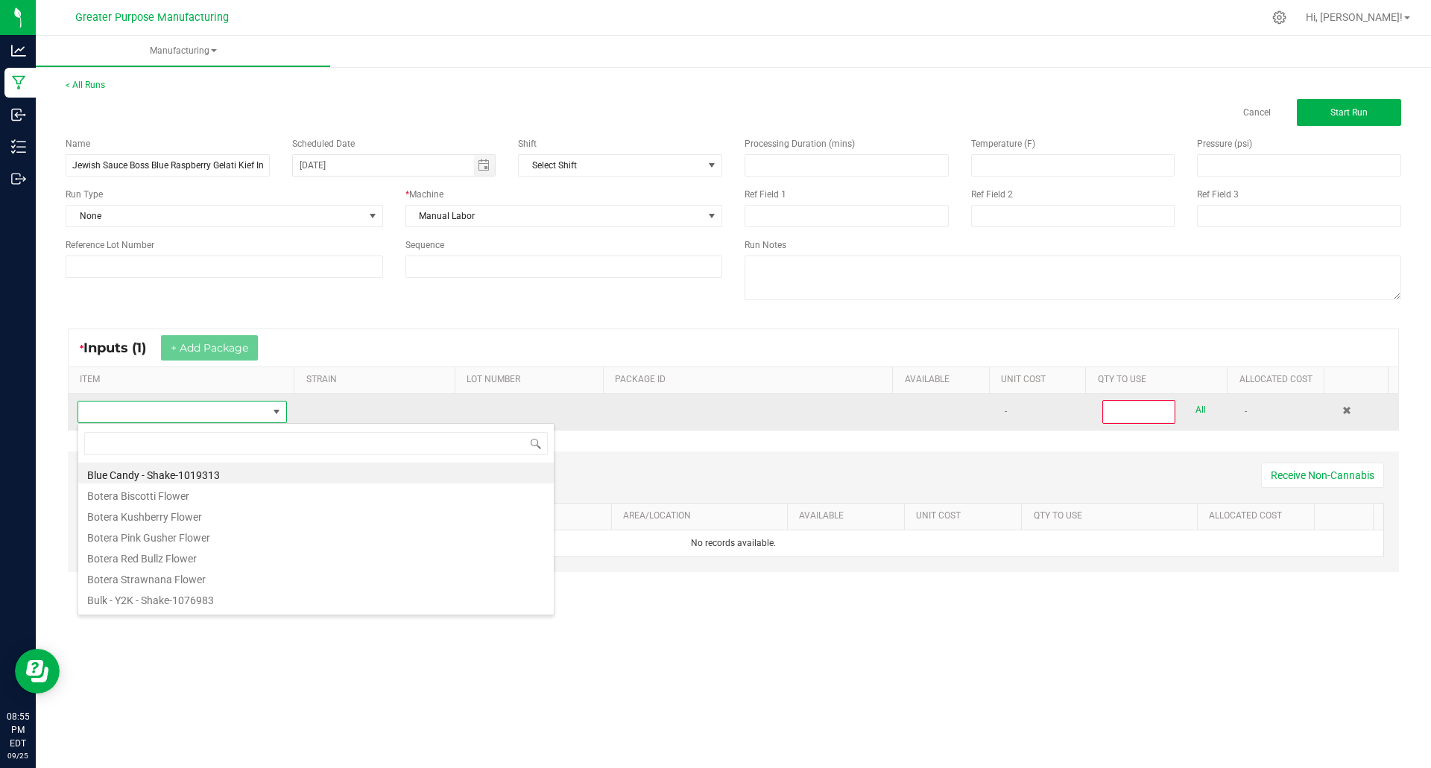
type input "Jewish Sauce Boss Blue Raspberry Gelati Kief Infused Flower 3.5g"
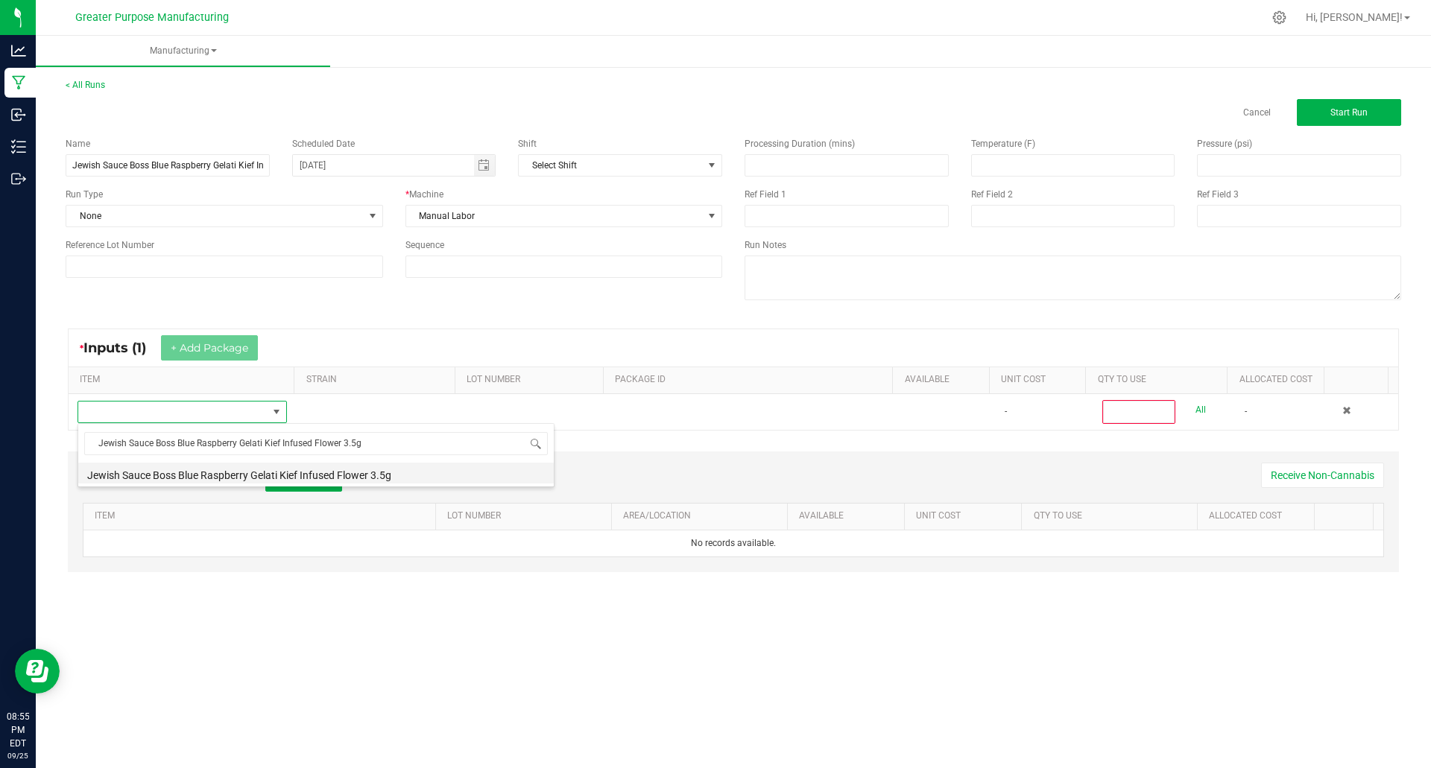
click at [229, 473] on li "Jewish Sauce Boss Blue Raspberry Gelati Kief Infused Flower 3.5g" at bounding box center [316, 473] width 476 height 21
type input "0"
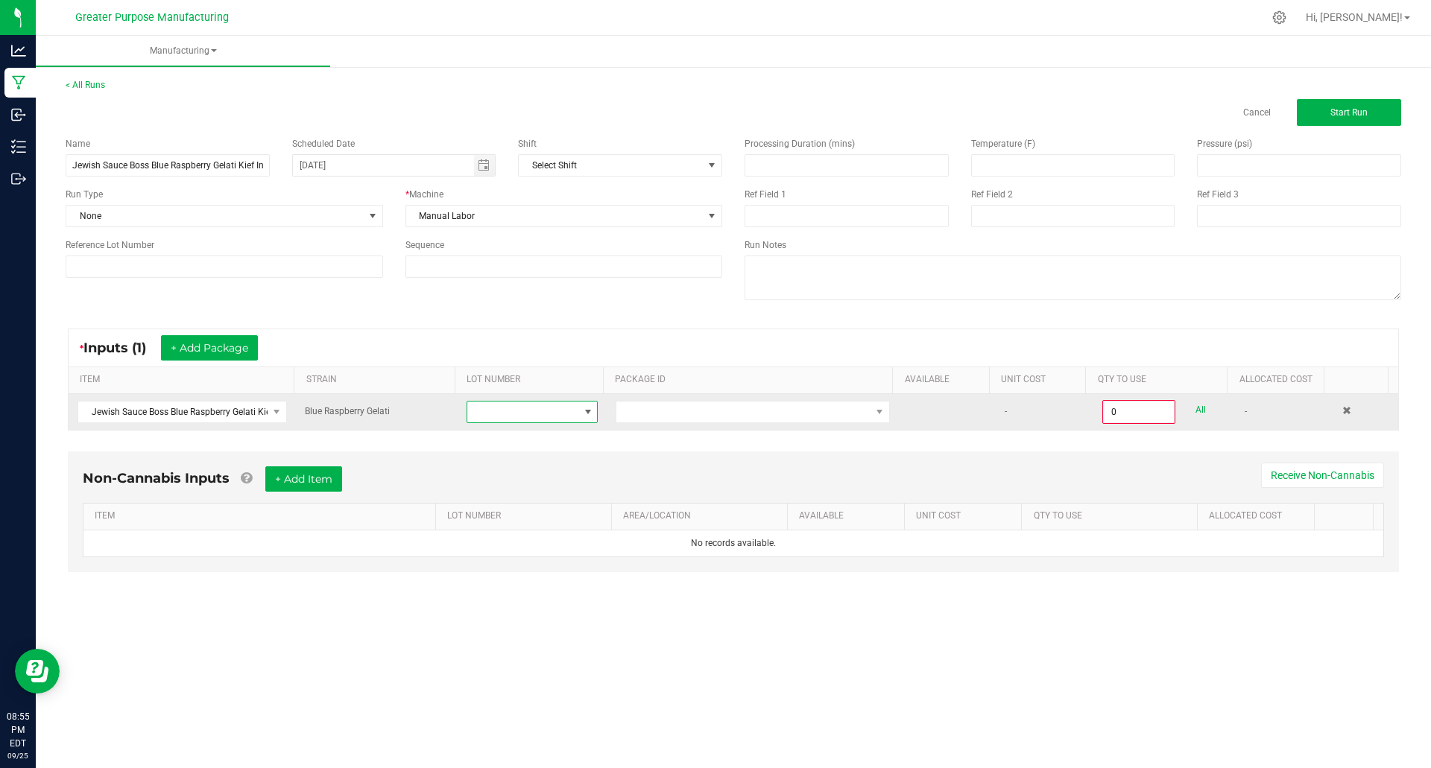
click at [582, 415] on span at bounding box center [588, 412] width 12 height 12
click at [667, 413] on span "NO DATA FOUND" at bounding box center [743, 412] width 254 height 21
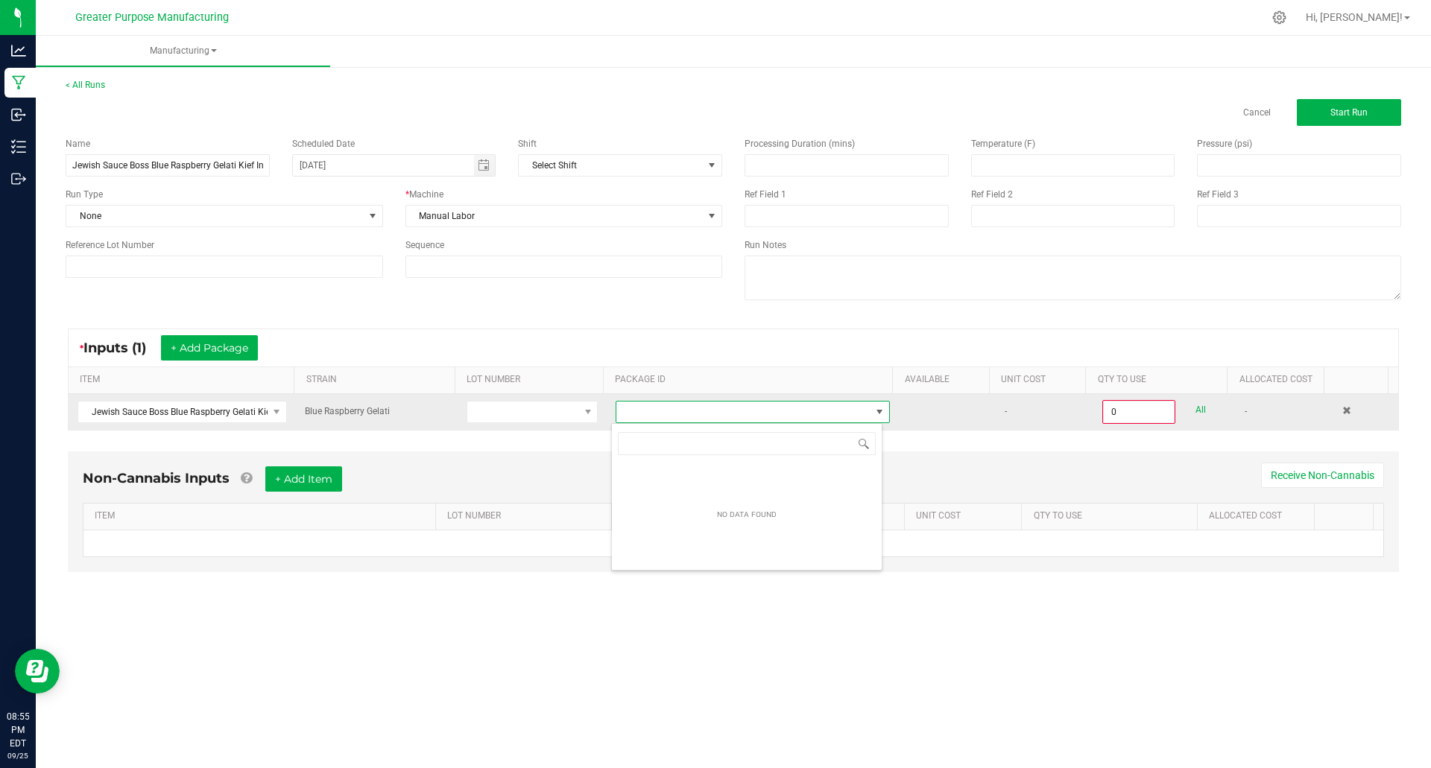
scroll to position [22, 272]
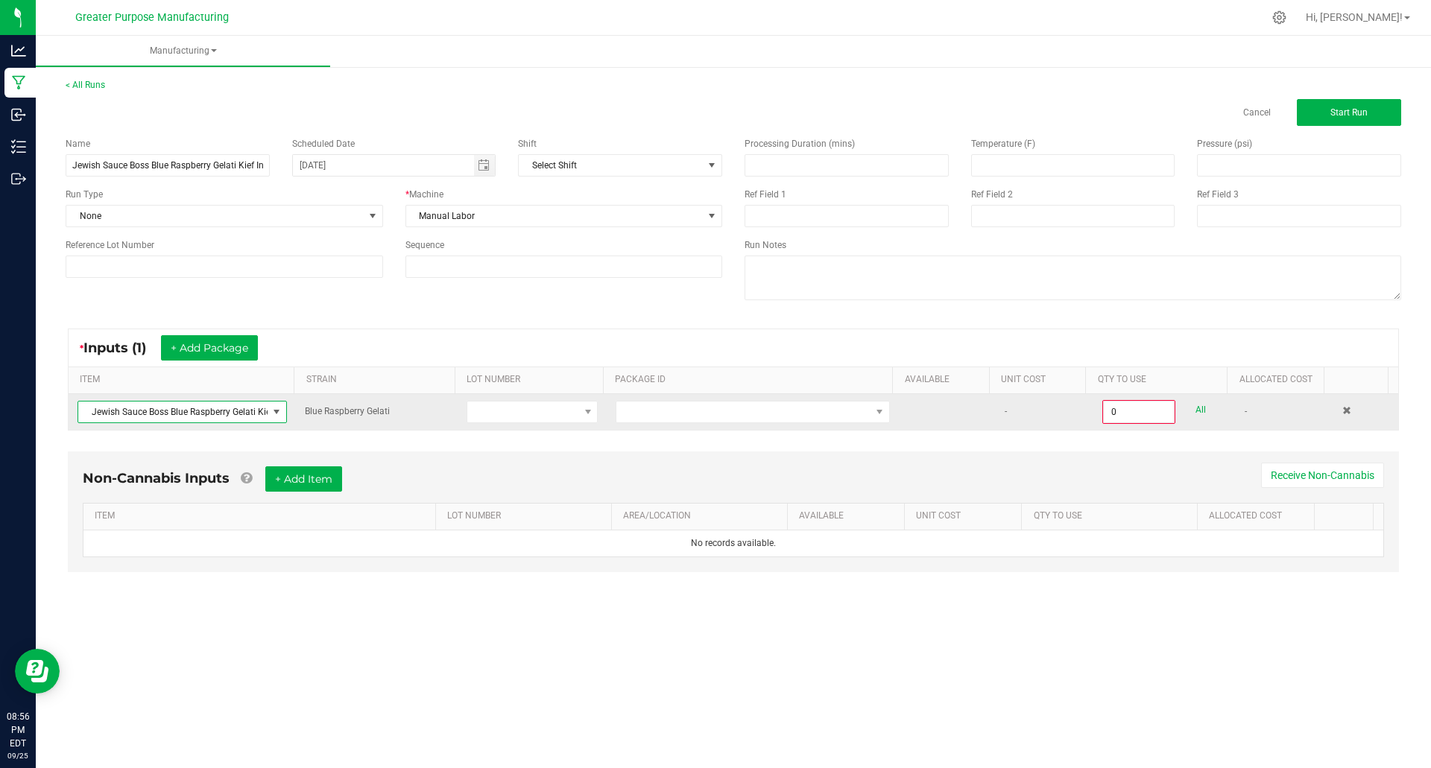
click at [271, 411] on span at bounding box center [277, 412] width 12 height 12
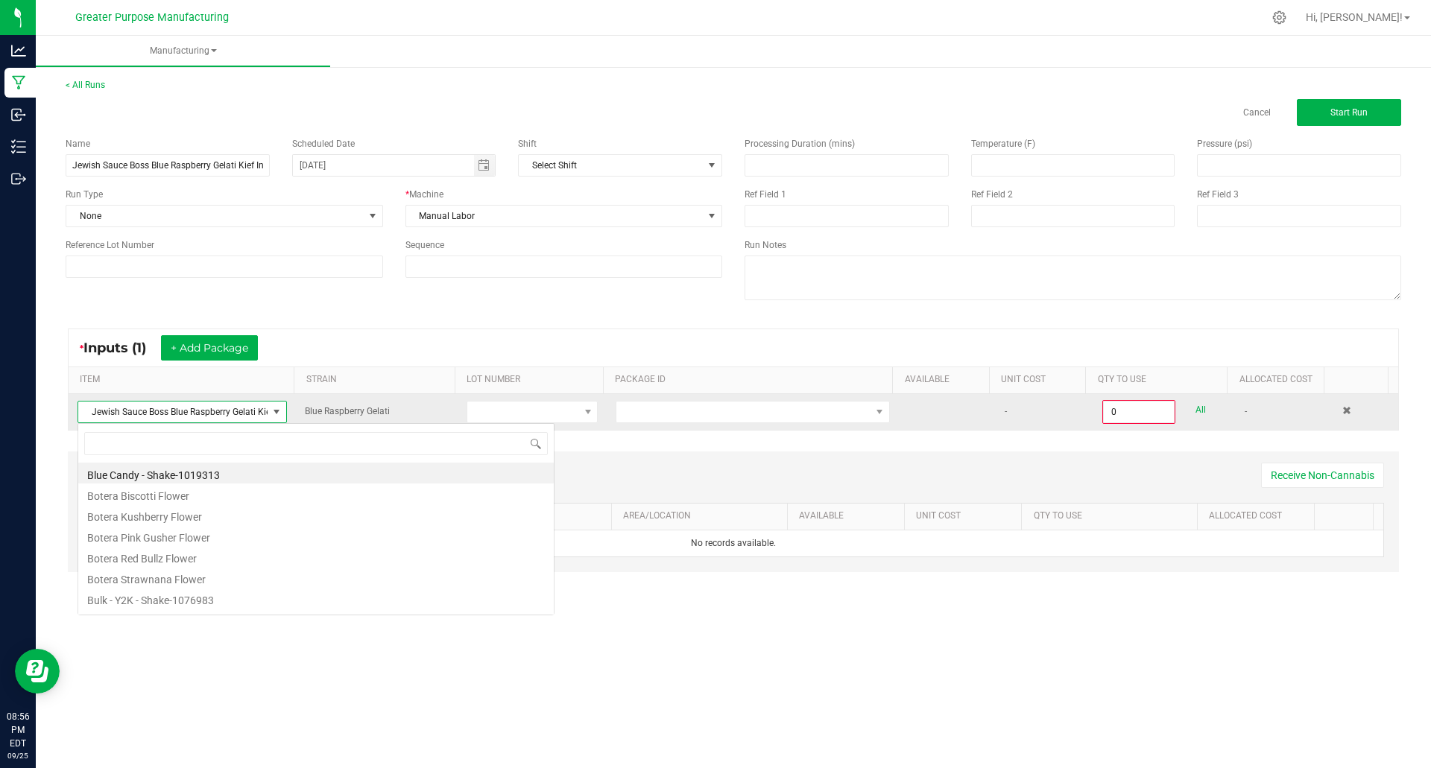
scroll to position [22, 207]
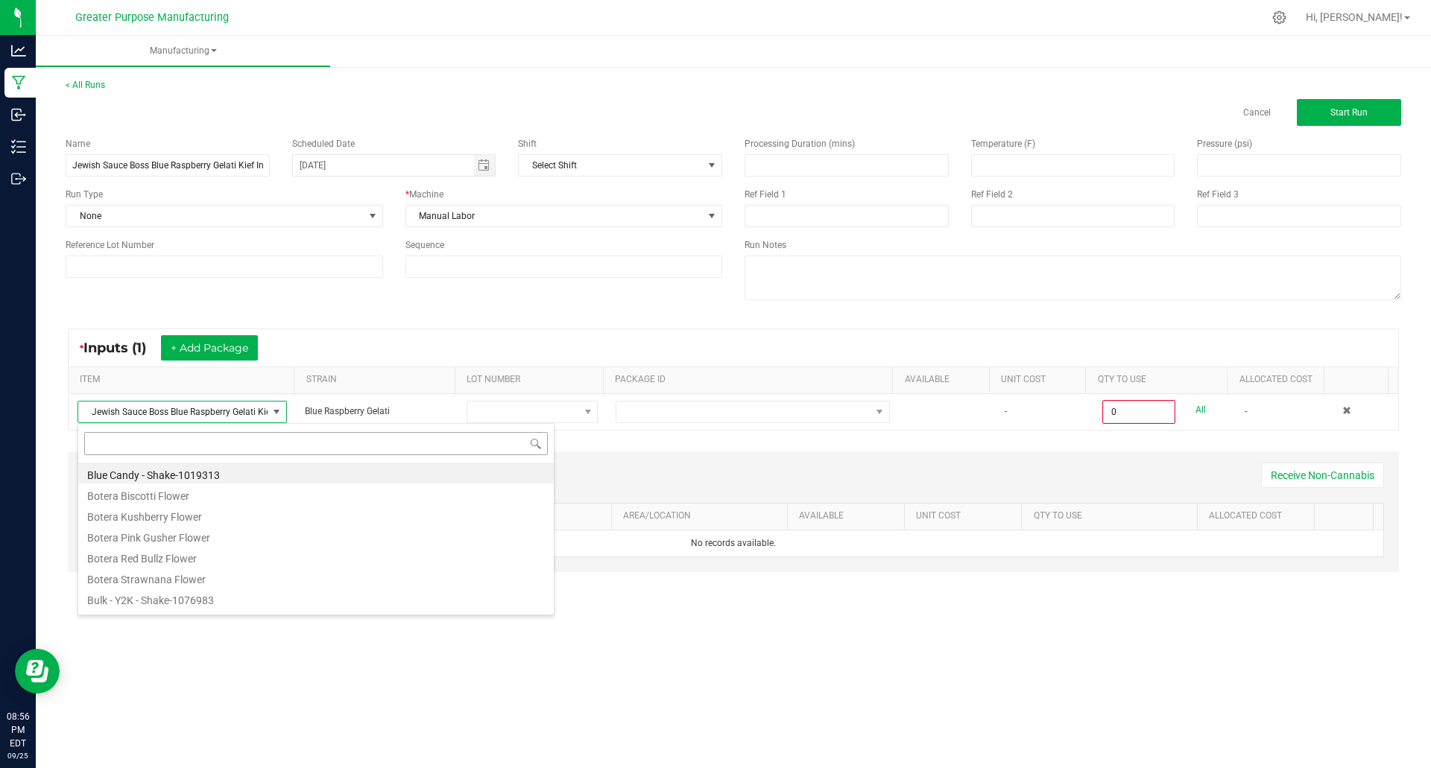
click at [212, 443] on input at bounding box center [316, 443] width 464 height 23
type input "Jewish Sauce Boss Blue Raspberry Kief Infused Flower 3.5g"
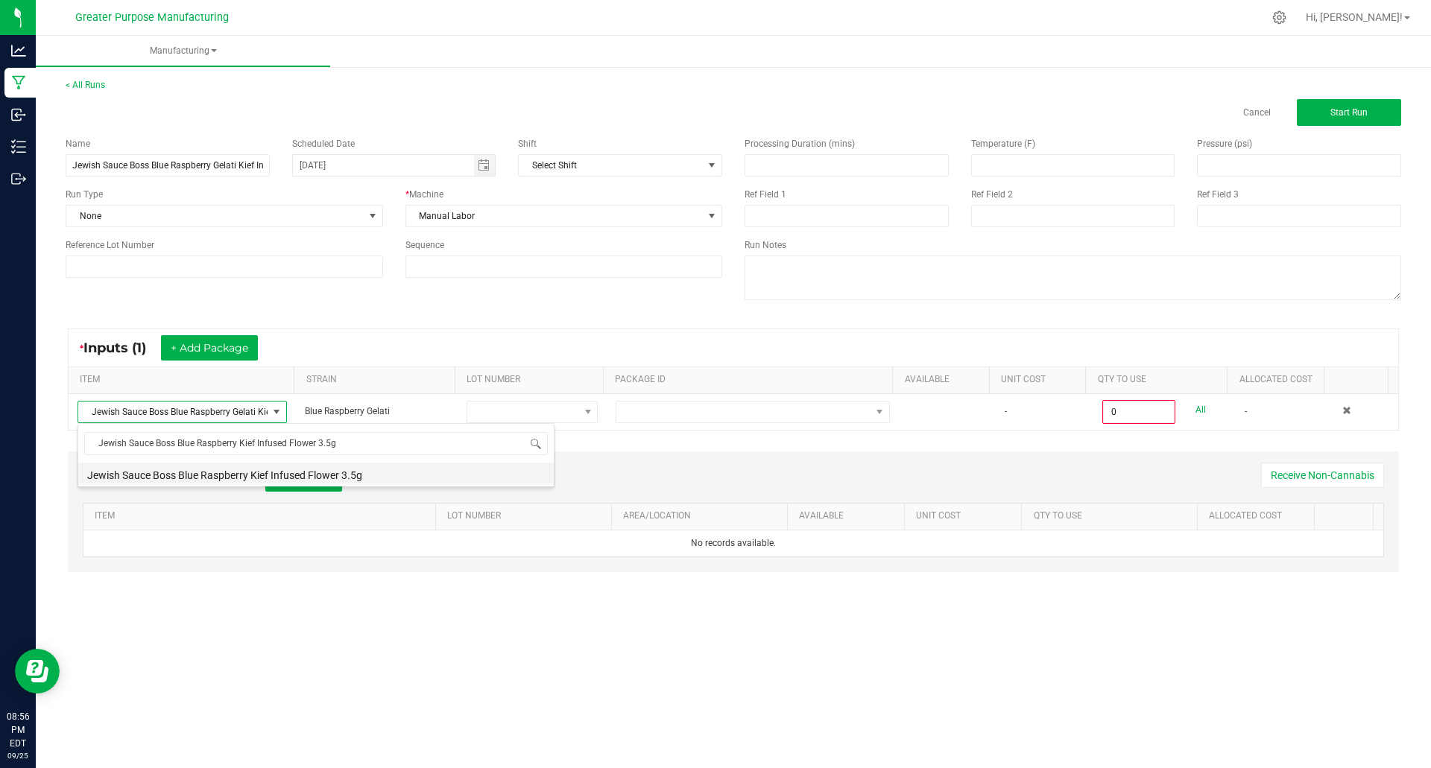
click at [218, 473] on li "Jewish Sauce Boss Blue Raspberry Kief Infused Flower 3.5g" at bounding box center [316, 473] width 476 height 21
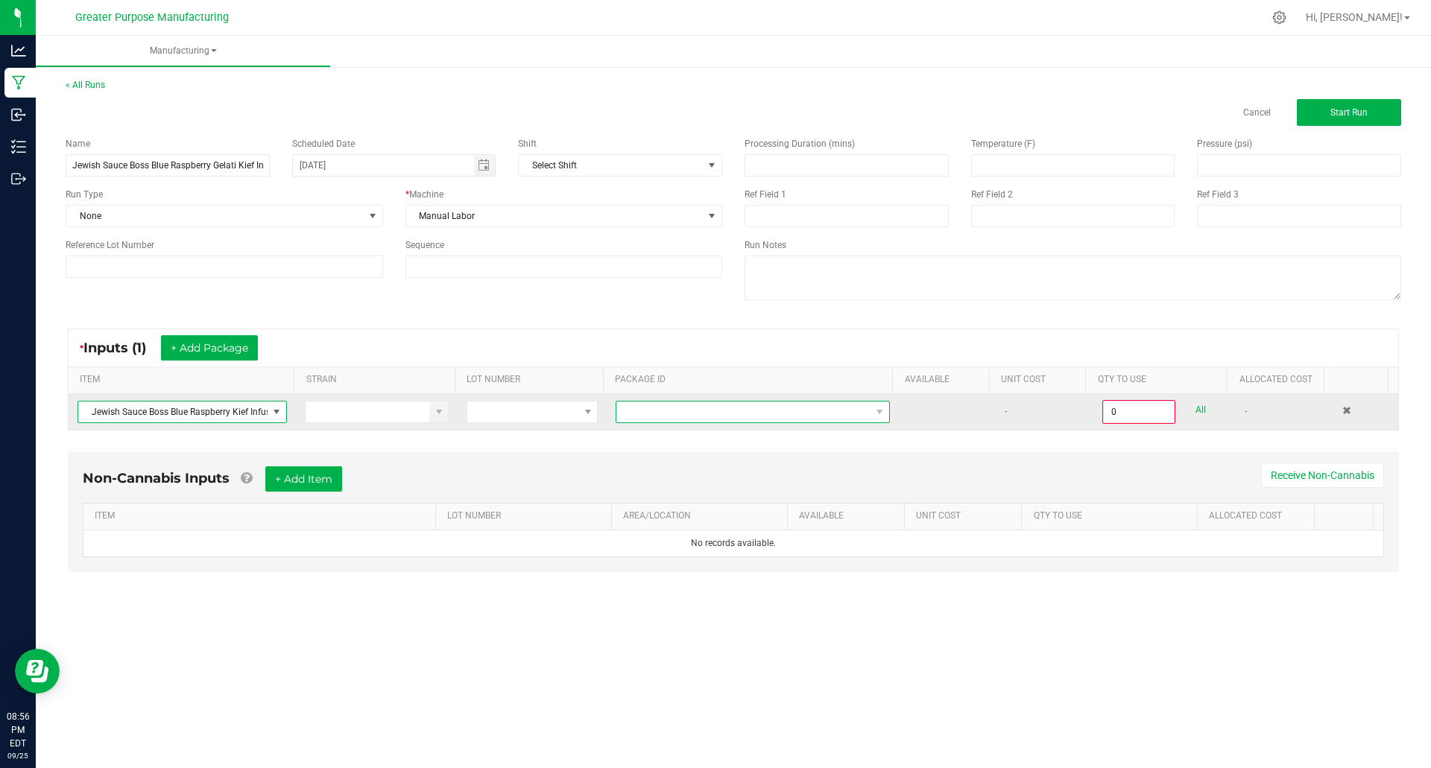
click at [665, 411] on span at bounding box center [743, 412] width 254 height 21
click at [728, 408] on span at bounding box center [743, 412] width 254 height 21
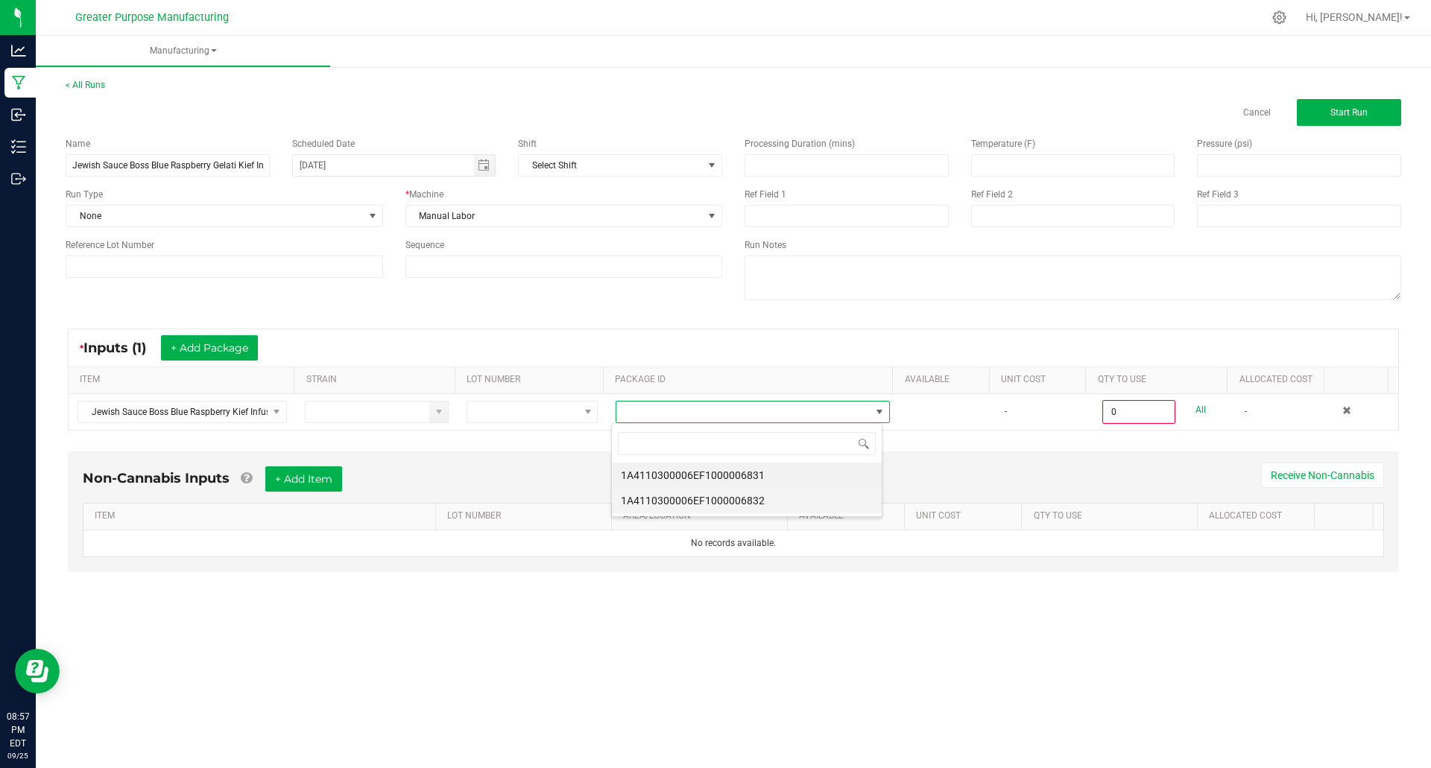
click at [751, 502] on li "1A4110300006EF1000006832" at bounding box center [747, 500] width 270 height 25
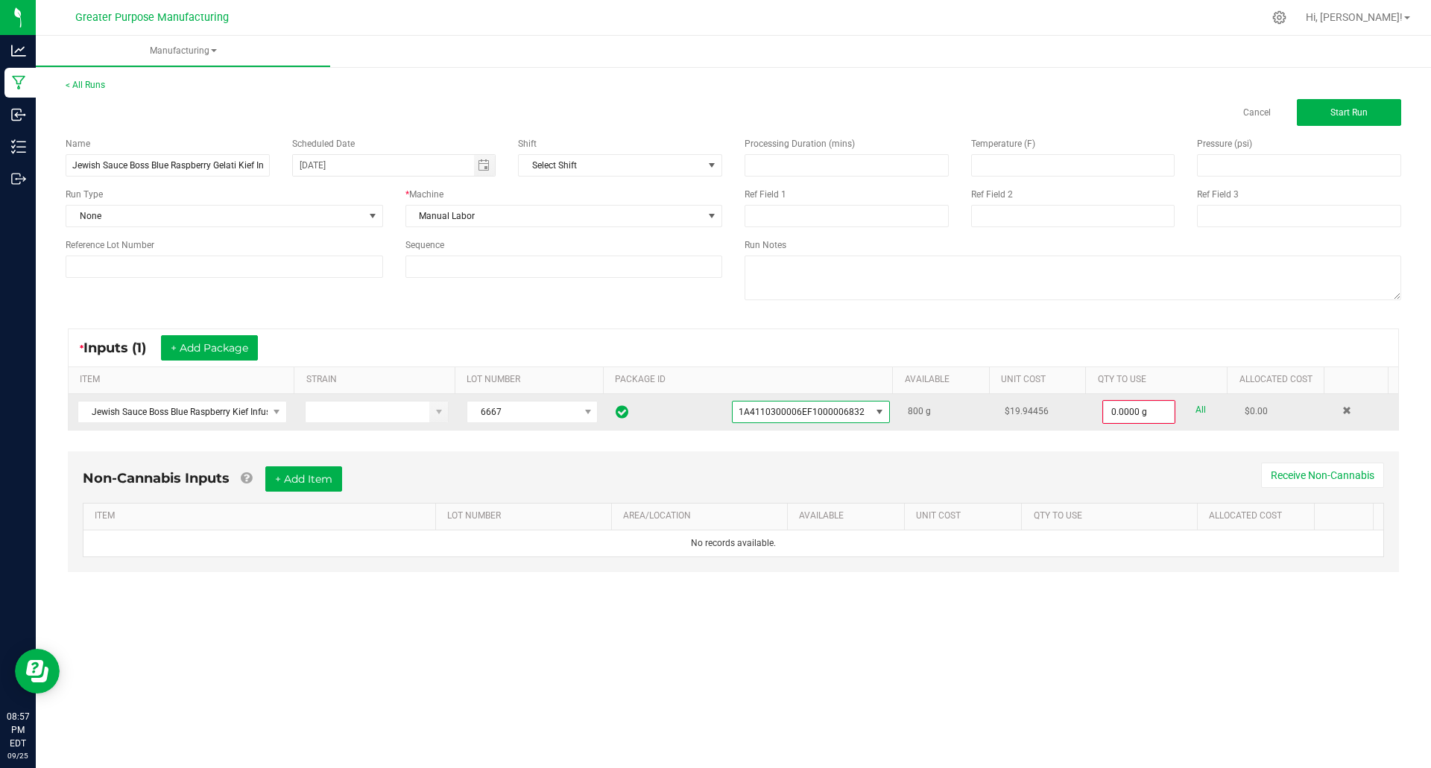
click at [874, 408] on span at bounding box center [880, 412] width 12 height 12
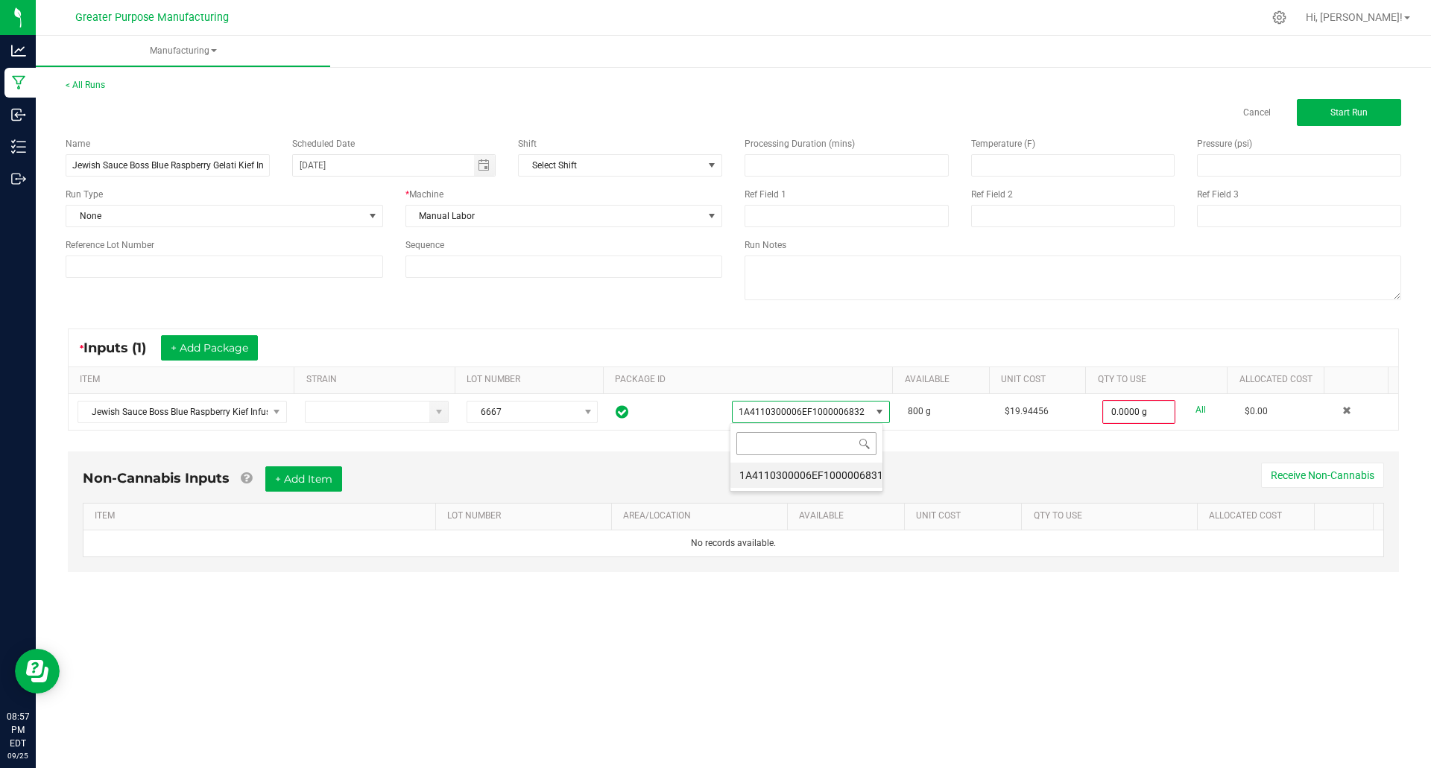
scroll to position [22, 154]
click at [851, 471] on li "1A4110300006EF1000006831" at bounding box center [806, 475] width 152 height 25
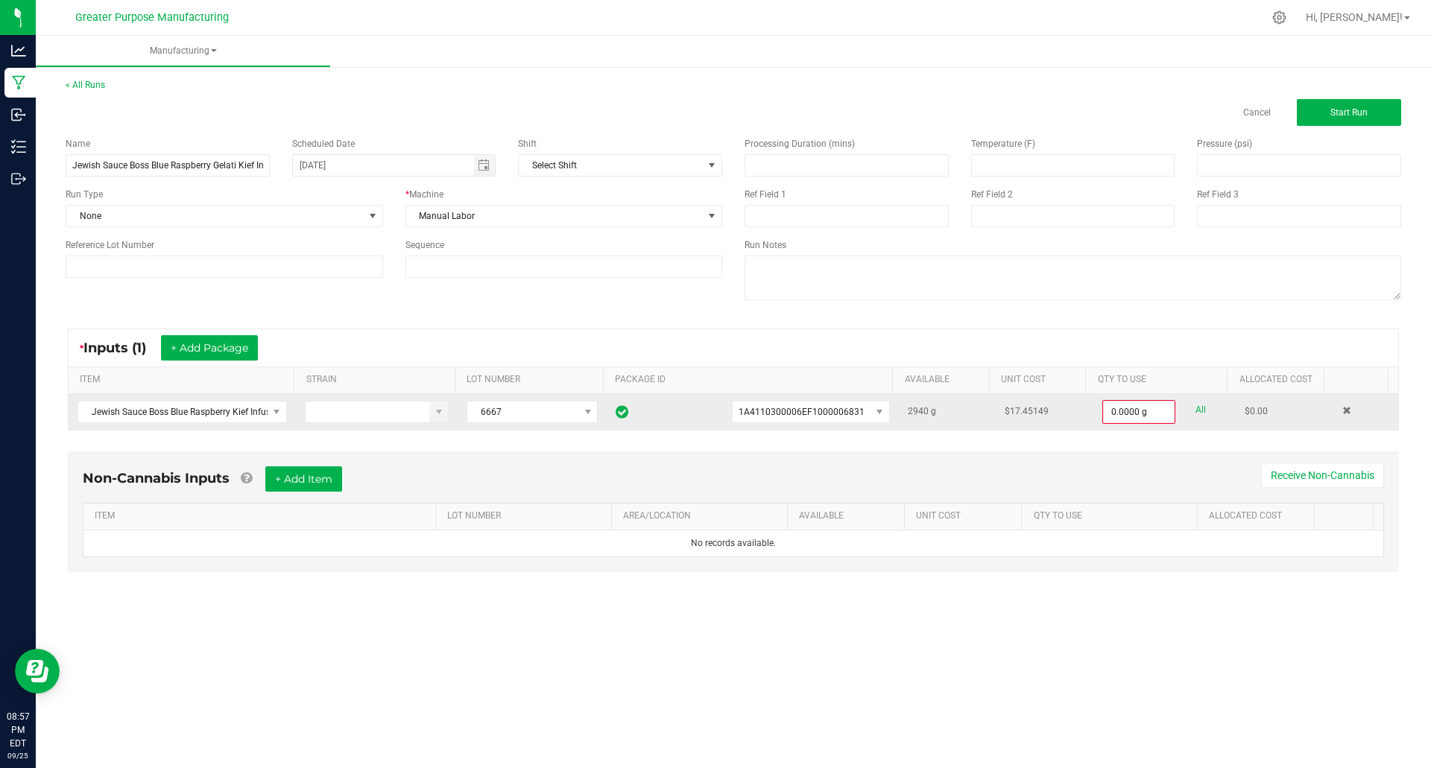
click at [1196, 408] on link "All" at bounding box center [1201, 410] width 10 height 20
type input "2940.0000 g"
click at [1342, 116] on span "Start Run" at bounding box center [1348, 112] width 37 height 10
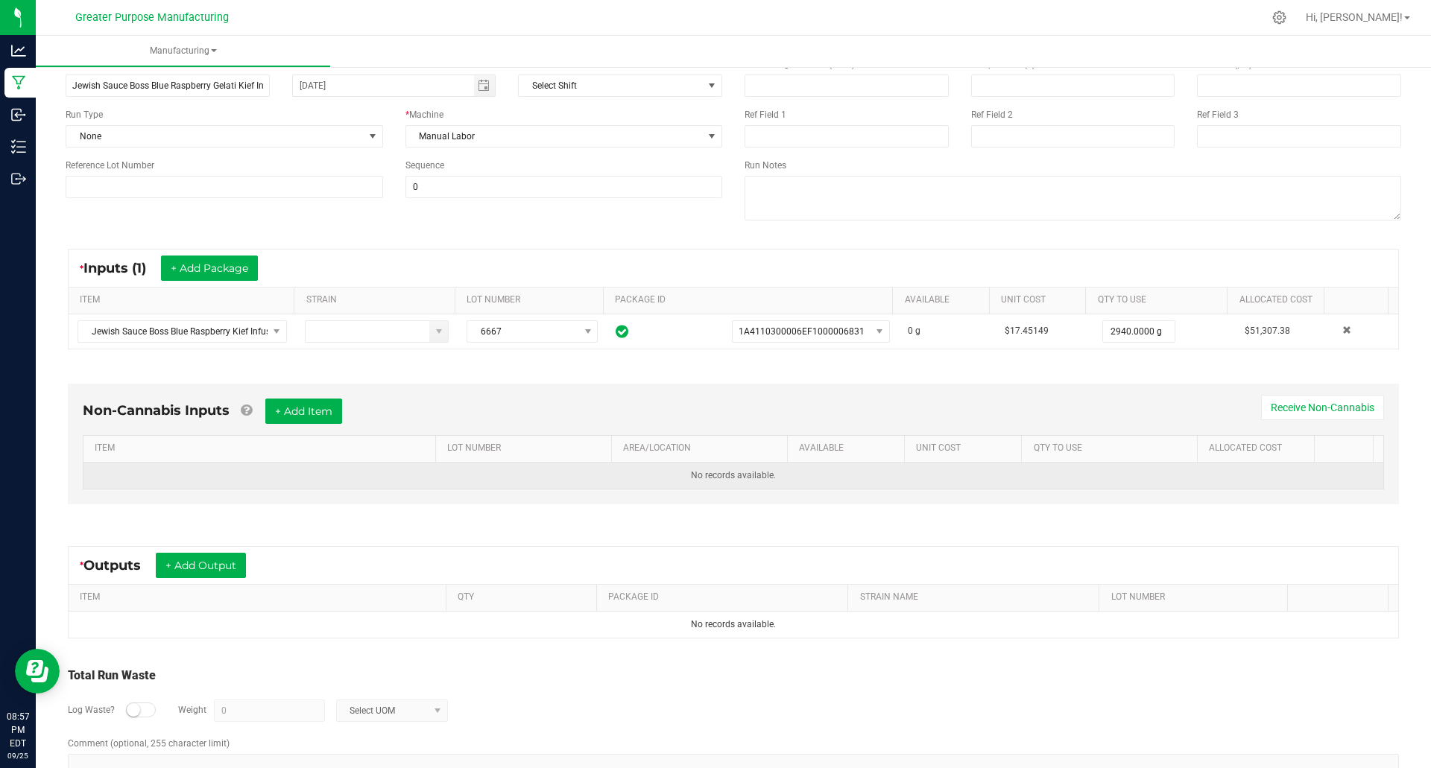
scroll to position [149, 0]
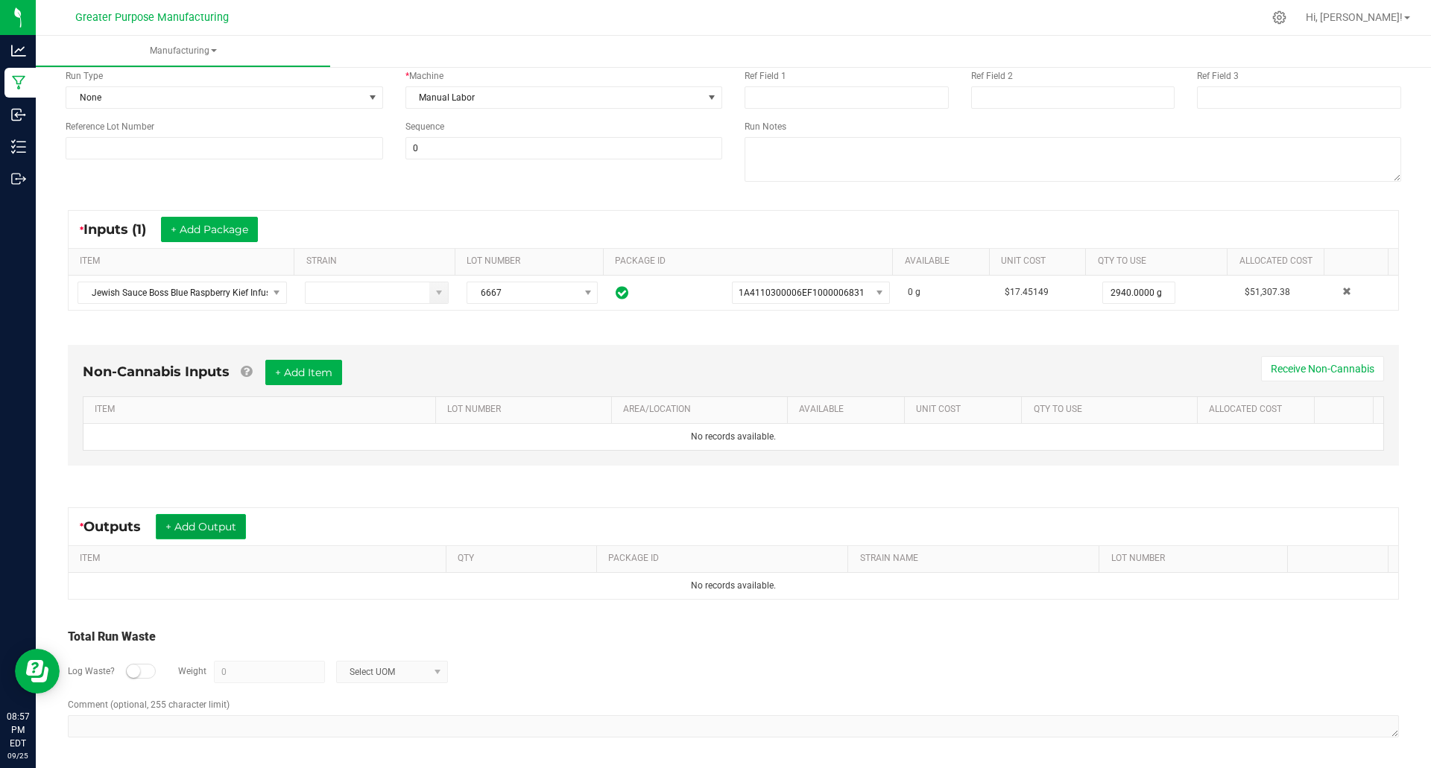
click at [234, 535] on button "+ Add Output" at bounding box center [201, 526] width 90 height 25
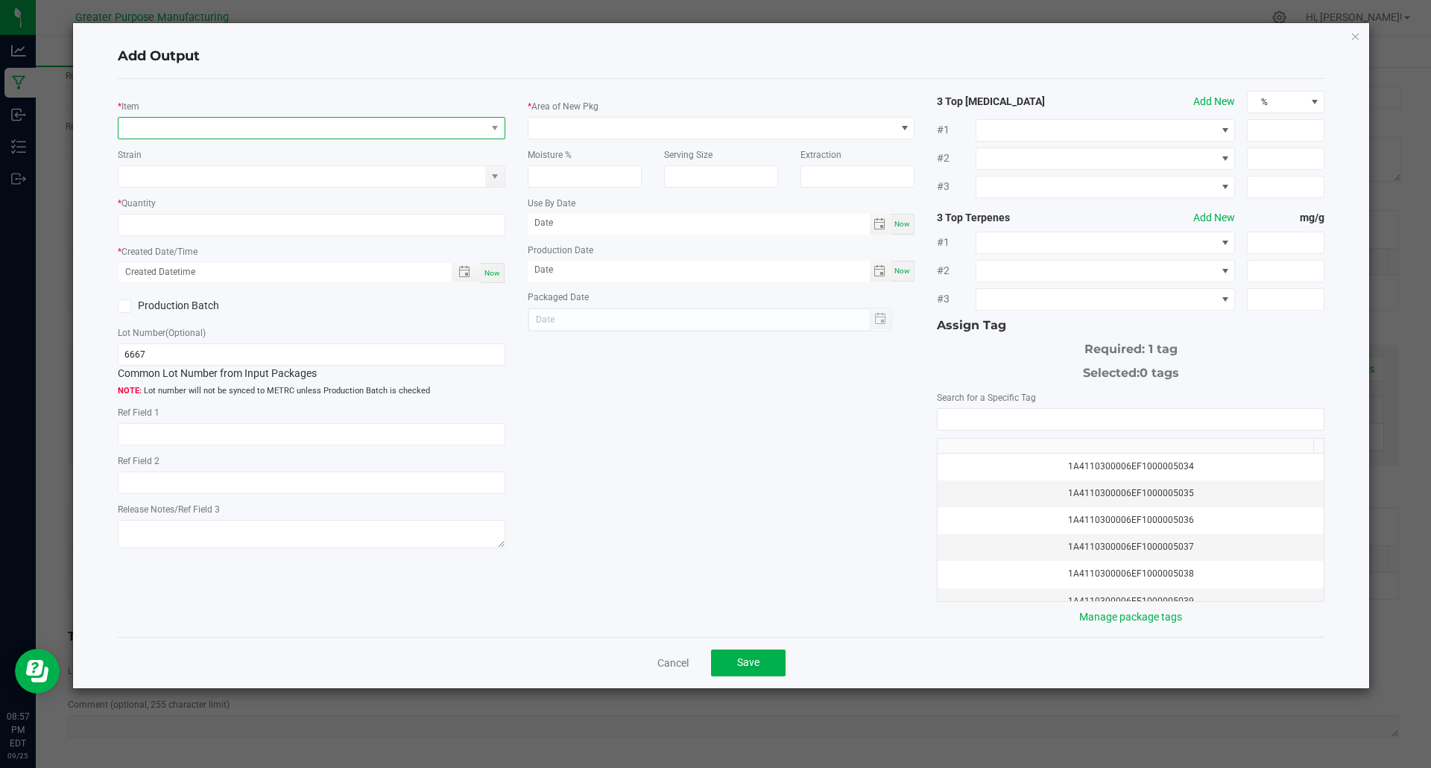
click at [173, 127] on span "NO DATA FOUND" at bounding box center [302, 128] width 367 height 21
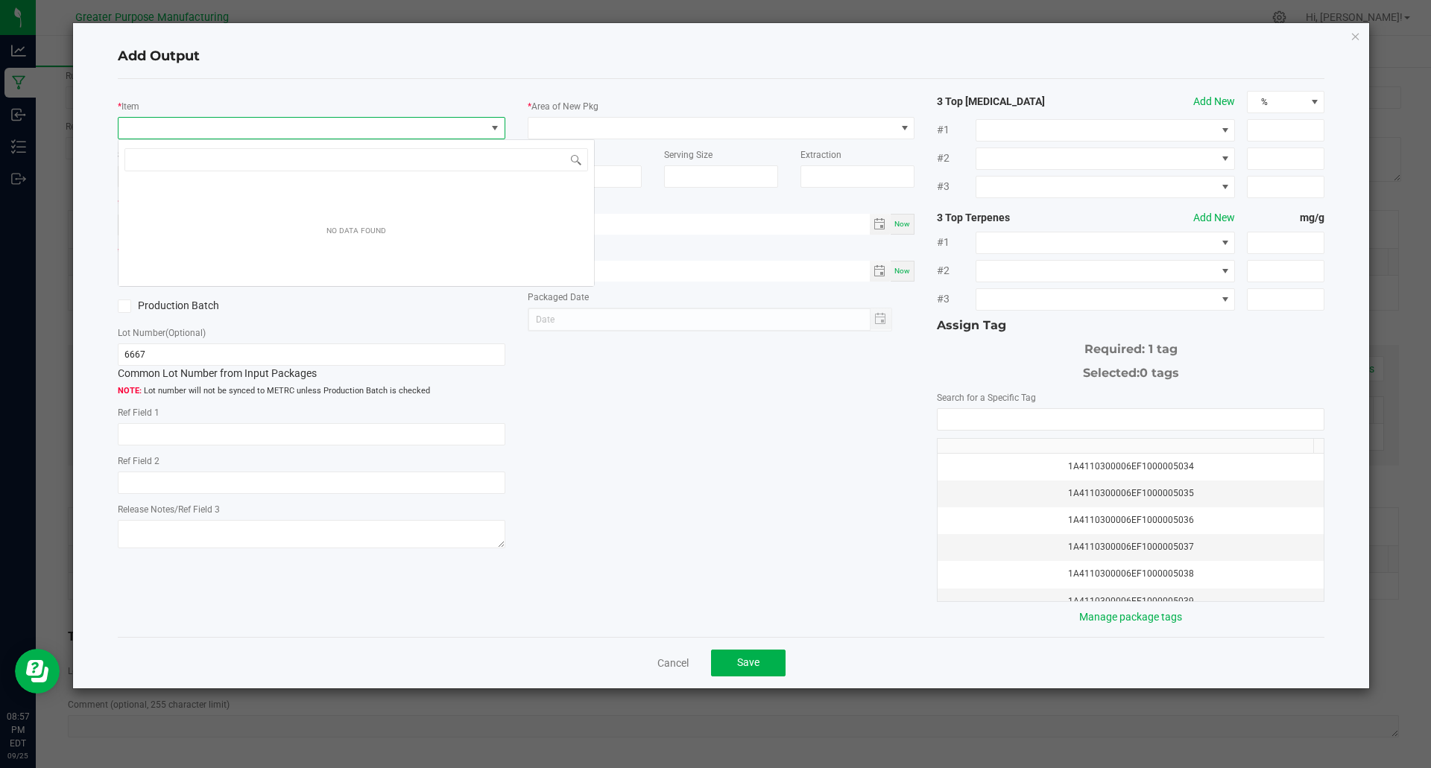
scroll to position [22, 388]
type input "Jewish Sauce Boss Blue Raspberry Gelati Kief Infused Flower 3.5g"
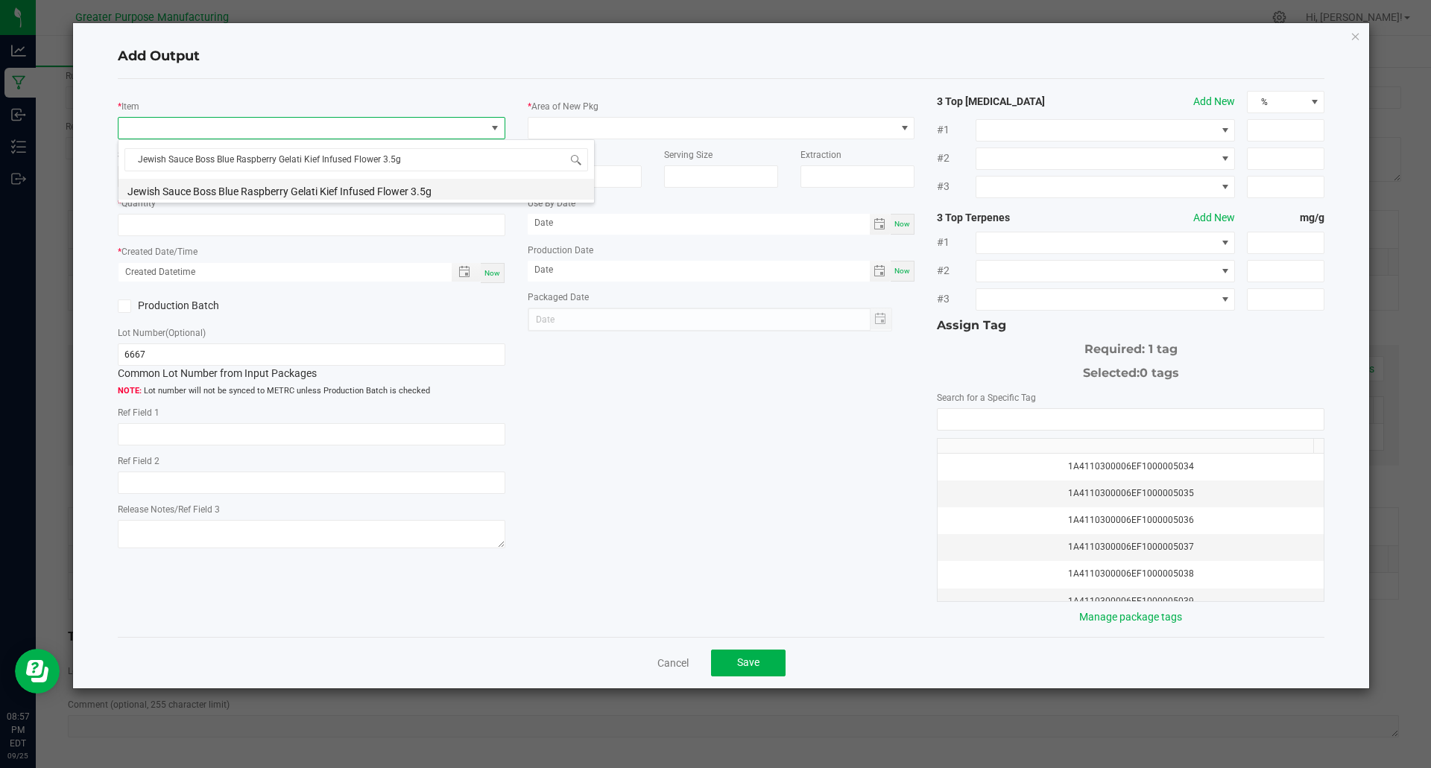
click at [272, 192] on li "Jewish Sauce Boss Blue Raspberry Gelati Kief Infused Flower 3.5g" at bounding box center [357, 189] width 476 height 21
type input "0 ea"
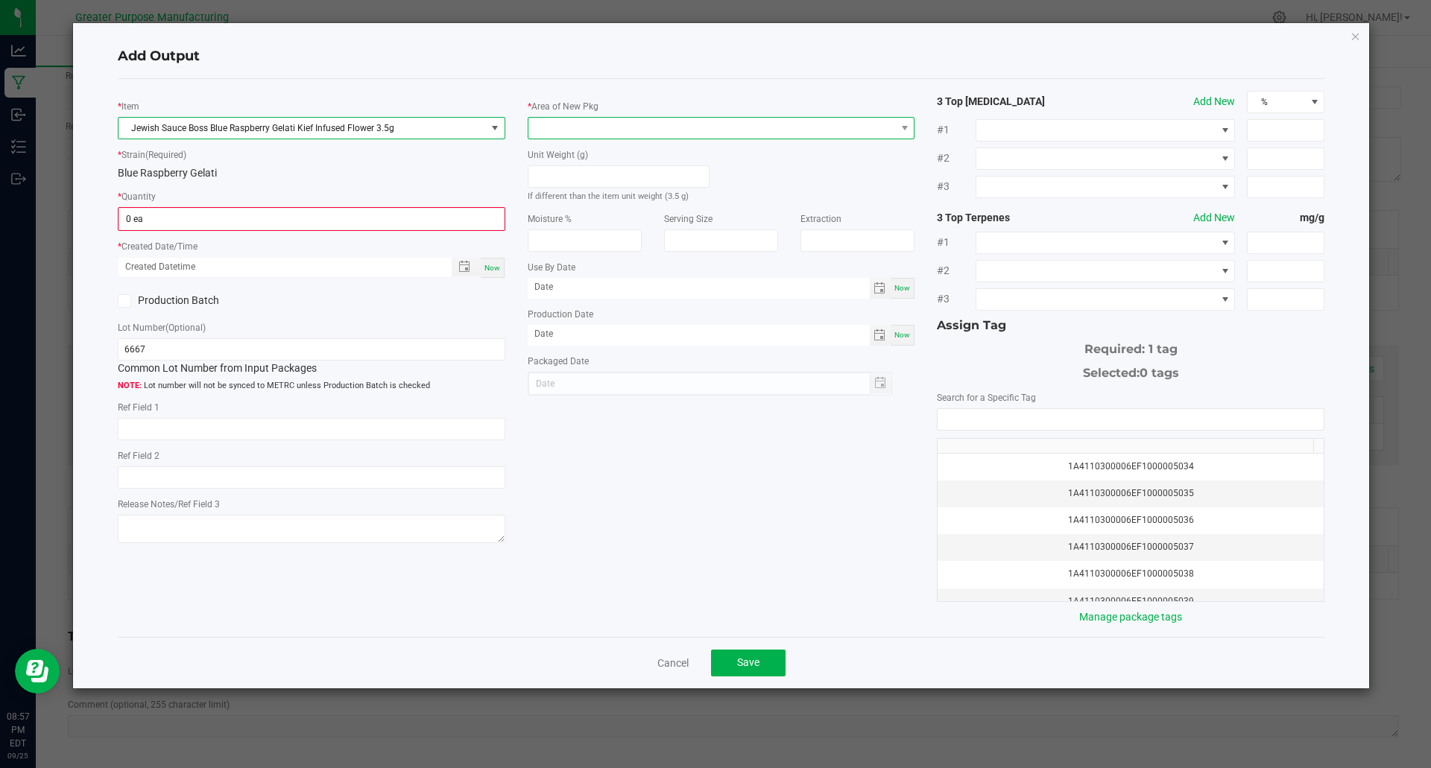
click at [569, 133] on span at bounding box center [711, 128] width 367 height 21
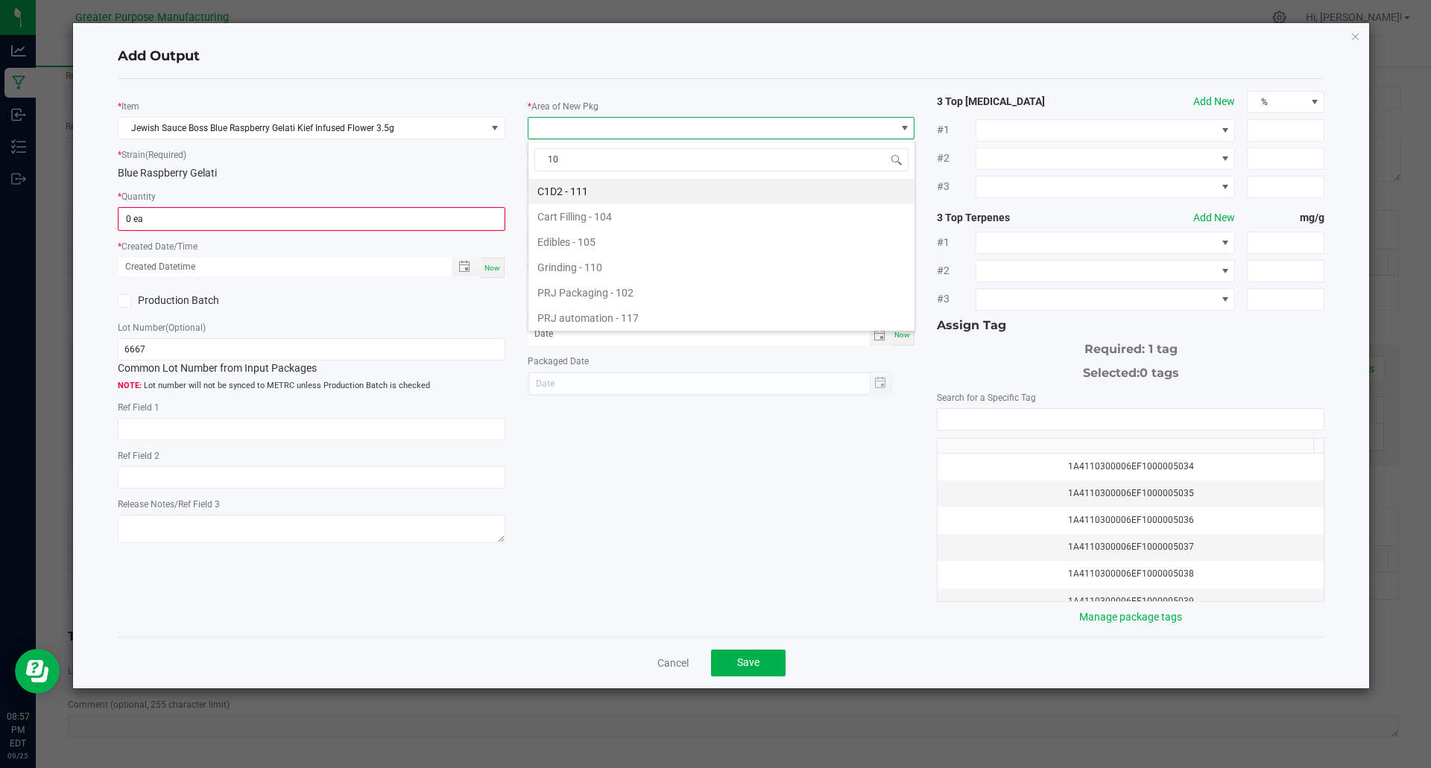
type input "108"
click at [581, 189] on li "Vault - 108" at bounding box center [721, 191] width 386 height 25
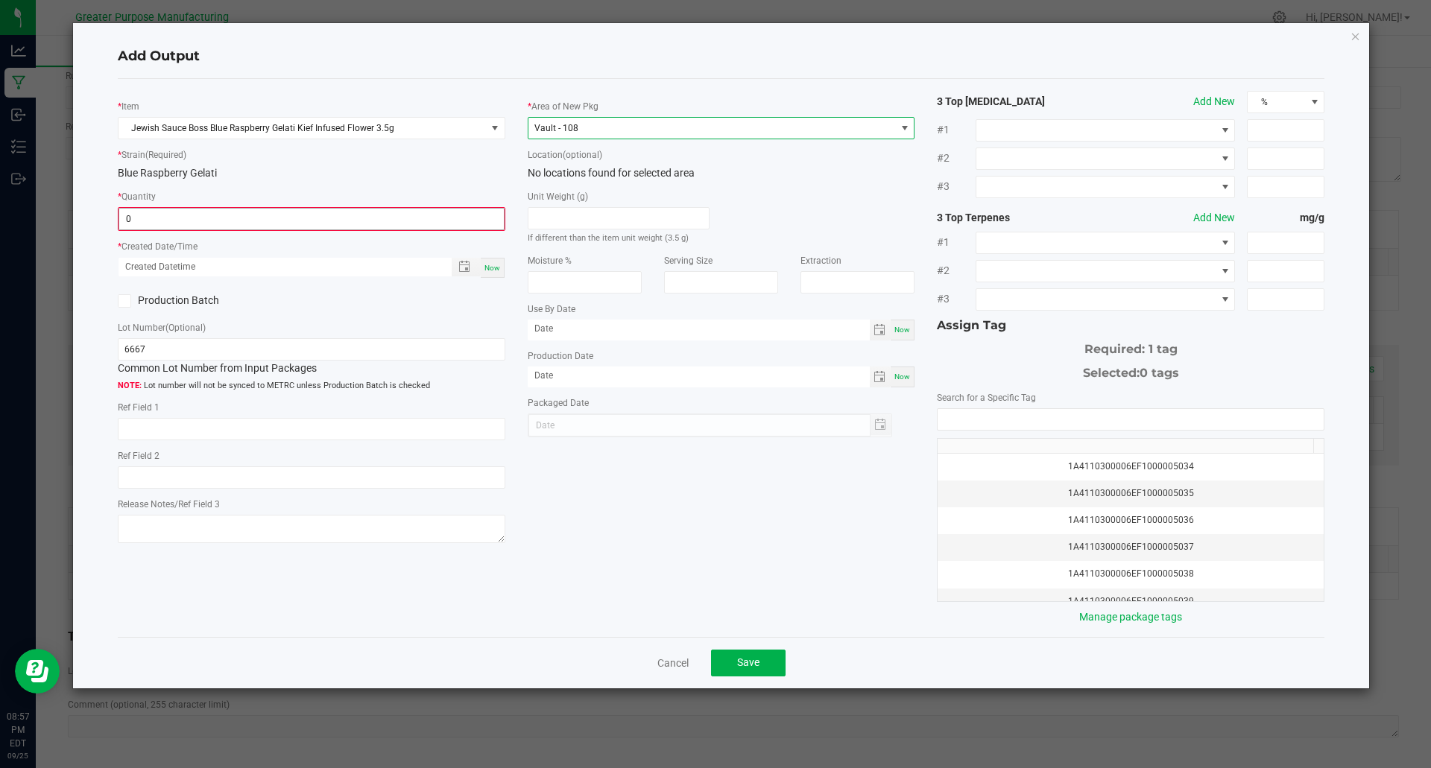
click at [326, 218] on input "0" at bounding box center [311, 219] width 385 height 21
type input "840 ea"
type input "month/day/year hour:minute AM"
click at [490, 265] on span "Now" at bounding box center [492, 266] width 16 height 8
type input "09/25/2025 8:58 PM"
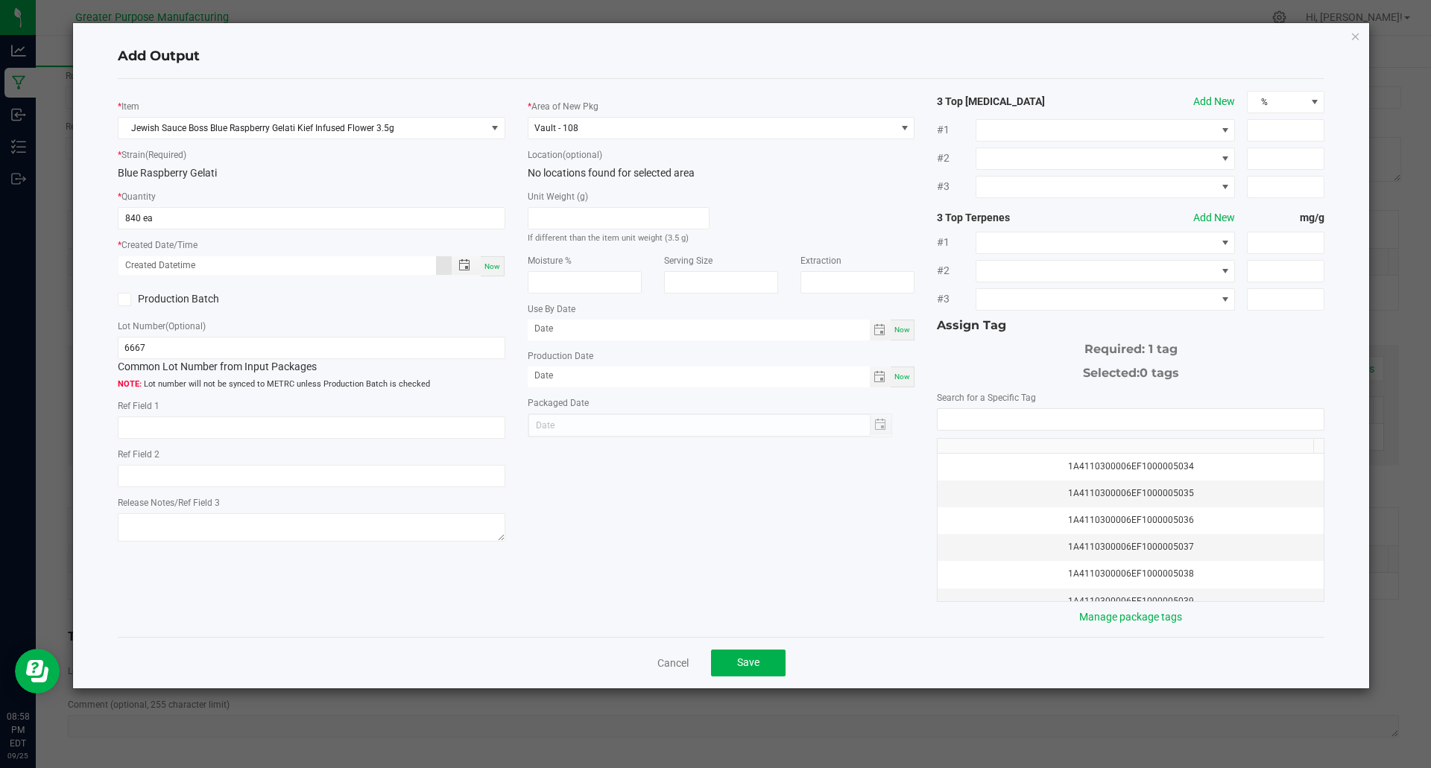
type input "[DATE]"
click at [1172, 418] on input "NO DATA FOUND" at bounding box center [1131, 419] width 386 height 21
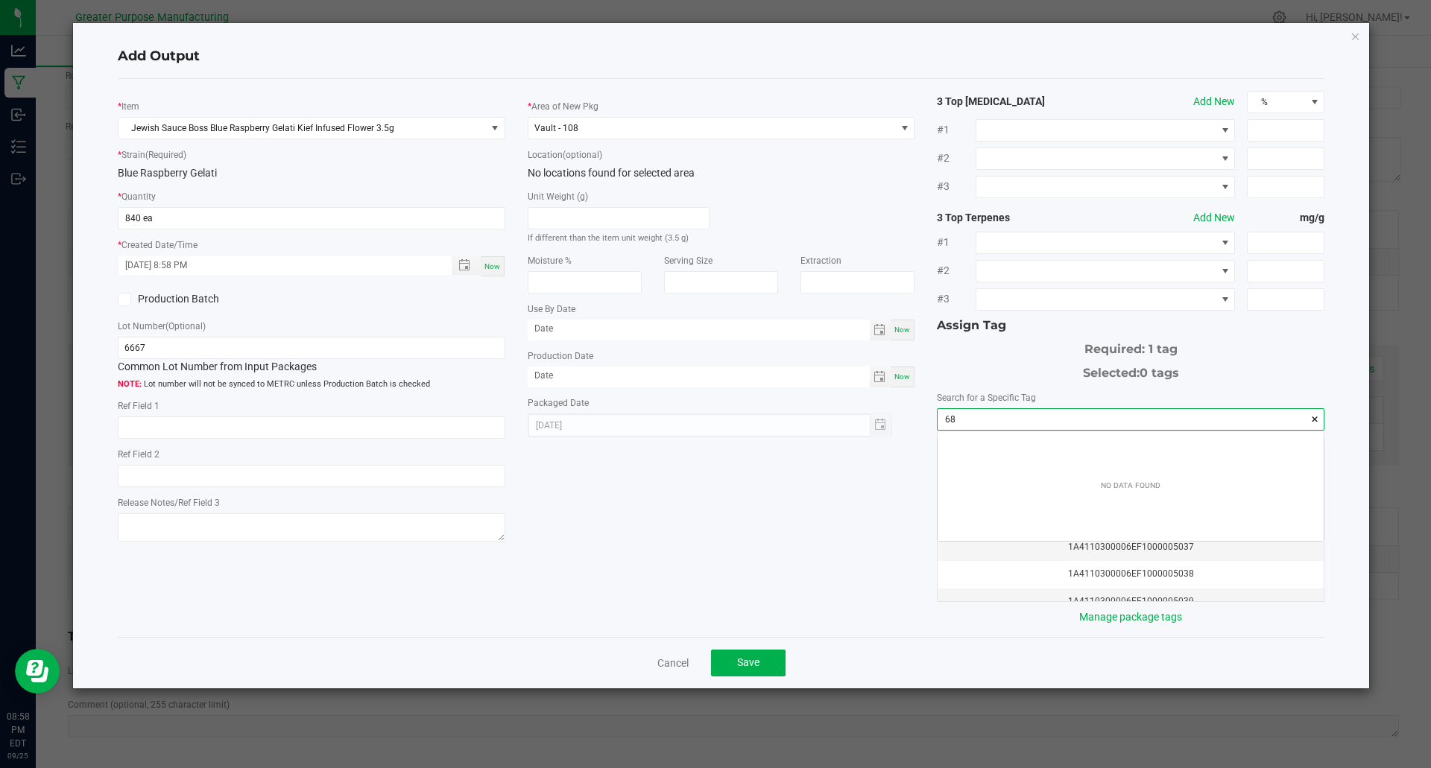
scroll to position [21, 386]
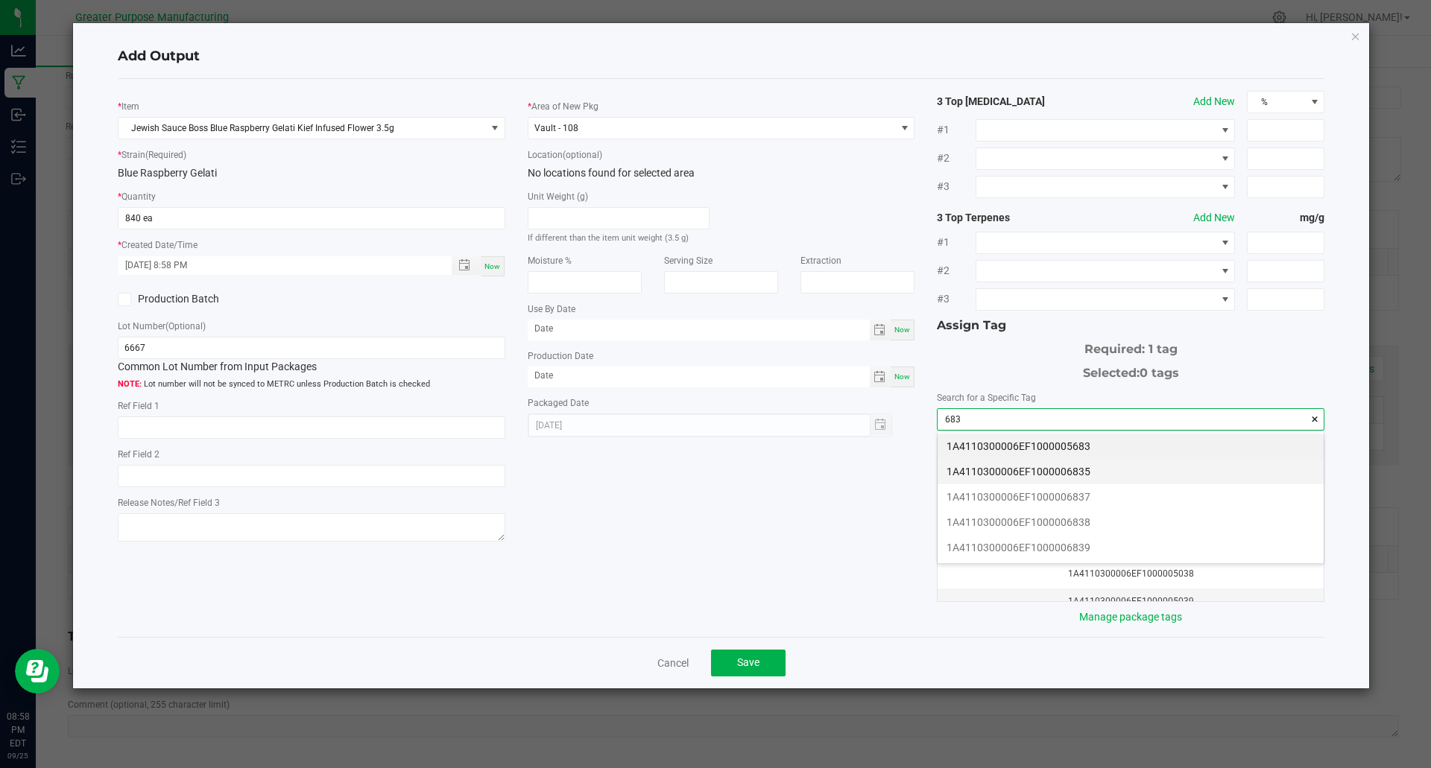
click at [1069, 472] on li "1A4110300006EF1000006835" at bounding box center [1131, 471] width 386 height 25
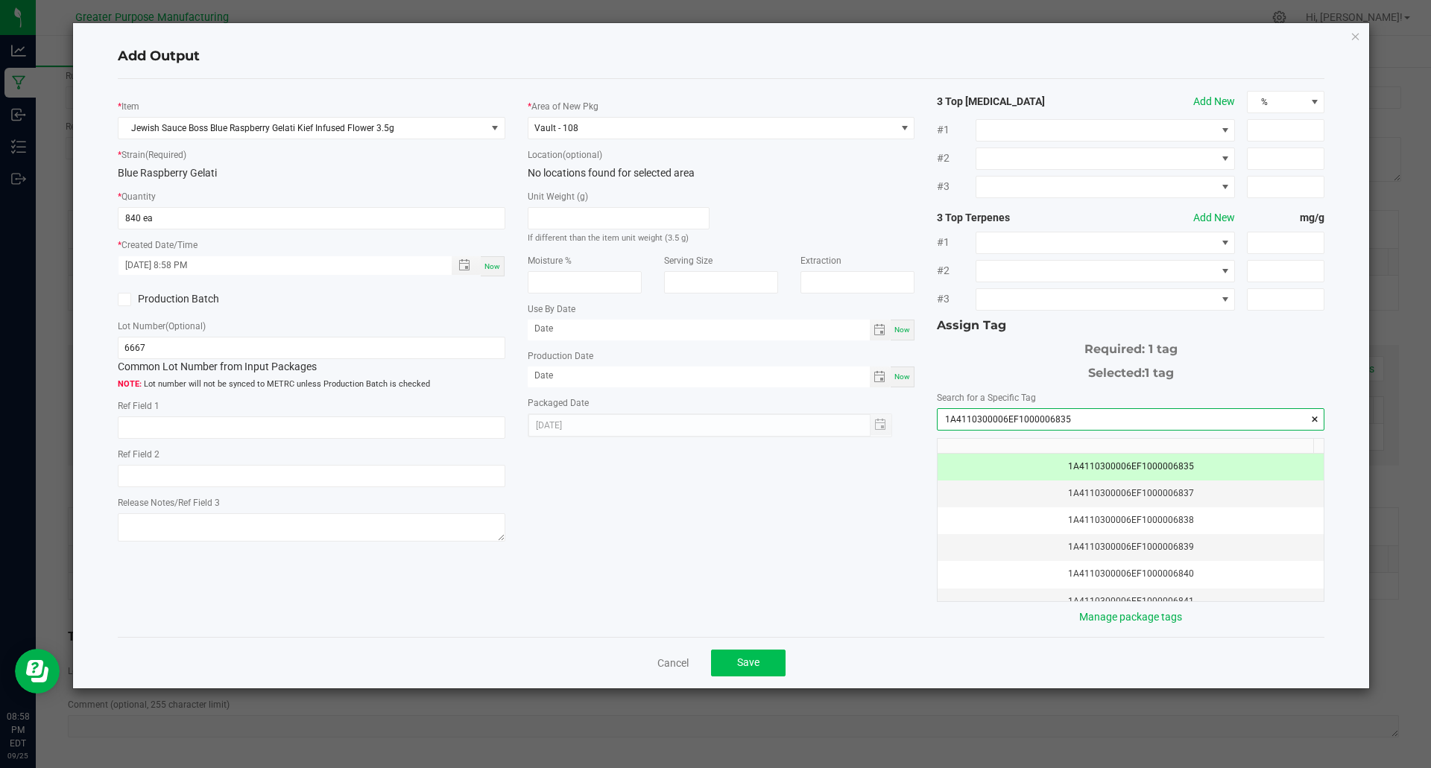
type input "1A4110300006EF1000006835"
click at [753, 662] on span "Save" at bounding box center [748, 663] width 22 height 12
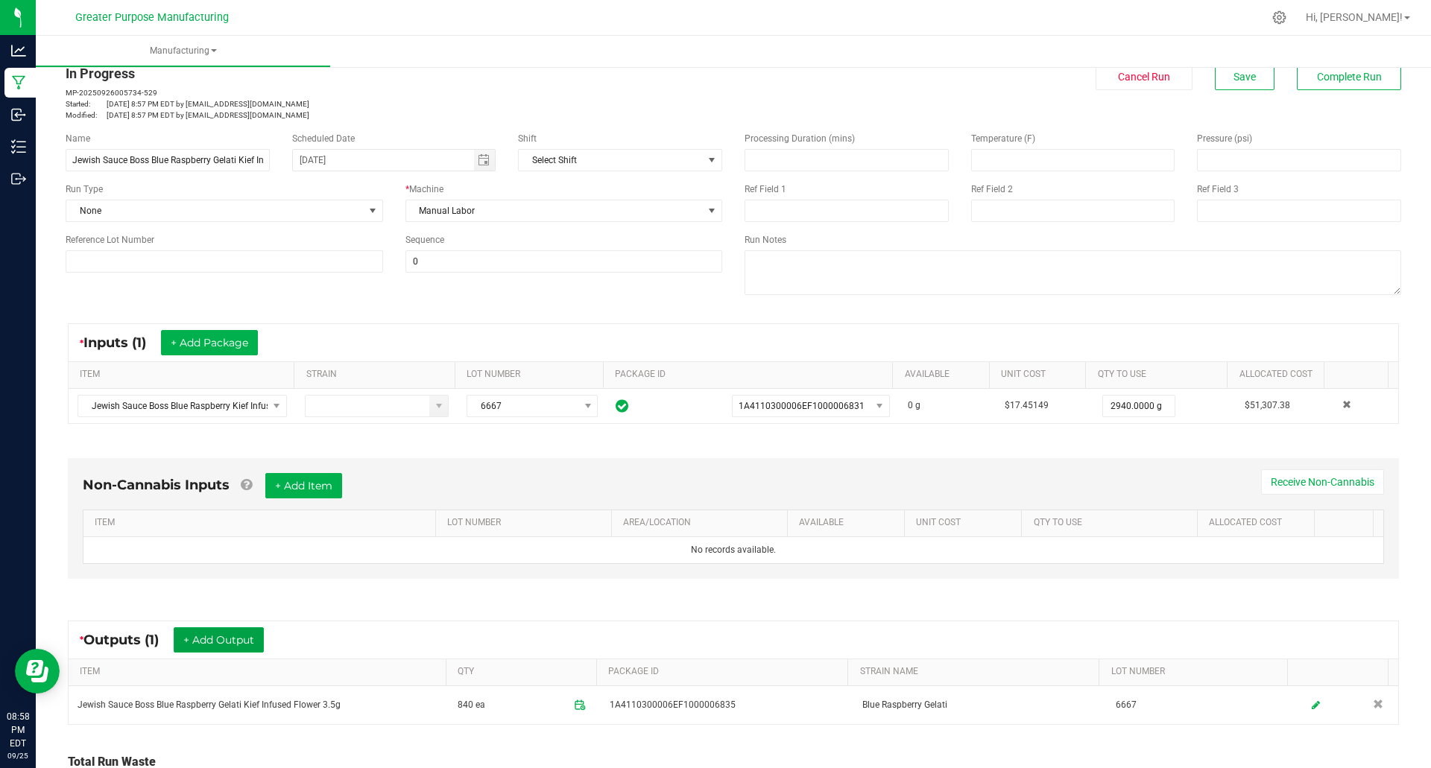
scroll to position [0, 0]
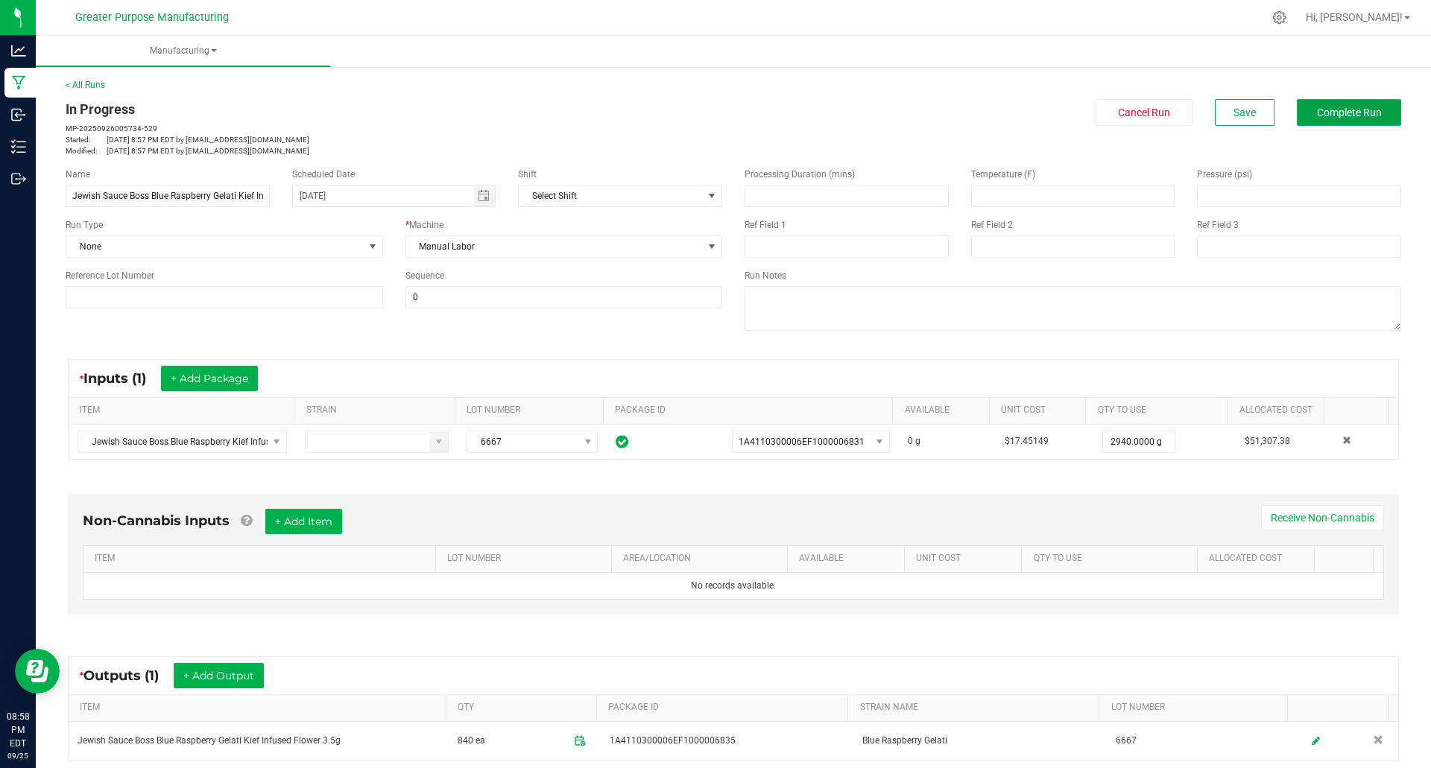
click at [1357, 113] on span "Complete Run" at bounding box center [1349, 113] width 65 height 12
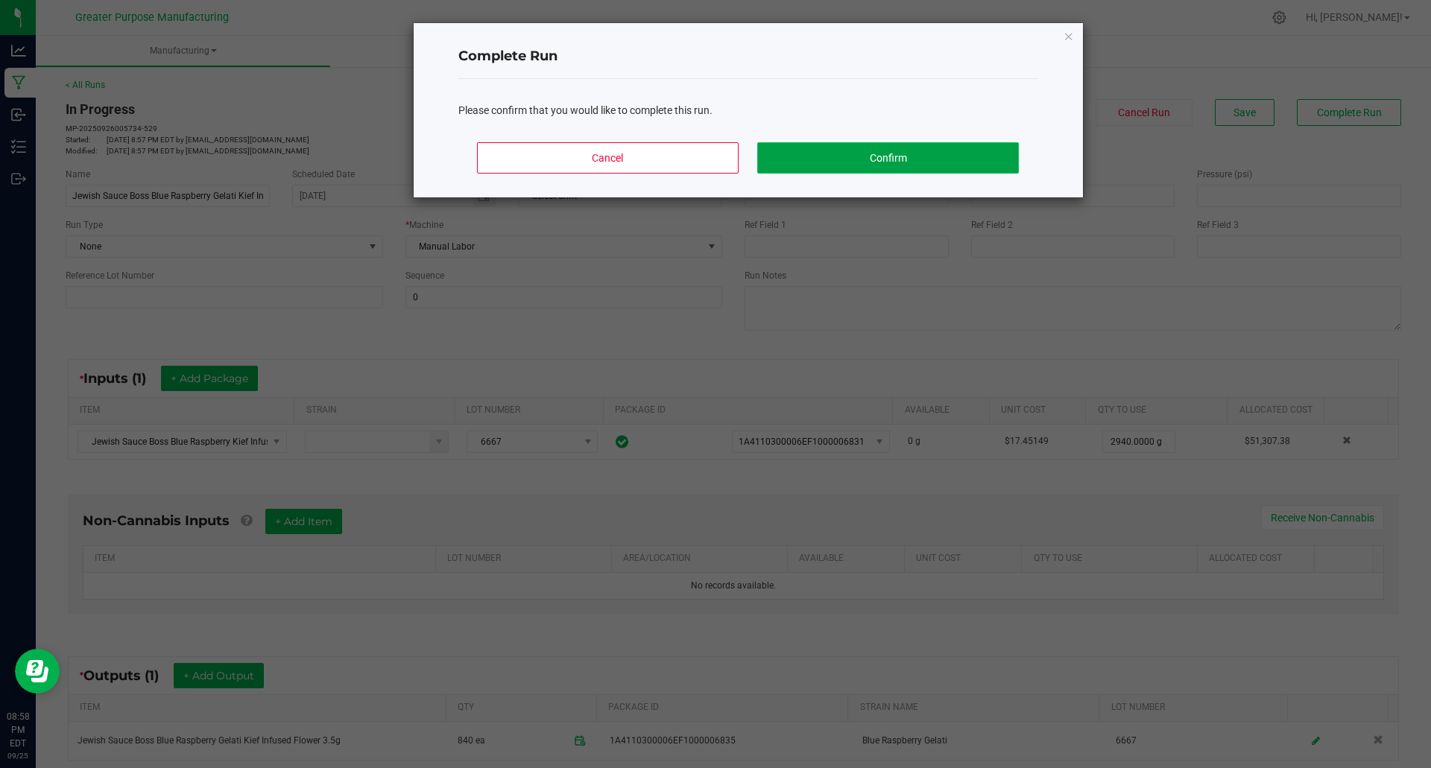
click at [897, 160] on button "Confirm" at bounding box center [887, 157] width 261 height 31
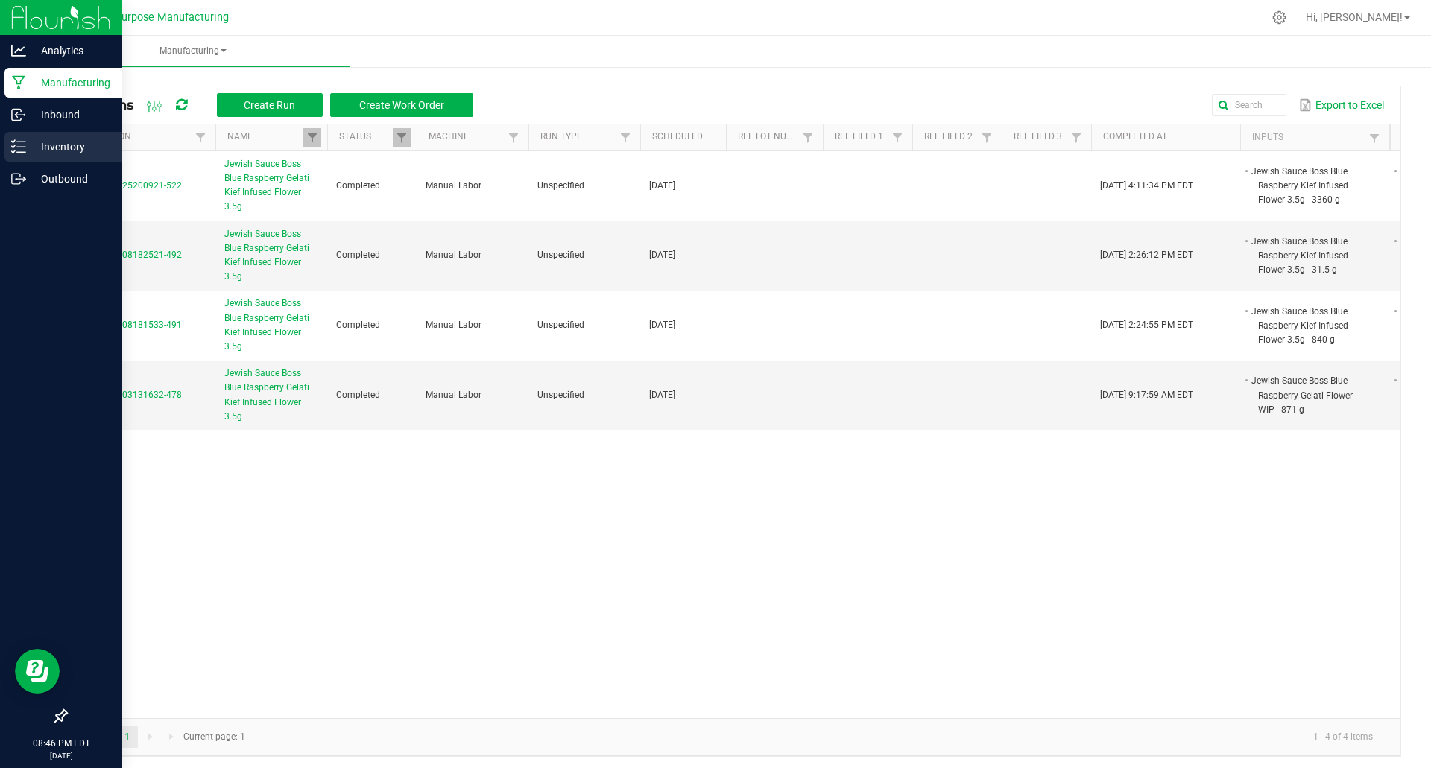
click at [66, 149] on p "Inventory" at bounding box center [70, 147] width 89 height 18
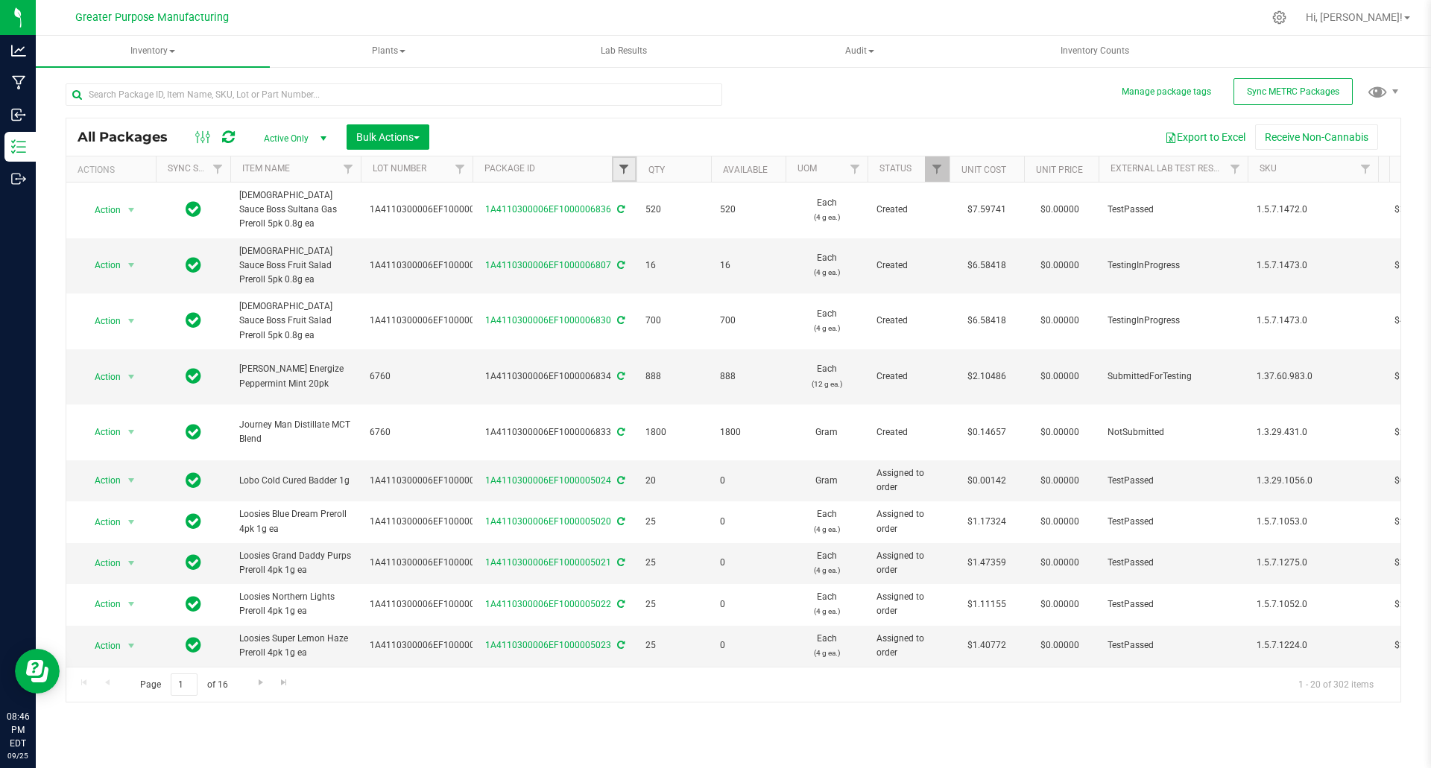
click at [619, 171] on span "Filter" at bounding box center [624, 169] width 12 height 12
click at [663, 202] on input "text" at bounding box center [698, 202] width 154 height 22
paste input "1A4110300006EF1000006832"
click at [661, 247] on button "Filter" at bounding box center [657, 241] width 72 height 33
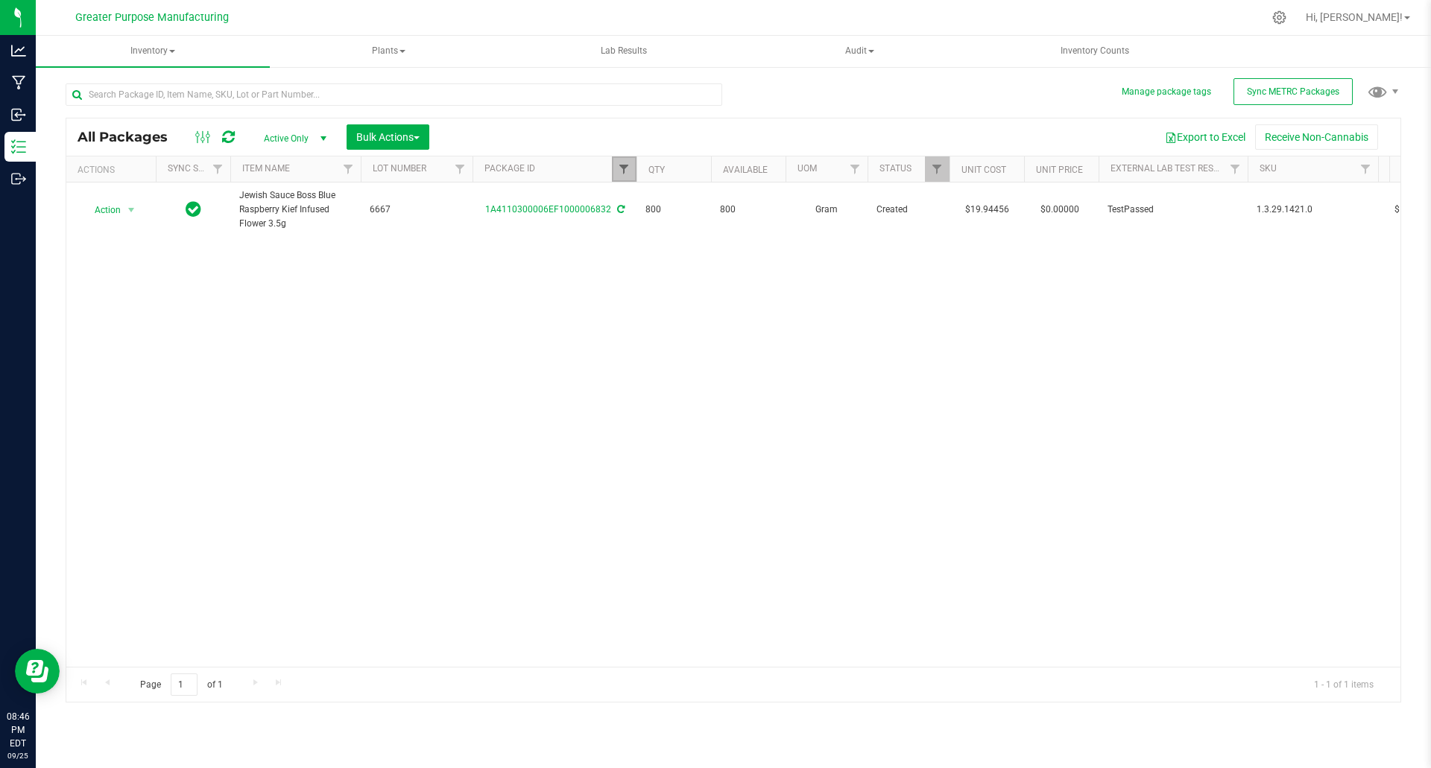
click at [619, 172] on span "Filter" at bounding box center [624, 169] width 12 height 12
click at [705, 196] on input "1A4110300006EF1000006832" at bounding box center [698, 202] width 154 height 22
paste input "747"
type input "1A4110300006EF1000006747"
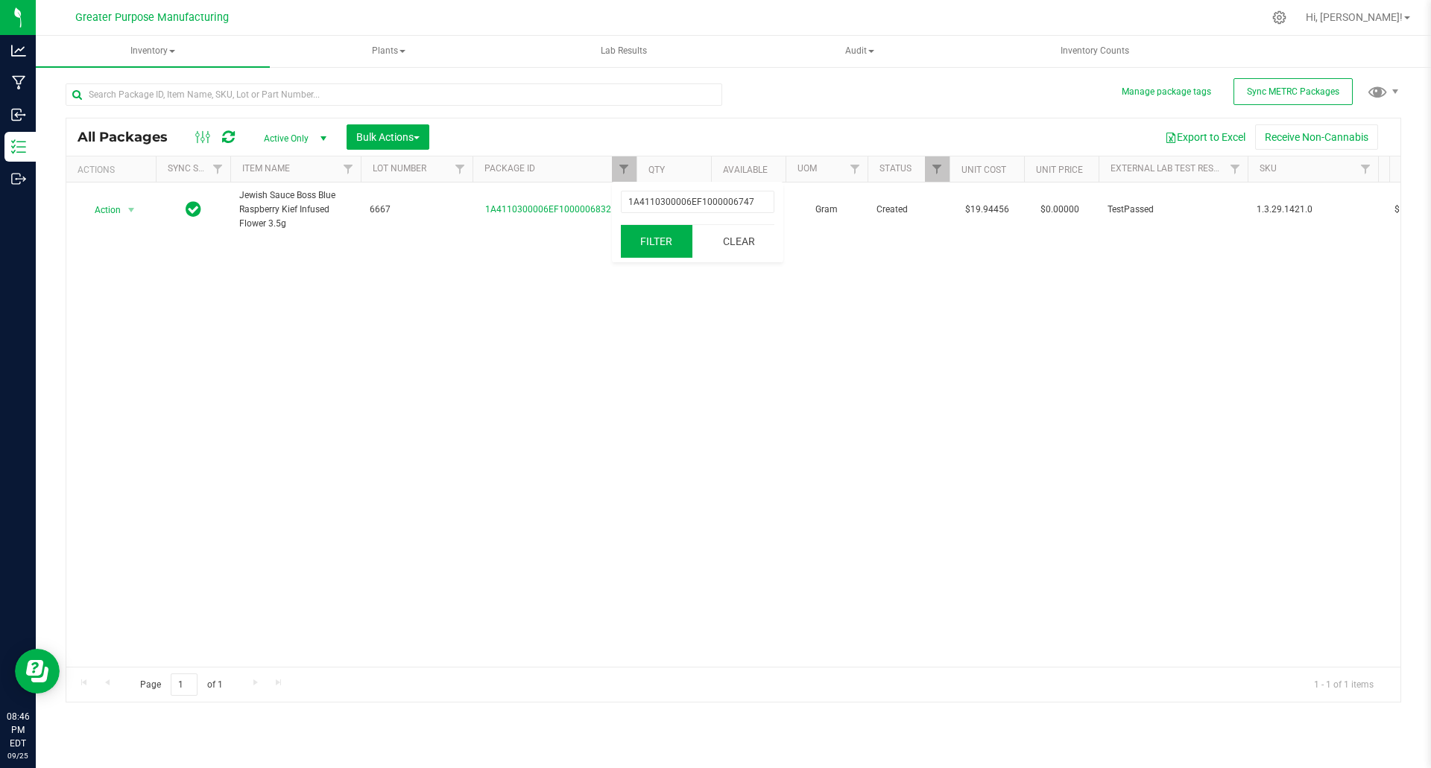
click at [672, 240] on button "Filter" at bounding box center [657, 241] width 72 height 33
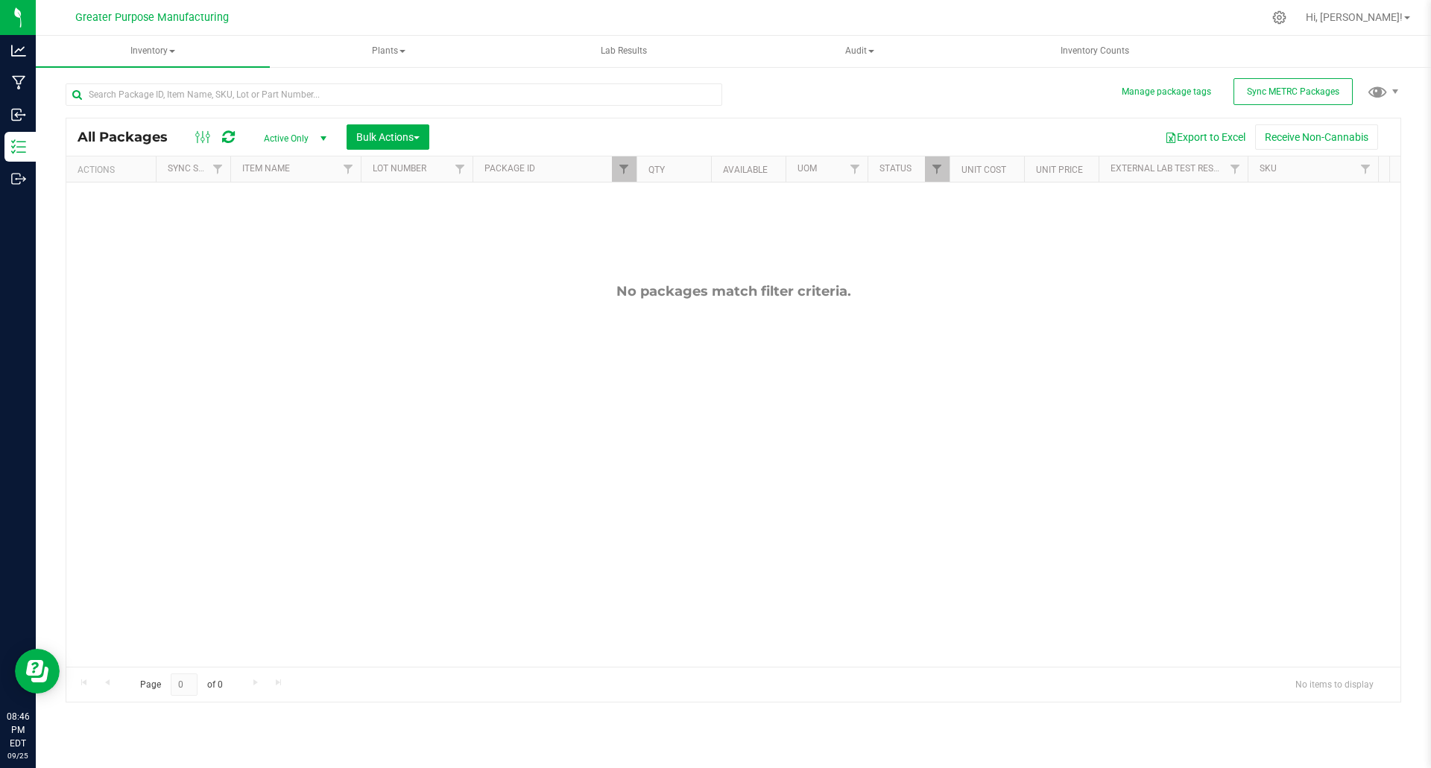
click at [292, 133] on span "Active Only" at bounding box center [292, 138] width 82 height 21
click at [276, 227] on li "All" at bounding box center [291, 229] width 81 height 22
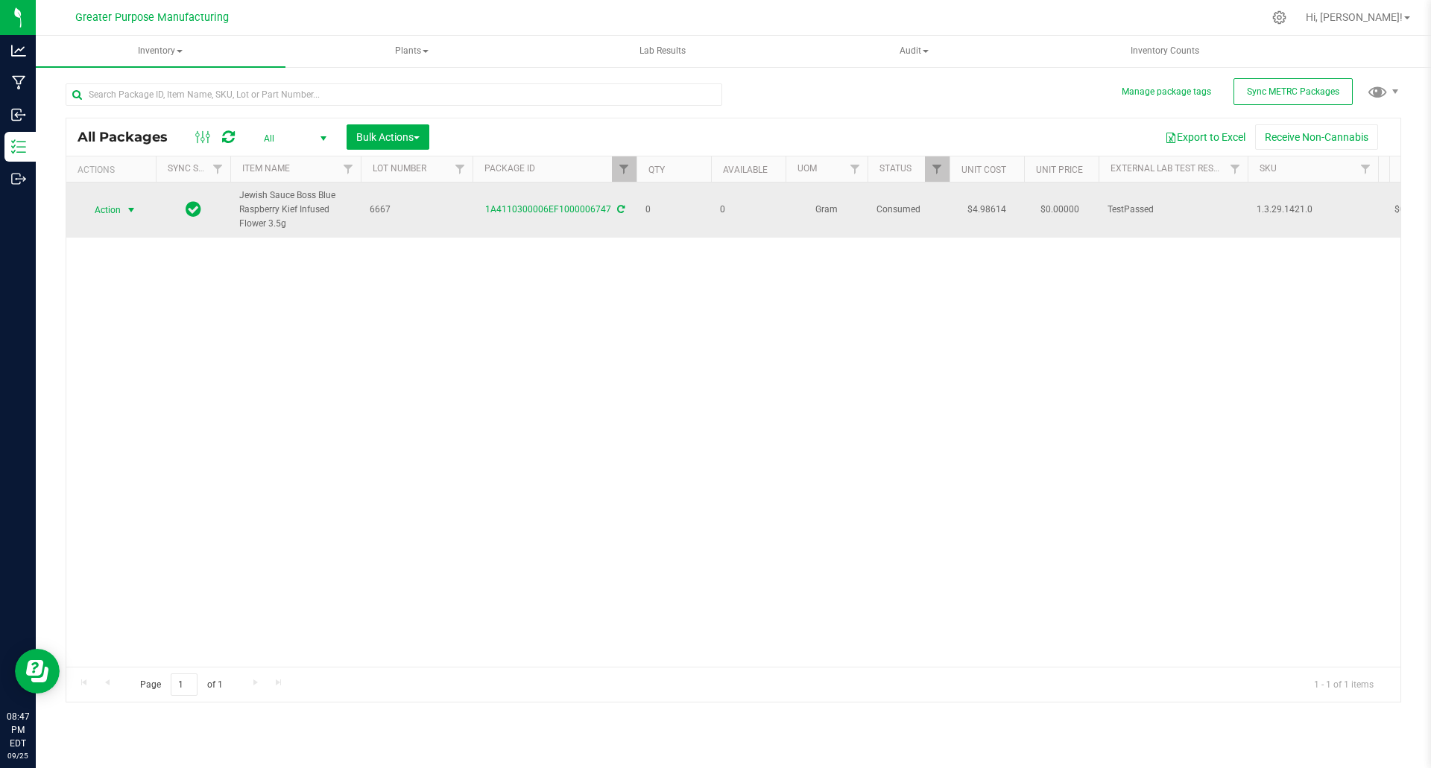
click at [130, 208] on span "select" at bounding box center [131, 210] width 12 height 12
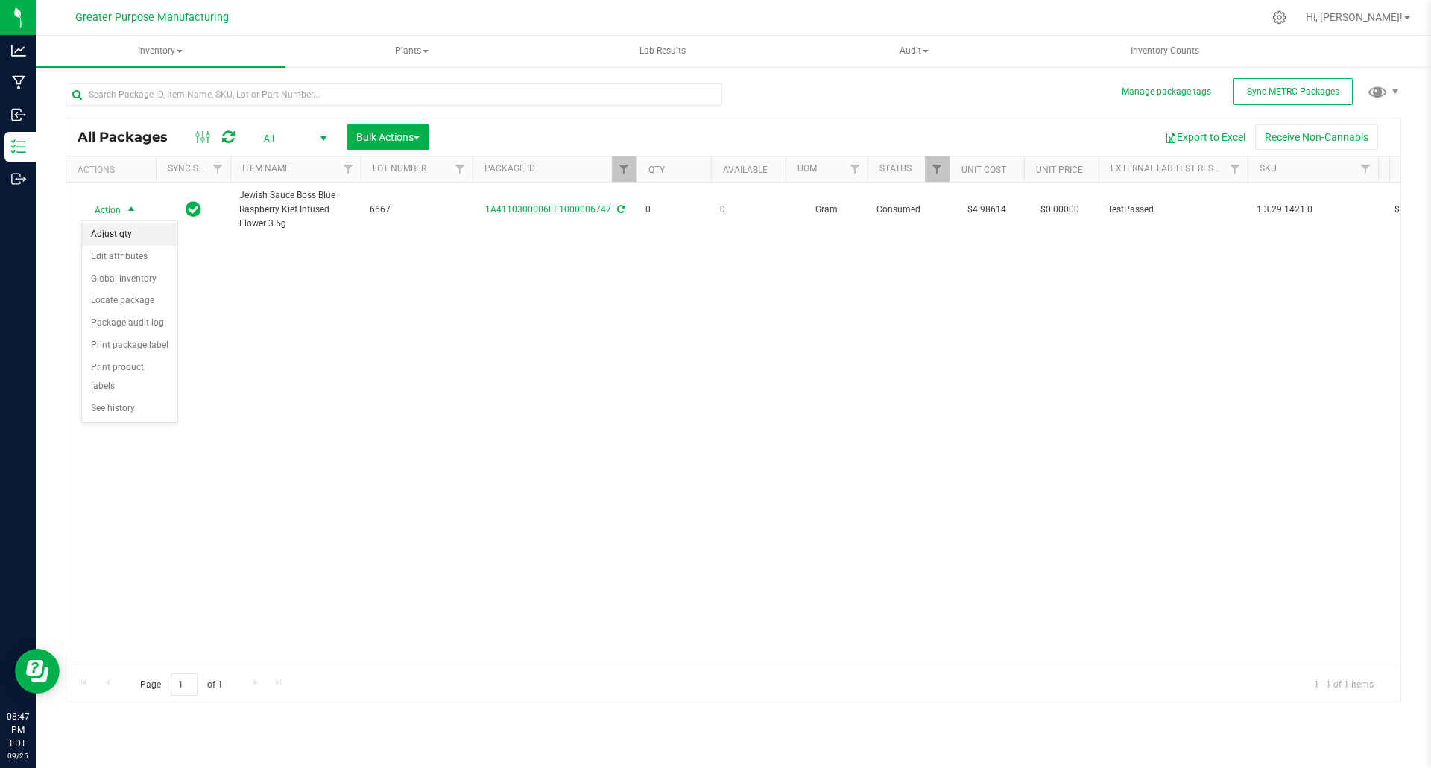
click at [130, 239] on li "Adjust qty" at bounding box center [129, 235] width 95 height 22
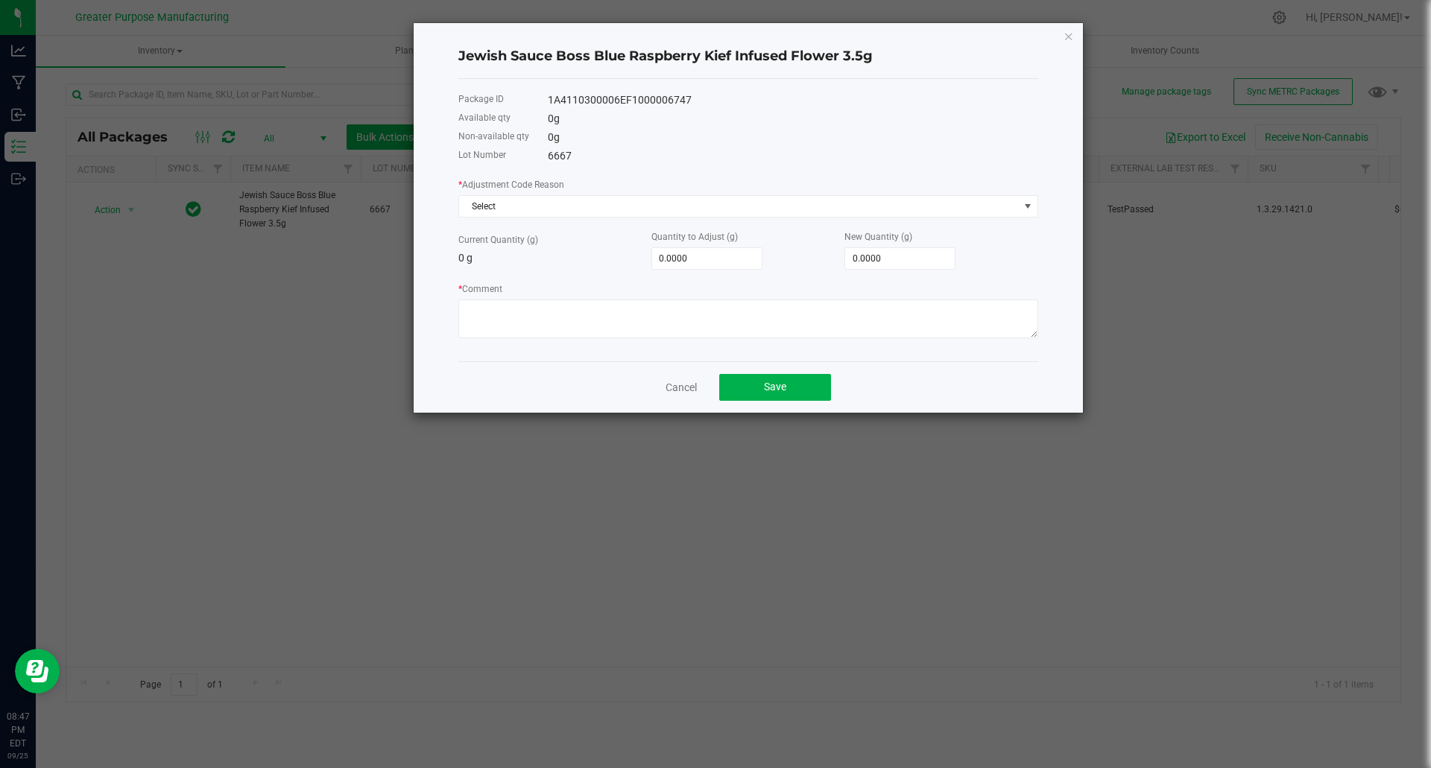
click at [722, 56] on h4 "Jewish Sauce Boss Blue Raspberry Kief Infused Flower 3.5g" at bounding box center [748, 56] width 580 height 19
click at [694, 205] on span "Select" at bounding box center [739, 206] width 560 height 21
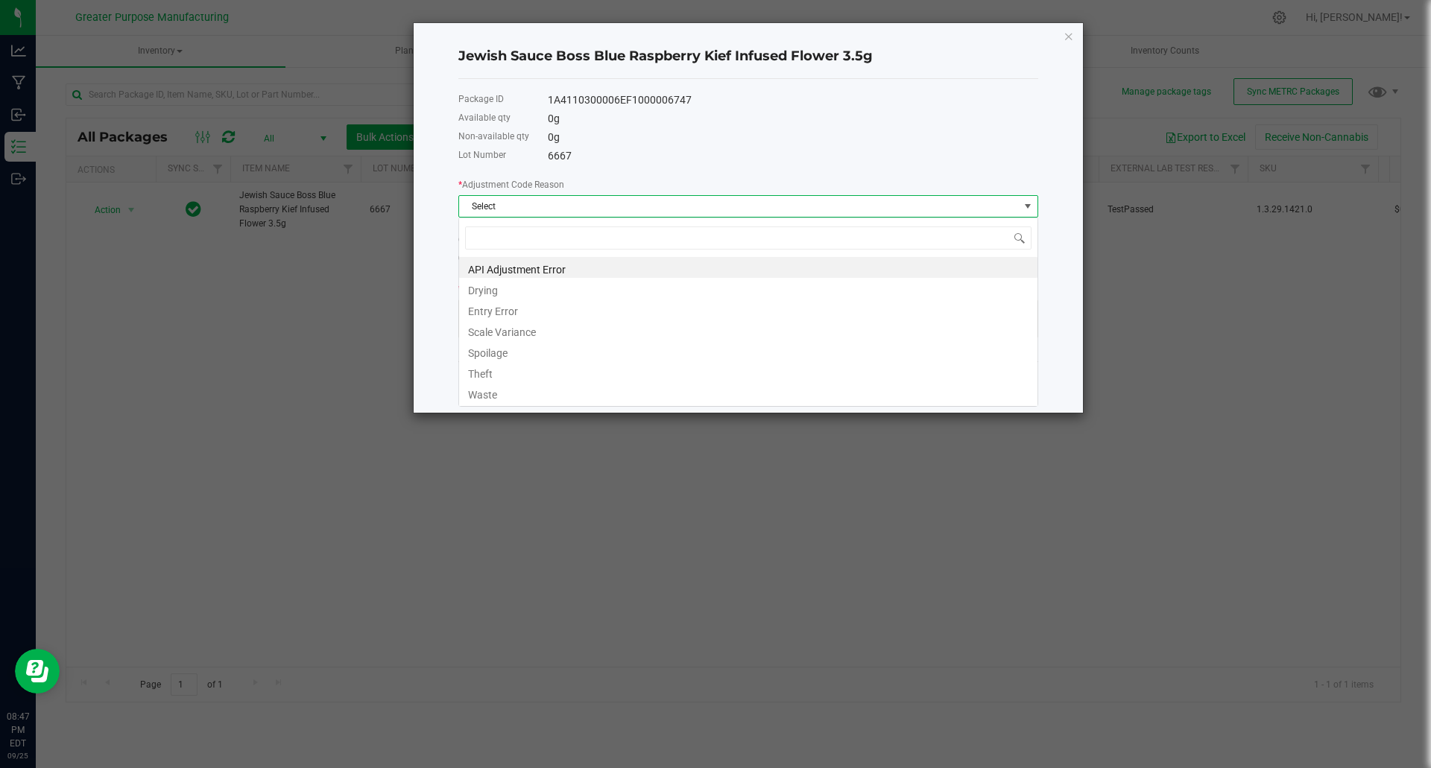
scroll to position [22, 580]
click at [543, 312] on li "Entry Error" at bounding box center [748, 309] width 578 height 21
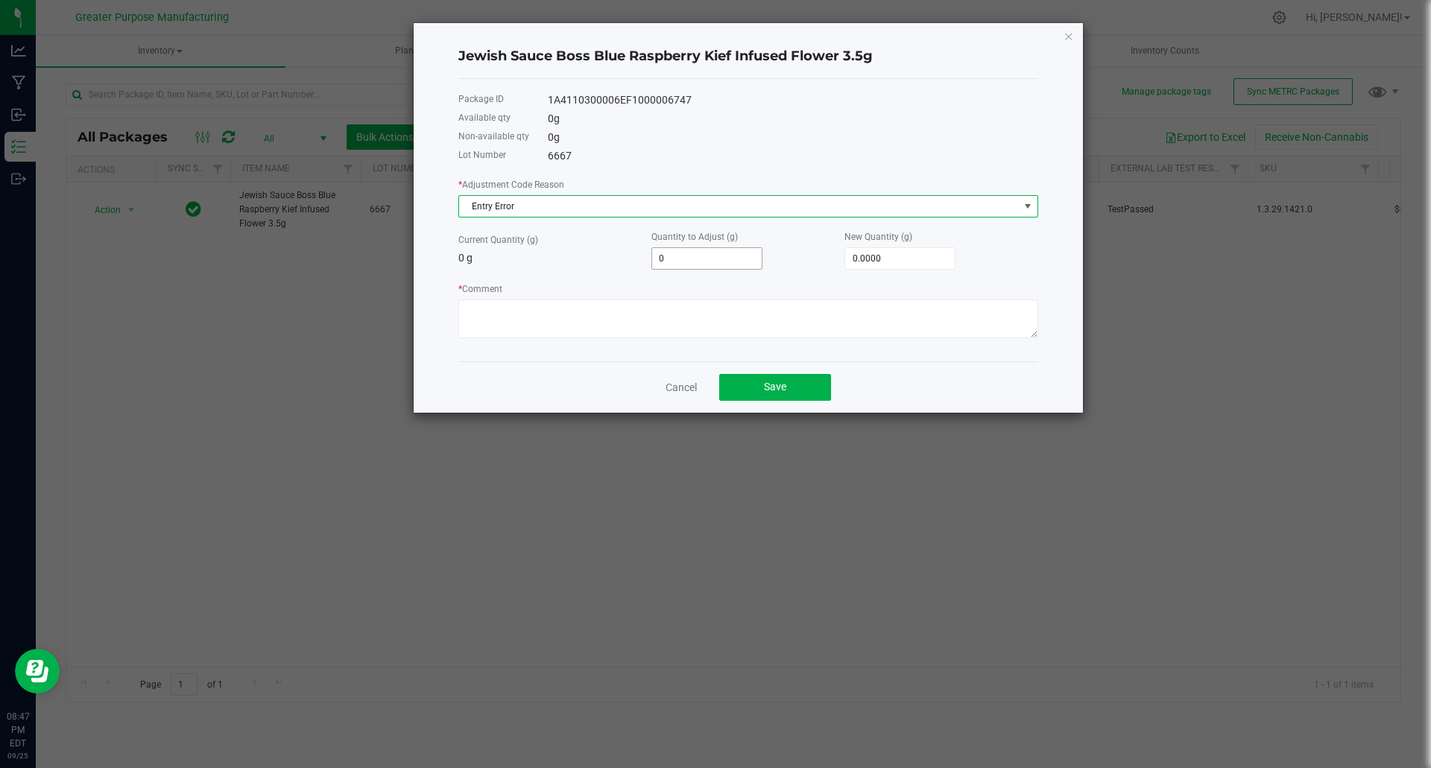
click at [721, 256] on input "0" at bounding box center [707, 258] width 110 height 21
paste input "294"
type input "2940"
type input "2,940.0000"
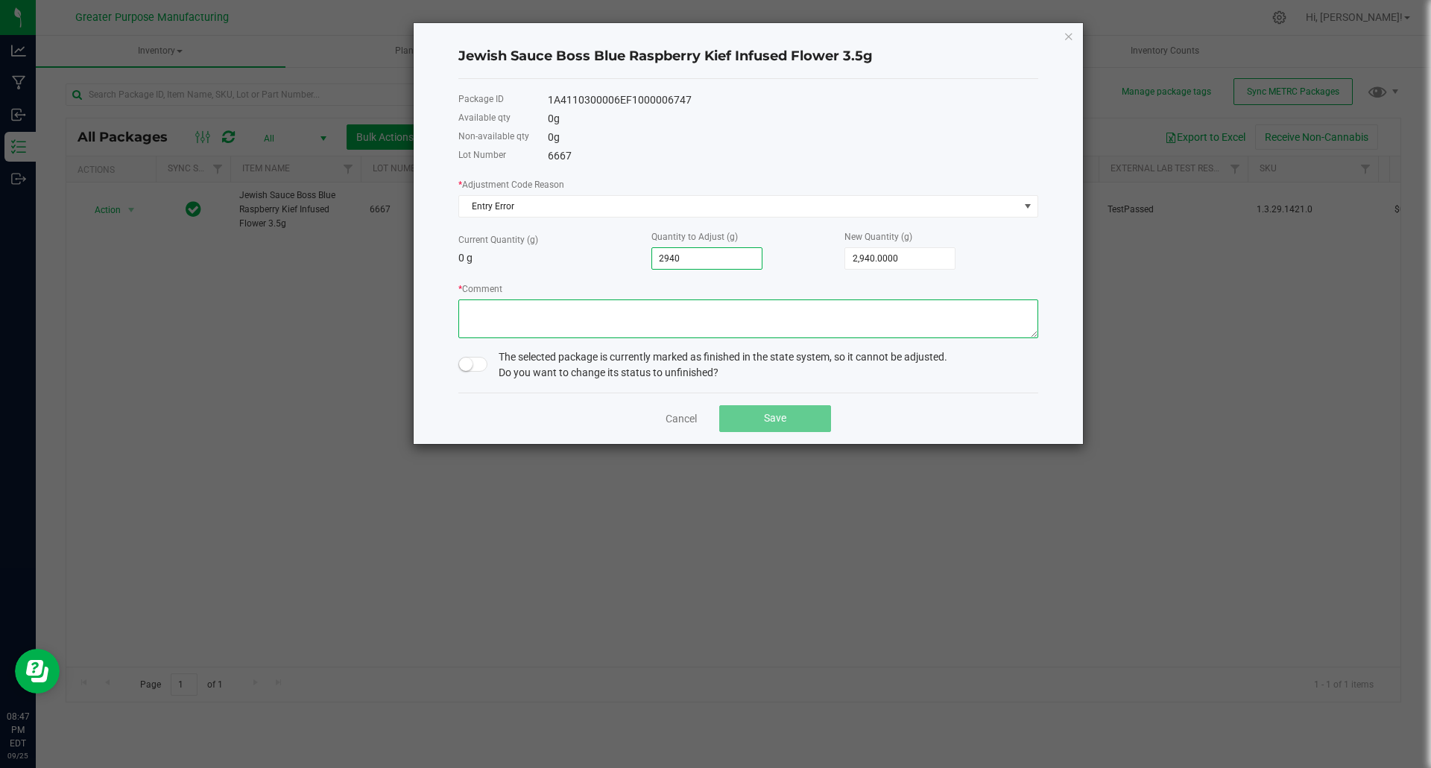
type input "2,940.0000"
click at [502, 308] on textarea "* Comment" at bounding box center [748, 319] width 580 height 39
type textarea "wrong product name"
click at [474, 363] on span at bounding box center [473, 364] width 30 height 15
click at [768, 427] on button "Save" at bounding box center [775, 418] width 112 height 27
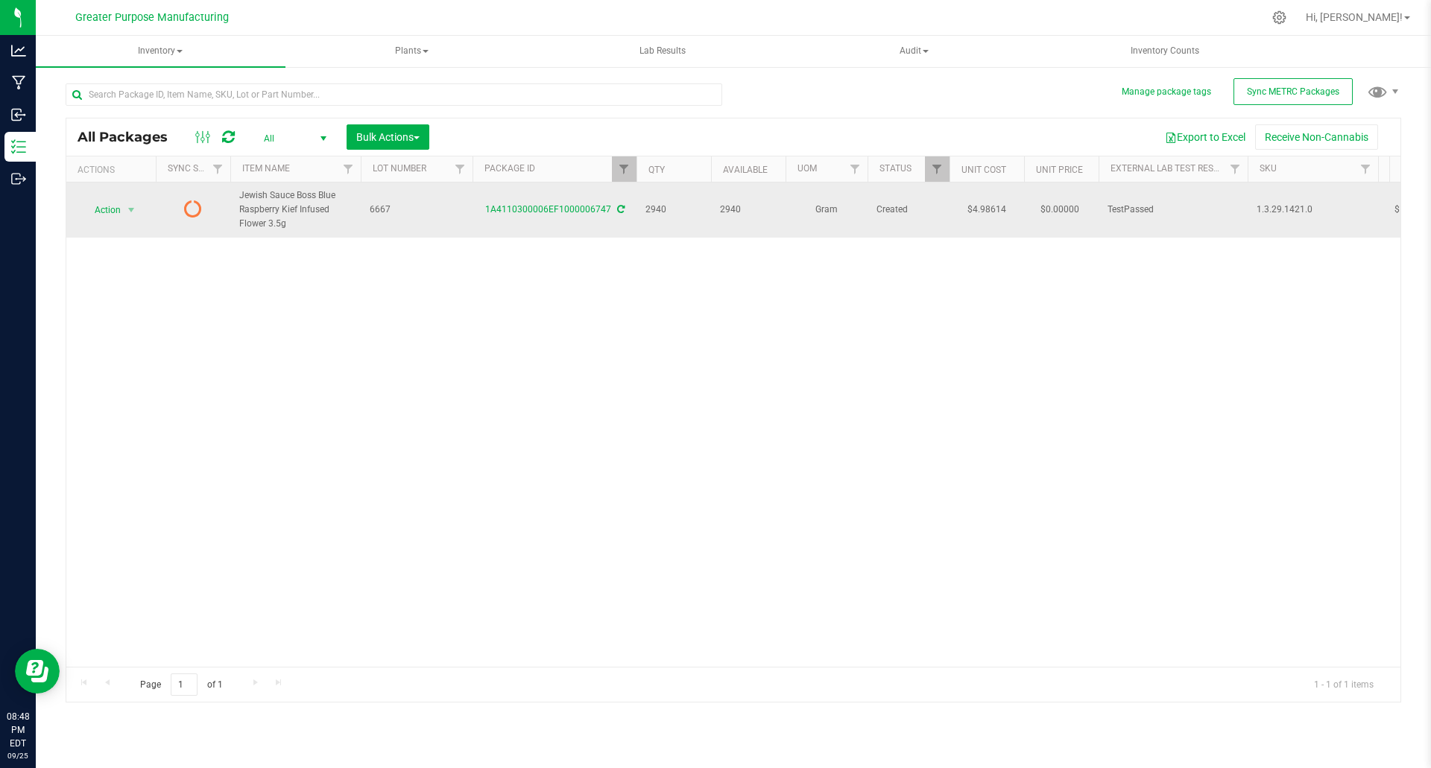
drag, startPoint x: 284, startPoint y: 224, endPoint x: 257, endPoint y: 207, distance: 31.4
click at [268, 215] on span "Jewish Sauce Boss Blue Raspberry Kief Infused Flower 3.5g" at bounding box center [295, 210] width 113 height 43
click at [242, 195] on span "Jewish Sauce Boss Blue Raspberry Kief Infused Flower 3.5g" at bounding box center [295, 210] width 113 height 43
drag, startPoint x: 286, startPoint y: 222, endPoint x: 240, endPoint y: 191, distance: 55.8
click at [240, 191] on span "Jewish Sauce Boss Blue Raspberry Kief Infused Flower 3.5g" at bounding box center [295, 210] width 113 height 43
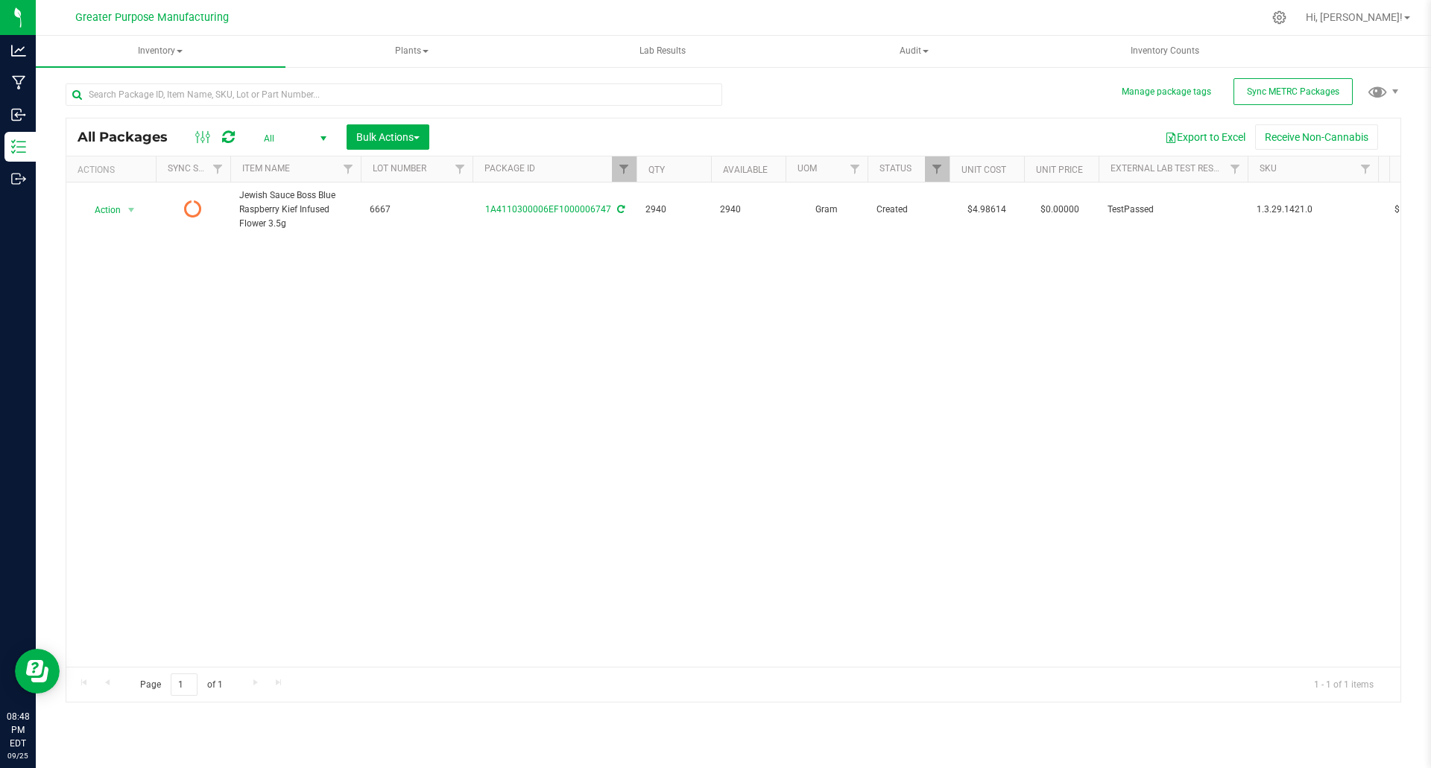
copy span "Jewish Sauce Boss Blue Raspberry Kief Infused Flower 3.5g"
click at [268, 95] on input "text" at bounding box center [394, 94] width 657 height 22
paste input "Jewish Sauce Boss Blue Raspberry Gelati Kief Infused Flower 3.5g"
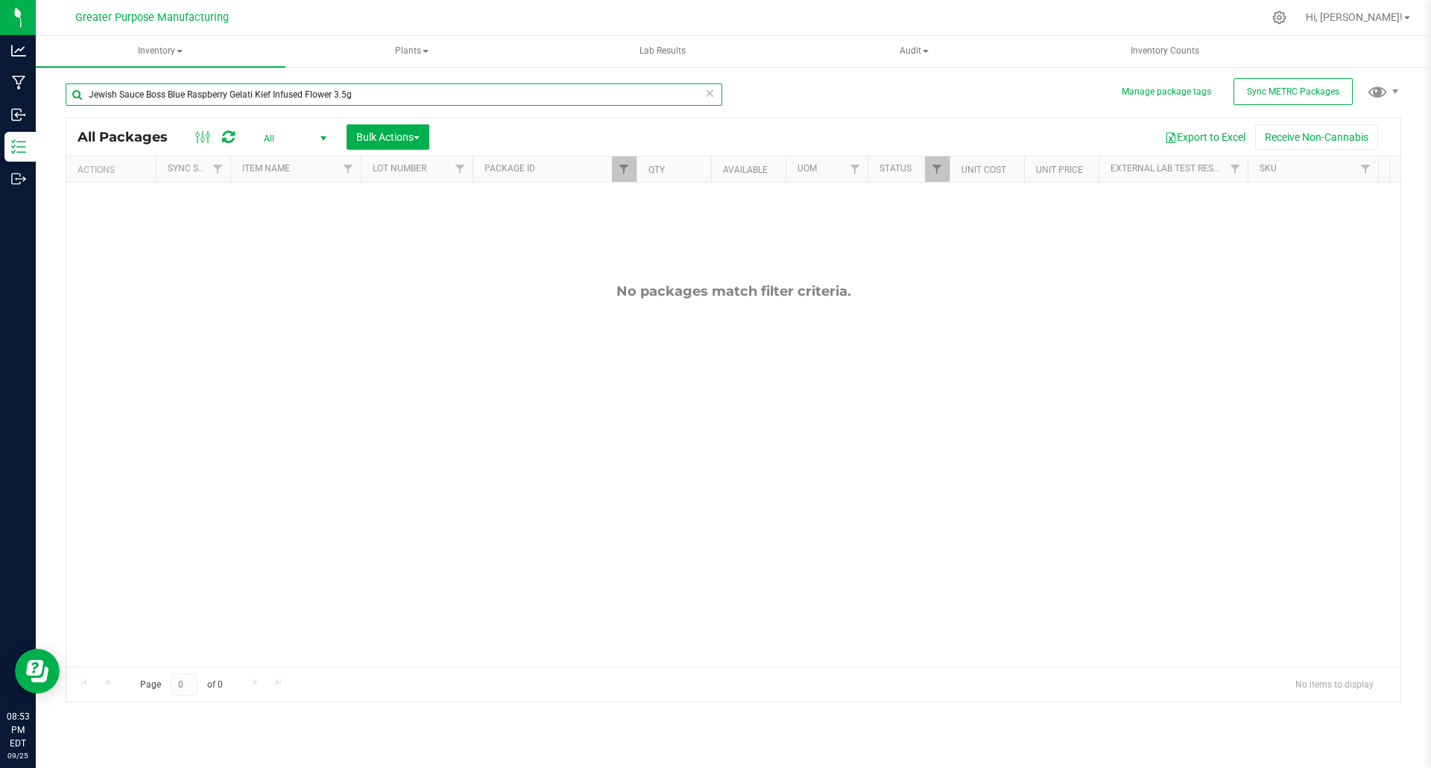
click at [244, 94] on input "Jewish Sauce Boss Blue Raspberry Gelati Kief Infused Flower 3.5g" at bounding box center [394, 94] width 657 height 22
click at [1292, 88] on span "Sync METRC Packages" at bounding box center [1293, 91] width 92 height 10
drag, startPoint x: 374, startPoint y: 92, endPoint x: 70, endPoint y: 105, distance: 304.4
click at [70, 105] on input "Jewish Sauce Boss Blue Raspberry Gelati Kief Infused Flower 3.5g" at bounding box center [394, 94] width 657 height 22
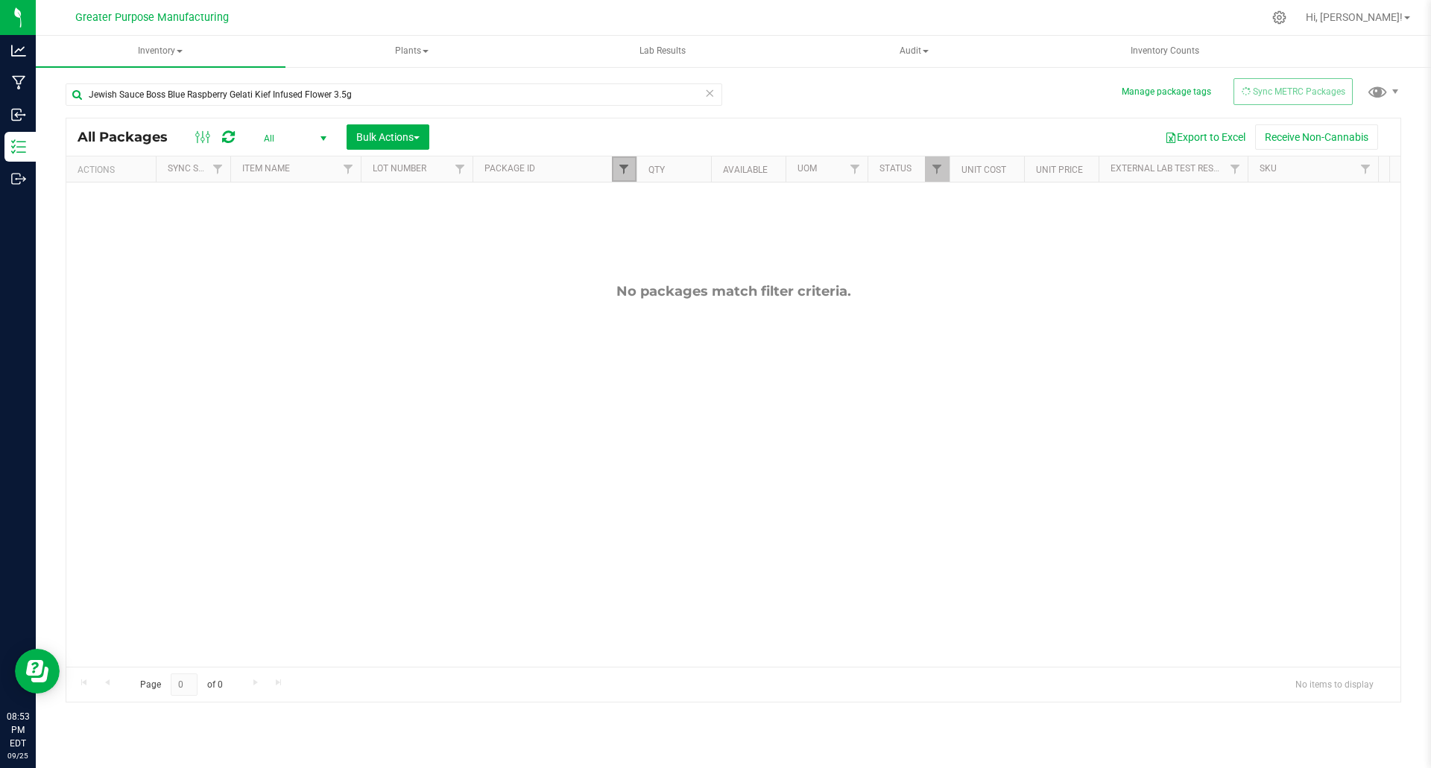
click at [618, 168] on span "Filter" at bounding box center [624, 169] width 12 height 12
drag, startPoint x: 726, startPoint y: 247, endPoint x: 709, endPoint y: 249, distance: 17.3
click at [726, 247] on button "Clear" at bounding box center [739, 241] width 72 height 33
click at [382, 91] on input "Jewish Sauce Boss Blue Raspberry Gelati Kief Infused Flower 3.5g" at bounding box center [394, 94] width 657 height 22
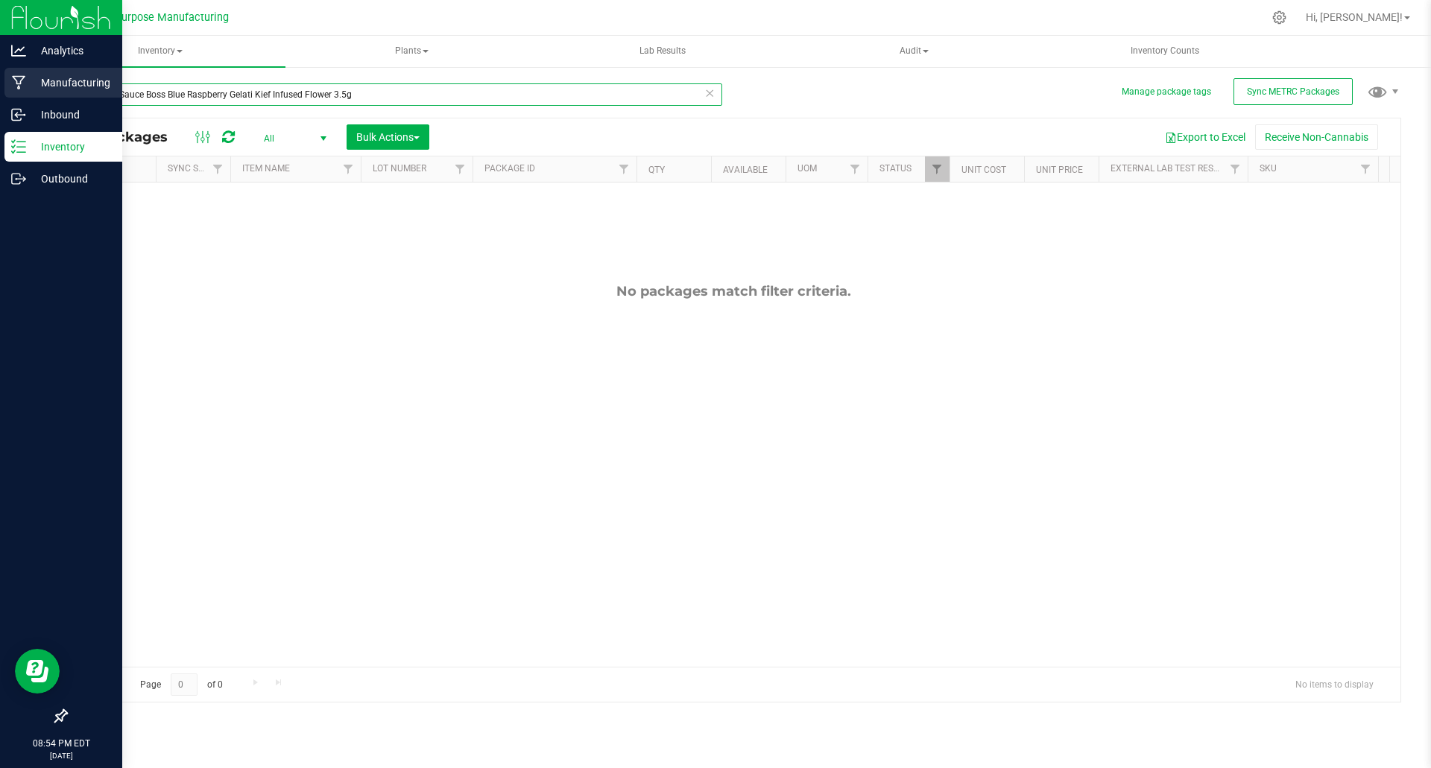
drag, startPoint x: 371, startPoint y: 93, endPoint x: 11, endPoint y: 92, distance: 360.0
click at [11, 92] on div "Analytics Manufacturing Inbound Inventory Outbound 08:54 PM EDT 09/25/2025 09/2…" at bounding box center [715, 384] width 1431 height 768
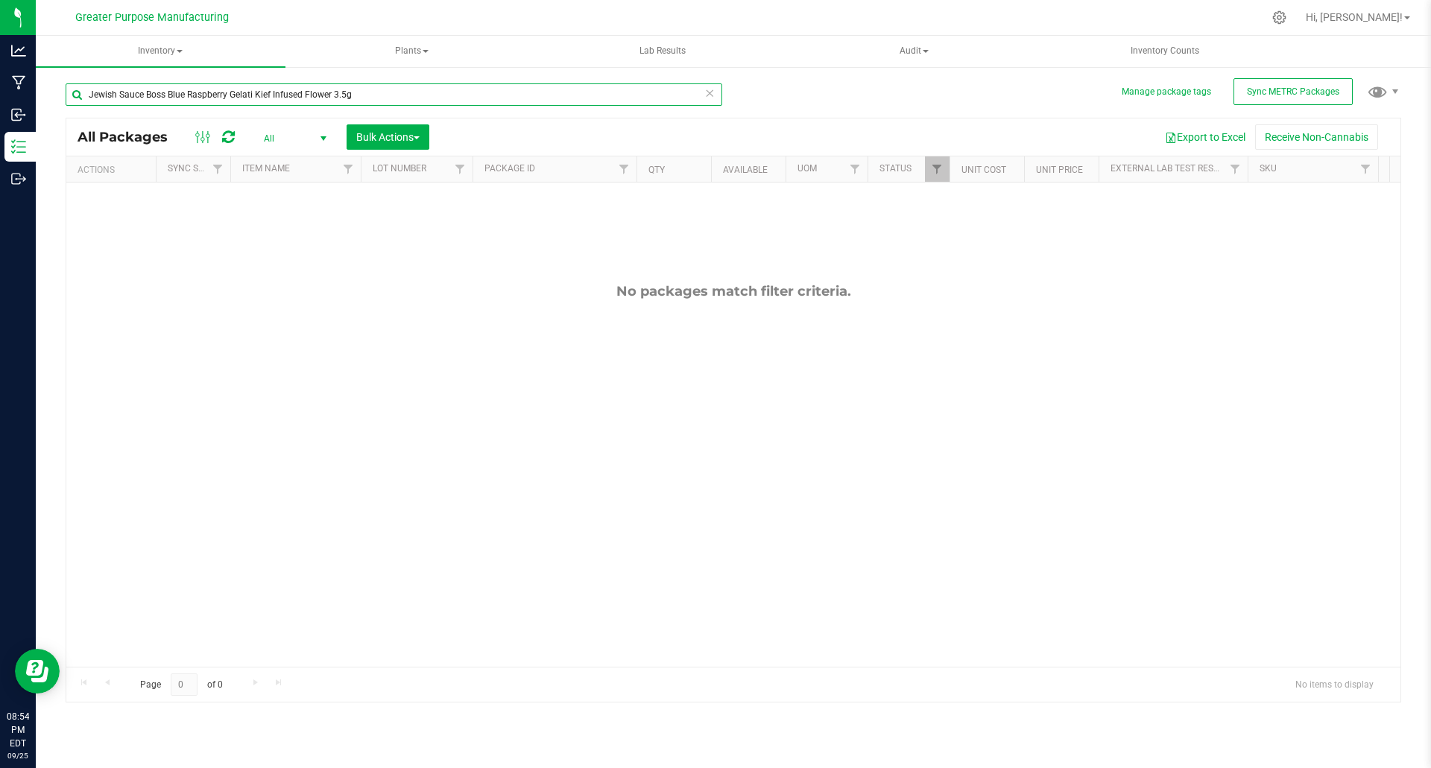
paste input "text"
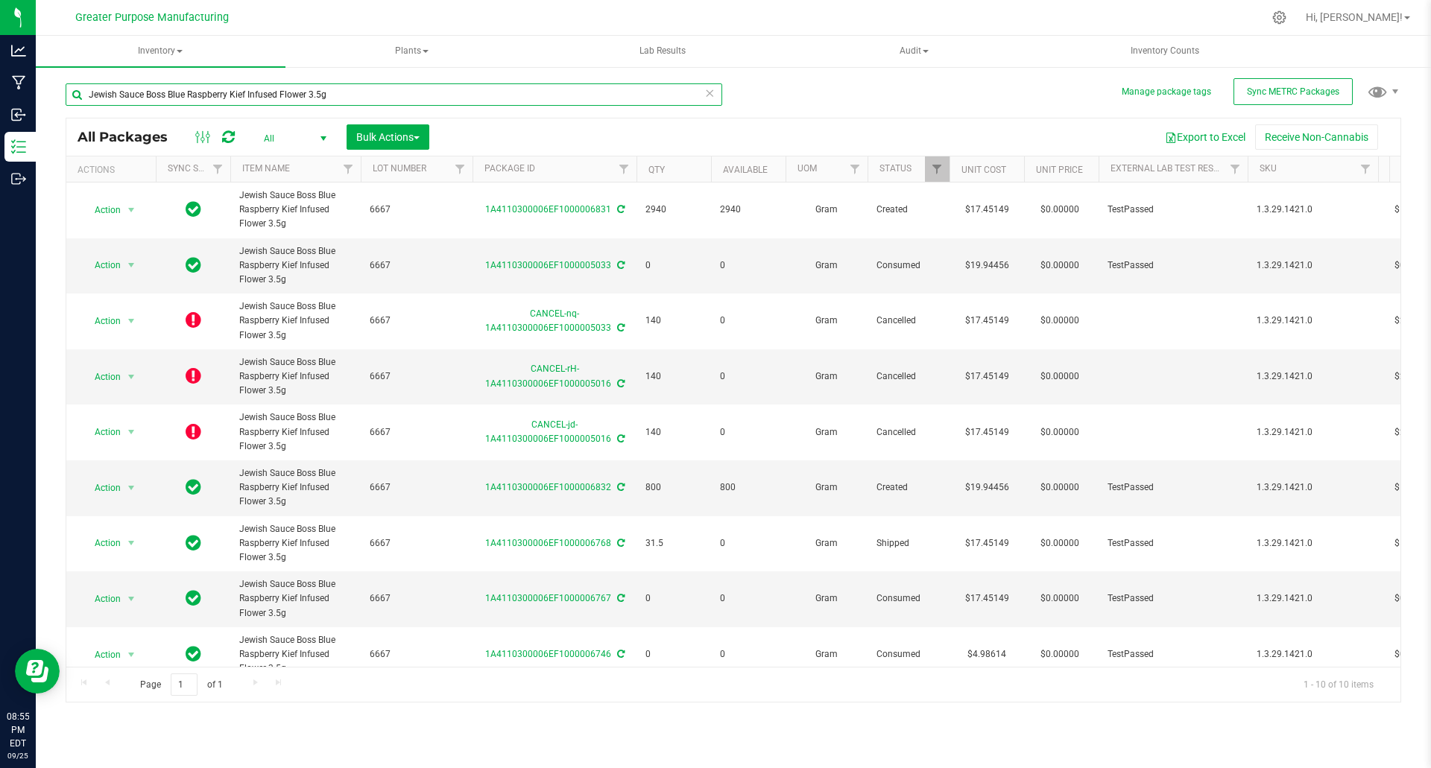
type input "Jewish Sauce Boss Blue Raspberry Kief Infused Flower 3.5g"
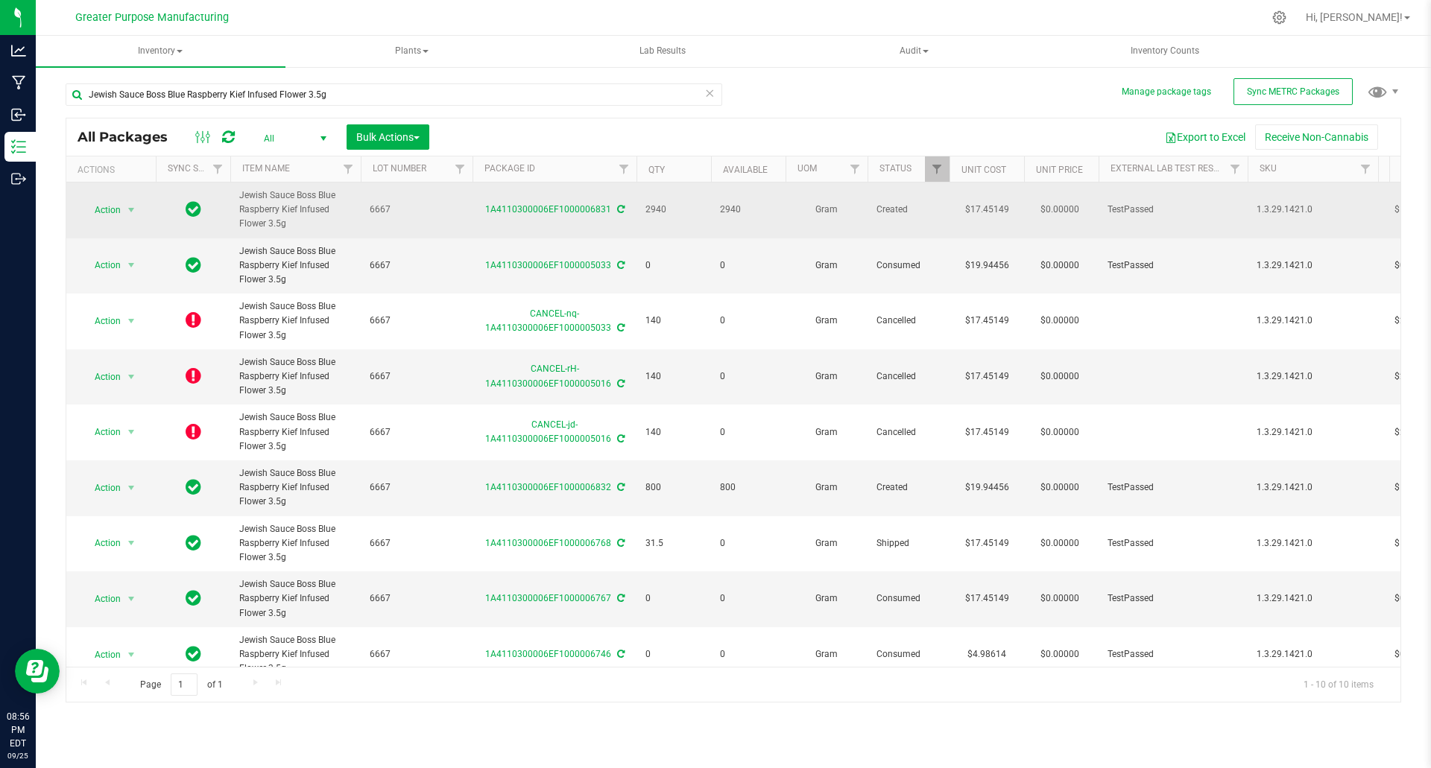
drag, startPoint x: 285, startPoint y: 225, endPoint x: 239, endPoint y: 200, distance: 52.7
click at [239, 200] on td "Jewish Sauce Boss Blue Raspberry Kief Infused Flower 3.5g" at bounding box center [295, 211] width 130 height 56
copy span "Jewish Sauce Boss Blue Raspberry Kief Infused Flower 3.5g"
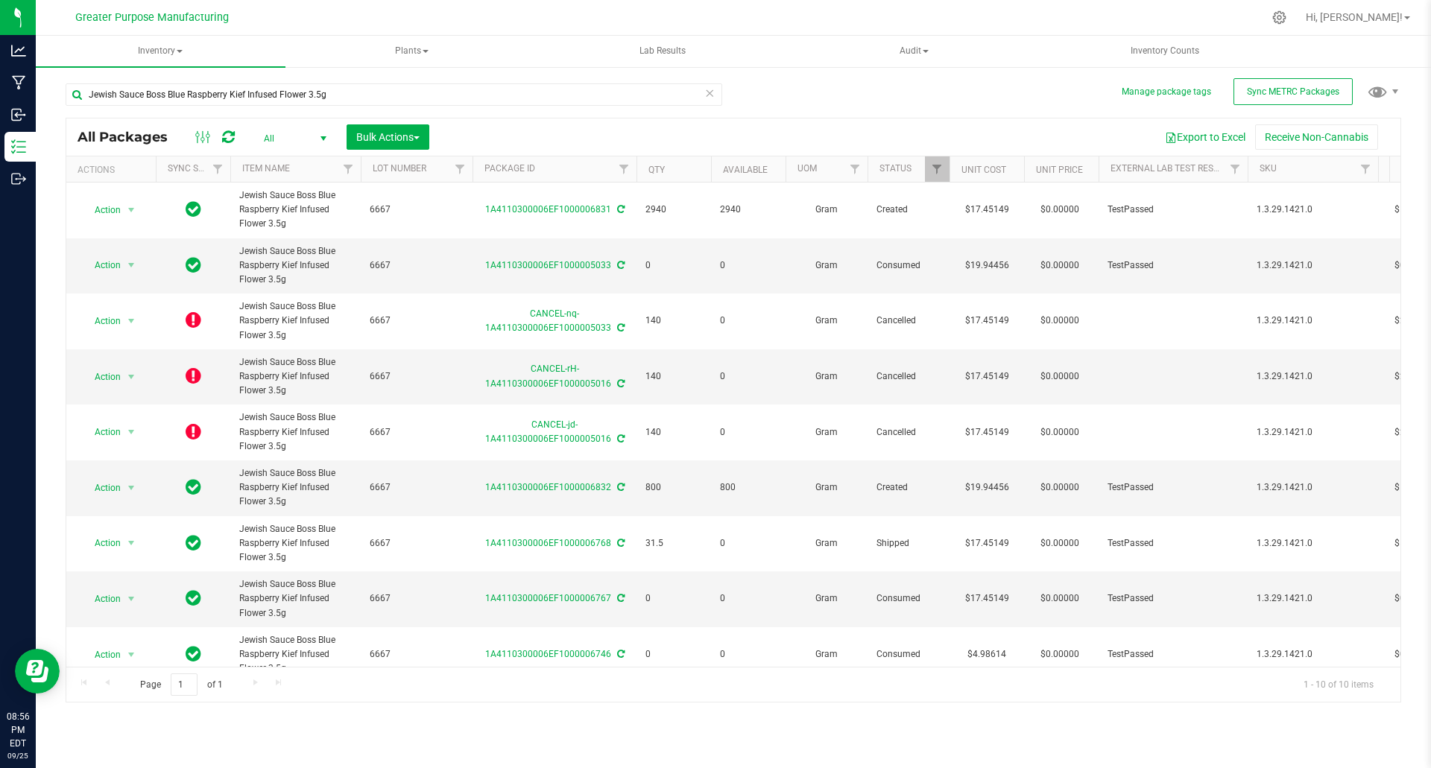
click at [713, 93] on icon at bounding box center [709, 92] width 10 height 18
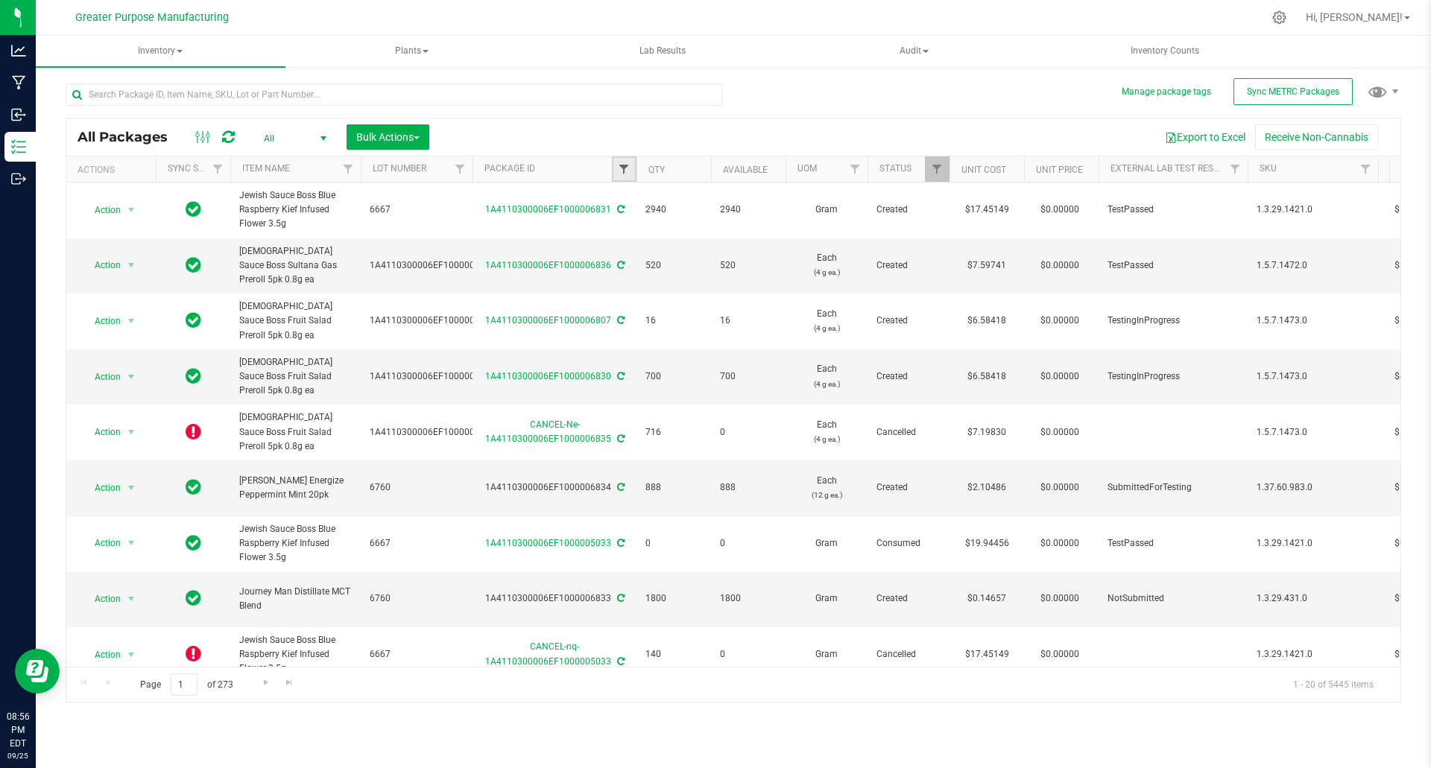
click at [627, 164] on span "Filter" at bounding box center [624, 169] width 12 height 12
click at [665, 195] on input "text" at bounding box center [698, 202] width 154 height 22
type input "6832"
click at [671, 240] on button "Filter" at bounding box center [657, 241] width 72 height 33
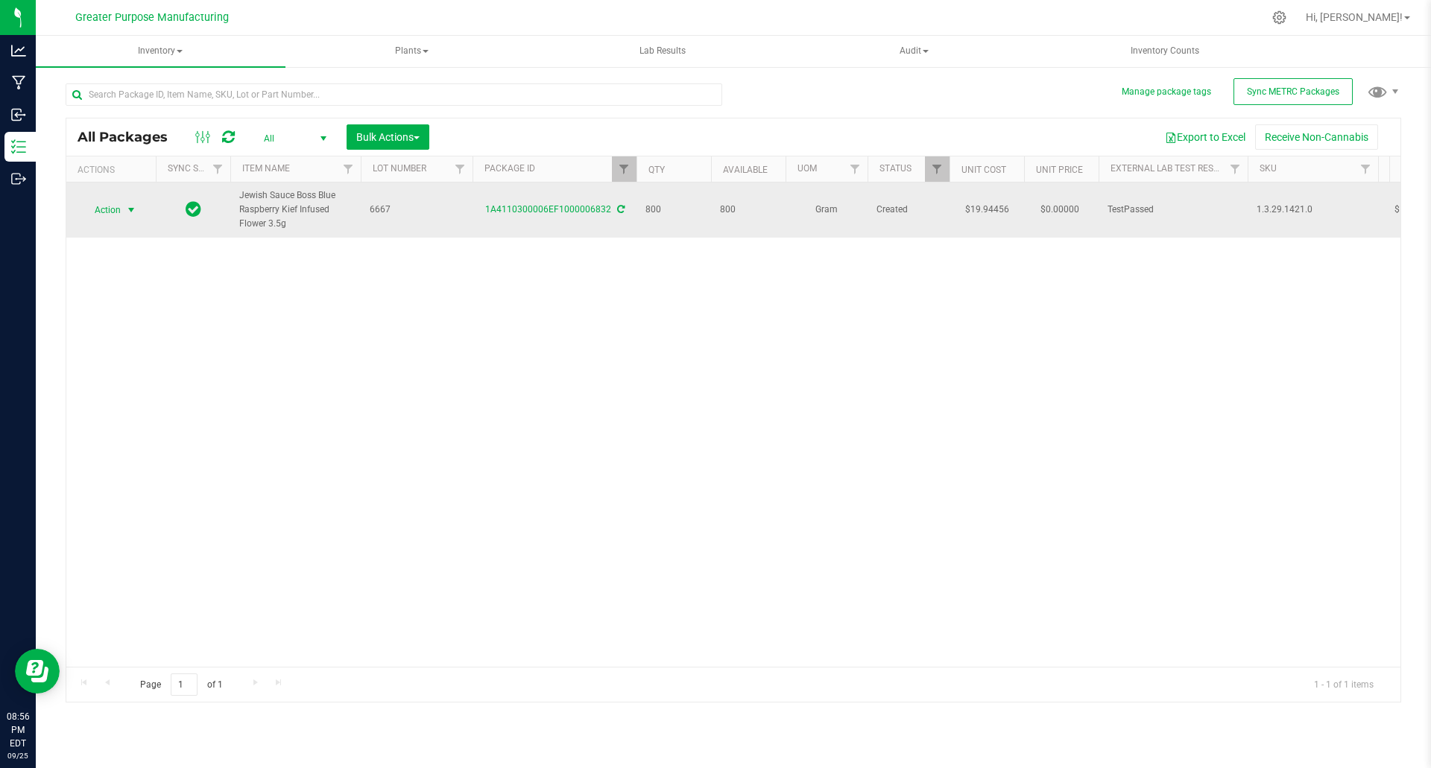
click at [134, 211] on span "select" at bounding box center [131, 210] width 12 height 12
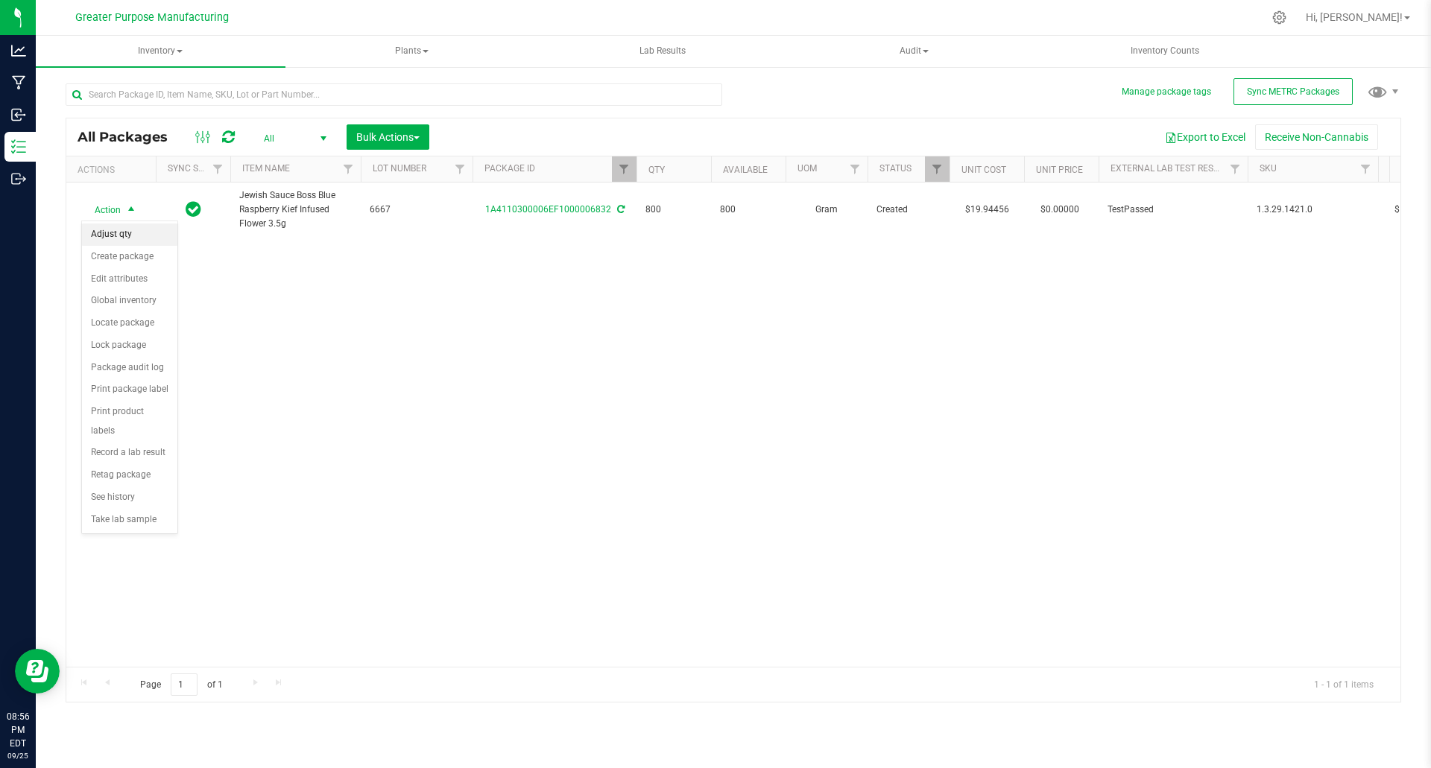
click at [131, 231] on li "Adjust qty" at bounding box center [129, 235] width 95 height 22
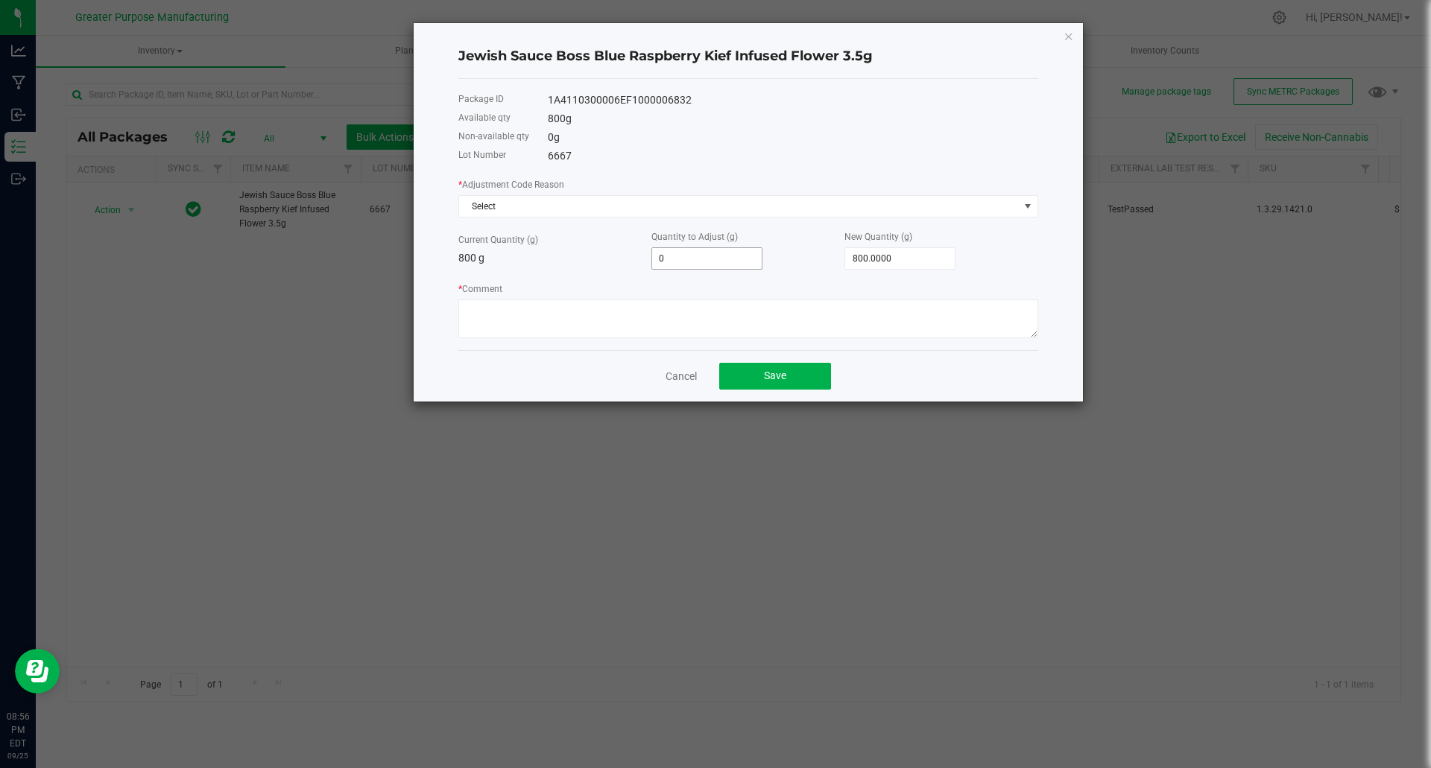
click at [710, 253] on input "0" at bounding box center [707, 258] width 110 height 21
type input "-8"
type input "792.0000"
type input "-80"
type input "720.0000"
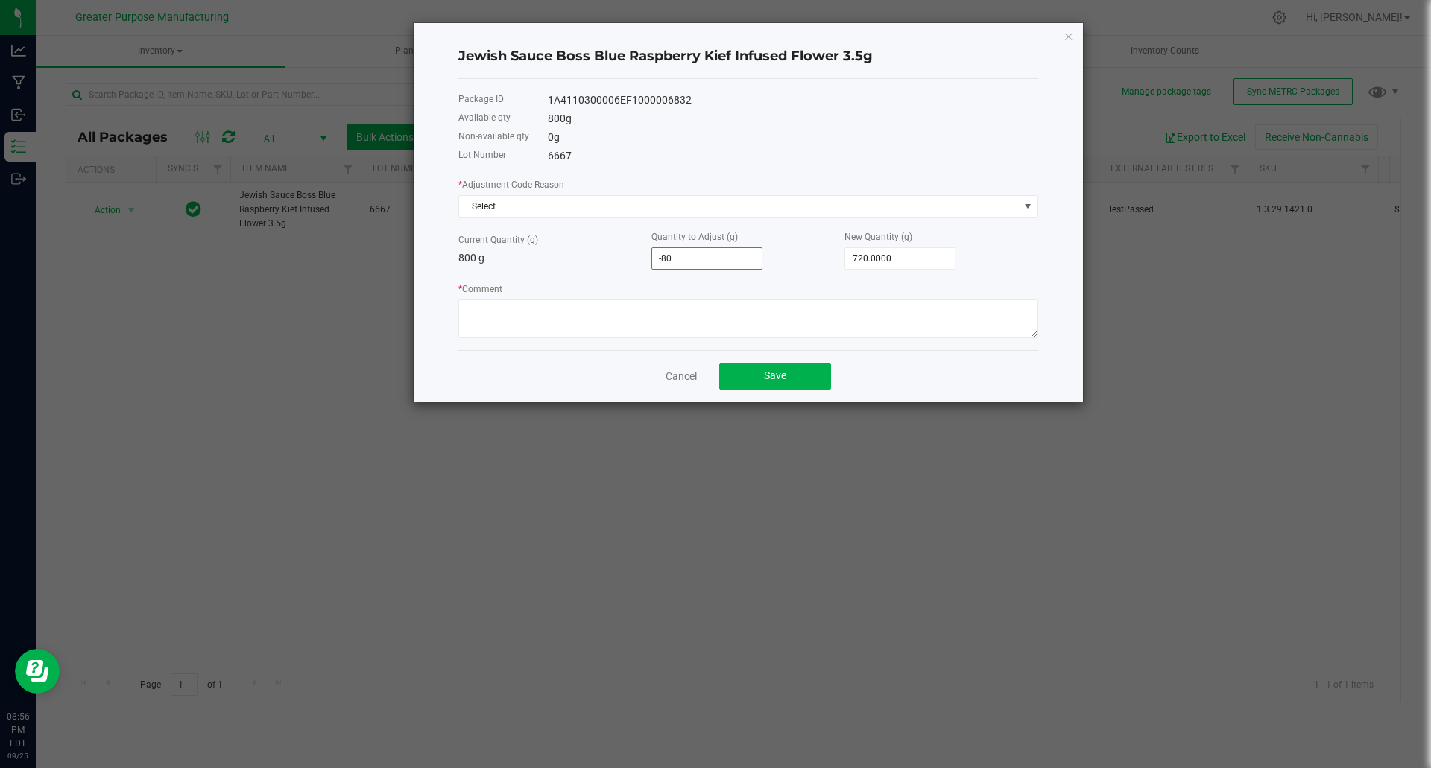
type input "-800"
type input "0.0000"
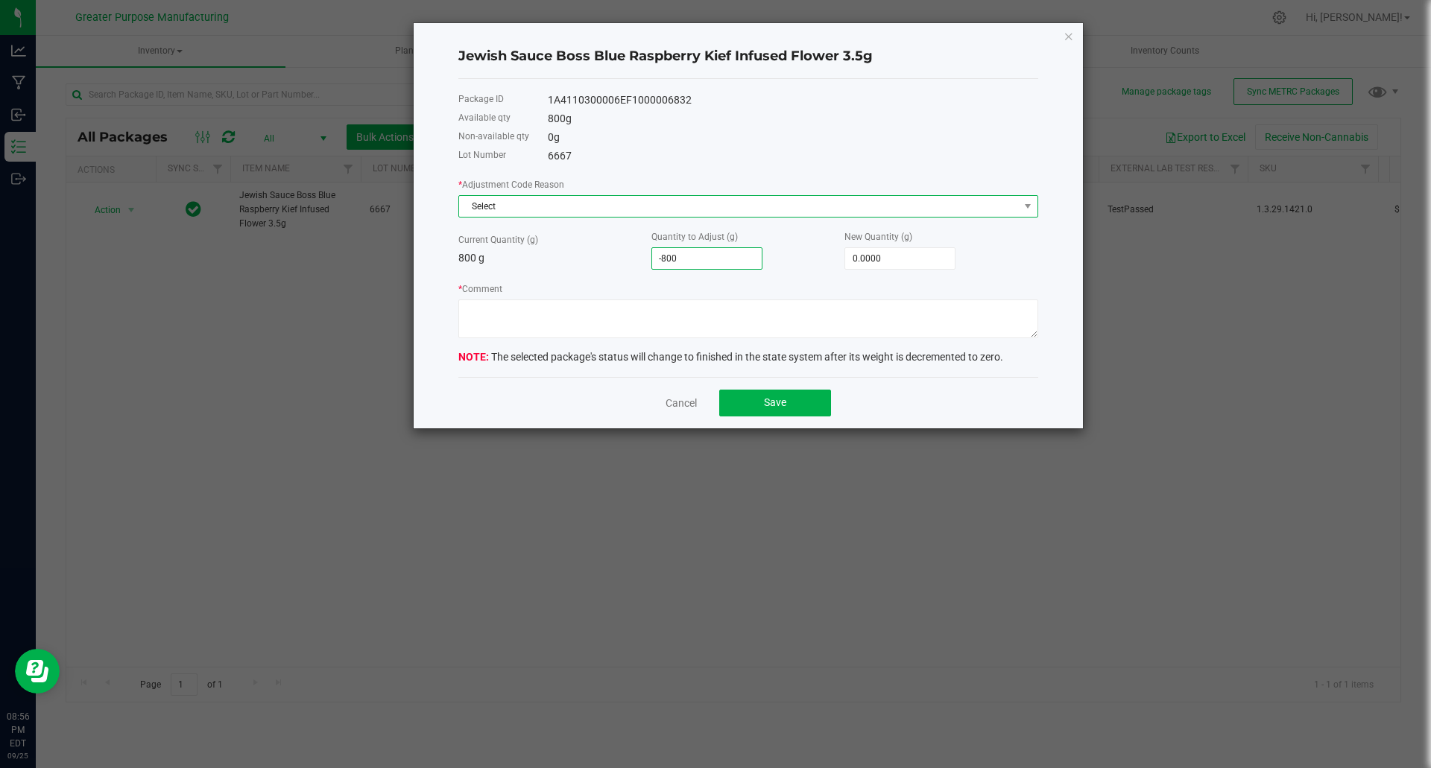
type input "-800.0000"
click at [675, 201] on span "Select" at bounding box center [739, 206] width 560 height 21
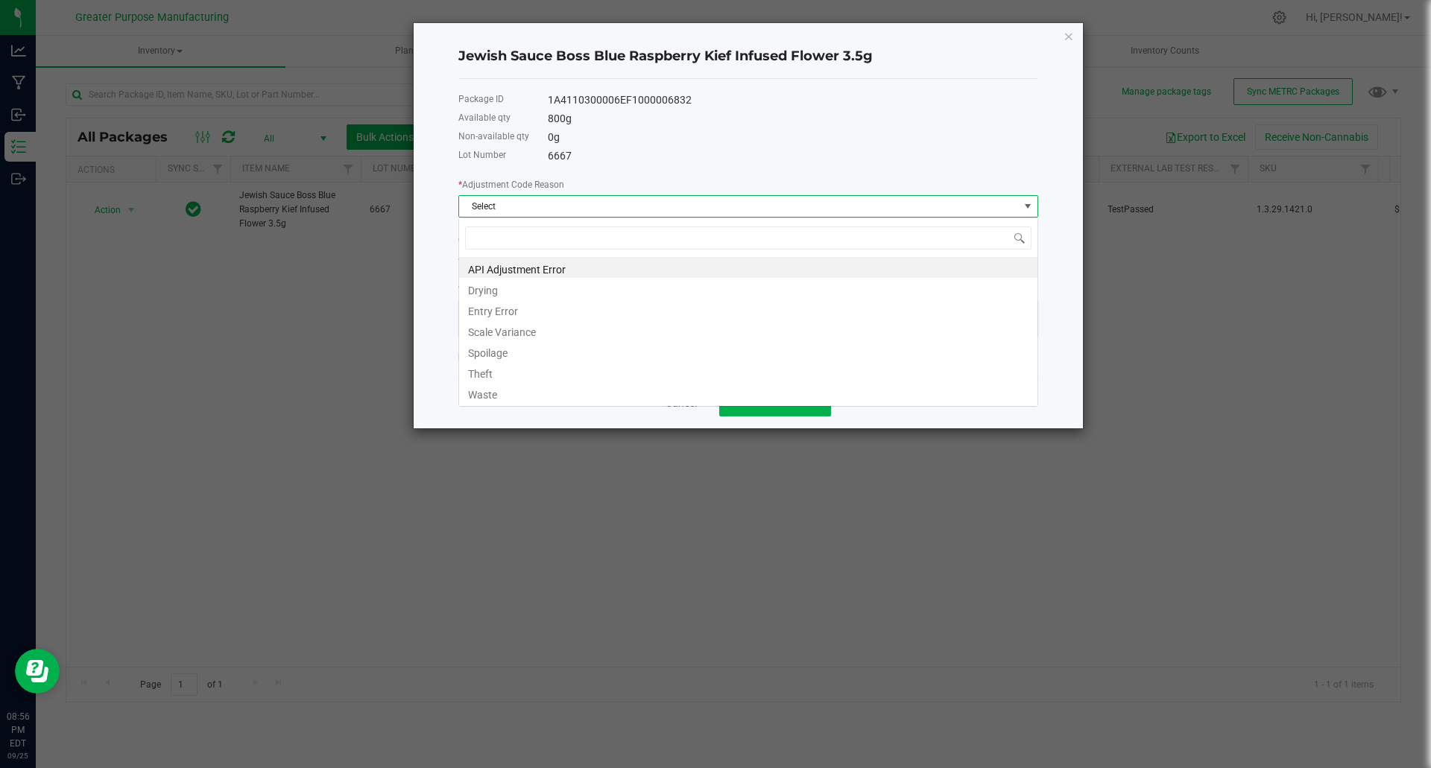
scroll to position [22, 580]
click at [580, 270] on li "API Adjustment Error" at bounding box center [748, 267] width 578 height 21
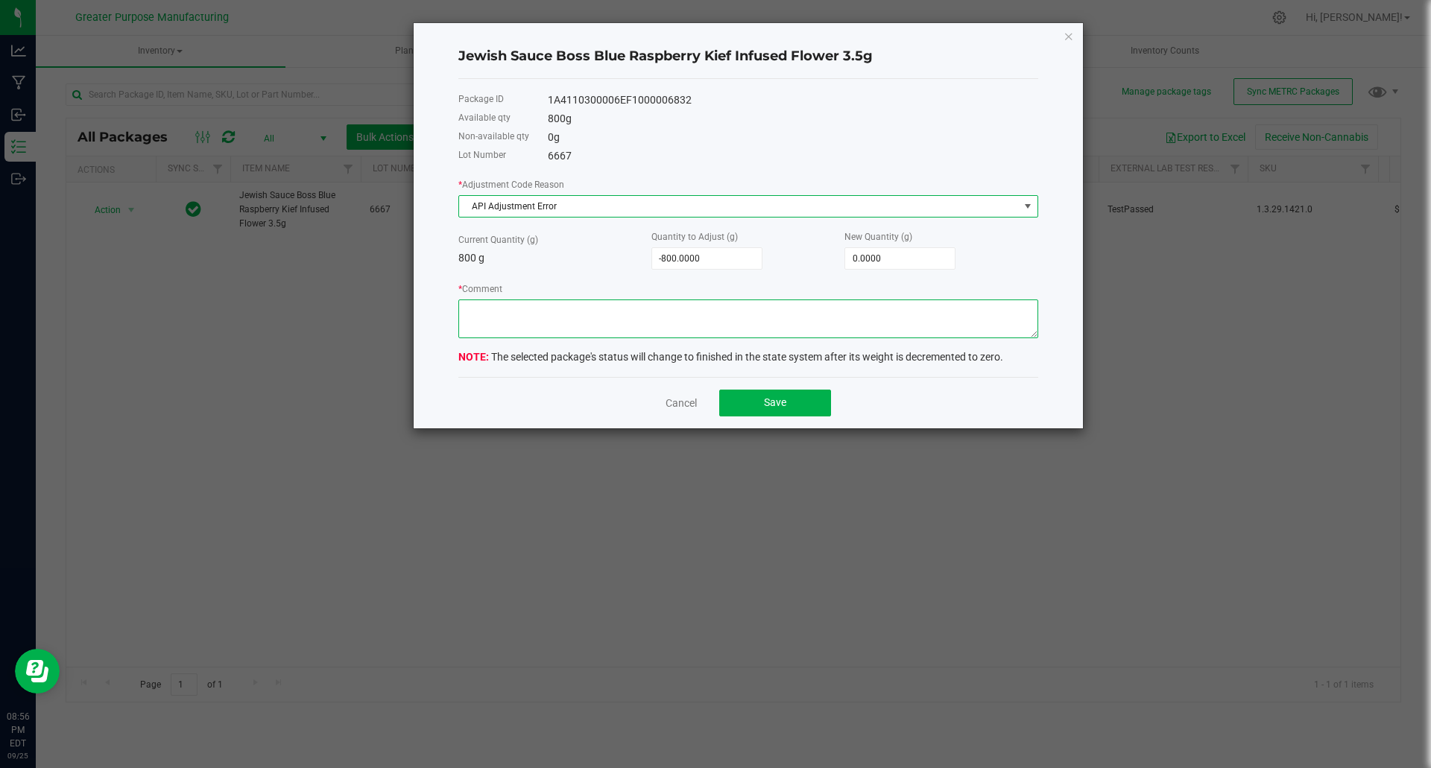
click at [604, 319] on textarea "* Comment" at bounding box center [748, 319] width 580 height 39
drag, startPoint x: 632, startPoint y: 312, endPoint x: 445, endPoint y: 309, distance: 187.1
click at [403, 318] on div "Jewish Sauce Boss Blue Raspberry Kief Infused Flower 3.5g Package ID 1A41103000…" at bounding box center [721, 225] width 725 height 407
type textarea "wrong product name"
click at [781, 401] on span "Save" at bounding box center [775, 403] width 22 height 12
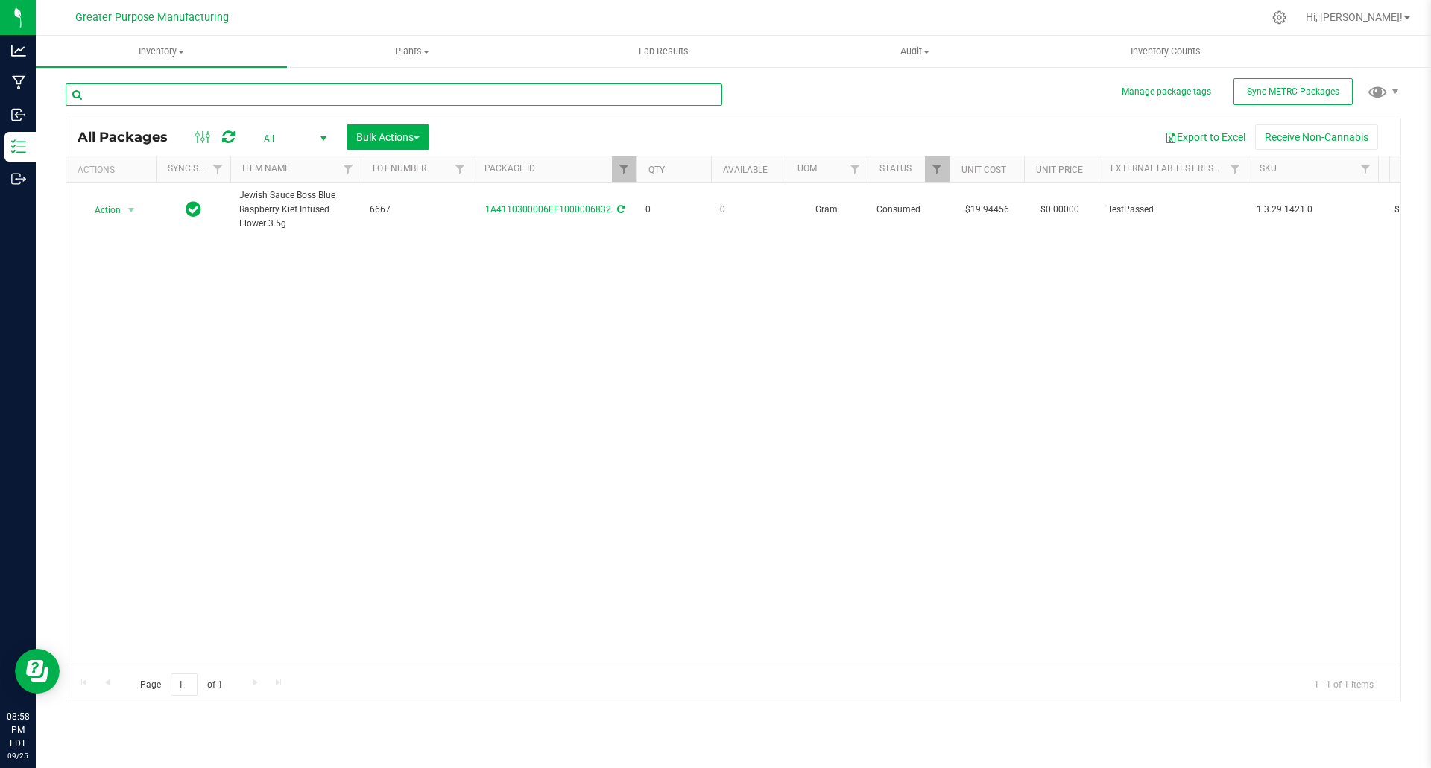
click at [292, 89] on input "text" at bounding box center [394, 94] width 657 height 22
click at [629, 168] on span "Filter" at bounding box center [624, 169] width 12 height 12
click at [684, 200] on input "6832" at bounding box center [698, 202] width 154 height 22
type input "6835"
click at [640, 242] on button "Filter" at bounding box center [657, 241] width 72 height 33
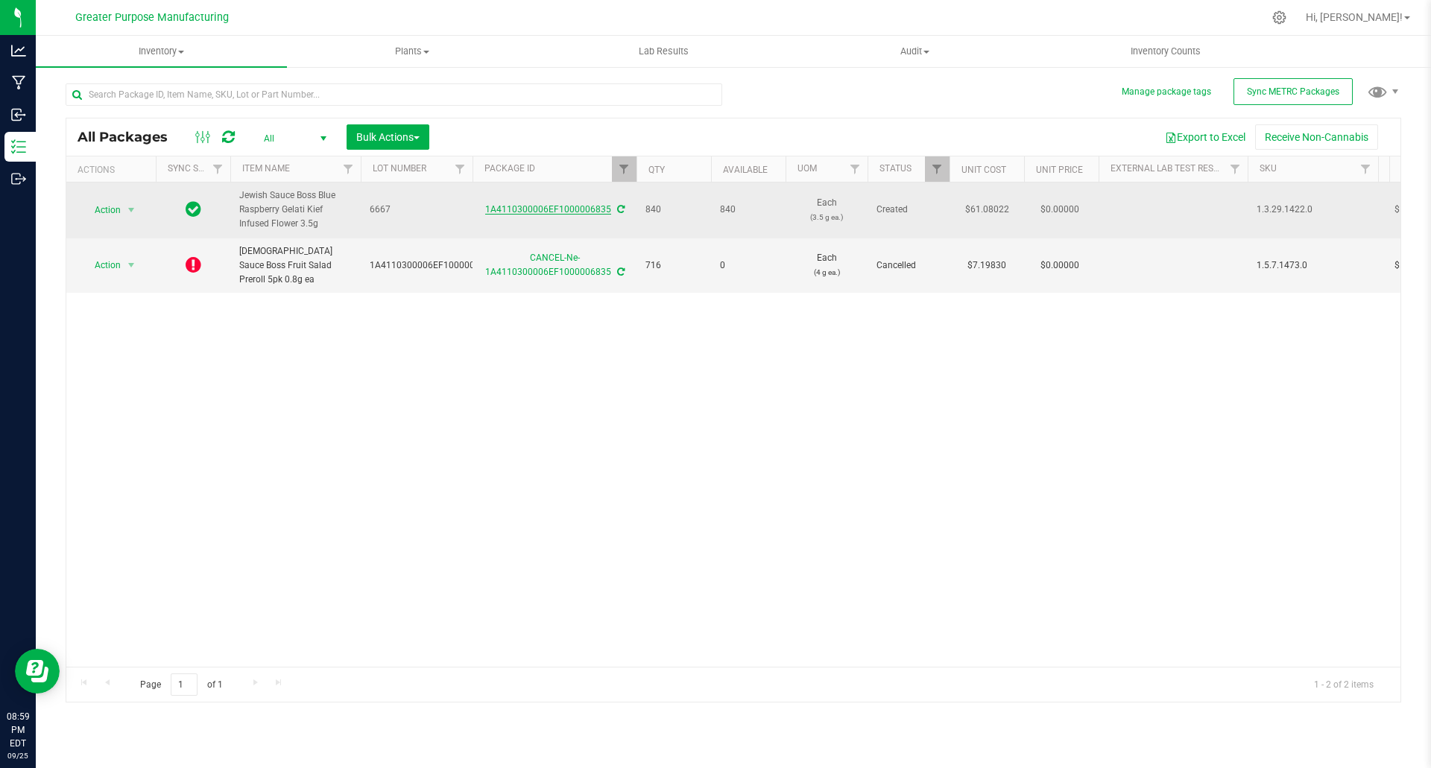
click at [564, 206] on link "1A4110300006EF1000006835" at bounding box center [548, 209] width 126 height 10
click at [133, 209] on span "select" at bounding box center [131, 210] width 12 height 12
